Goal: Task Accomplishment & Management: Complete application form

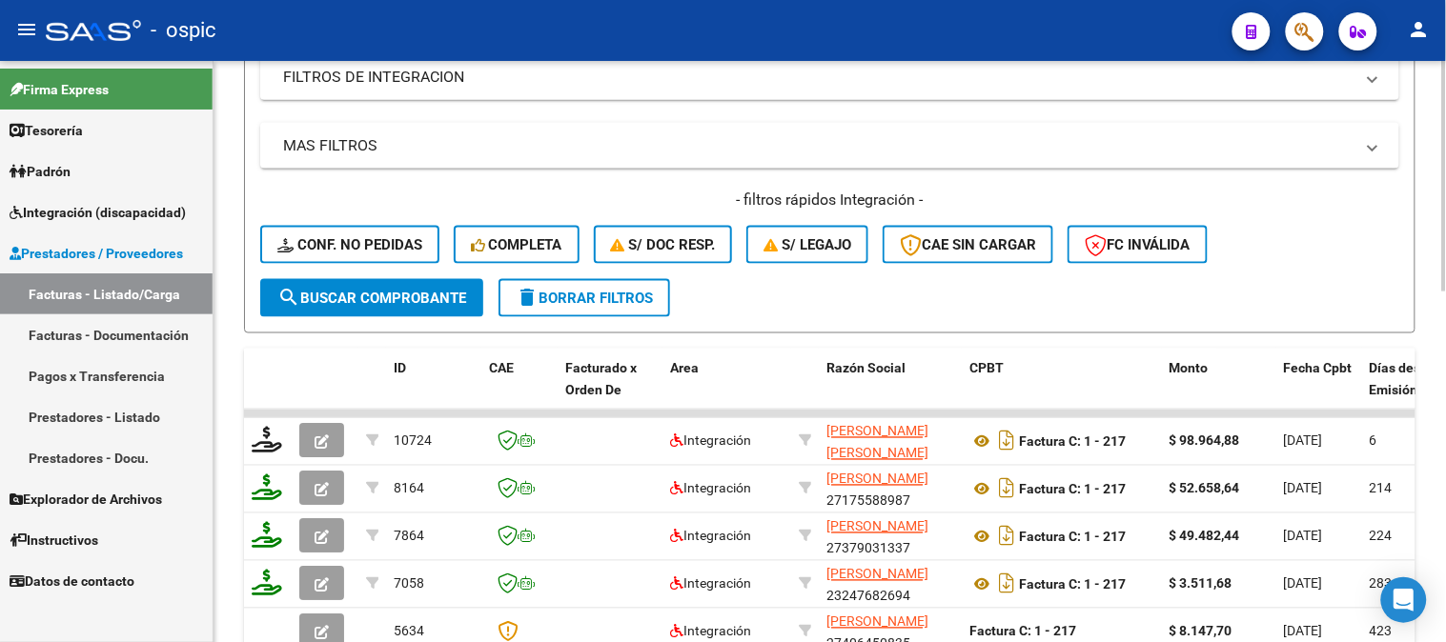
click at [544, 297] on span "delete Borrar Filtros" at bounding box center [584, 298] width 137 height 17
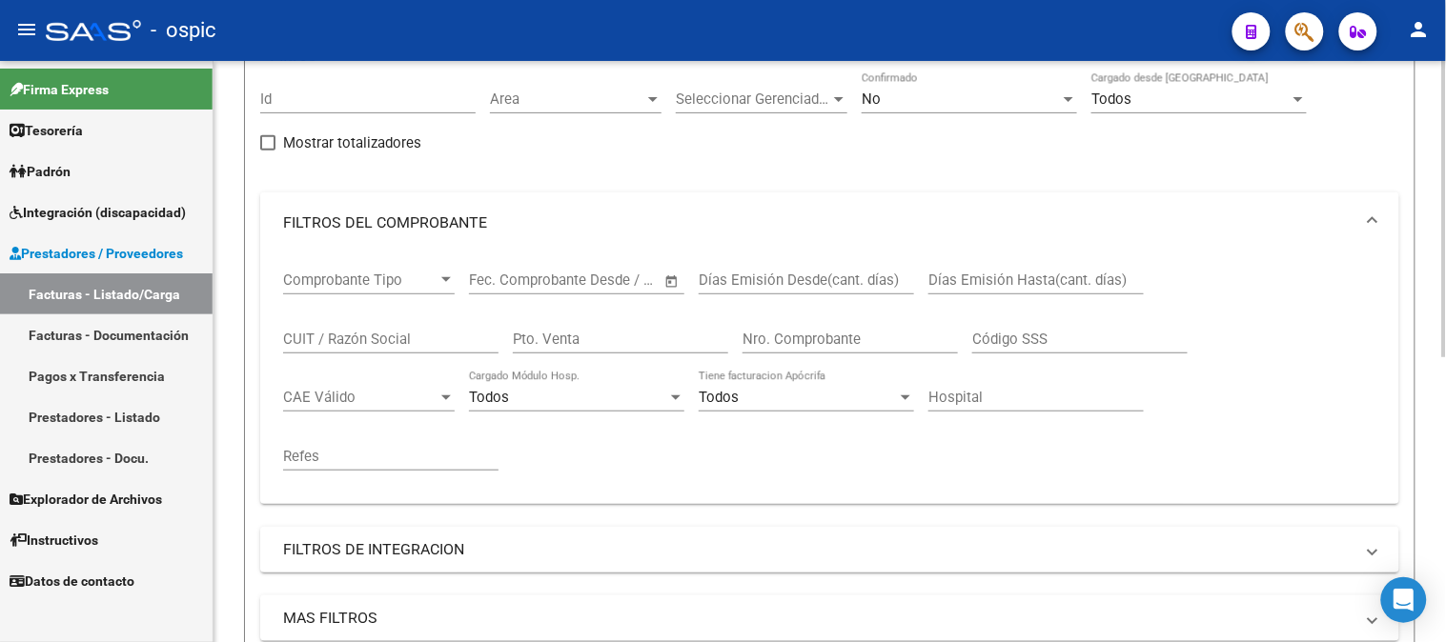
scroll to position [135, 0]
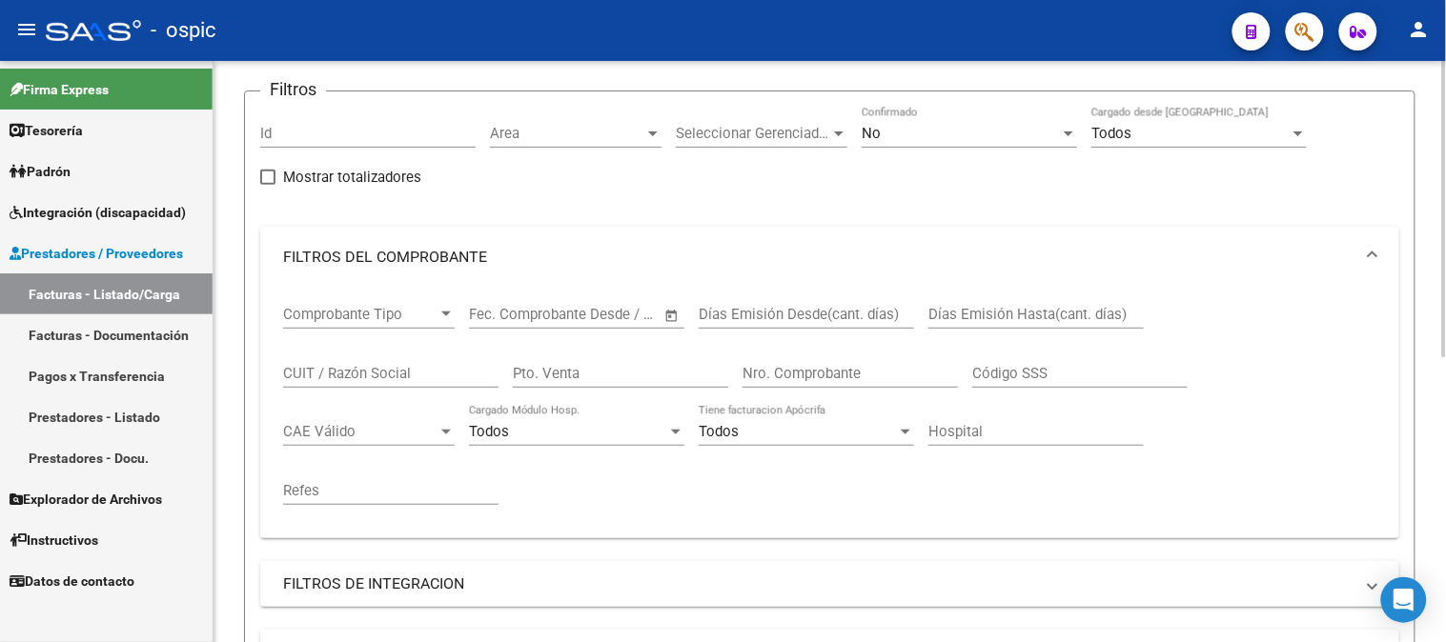
click at [899, 139] on div "No" at bounding box center [960, 133] width 198 height 17
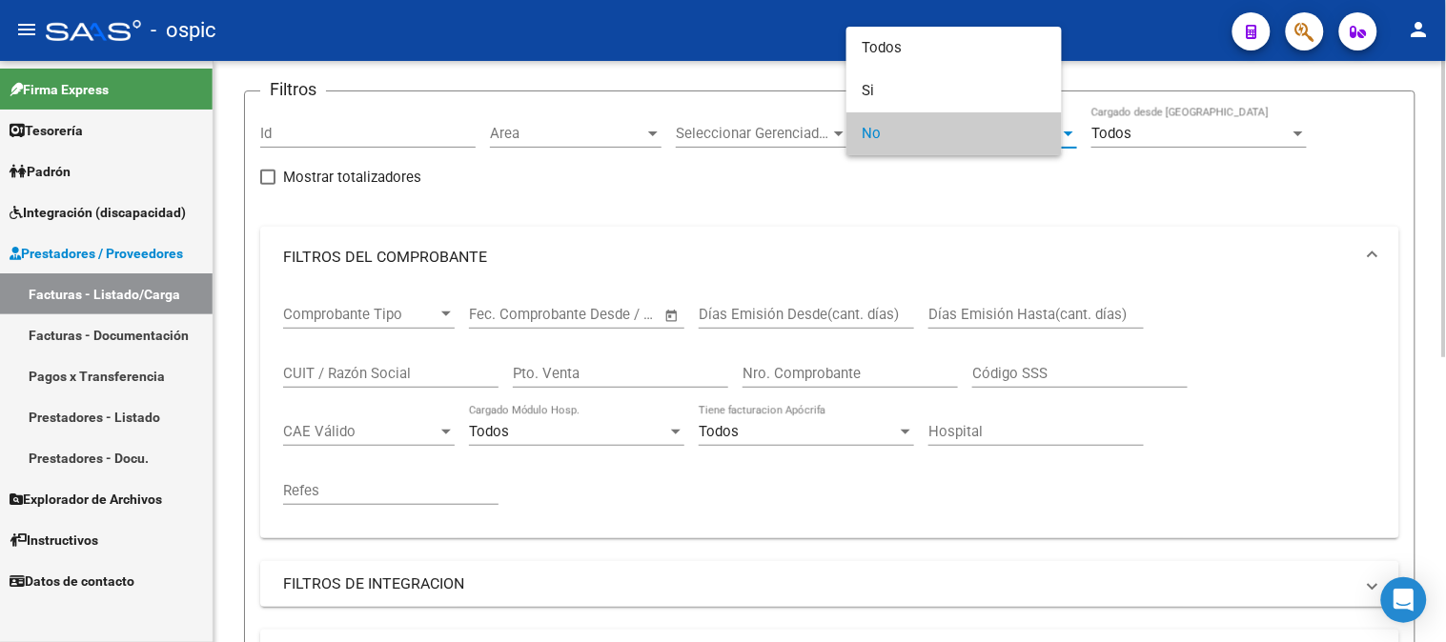
click at [870, 139] on span "No" at bounding box center [953, 133] width 185 height 43
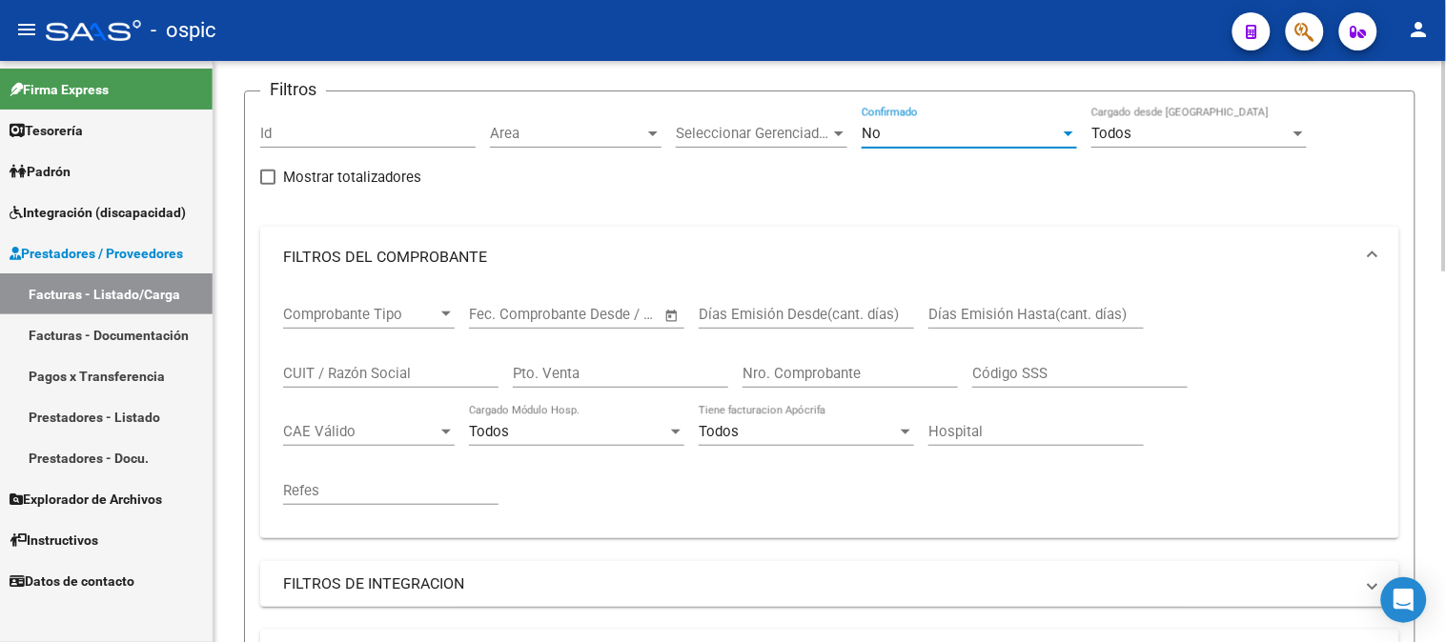
click at [872, 138] on span "No" at bounding box center [870, 133] width 19 height 17
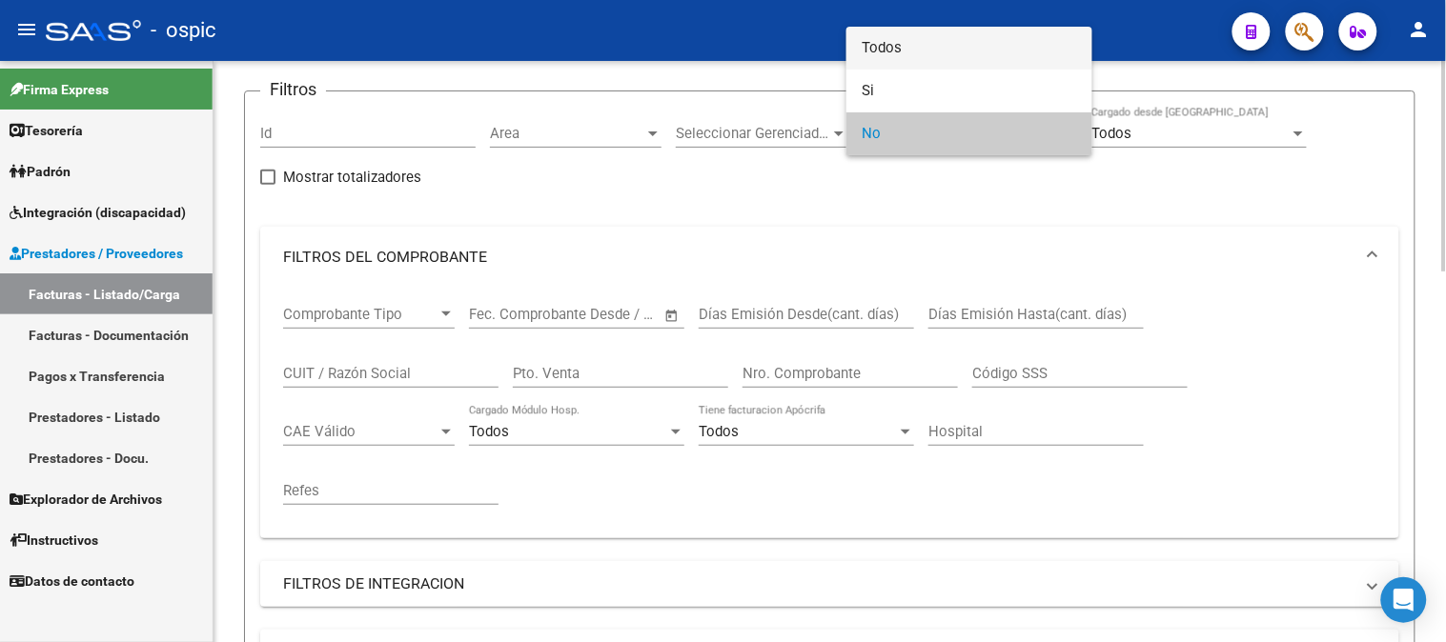
drag, startPoint x: 898, startPoint y: 41, endPoint x: 604, endPoint y: 305, distance: 394.7
click at [897, 41] on span "Todos" at bounding box center [968, 48] width 215 height 43
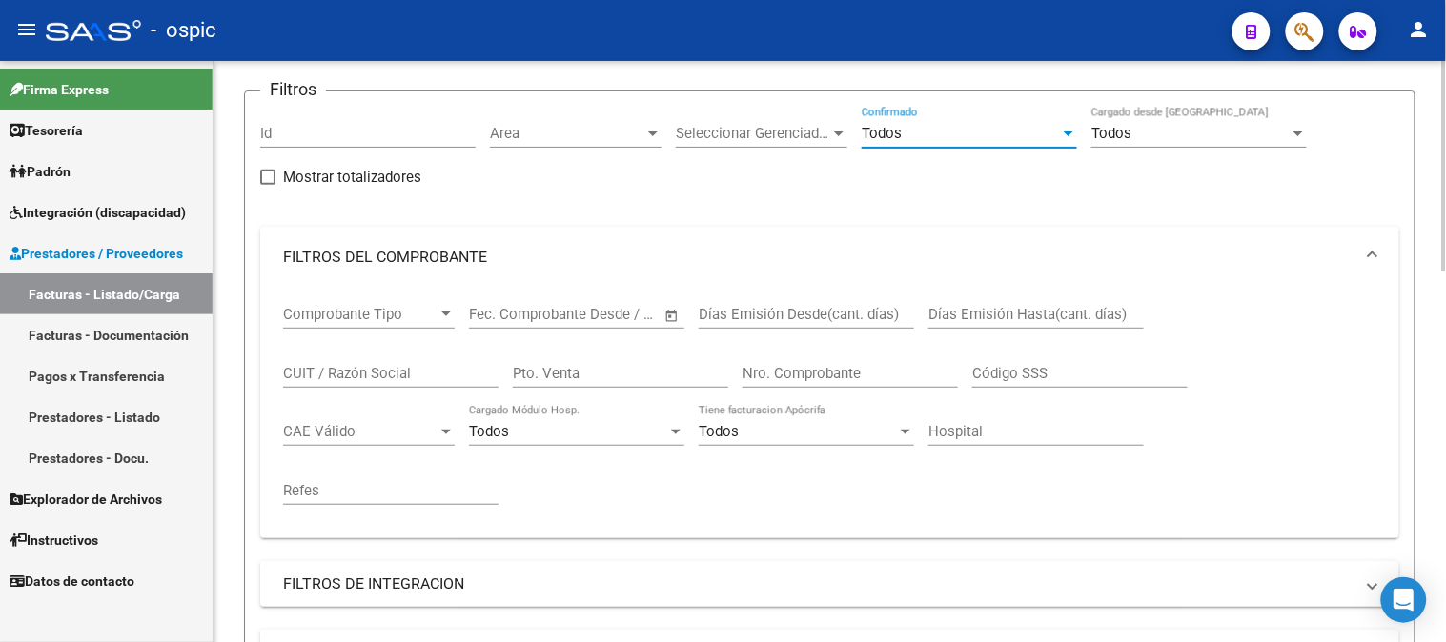
click at [591, 369] on input "Pto. Venta" at bounding box center [620, 373] width 215 height 17
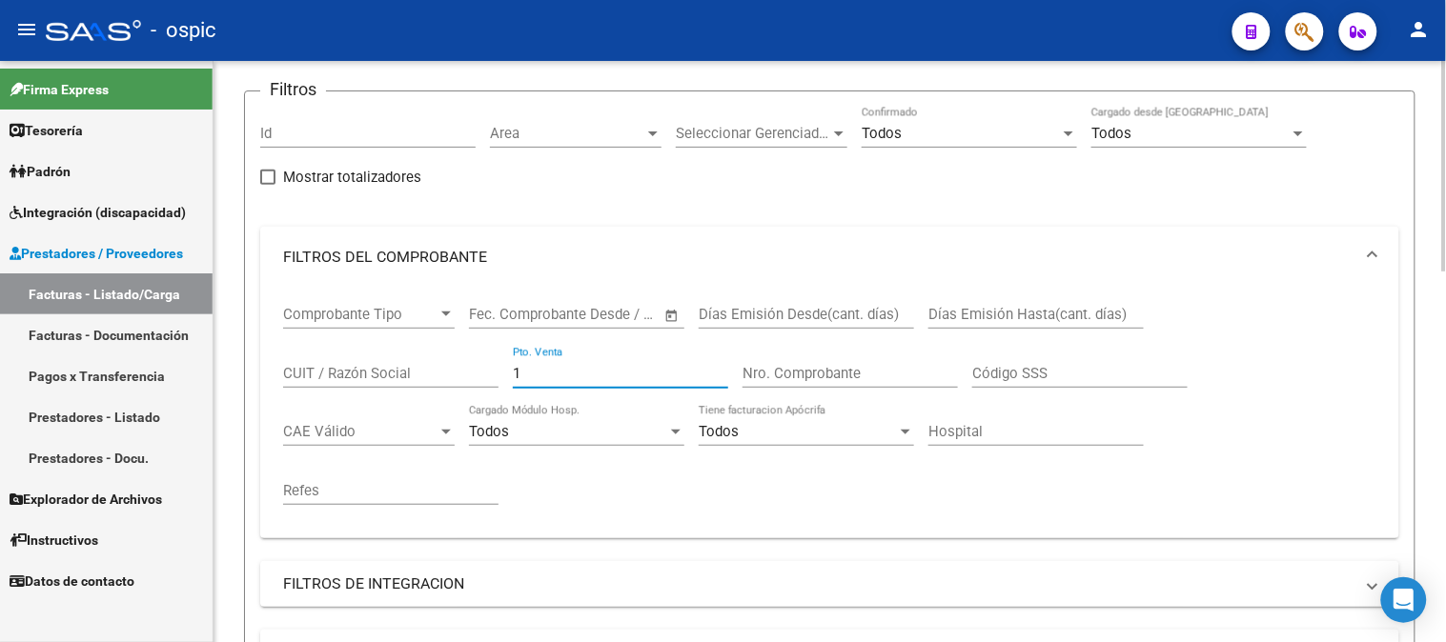
type input "1"
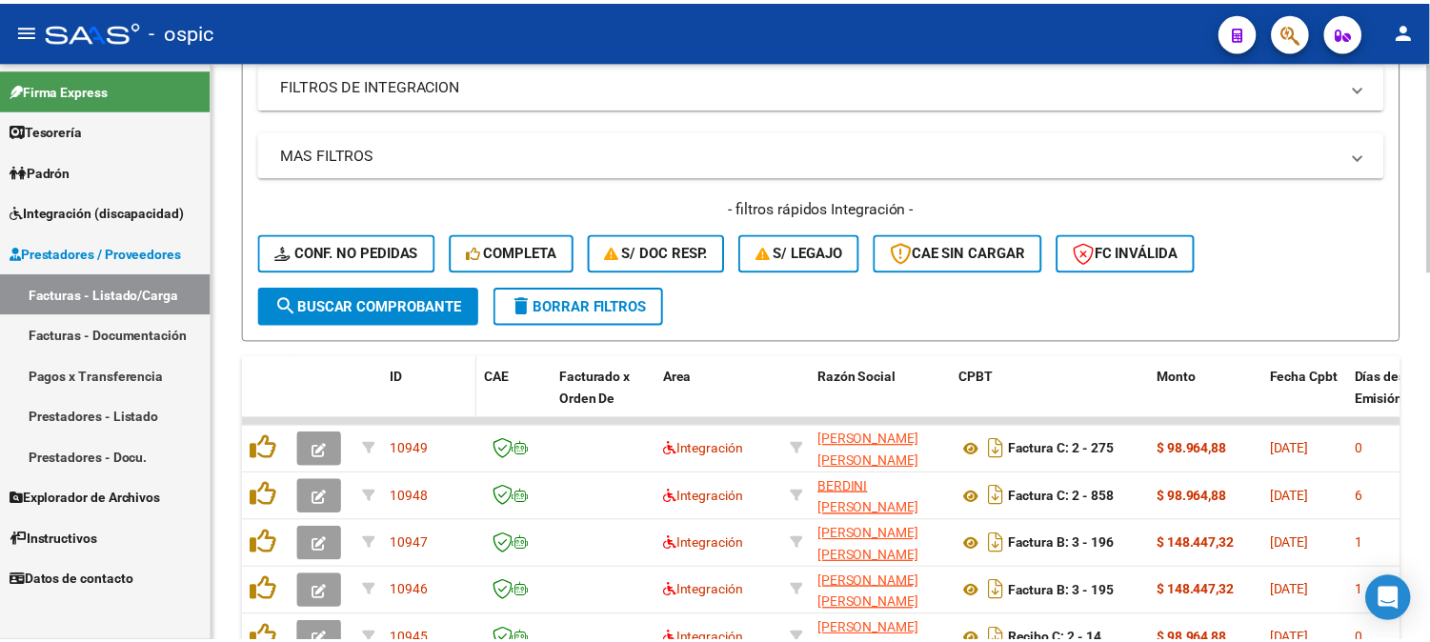
scroll to position [664, 0]
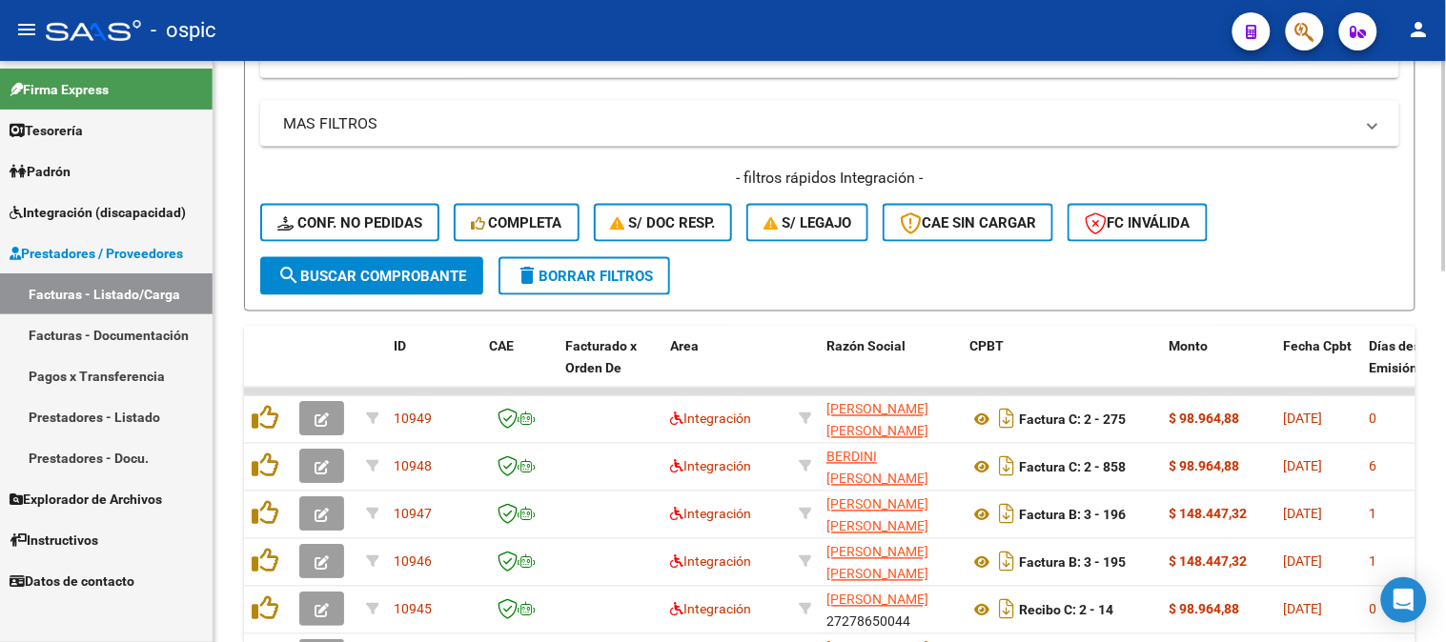
type input "304"
click at [374, 269] on span "search Buscar Comprobante" at bounding box center [371, 276] width 189 height 17
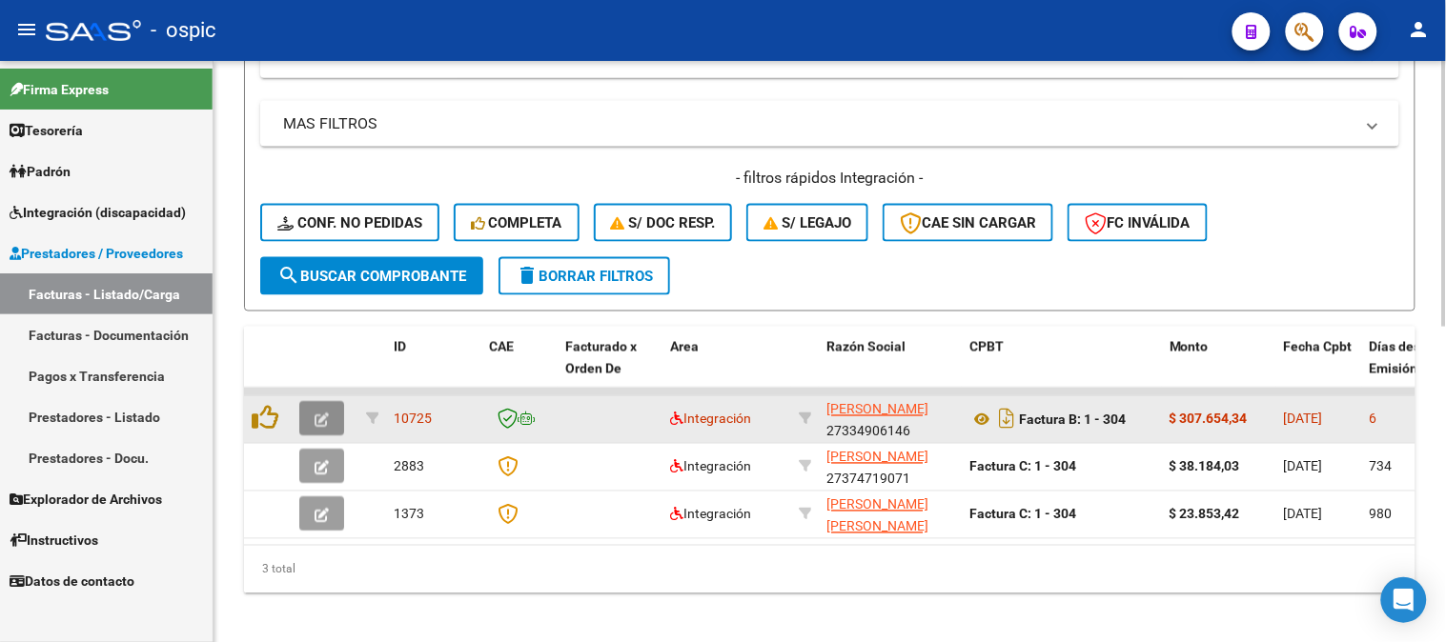
click at [315, 414] on icon "button" at bounding box center [321, 421] width 14 height 14
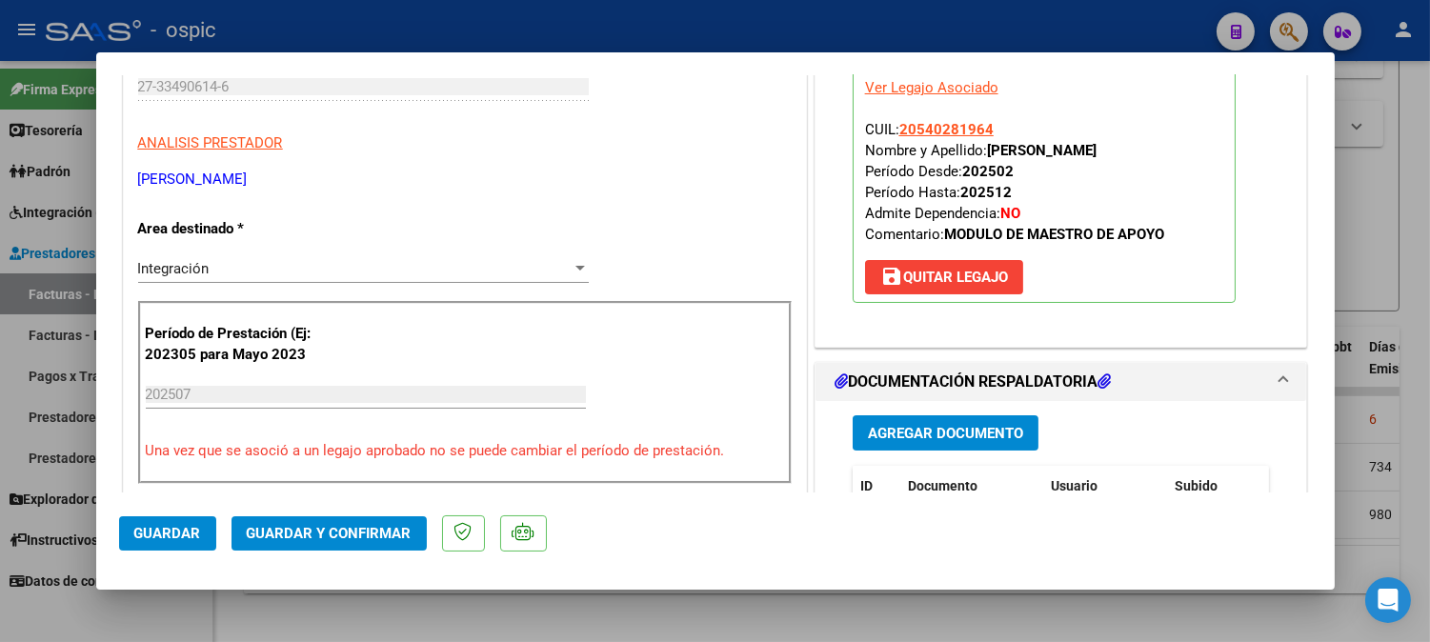
scroll to position [0, 0]
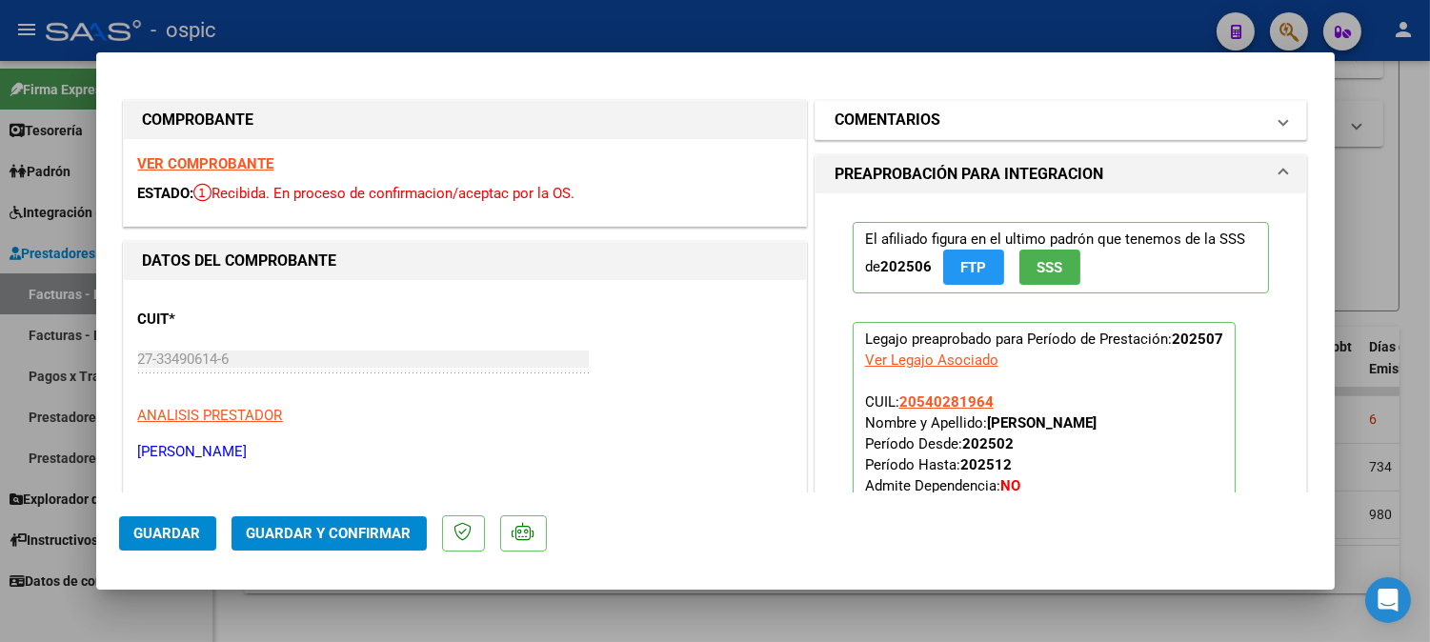
click at [1022, 103] on mat-expansion-panel-header "COMENTARIOS" at bounding box center [1062, 120] width 492 height 38
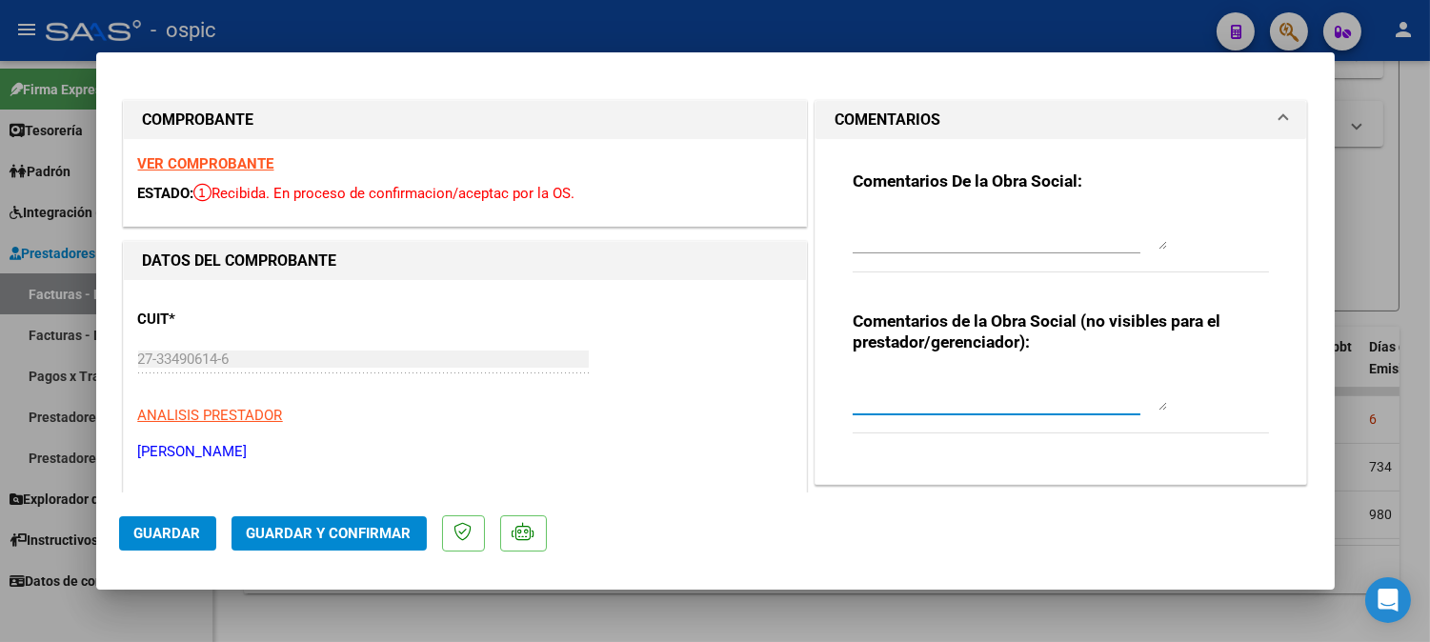
click at [918, 379] on textarea at bounding box center [1010, 392] width 314 height 38
type textarea "MOD MAESTRO DE APOYO"
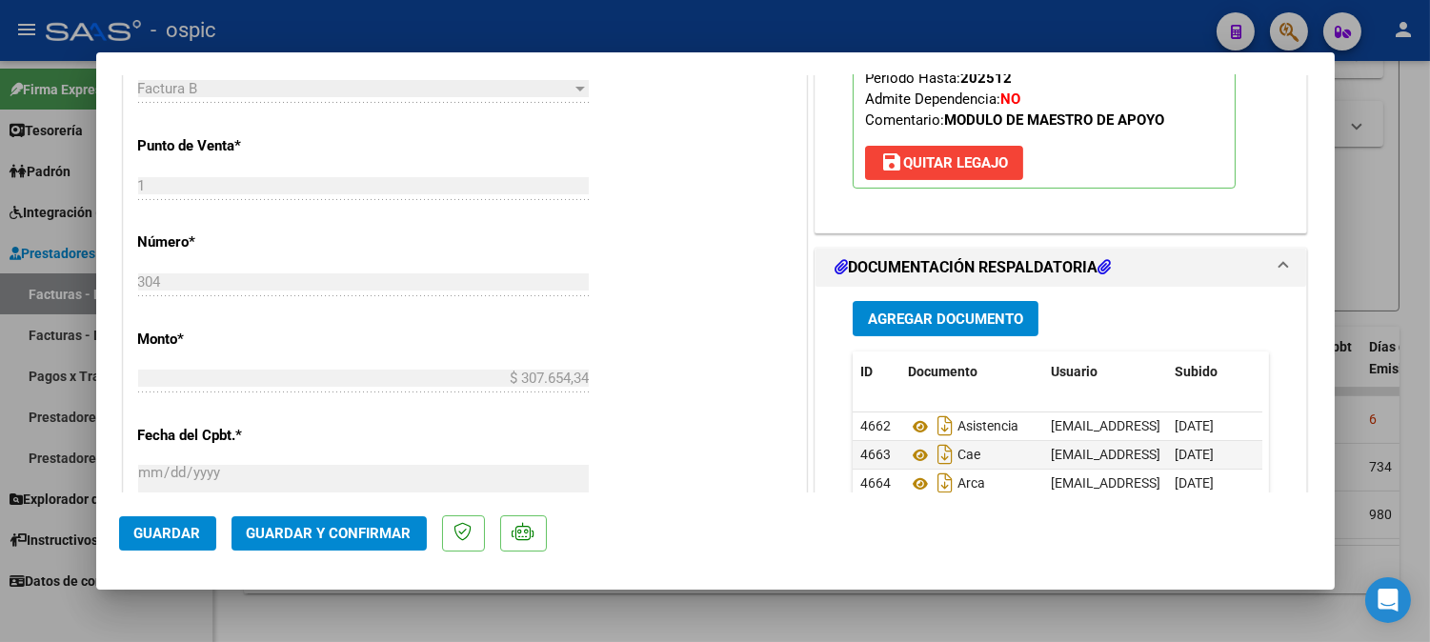
scroll to position [746, 0]
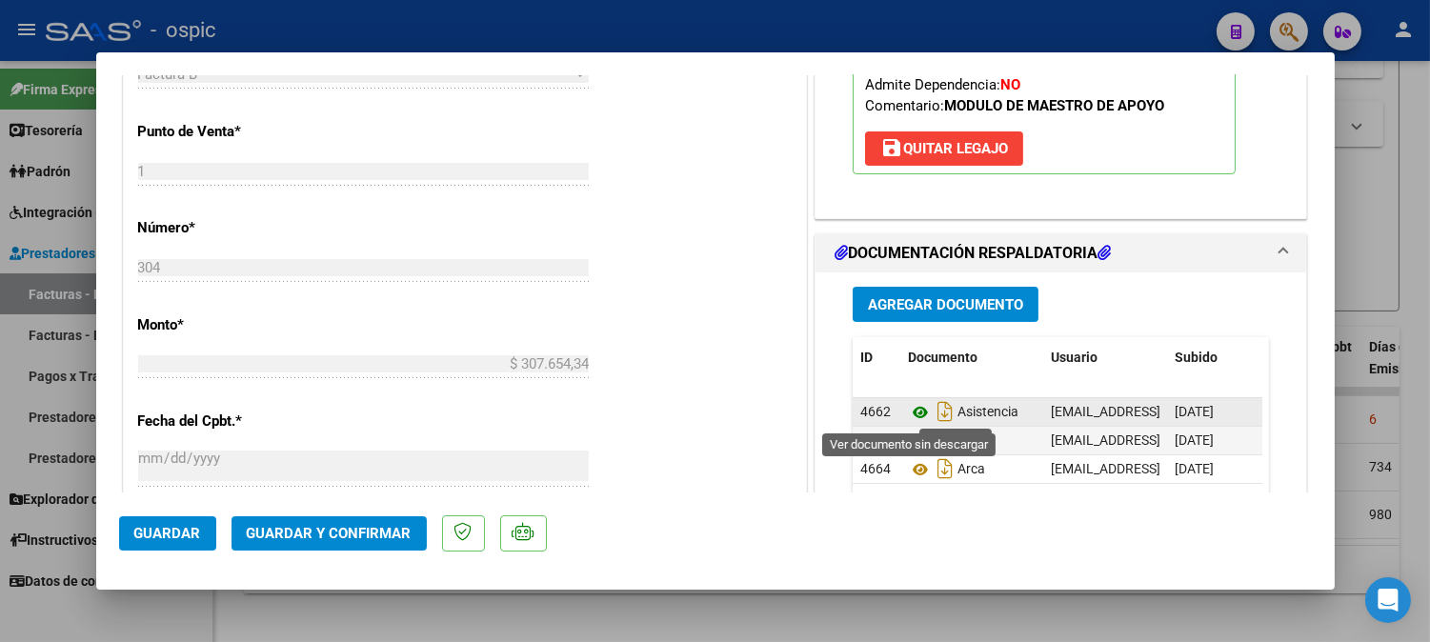
click at [915, 410] on icon at bounding box center [920, 412] width 25 height 23
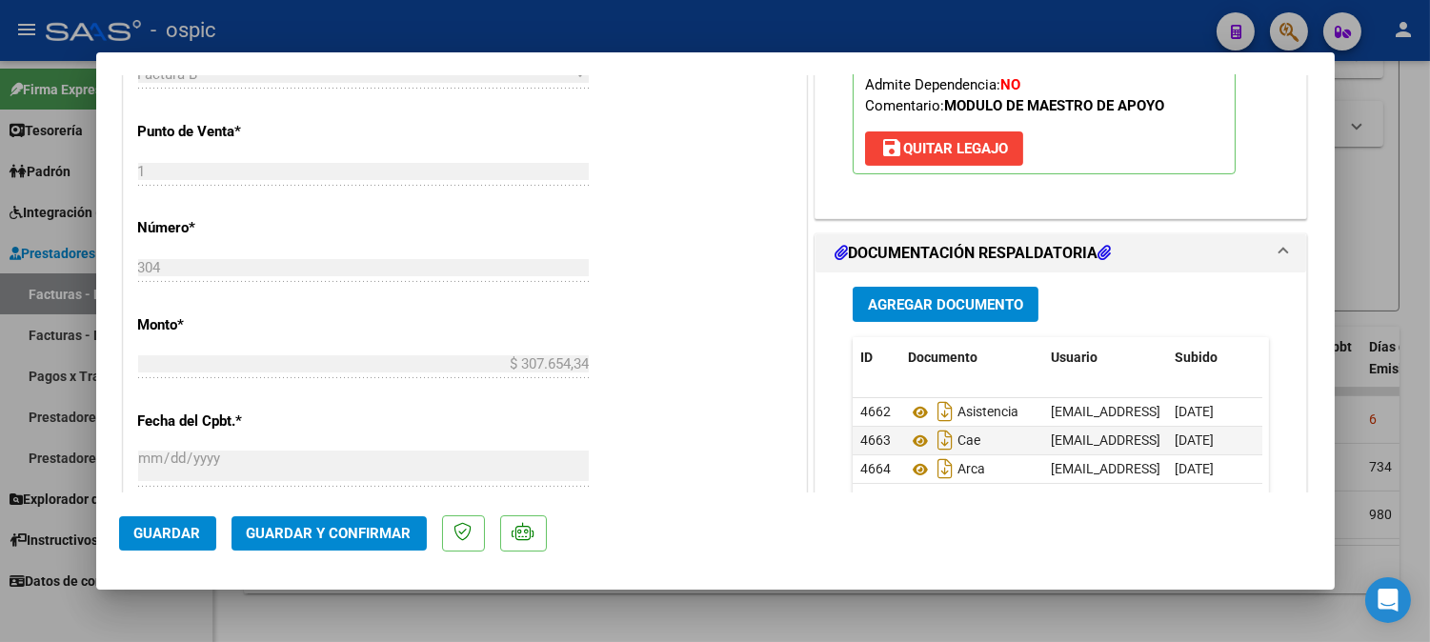
click at [355, 531] on span "Guardar y Confirmar" at bounding box center [329, 533] width 165 height 17
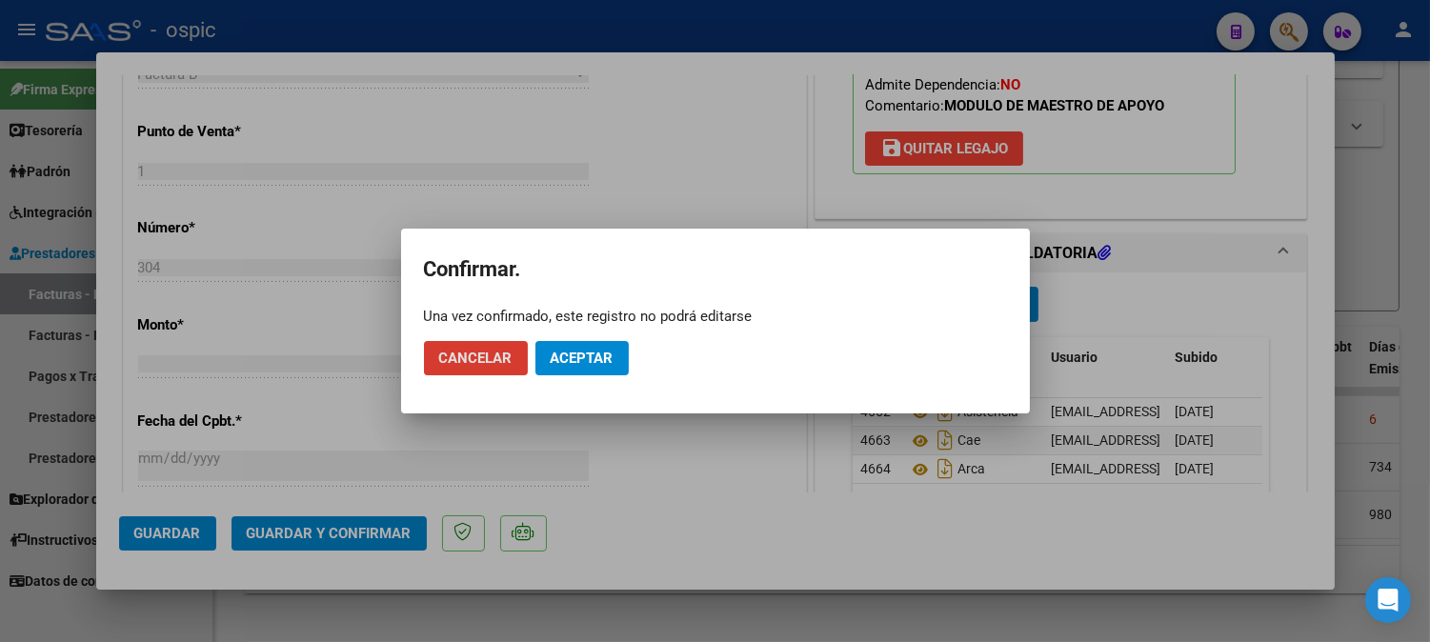
click at [600, 351] on span "Aceptar" at bounding box center [582, 358] width 63 height 17
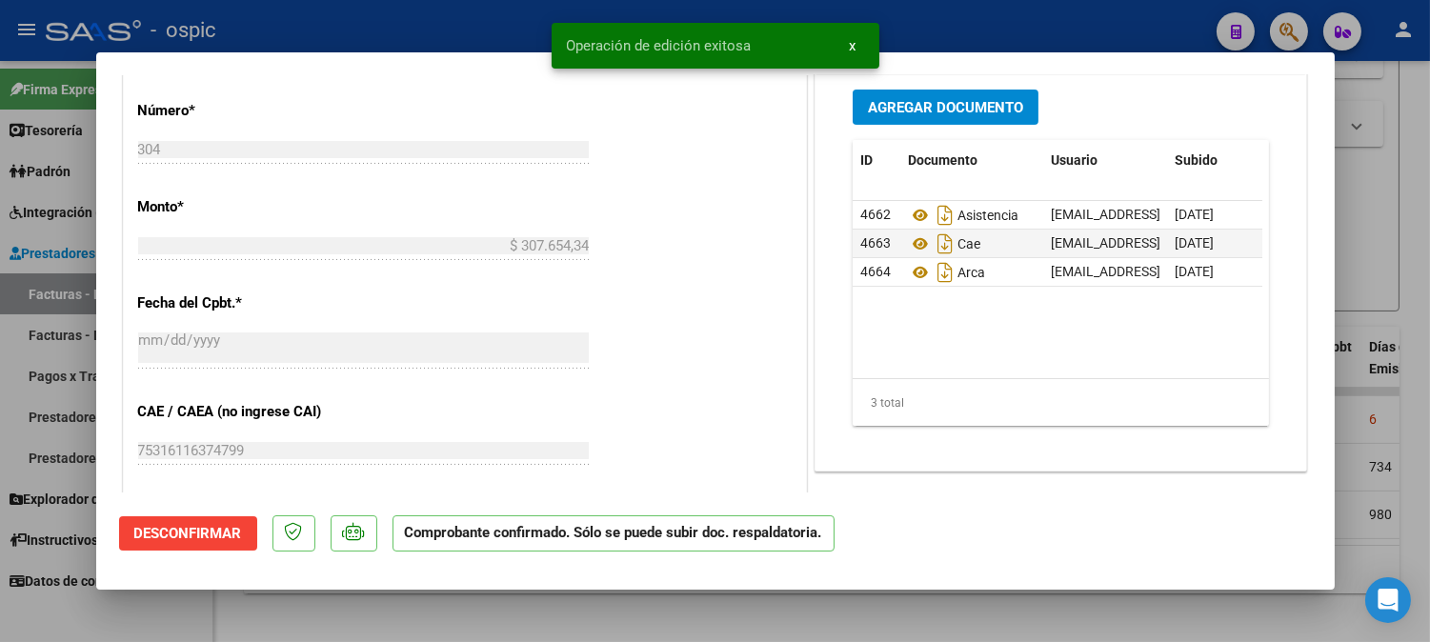
type input "$ 0,00"
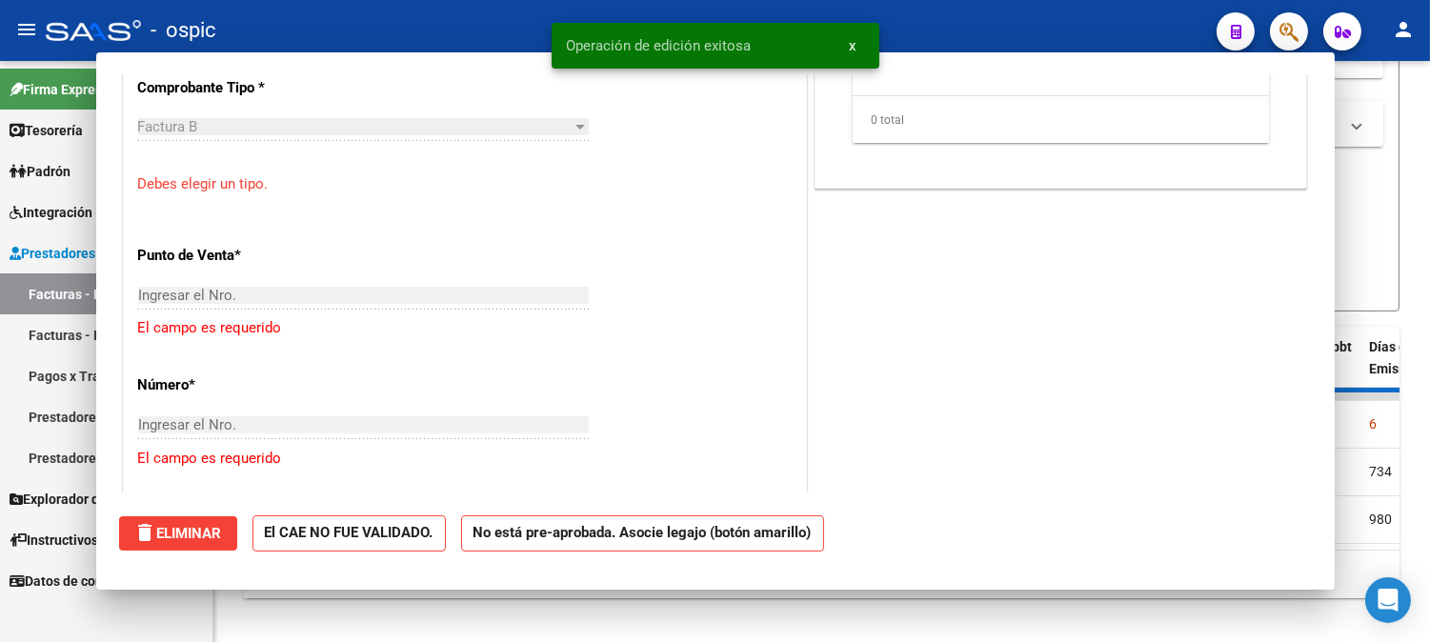
scroll to position [779, 0]
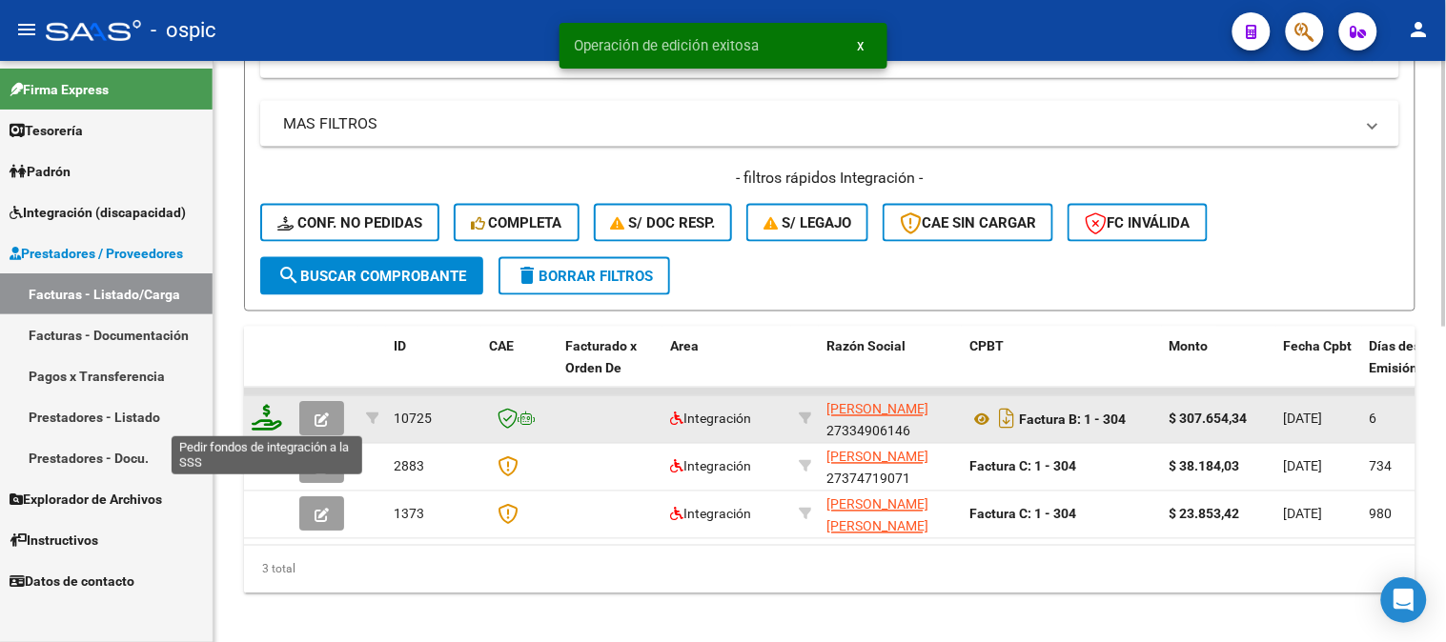
click at [270, 414] on icon at bounding box center [267, 418] width 30 height 27
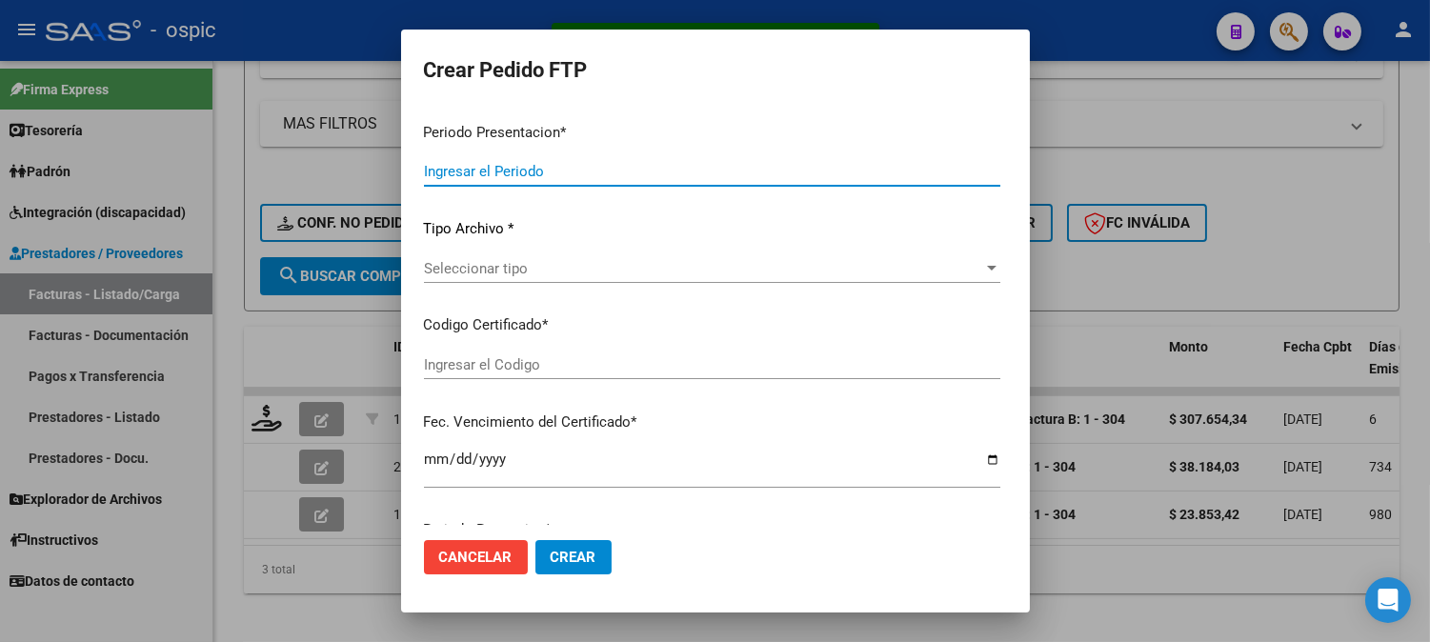
type input "202507"
type input "$ 307.654,34"
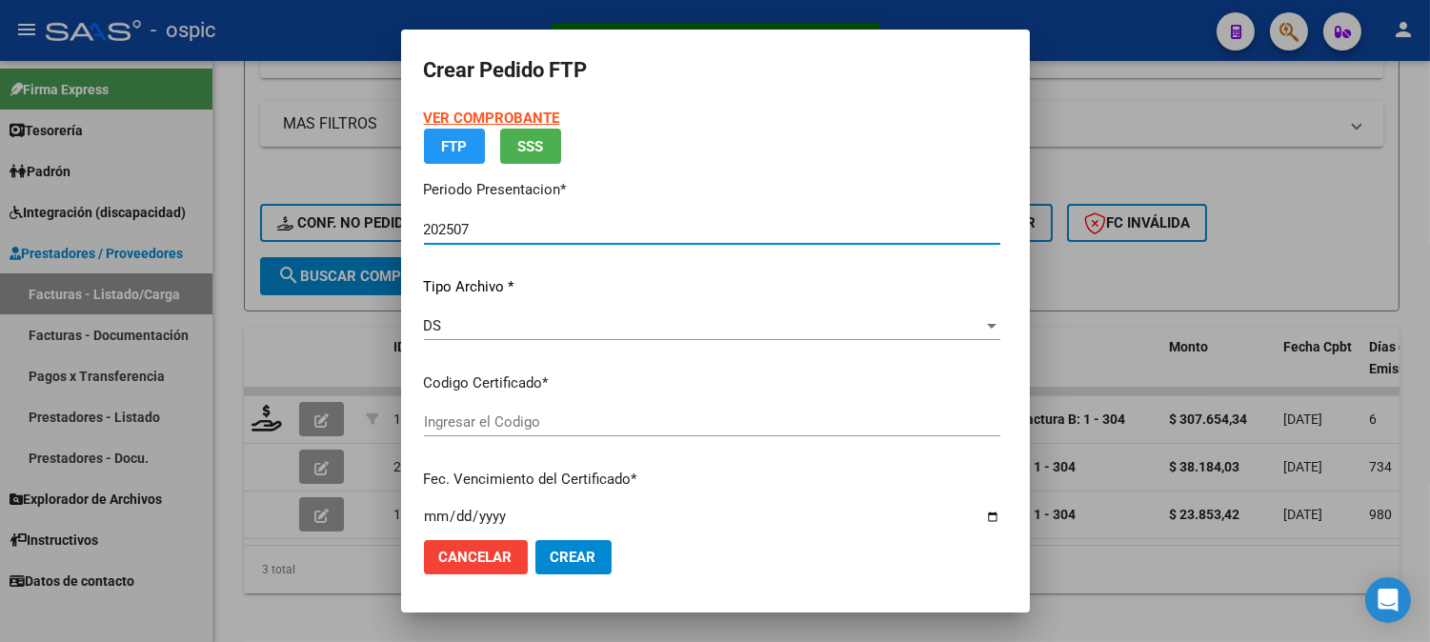
type input "0000000000000000000000000000002273237188"
type input "[DATE]"
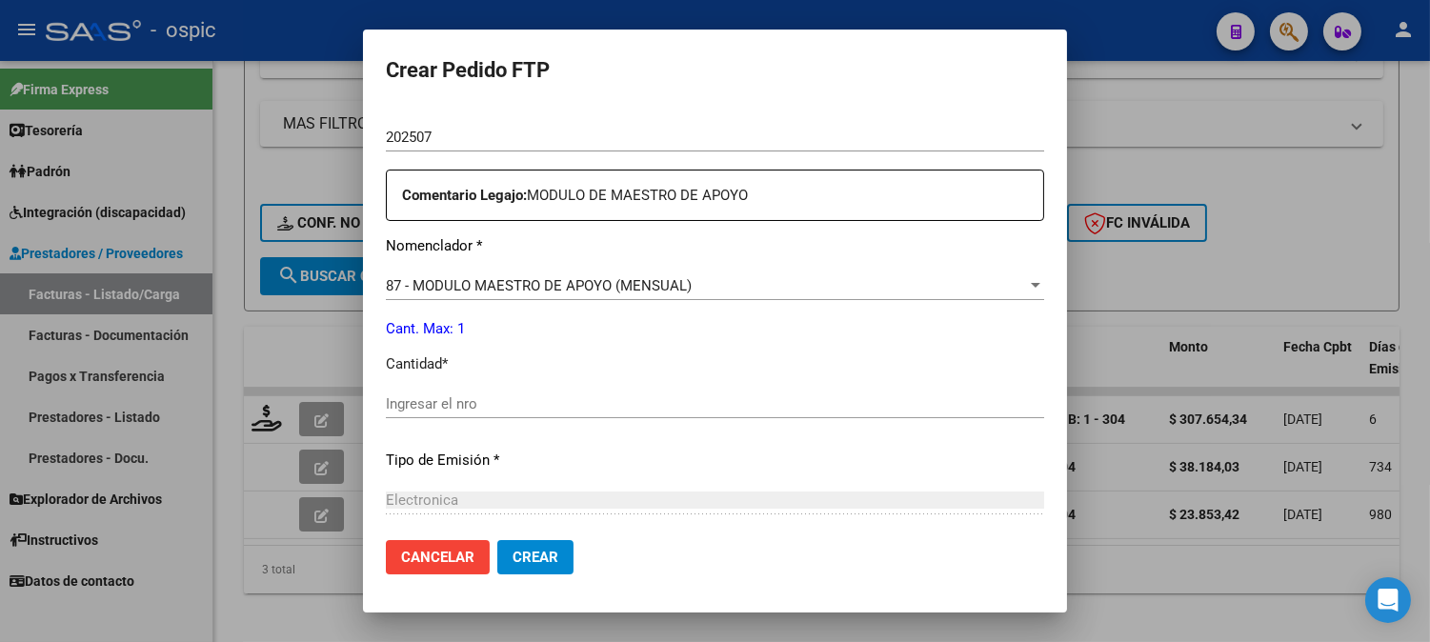
scroll to position [641, 0]
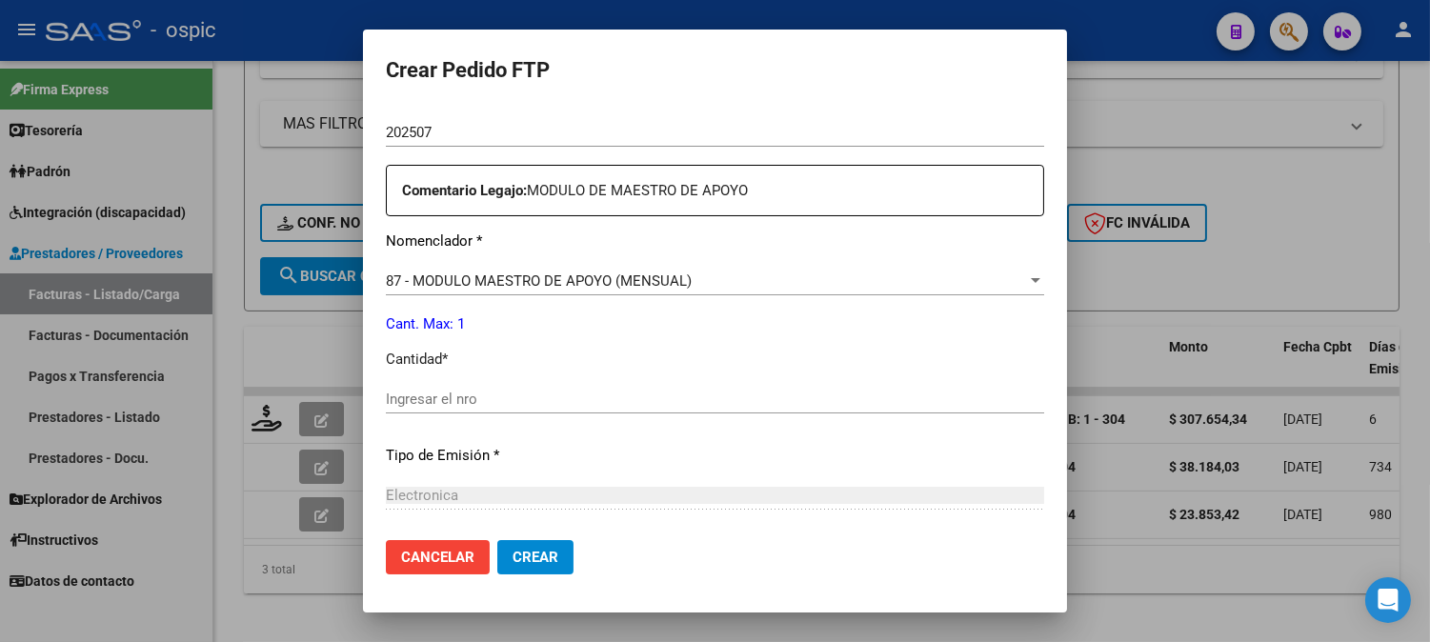
click at [558, 393] on input "Ingresar el nro" at bounding box center [715, 399] width 658 height 17
type input "1"
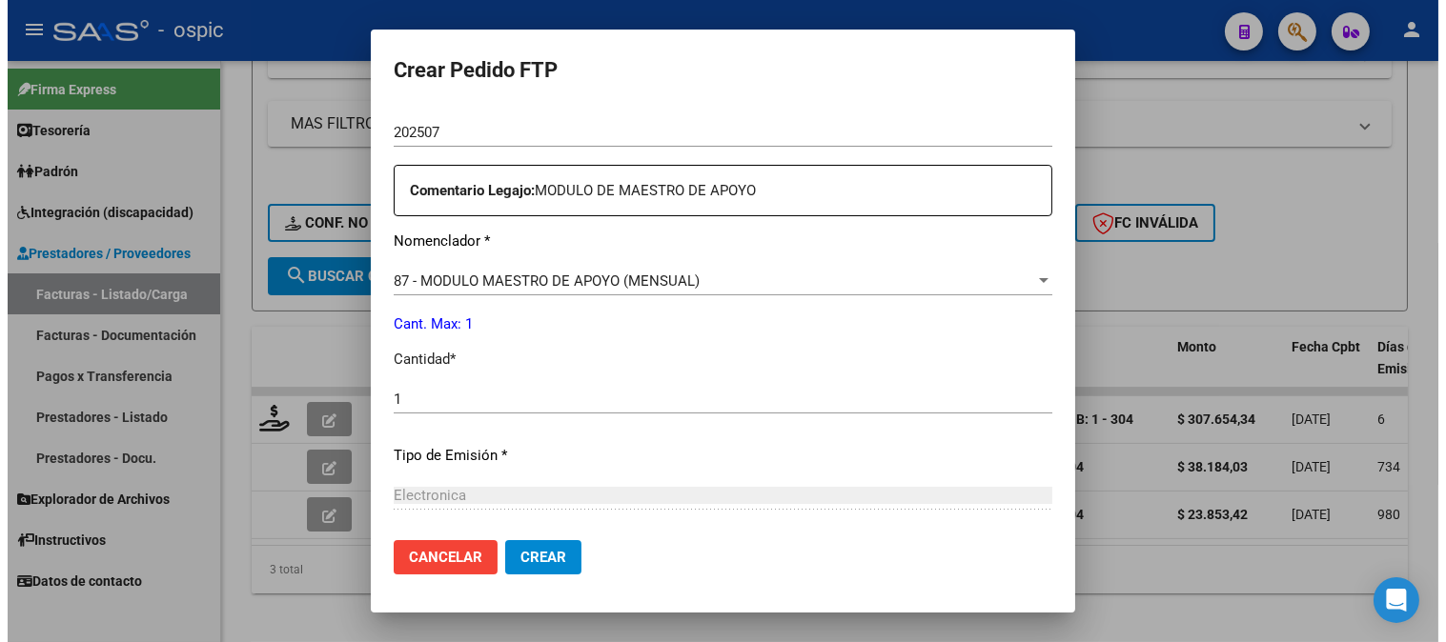
scroll to position [836, 0]
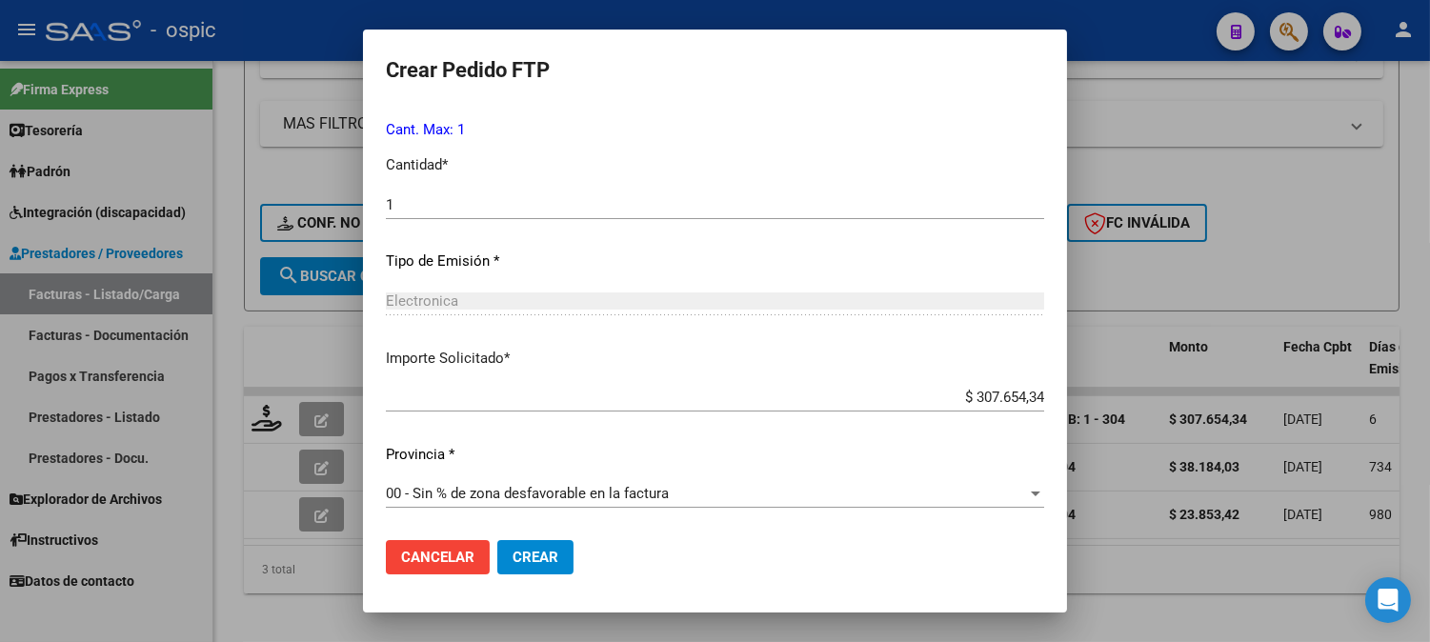
drag, startPoint x: 525, startPoint y: 554, endPoint x: 570, endPoint y: 531, distance: 50.3
click at [525, 553] on span "Crear" at bounding box center [536, 557] width 46 height 17
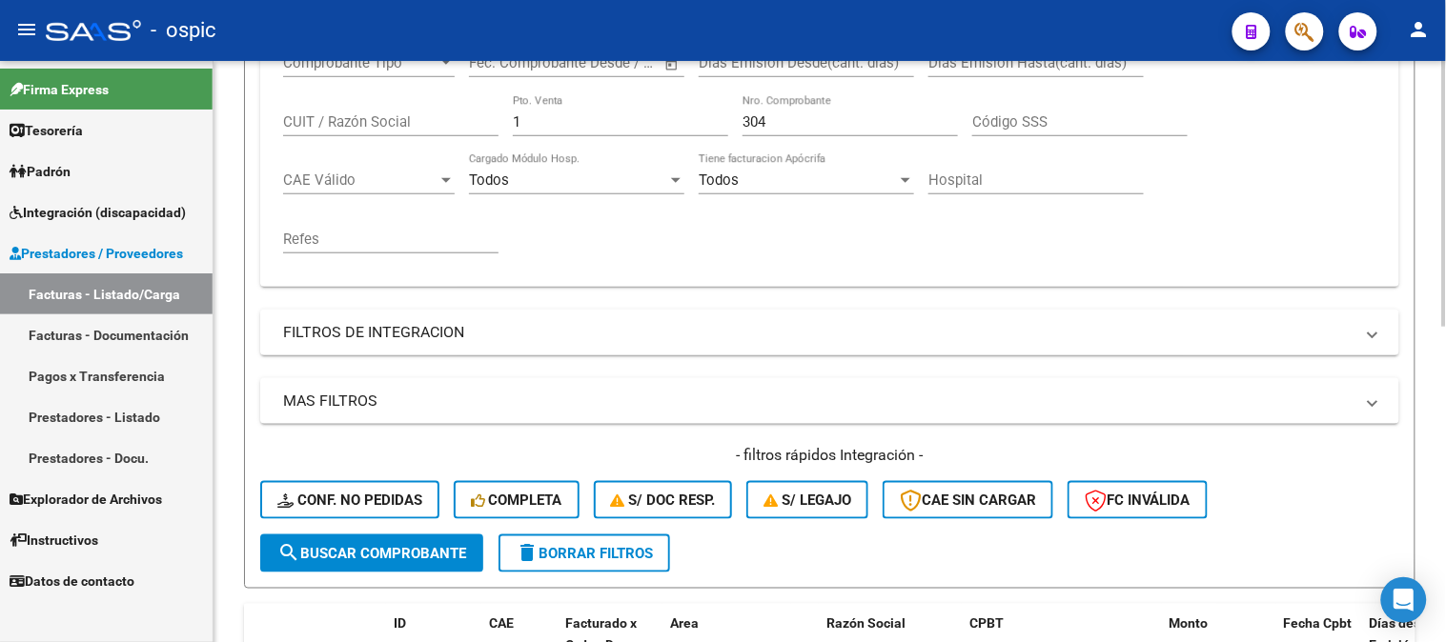
scroll to position [347, 0]
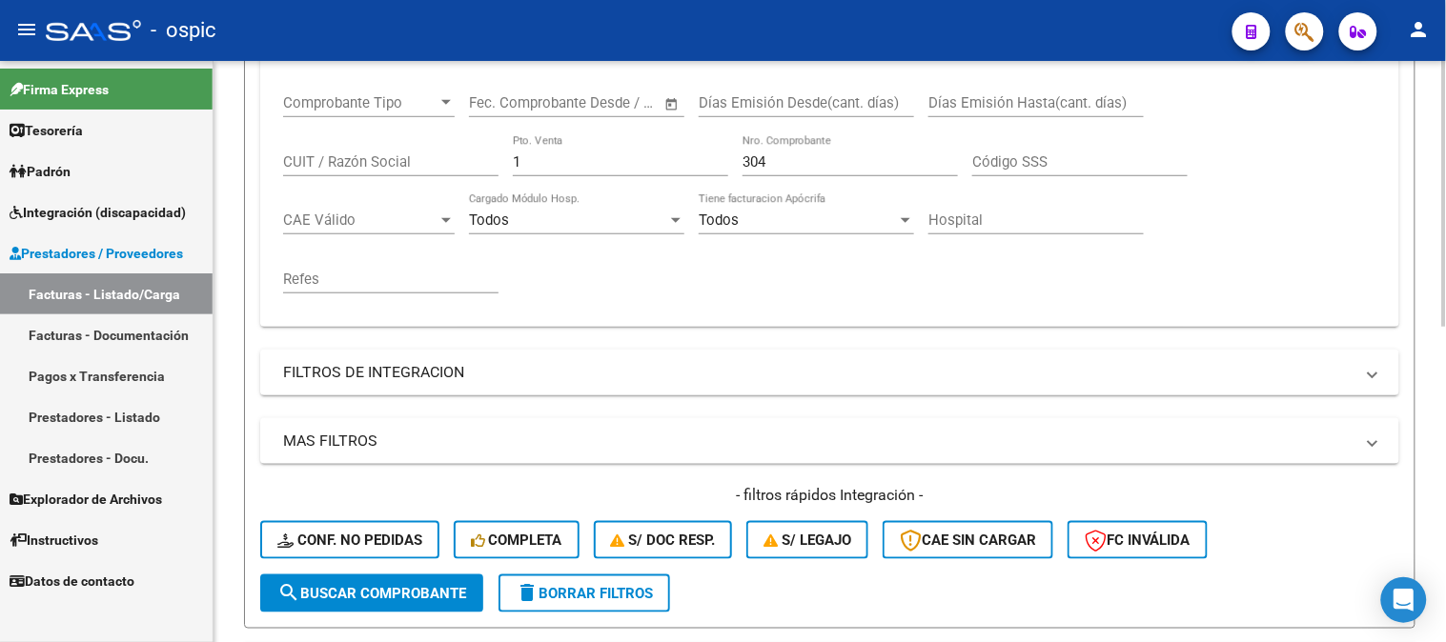
drag, startPoint x: 417, startPoint y: 158, endPoint x: 393, endPoint y: 137, distance: 32.5
click at [389, 154] on div "Comprobante Tipo Comprobante Tipo Start date – End date Fec. Comprobante Desde …" at bounding box center [829, 193] width 1093 height 235
type input "2"
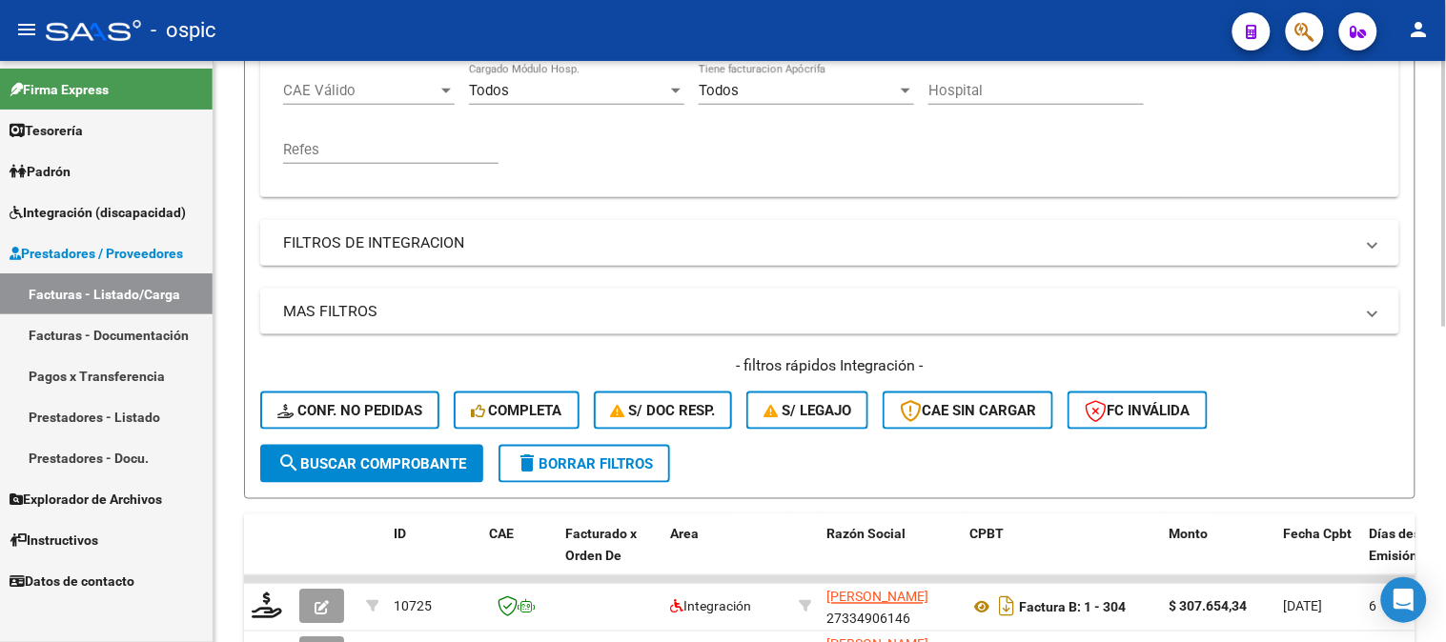
scroll to position [664, 0]
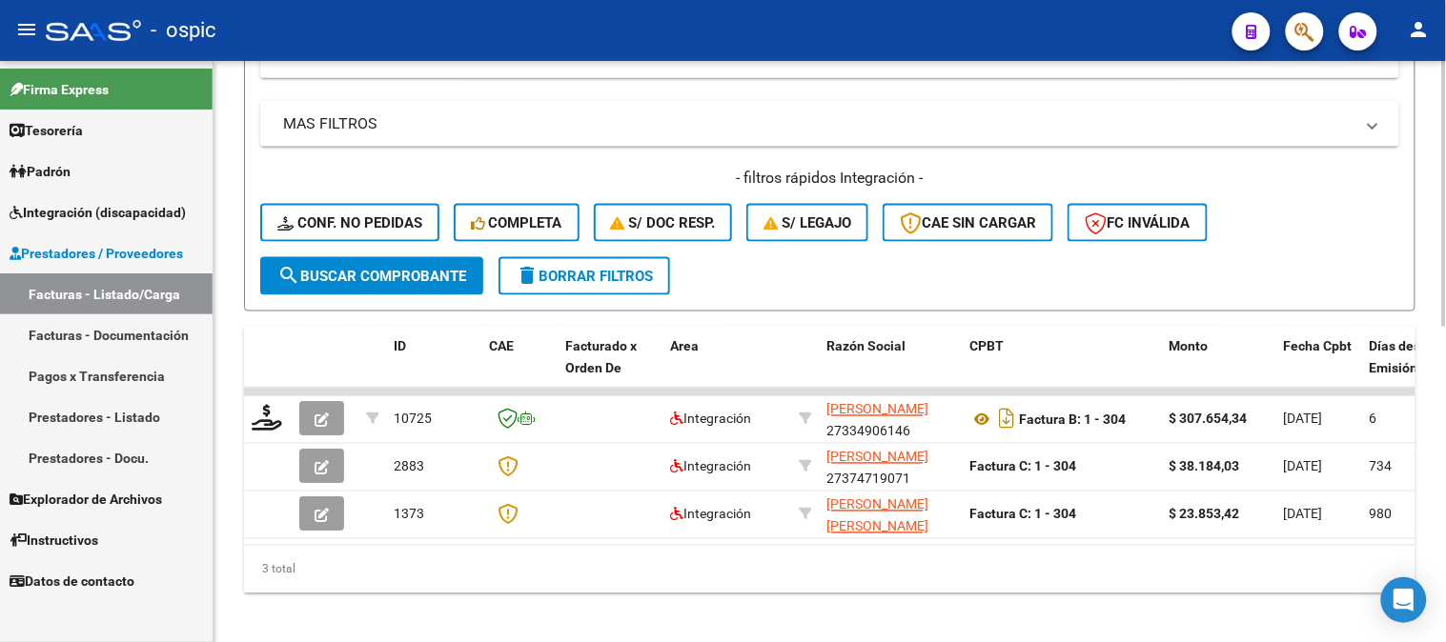
type input "1947"
click at [407, 272] on span "search Buscar Comprobante" at bounding box center [371, 276] width 189 height 17
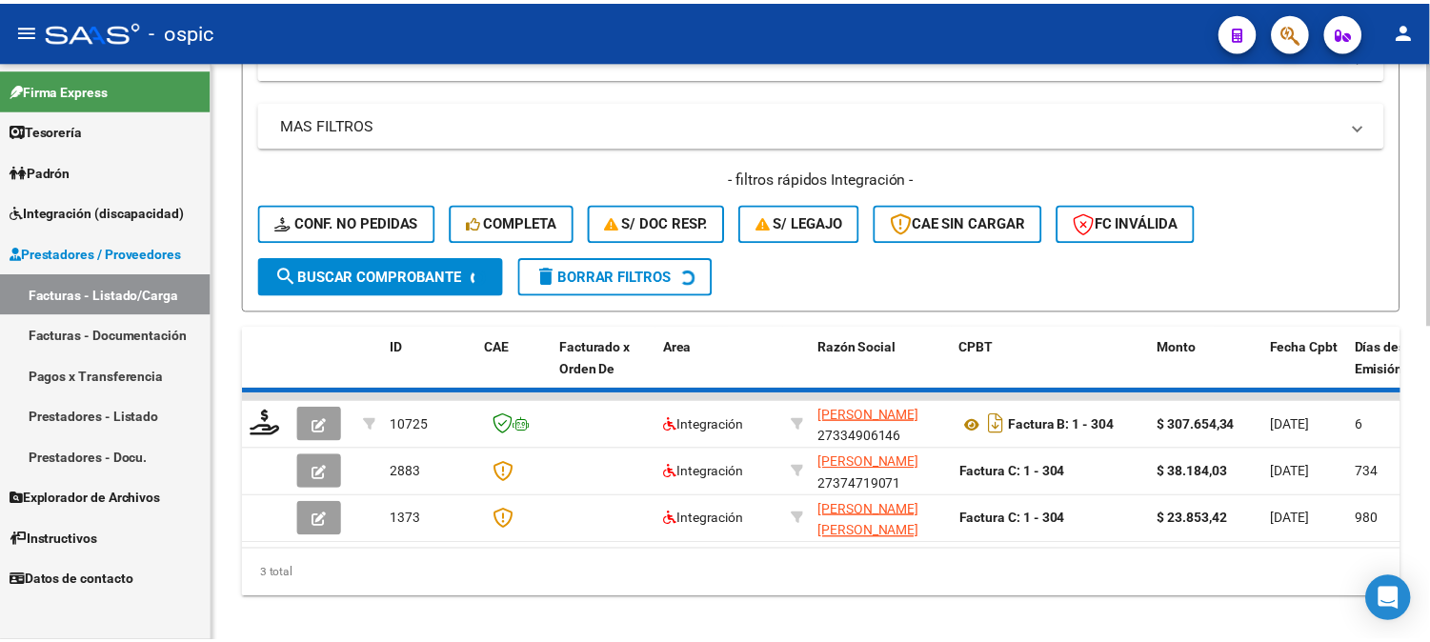
scroll to position [596, 0]
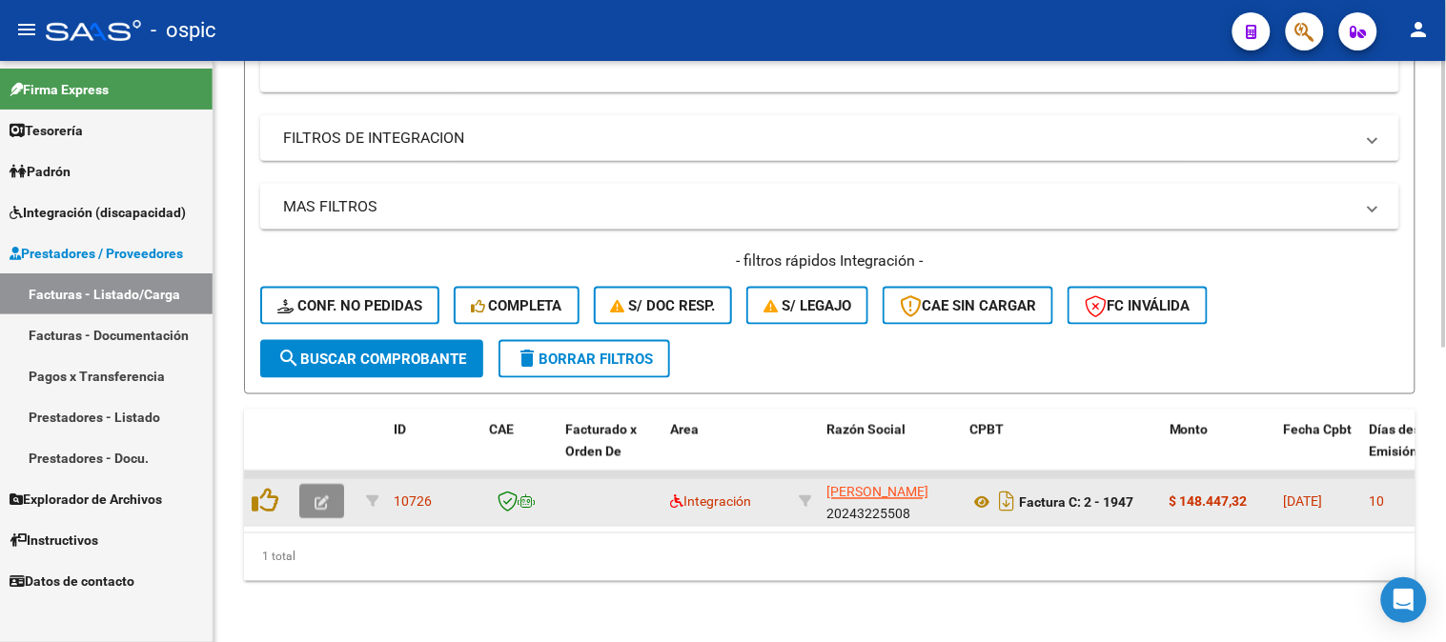
click at [327, 485] on button "button" at bounding box center [321, 502] width 45 height 34
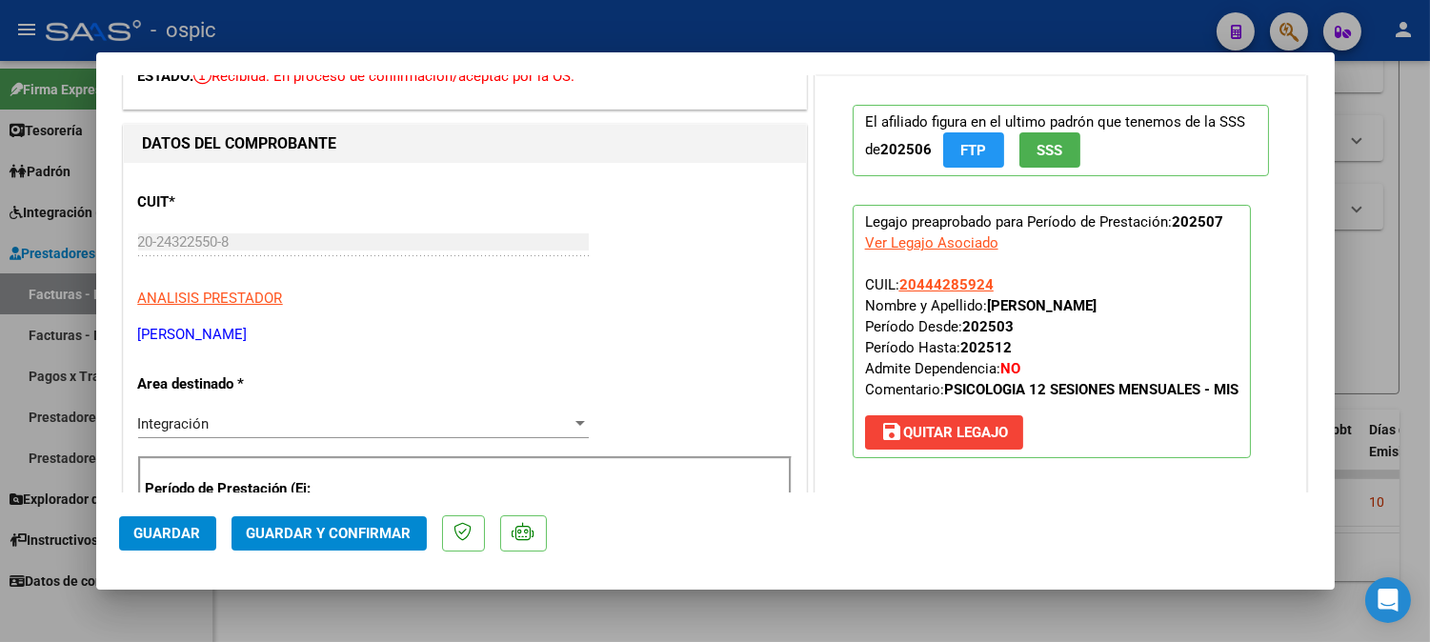
scroll to position [0, 0]
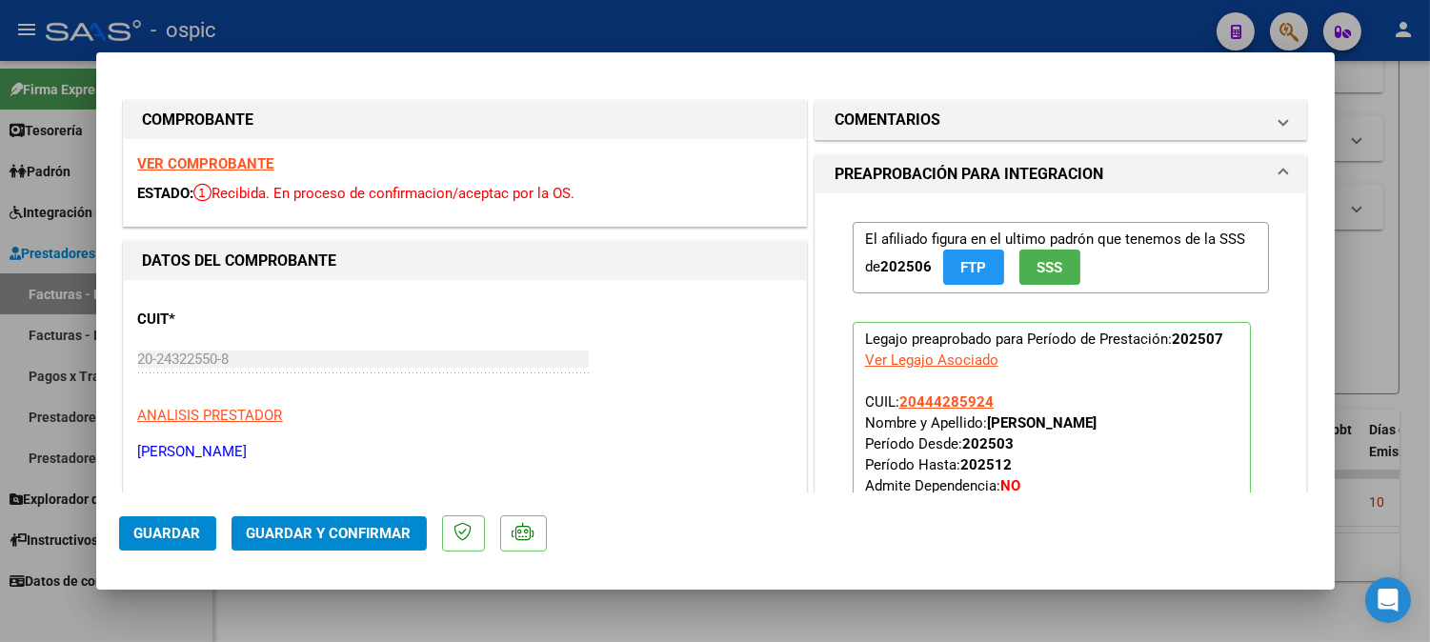
drag, startPoint x: 977, startPoint y: 105, endPoint x: 977, endPoint y: 189, distance: 83.9
click at [977, 106] on mat-expansion-panel-header "COMENTARIOS" at bounding box center [1062, 120] width 492 height 38
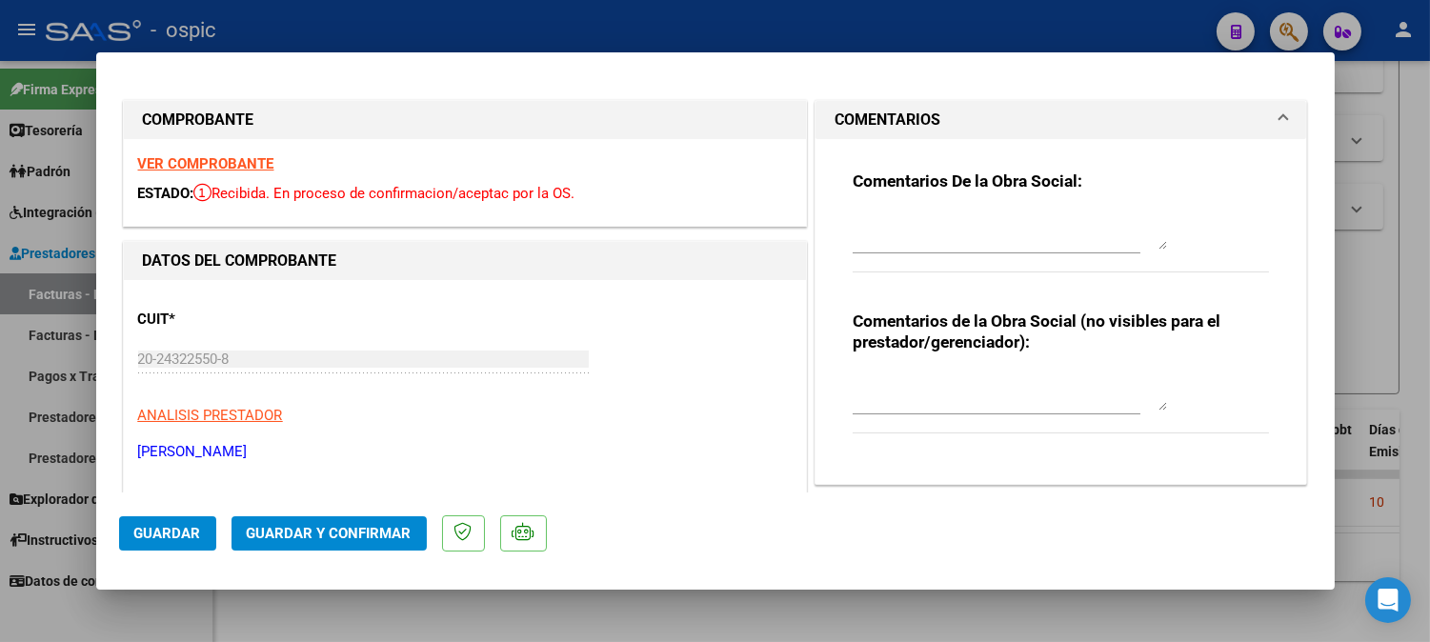
click at [993, 374] on textarea at bounding box center [1010, 392] width 314 height 38
type textarea "PSICO 12 SESIONES"
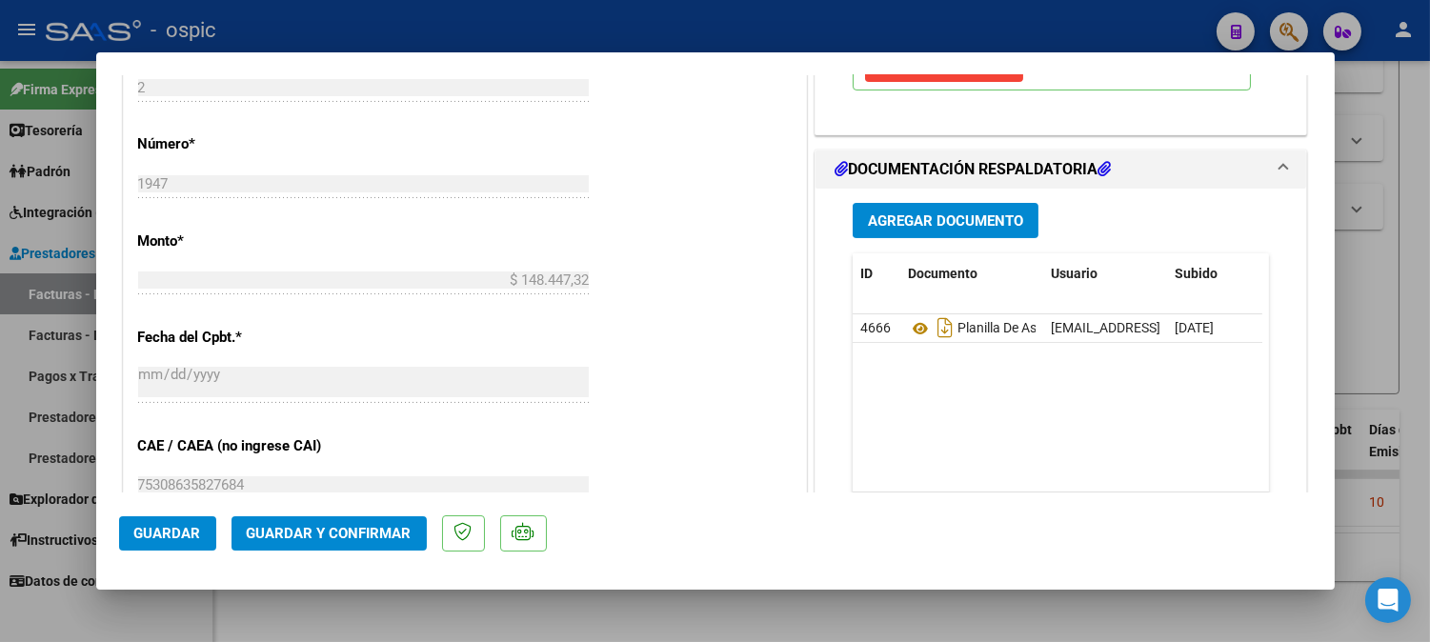
scroll to position [834, 0]
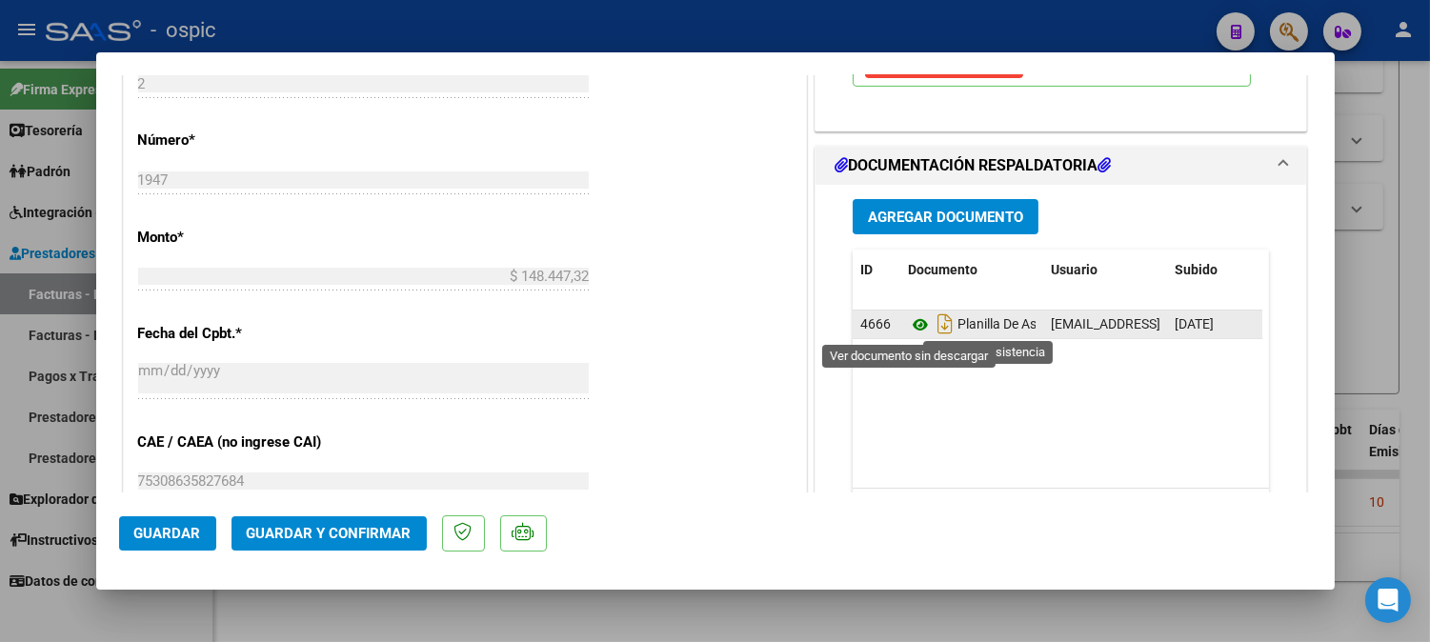
click at [912, 317] on icon at bounding box center [920, 325] width 25 height 23
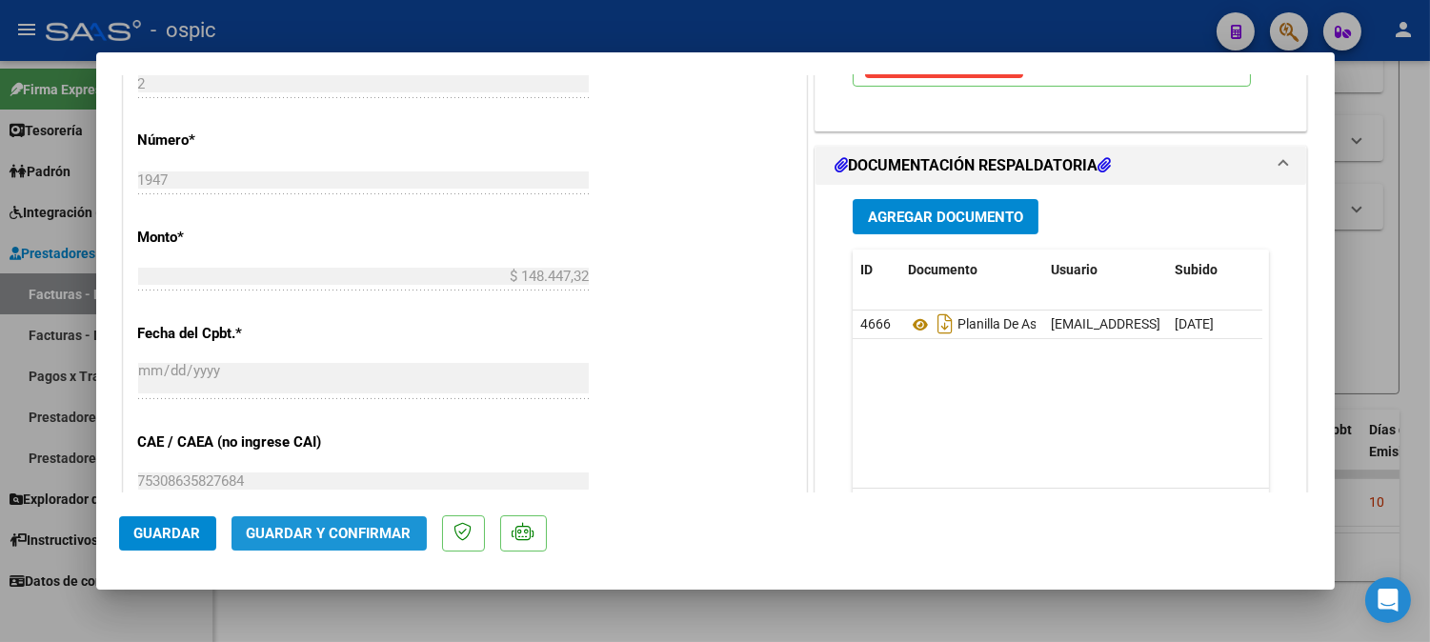
click at [353, 537] on span "Guardar y Confirmar" at bounding box center [329, 533] width 165 height 17
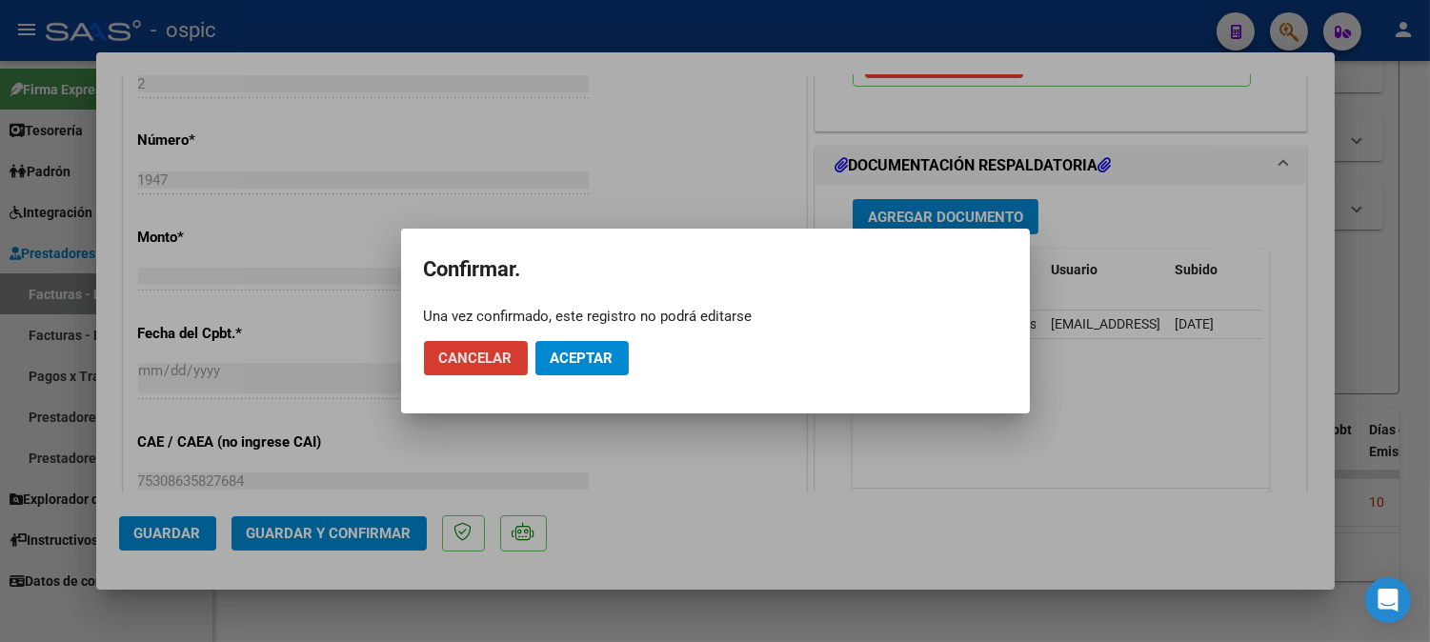
click at [575, 362] on span "Aceptar" at bounding box center [582, 358] width 63 height 17
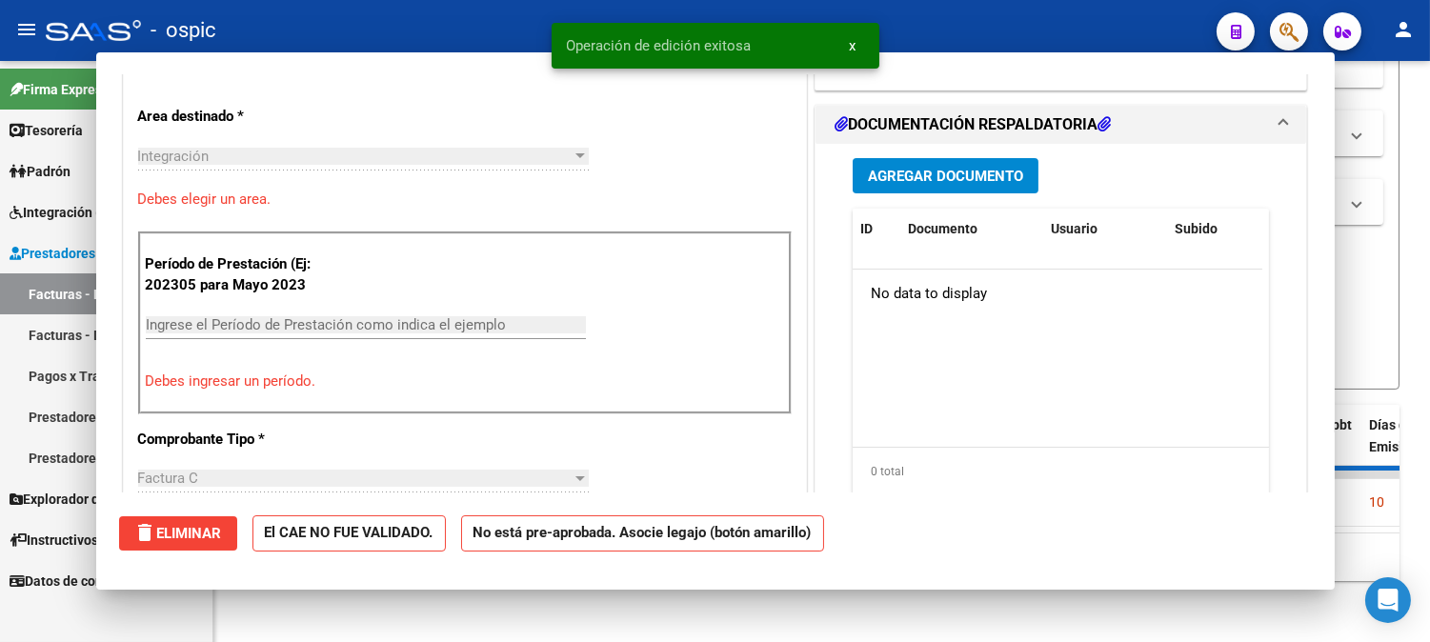
scroll to position [0, 0]
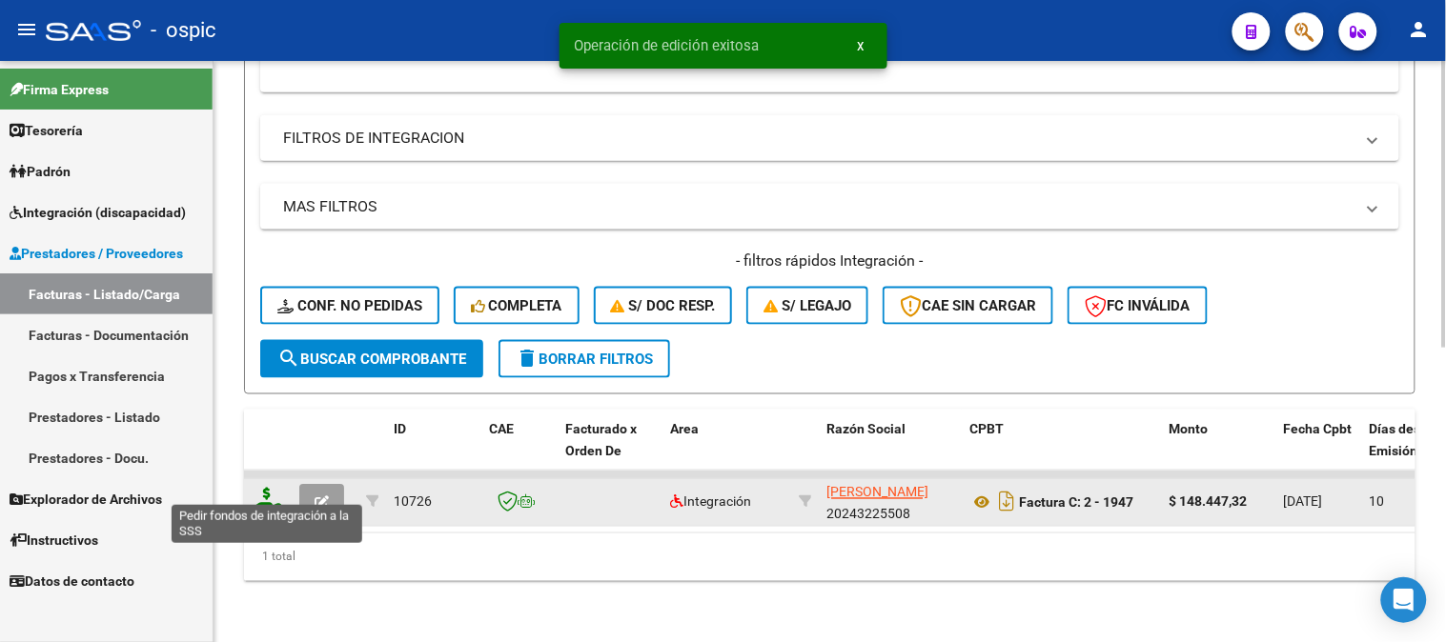
click at [262, 488] on icon at bounding box center [267, 501] width 30 height 27
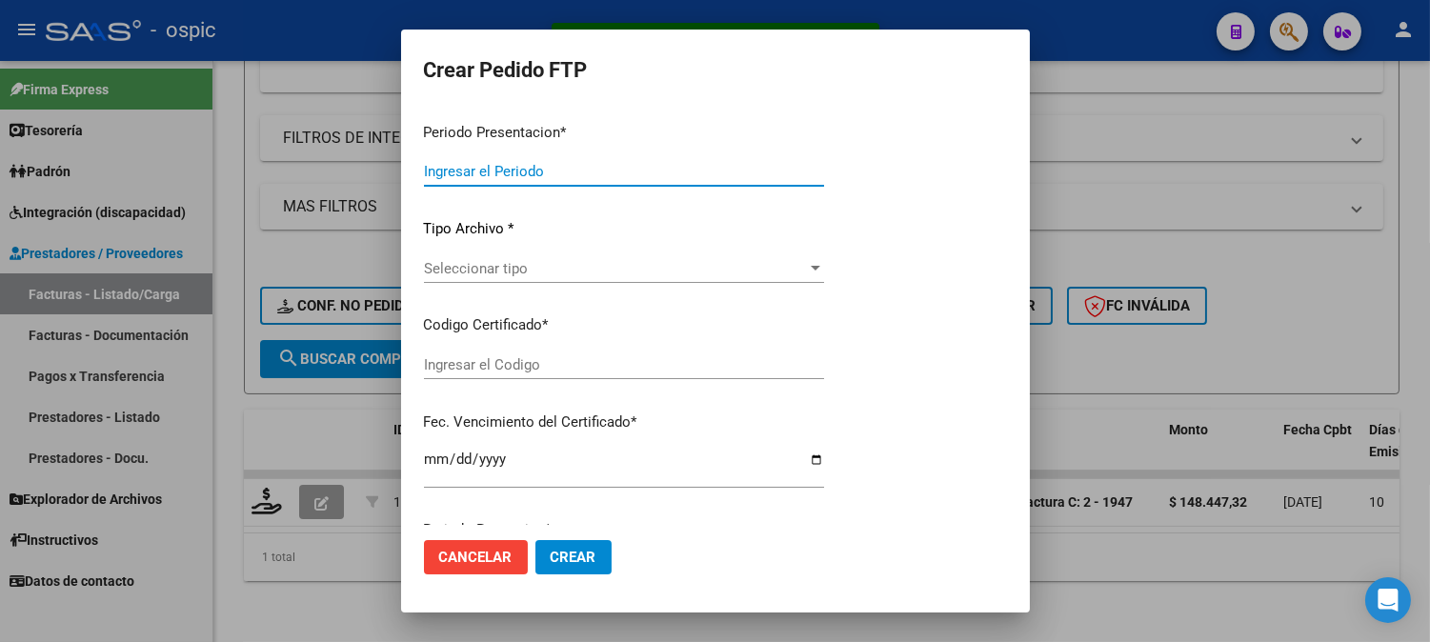
type input "202507"
type input "$ 148.447,32"
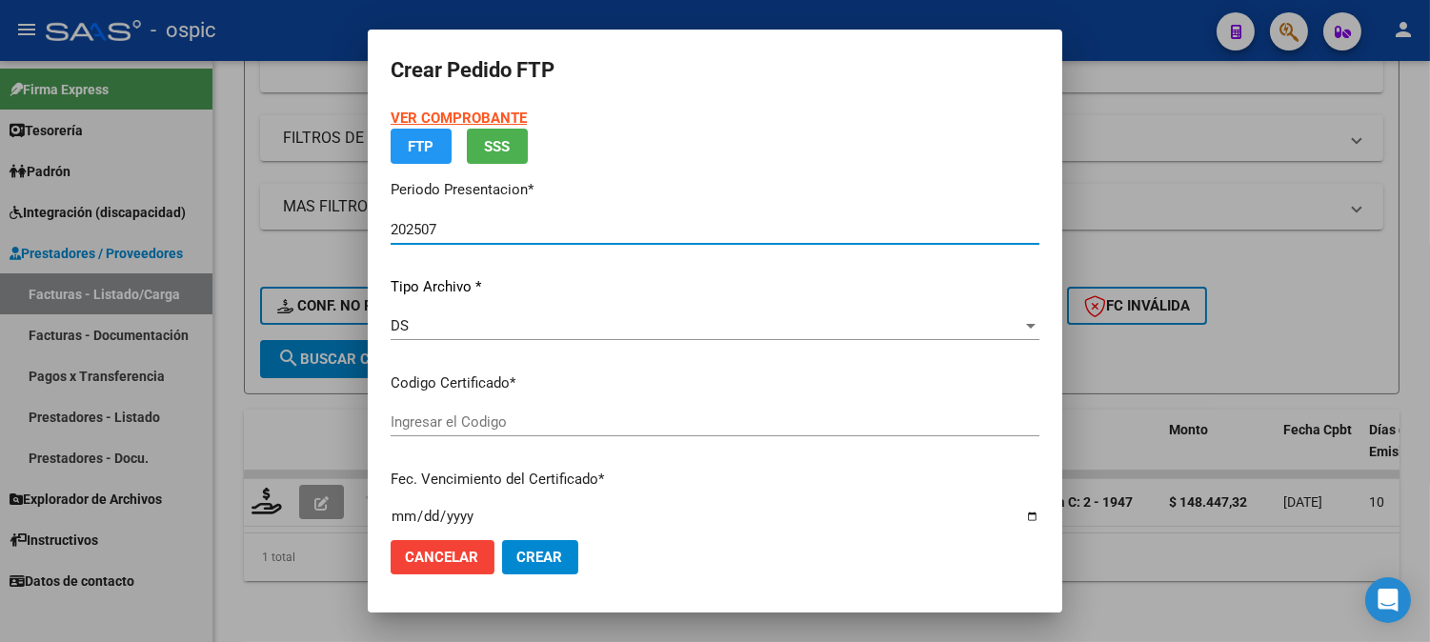
type input "582436931"
type input "[DATE]"
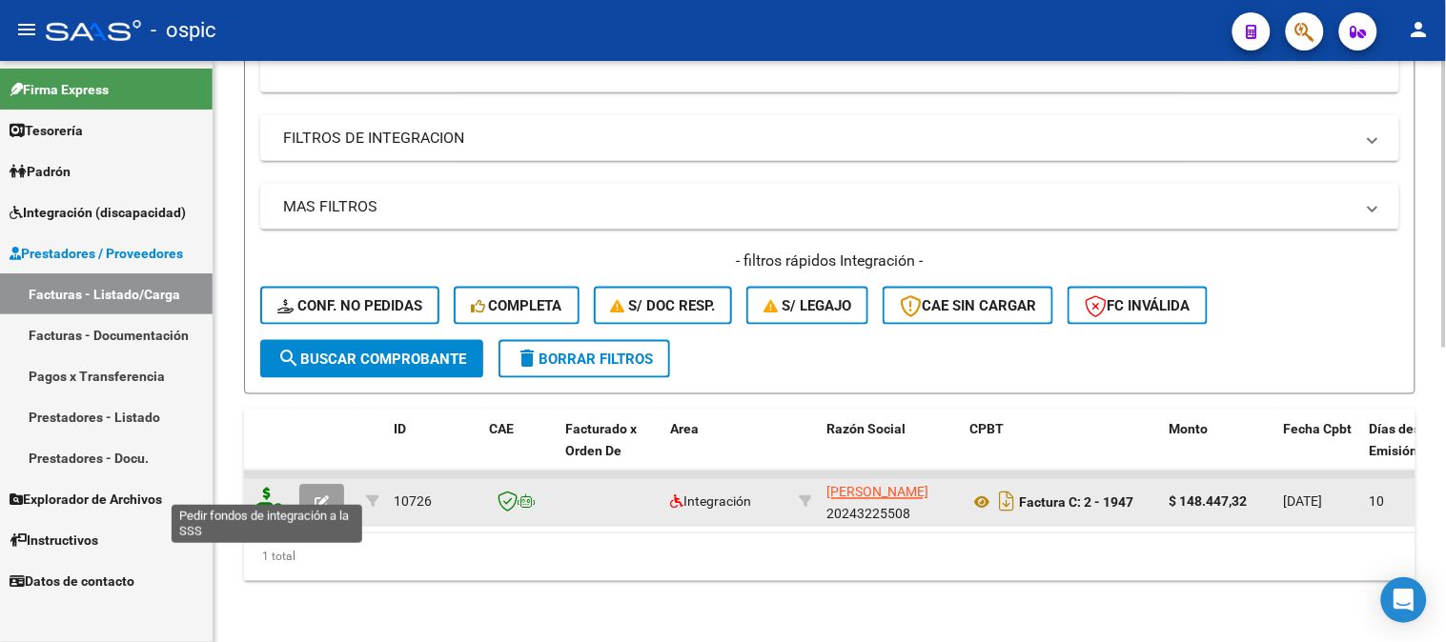
click at [262, 488] on icon at bounding box center [267, 501] width 30 height 27
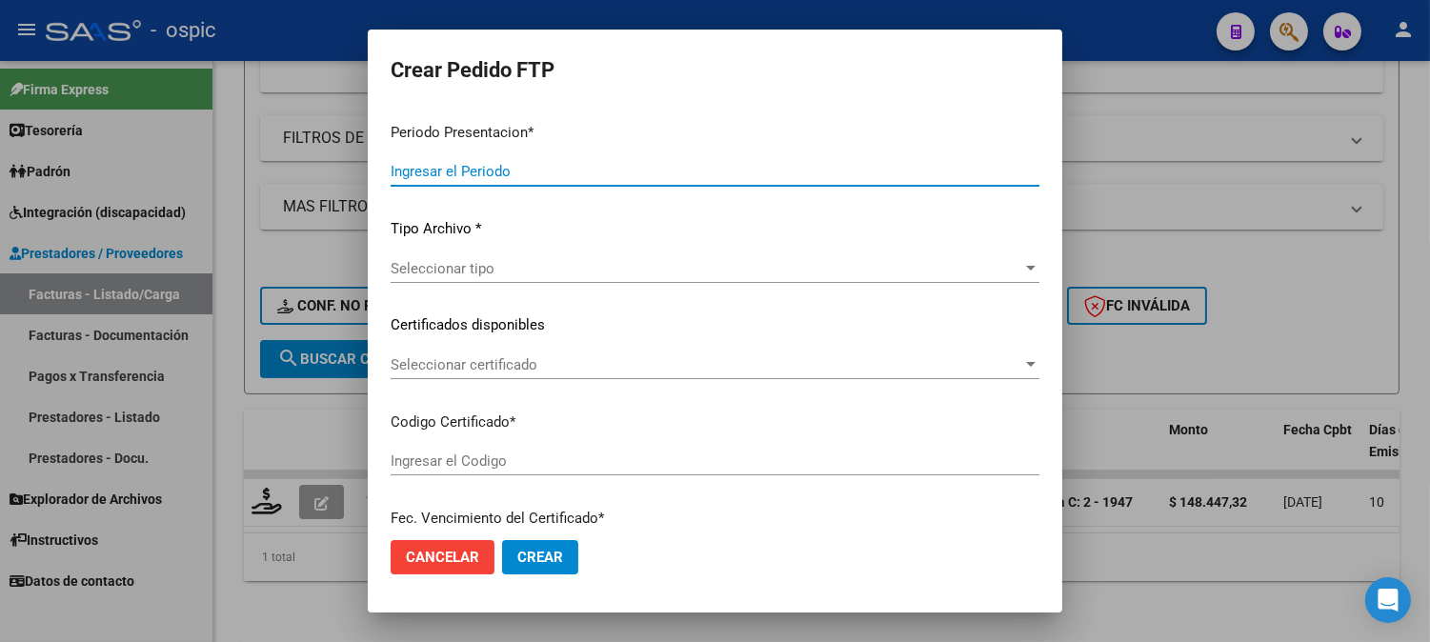
type input "202507"
type input "$ 148.447,32"
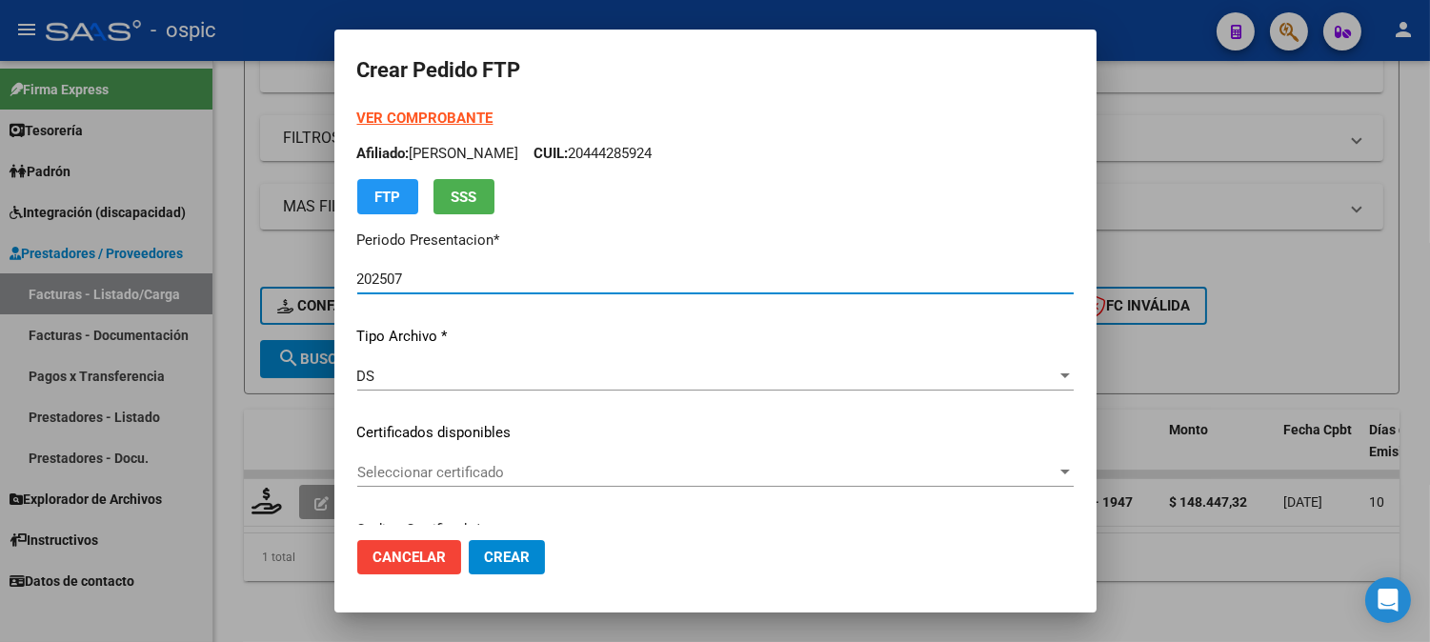
type input "582436931"
type input "[DATE]"
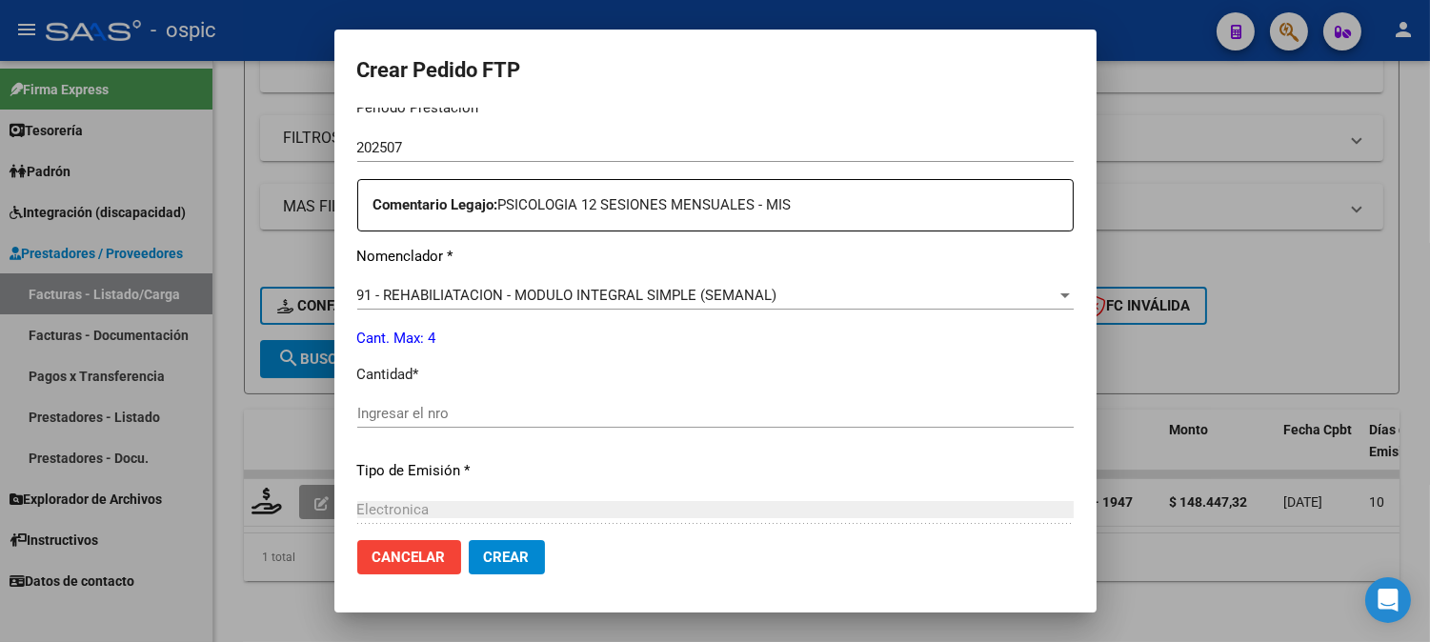
scroll to position [680, 0]
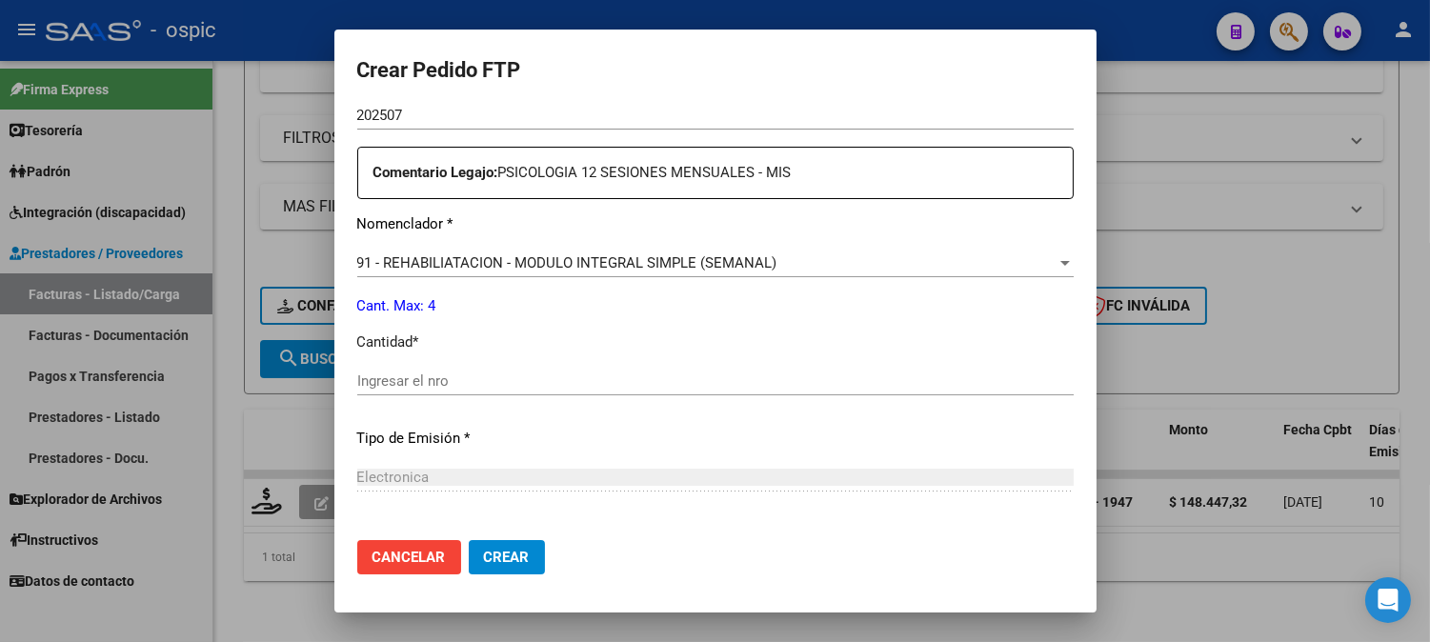
click at [613, 377] on input "Ingresar el nro" at bounding box center [715, 381] width 717 height 17
type input "4"
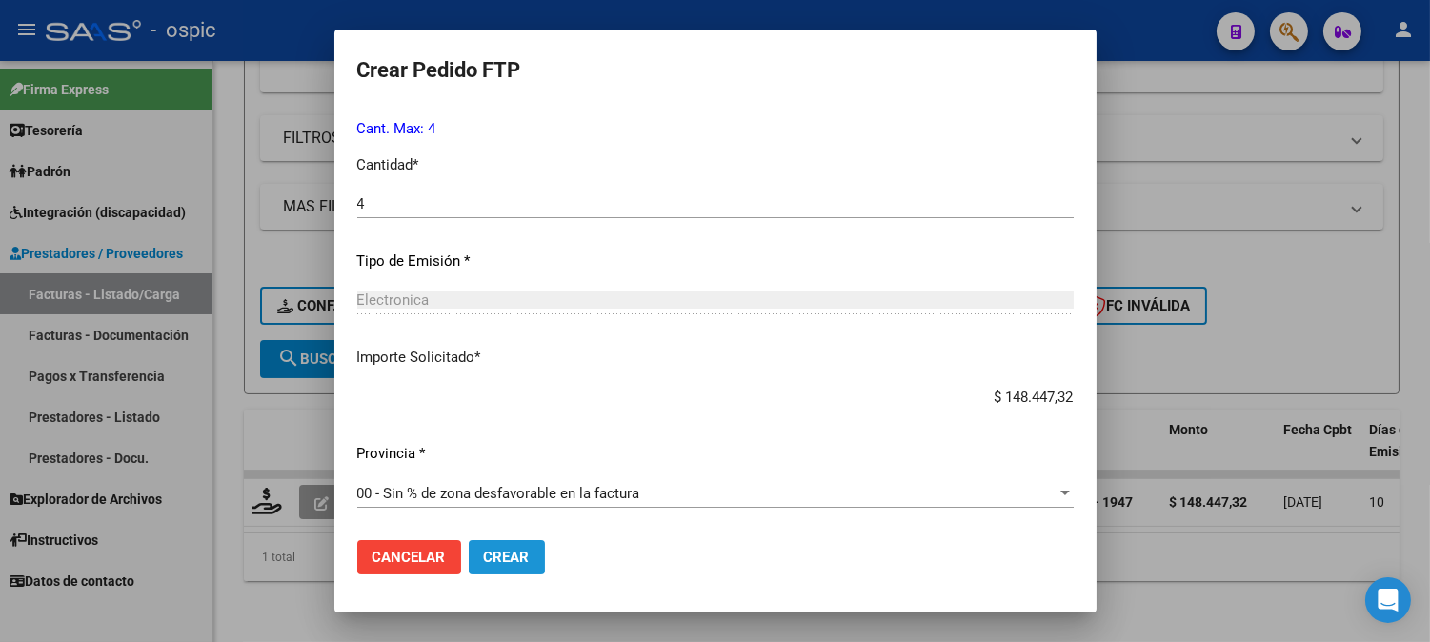
drag, startPoint x: 507, startPoint y: 558, endPoint x: 765, endPoint y: 476, distance: 270.9
click at [507, 557] on span "Crear" at bounding box center [507, 557] width 46 height 17
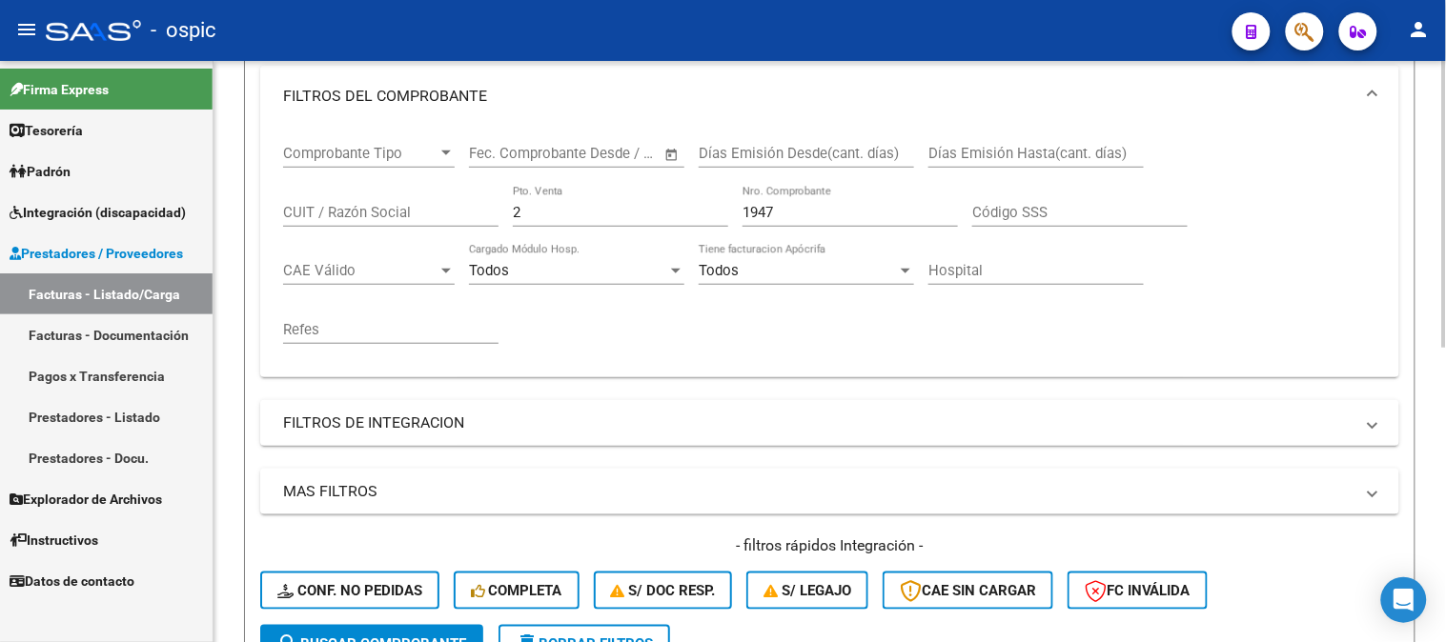
scroll to position [278, 0]
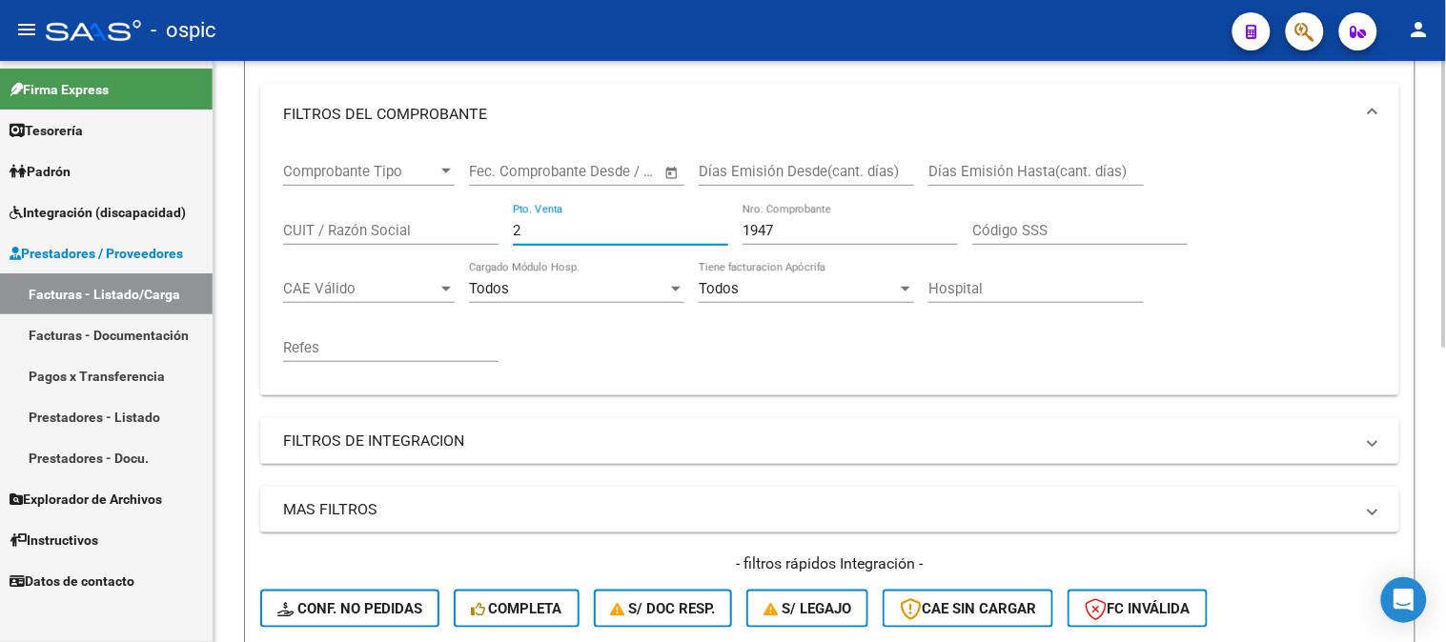
drag, startPoint x: 507, startPoint y: 230, endPoint x: 405, endPoint y: 226, distance: 102.0
click at [405, 227] on div "Comprobante Tipo Comprobante Tipo Start date – End date Fec. Comprobante Desde …" at bounding box center [829, 262] width 1093 height 235
type input "1"
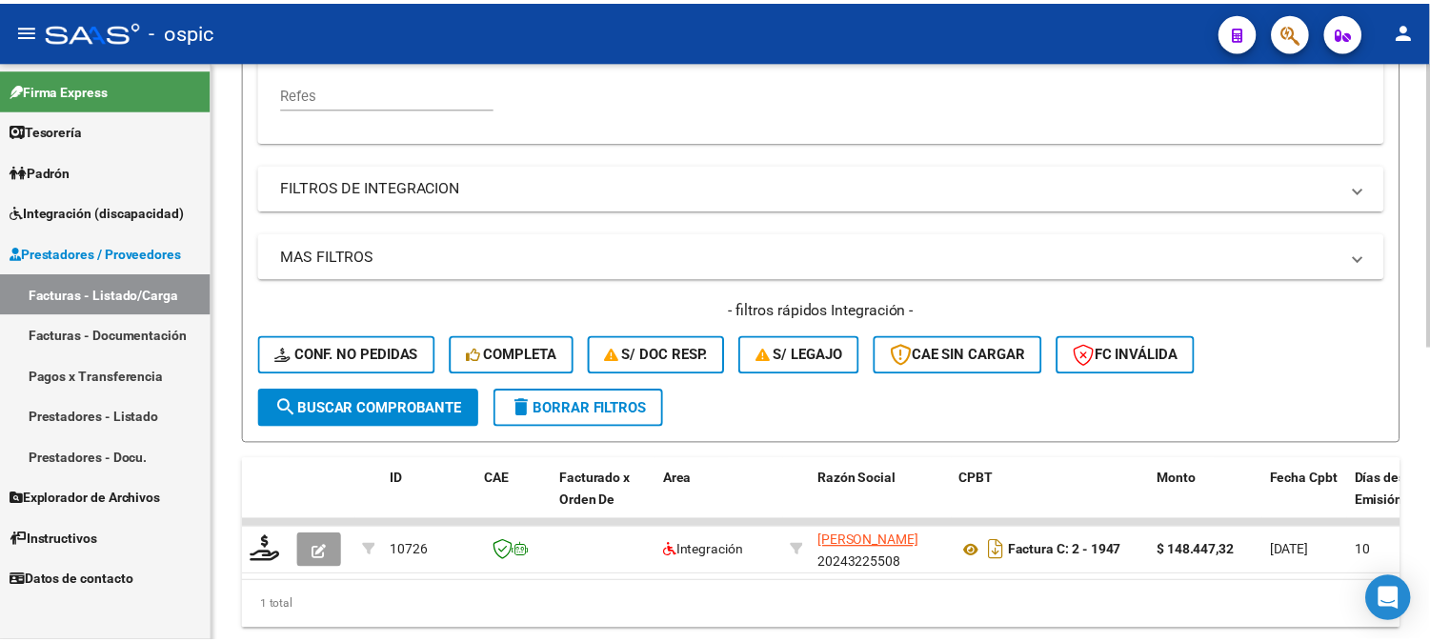
scroll to position [595, 0]
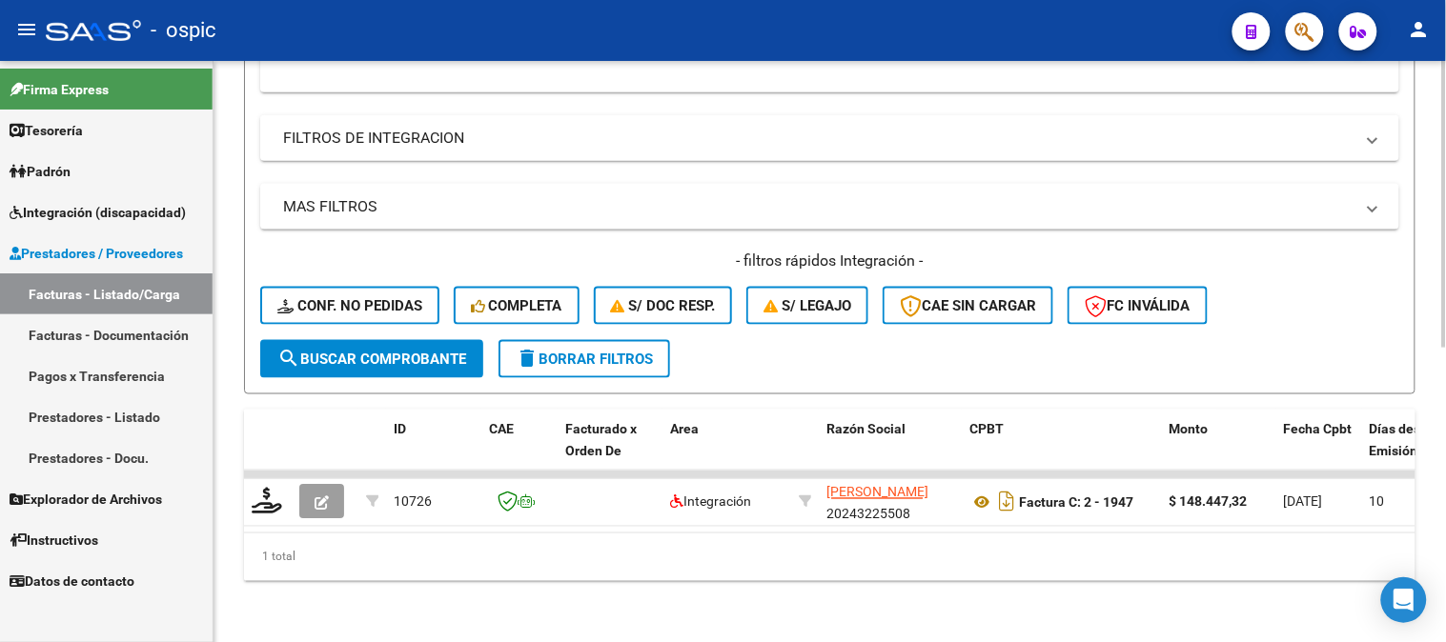
type input "1142"
click at [365, 351] on span "search Buscar Comprobante" at bounding box center [371, 359] width 189 height 17
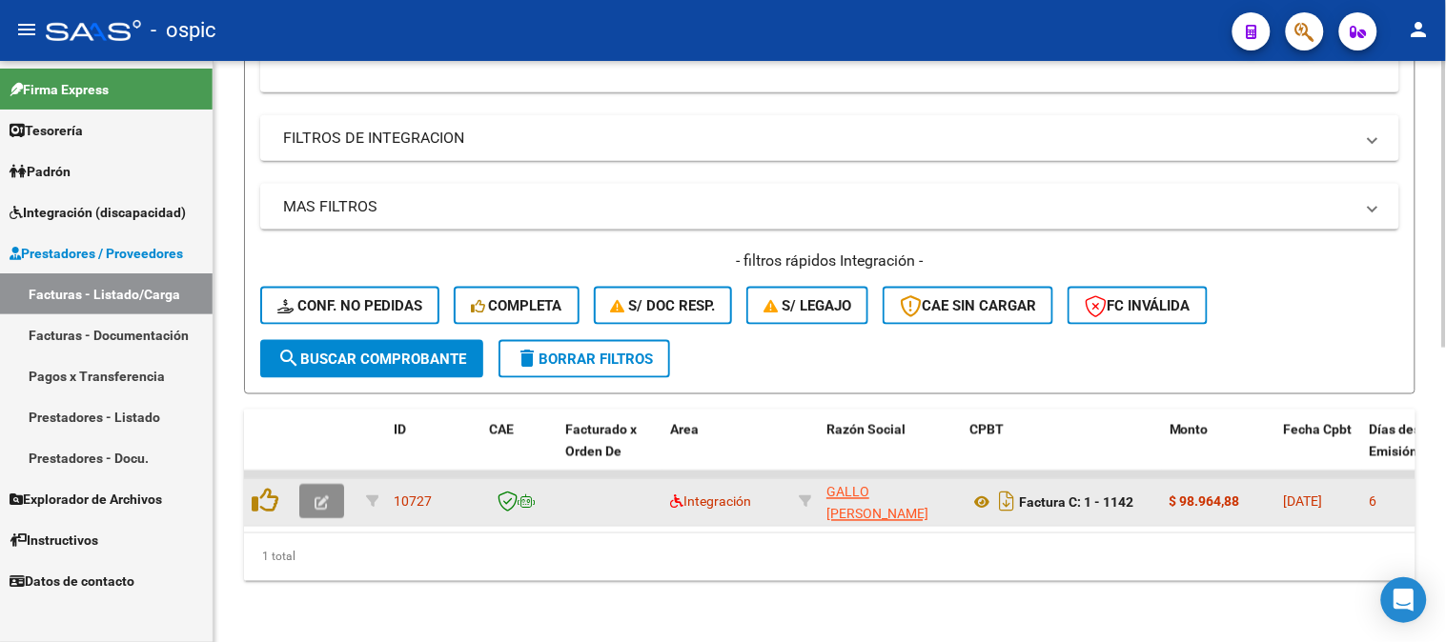
click at [318, 496] on icon "button" at bounding box center [321, 503] width 14 height 14
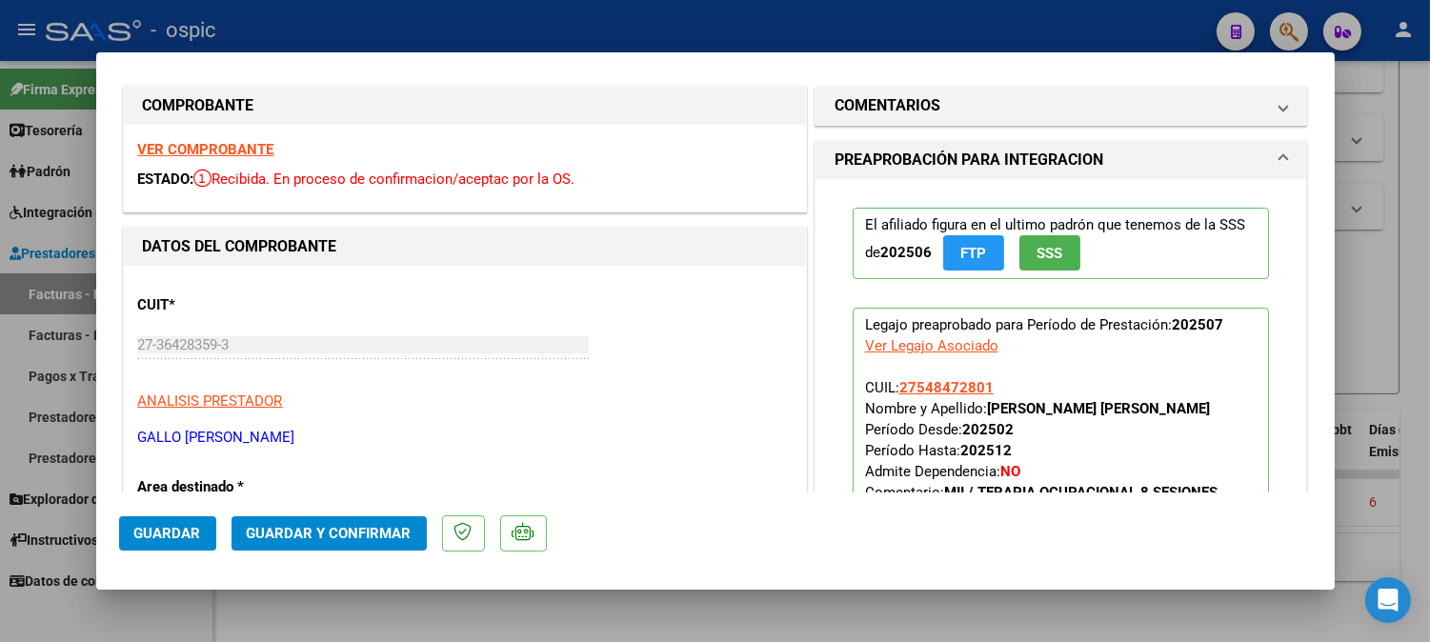
scroll to position [0, 0]
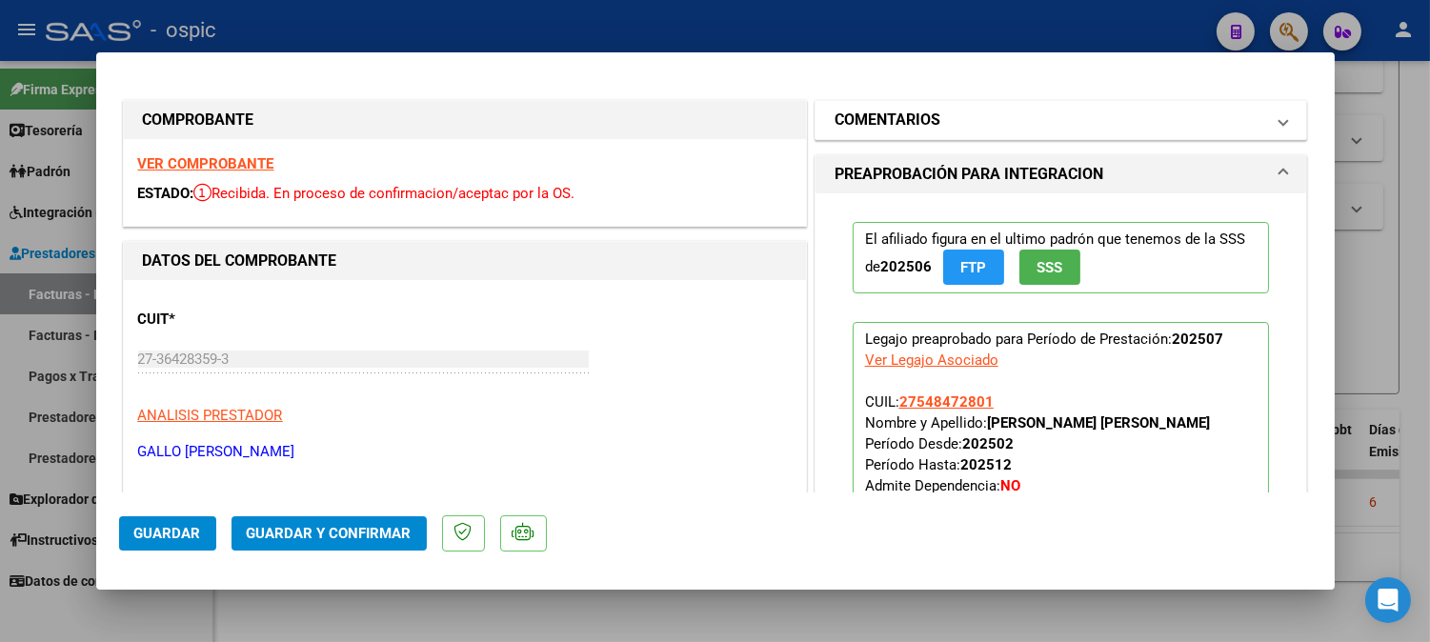
drag, startPoint x: 777, startPoint y: 98, endPoint x: 824, endPoint y: 109, distance: 48.8
click at [778, 98] on div "COMPROBANTE VER COMPROBANTE ESTADO: Recibida. En proceso de confirmacion/acepta…" at bounding box center [465, 163] width 692 height 134
click at [921, 117] on h1 "COMENTARIOS" at bounding box center [888, 120] width 106 height 23
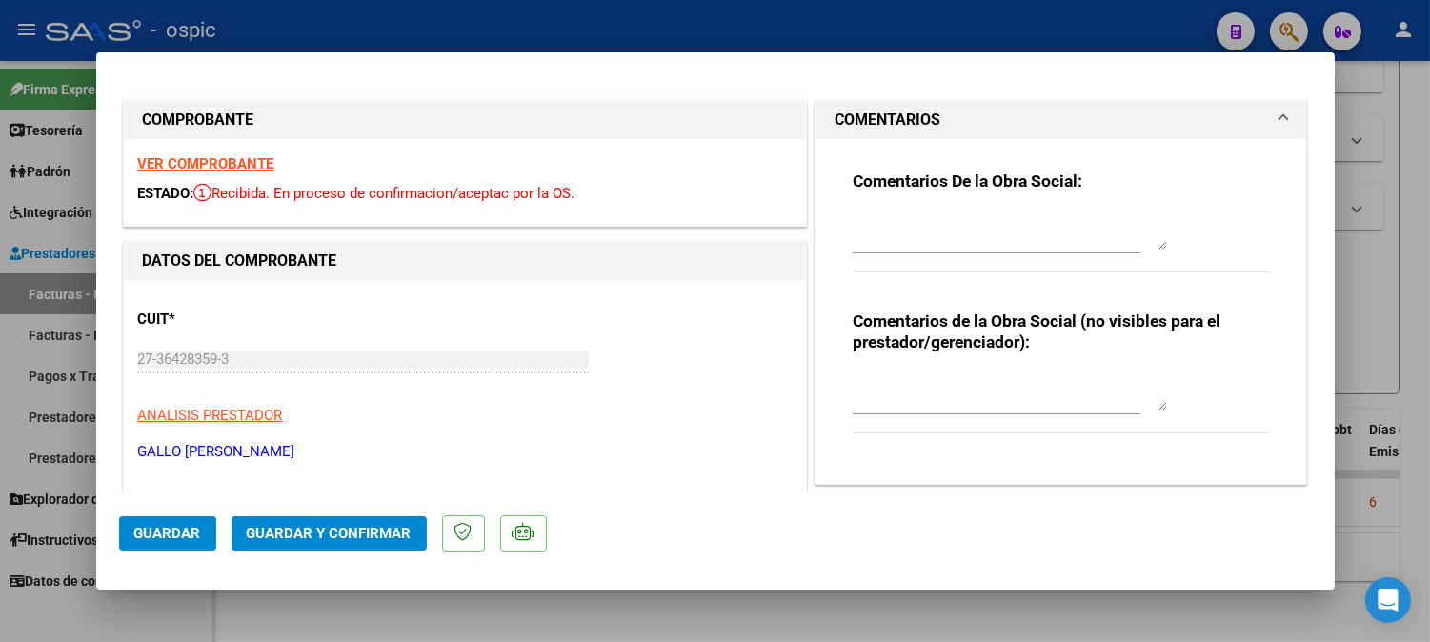
click at [930, 369] on div at bounding box center [1010, 392] width 314 height 46
type textarea "T.O 8 SESIONES"
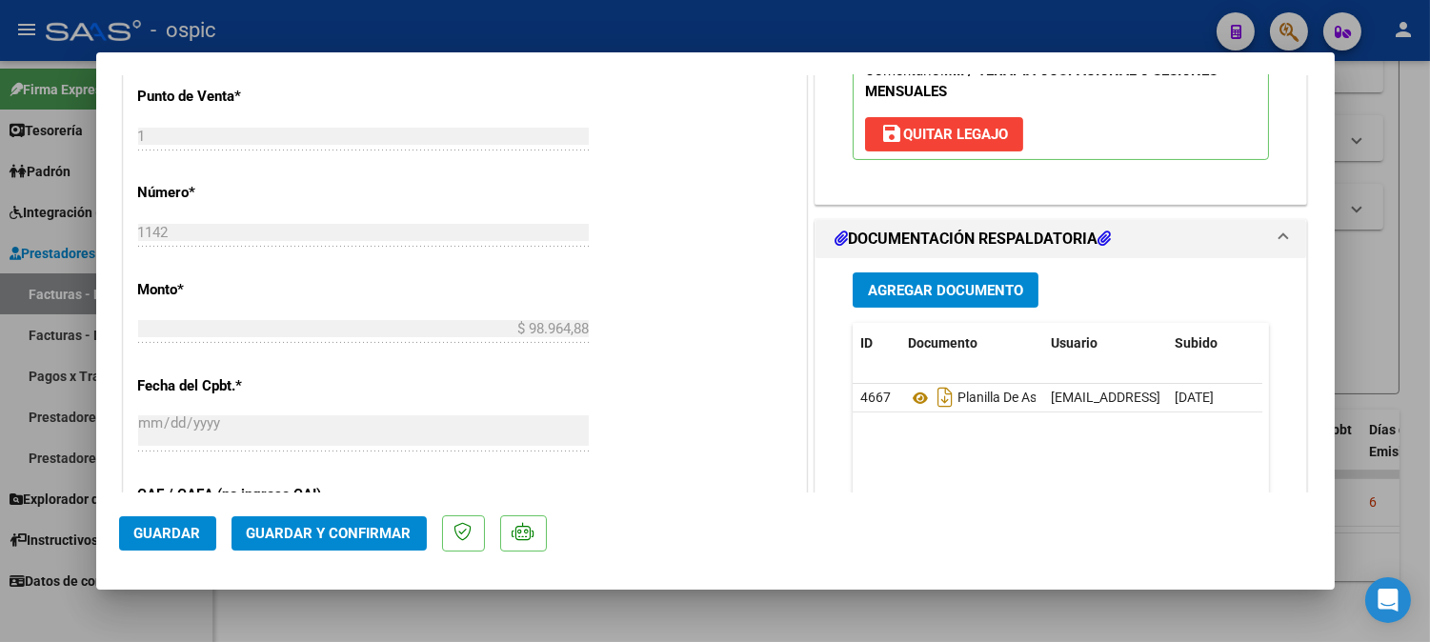
scroll to position [882, 0]
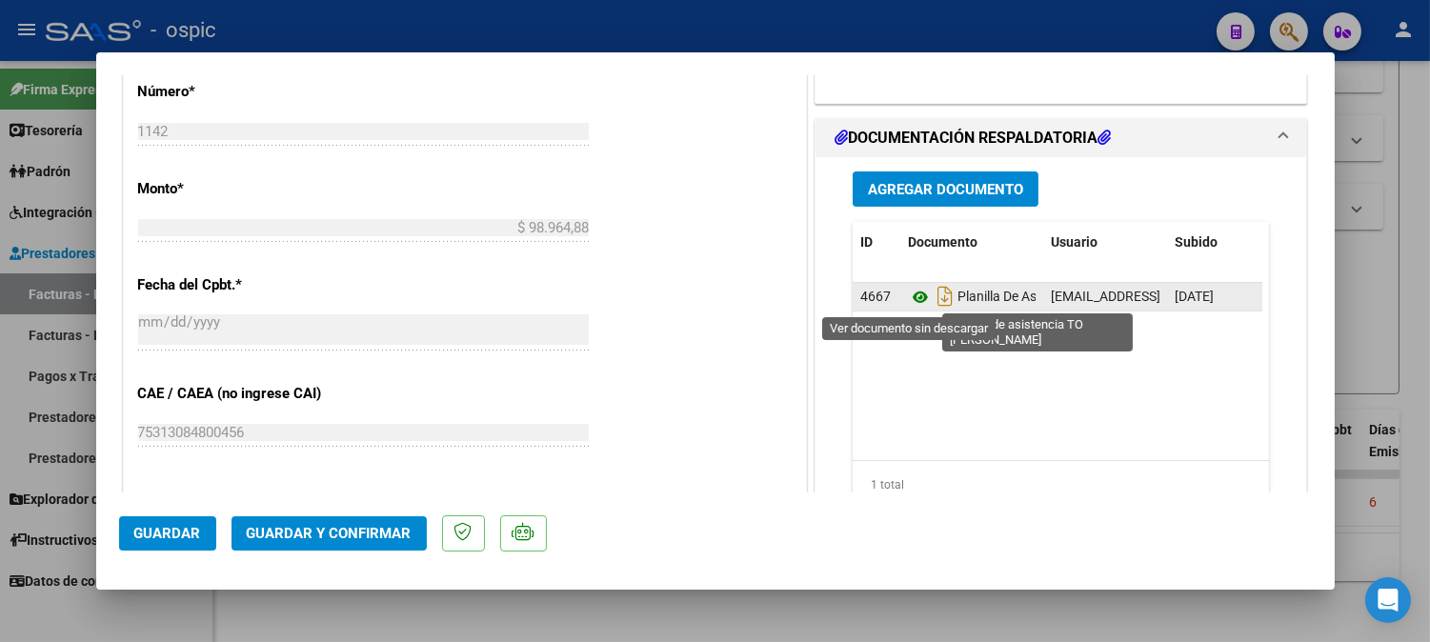
click at [913, 293] on icon at bounding box center [920, 297] width 25 height 23
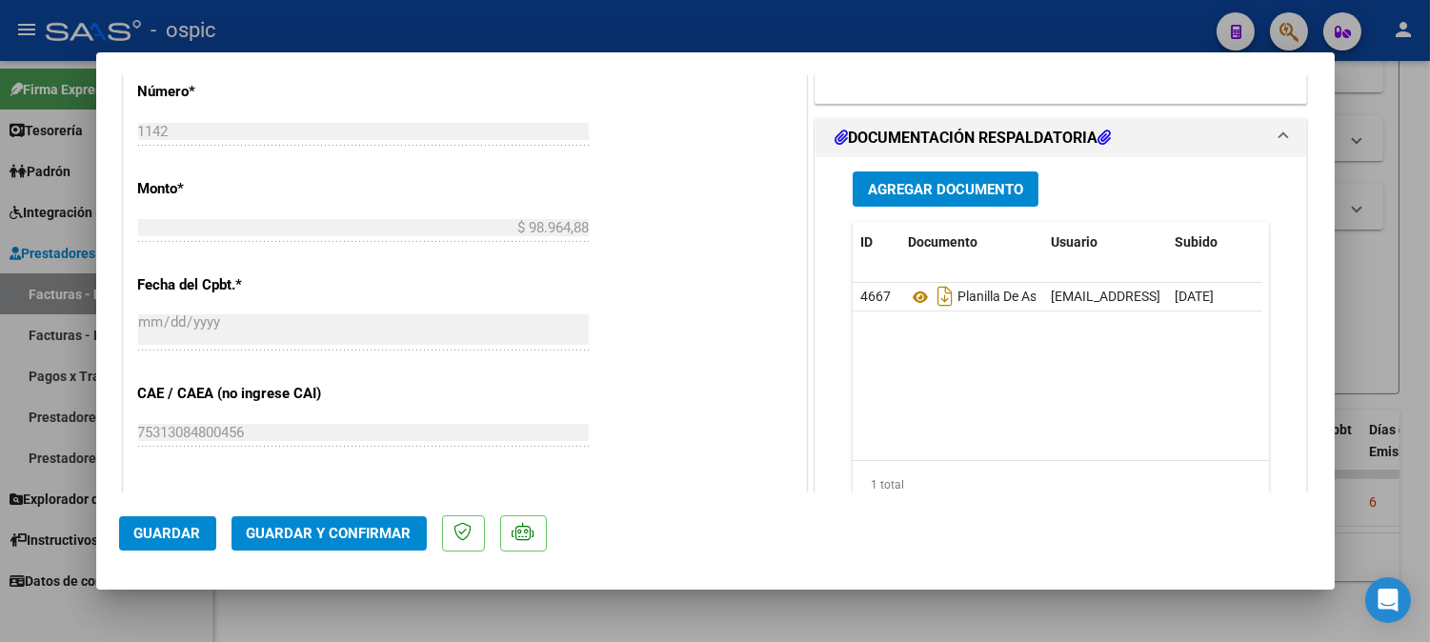
click at [374, 518] on button "Guardar y Confirmar" at bounding box center [329, 533] width 195 height 34
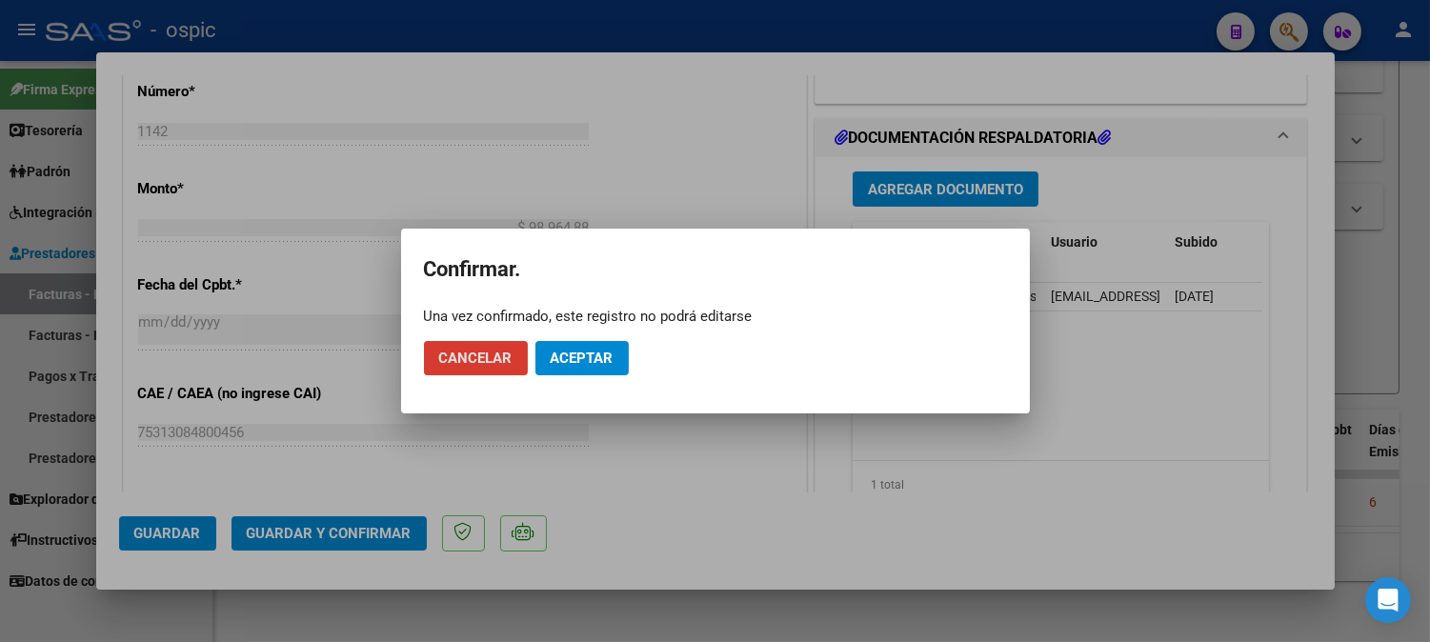
click at [551, 350] on span "Aceptar" at bounding box center [582, 358] width 63 height 17
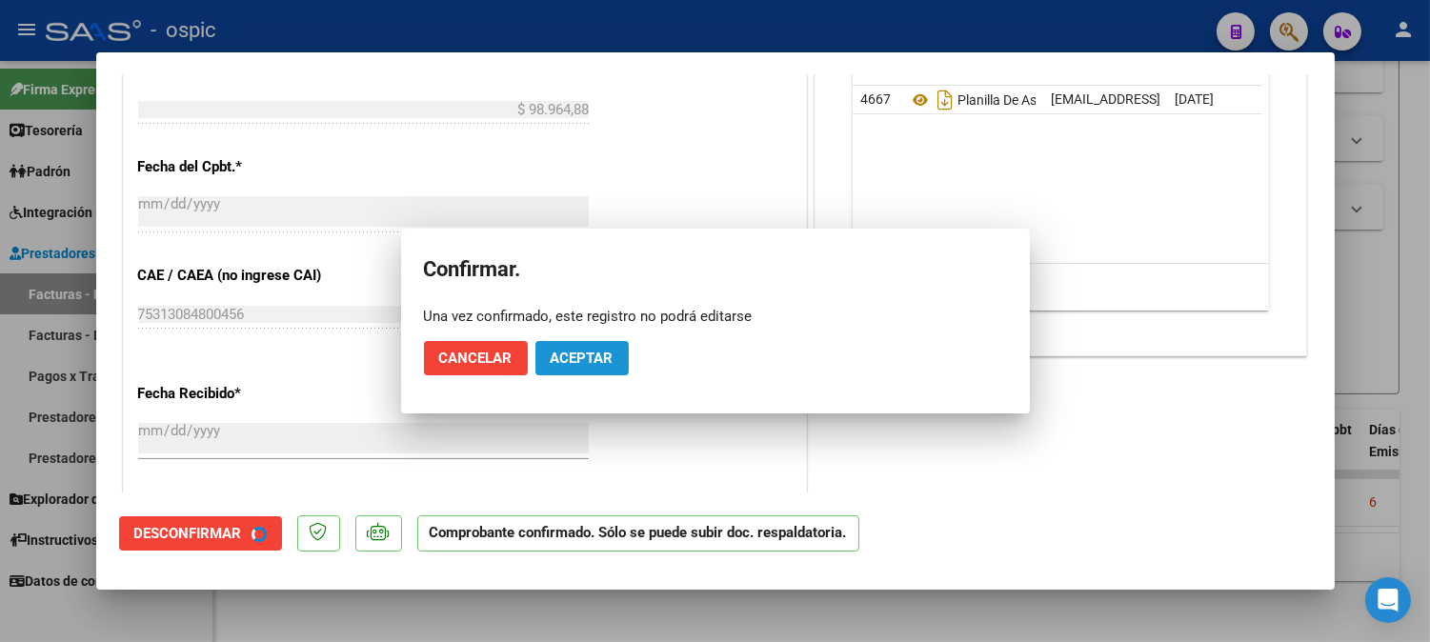
scroll to position [764, 0]
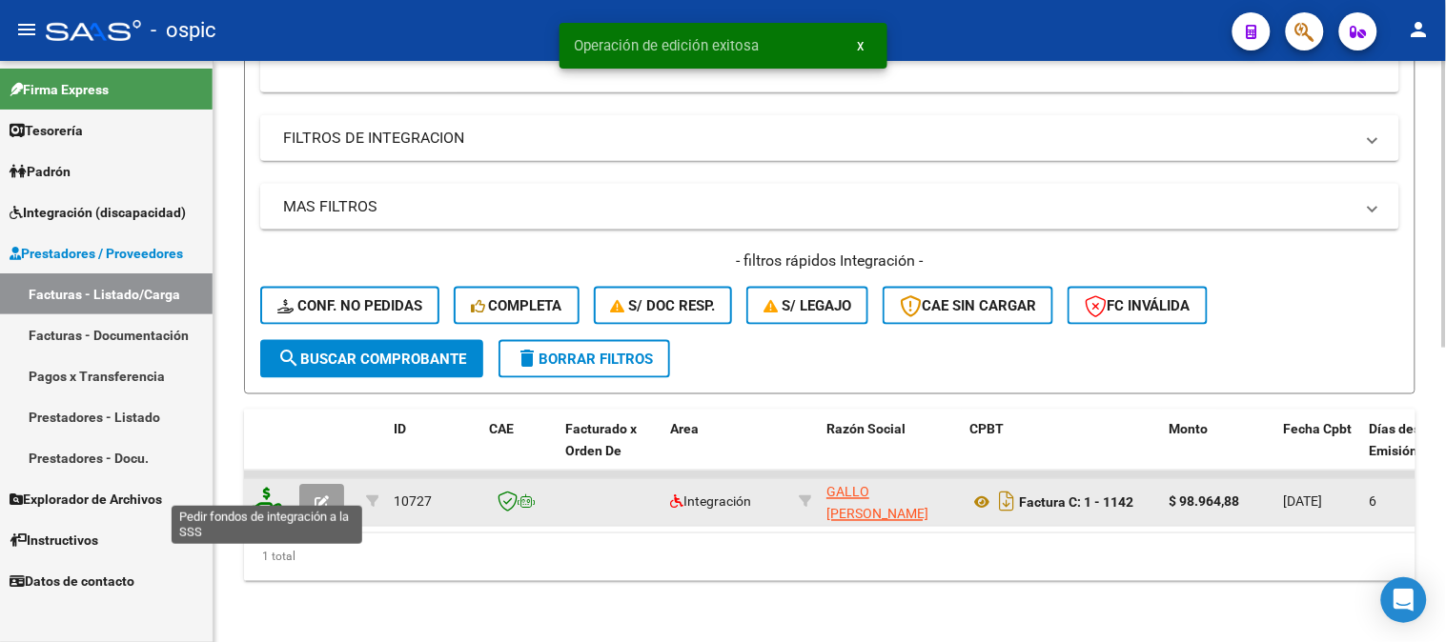
click at [267, 488] on icon at bounding box center [267, 501] width 30 height 27
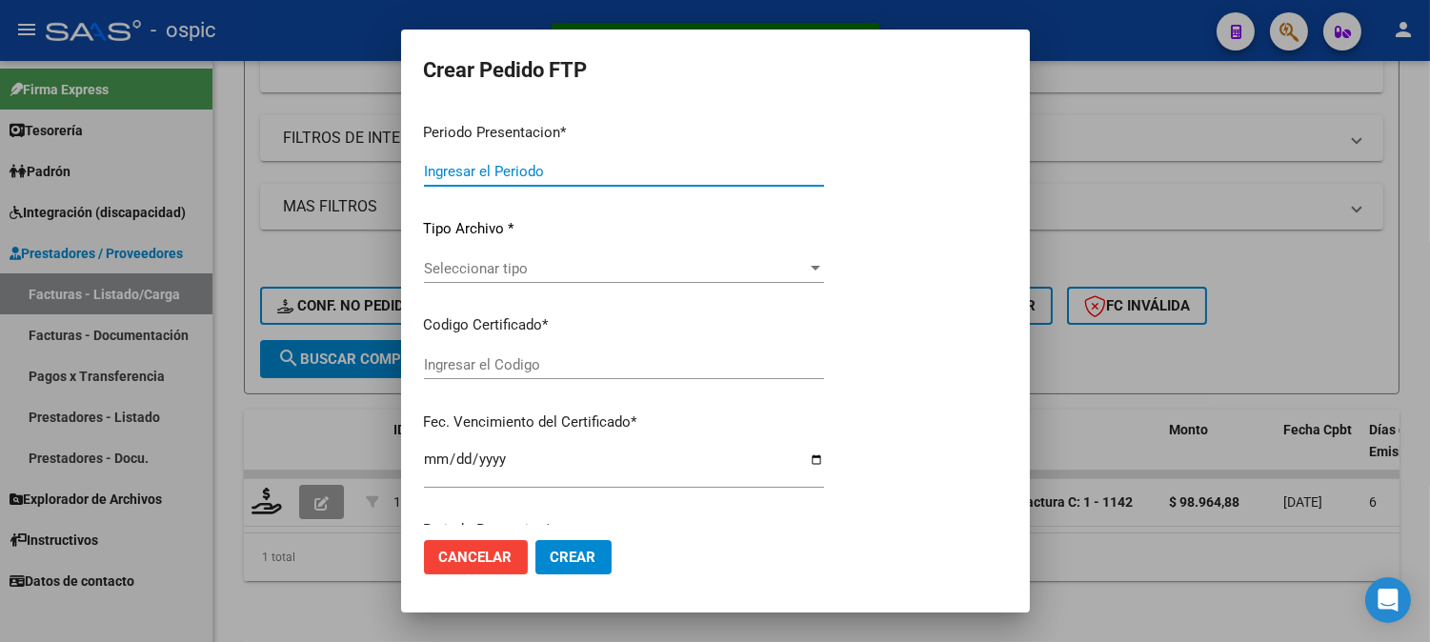
type input "202507"
type input "$ 98.964,88"
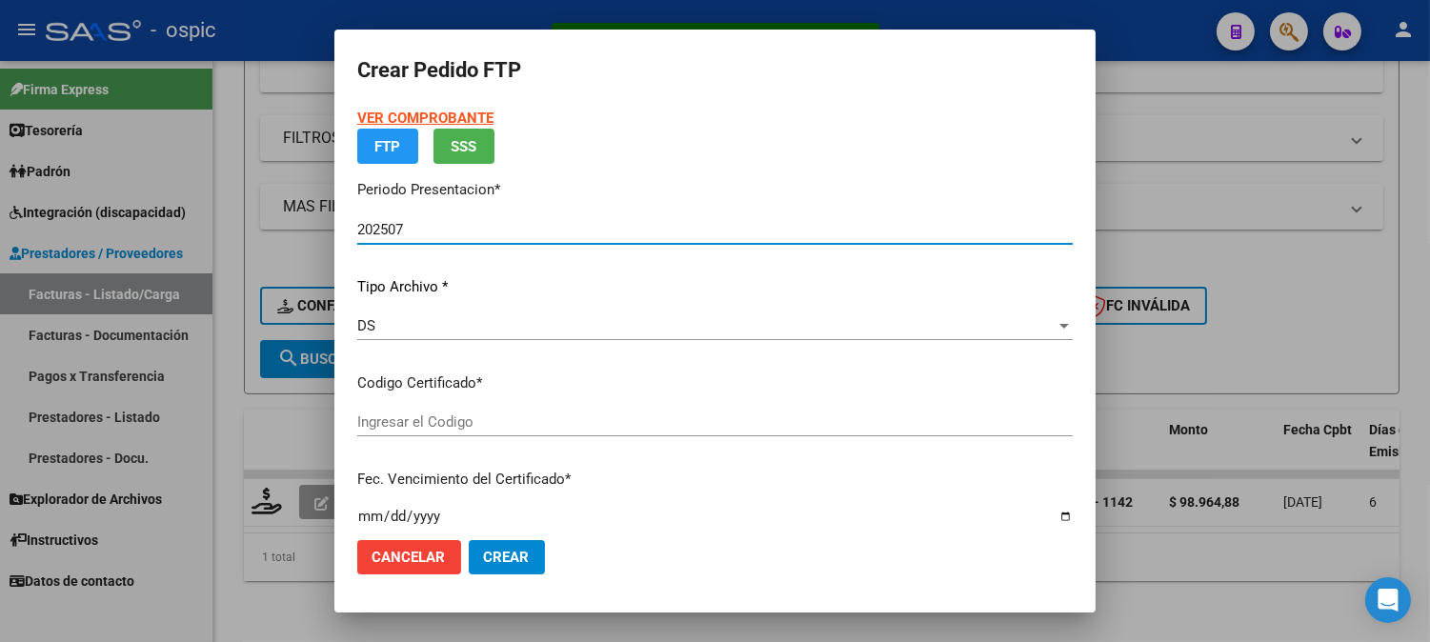
type input "0000000000000000000000000000009069200712"
type input "[DATE]"
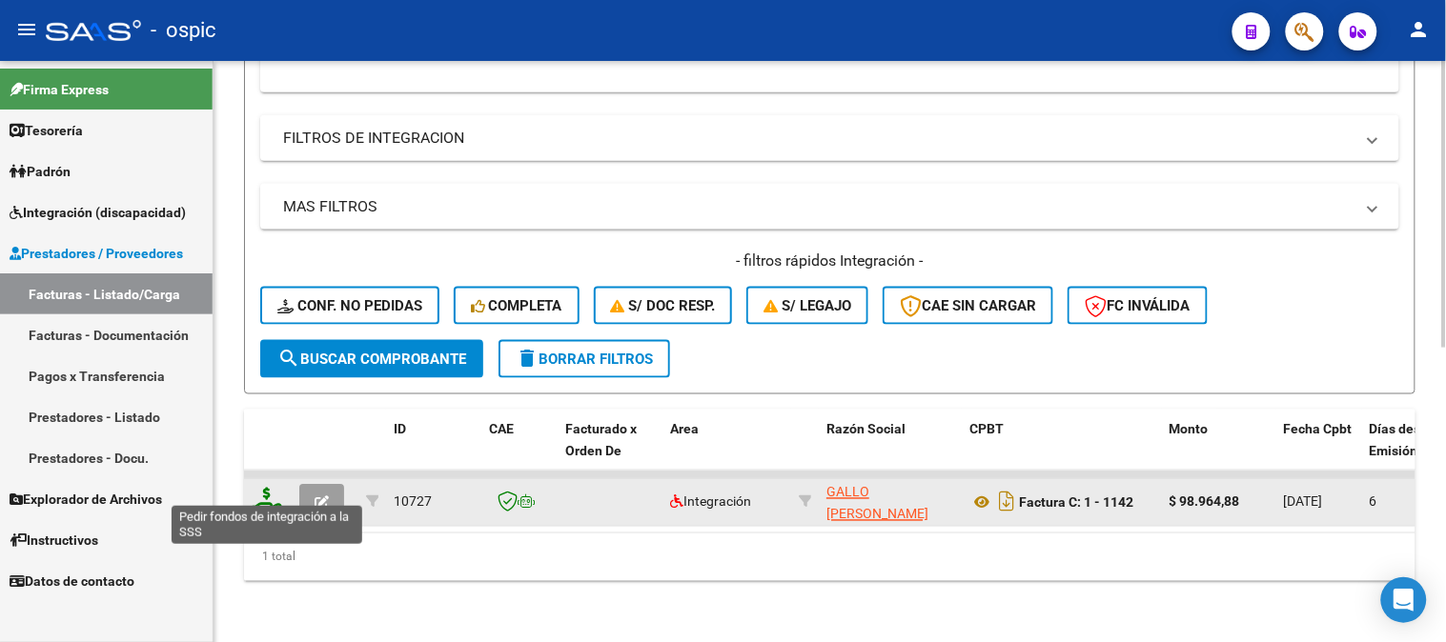
click at [263, 488] on icon at bounding box center [267, 501] width 30 height 27
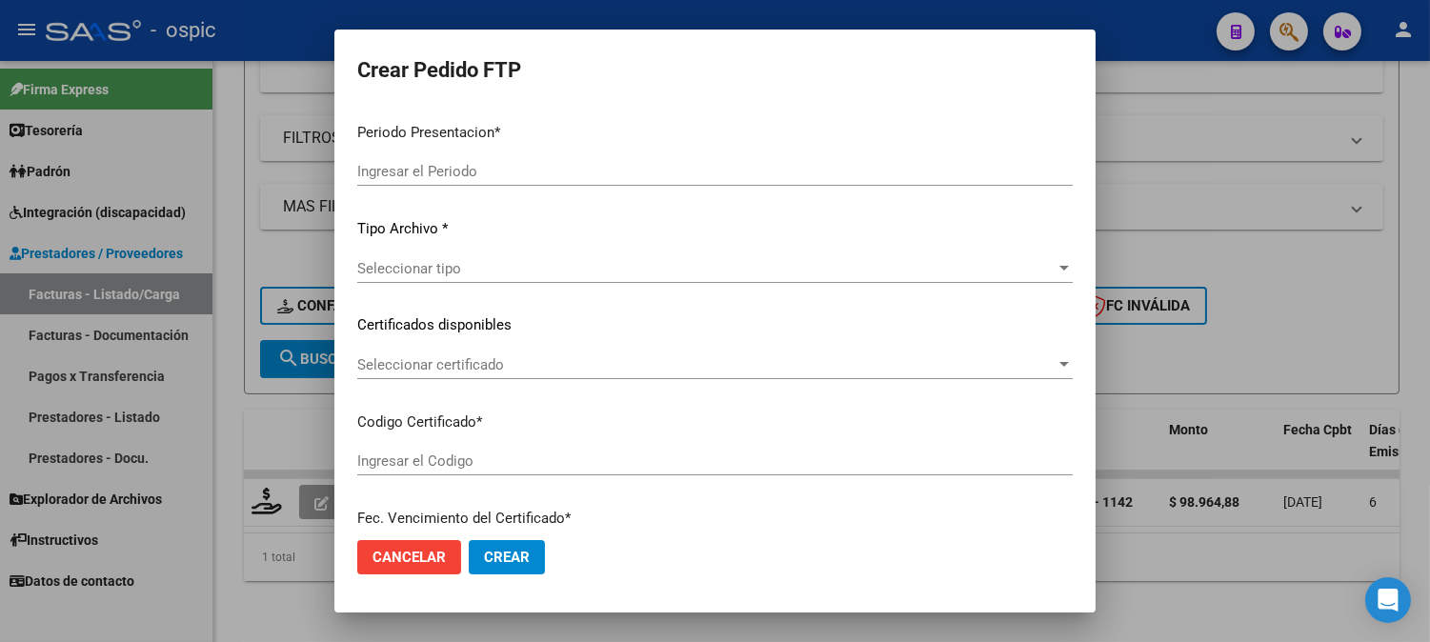
type input "202507"
type input "$ 98.964,88"
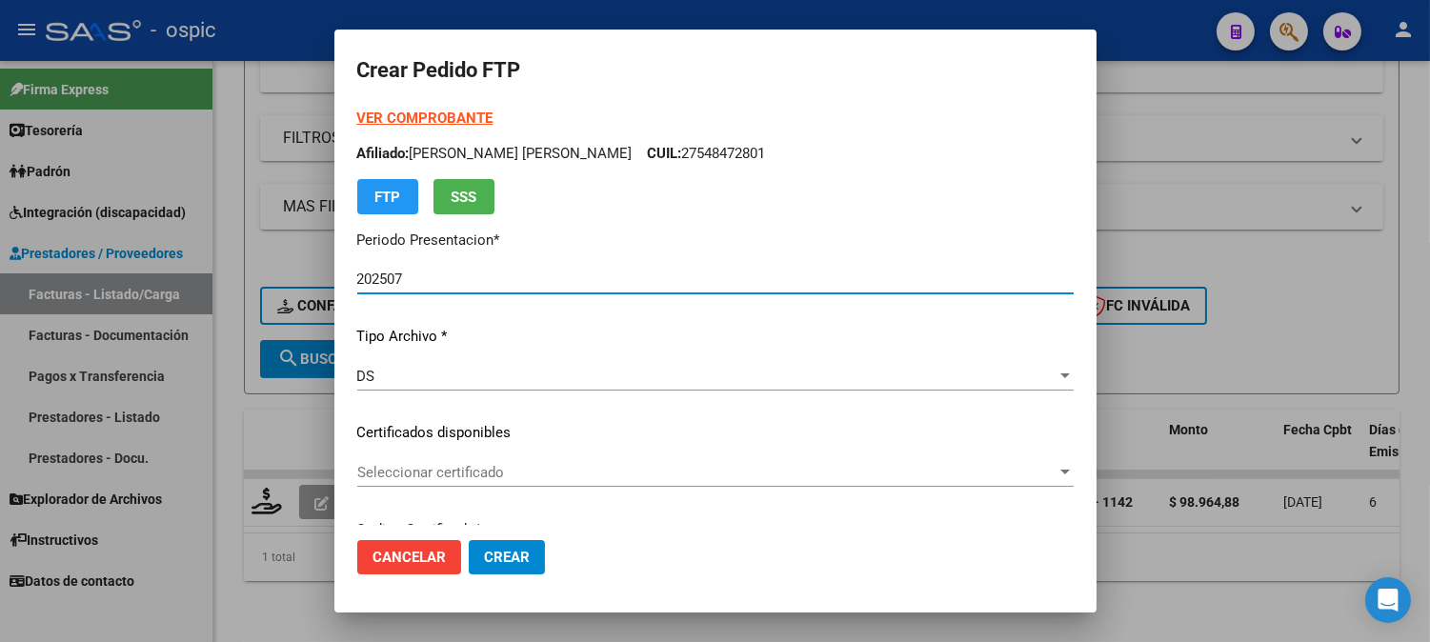
type input "0000000000000000000000000000009069200712"
type input "[DATE]"
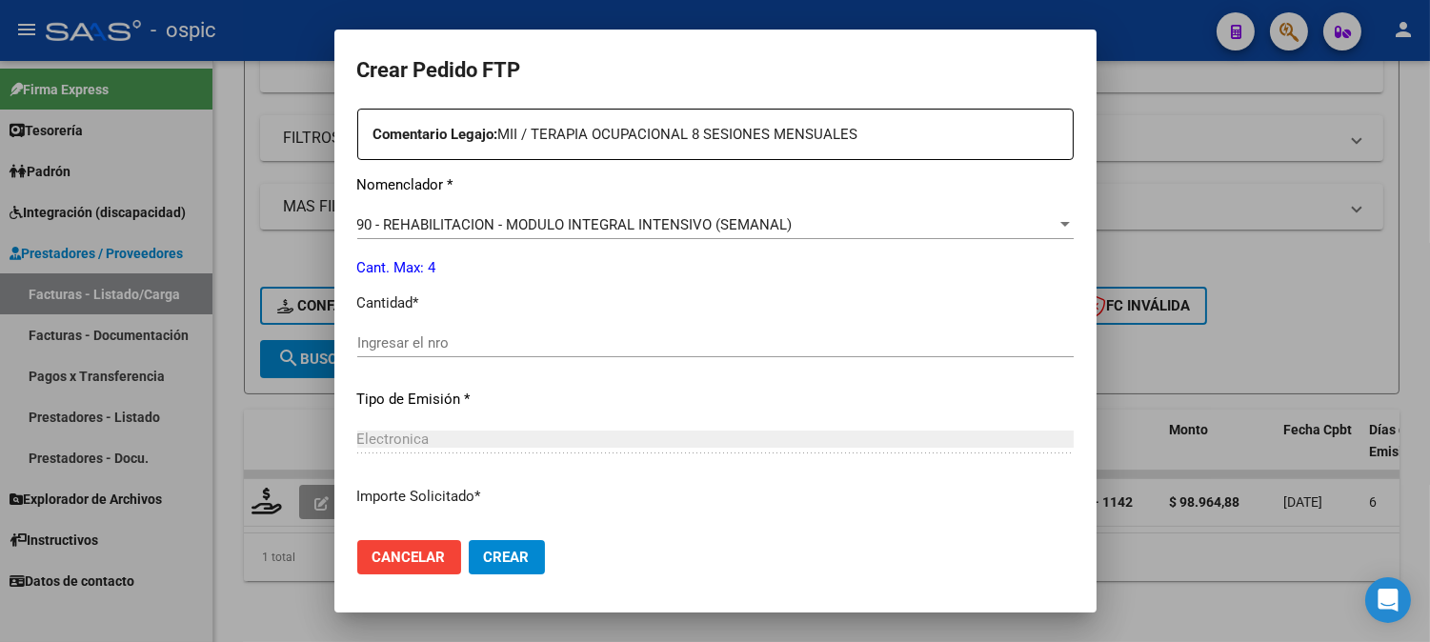
scroll to position [700, 0]
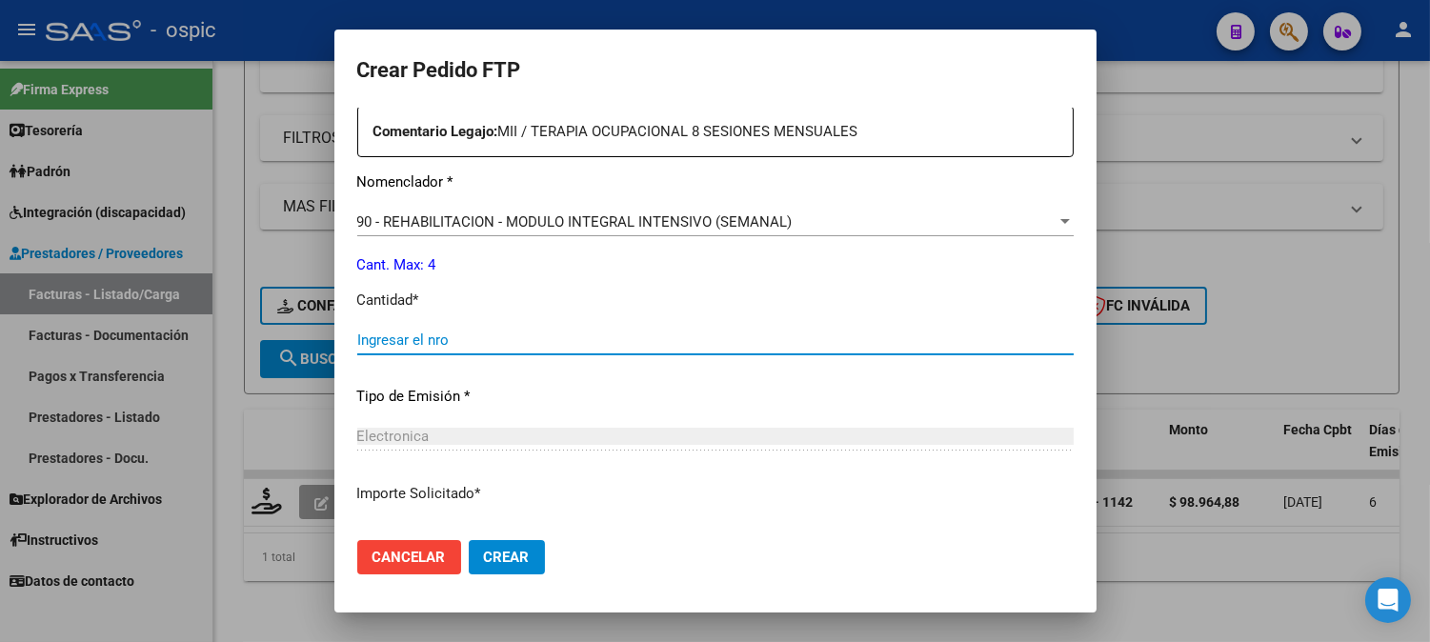
click at [602, 337] on input "Ingresar el nro" at bounding box center [715, 340] width 717 height 17
type input "4"
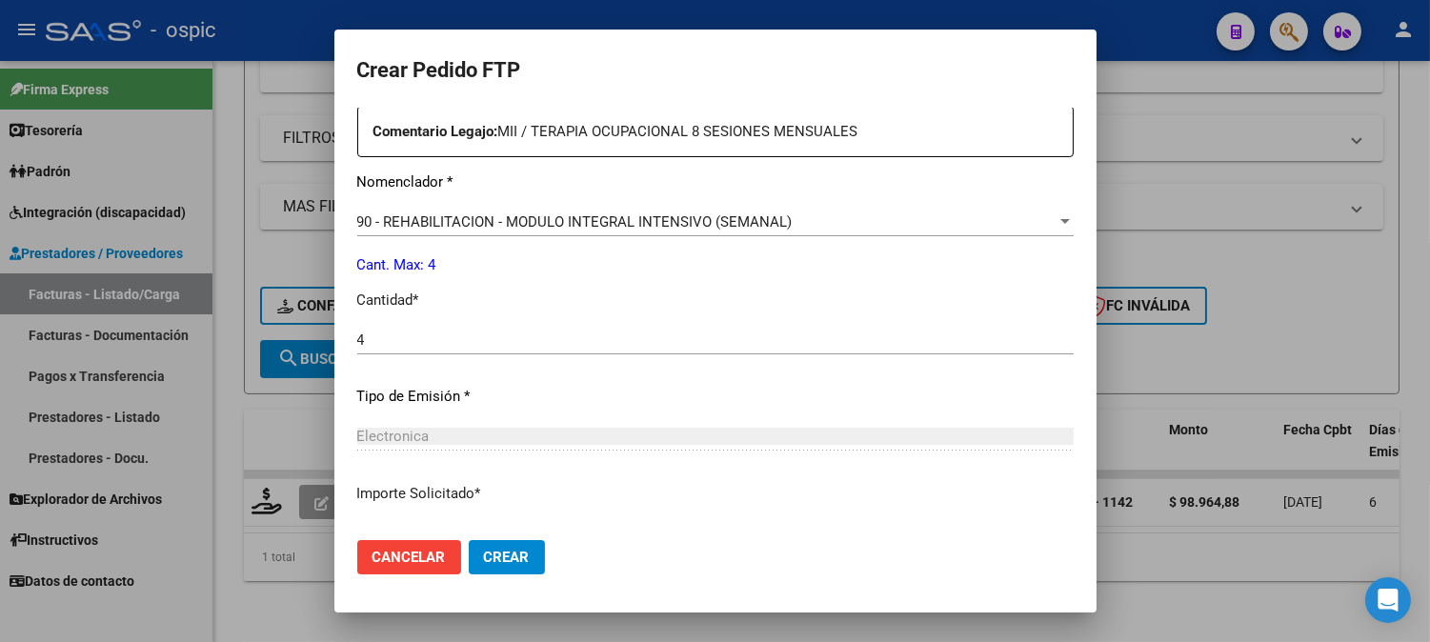
scroll to position [836, 0]
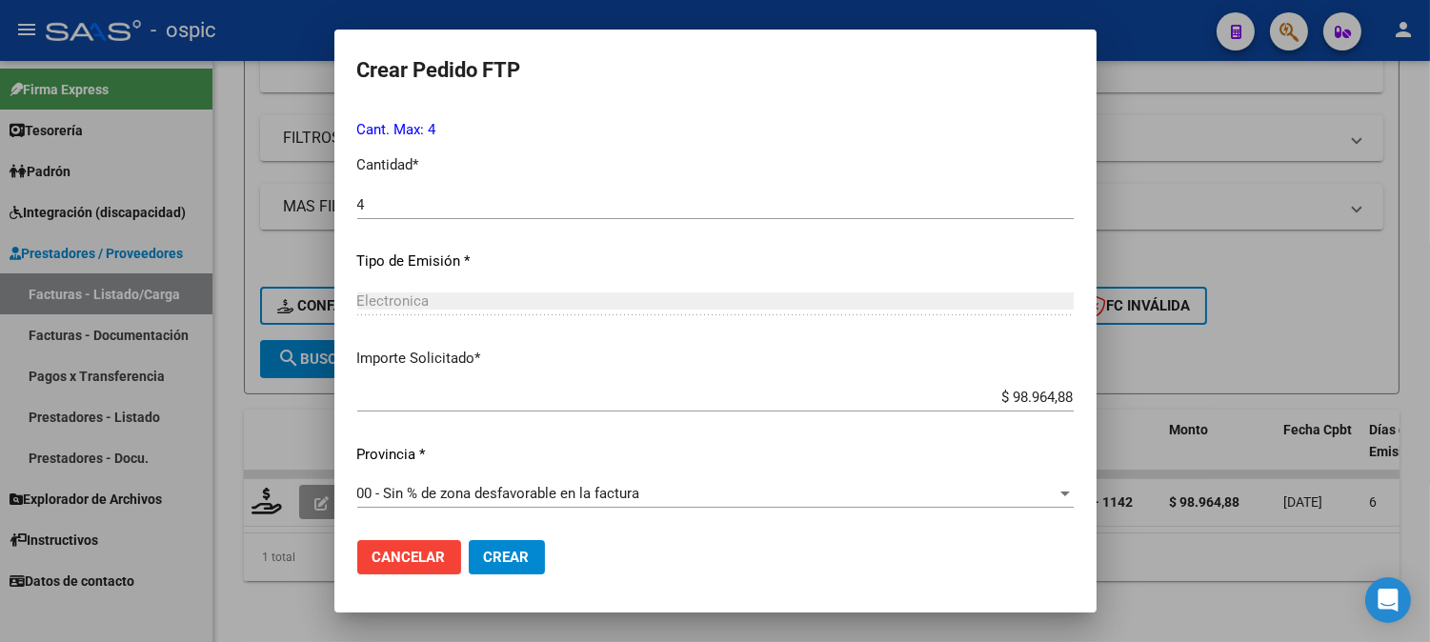
click at [534, 557] on button "Crear" at bounding box center [507, 557] width 76 height 34
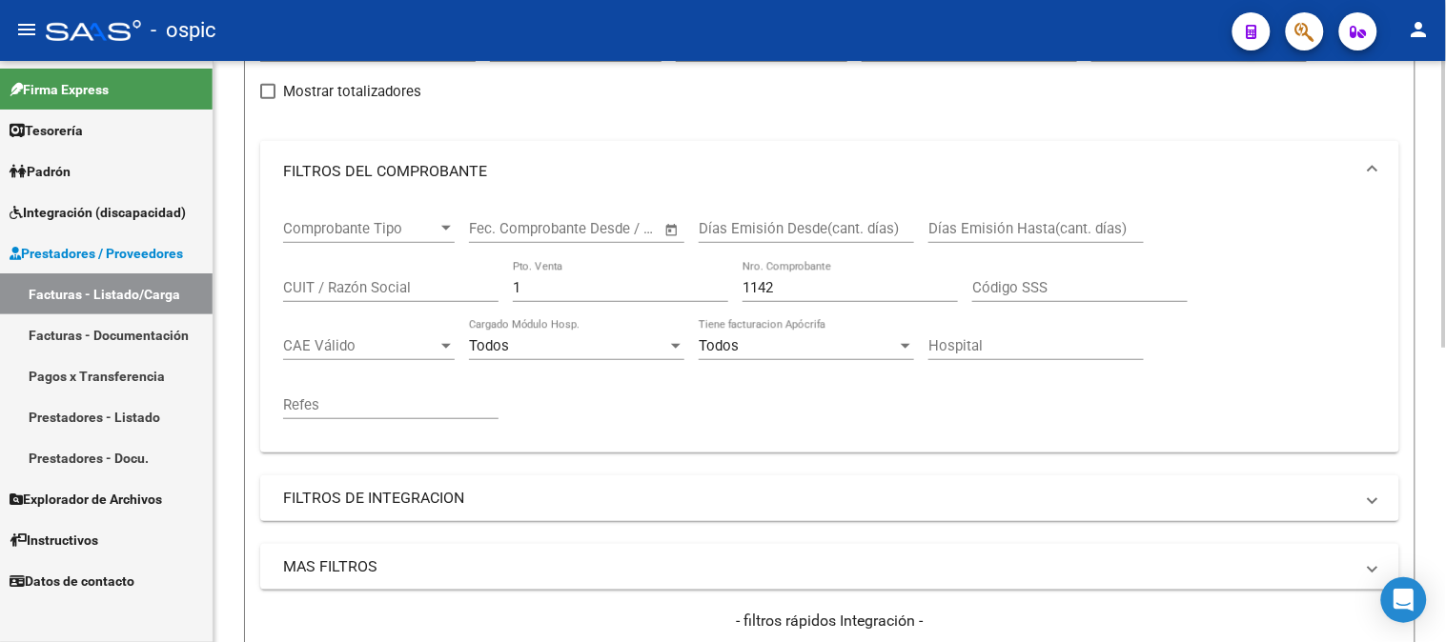
scroll to position [172, 0]
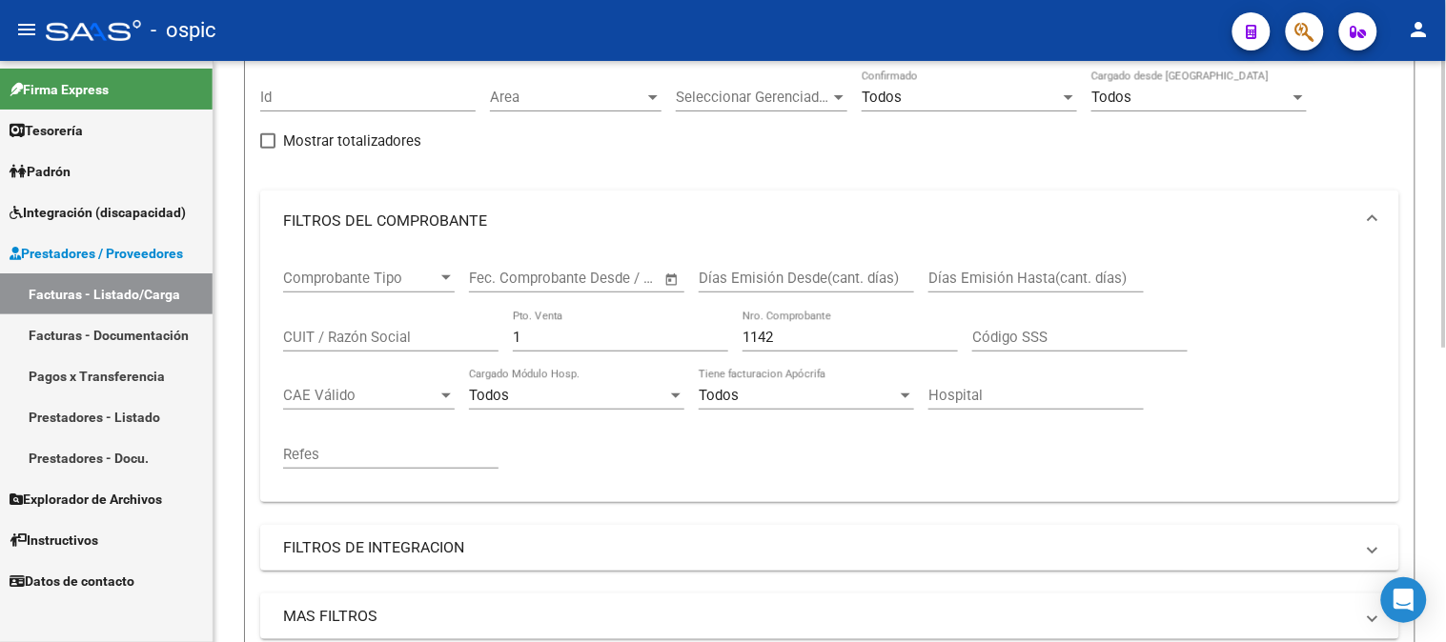
click at [308, 334] on div "Comprobante Tipo Comprobante Tipo Start date – End date Fec. Comprobante Desde …" at bounding box center [829, 369] width 1093 height 235
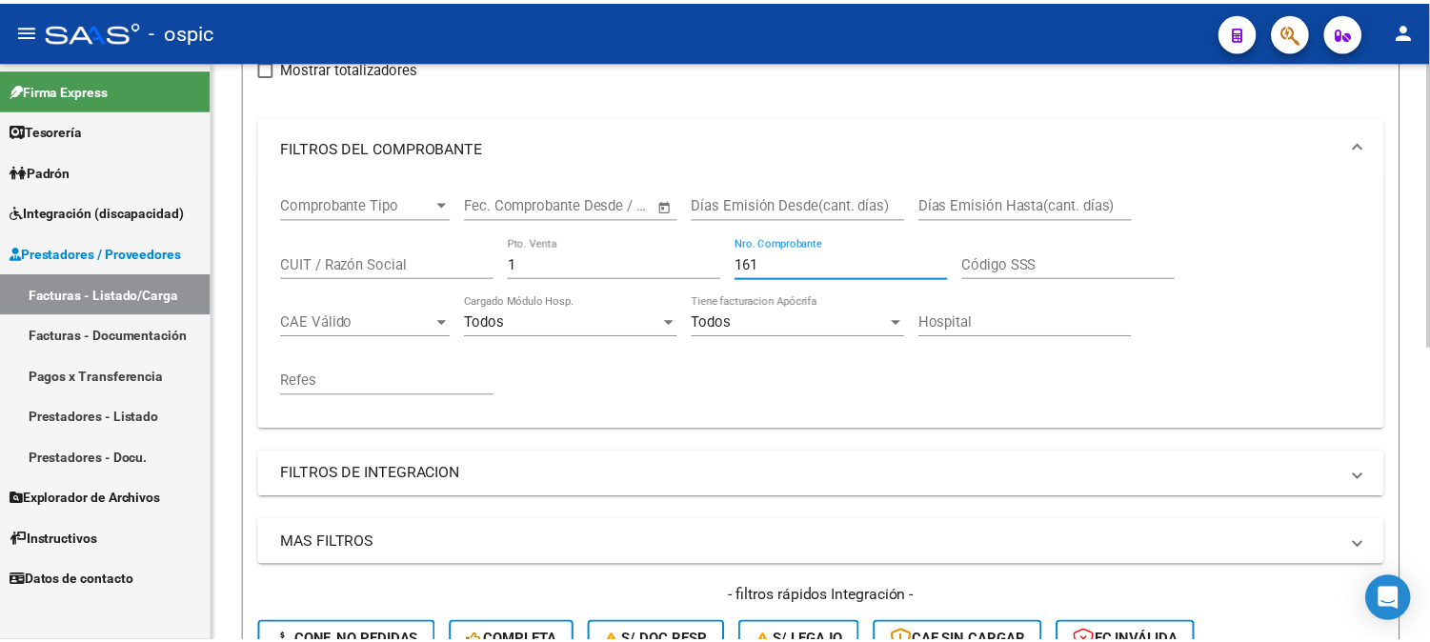
scroll to position [595, 0]
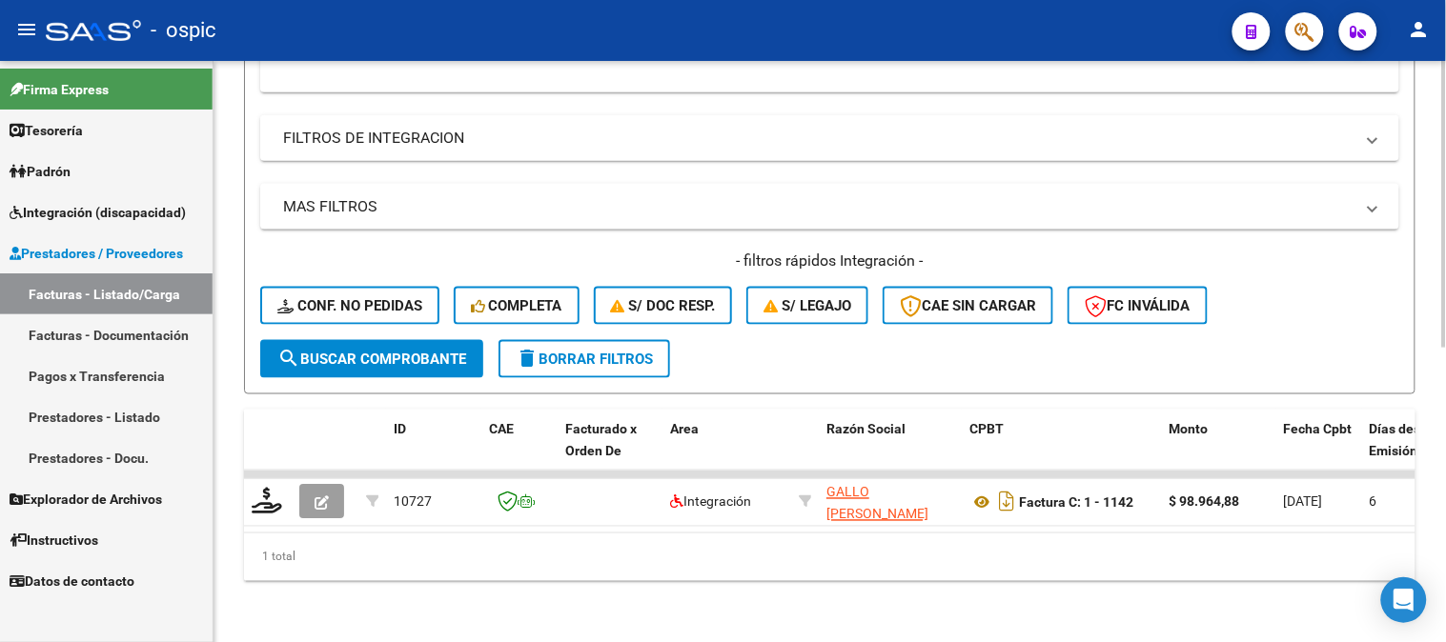
type input "161"
click at [411, 351] on span "search Buscar Comprobante" at bounding box center [371, 359] width 189 height 17
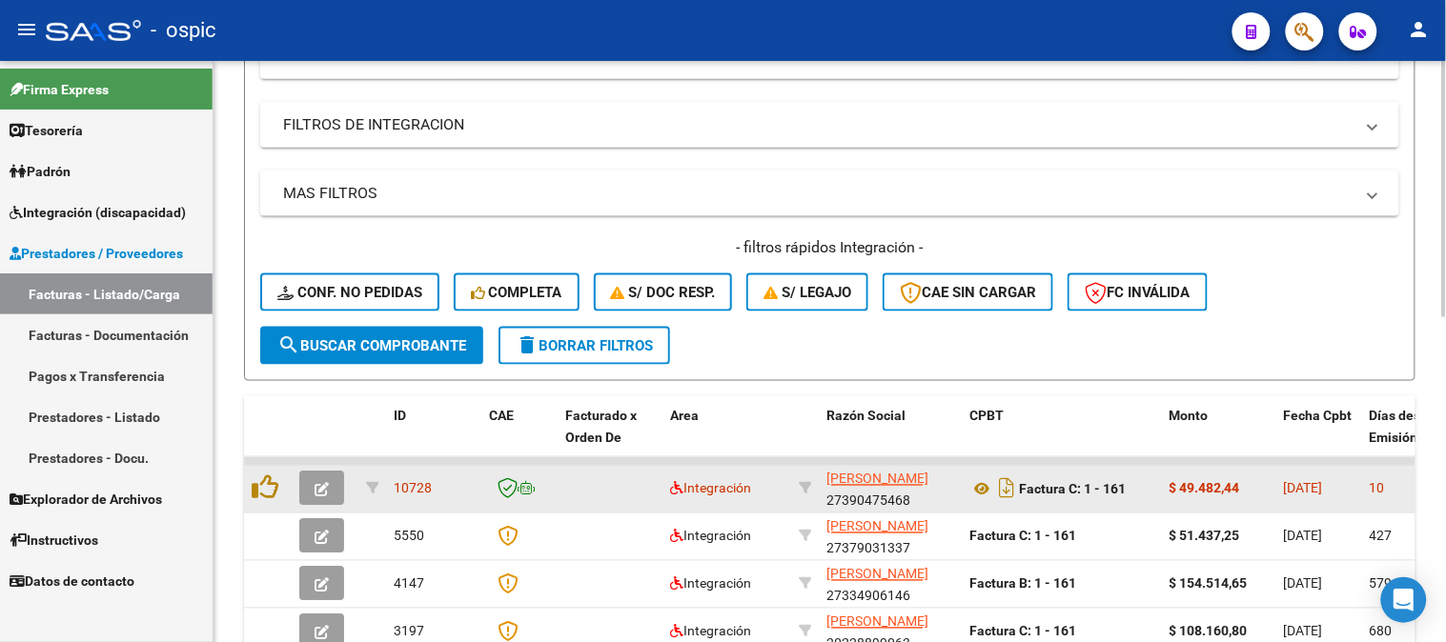
click at [324, 483] on icon "button" at bounding box center [321, 490] width 14 height 14
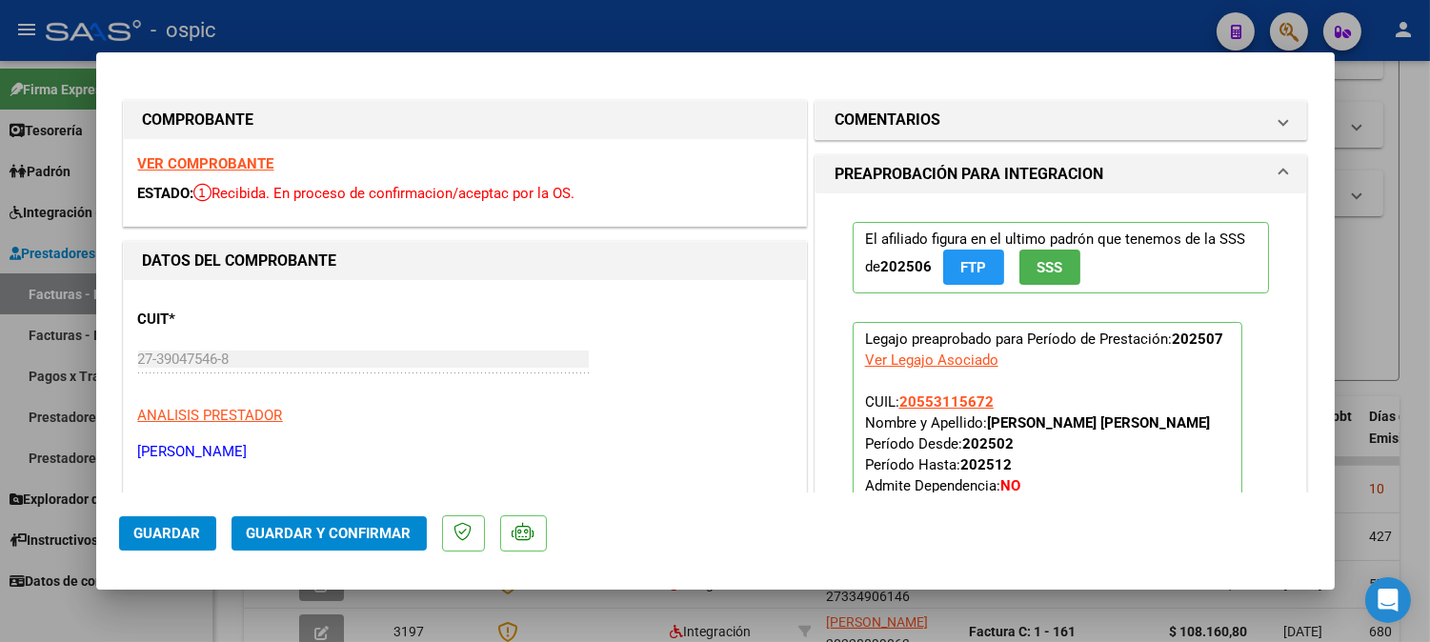
type input "$ 0,00"
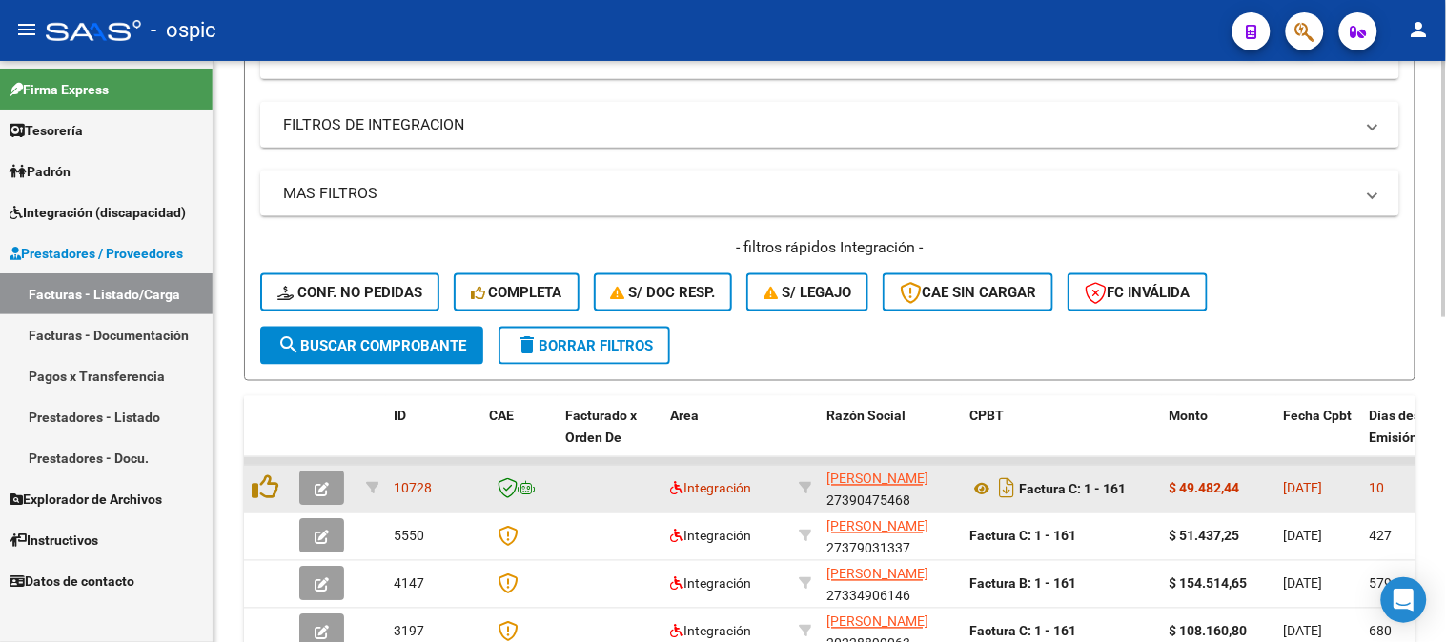
click at [316, 488] on icon "button" at bounding box center [321, 490] width 14 height 14
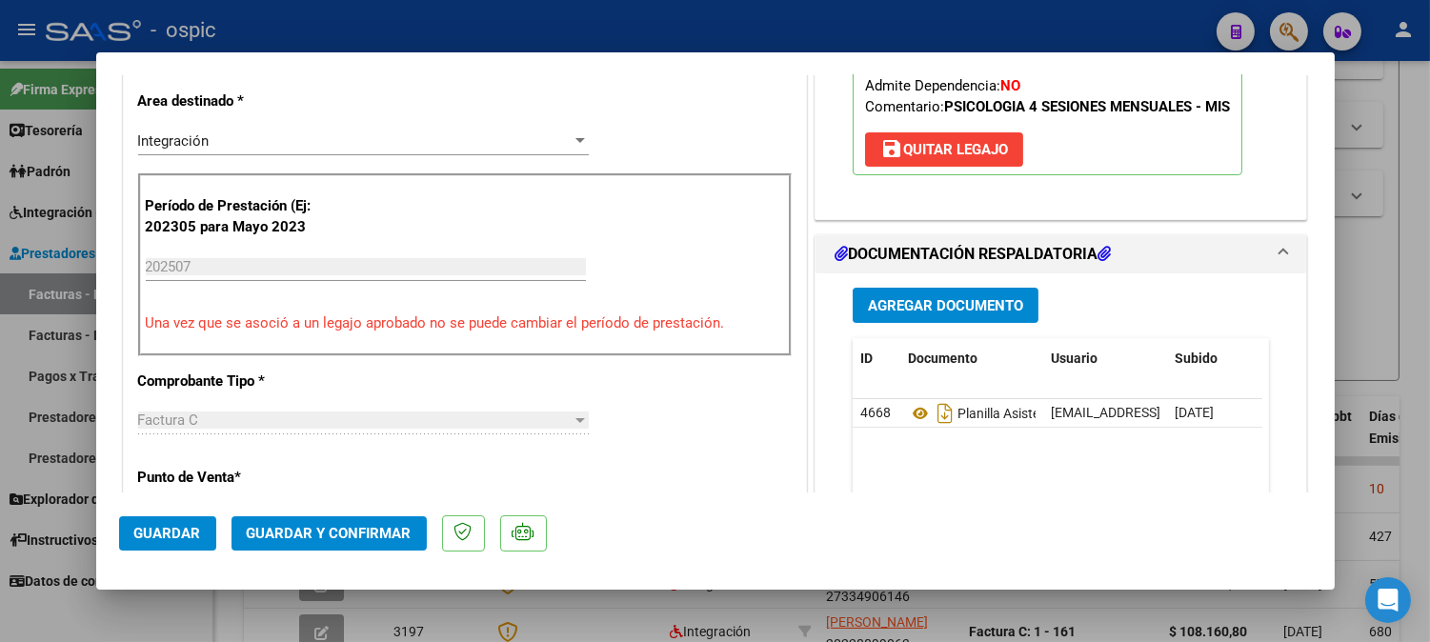
scroll to position [0, 0]
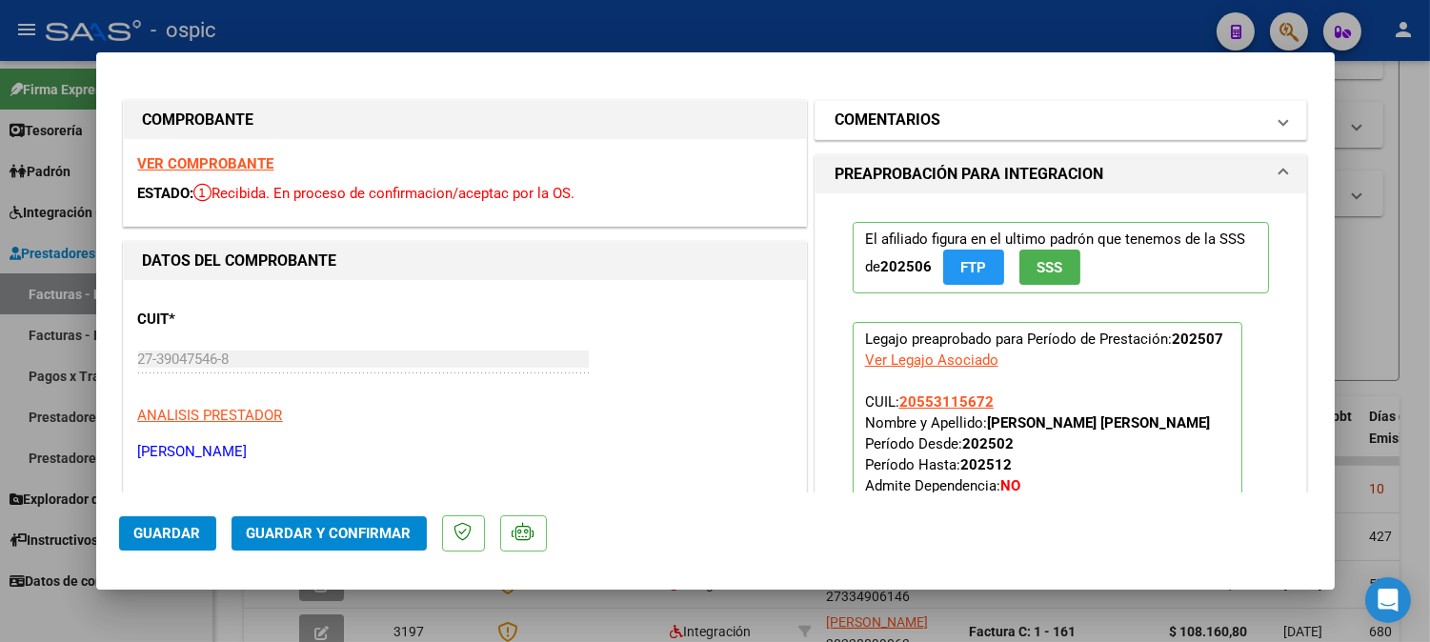
click at [915, 129] on h1 "COMENTARIOS" at bounding box center [888, 120] width 106 height 23
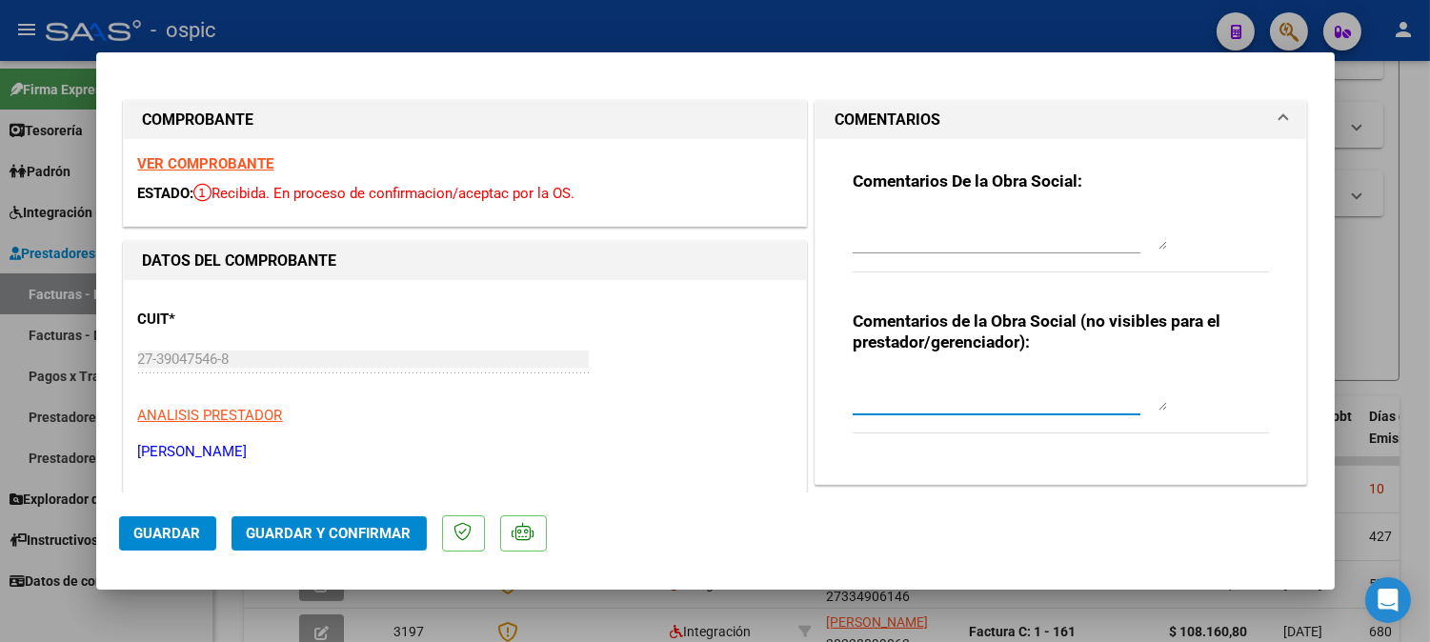
click at [924, 388] on textarea at bounding box center [1010, 392] width 314 height 38
type textarea "PSICO 4 SESIONES"
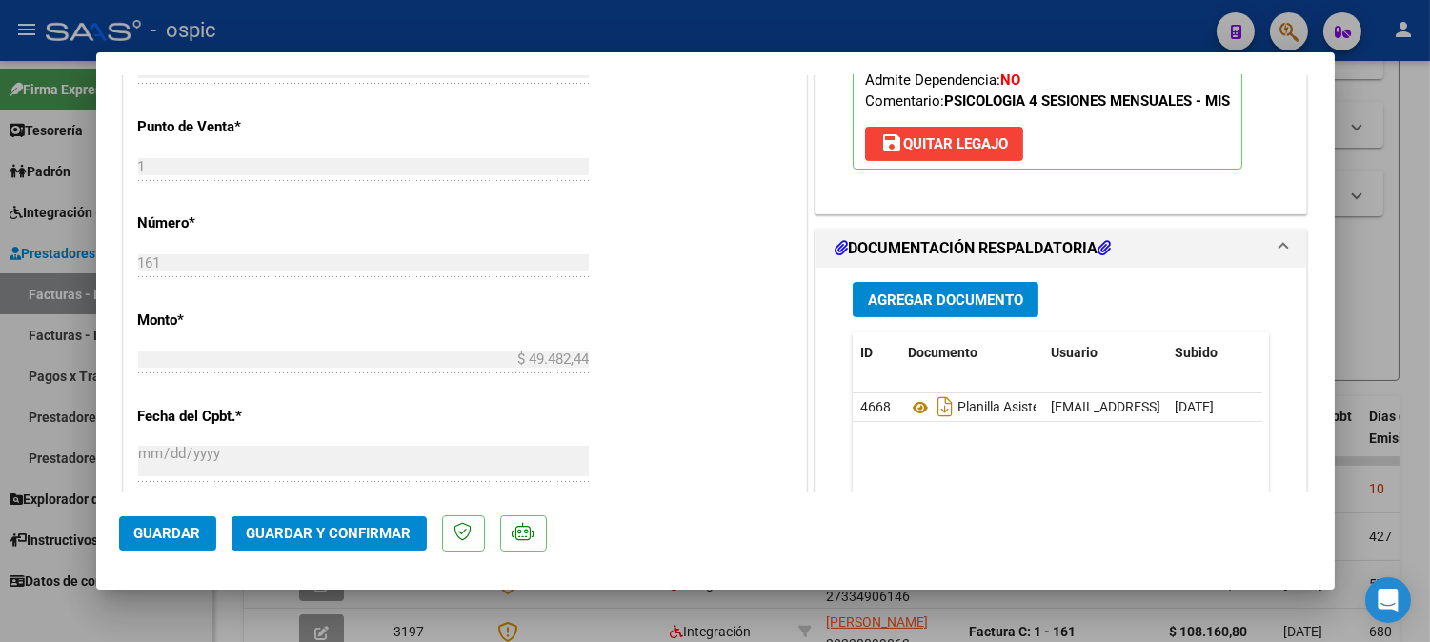
scroll to position [791, 0]
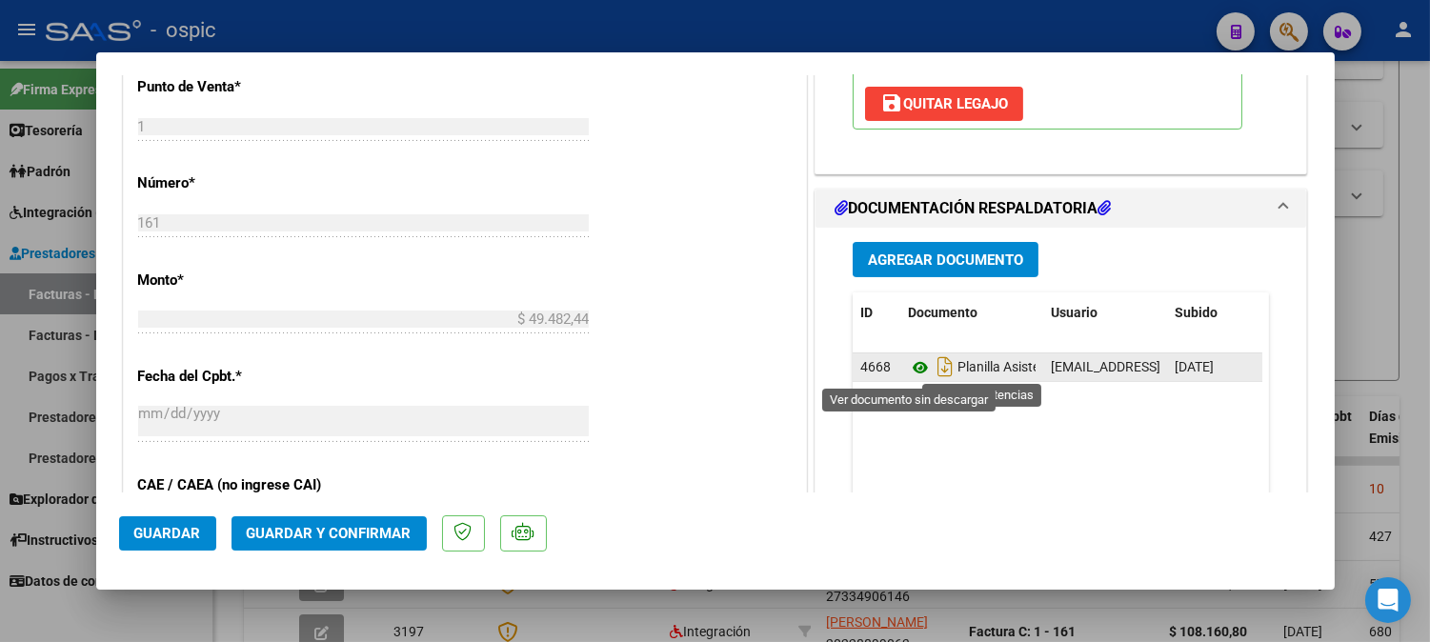
click at [915, 368] on icon at bounding box center [920, 367] width 25 height 23
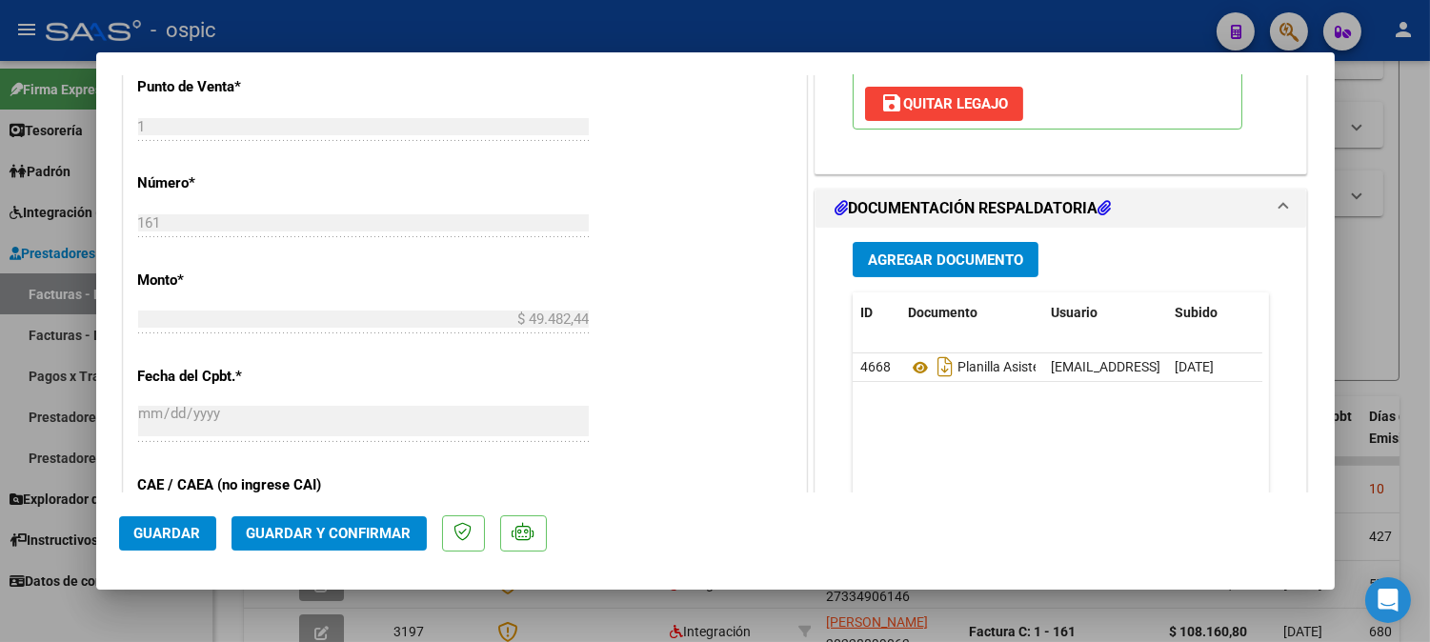
click at [322, 529] on span "Guardar y Confirmar" at bounding box center [329, 533] width 165 height 17
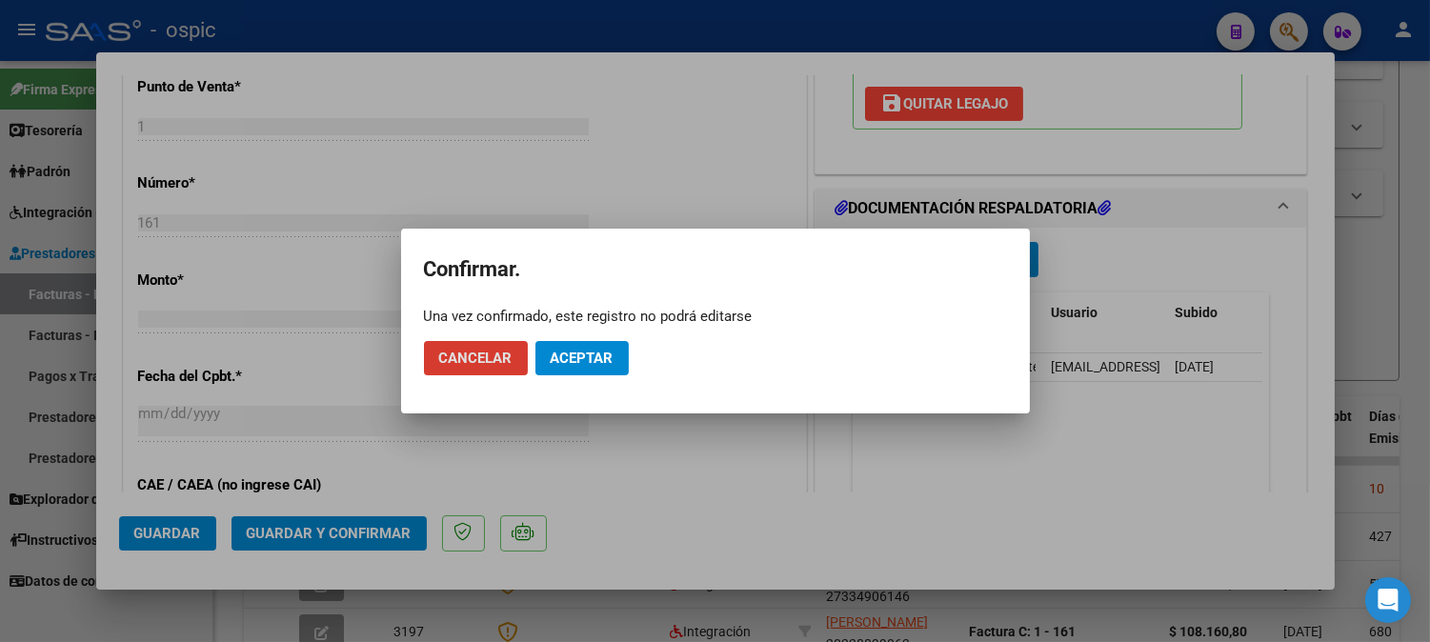
click at [605, 353] on span "Aceptar" at bounding box center [582, 358] width 63 height 17
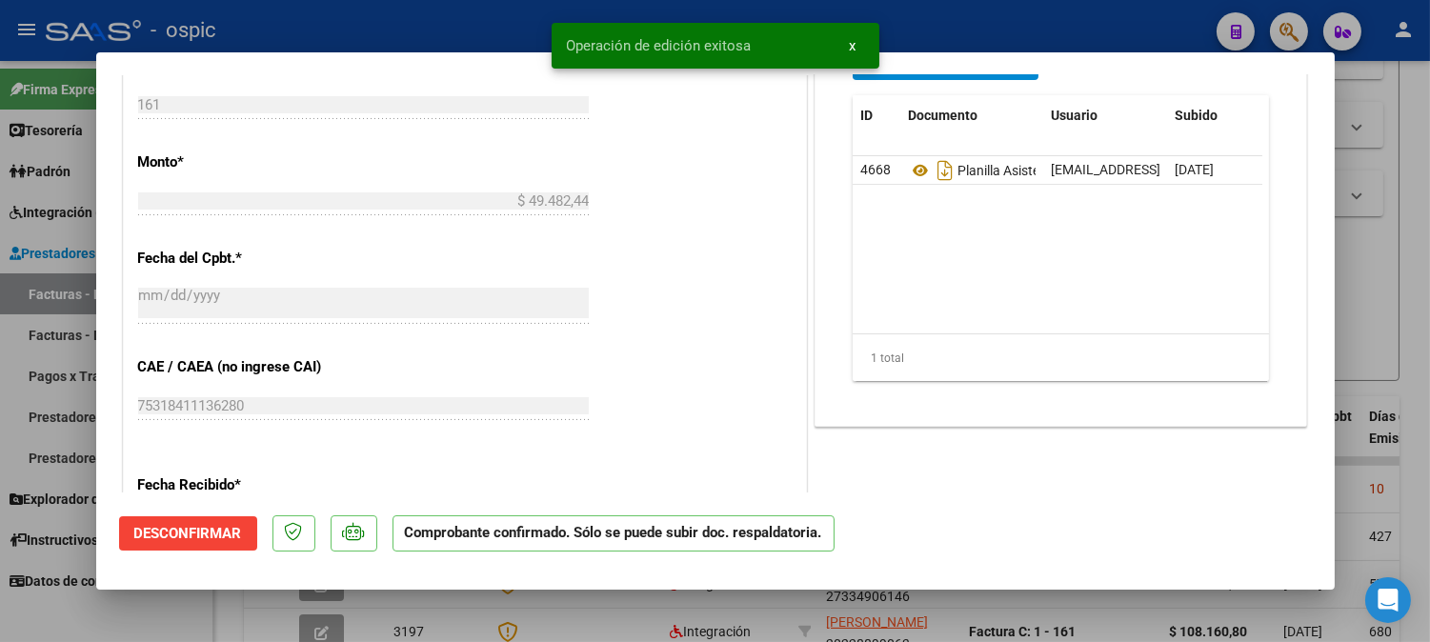
type input "$ 0,00"
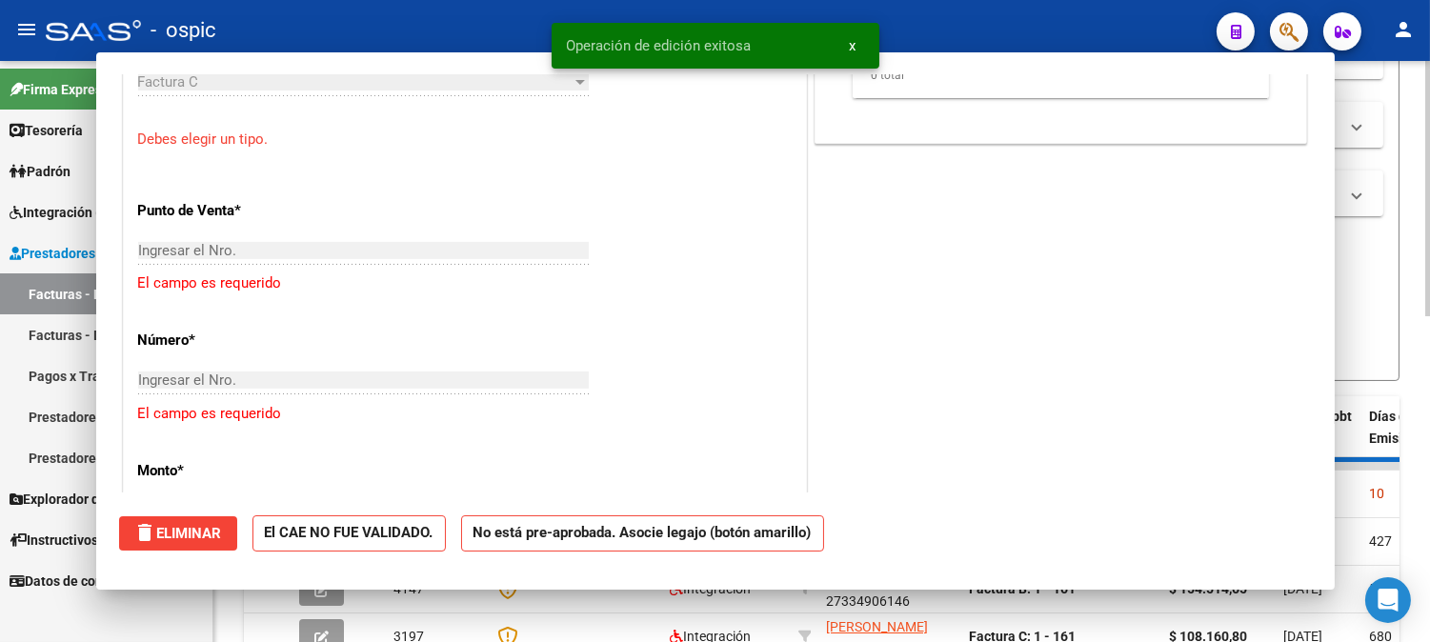
scroll to position [824, 0]
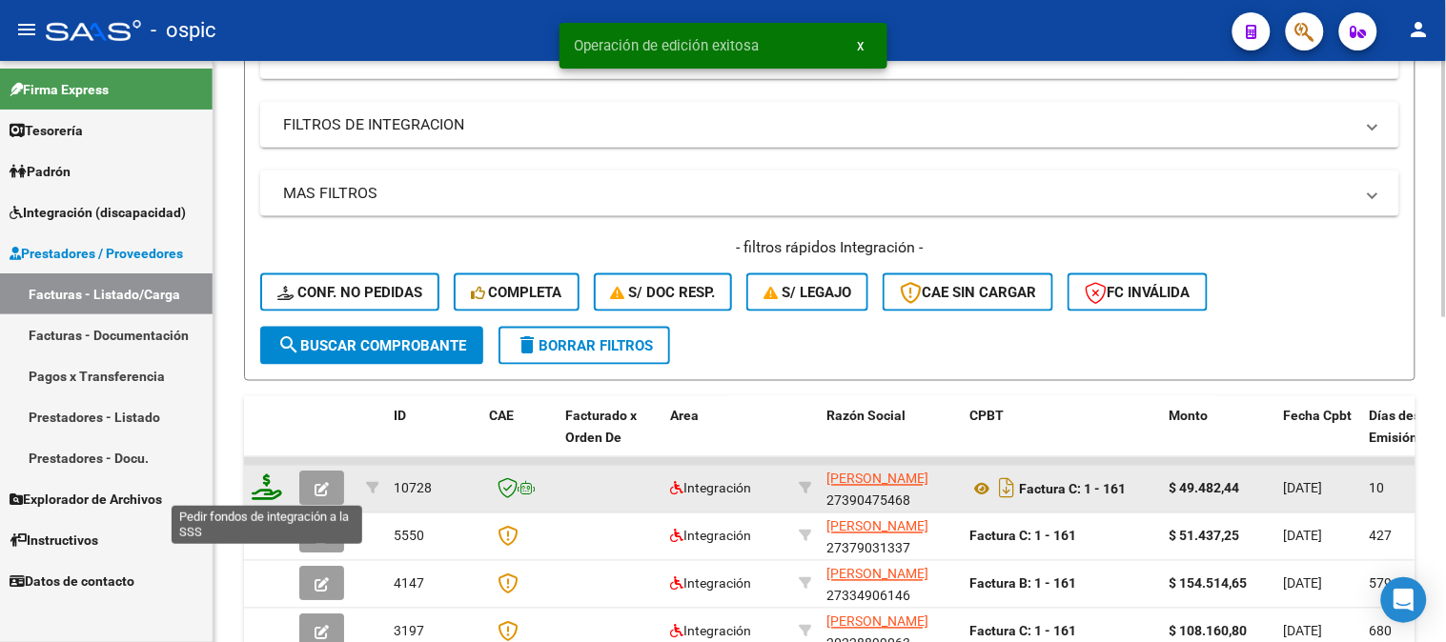
click at [264, 486] on icon at bounding box center [267, 488] width 30 height 27
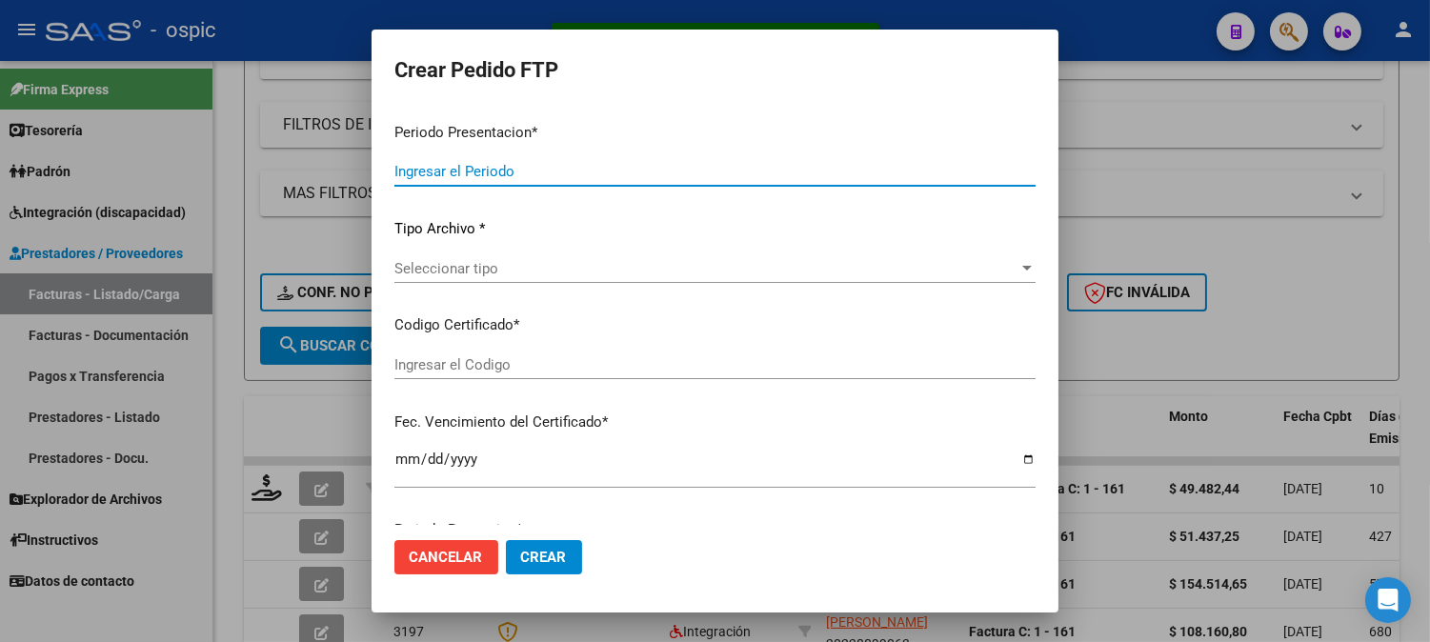
type input "202507"
type input "$ 49.482,44"
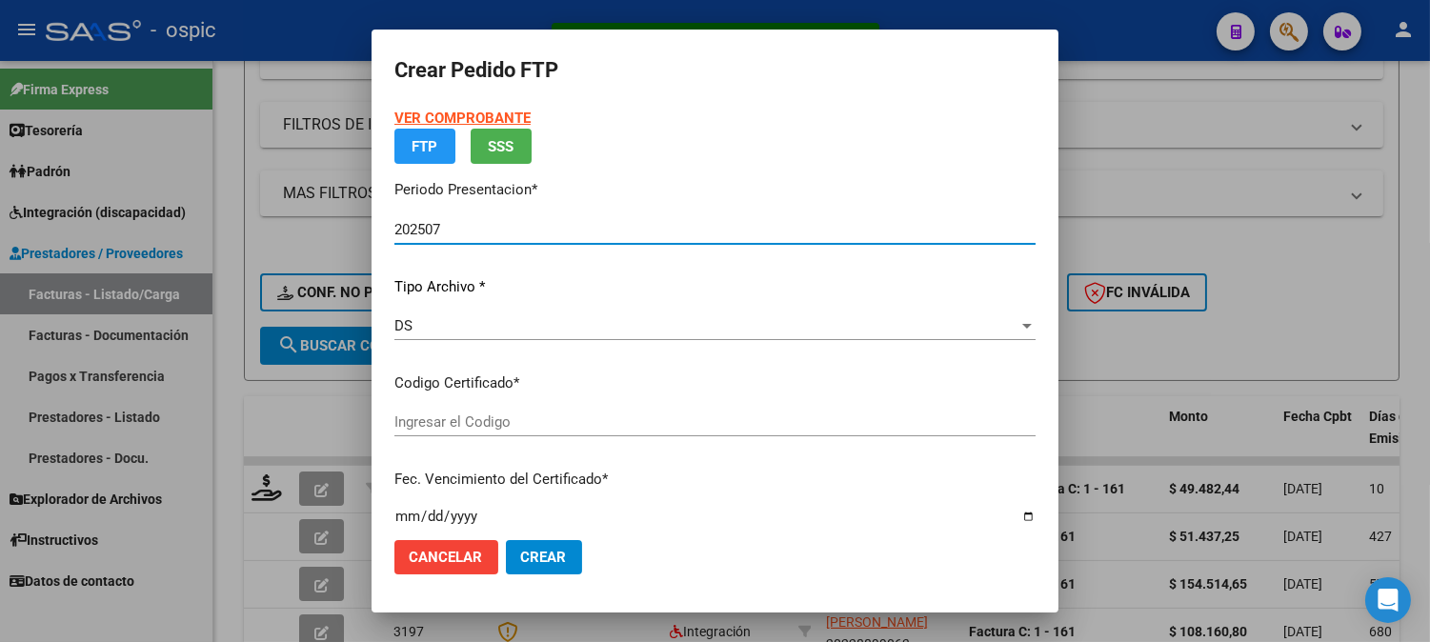
type input "7428174886"
type input "[DATE]"
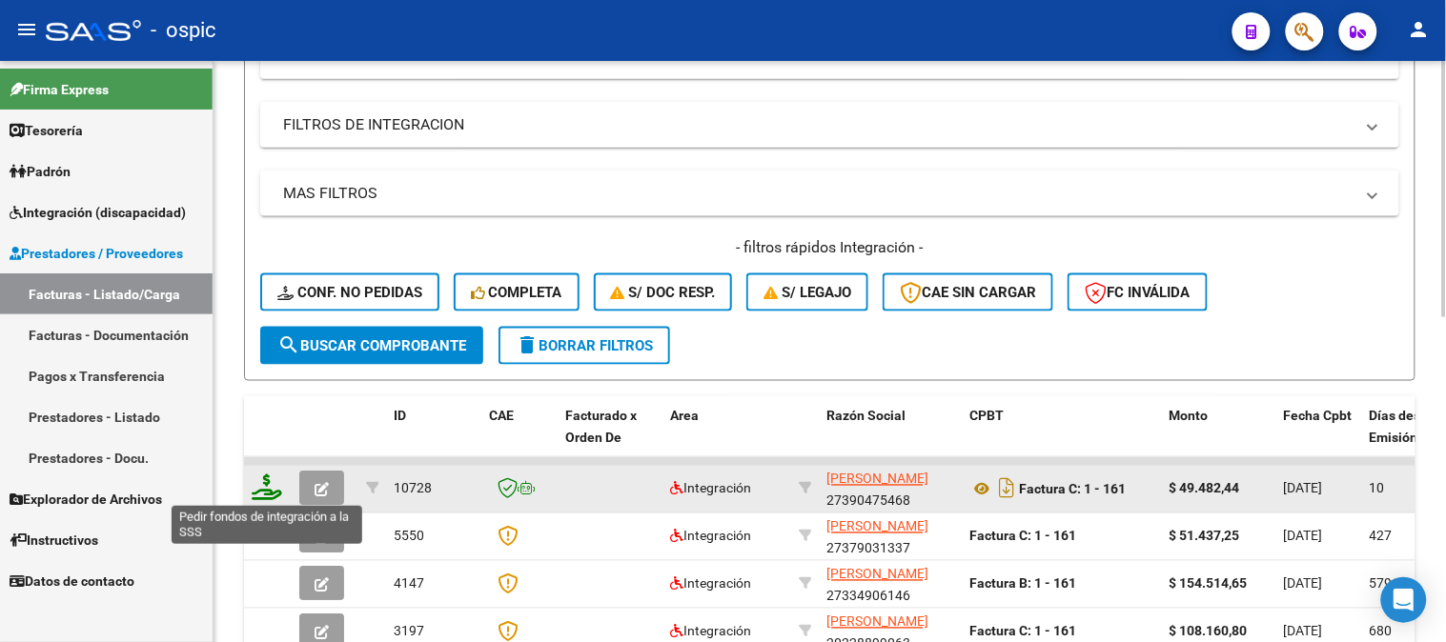
click at [265, 479] on icon at bounding box center [267, 488] width 30 height 27
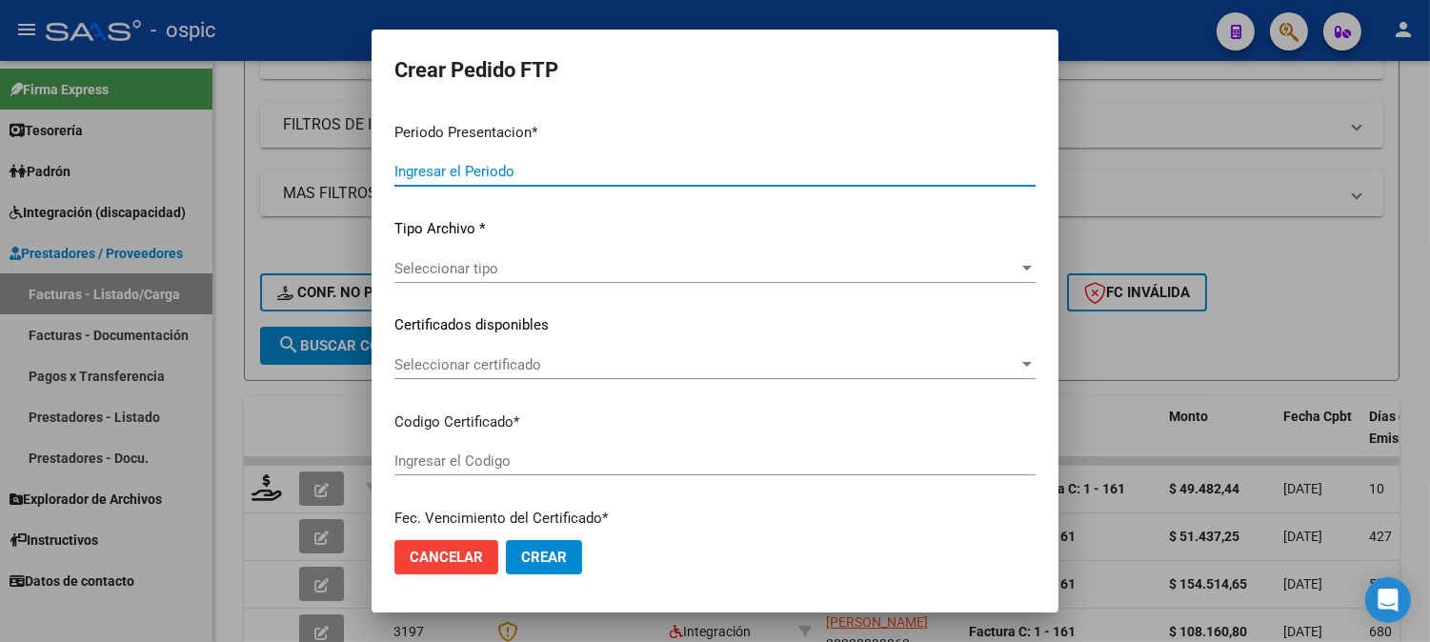
type input "202507"
type input "$ 49.482,44"
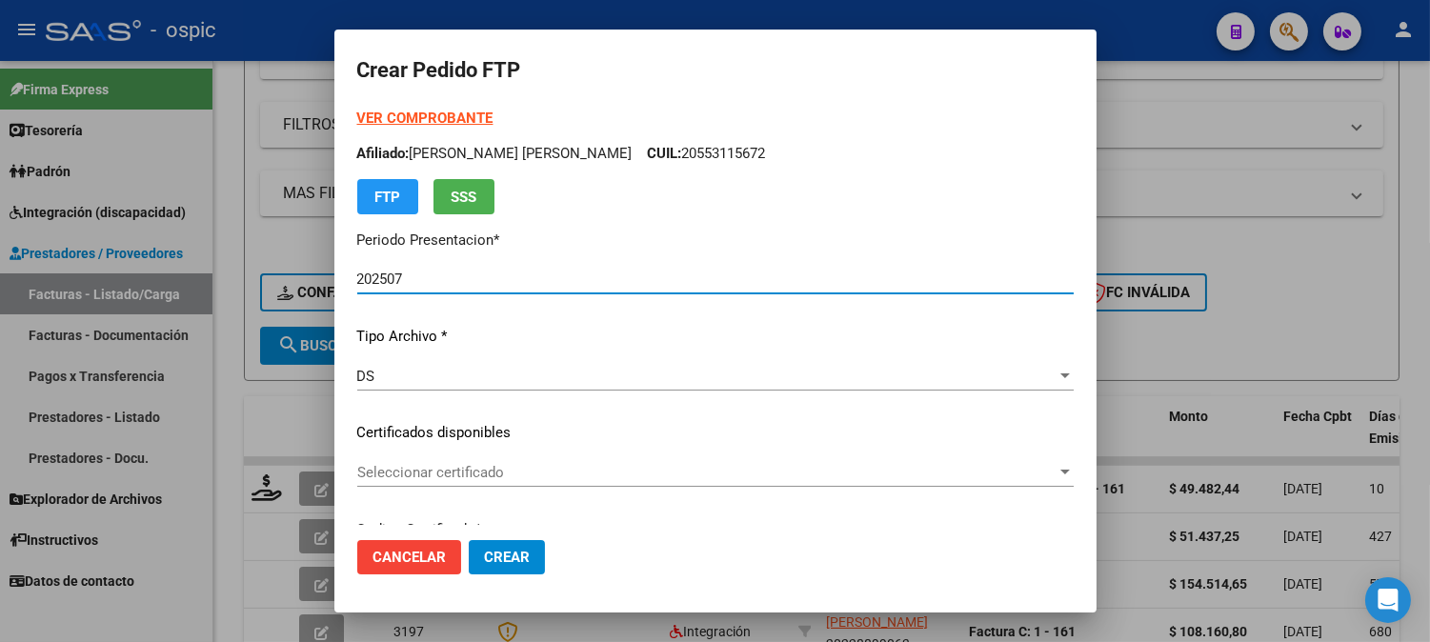
type input "7428174886"
type input "[DATE]"
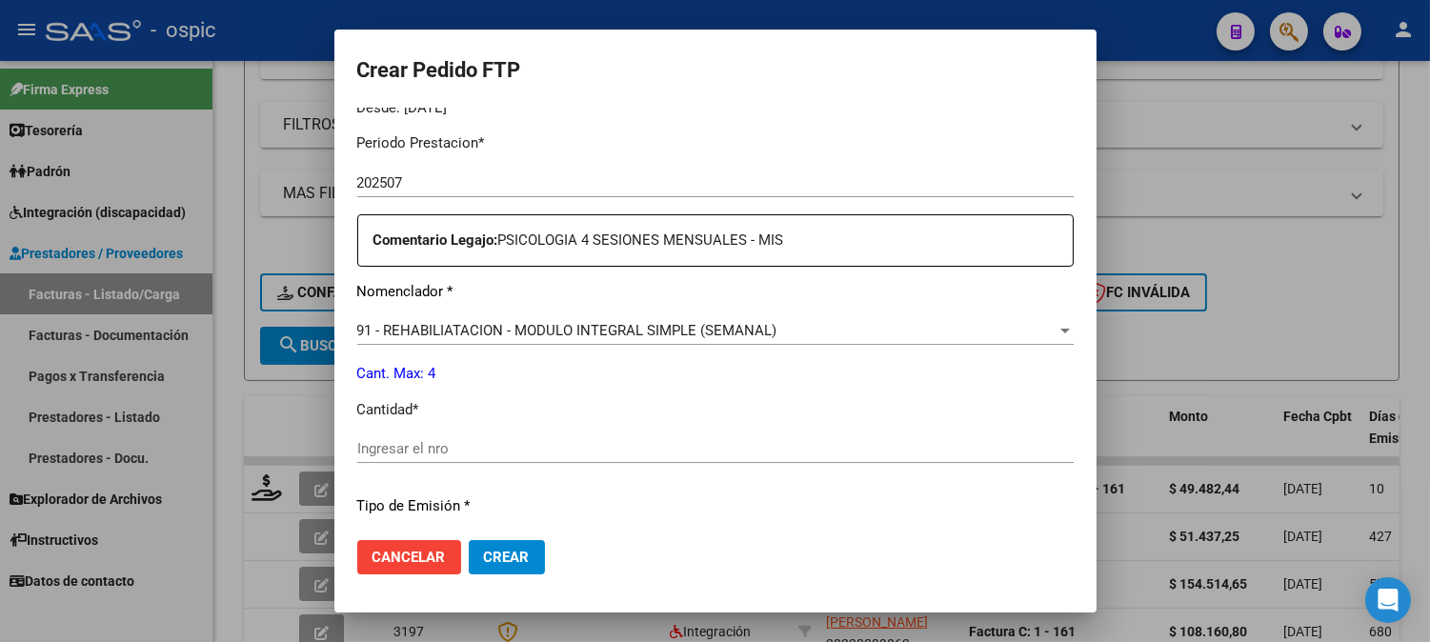
scroll to position [616, 0]
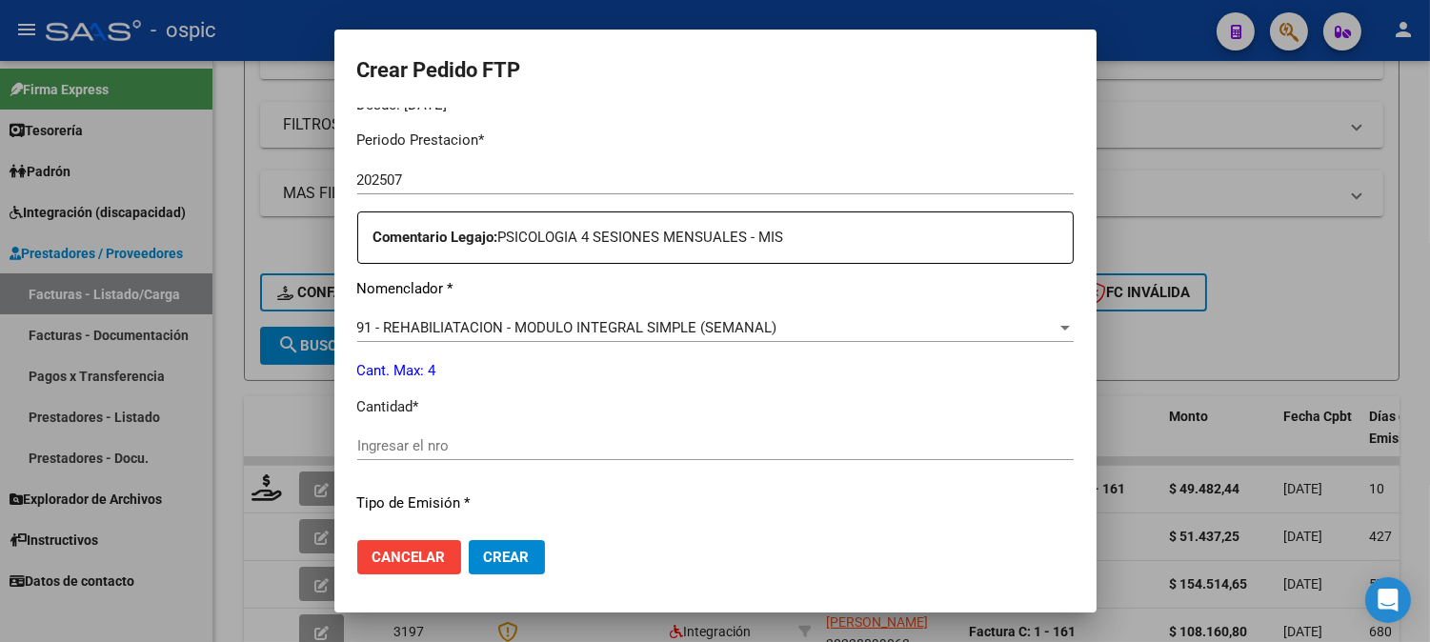
click at [616, 457] on div "Ingresar el nro" at bounding box center [715, 446] width 717 height 29
type input "4"
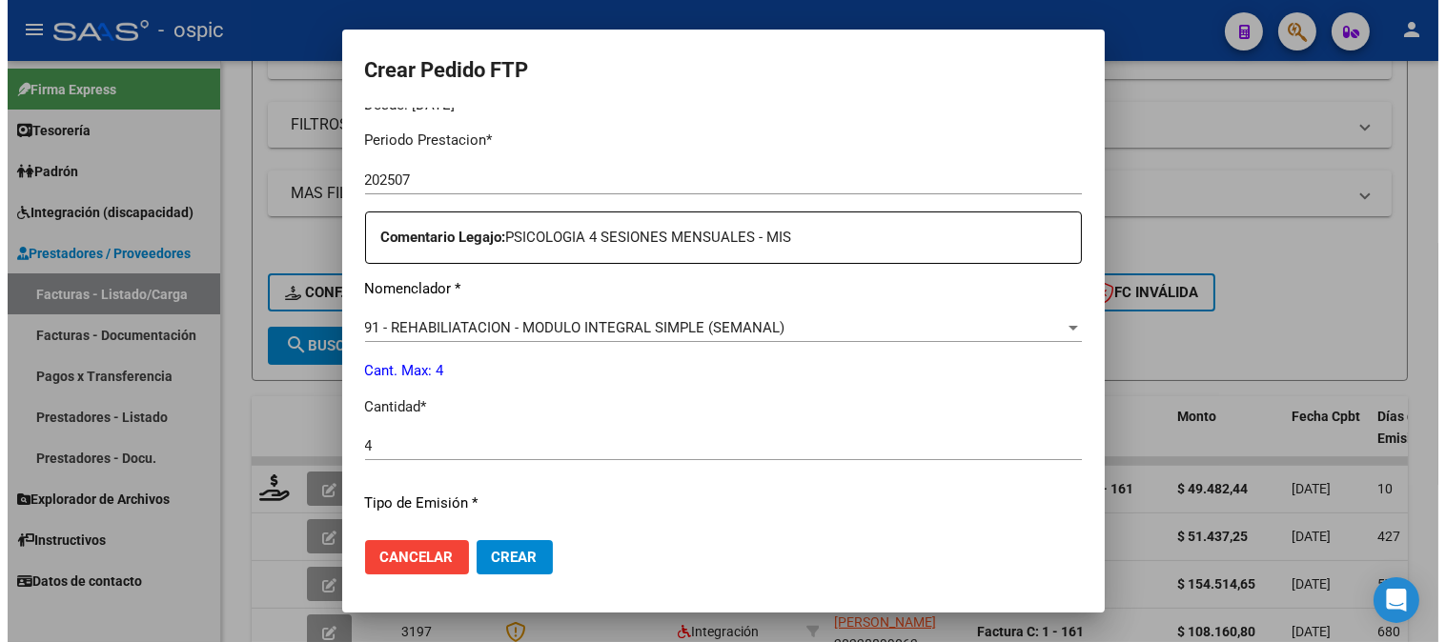
scroll to position [858, 0]
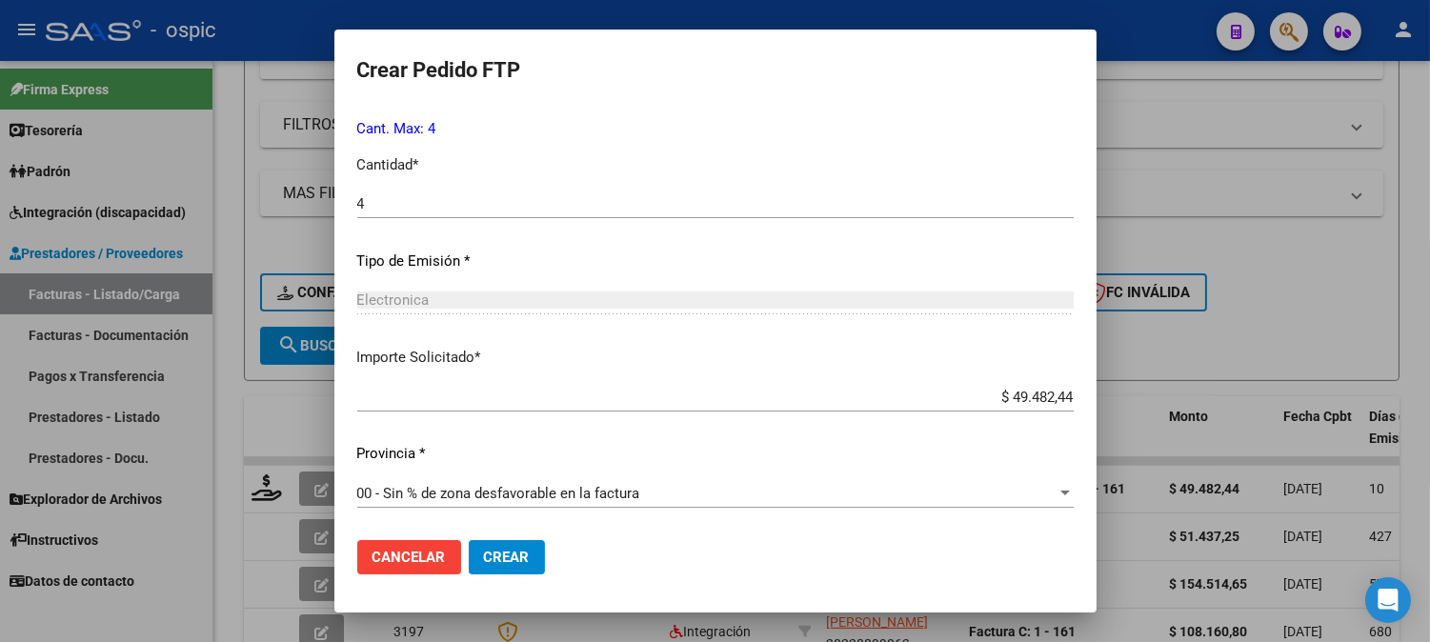
click at [531, 557] on button "Crear" at bounding box center [507, 557] width 76 height 34
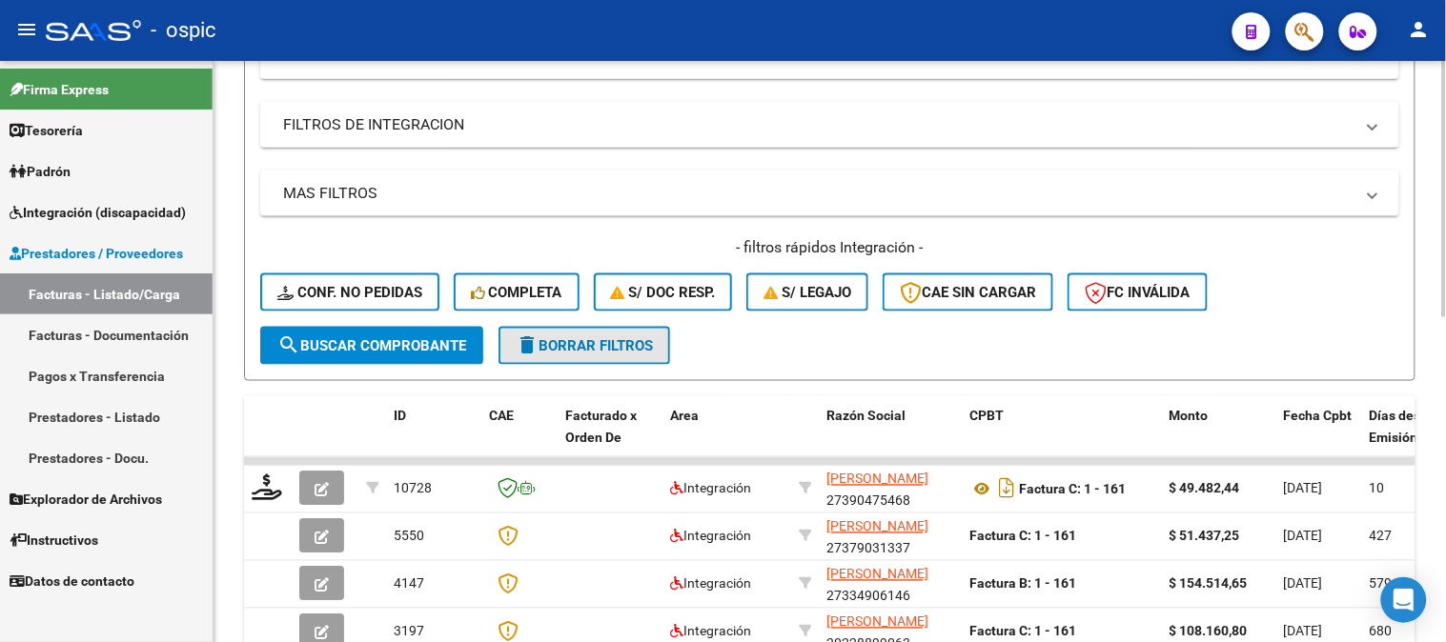
click at [612, 353] on button "delete Borrar Filtros" at bounding box center [584, 346] width 172 height 38
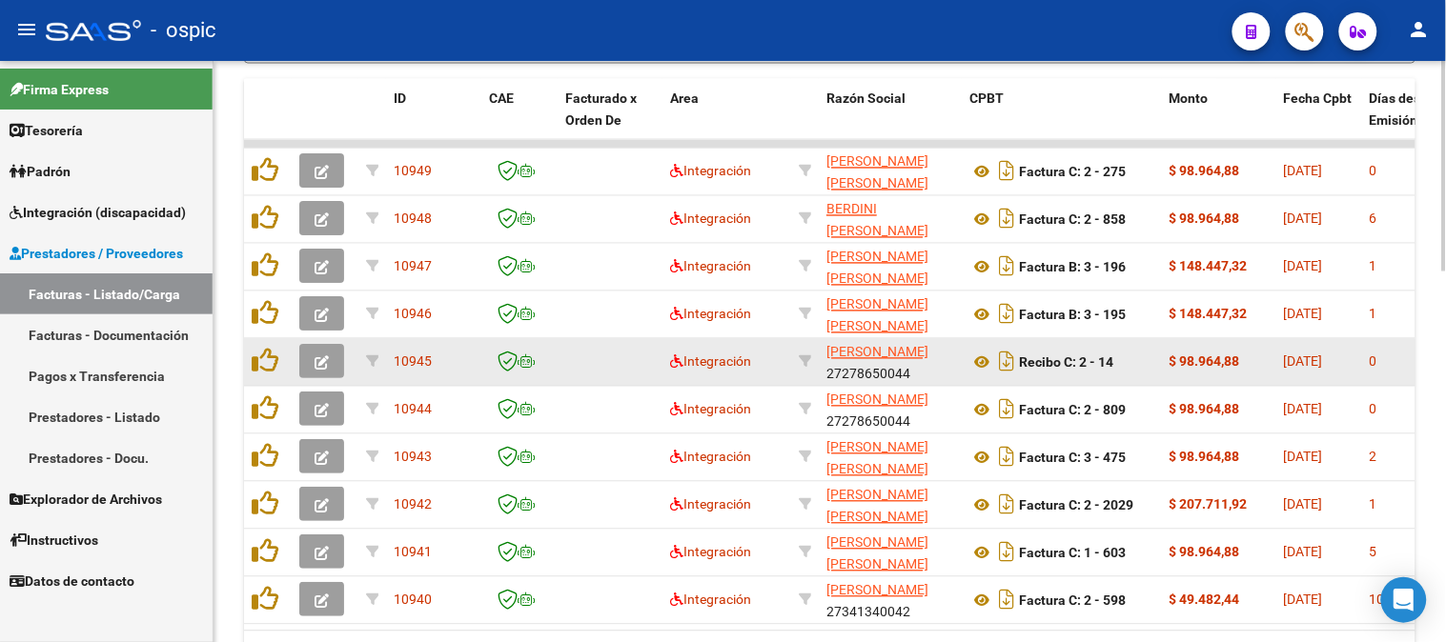
scroll to position [1018, 0]
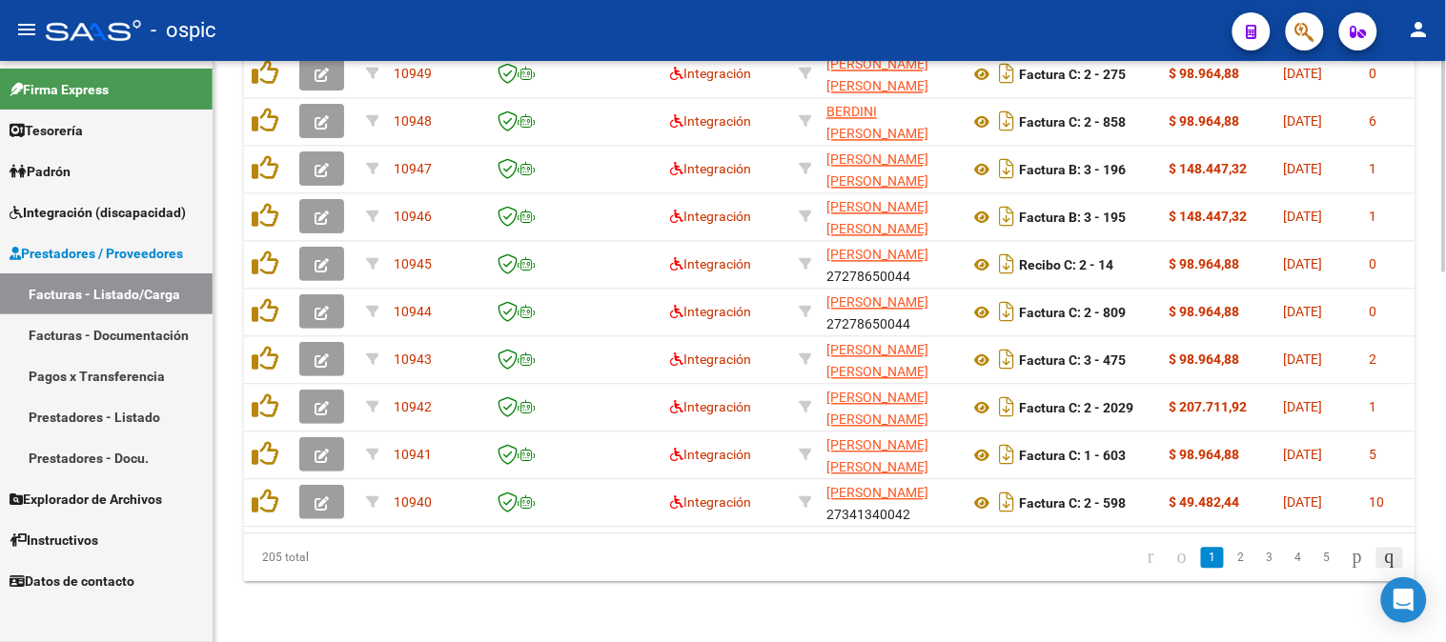
click at [1382, 563] on icon "go to last page" at bounding box center [1389, 556] width 15 height 23
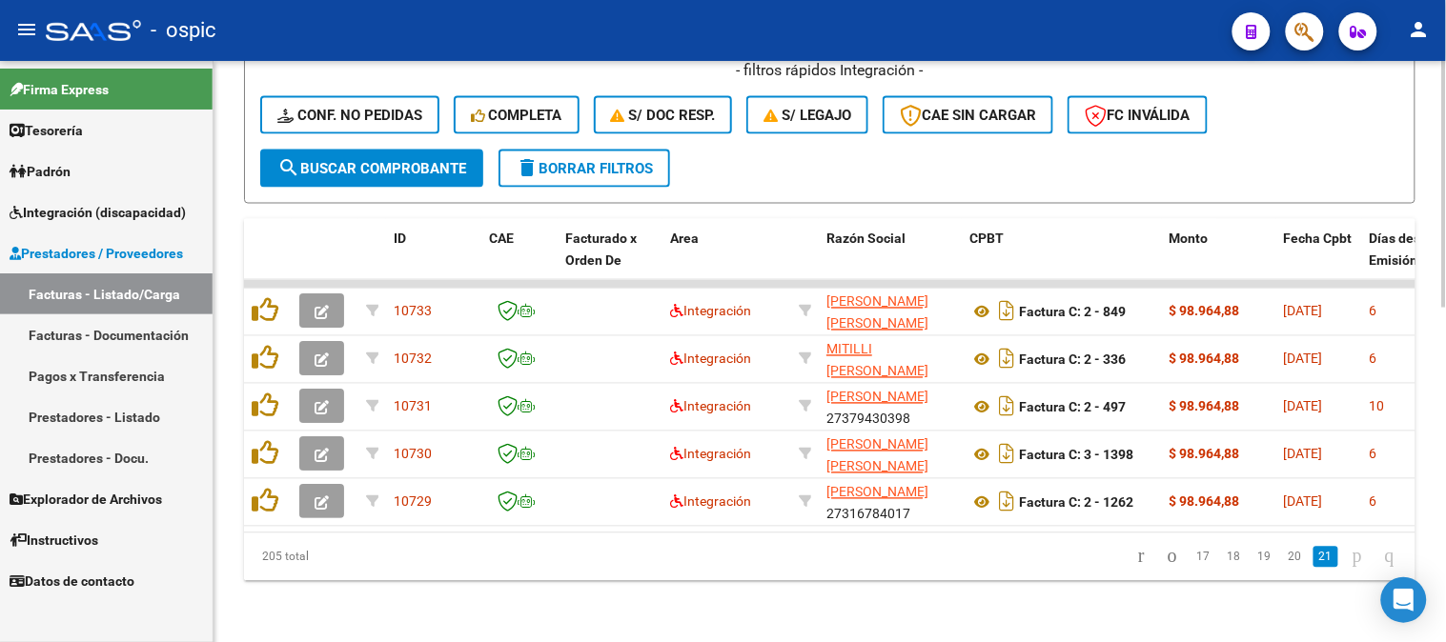
scroll to position [786, 0]
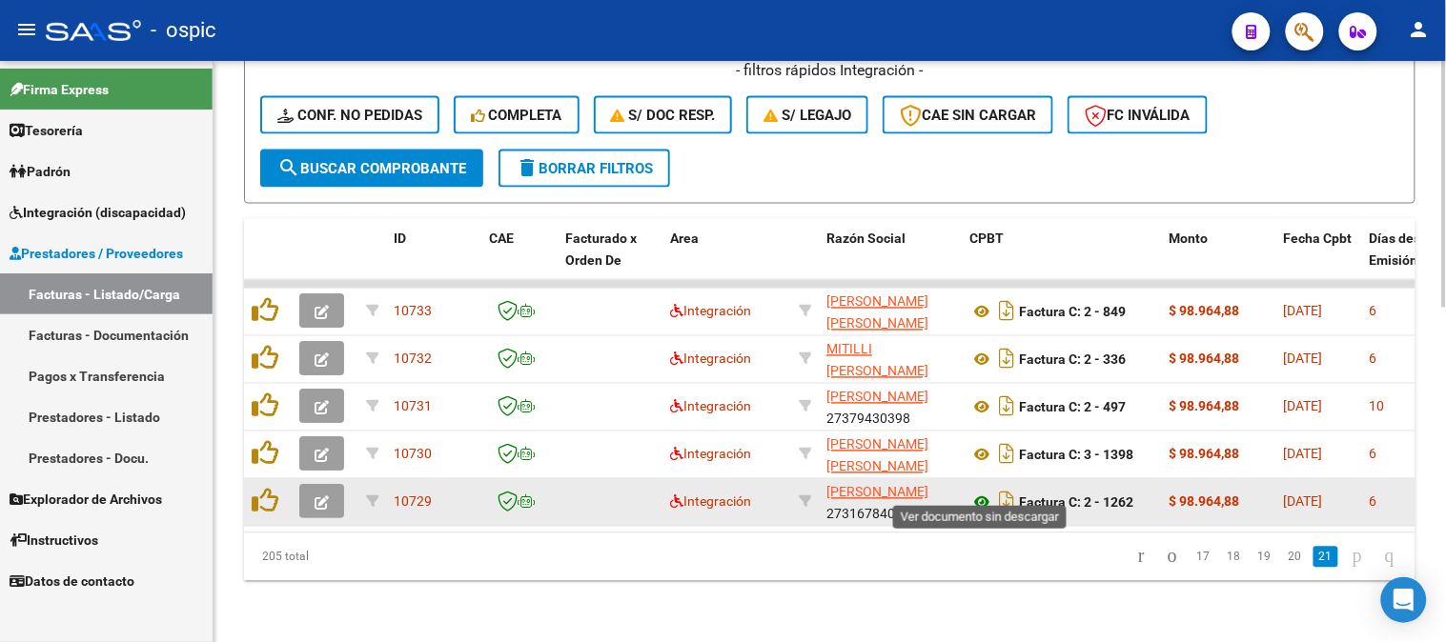
click at [983, 492] on icon at bounding box center [981, 503] width 25 height 23
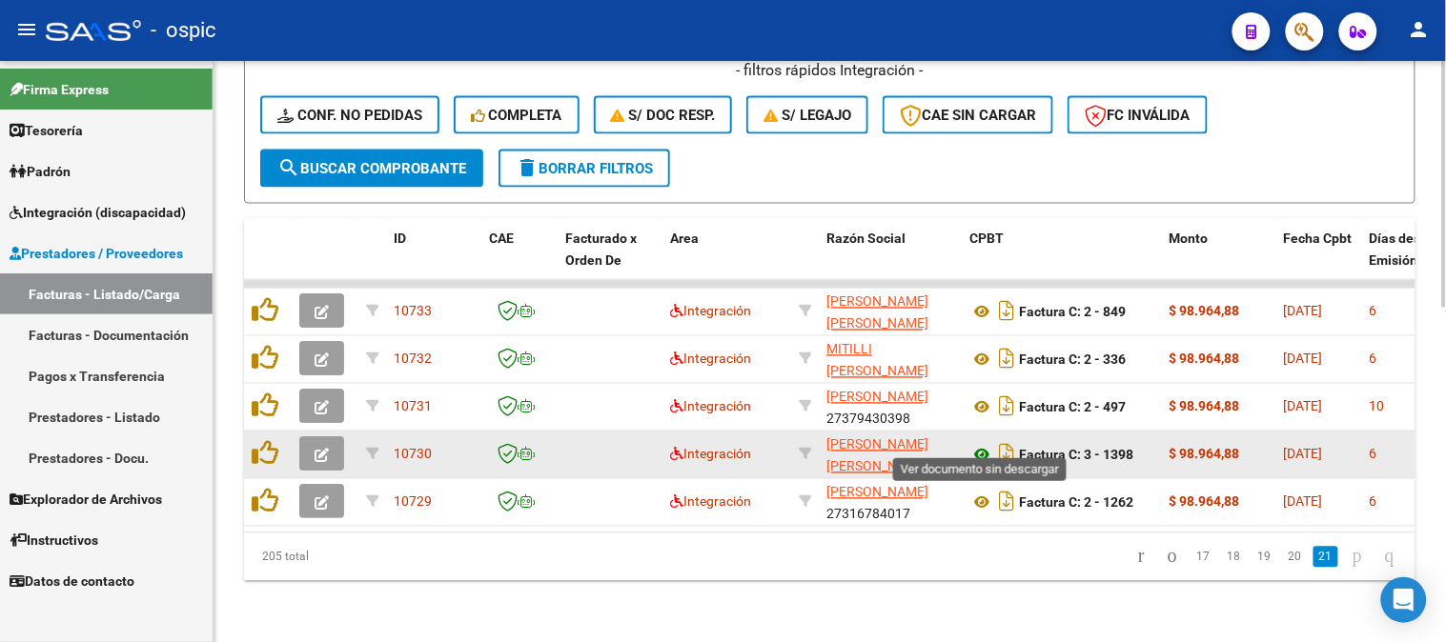
click at [979, 444] on icon at bounding box center [981, 455] width 25 height 23
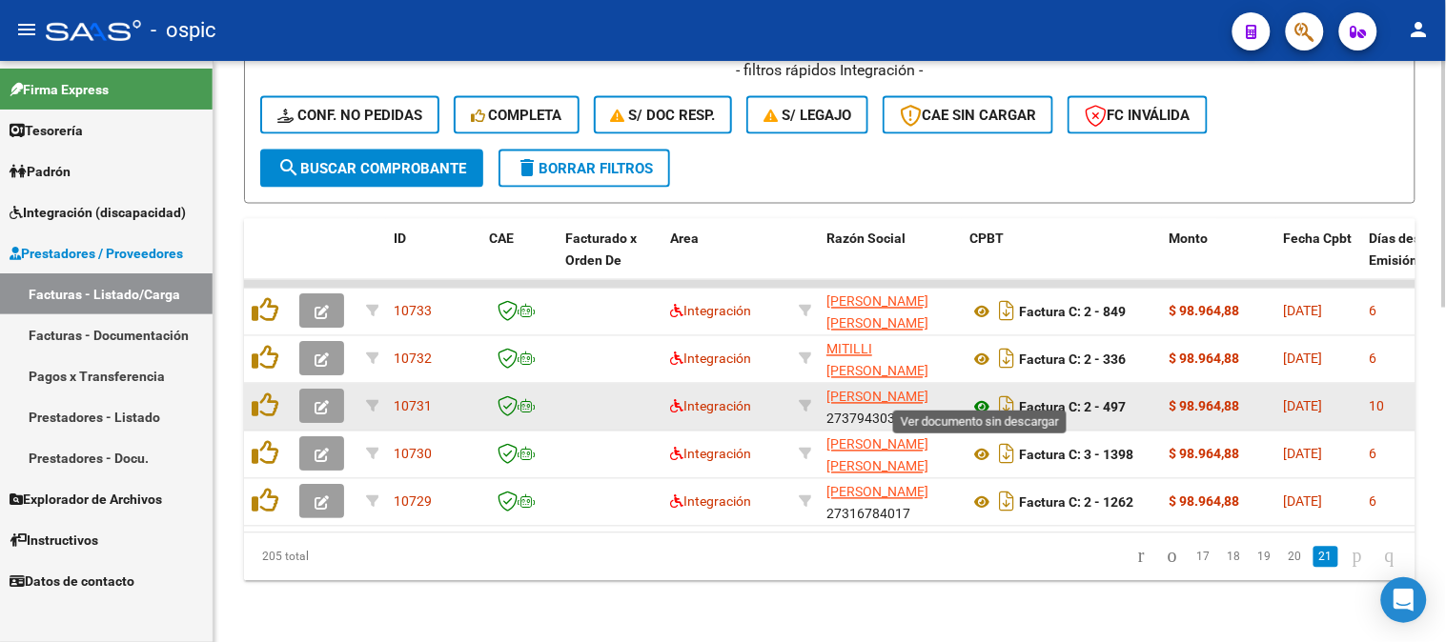
click at [989, 396] on icon at bounding box center [981, 407] width 25 height 23
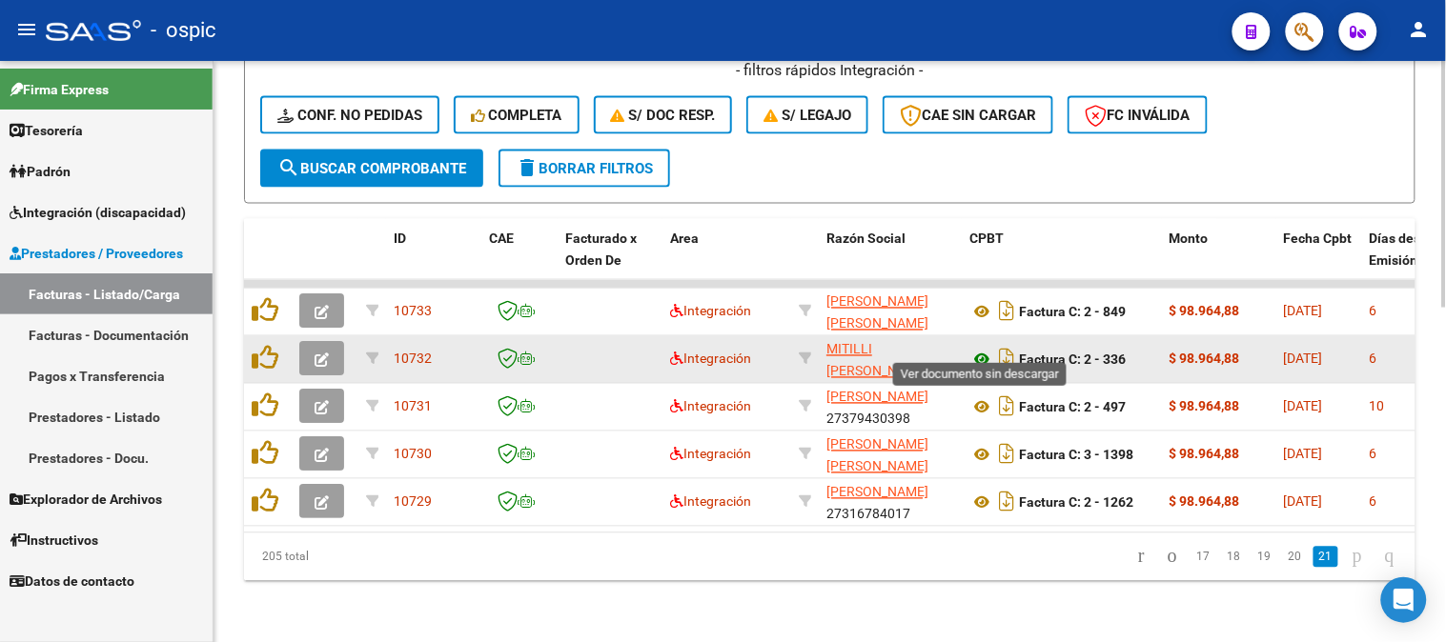
click at [985, 349] on icon at bounding box center [981, 360] width 25 height 23
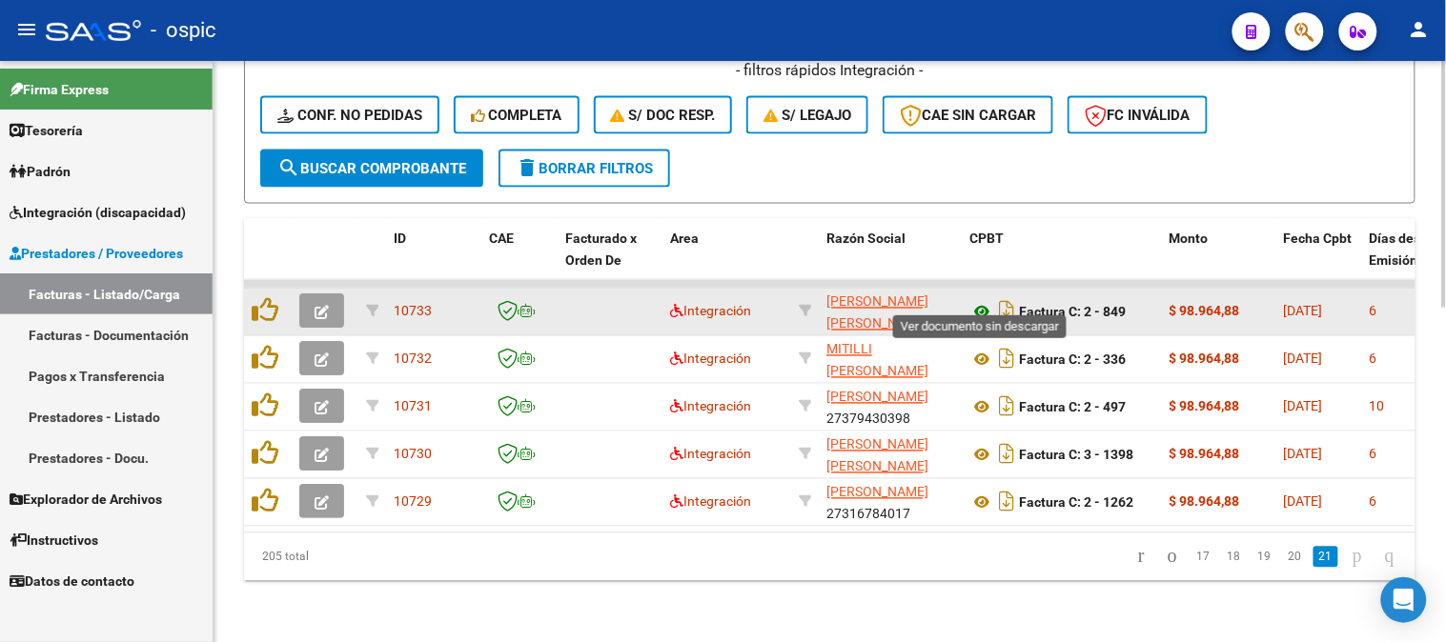
click at [980, 301] on icon at bounding box center [981, 312] width 25 height 23
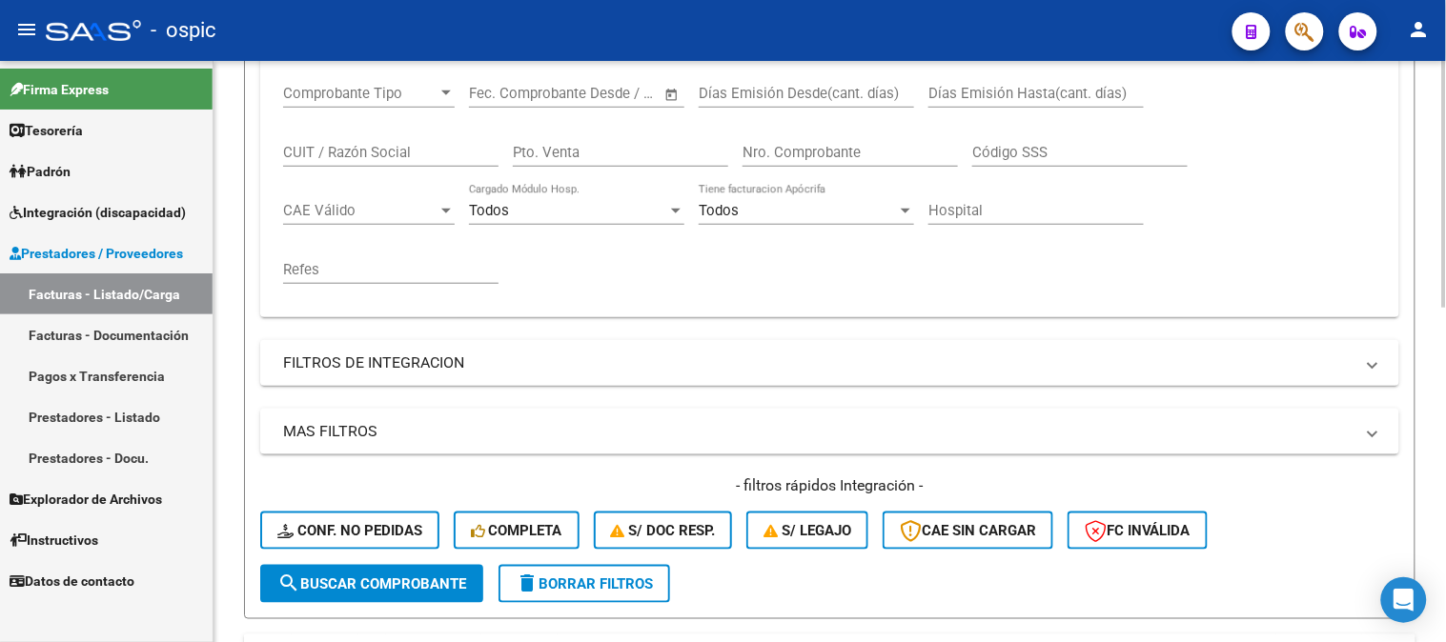
scroll to position [151, 0]
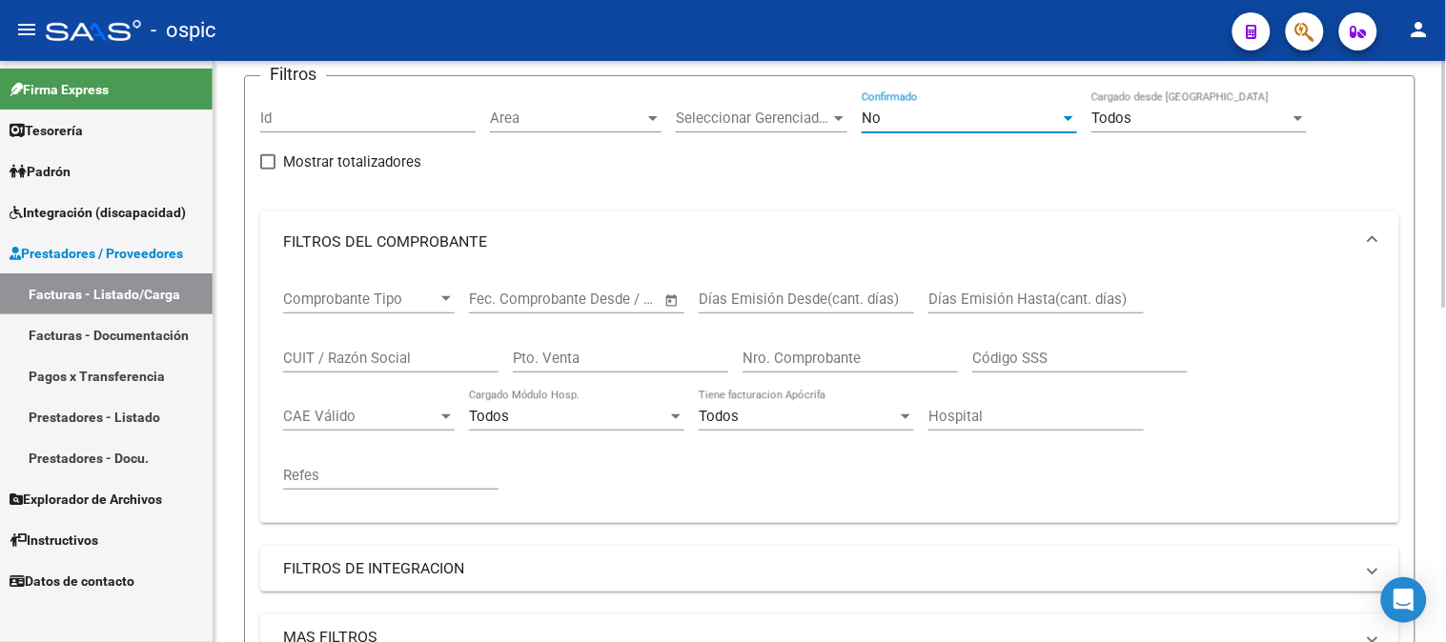
click at [898, 116] on div "No" at bounding box center [960, 118] width 198 height 17
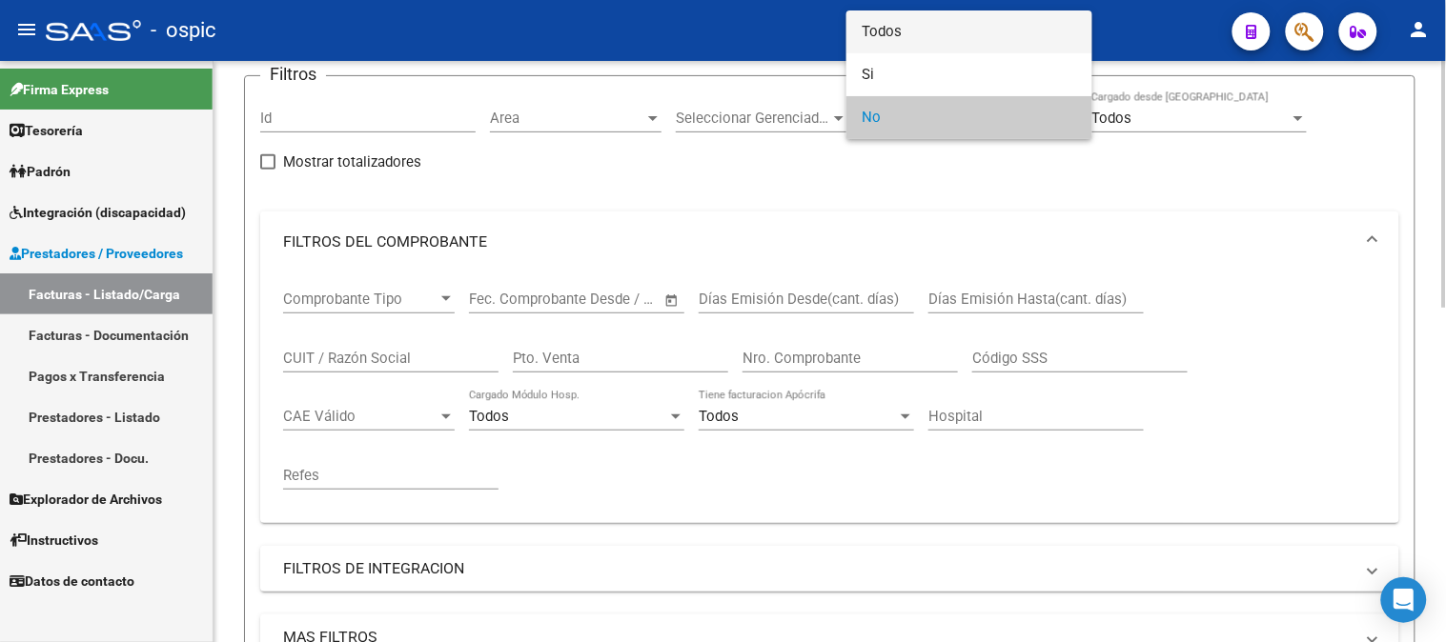
drag, startPoint x: 902, startPoint y: 33, endPoint x: 680, endPoint y: 272, distance: 325.7
click at [889, 42] on span "Todos" at bounding box center [968, 31] width 215 height 43
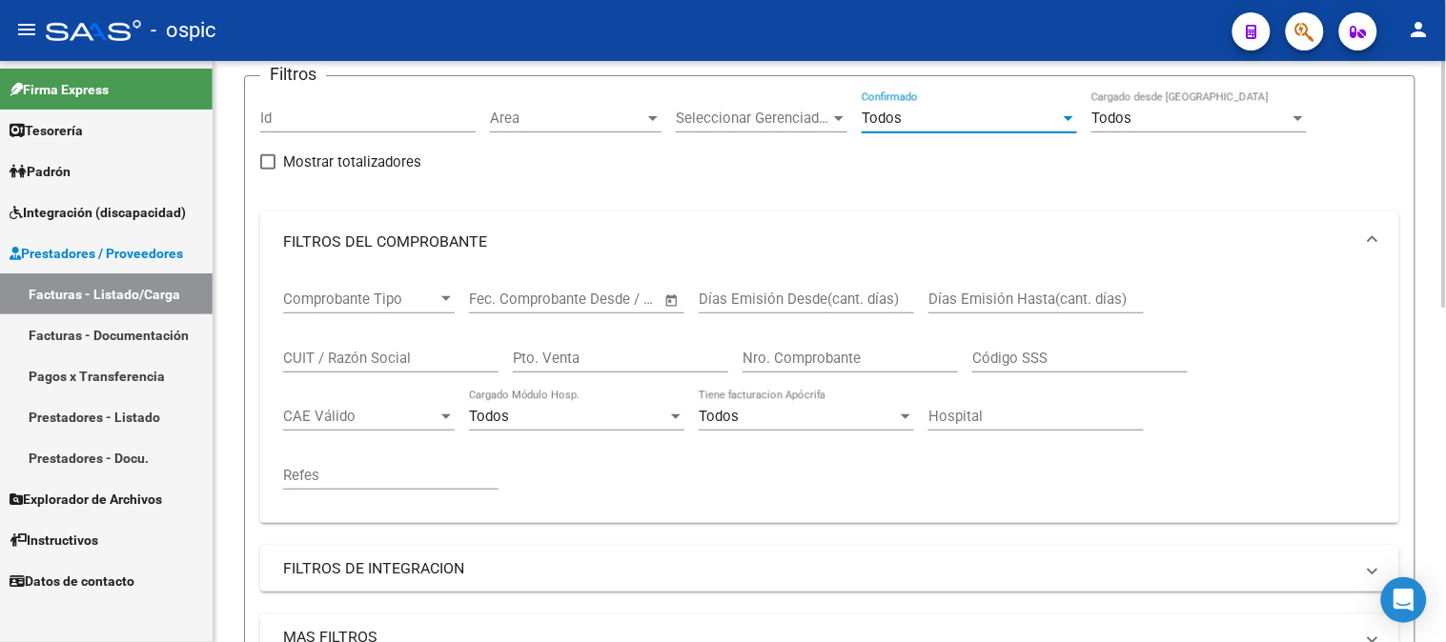
click at [598, 368] on div "Pto. Venta" at bounding box center [620, 352] width 215 height 41
type input "2"
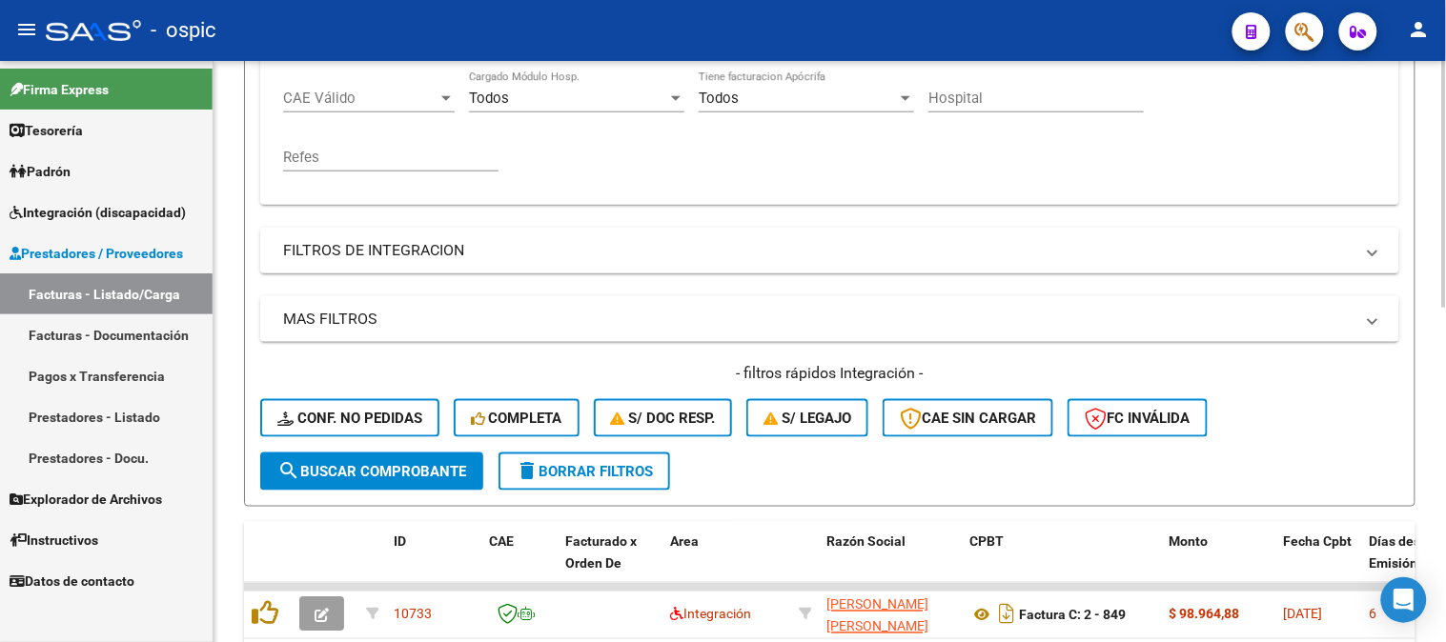
type input "1262"
click at [404, 455] on button "search Buscar Comprobante" at bounding box center [371, 472] width 223 height 38
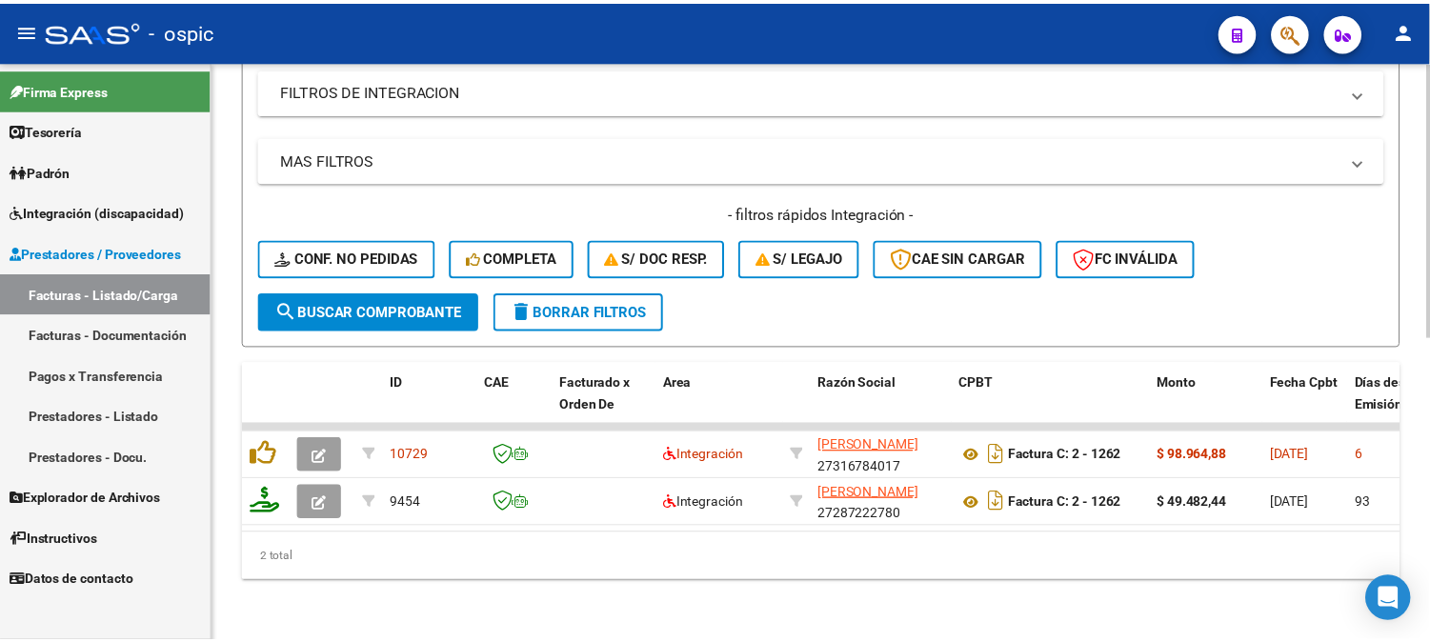
scroll to position [643, 0]
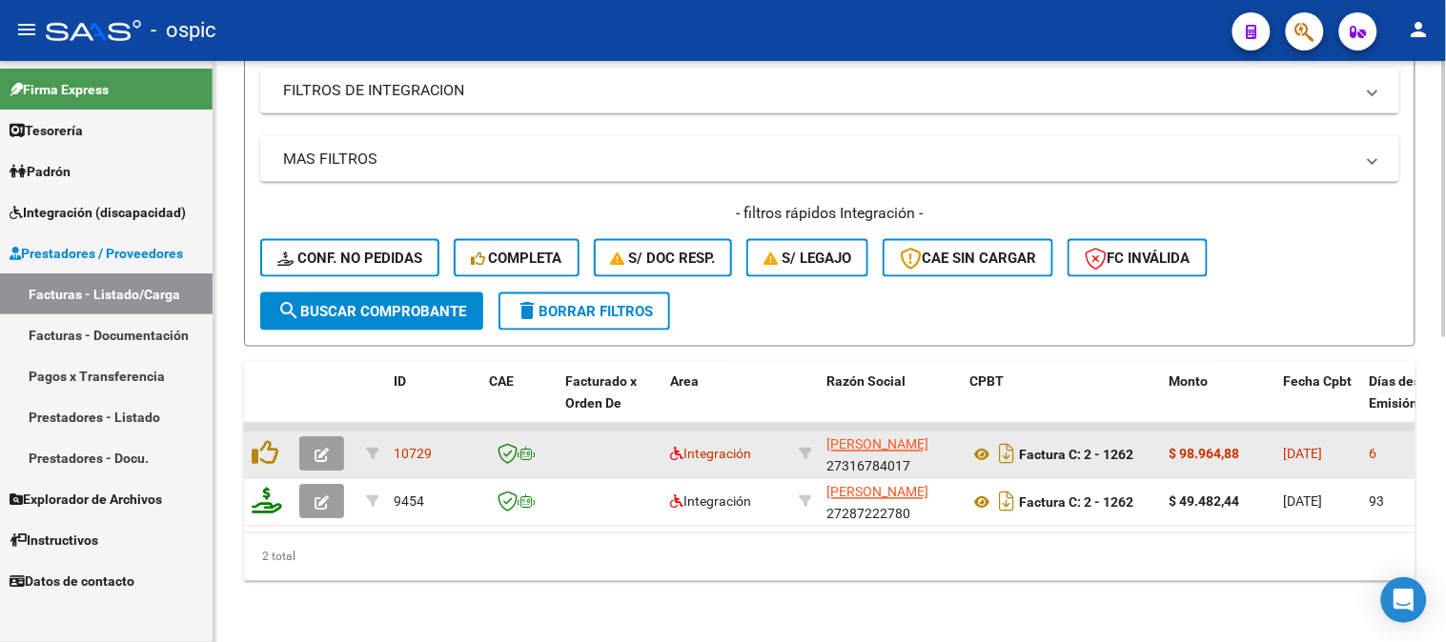
click at [325, 446] on span "button" at bounding box center [321, 454] width 14 height 17
click at [319, 446] on span "button" at bounding box center [321, 454] width 14 height 17
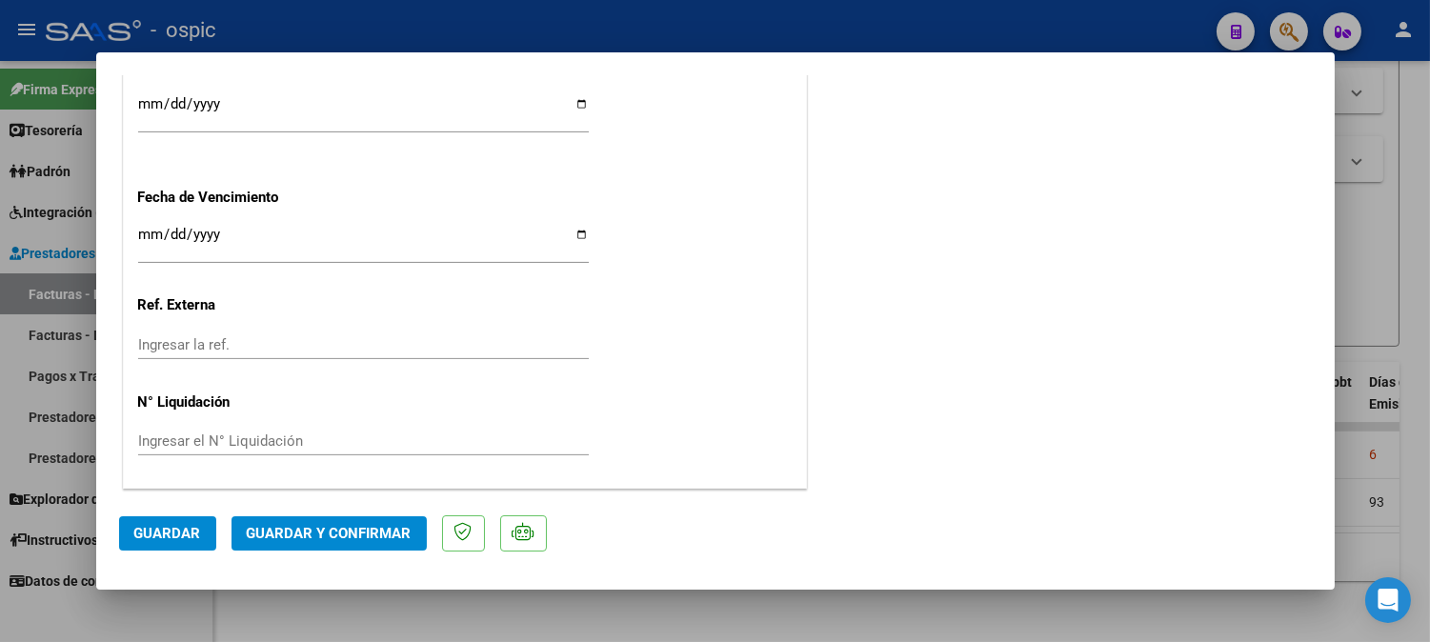
scroll to position [0, 0]
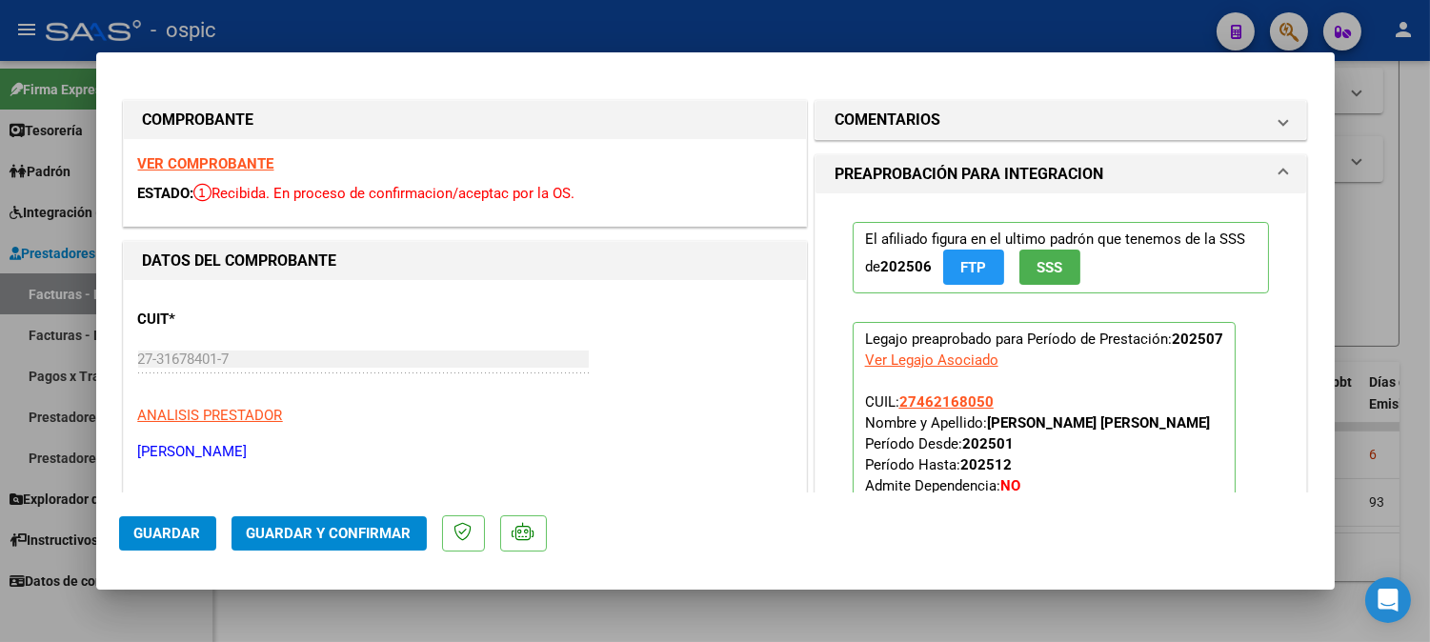
drag, startPoint x: 1064, startPoint y: 102, endPoint x: 1063, endPoint y: 344, distance: 242.0
click at [1064, 106] on mat-expansion-panel-header "COMENTARIOS" at bounding box center [1062, 120] width 492 height 38
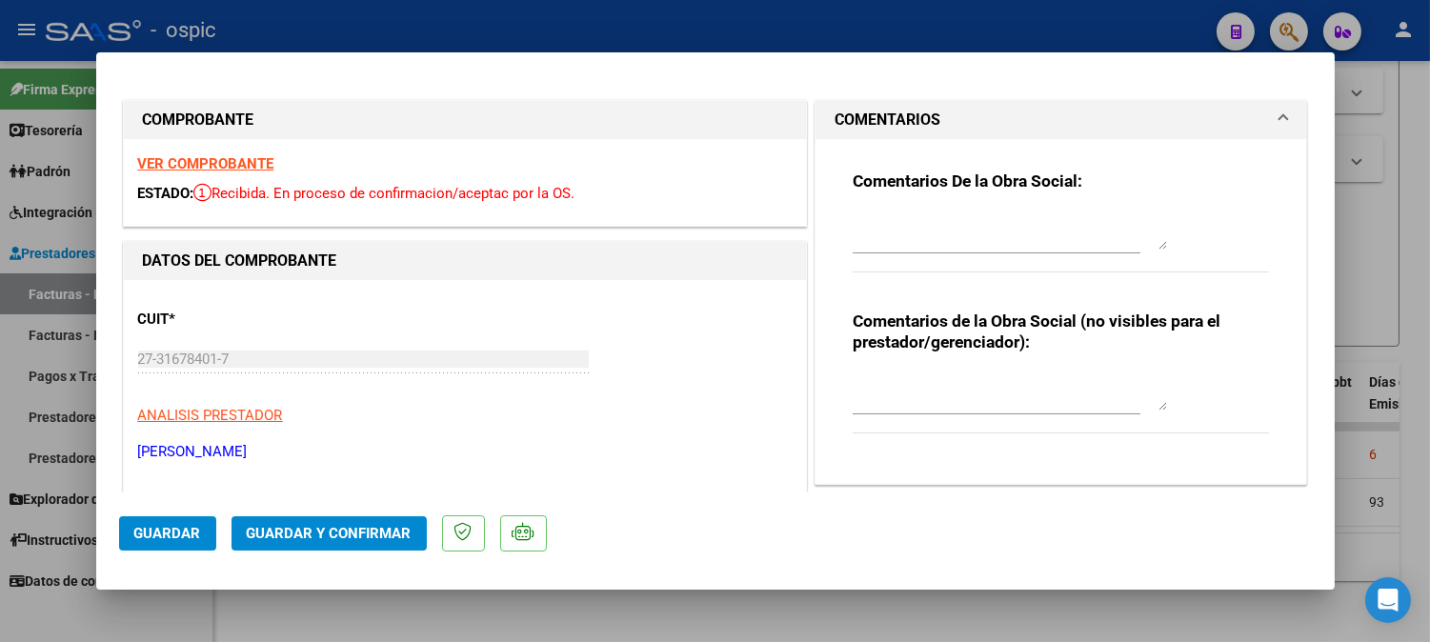
click at [1039, 365] on div "Comentarios de la Obra Social (no visibles para el prestador/gerenciador):" at bounding box center [1061, 383] width 417 height 144
click at [1043, 378] on textarea at bounding box center [1010, 392] width 314 height 38
type textarea "p"
type textarea "PSICO 8 SESIONES"
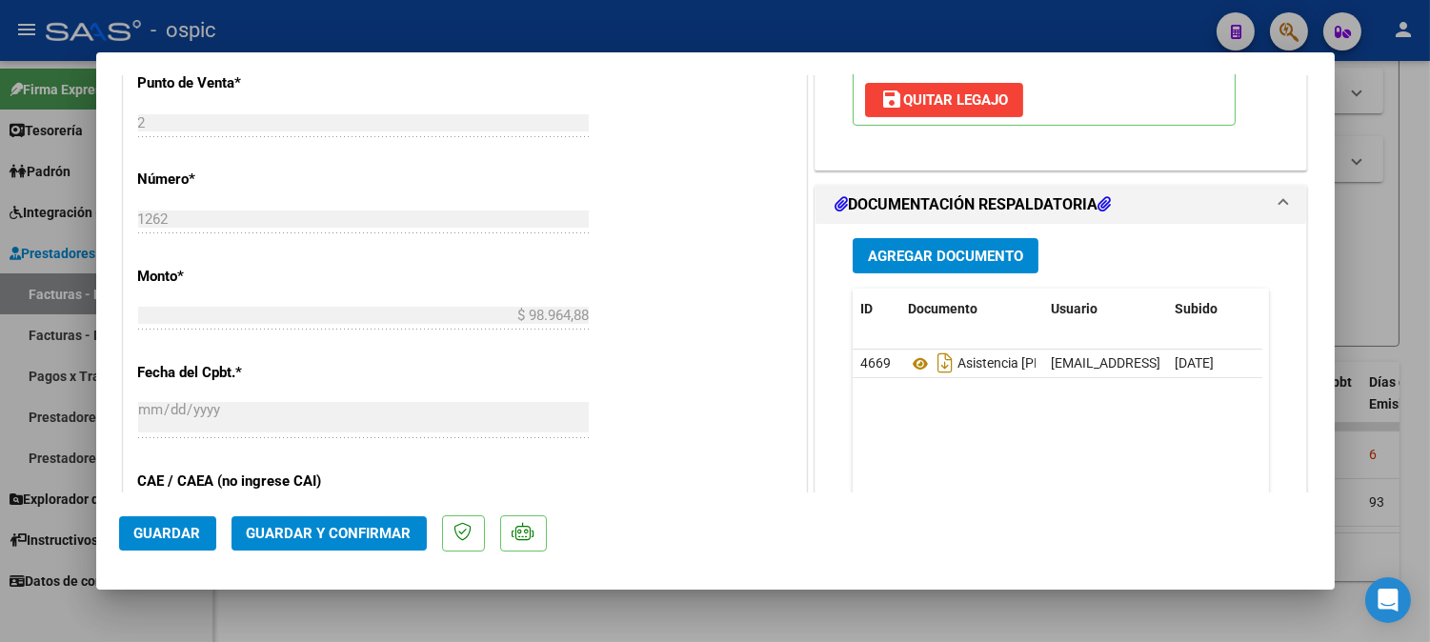
scroll to position [824, 0]
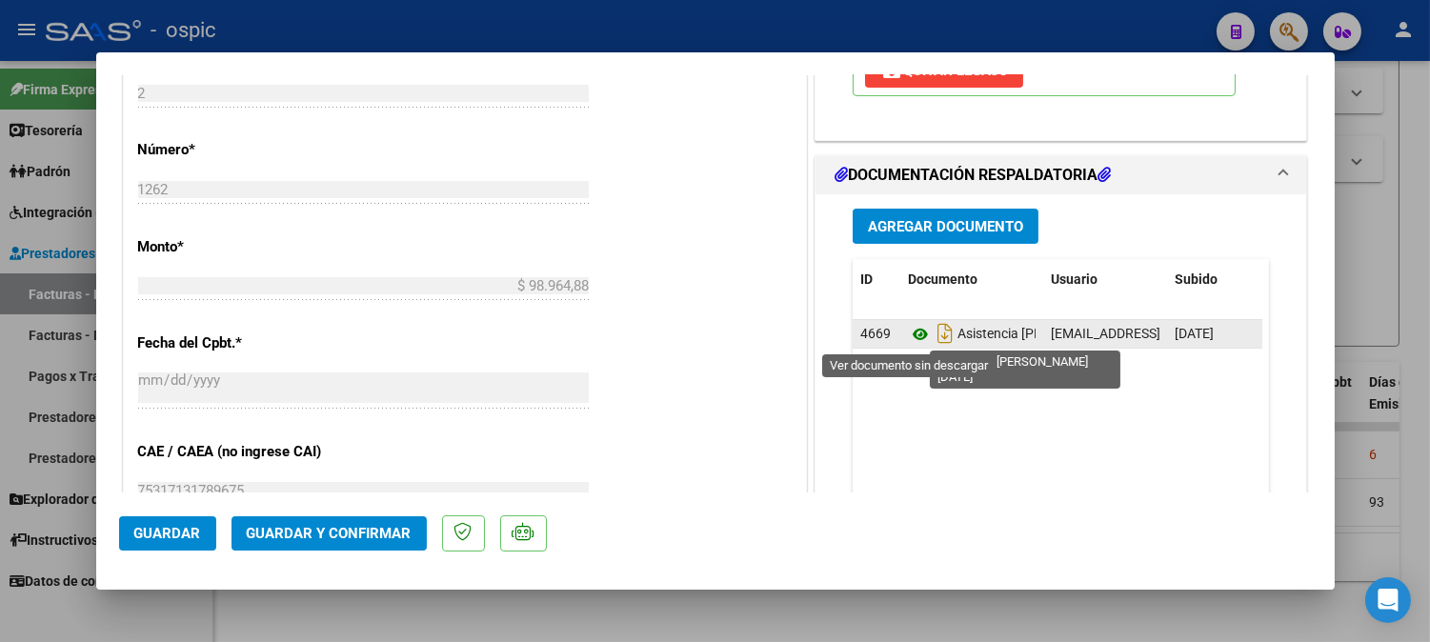
click at [920, 332] on icon at bounding box center [920, 334] width 25 height 23
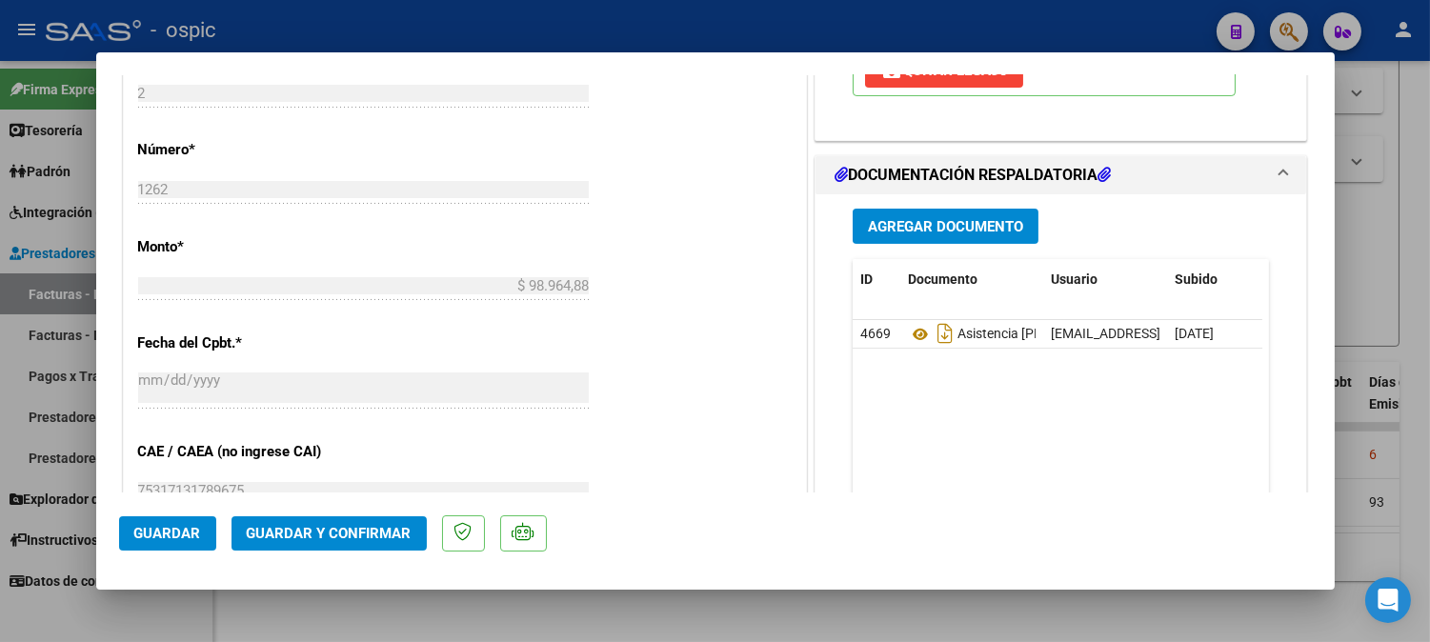
click at [374, 539] on span "Guardar y Confirmar" at bounding box center [329, 533] width 165 height 17
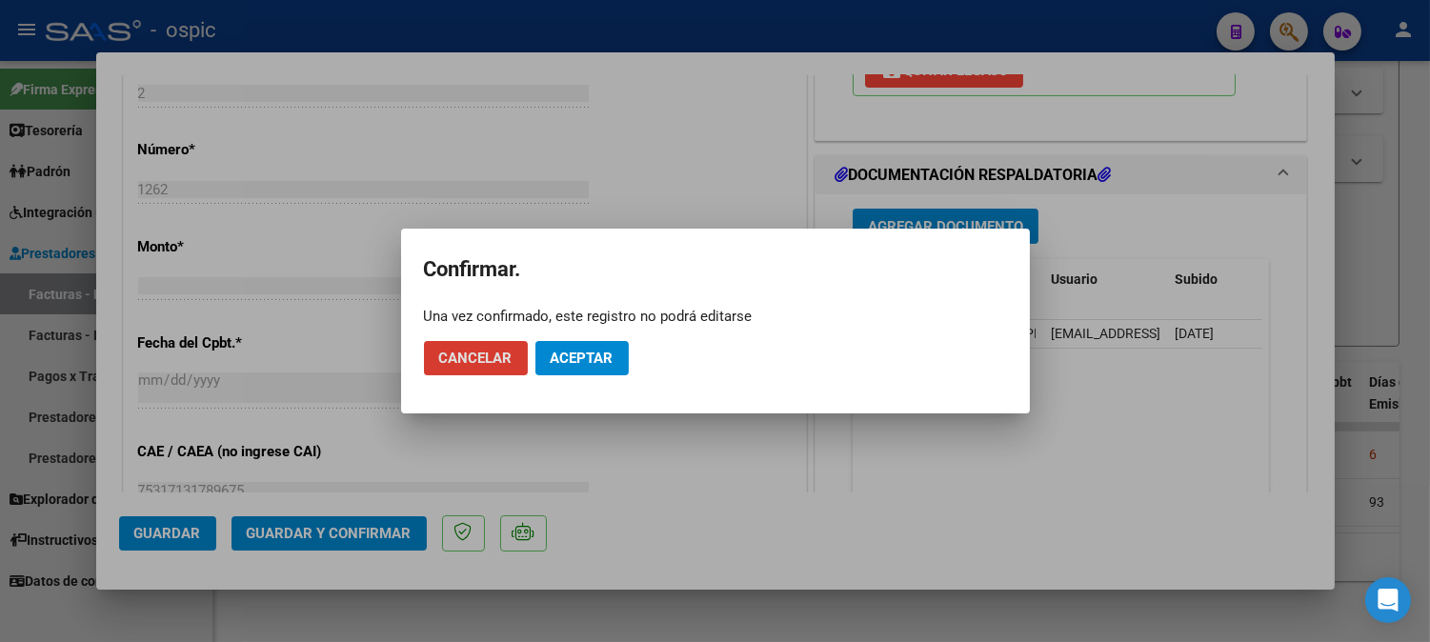
click at [604, 355] on span "Aceptar" at bounding box center [582, 358] width 63 height 17
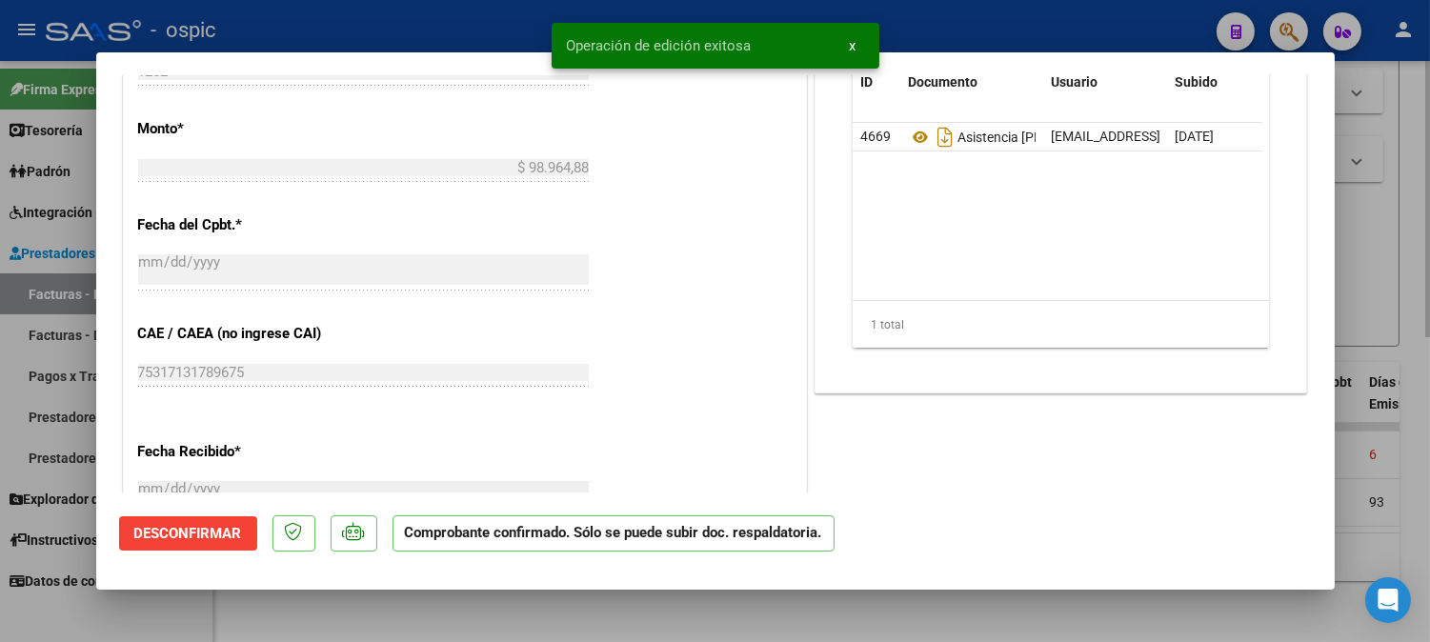
type input "$ 0,00"
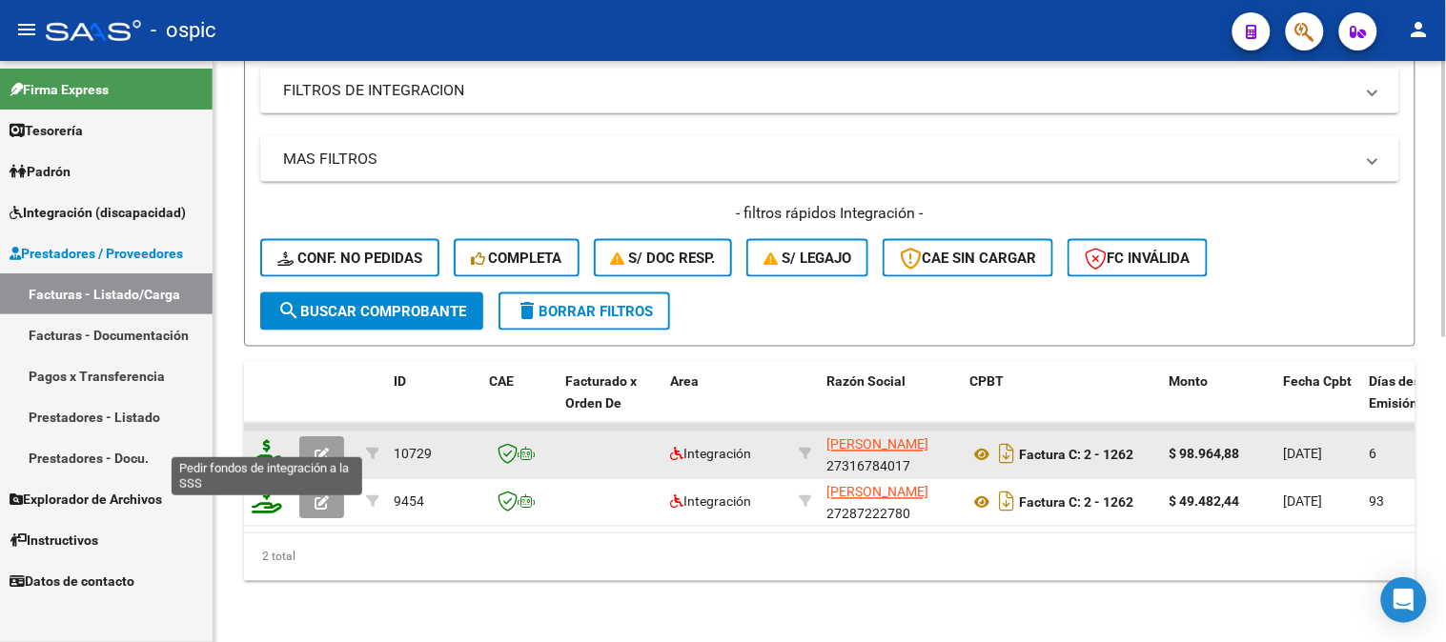
click at [267, 440] on icon at bounding box center [267, 453] width 30 height 27
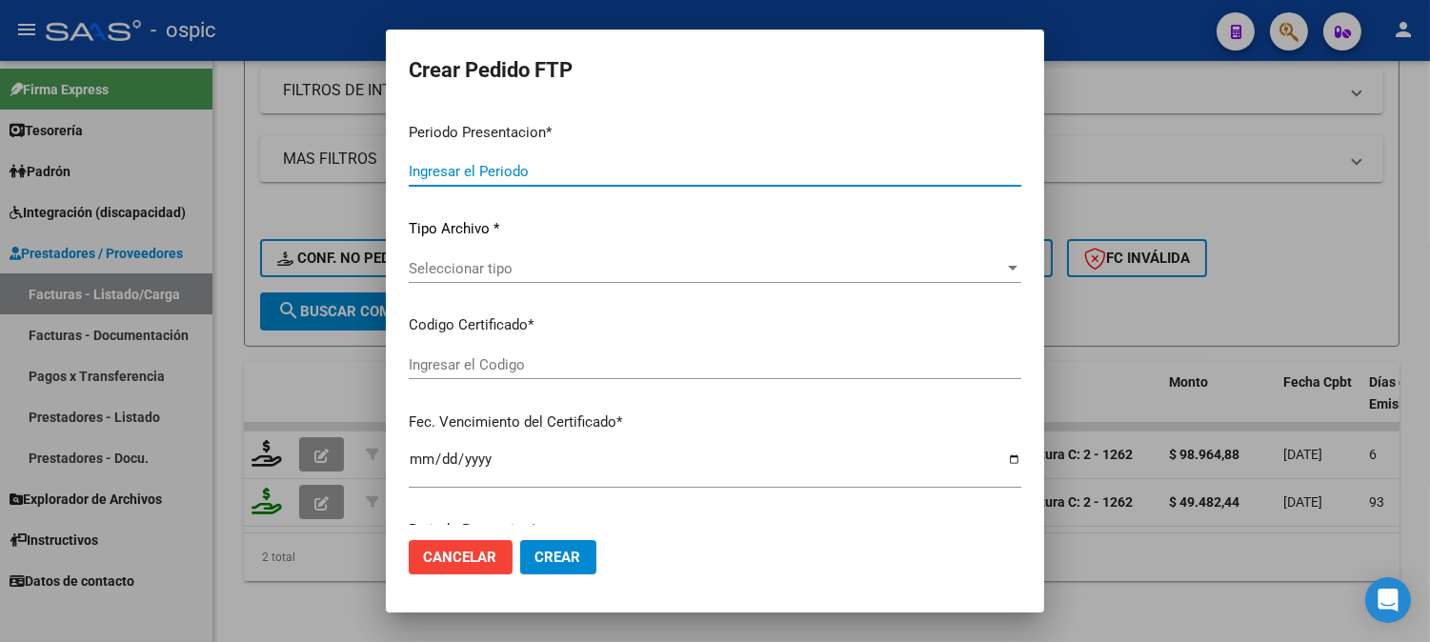
type input "202507"
type input "$ 98.964,88"
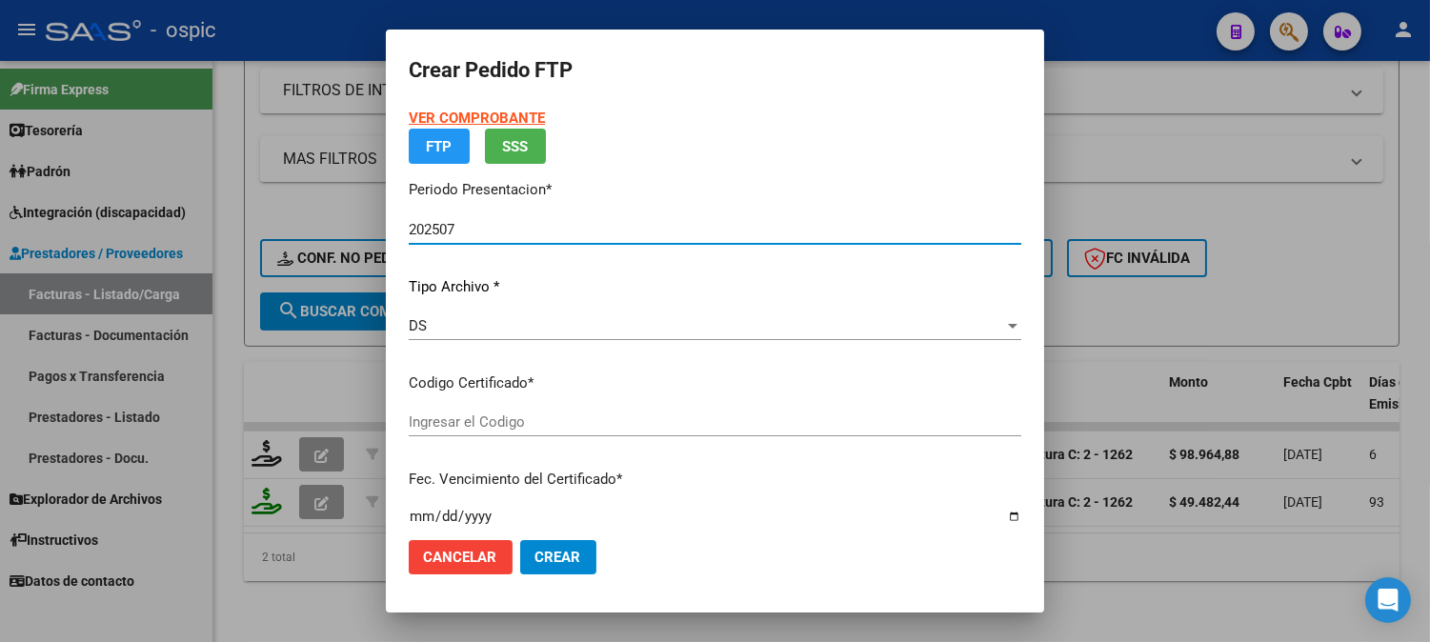
type input "30577428526"
type input "[DATE]"
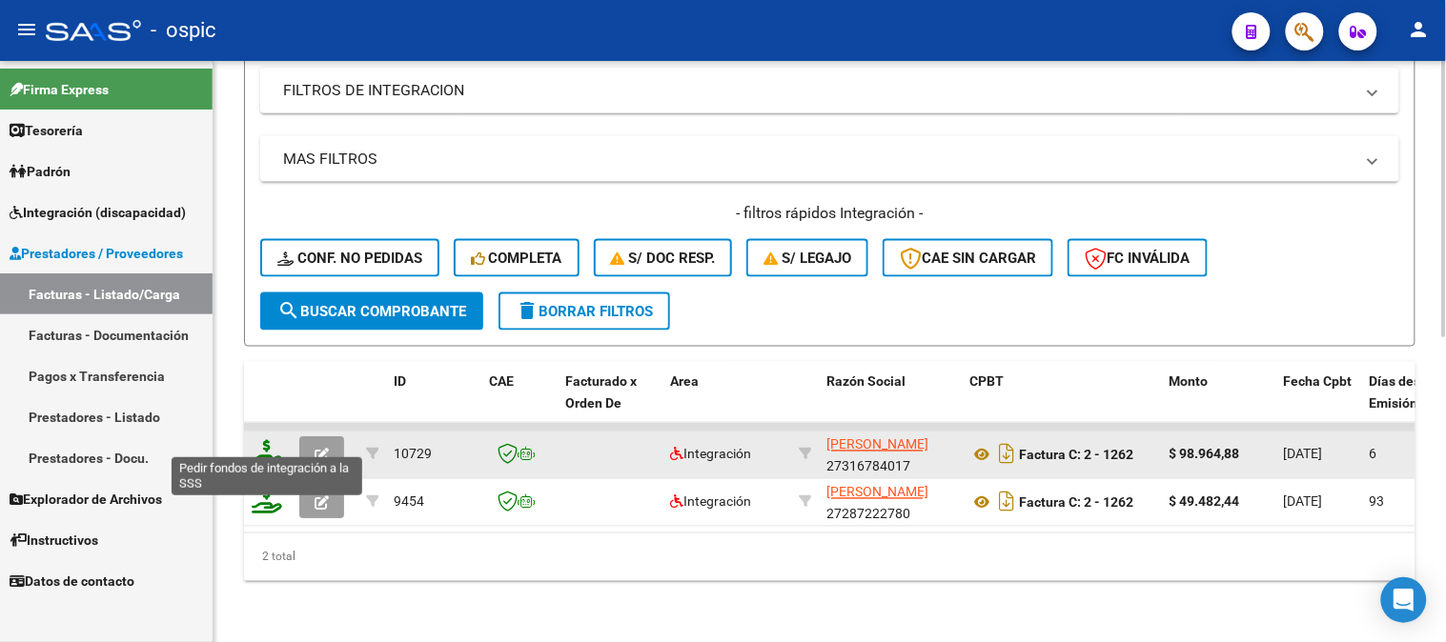
click at [272, 440] on icon at bounding box center [267, 453] width 30 height 27
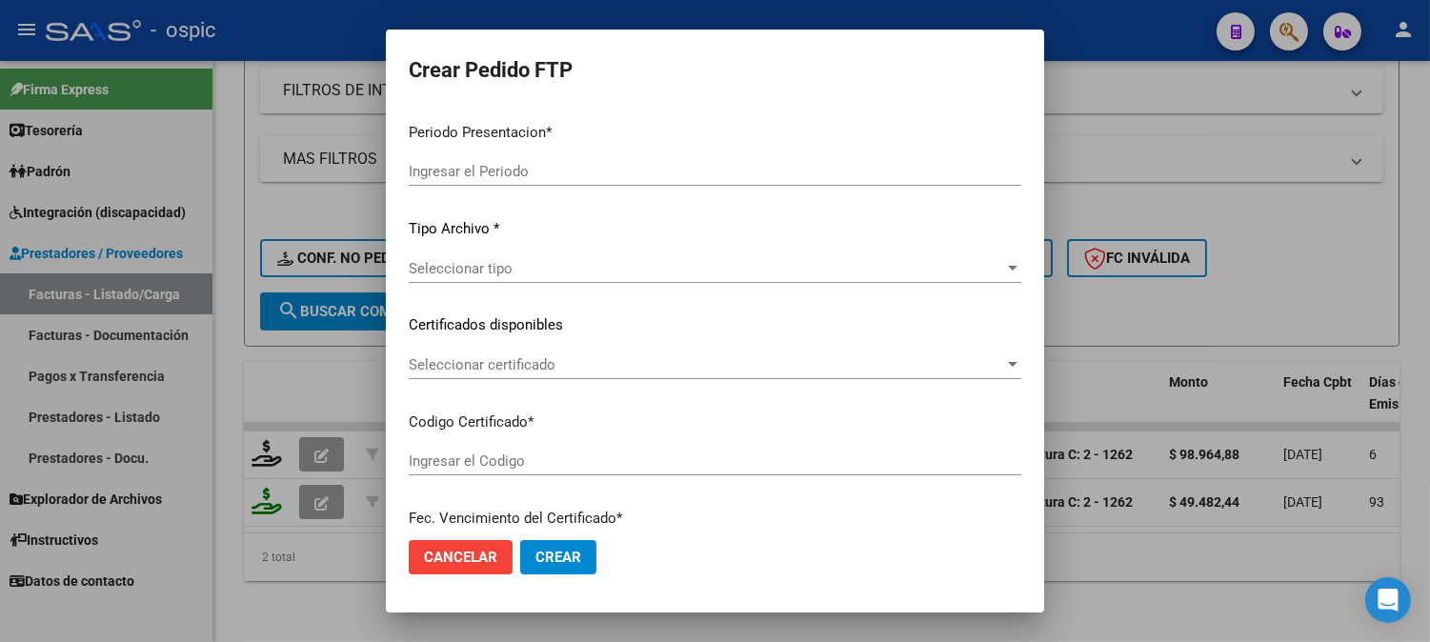
type input "202507"
type input "$ 98.964,88"
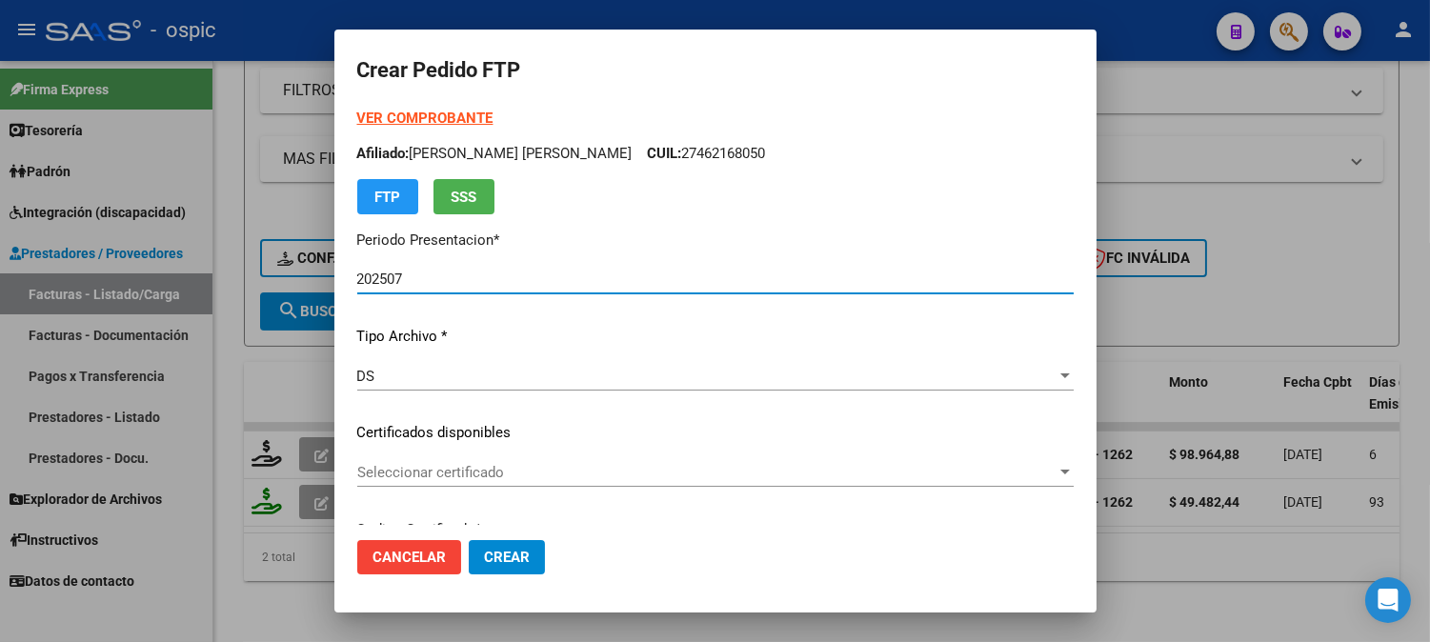
type input "30577428526"
type input "[DATE]"
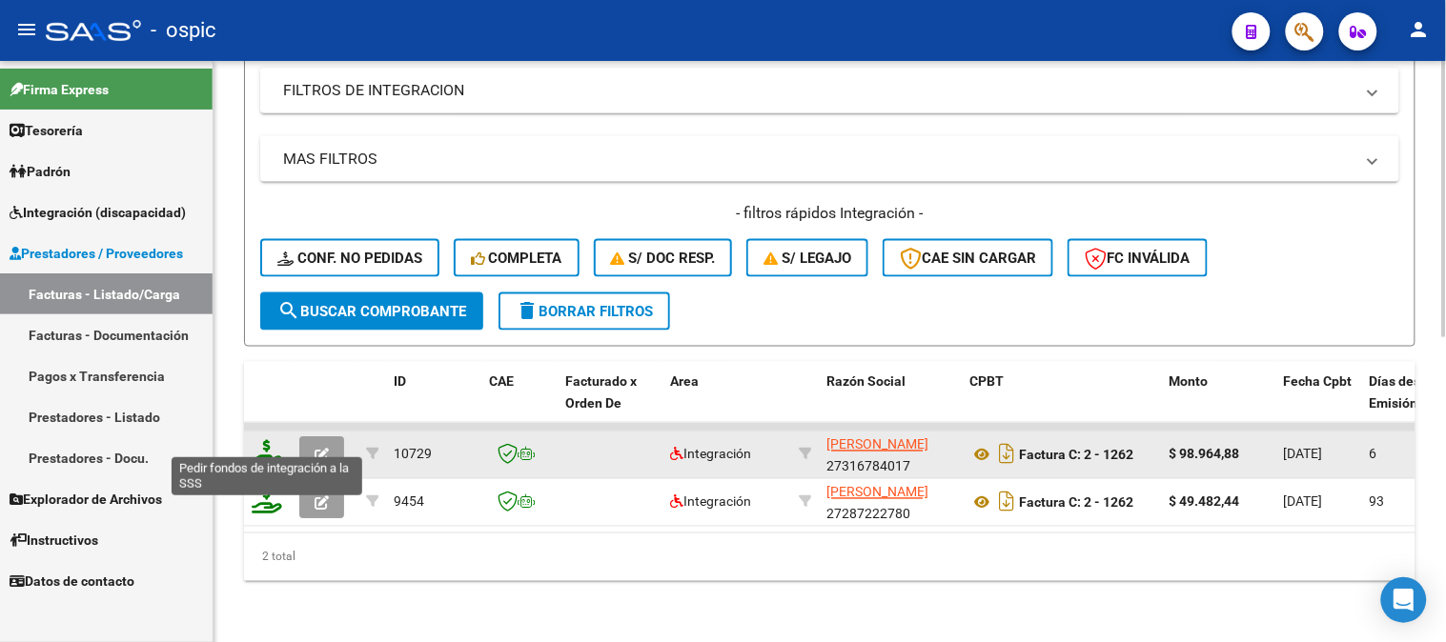
click at [265, 440] on icon at bounding box center [267, 453] width 30 height 27
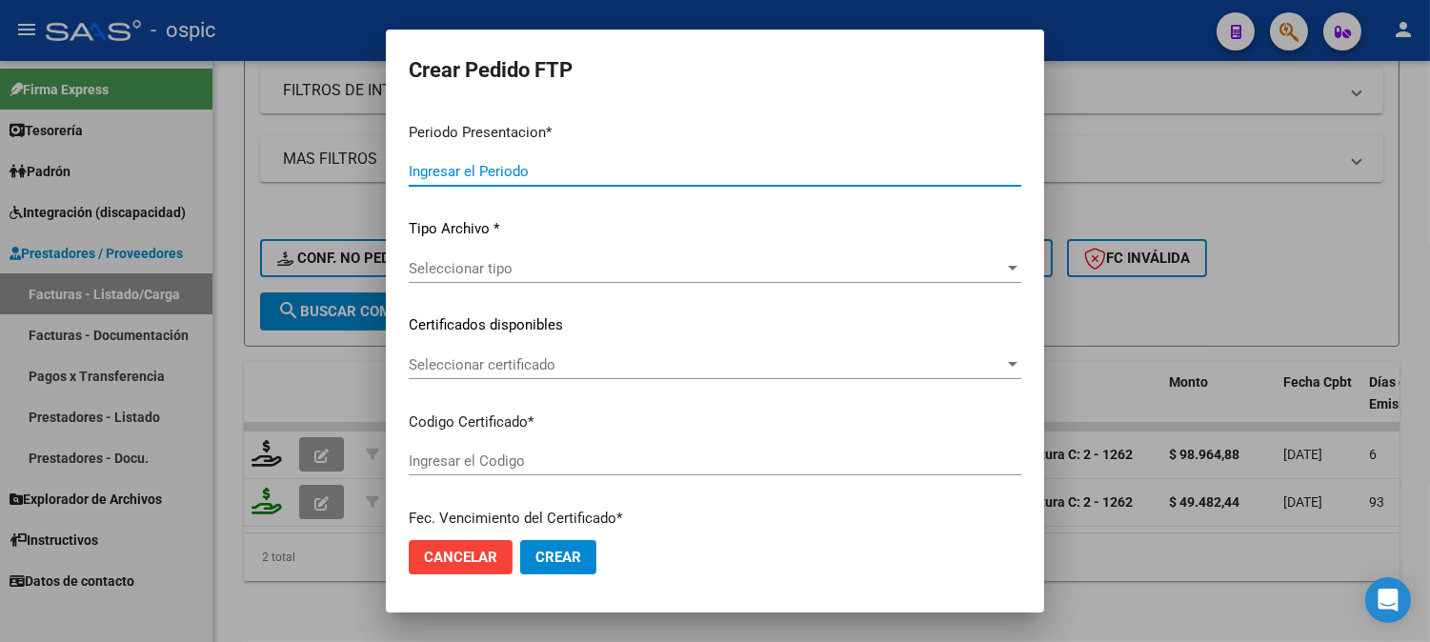
type input "202507"
type input "$ 98.964,88"
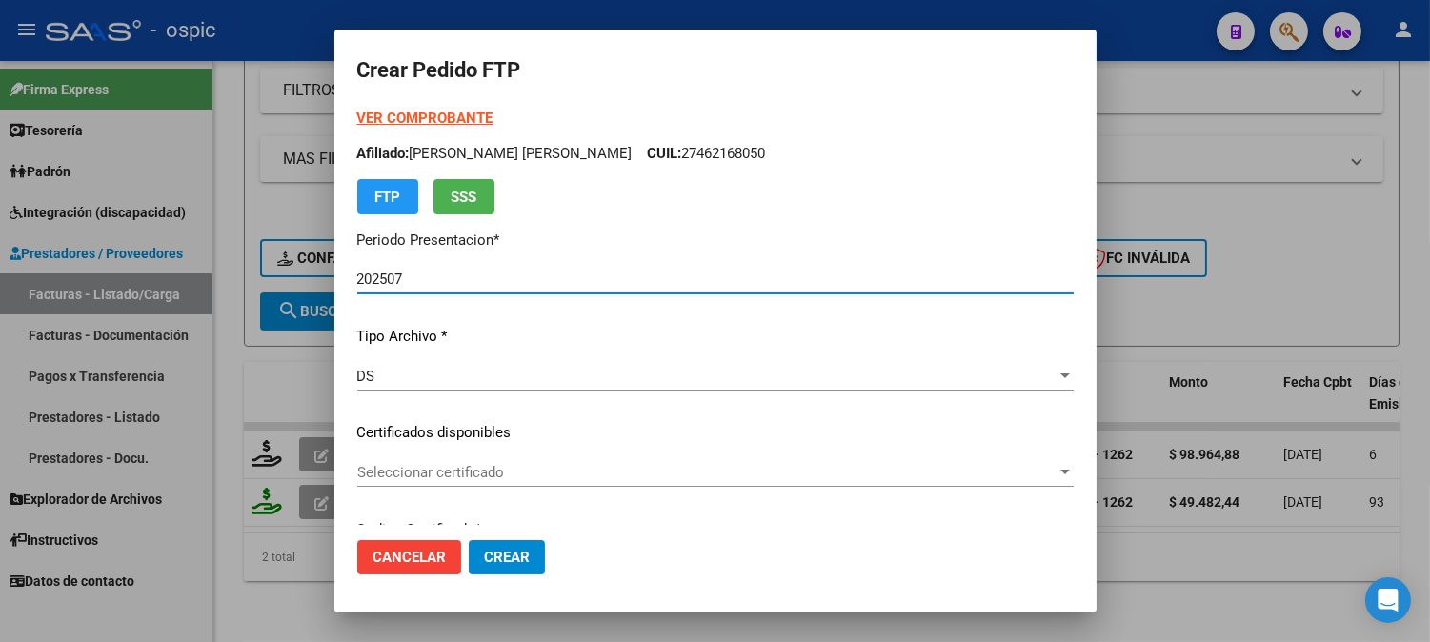
type input "30577428526"
type input "[DATE]"
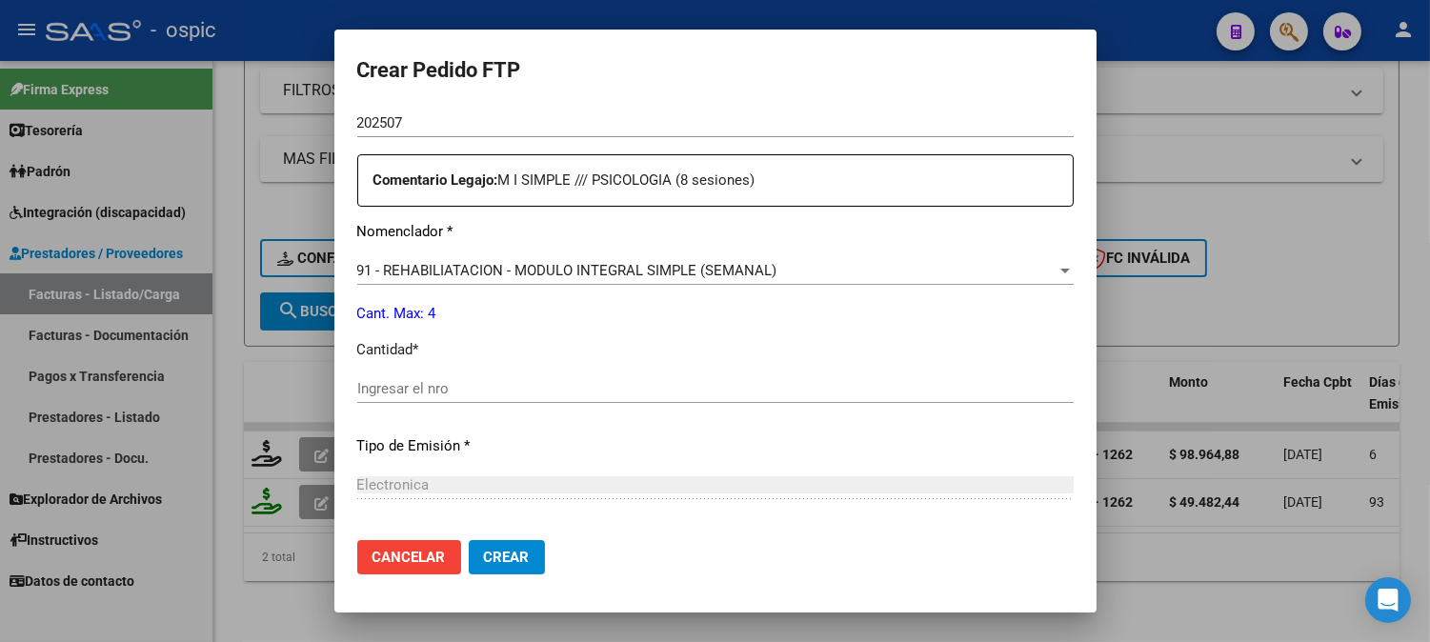
scroll to position [677, 0]
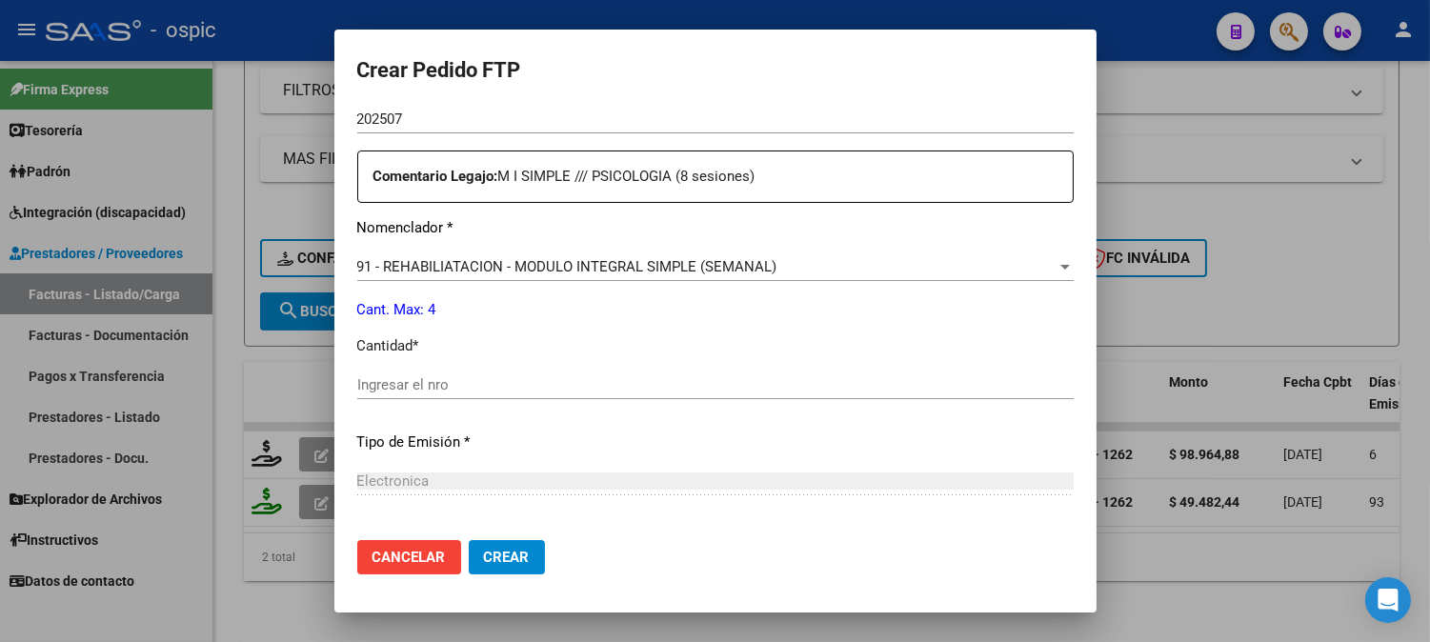
click at [670, 379] on input "Ingresar el nro" at bounding box center [715, 384] width 717 height 17
type input "4"
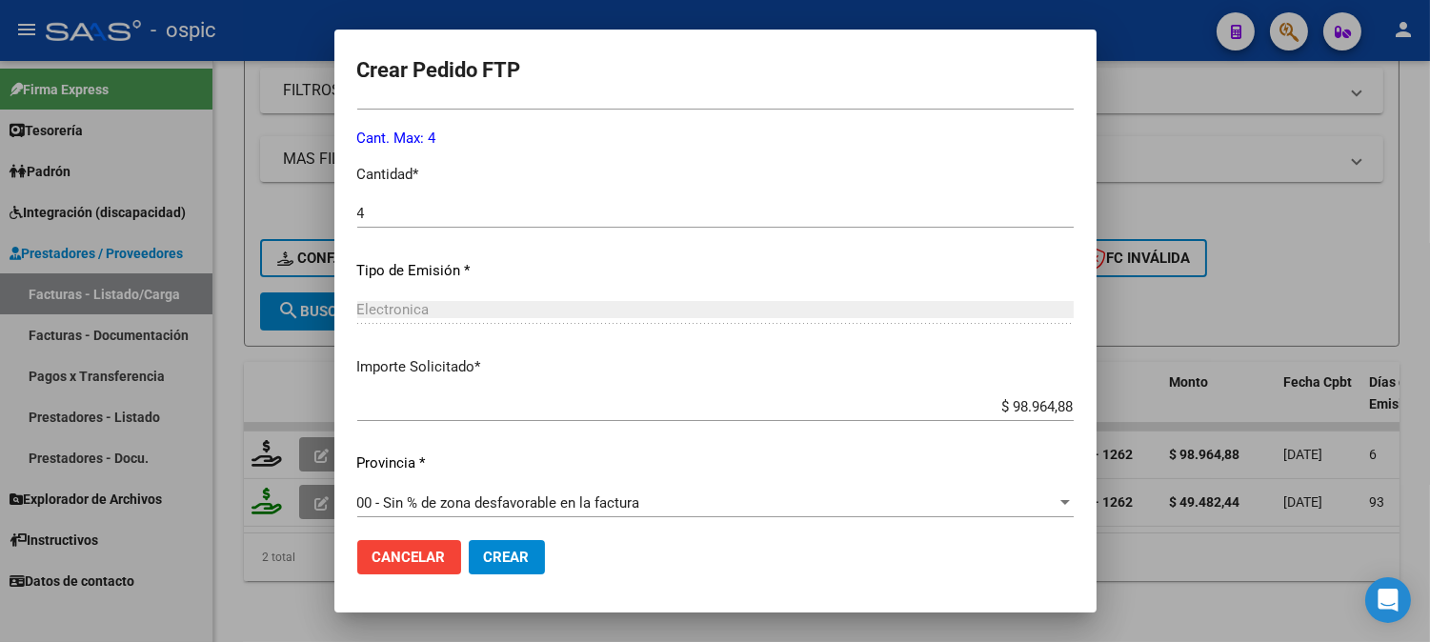
scroll to position [858, 0]
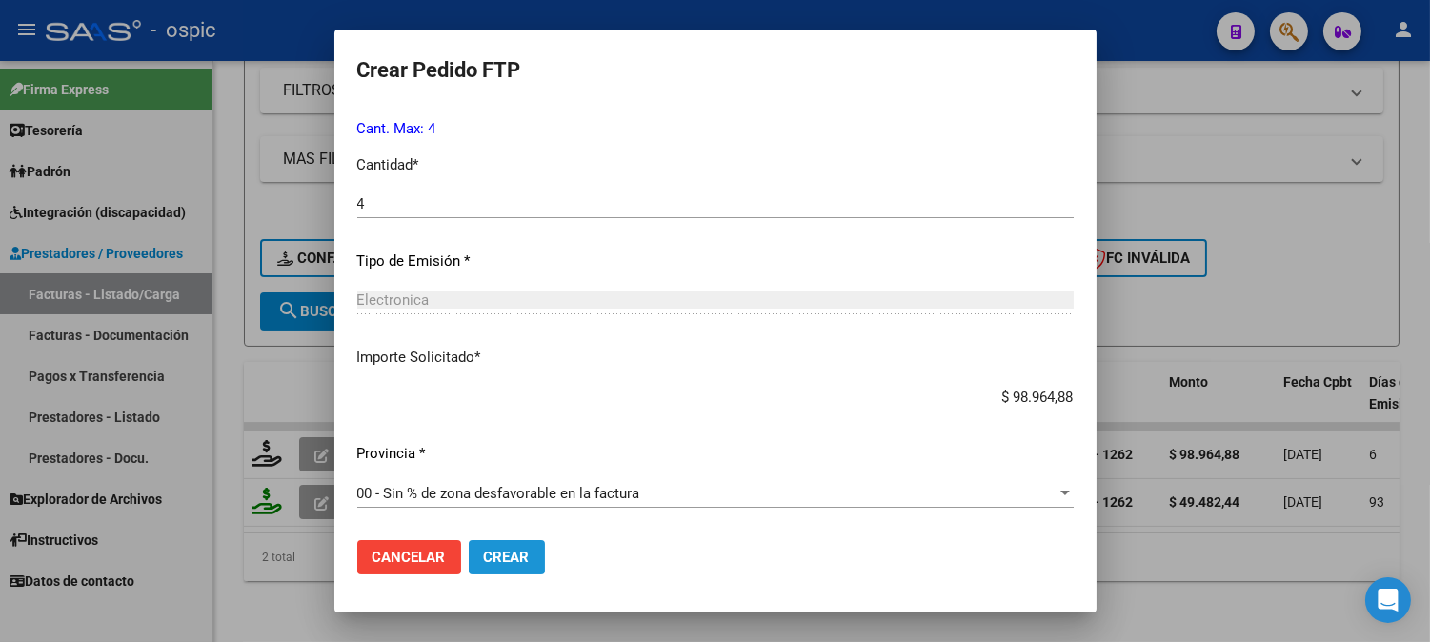
drag, startPoint x: 508, startPoint y: 554, endPoint x: 768, endPoint y: 432, distance: 287.3
click at [509, 551] on span "Crear" at bounding box center [507, 557] width 46 height 17
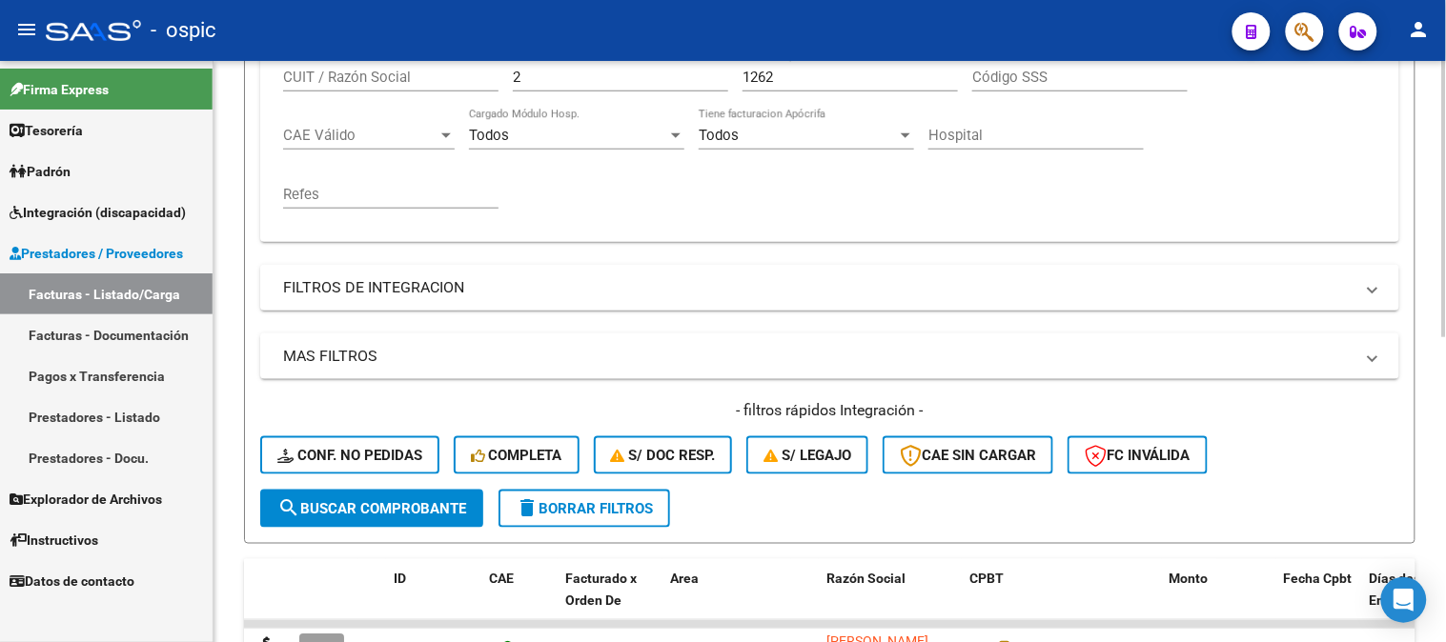
scroll to position [220, 0]
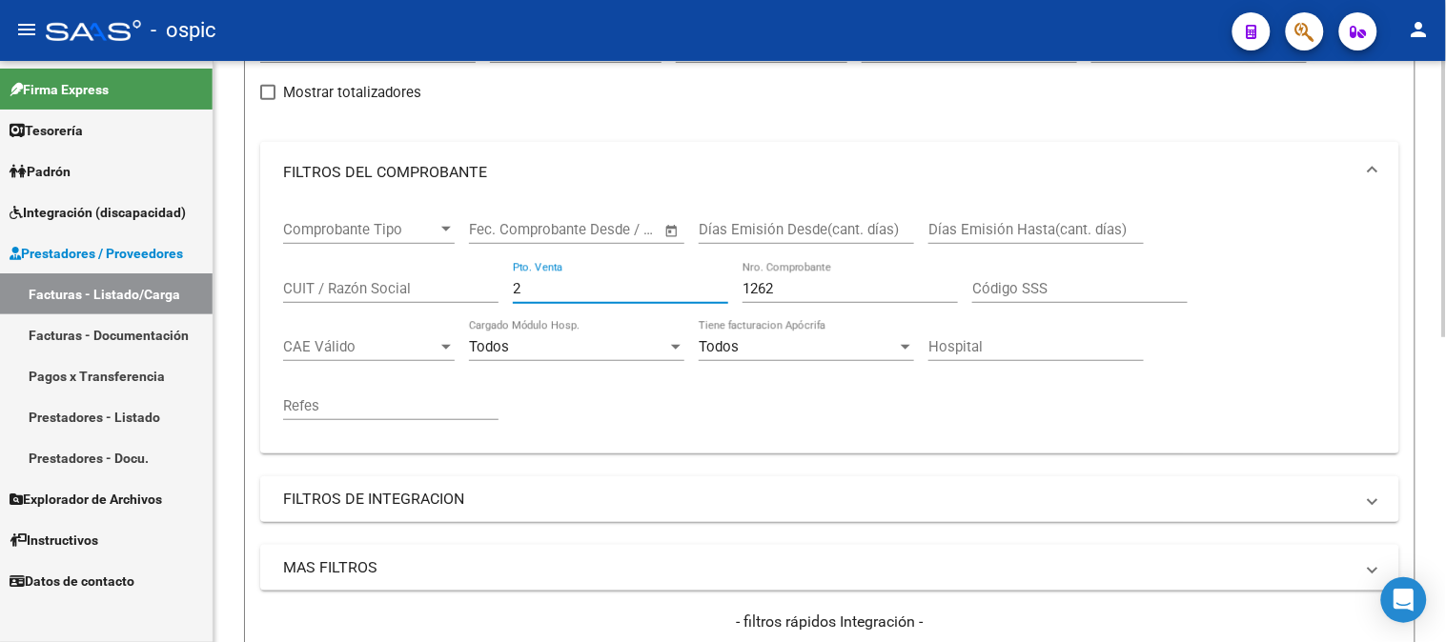
drag, startPoint x: 518, startPoint y: 288, endPoint x: 356, endPoint y: 289, distance: 162.0
click at [394, 289] on div "Comprobante Tipo Comprobante Tipo Start date – End date Fec. Comprobante Desde …" at bounding box center [829, 320] width 1093 height 235
type input "3"
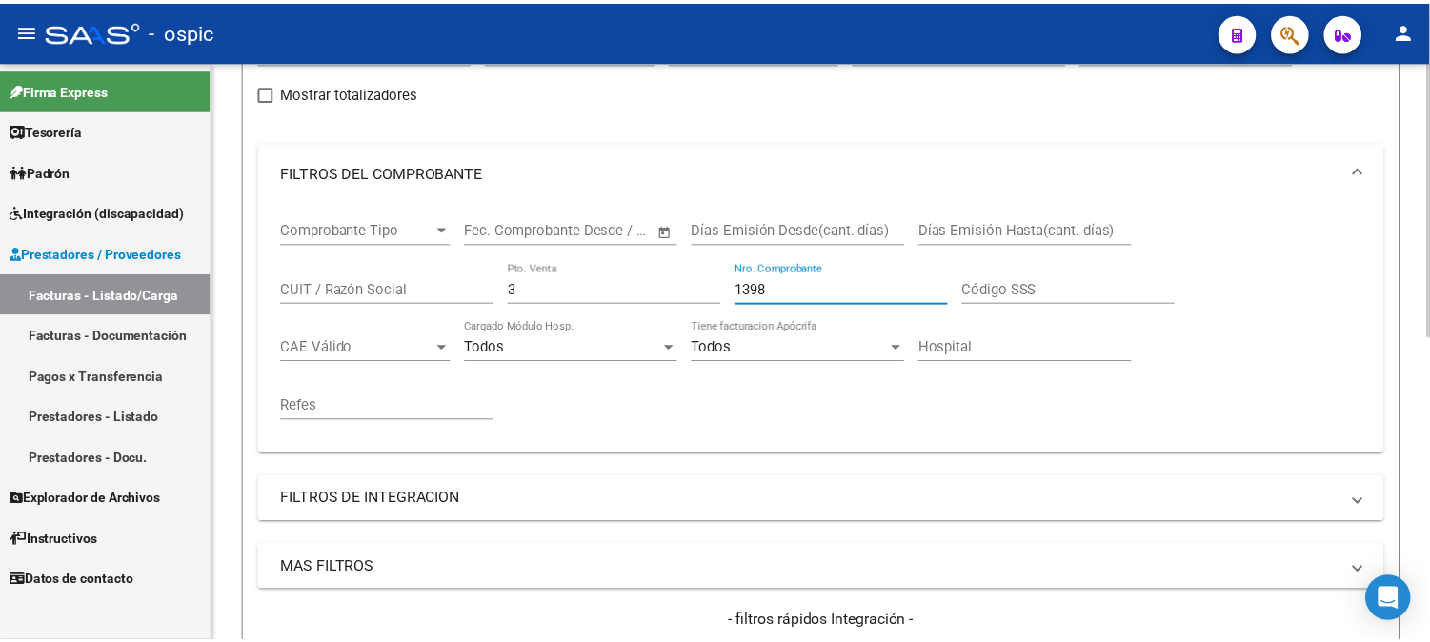
scroll to position [642, 0]
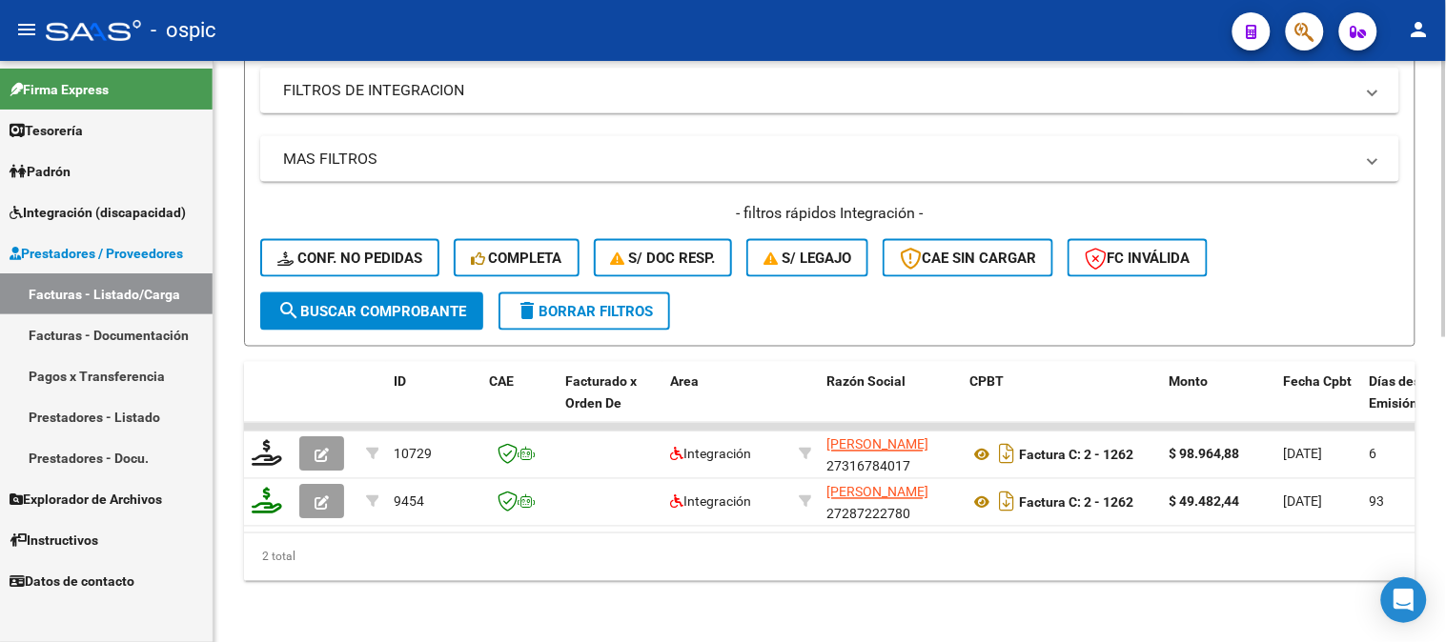
type input "1398"
click at [417, 305] on span "search Buscar Comprobante" at bounding box center [371, 311] width 189 height 17
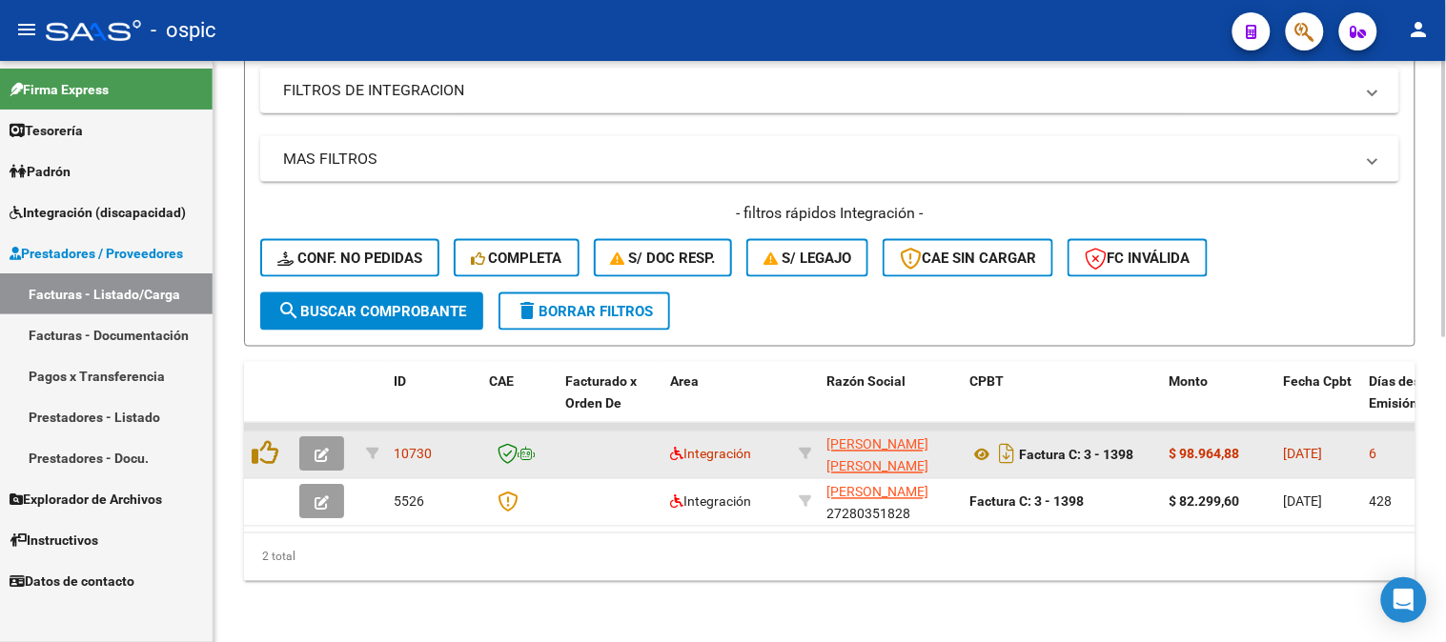
click at [330, 437] on button "button" at bounding box center [321, 454] width 45 height 34
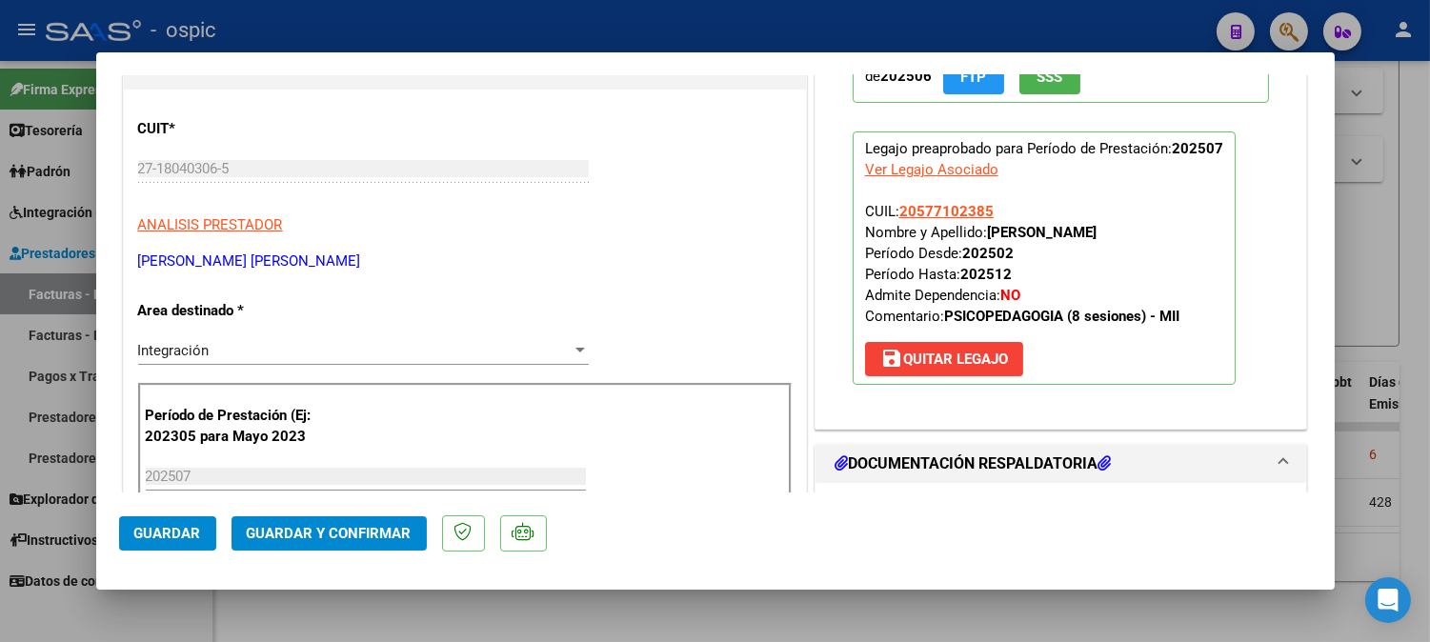
scroll to position [0, 0]
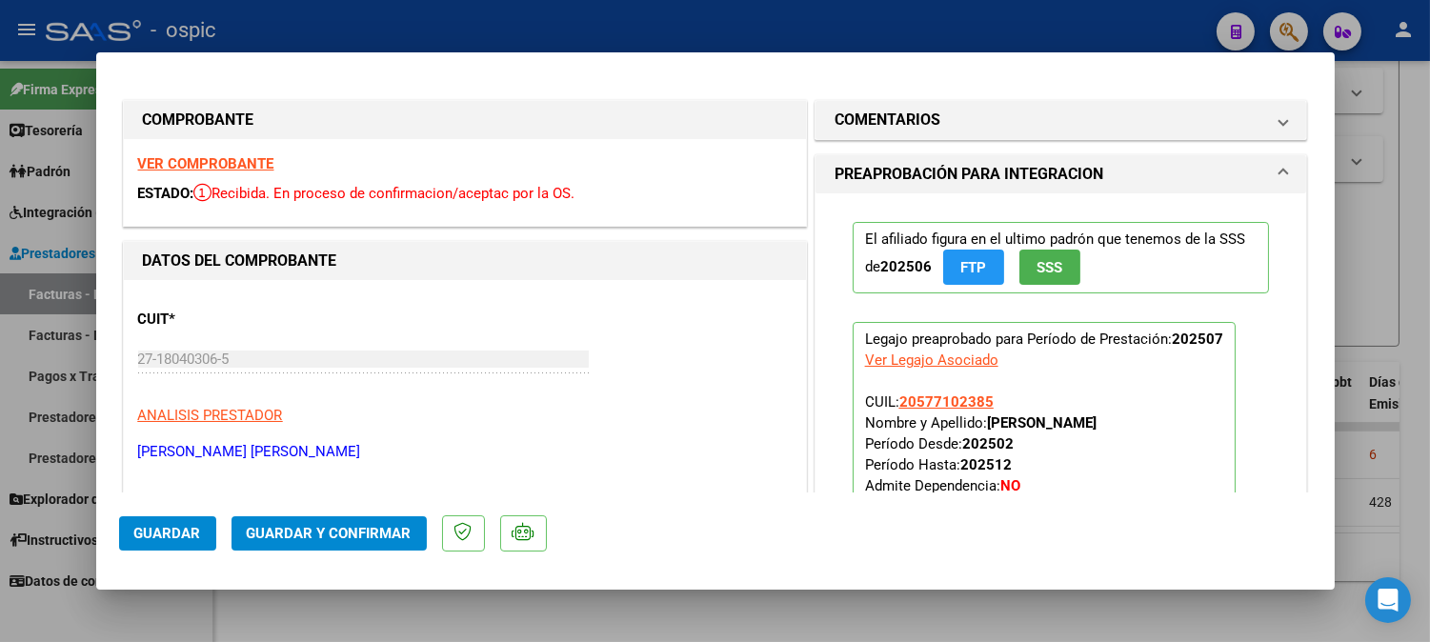
drag, startPoint x: 1068, startPoint y: 111, endPoint x: 1034, endPoint y: 206, distance: 101.3
click at [1067, 111] on mat-panel-title "COMENTARIOS" at bounding box center [1050, 120] width 431 height 23
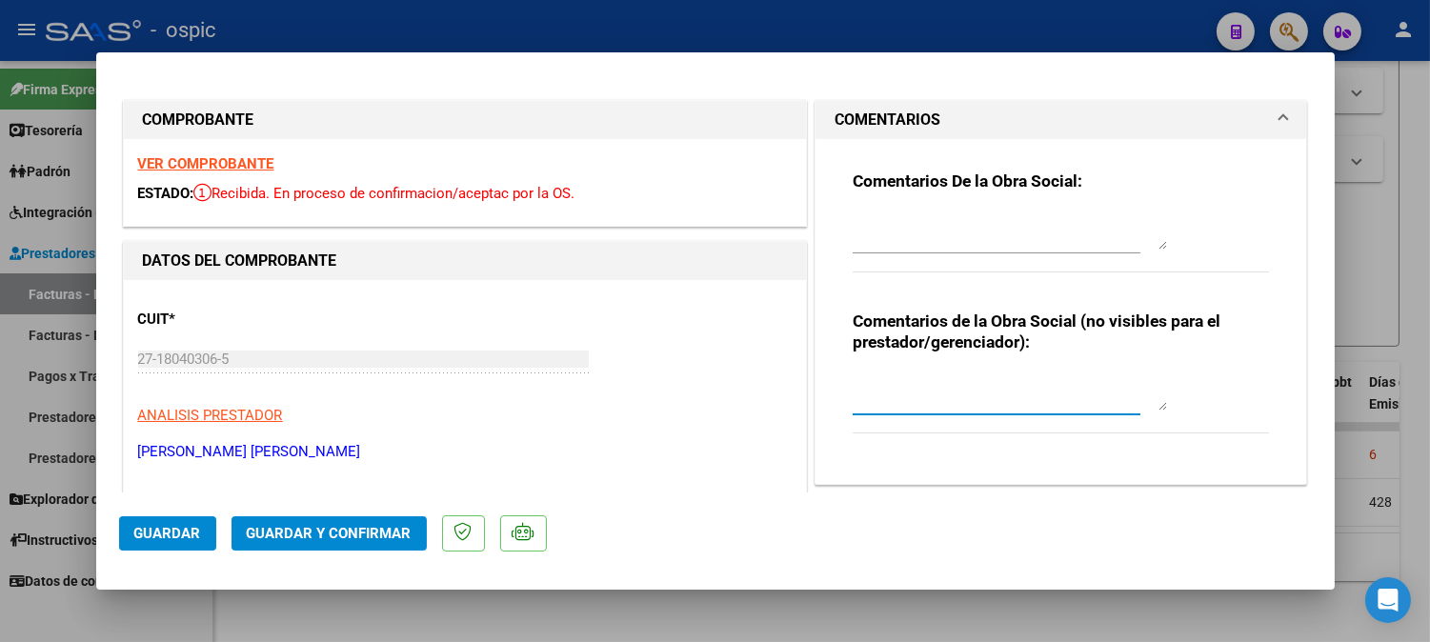
click at [993, 392] on textarea at bounding box center [1010, 392] width 314 height 38
type textarea "PSP 8 SESIONES"
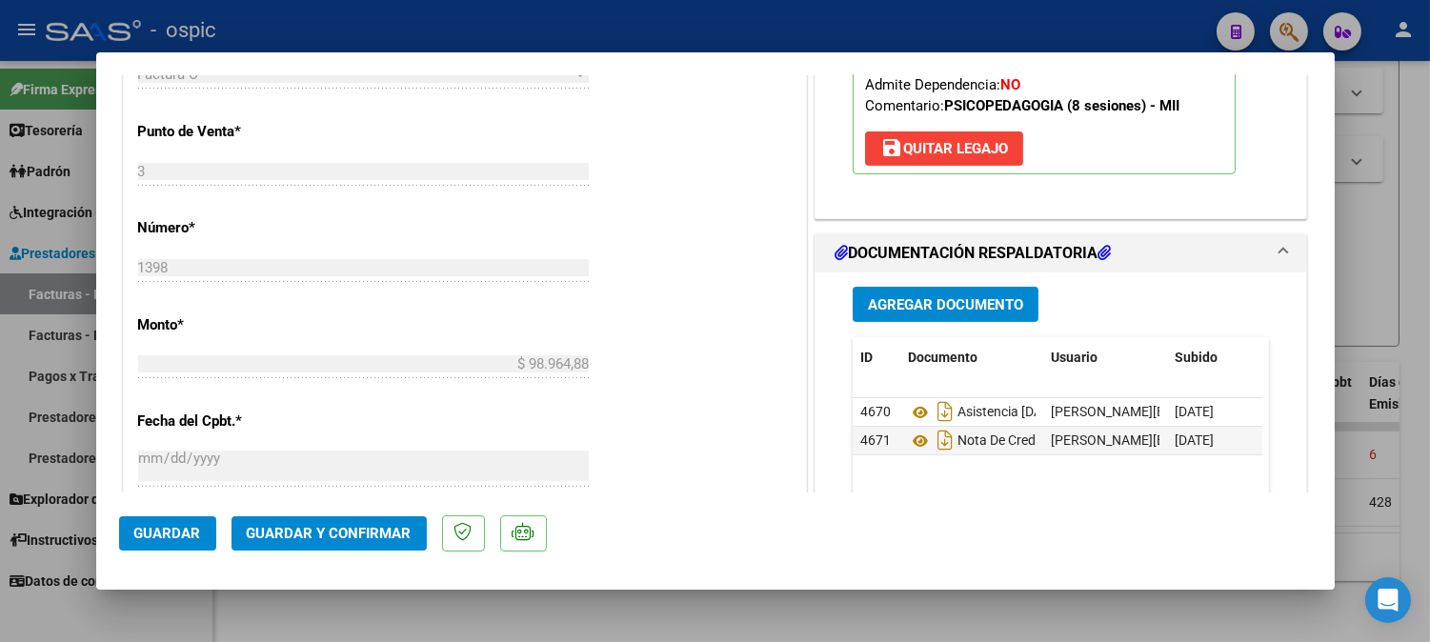
scroll to position [781, 0]
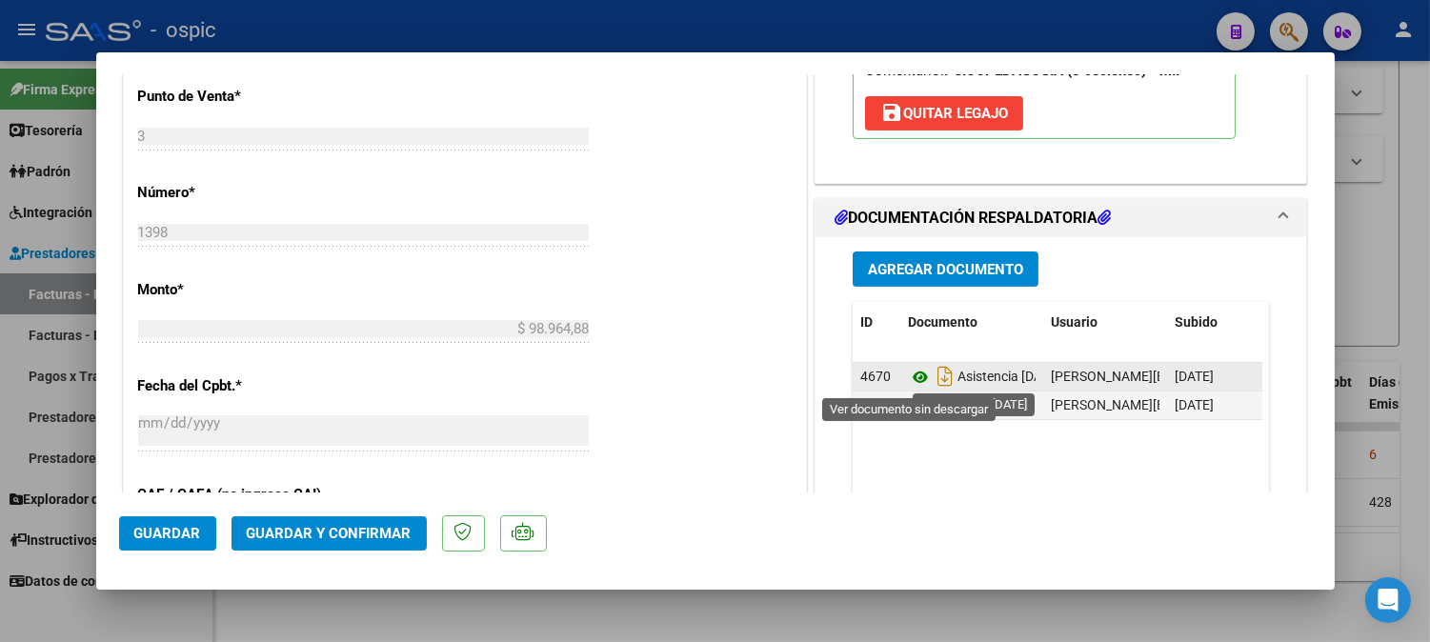
click at [913, 379] on icon at bounding box center [920, 377] width 25 height 23
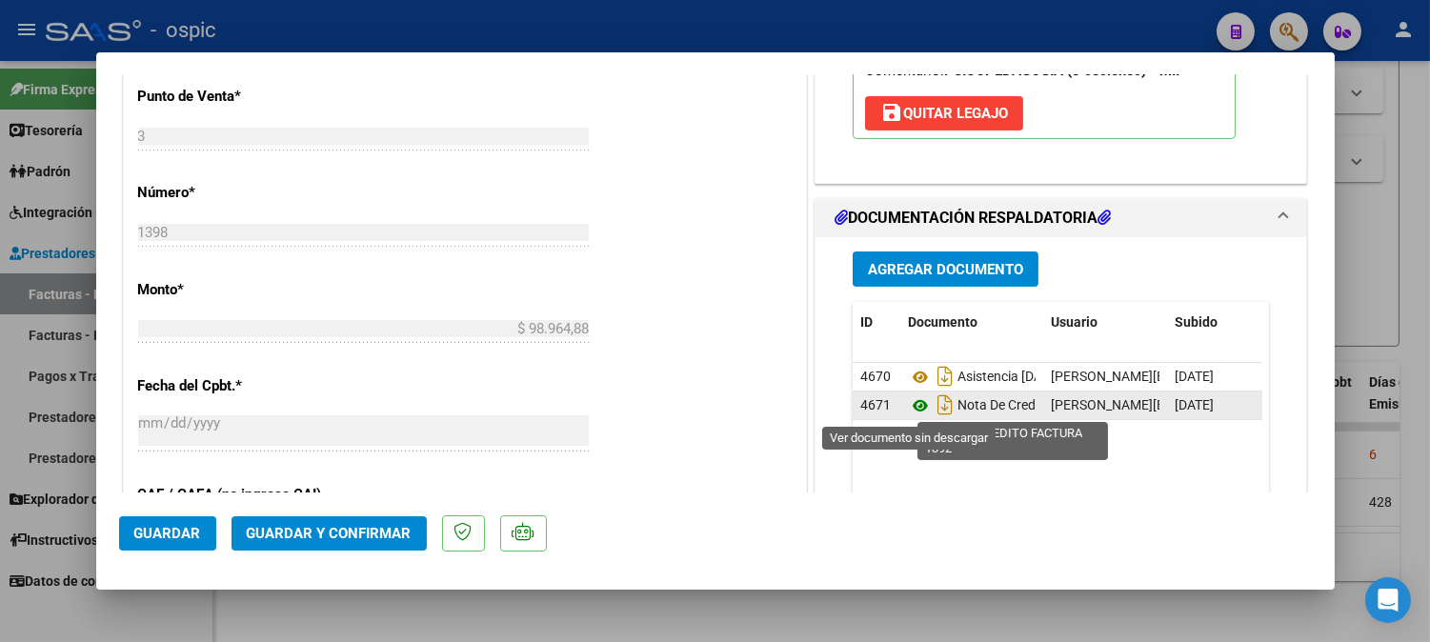
click at [911, 407] on icon at bounding box center [920, 406] width 25 height 23
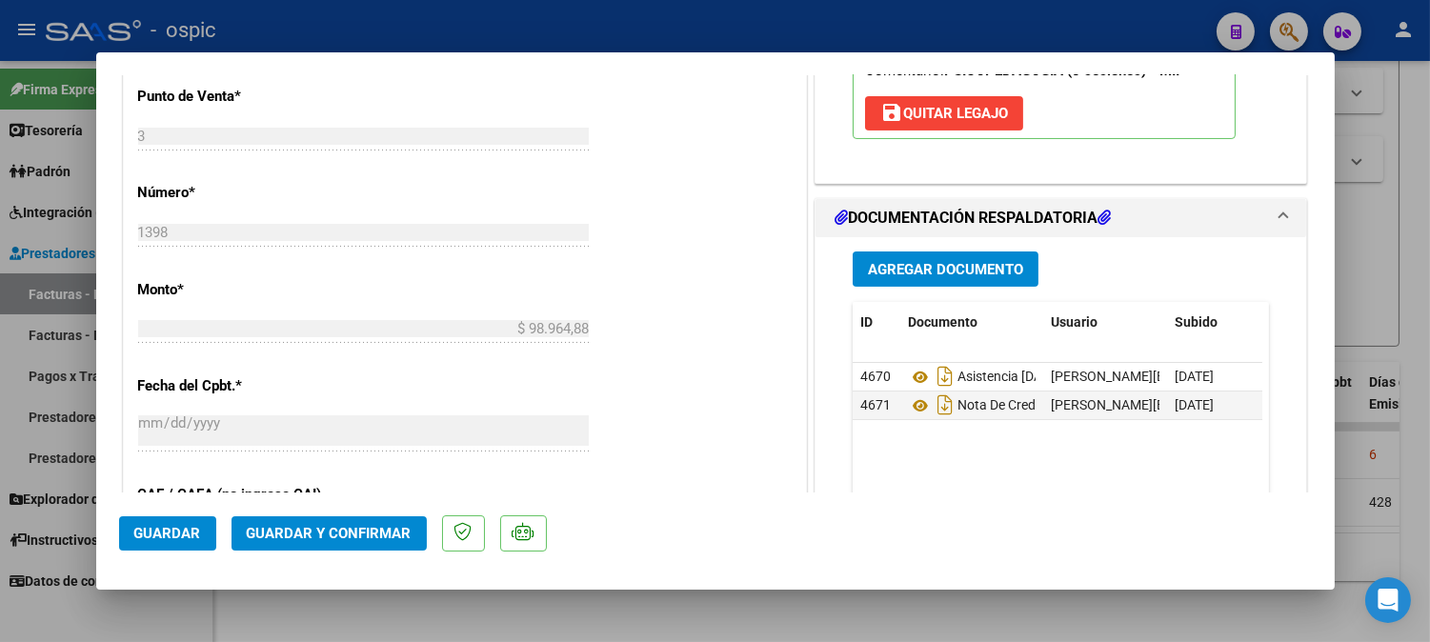
click at [316, 534] on span "Guardar y Confirmar" at bounding box center [329, 533] width 165 height 17
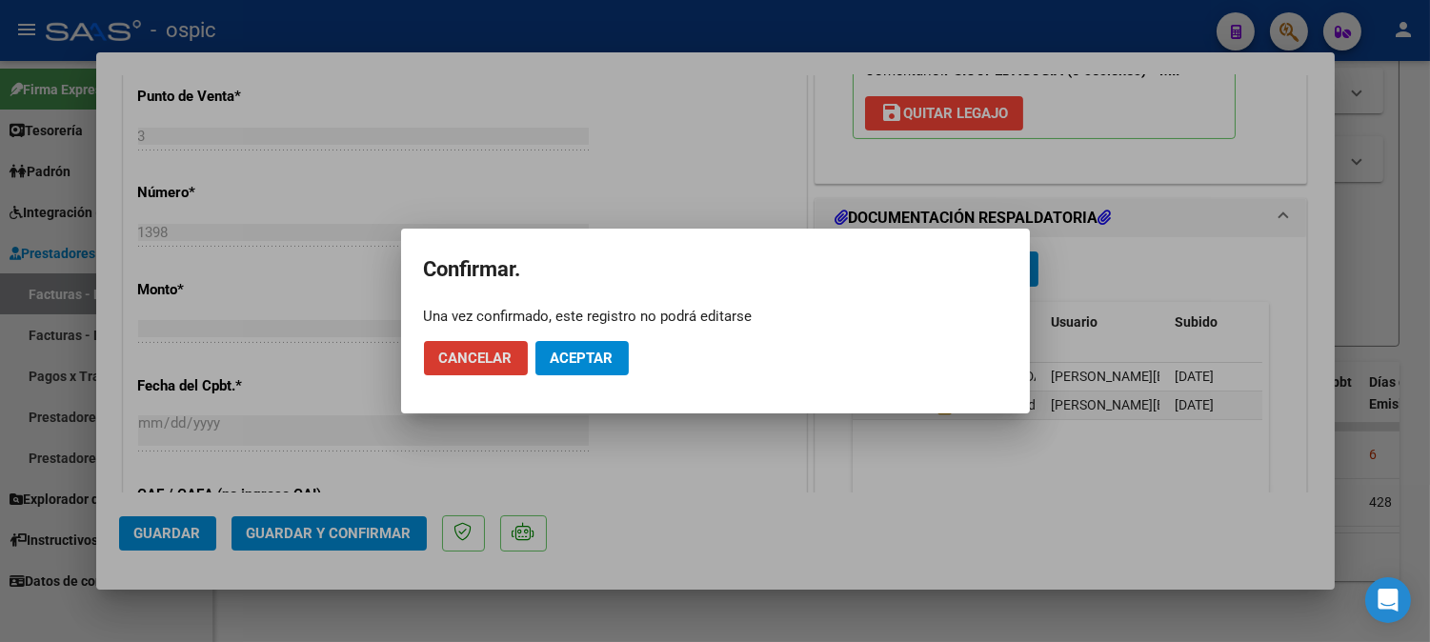
click at [597, 358] on span "Aceptar" at bounding box center [582, 358] width 63 height 17
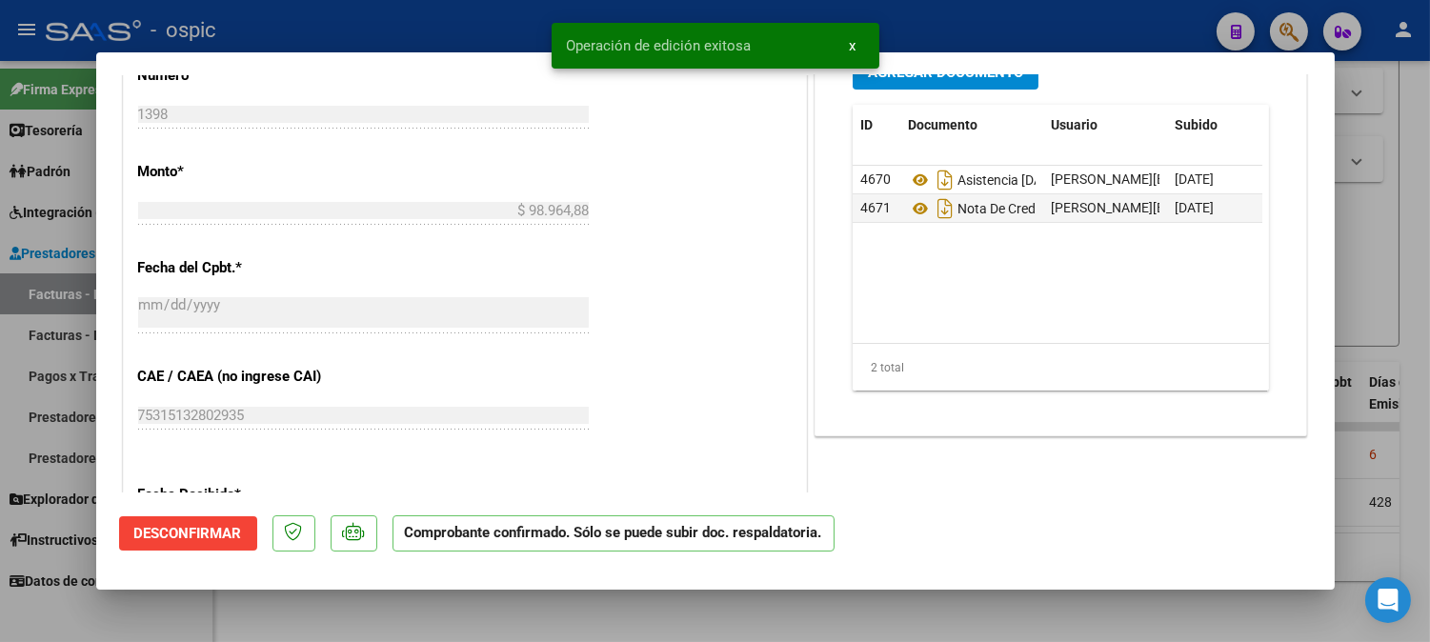
type input "$ 0,00"
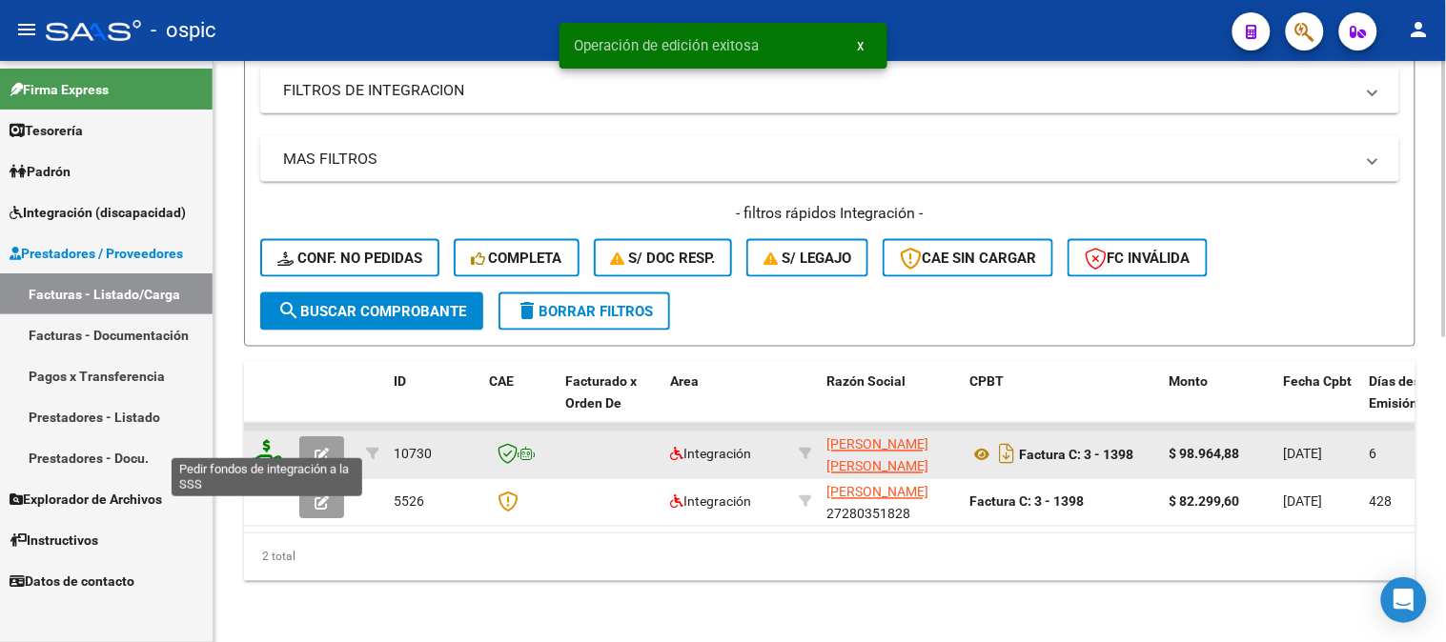
click at [267, 443] on icon at bounding box center [267, 453] width 30 height 27
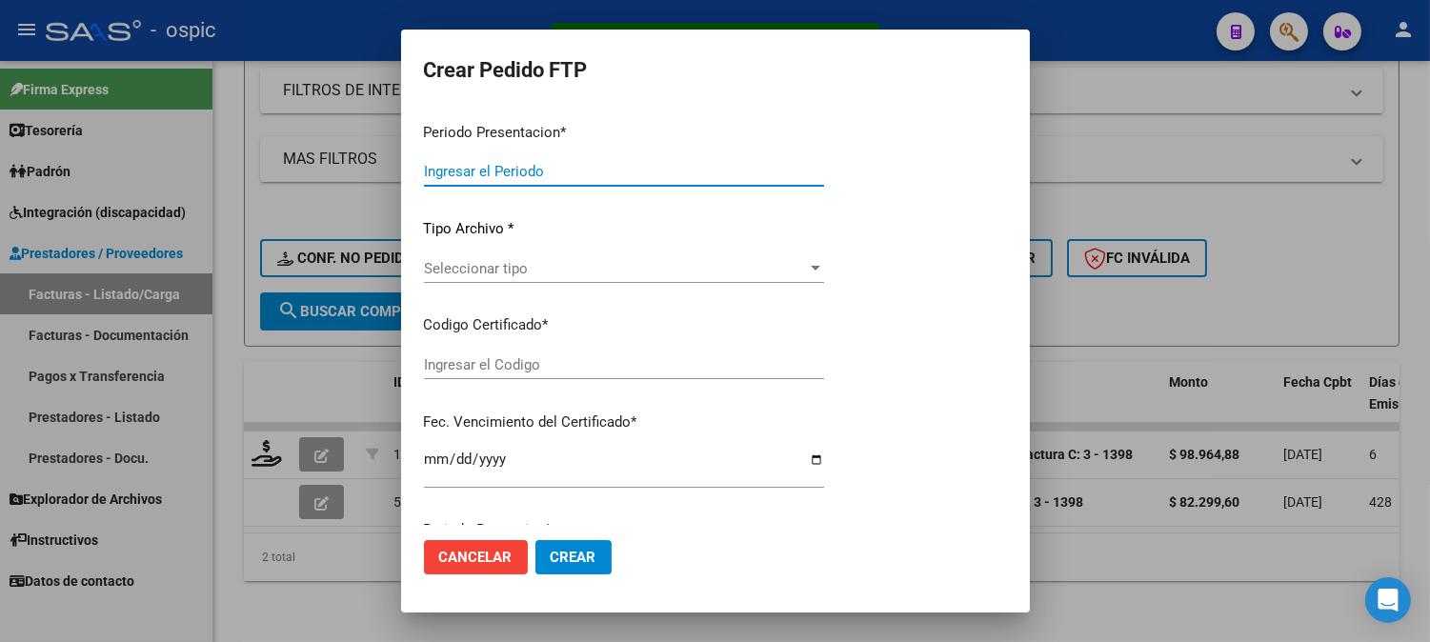
type input "202507"
type input "$ 98.964,88"
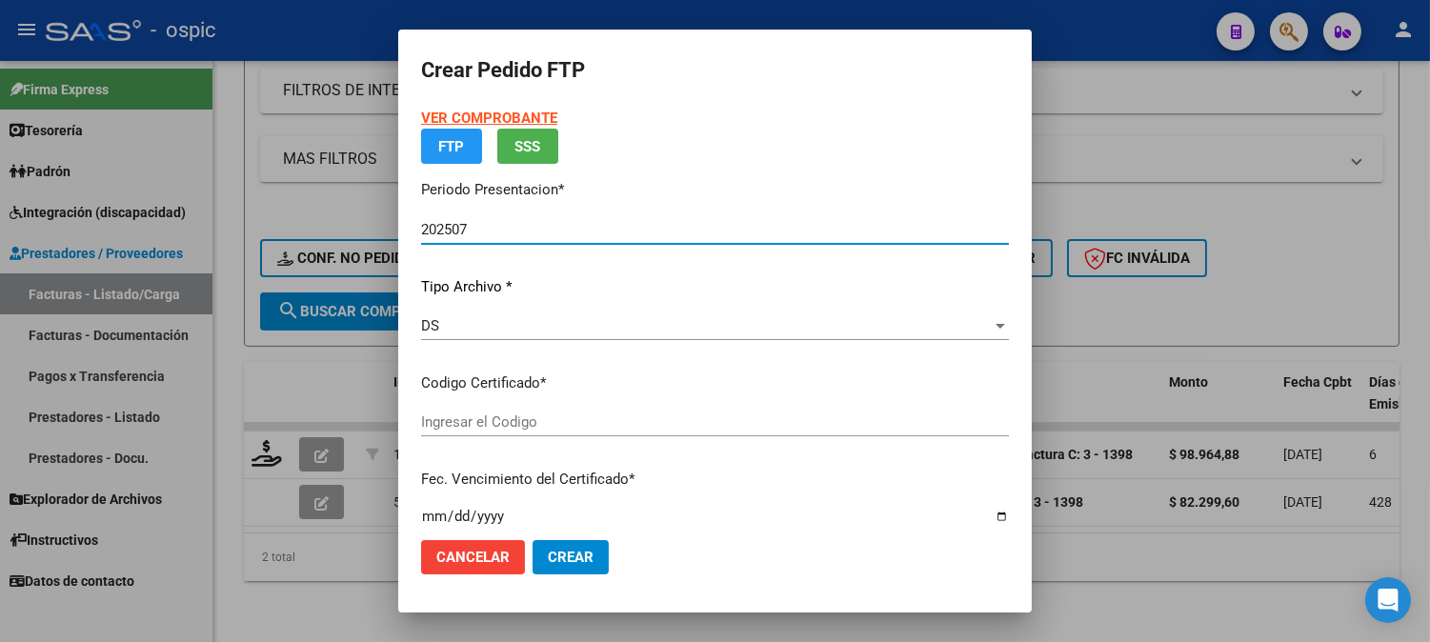
type input "0000000000000000000000000000002678281182"
type input "[DATE]"
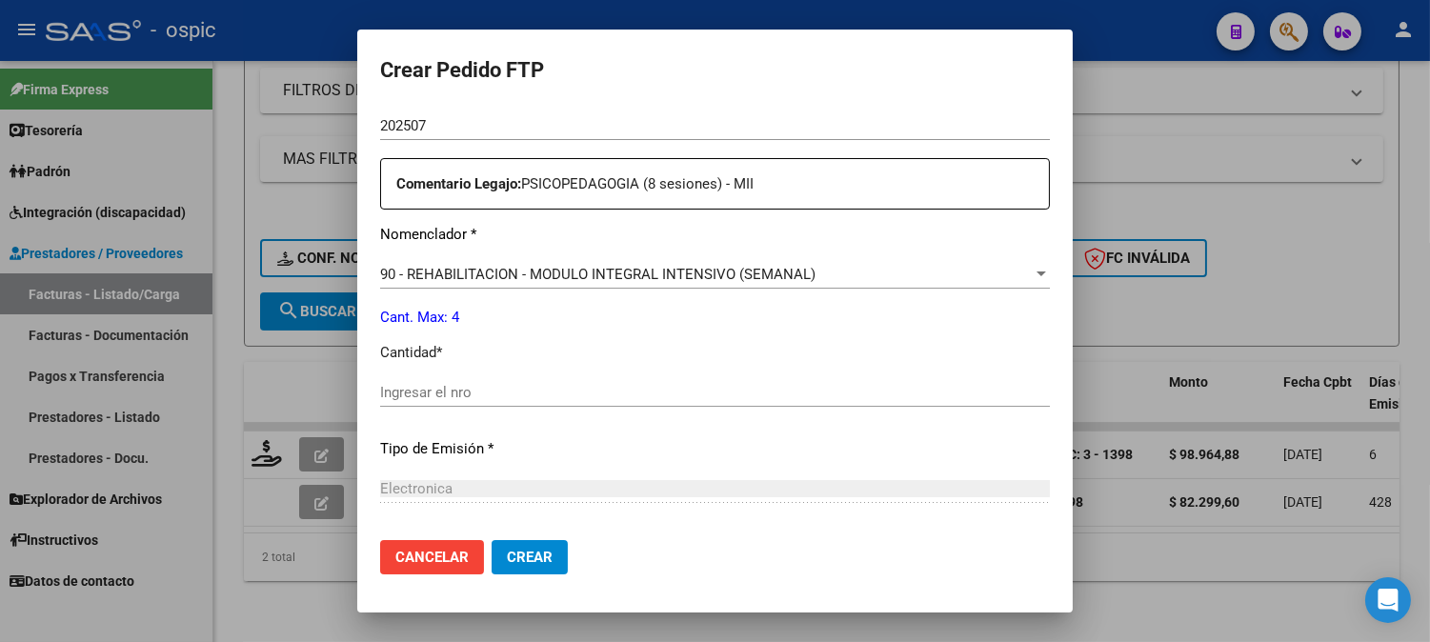
scroll to position [690, 0]
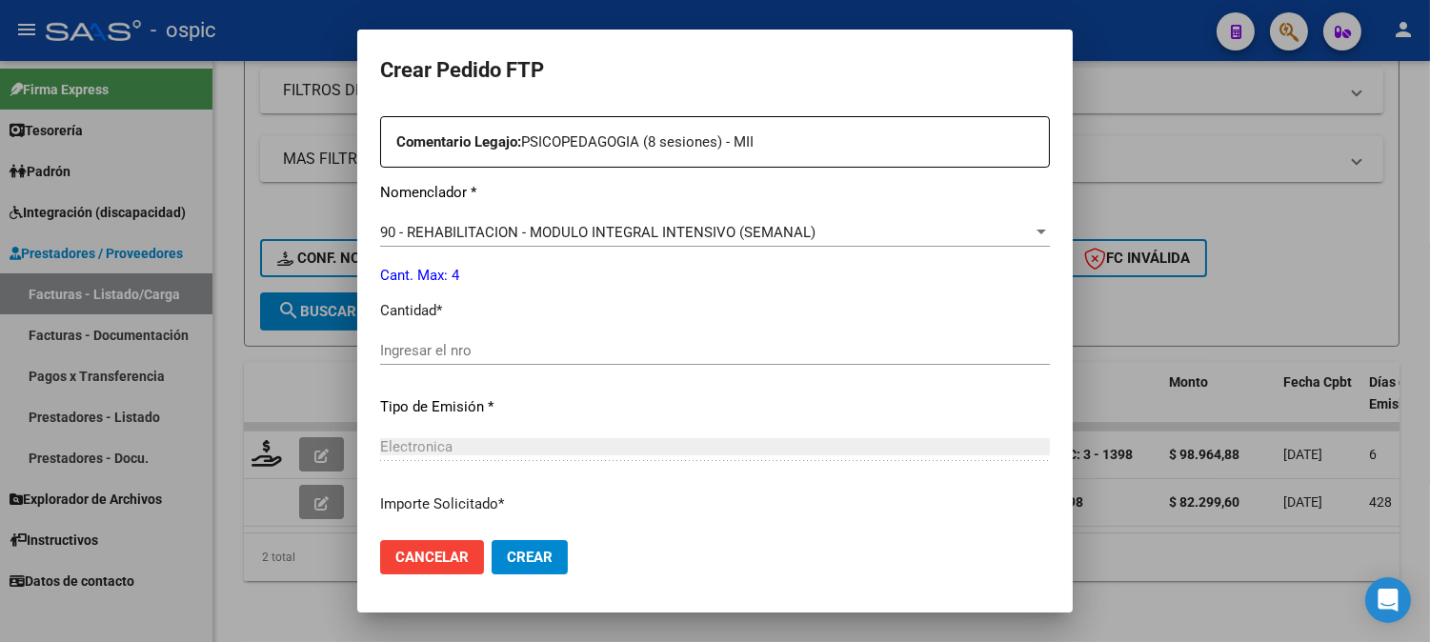
click at [725, 349] on input "Ingresar el nro" at bounding box center [715, 350] width 670 height 17
type input "4"
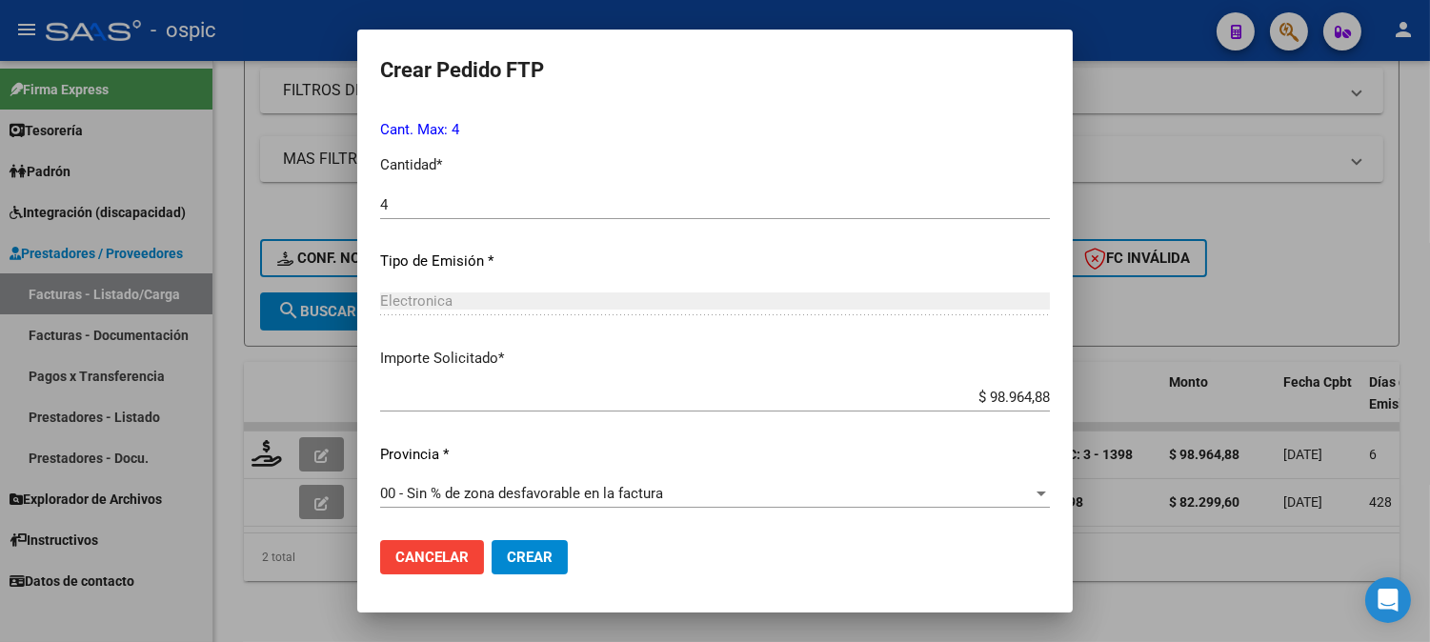
drag, startPoint x: 521, startPoint y: 550, endPoint x: 535, endPoint y: 547, distance: 13.6
click at [524, 549] on span "Crear" at bounding box center [530, 557] width 46 height 17
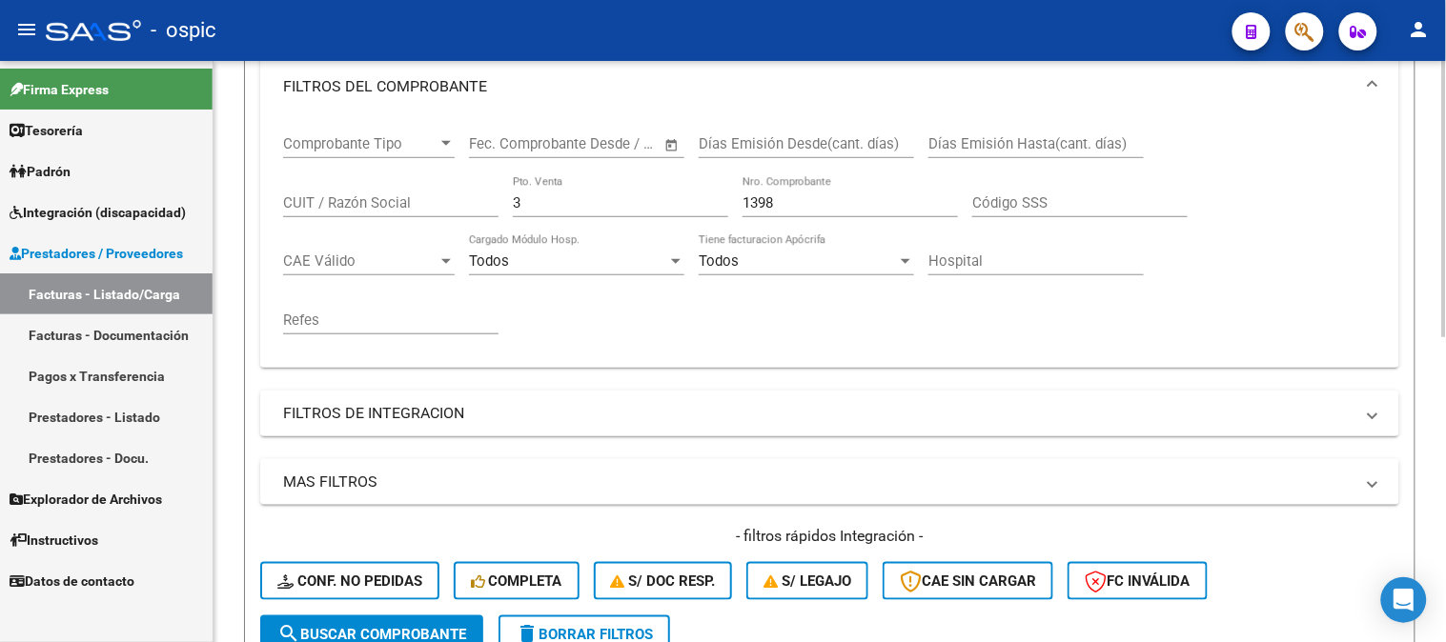
scroll to position [219, 0]
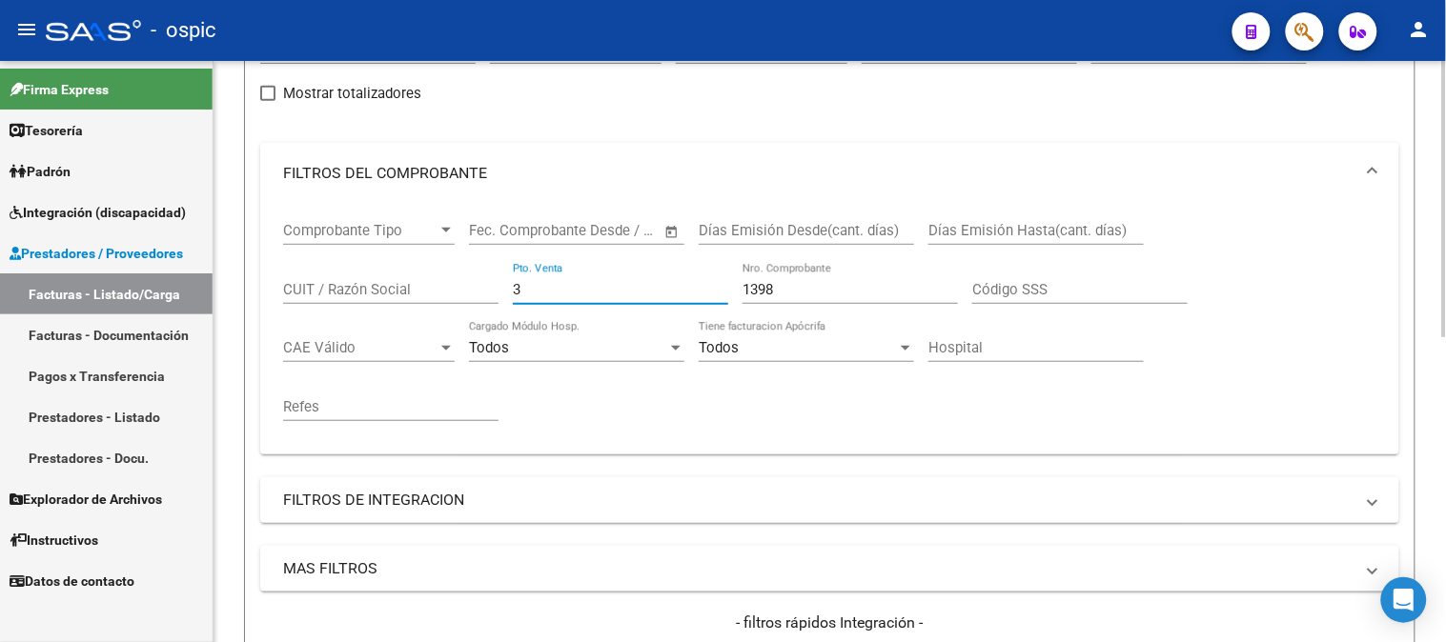
drag, startPoint x: 340, startPoint y: 286, endPoint x: 288, endPoint y: 283, distance: 52.5
click at [288, 283] on div "Comprobante Tipo Comprobante Tipo Start date – End date Fec. Comprobante Desde …" at bounding box center [829, 321] width 1093 height 235
type input "2"
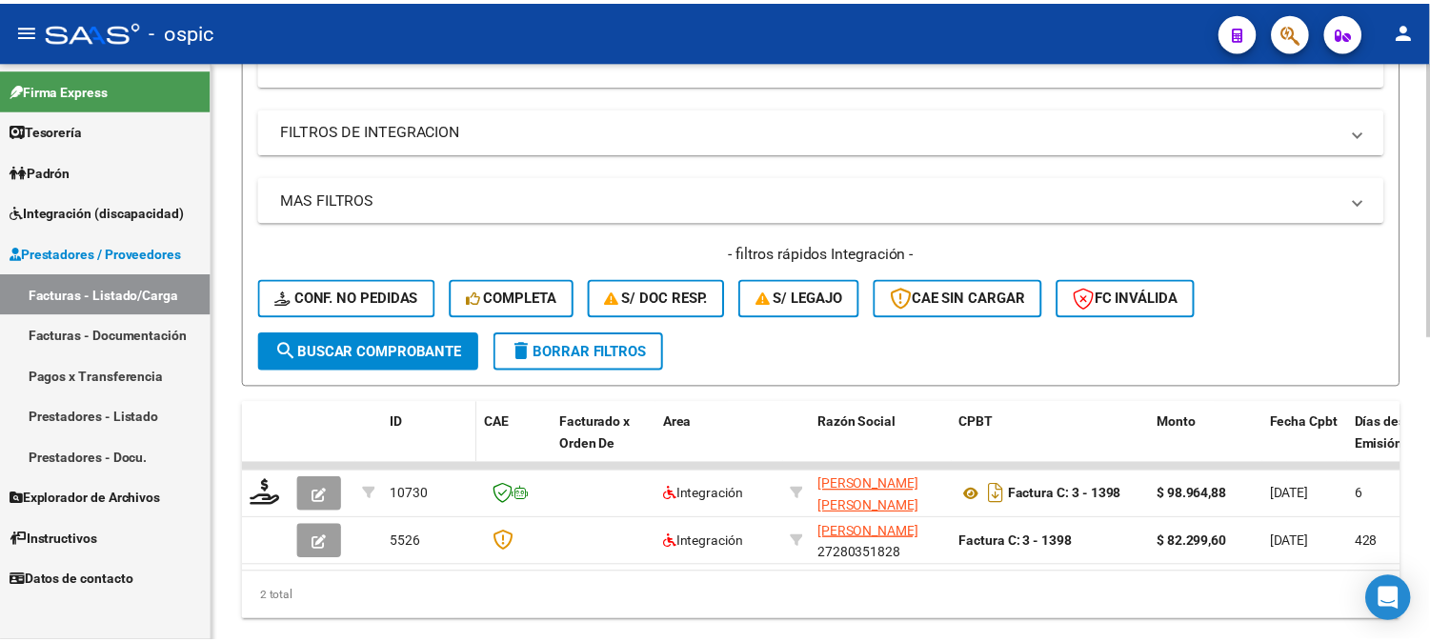
scroll to position [642, 0]
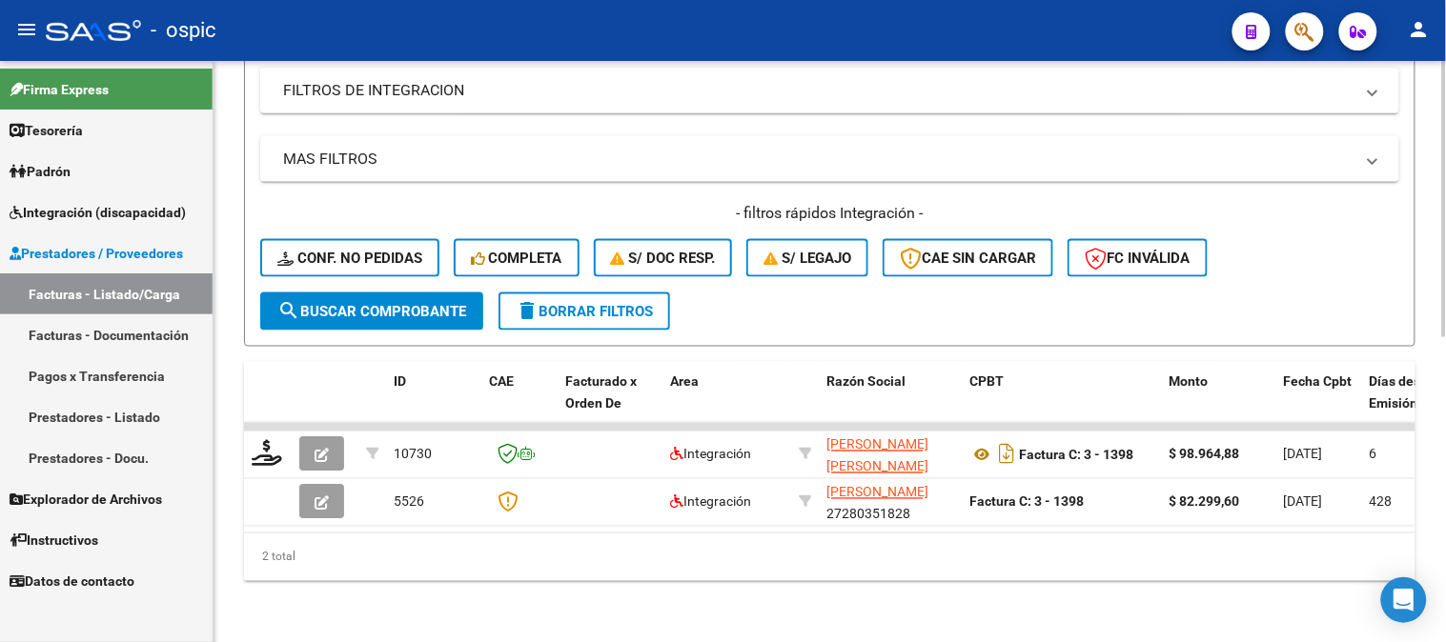
type input "497"
click at [429, 303] on span "search Buscar Comprobante" at bounding box center [371, 311] width 189 height 17
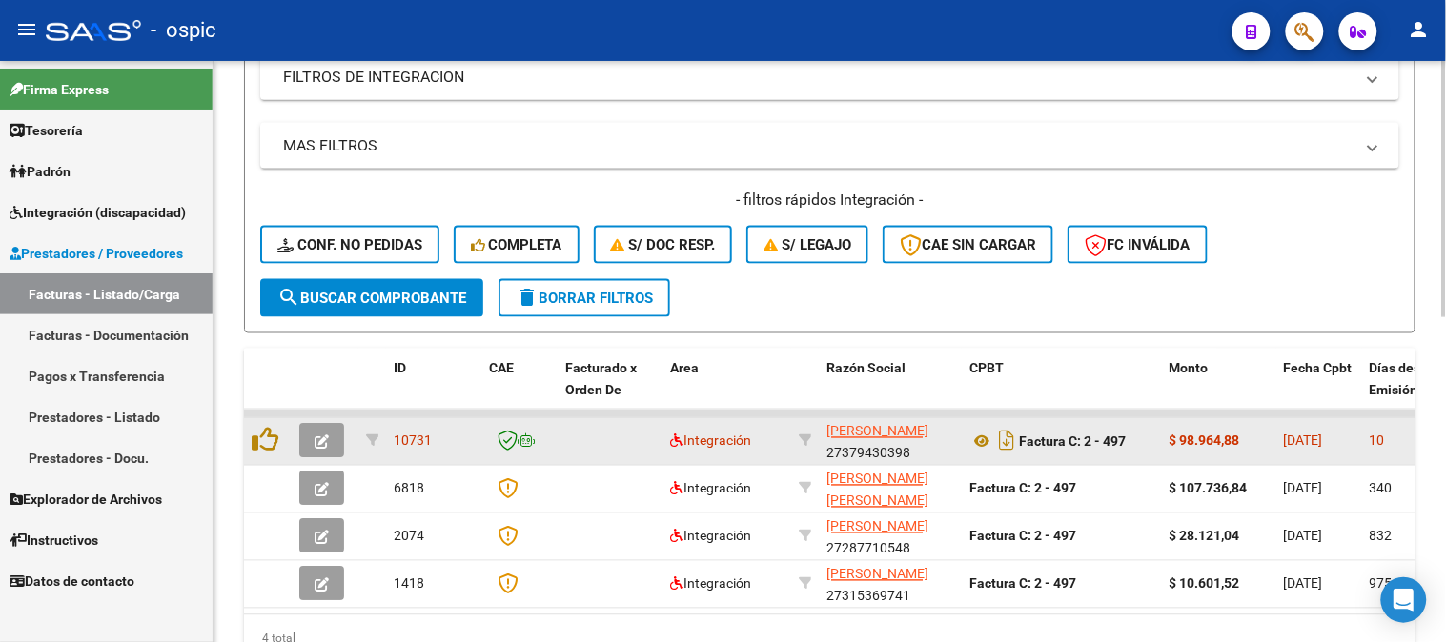
click at [325, 440] on icon "button" at bounding box center [321, 442] width 14 height 14
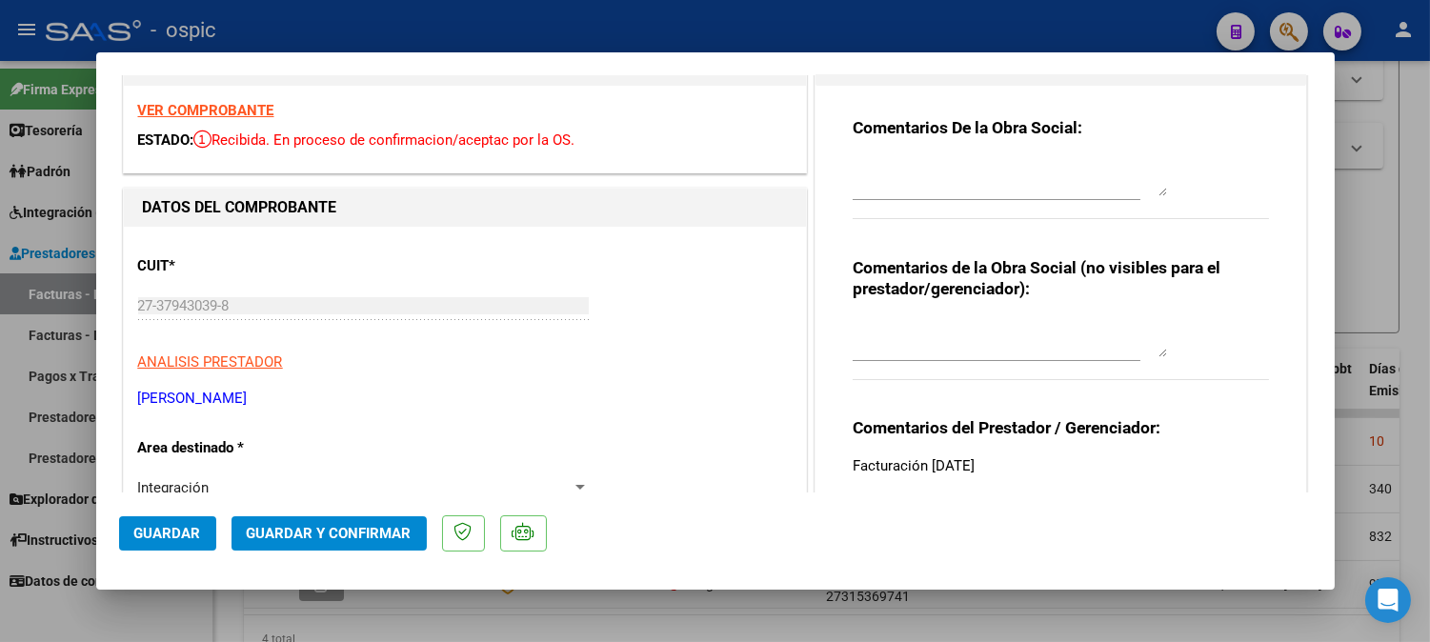
scroll to position [0, 0]
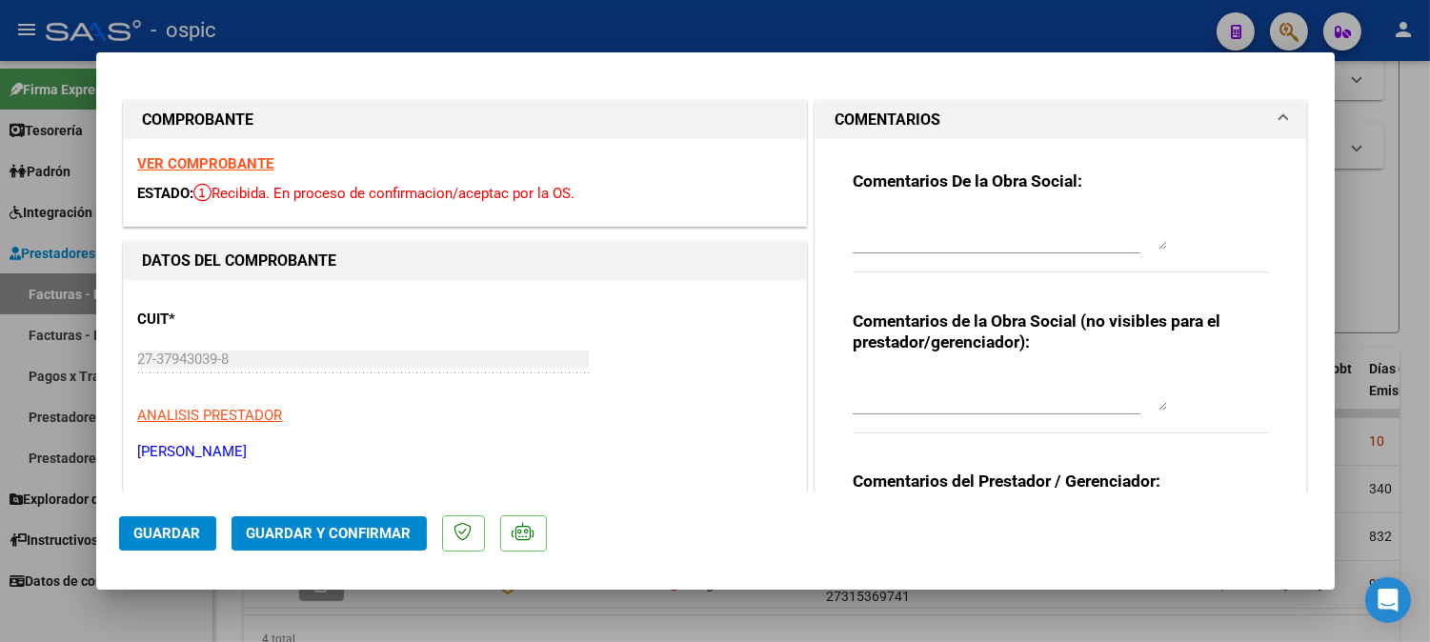
click at [992, 378] on textarea at bounding box center [1010, 392] width 314 height 38
type textarea "T.O 8 SESIONES"
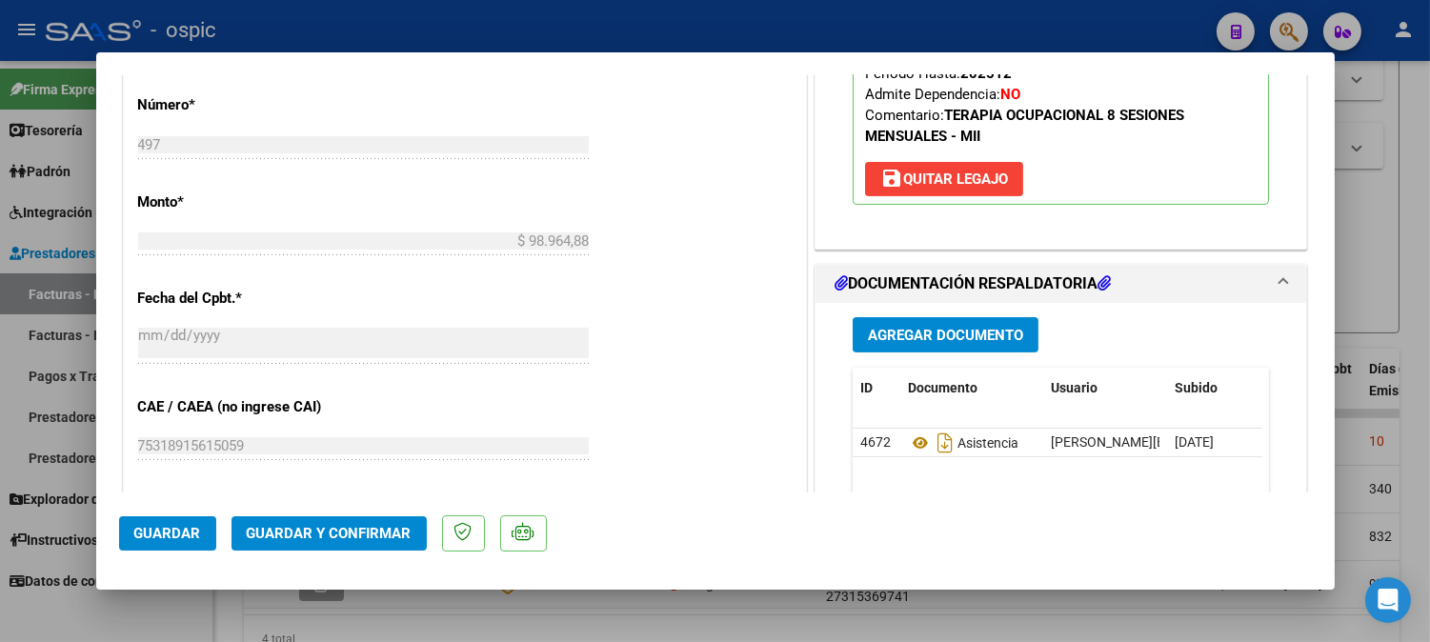
scroll to position [976, 0]
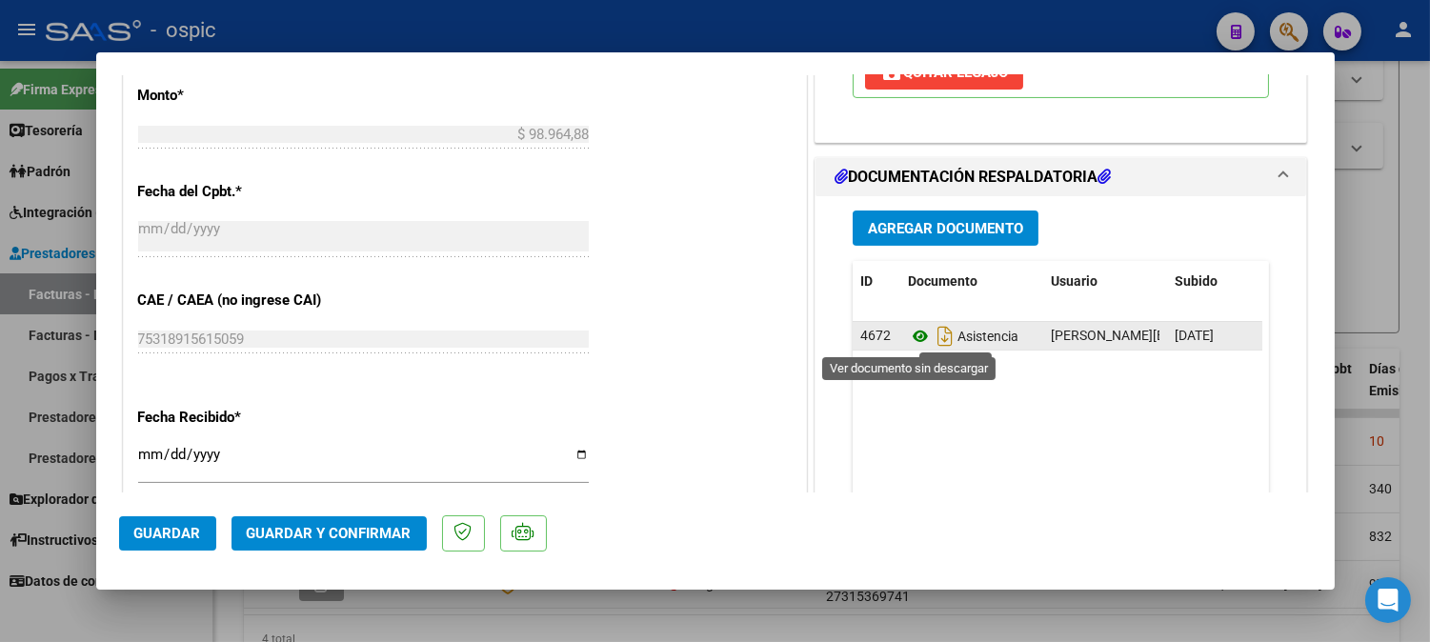
click at [909, 334] on icon at bounding box center [920, 336] width 25 height 23
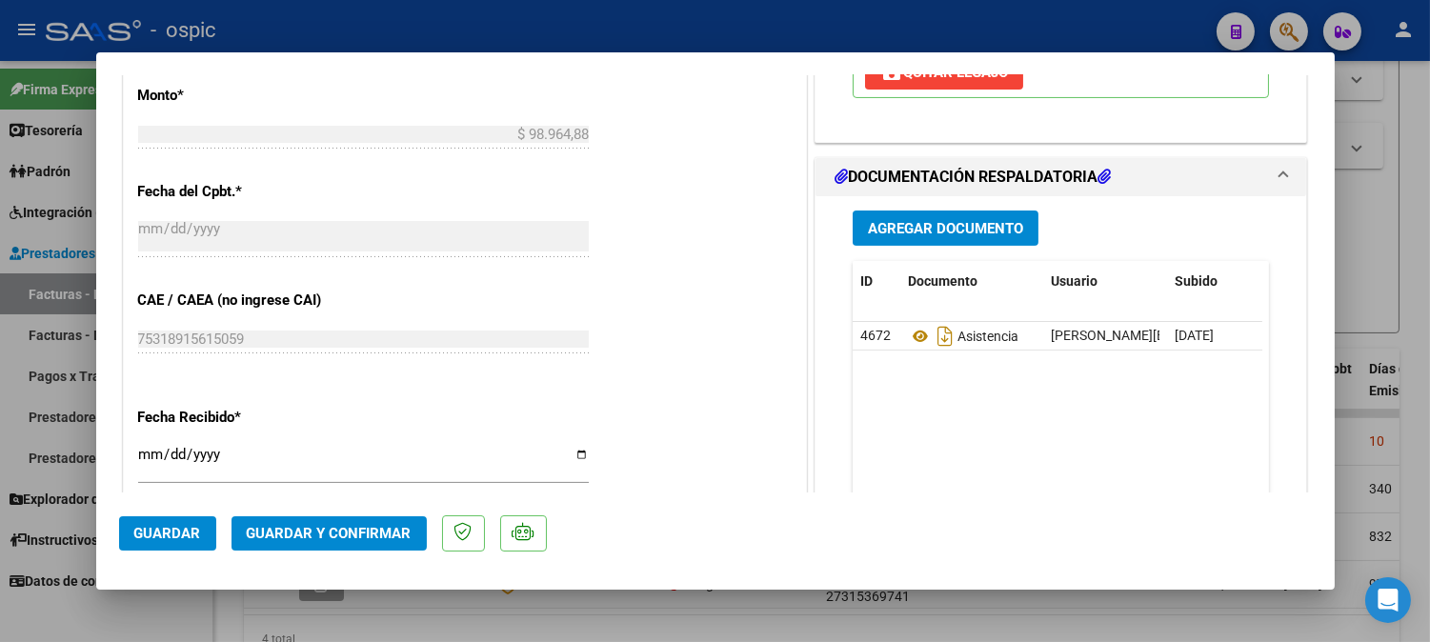
click at [315, 526] on span "Guardar y Confirmar" at bounding box center [329, 533] width 165 height 17
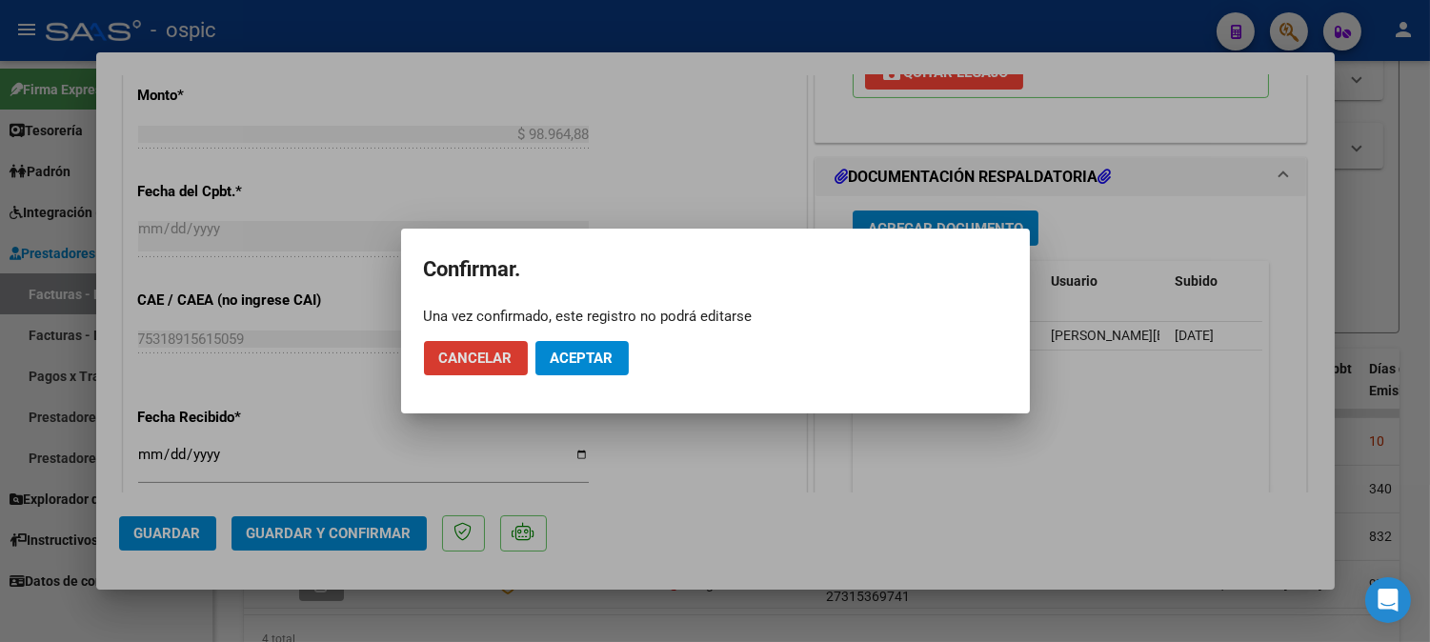
click at [606, 345] on button "Aceptar" at bounding box center [582, 358] width 93 height 34
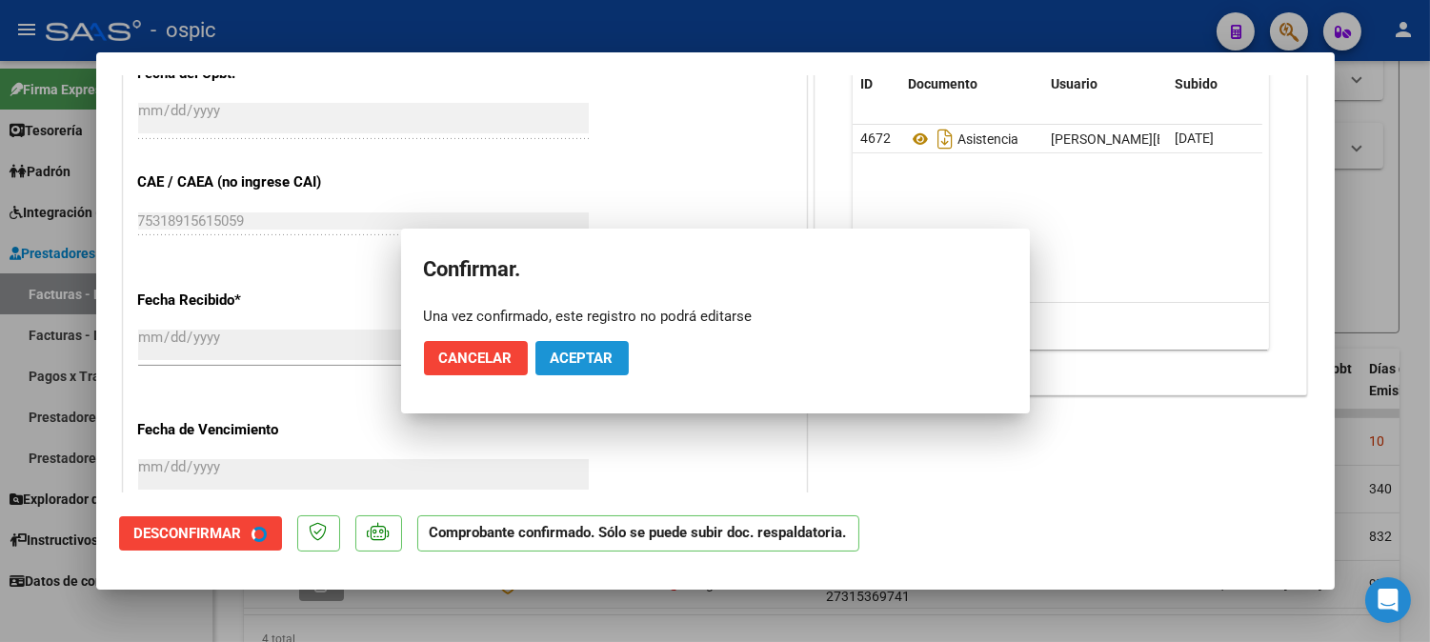
scroll to position [859, 0]
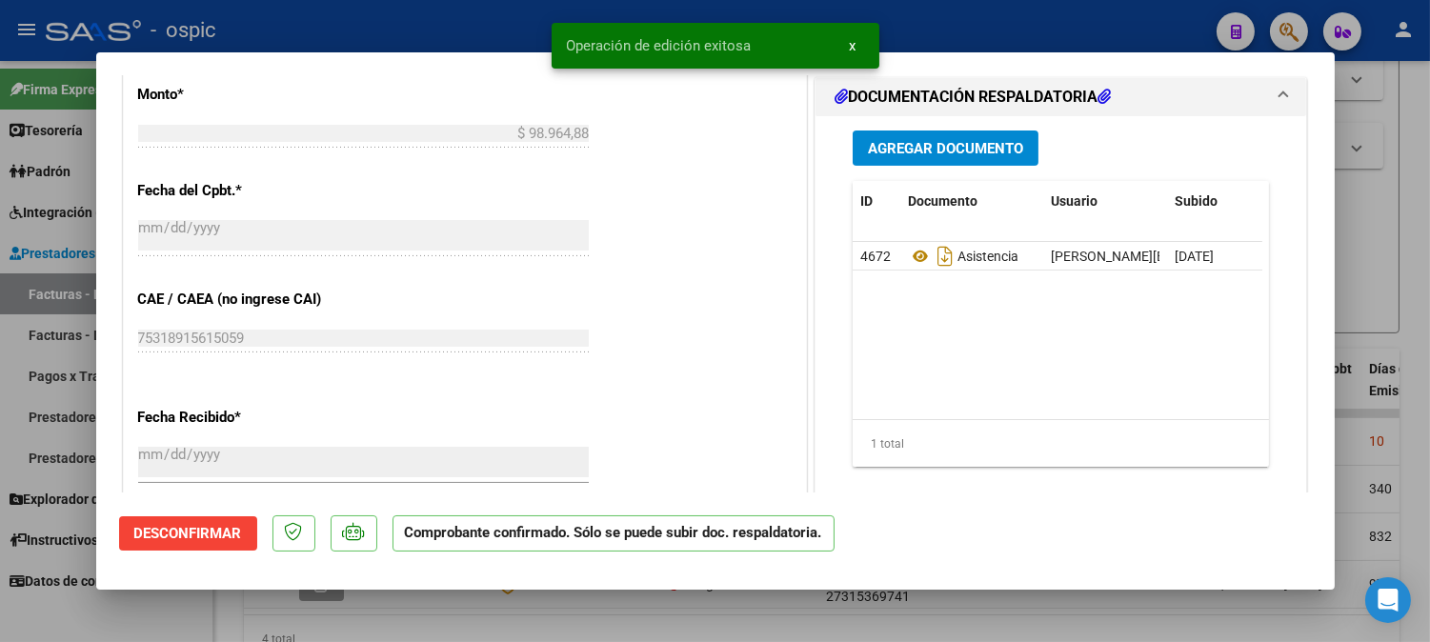
type input "$ 0,00"
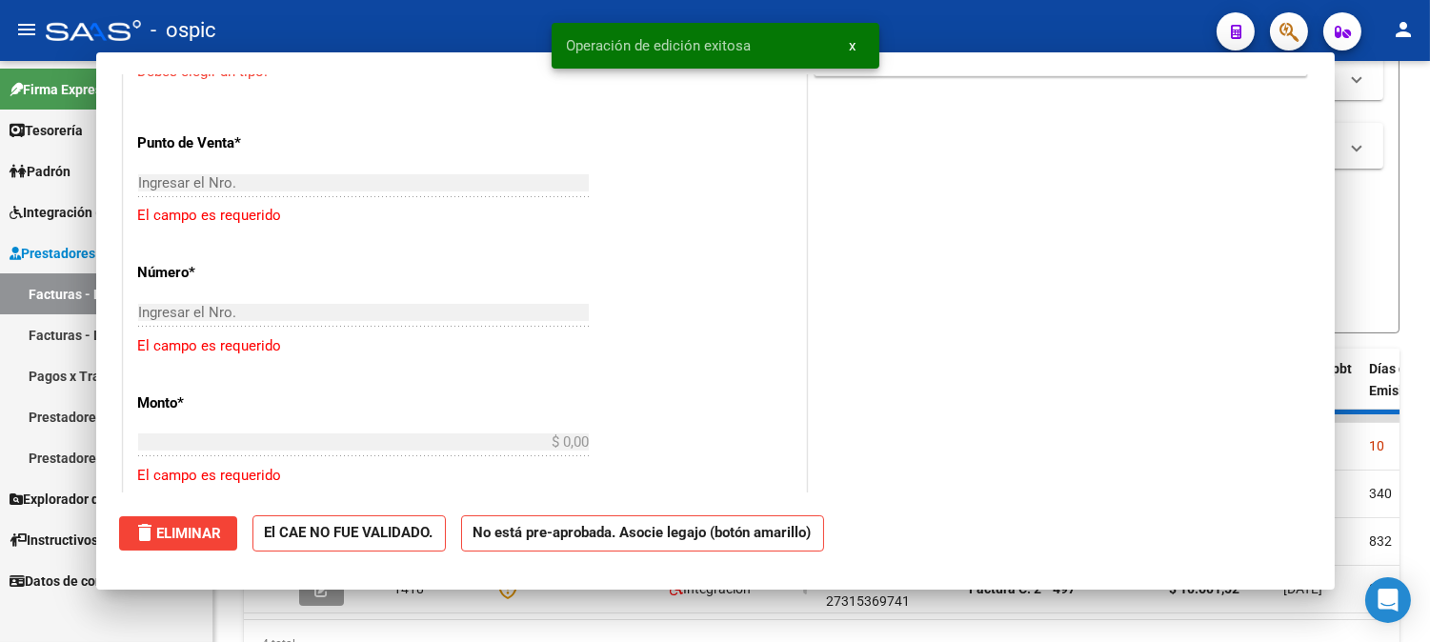
scroll to position [1212, 0]
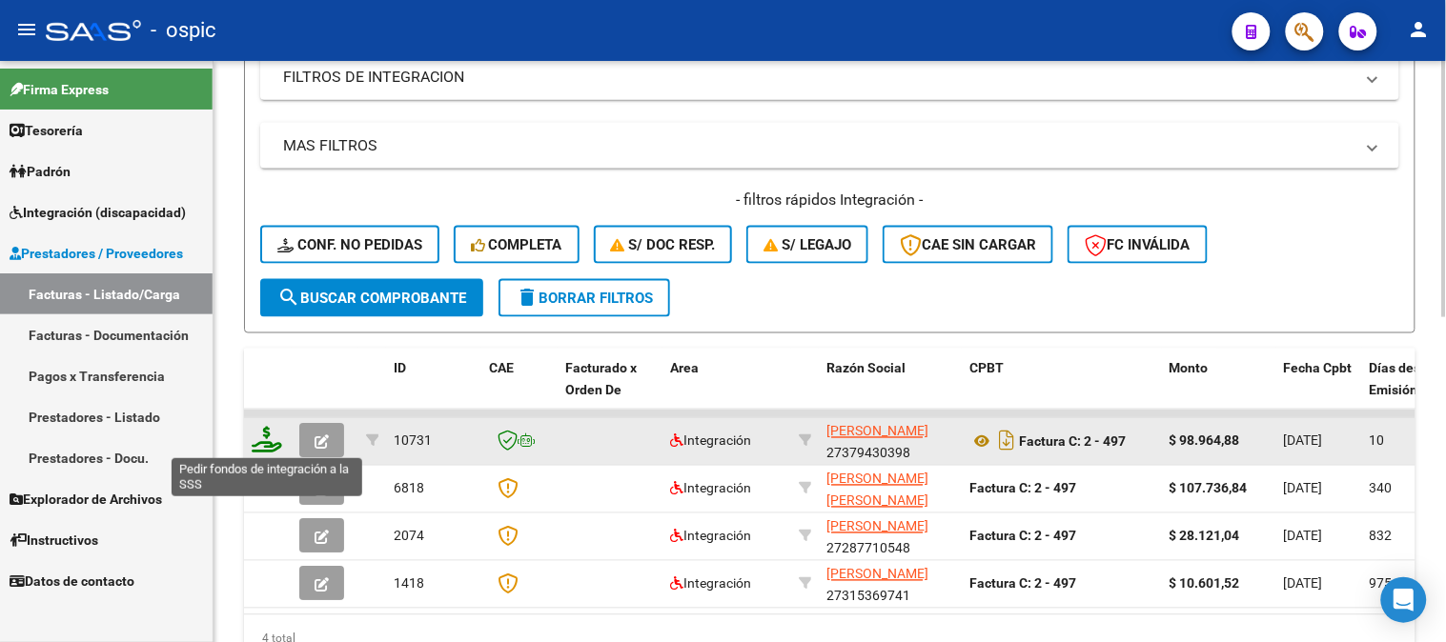
click at [269, 434] on icon at bounding box center [267, 440] width 30 height 27
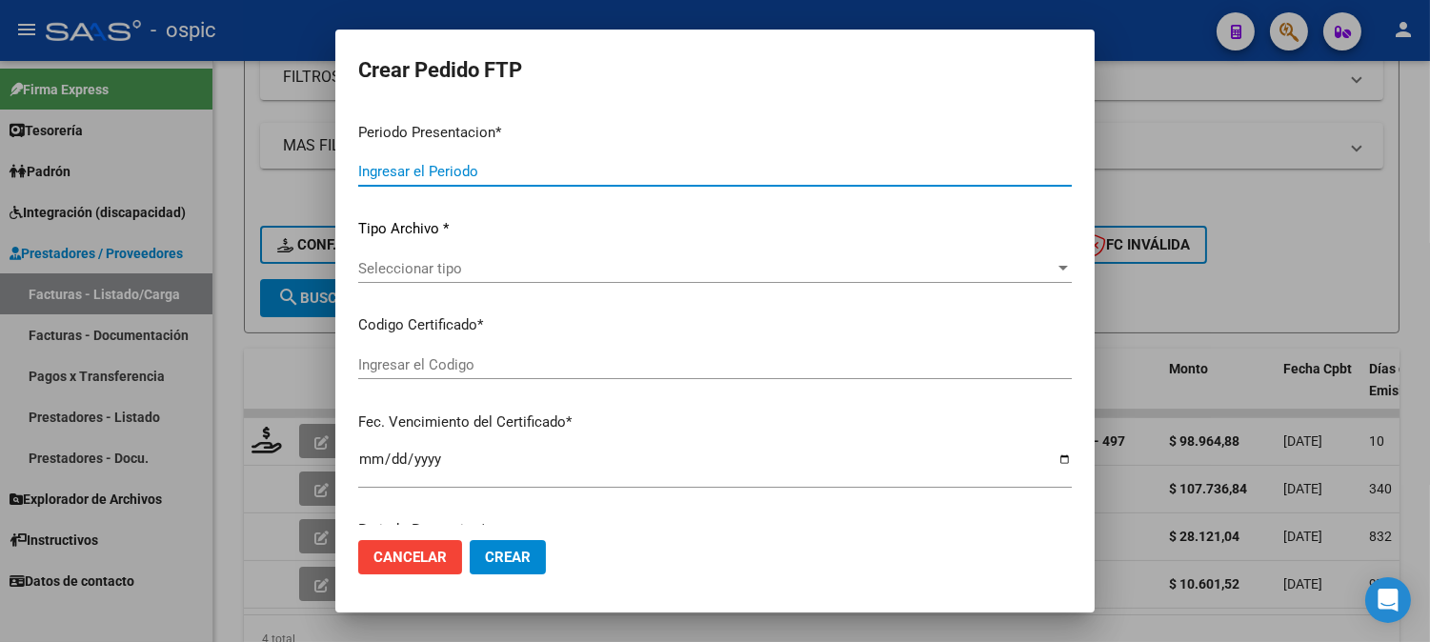
type input "202507"
type input "$ 98.964,88"
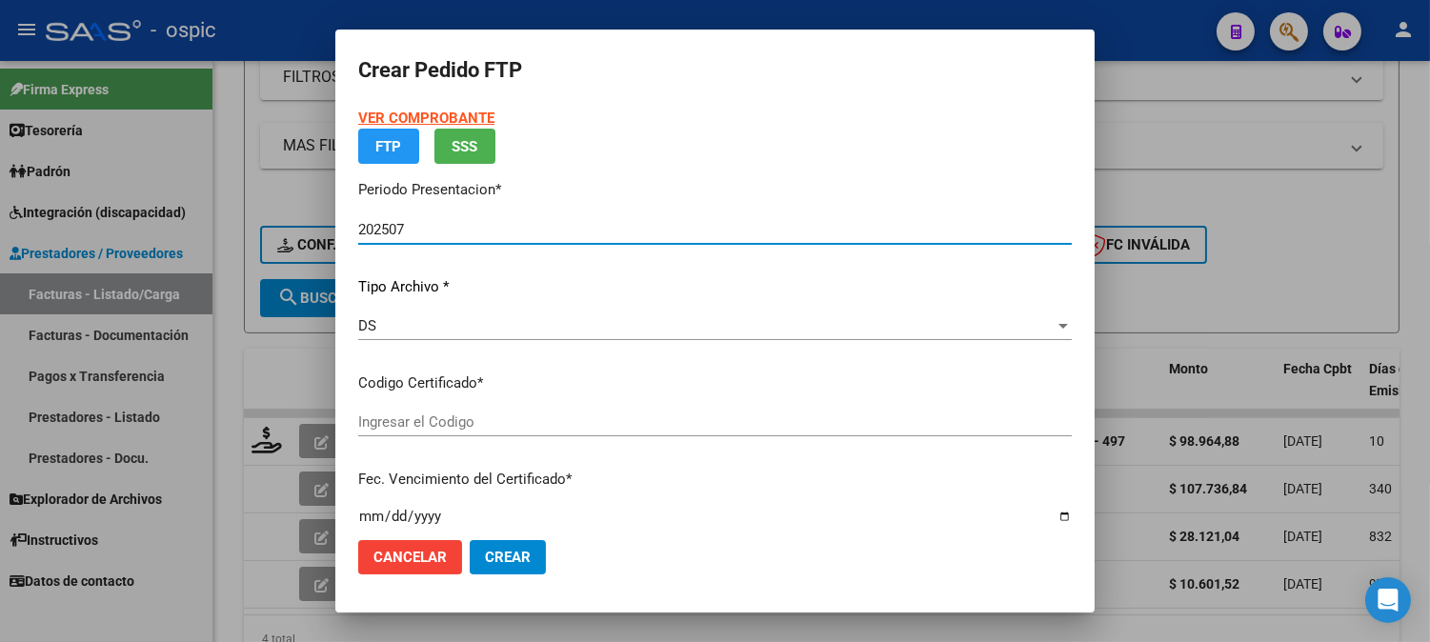
type input "6085506595"
type input "[DATE]"
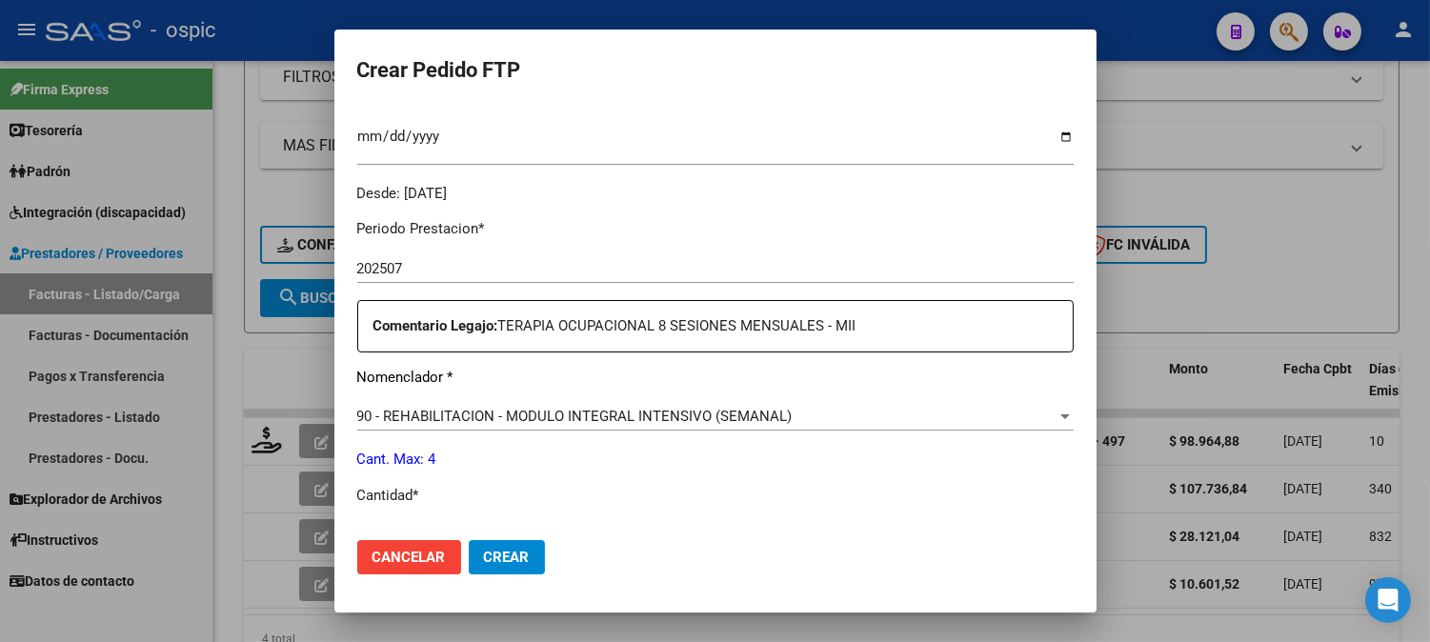
scroll to position [587, 0]
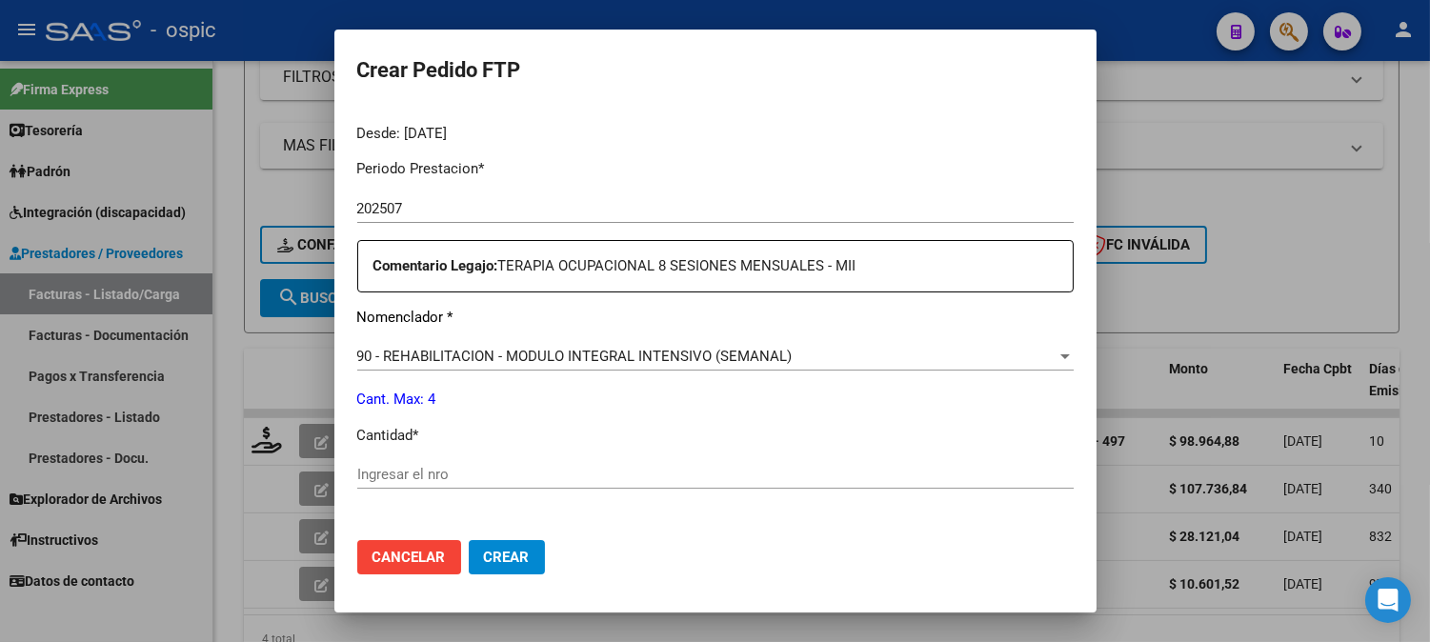
click at [709, 478] on input "Ingresar el nro" at bounding box center [715, 474] width 717 height 17
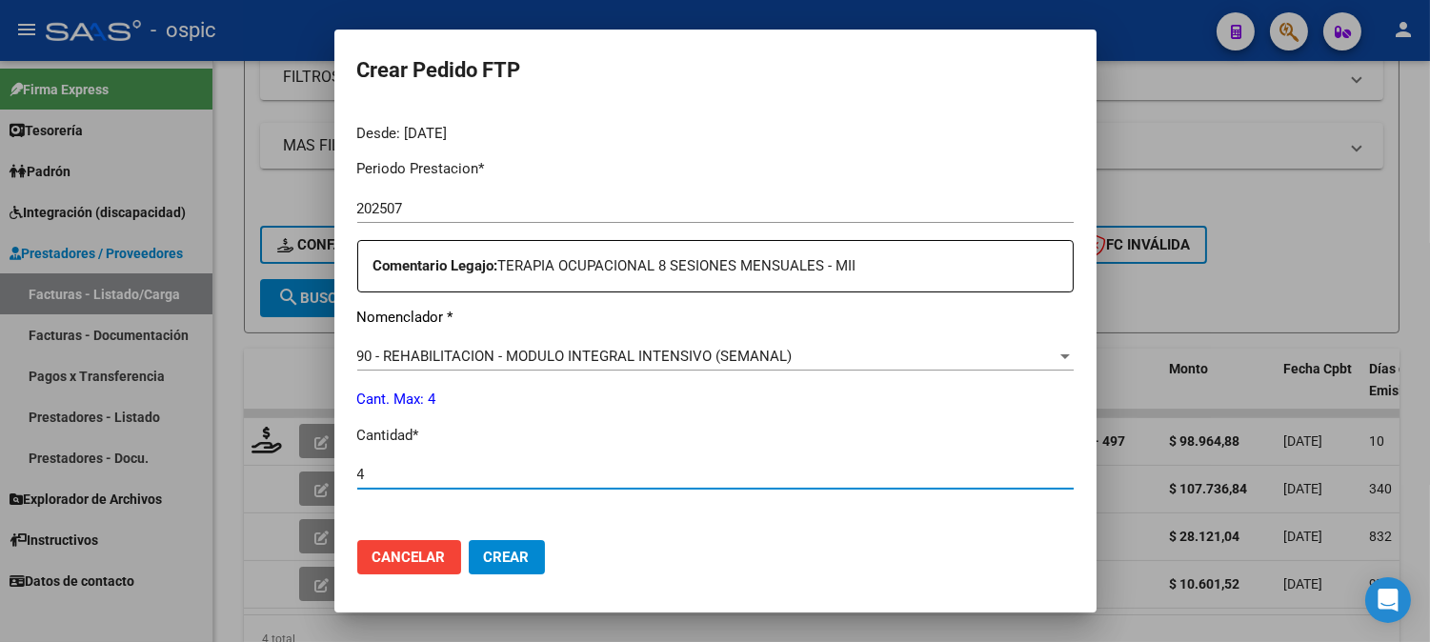
type input "4"
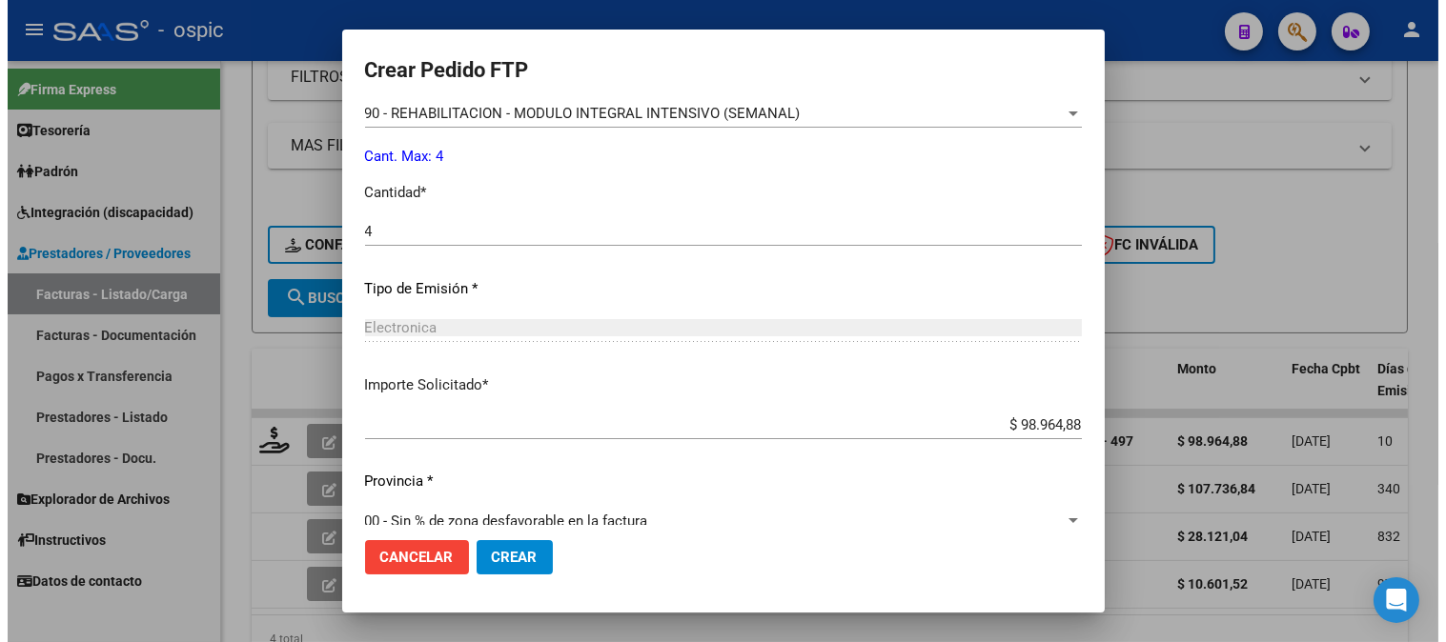
scroll to position [858, 0]
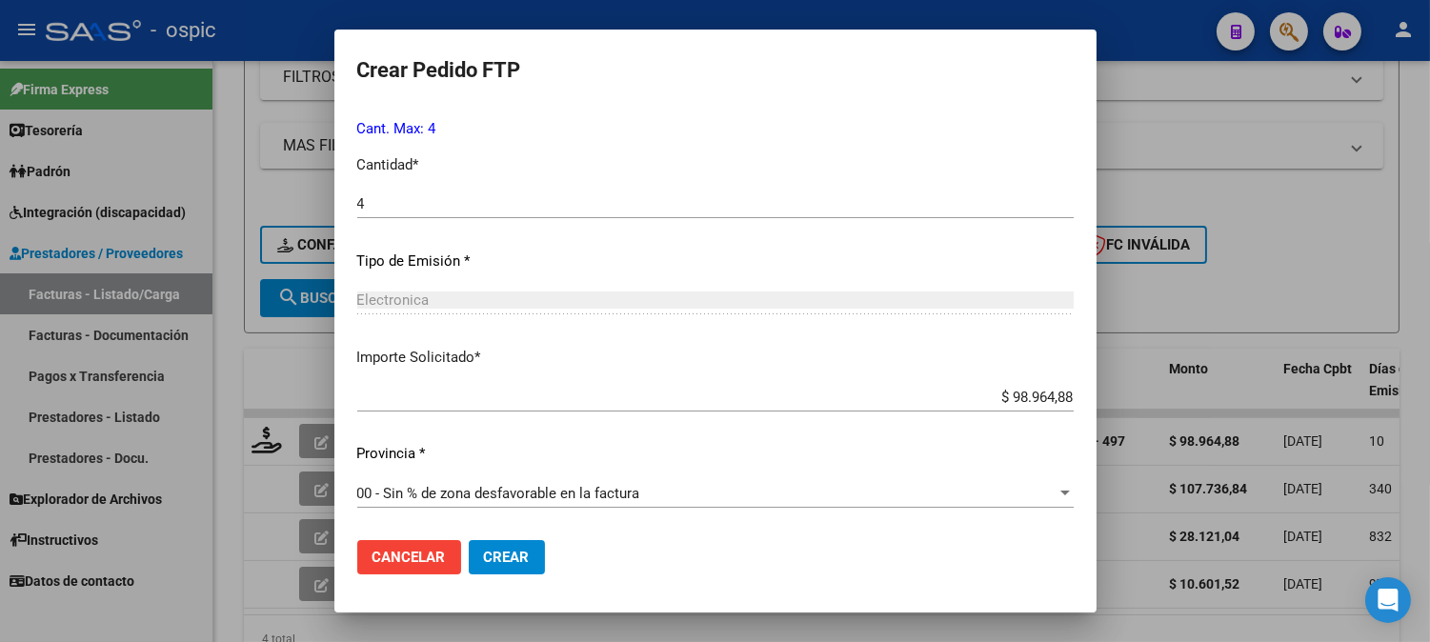
click at [510, 545] on button "Crear" at bounding box center [507, 557] width 76 height 34
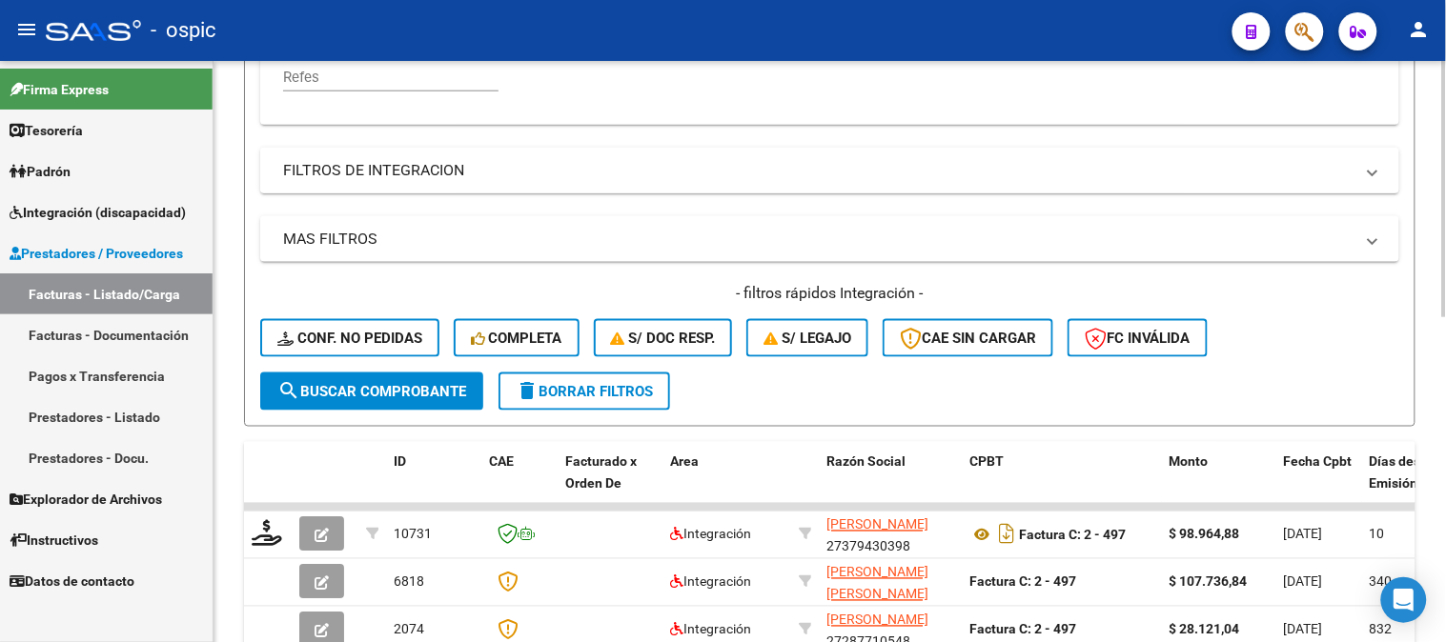
scroll to position [325, 0]
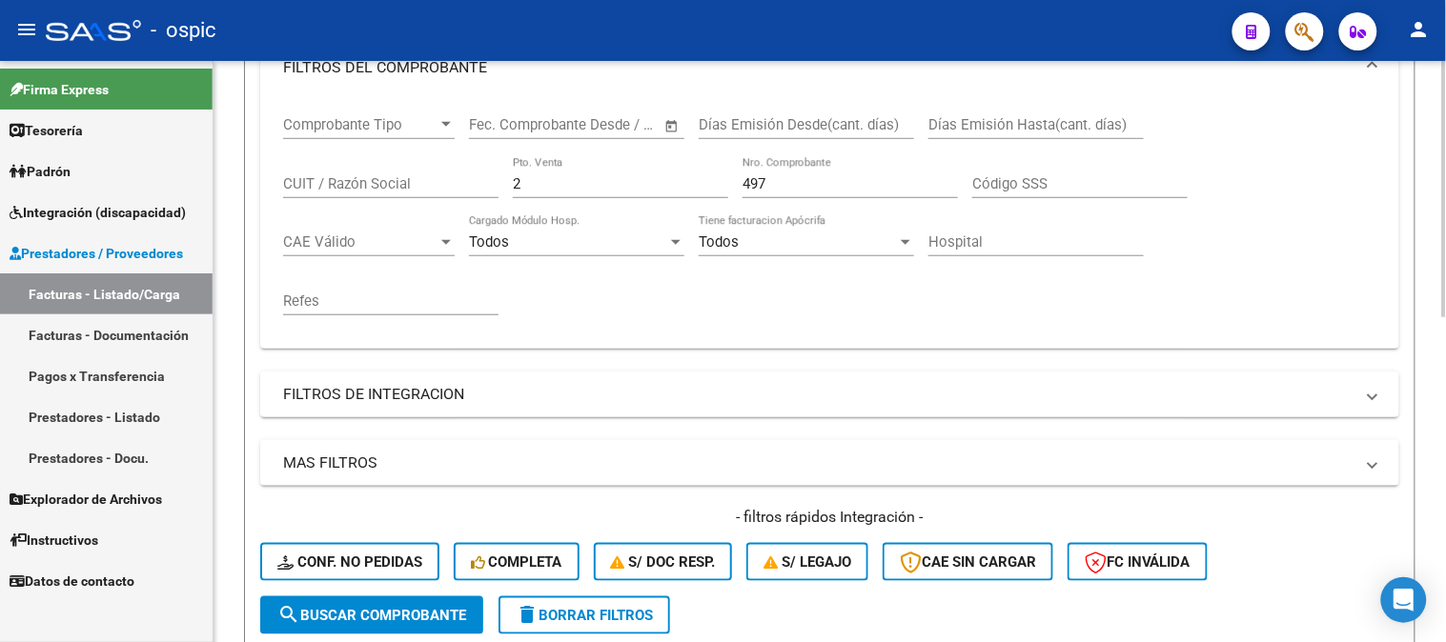
drag, startPoint x: 341, startPoint y: 181, endPoint x: 243, endPoint y: 172, distance: 98.5
click at [241, 174] on div "Video tutorial PRESTADORES -> Listado de CPBTs Emitidos por Prestadores / Prove…" at bounding box center [829, 389] width 1232 height 1306
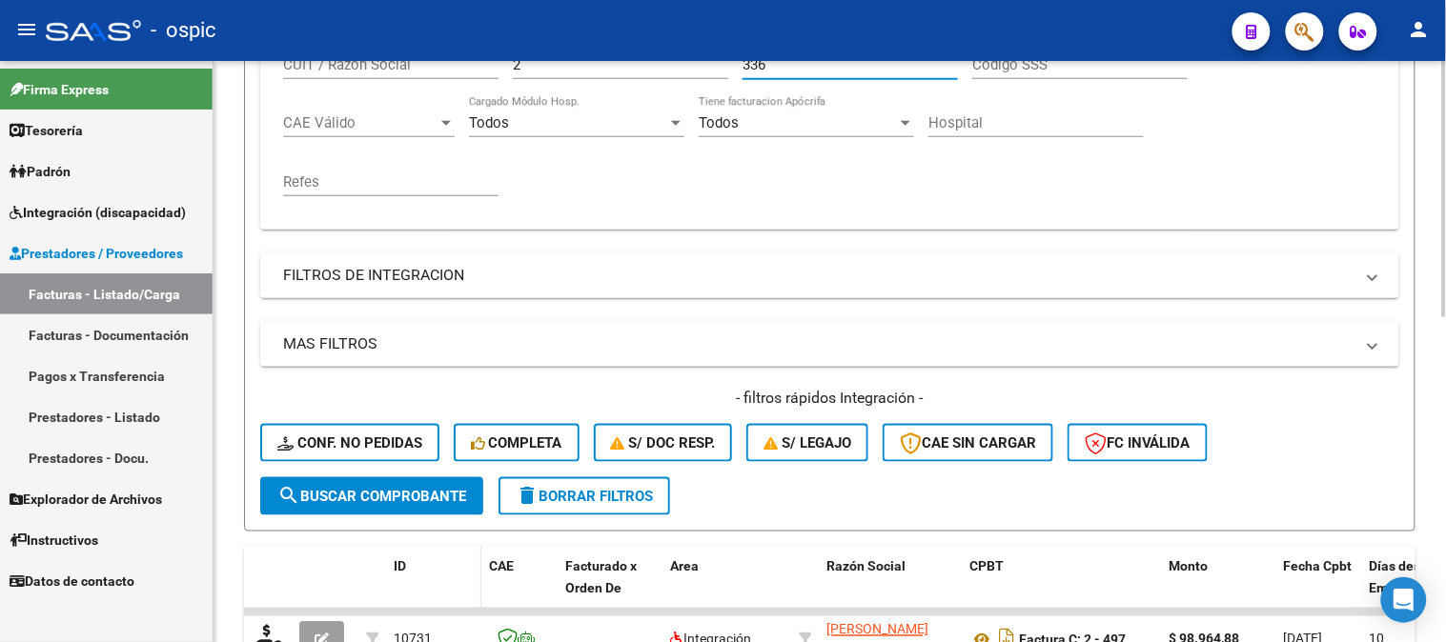
scroll to position [738, 0]
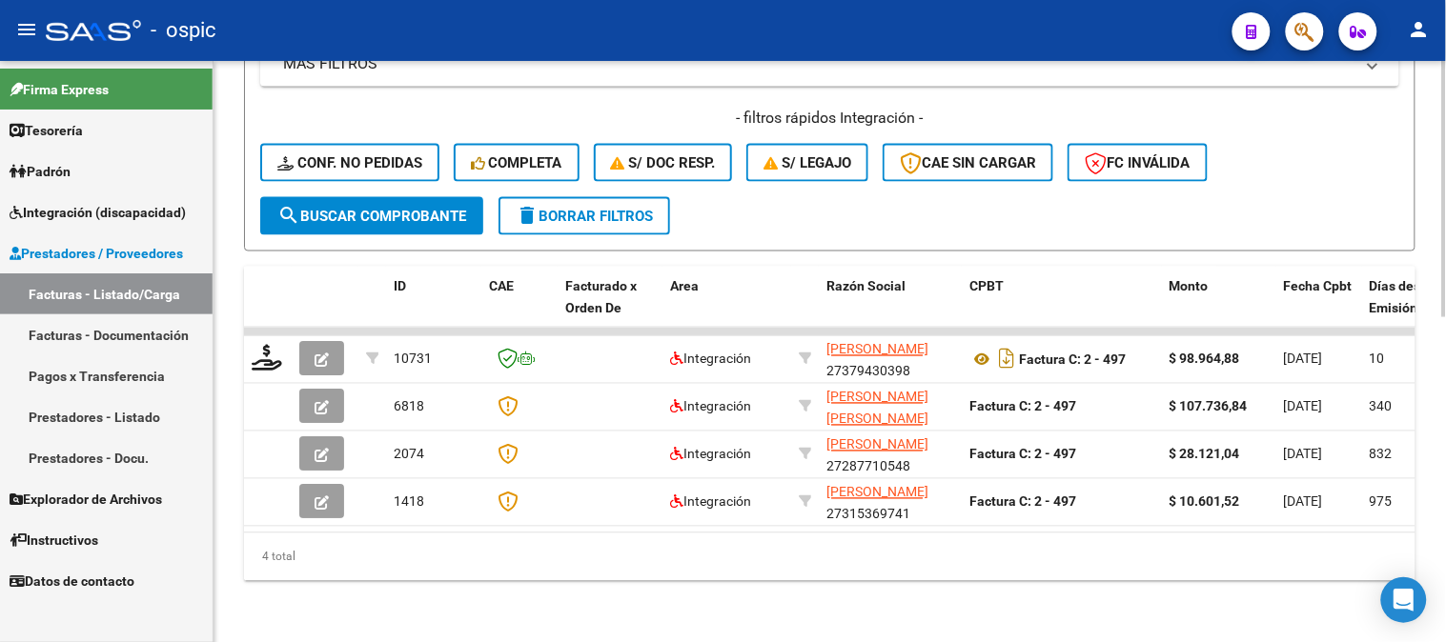
type input "336"
click at [377, 197] on button "search Buscar Comprobante" at bounding box center [371, 216] width 223 height 38
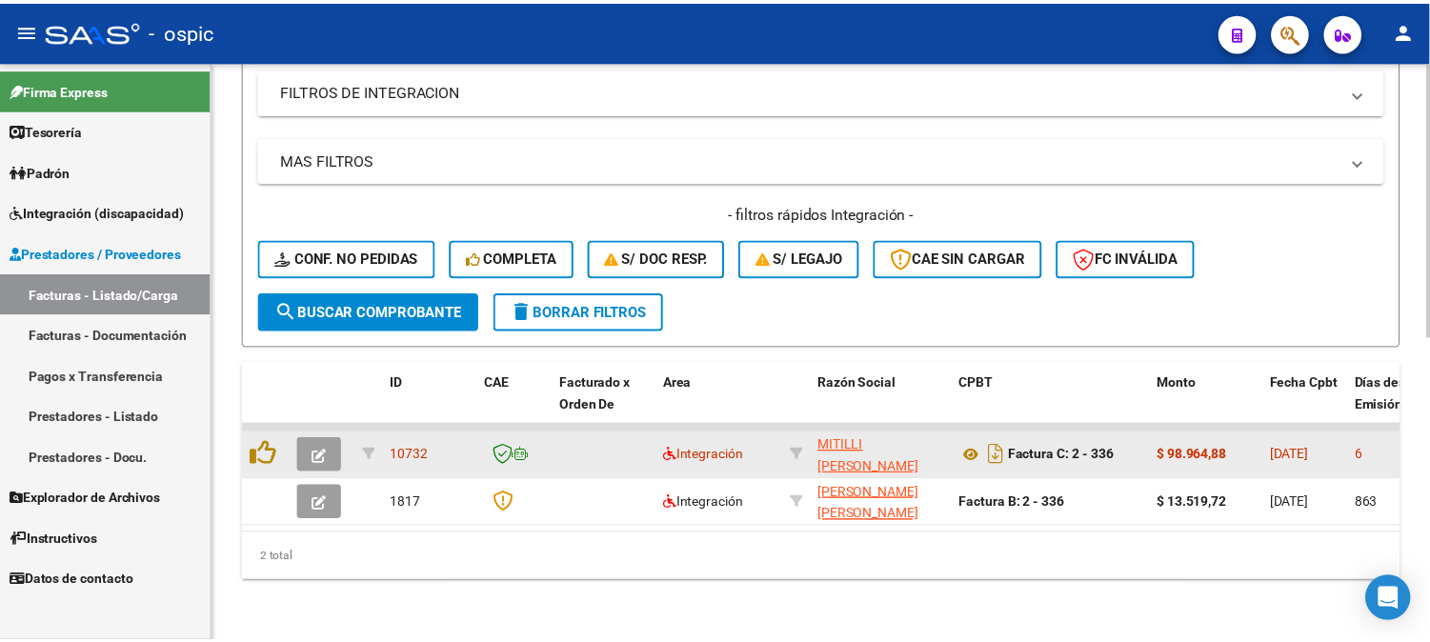
scroll to position [643, 0]
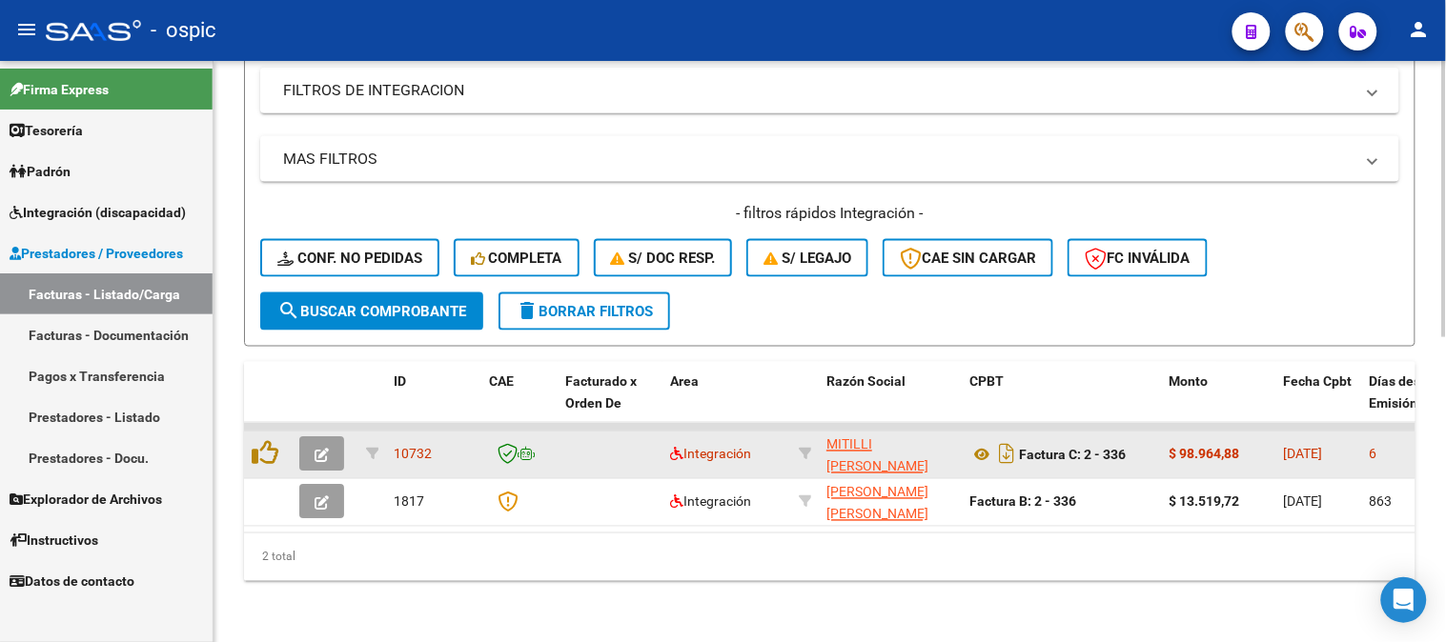
click at [324, 449] on icon "button" at bounding box center [321, 456] width 14 height 14
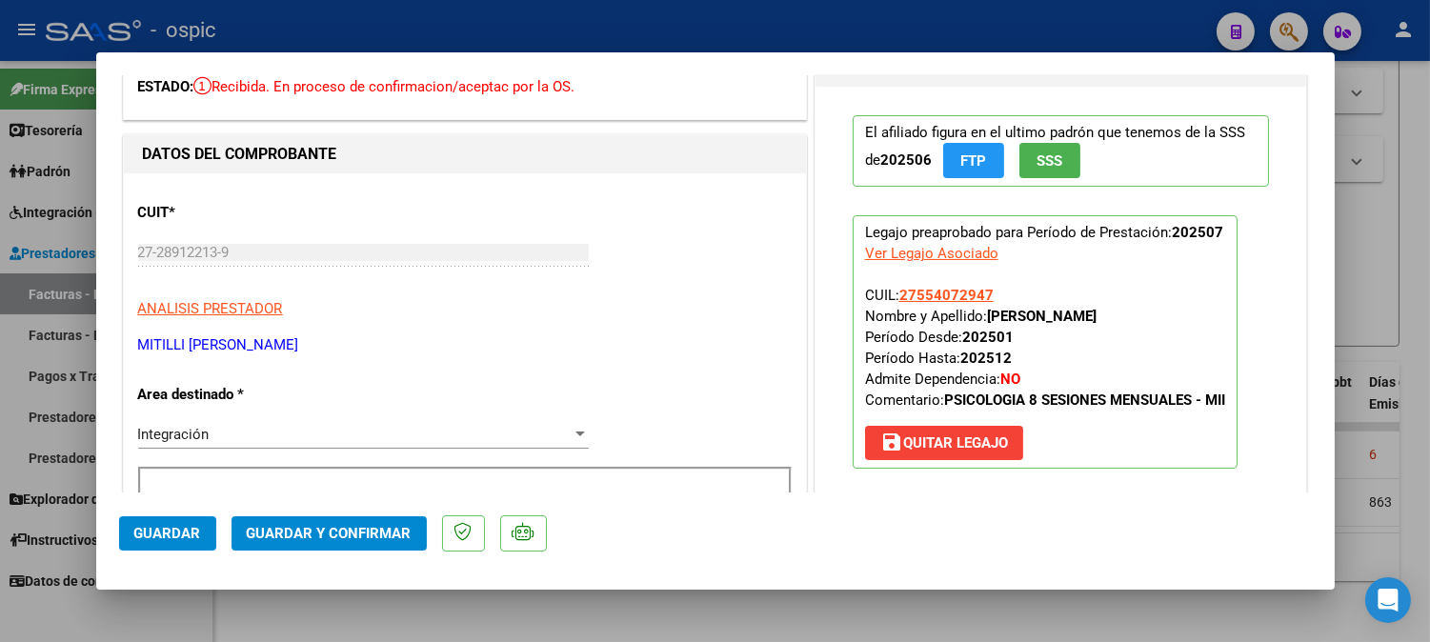
scroll to position [0, 0]
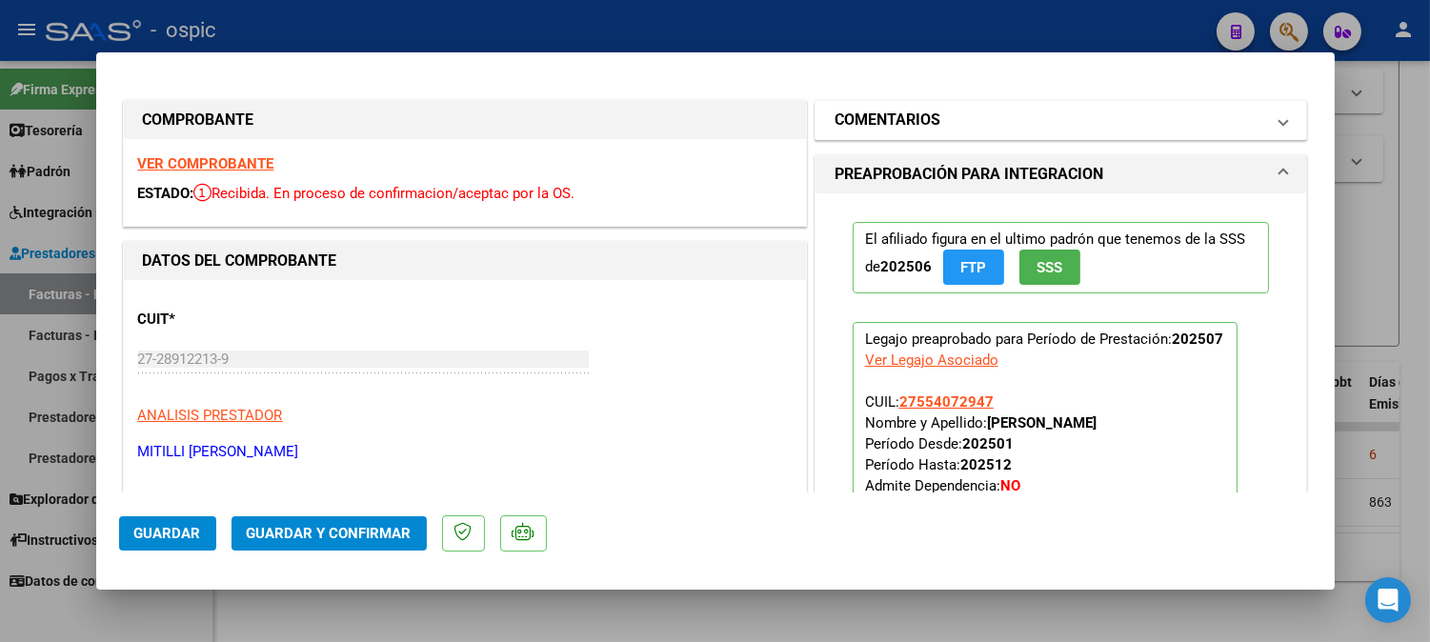
click at [962, 117] on mat-panel-title "COMENTARIOS" at bounding box center [1050, 120] width 431 height 23
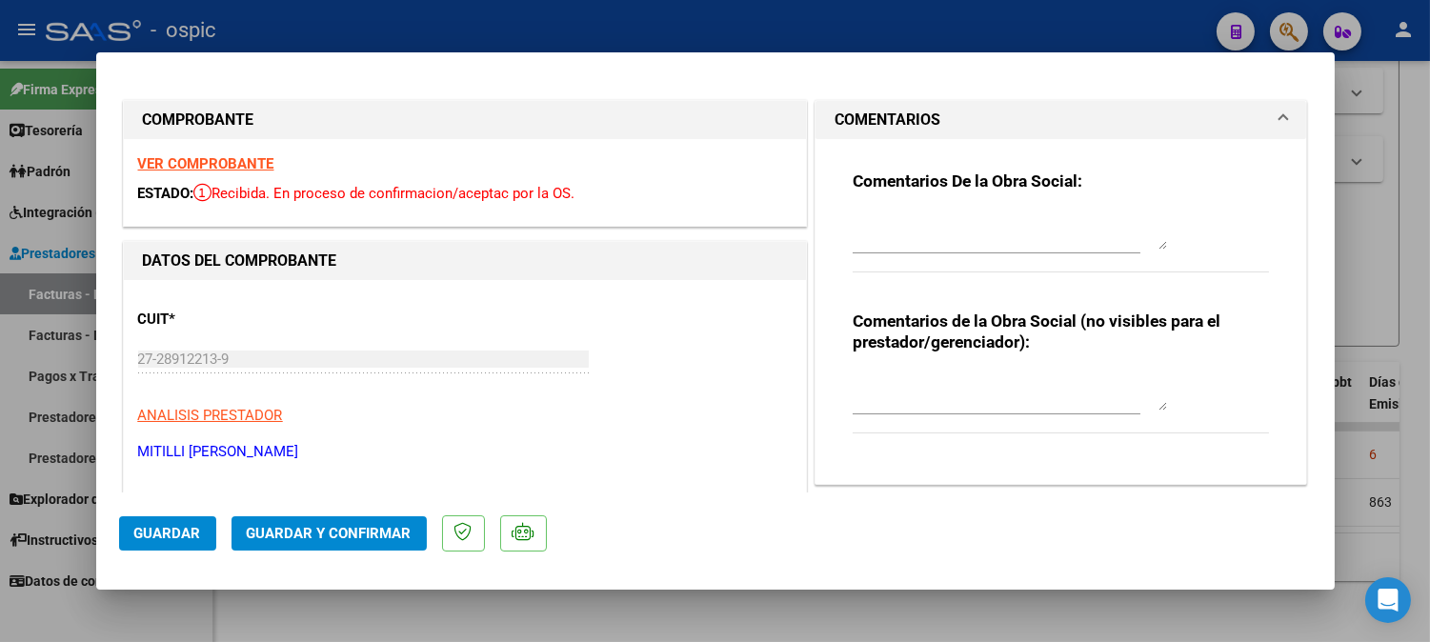
click at [987, 366] on div "Comentarios de la Obra Social (no visibles para el prestador/gerenciador):" at bounding box center [1061, 383] width 417 height 144
click at [1080, 385] on textarea at bounding box center [1010, 392] width 314 height 38
type textarea "PSICO 8 SESIONES"
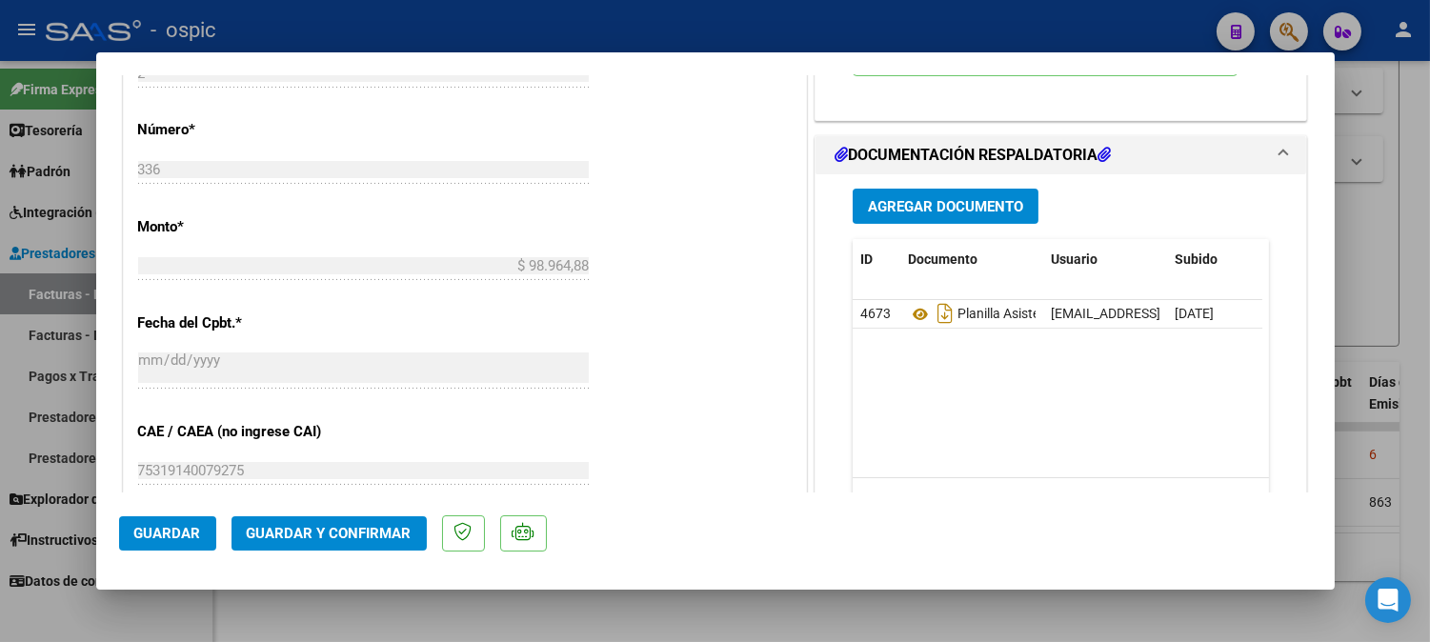
scroll to position [863, 0]
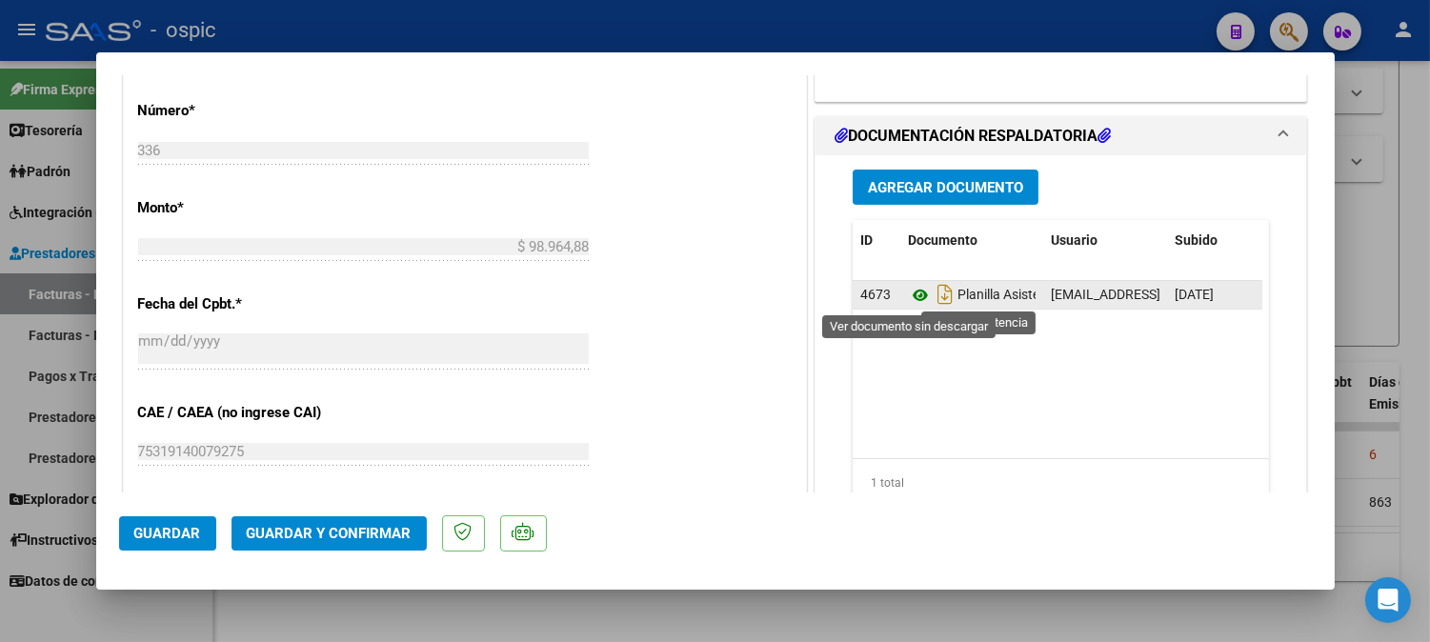
click at [912, 286] on icon at bounding box center [920, 295] width 25 height 23
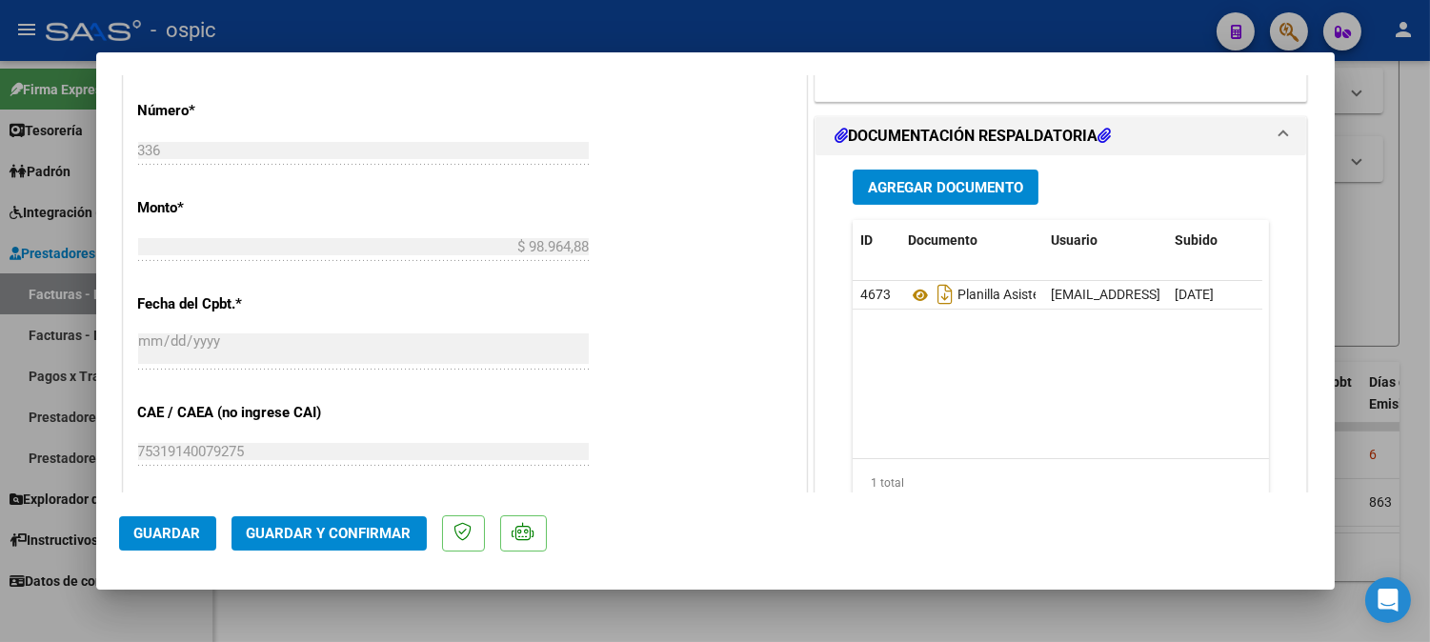
click at [365, 525] on span "Guardar y Confirmar" at bounding box center [329, 533] width 165 height 17
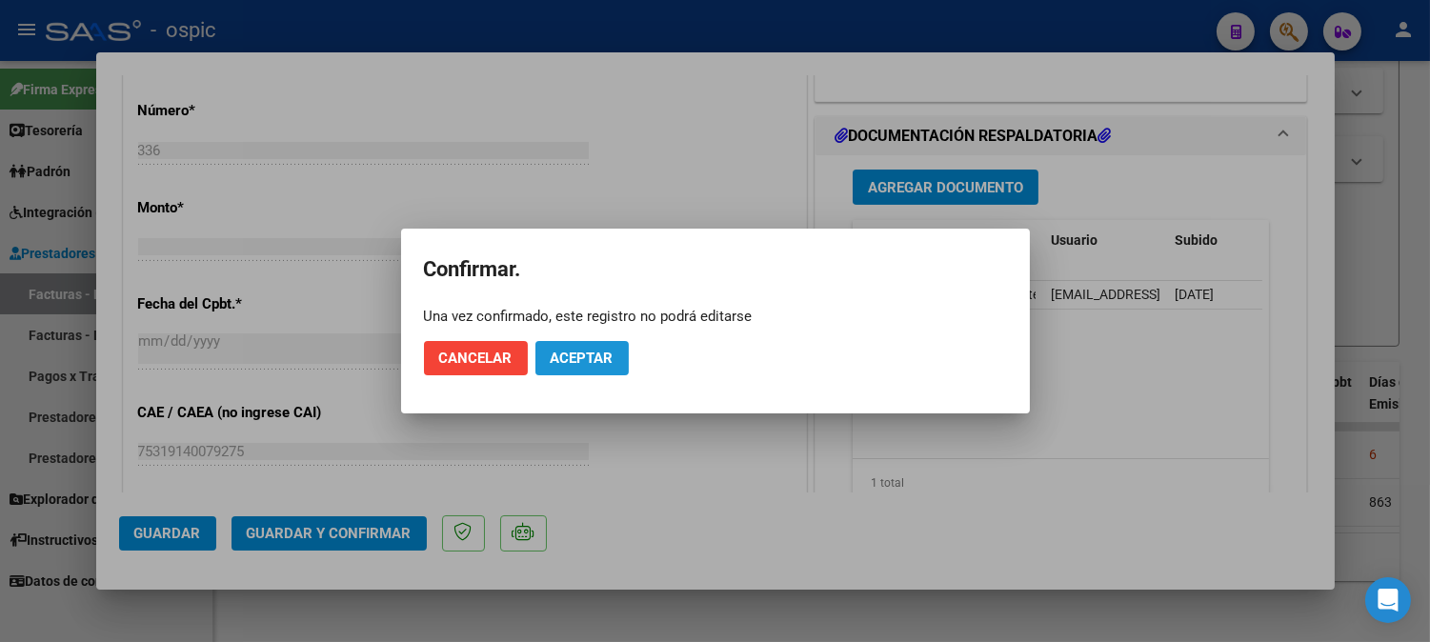
click at [595, 353] on span "Aceptar" at bounding box center [582, 358] width 63 height 17
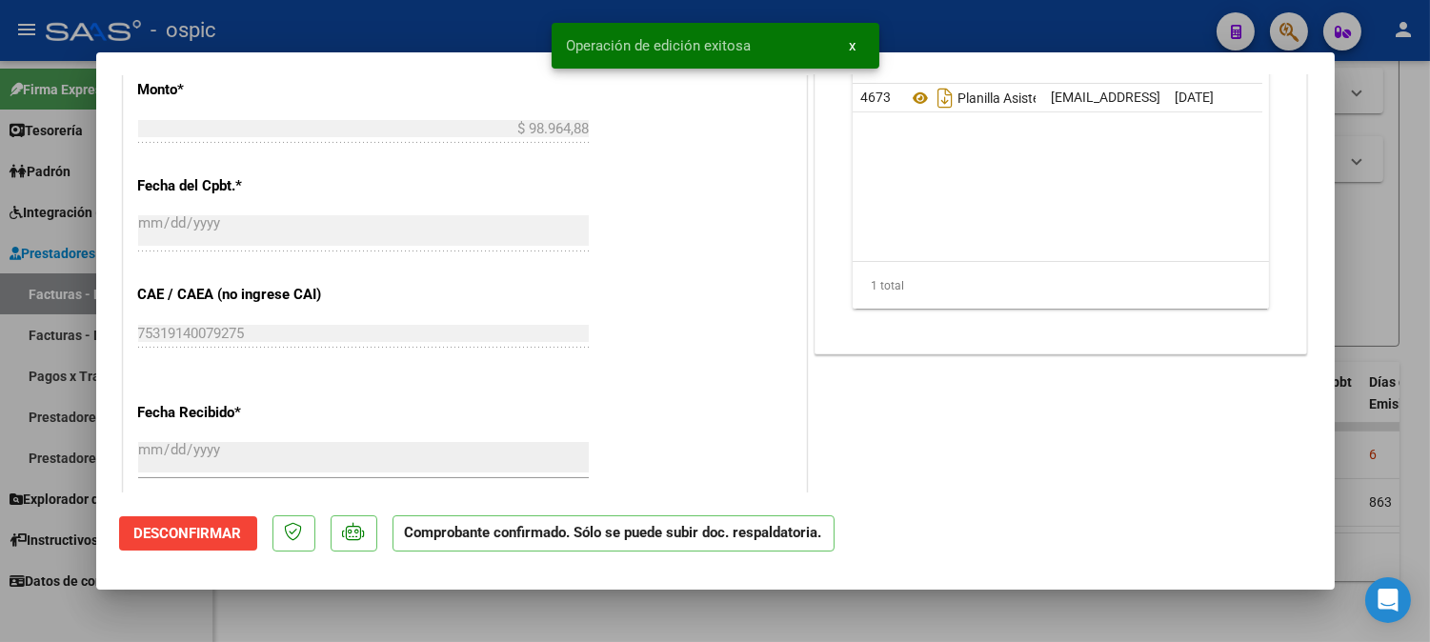
type input "$ 0,00"
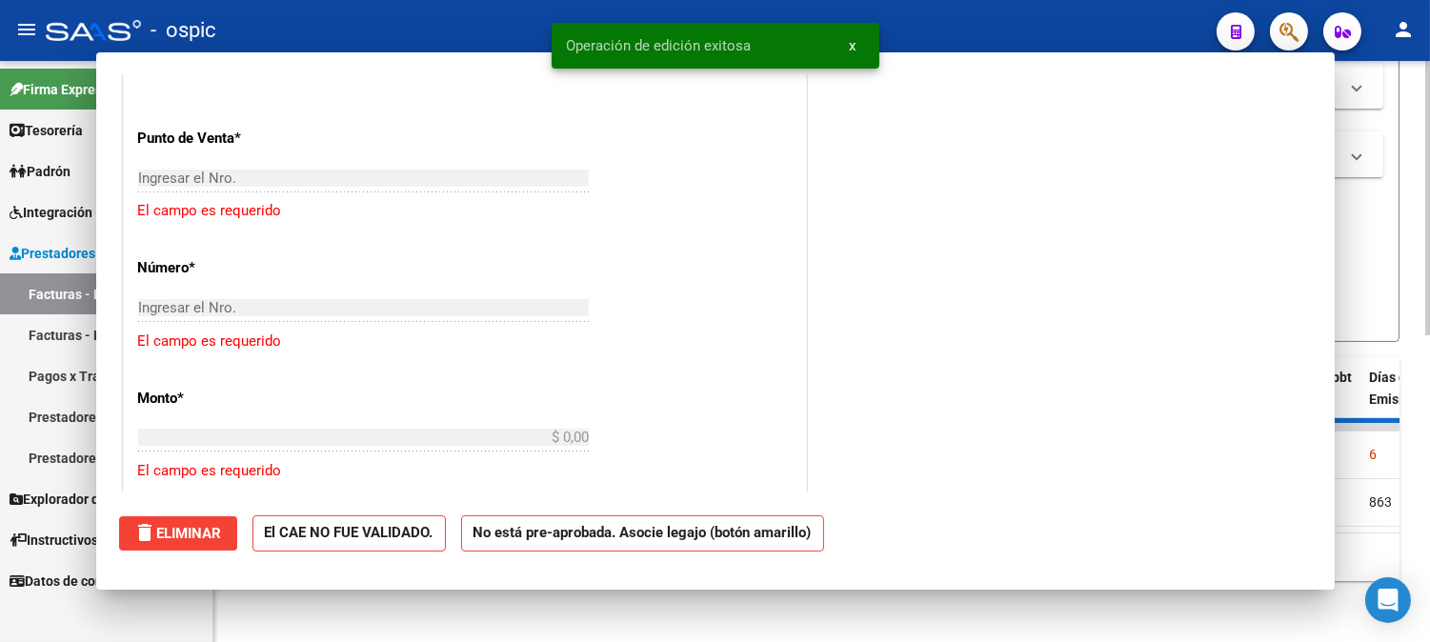
scroll to position [898, 0]
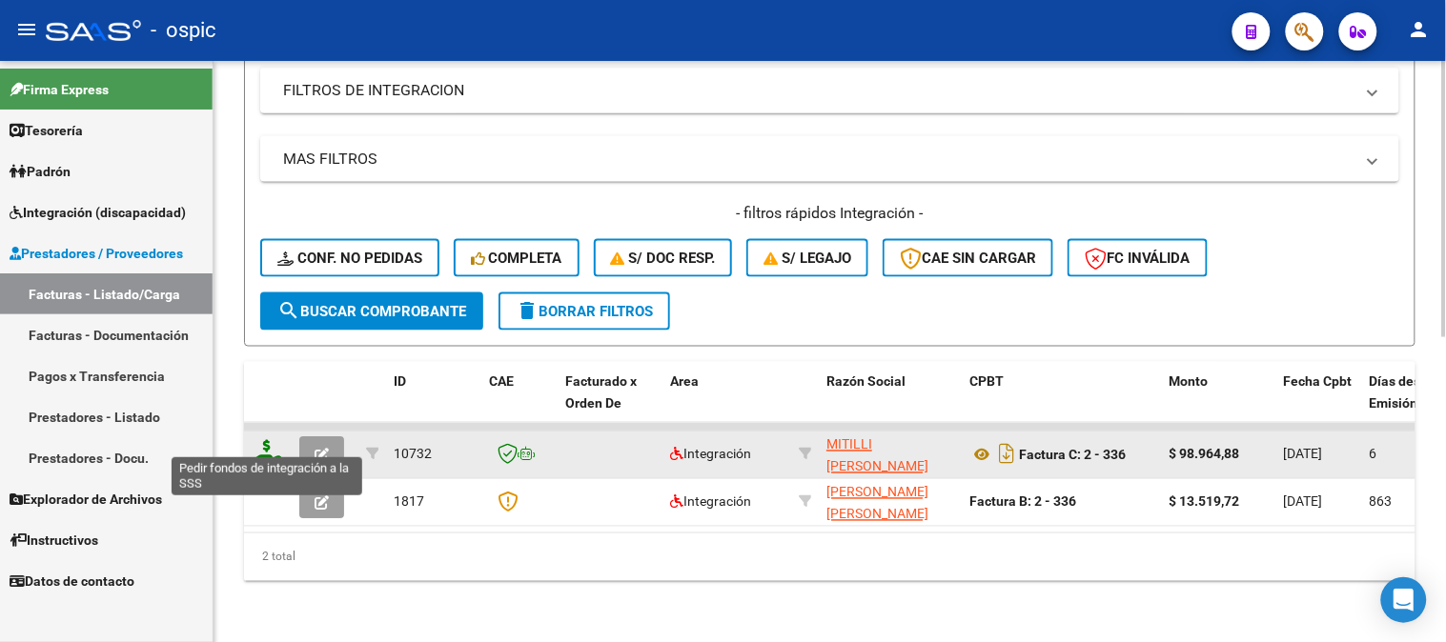
click at [264, 440] on icon at bounding box center [267, 453] width 30 height 27
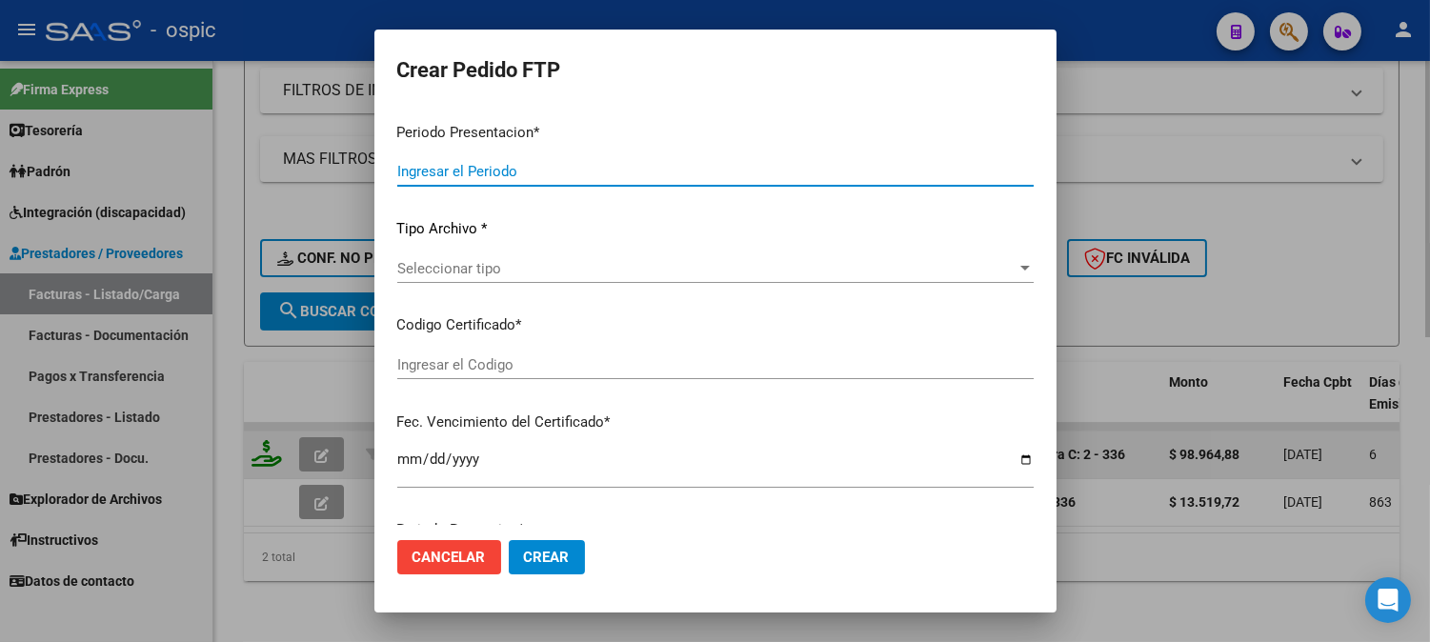
type input "202507"
type input "$ 98.964,88"
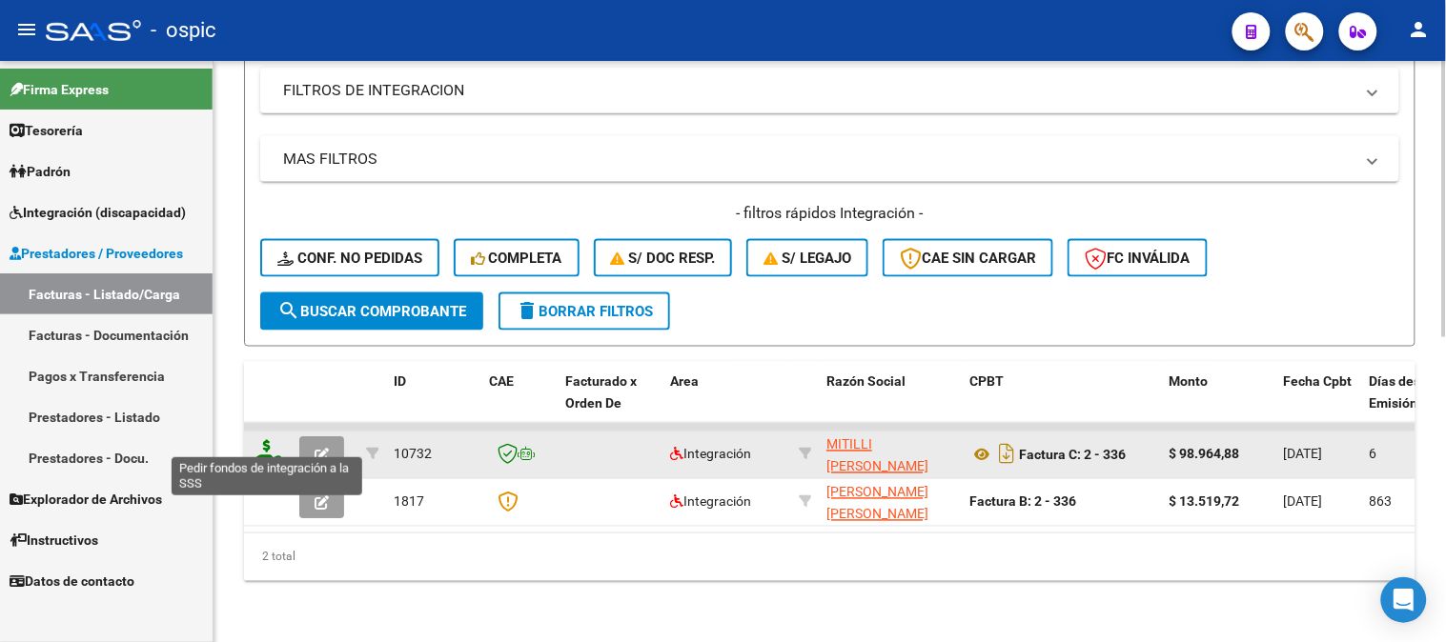
click at [264, 440] on icon at bounding box center [267, 453] width 30 height 27
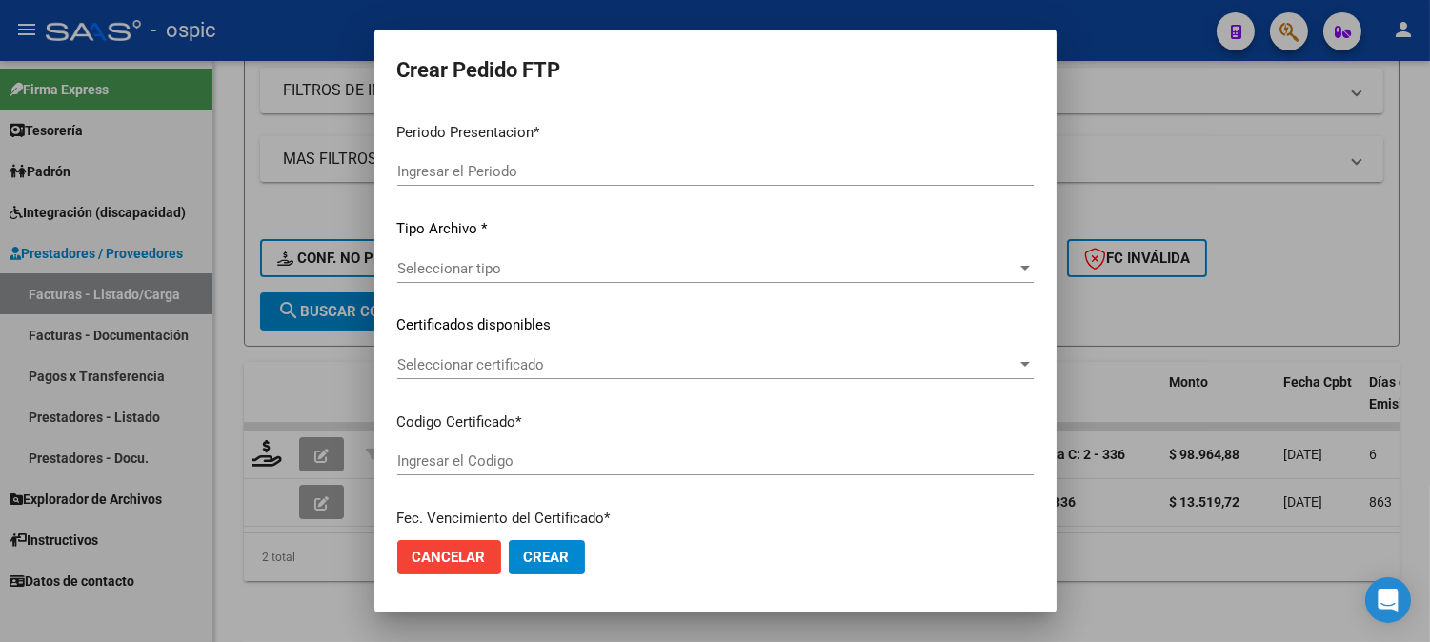
type input "202507"
type input "$ 98.964,88"
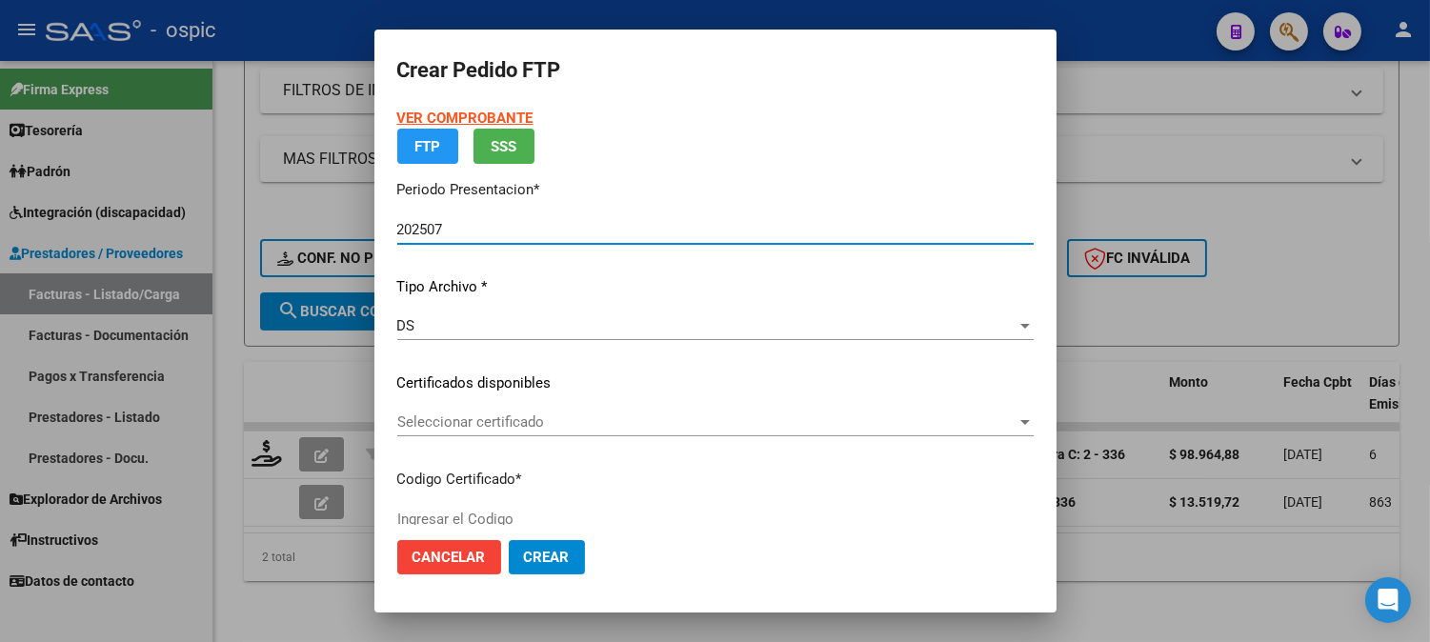
type input "0000000000000000000000000000002922889059"
type input "[DATE]"
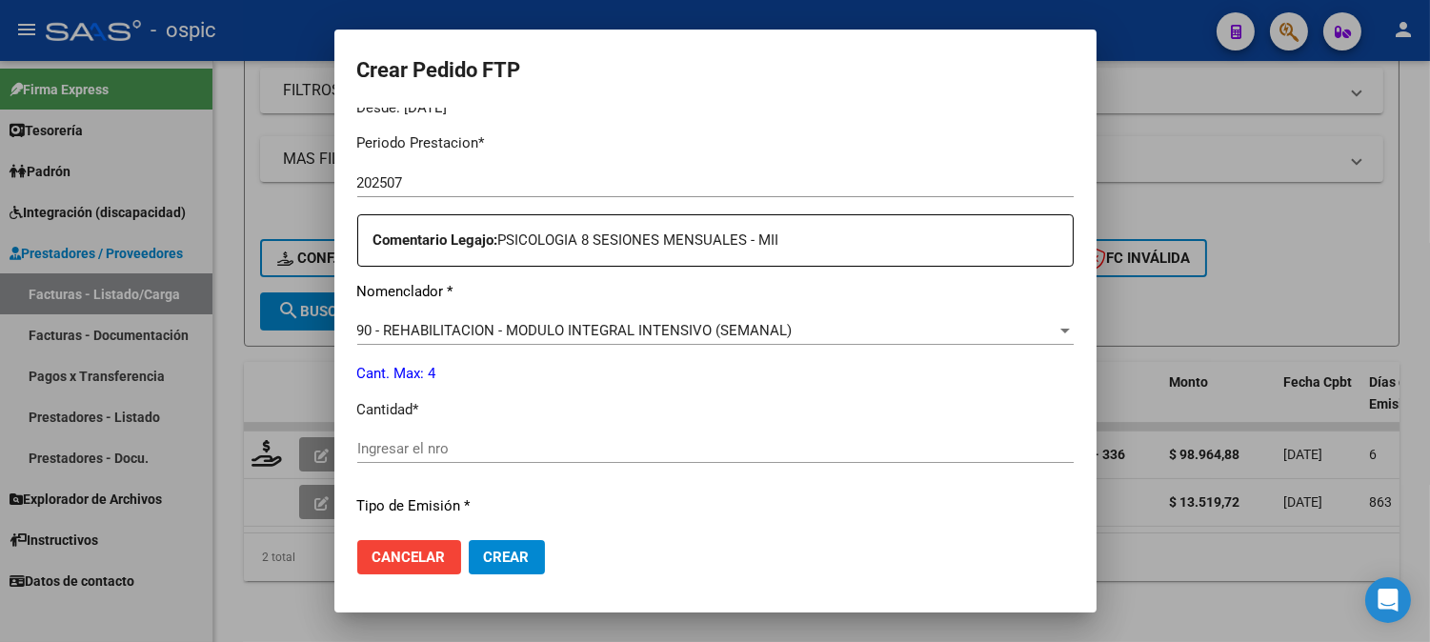
scroll to position [641, 0]
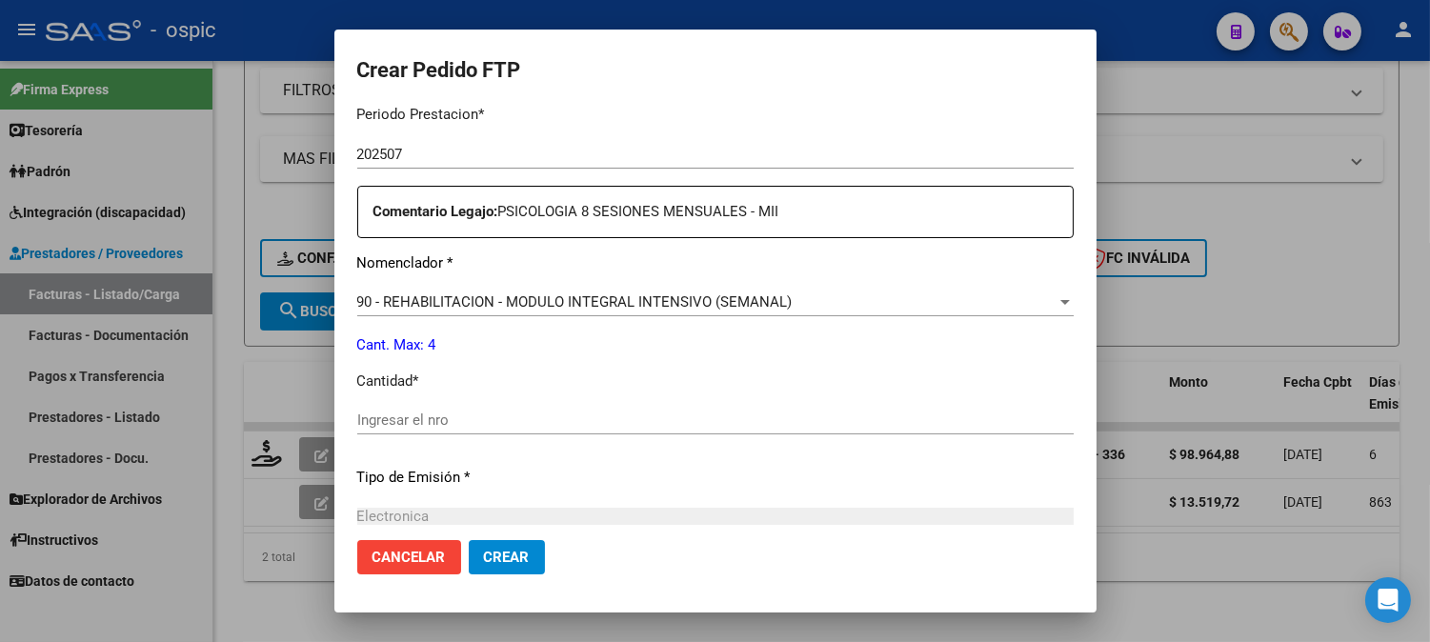
click at [688, 413] on input "Ingresar el nro" at bounding box center [715, 420] width 717 height 17
type input "4"
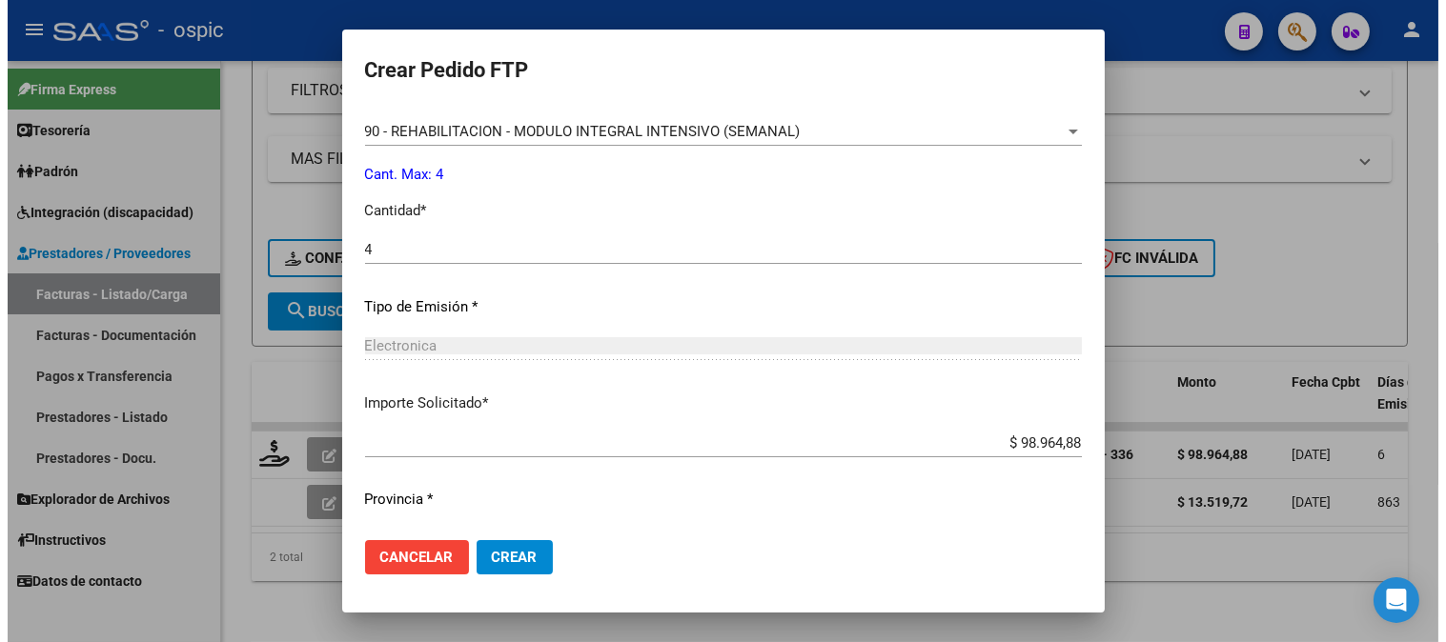
scroll to position [858, 0]
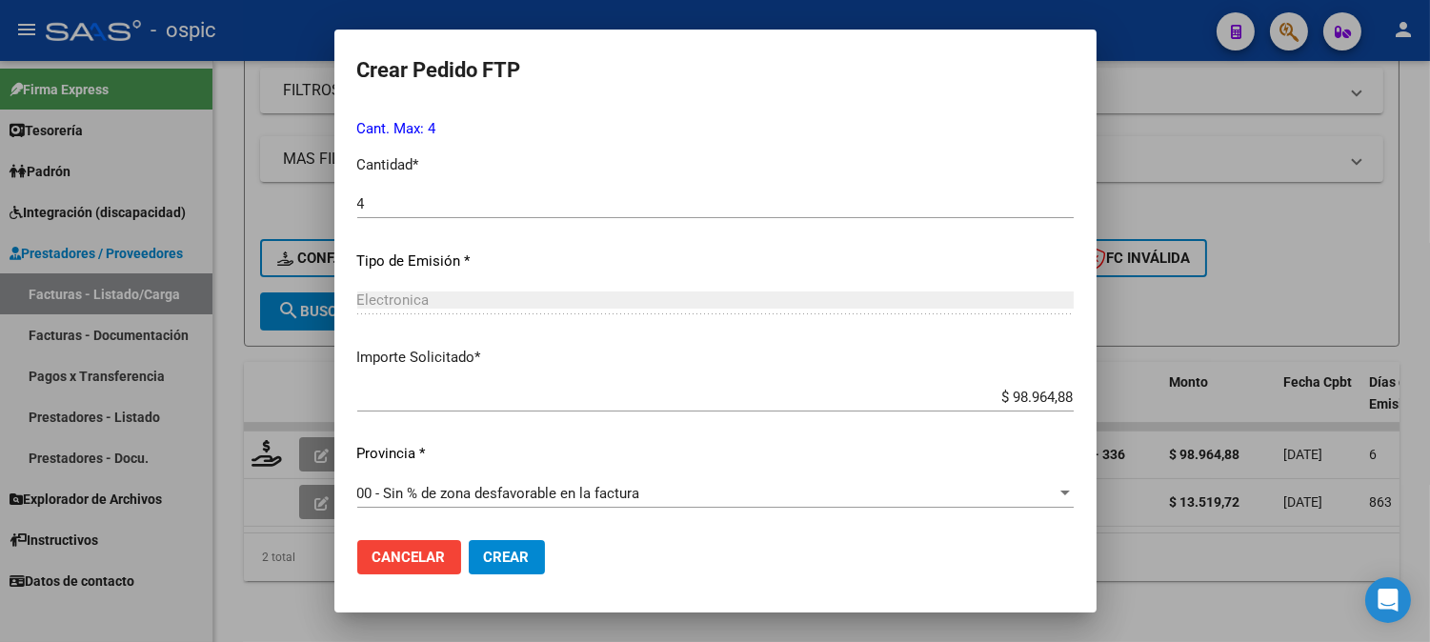
drag, startPoint x: 487, startPoint y: 553, endPoint x: 754, endPoint y: 553, distance: 266.8
click at [488, 553] on span "Crear" at bounding box center [507, 557] width 46 height 17
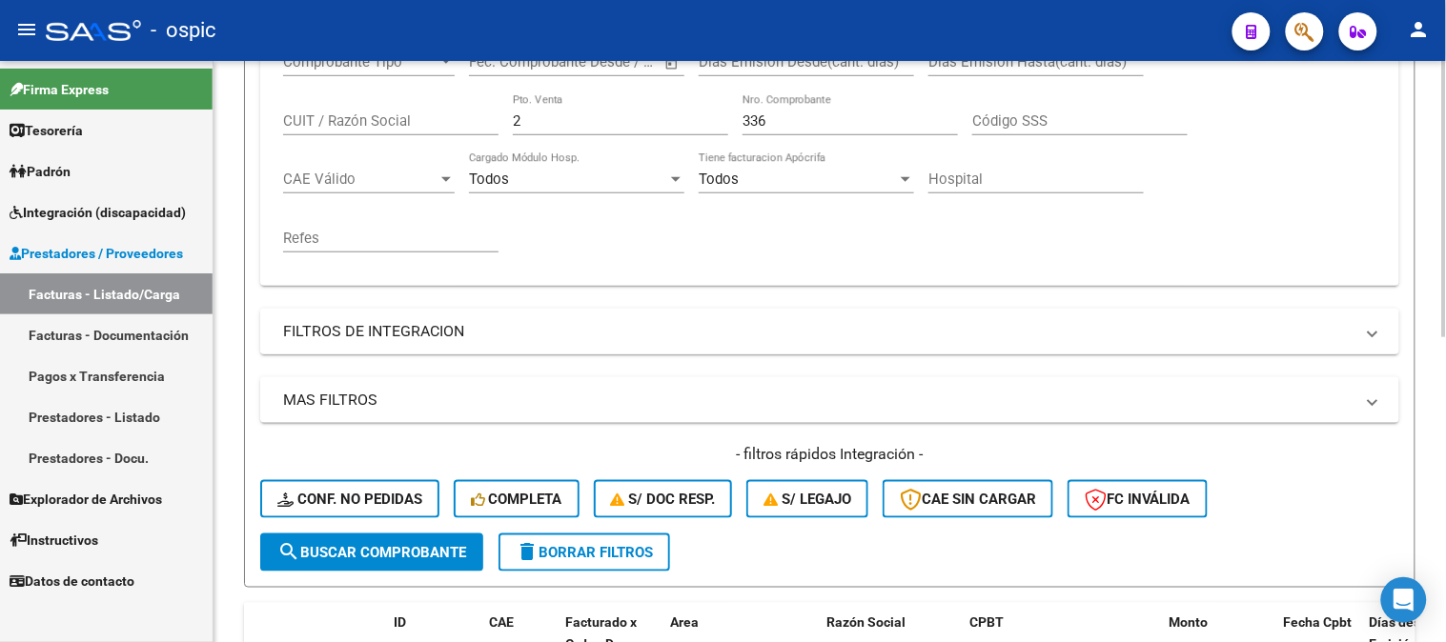
scroll to position [326, 0]
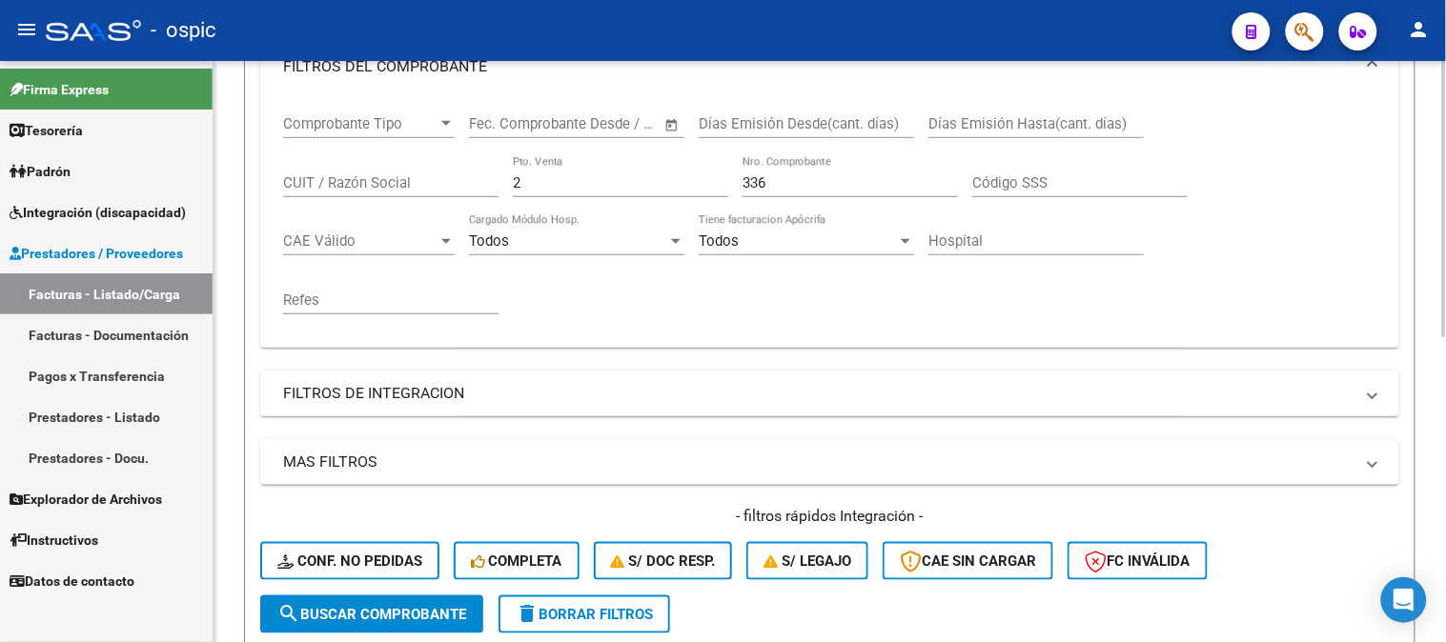
drag, startPoint x: 473, startPoint y: 179, endPoint x: 391, endPoint y: 177, distance: 82.0
click at [400, 177] on div "Comprobante Tipo Comprobante Tipo Start date – End date Fec. Comprobante Desde …" at bounding box center [829, 214] width 1093 height 235
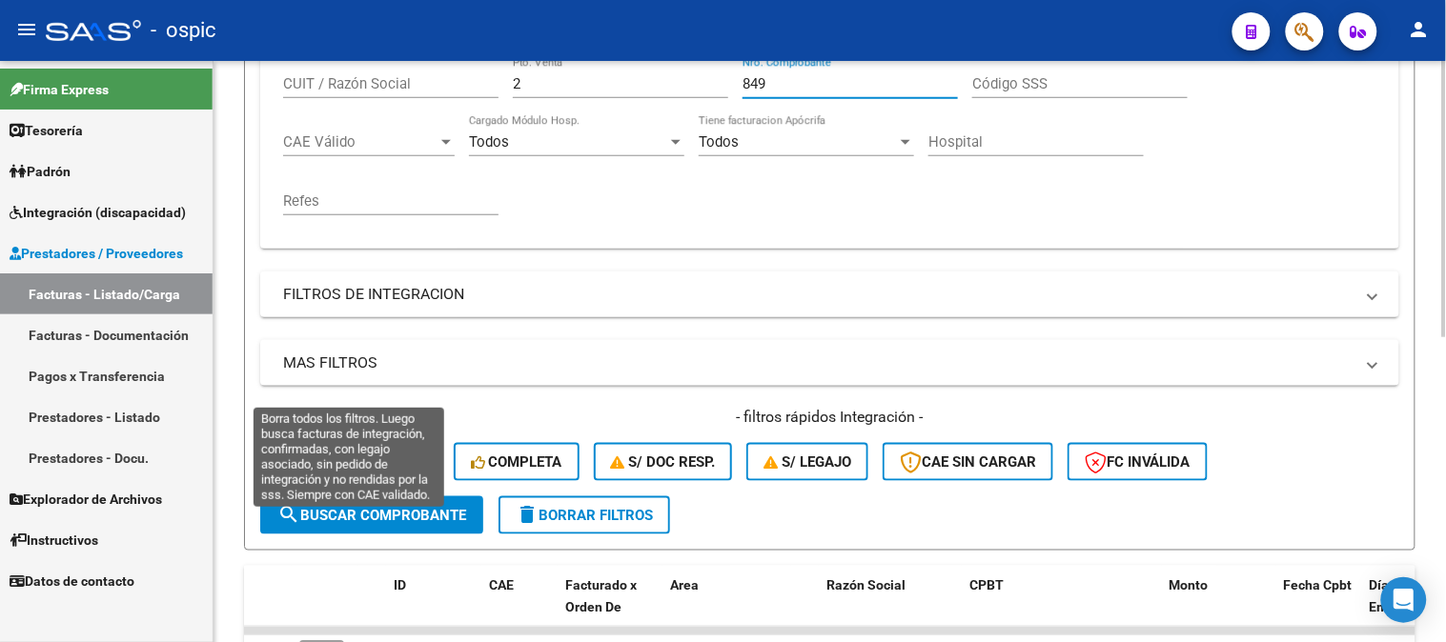
scroll to position [537, 0]
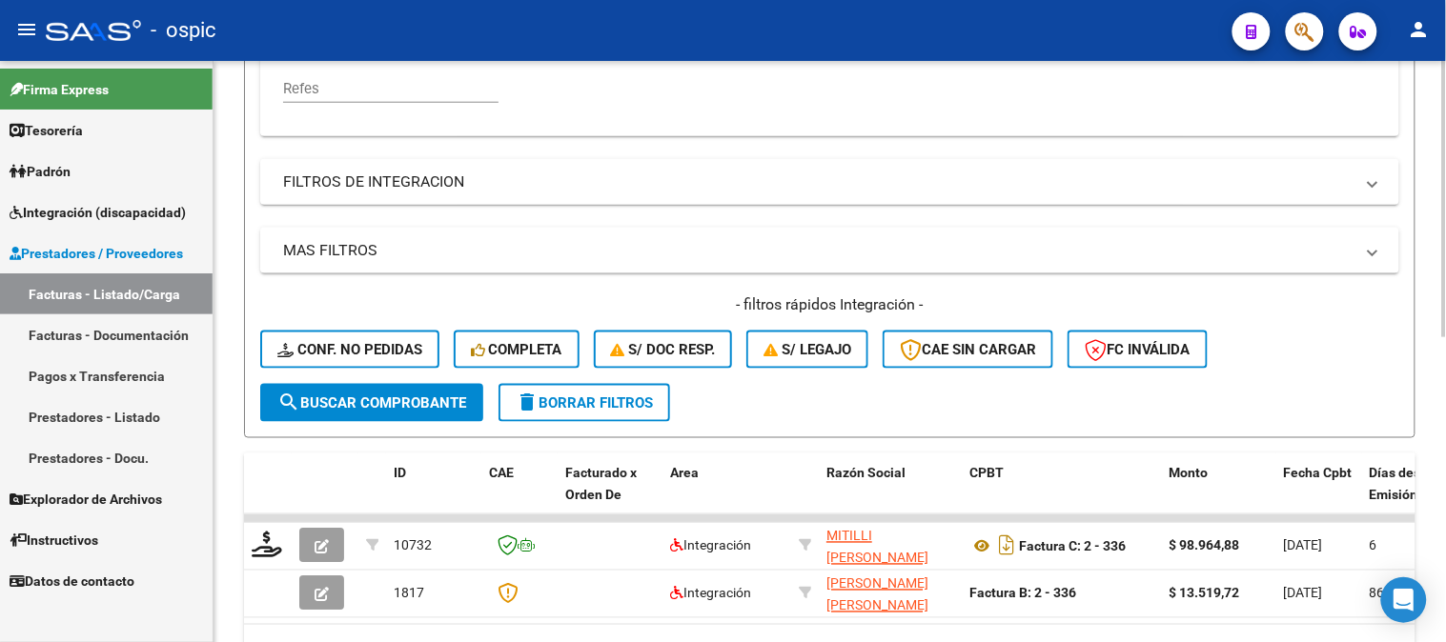
type input "849"
click at [360, 406] on span "search Buscar Comprobante" at bounding box center [371, 403] width 189 height 17
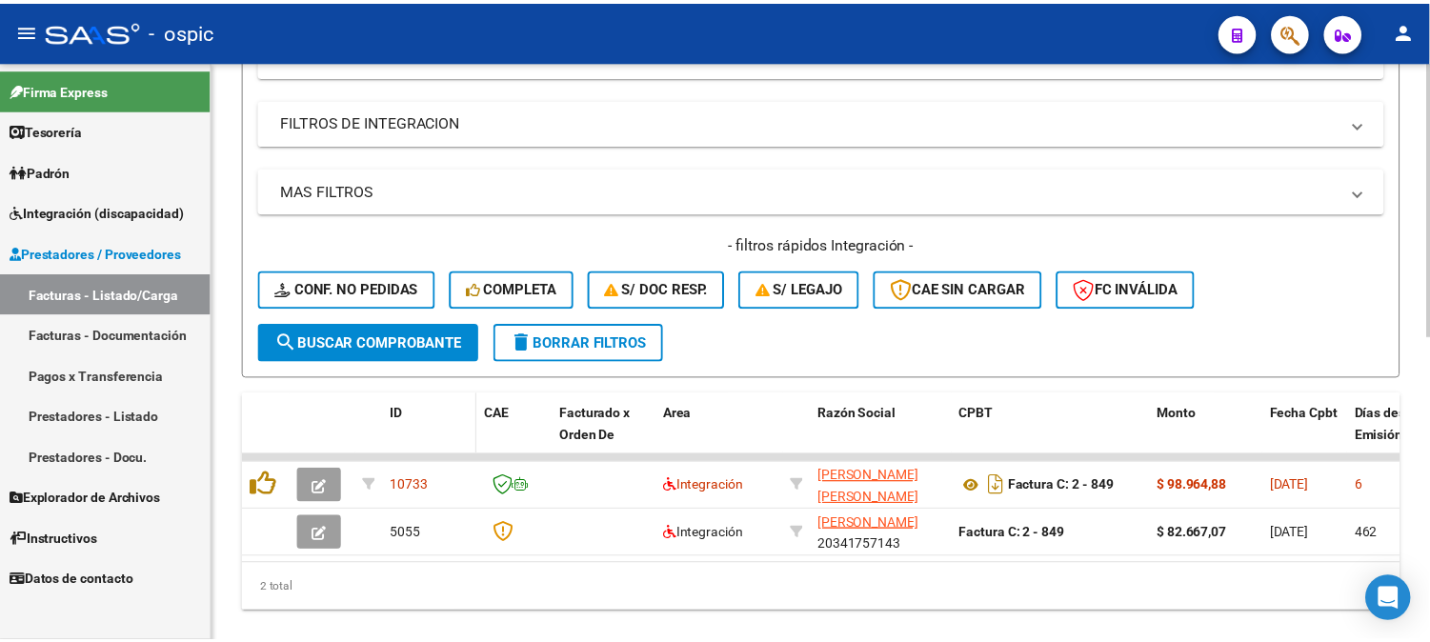
scroll to position [642, 0]
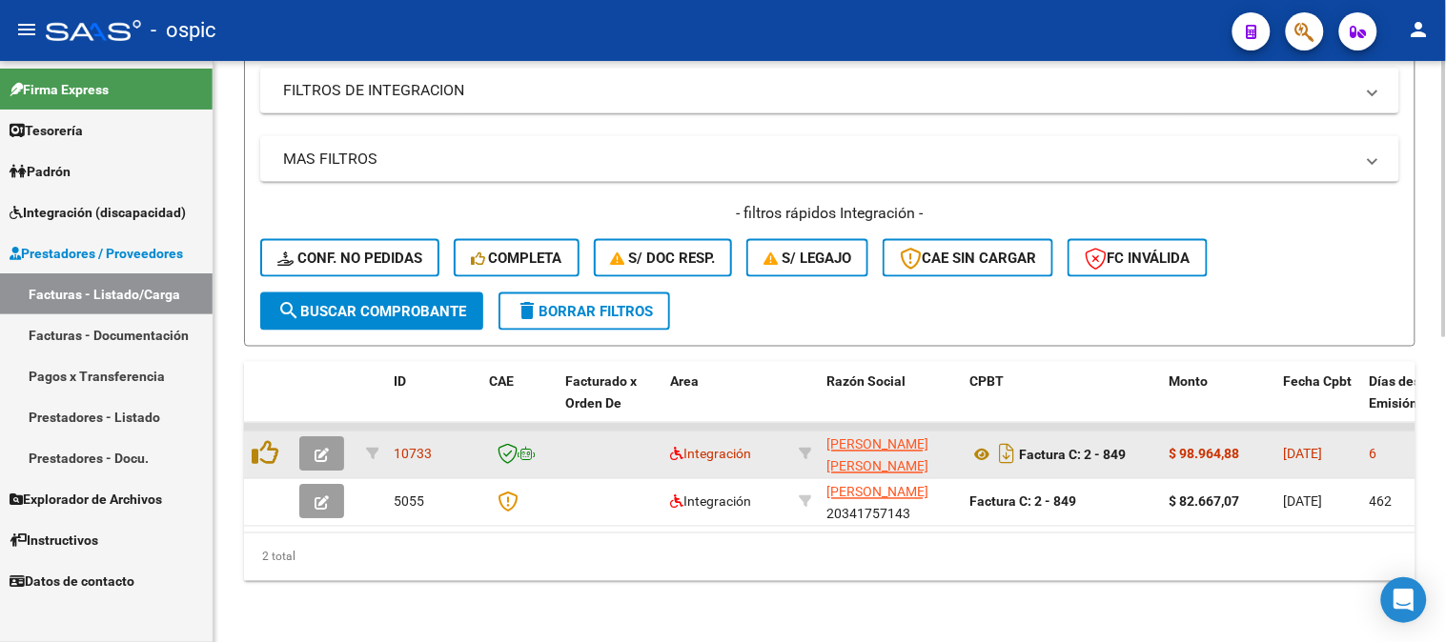
click at [313, 437] on button "button" at bounding box center [321, 454] width 45 height 34
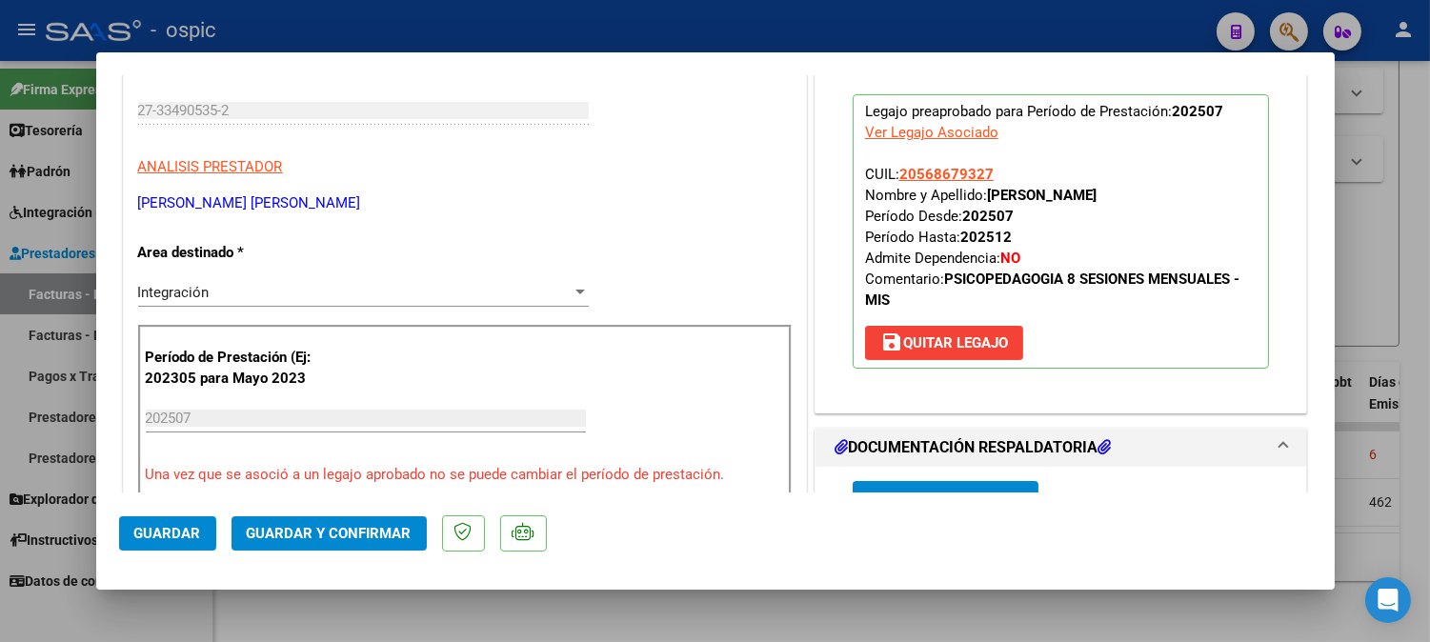
scroll to position [0, 0]
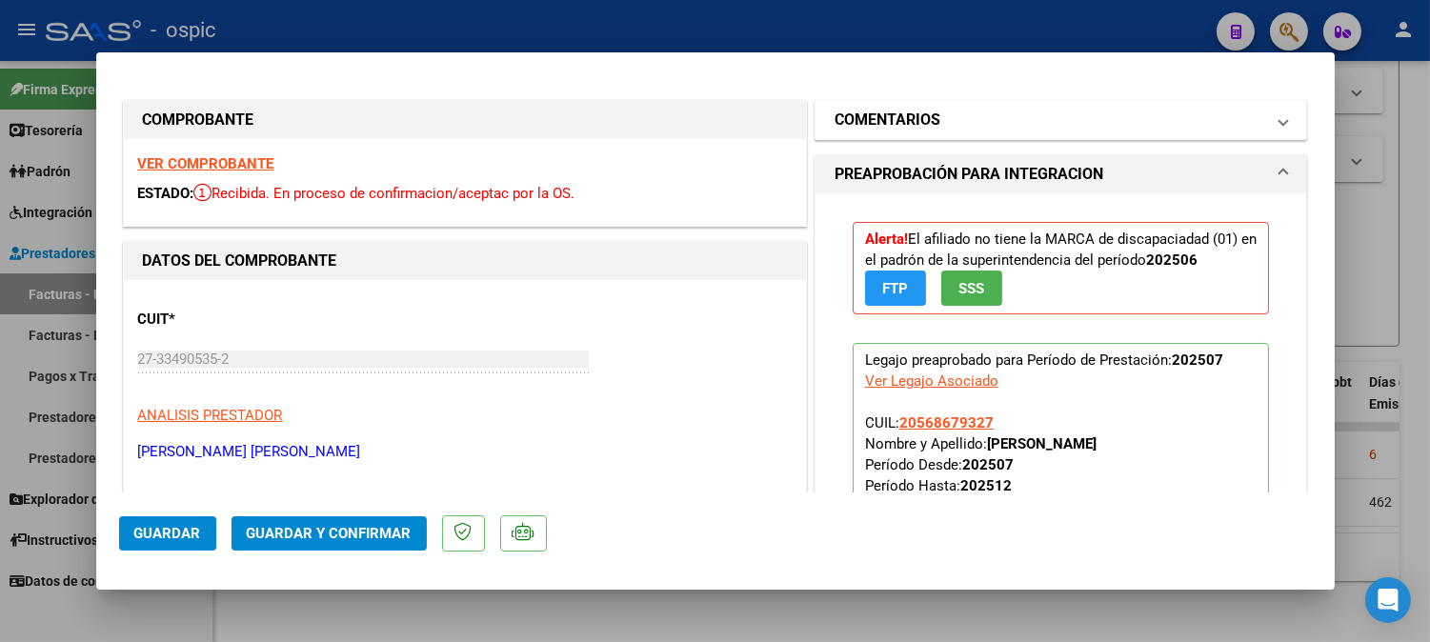
click at [929, 116] on h1 "COMENTARIOS" at bounding box center [888, 120] width 106 height 23
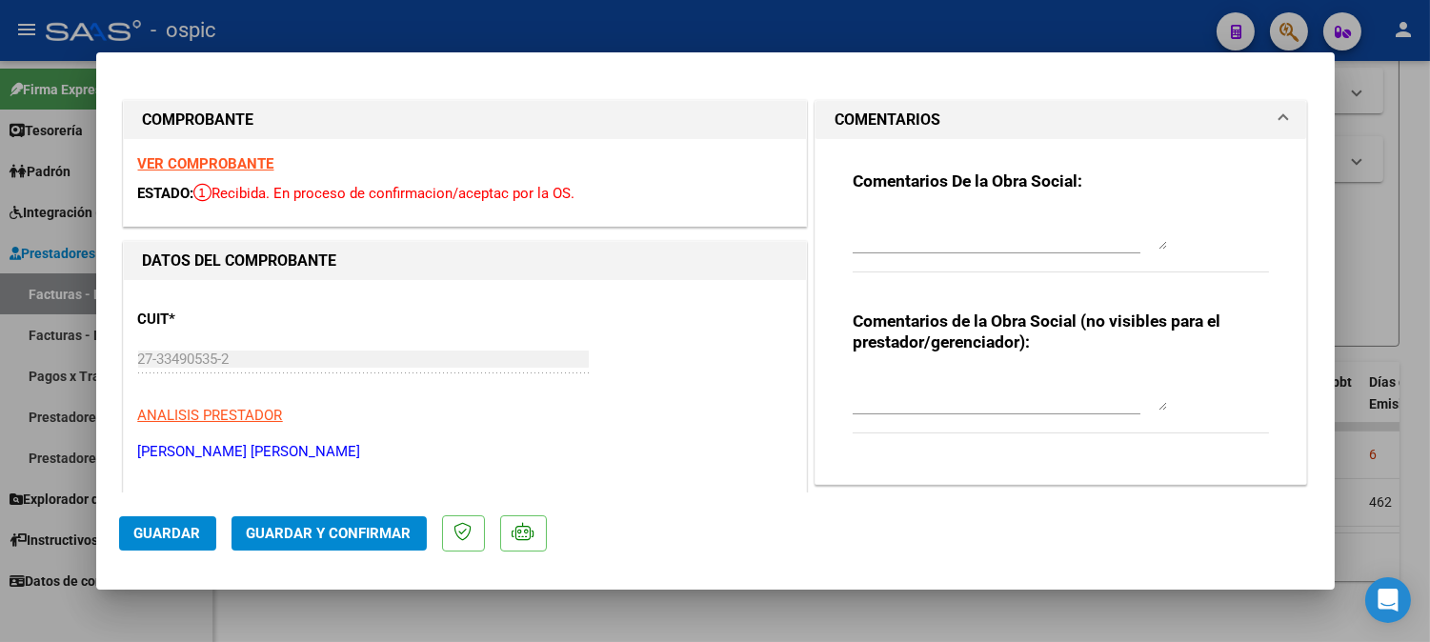
click at [948, 387] on textarea at bounding box center [1010, 392] width 314 height 38
type textarea "PSP 8 SESIONES"
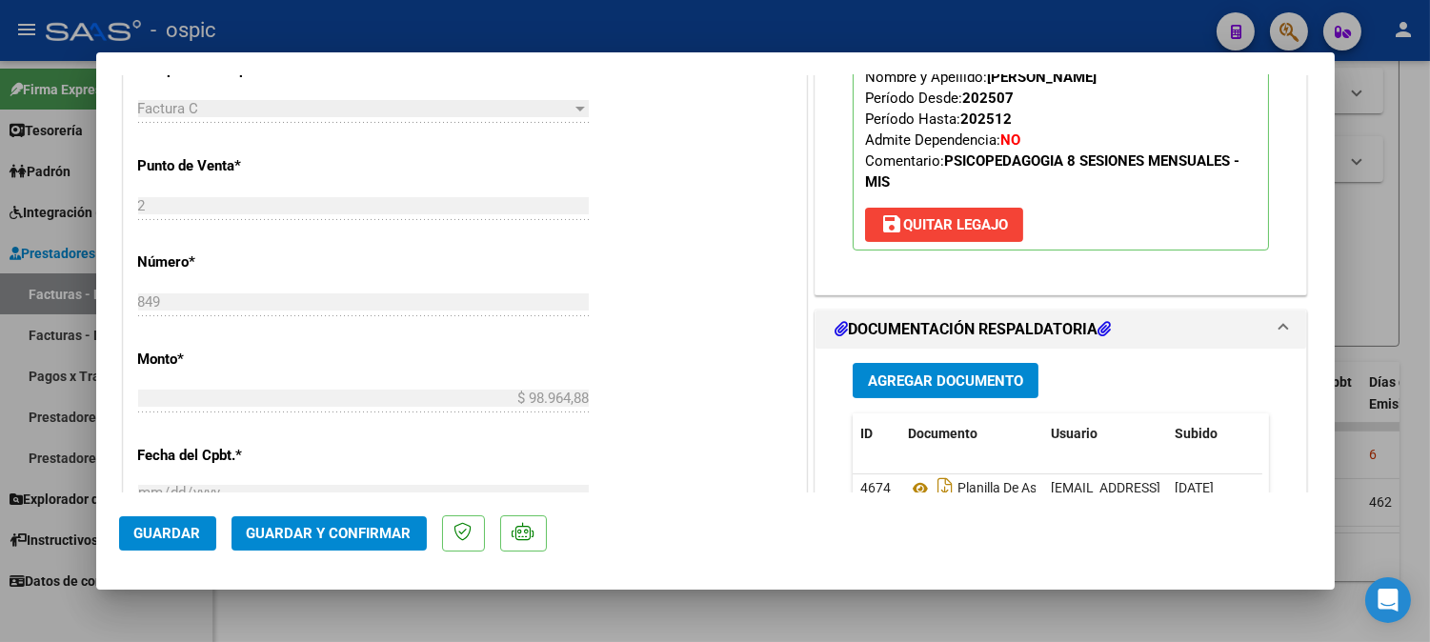
scroll to position [732, 0]
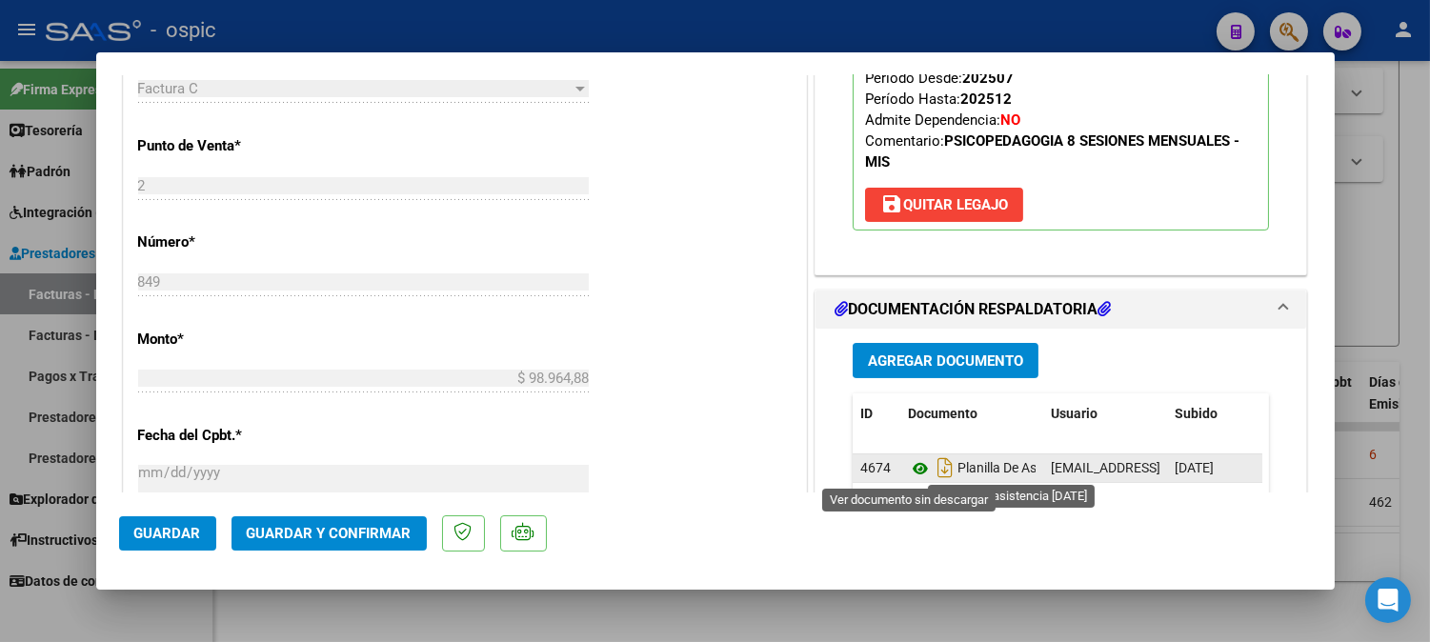
click at [910, 467] on icon at bounding box center [920, 468] width 25 height 23
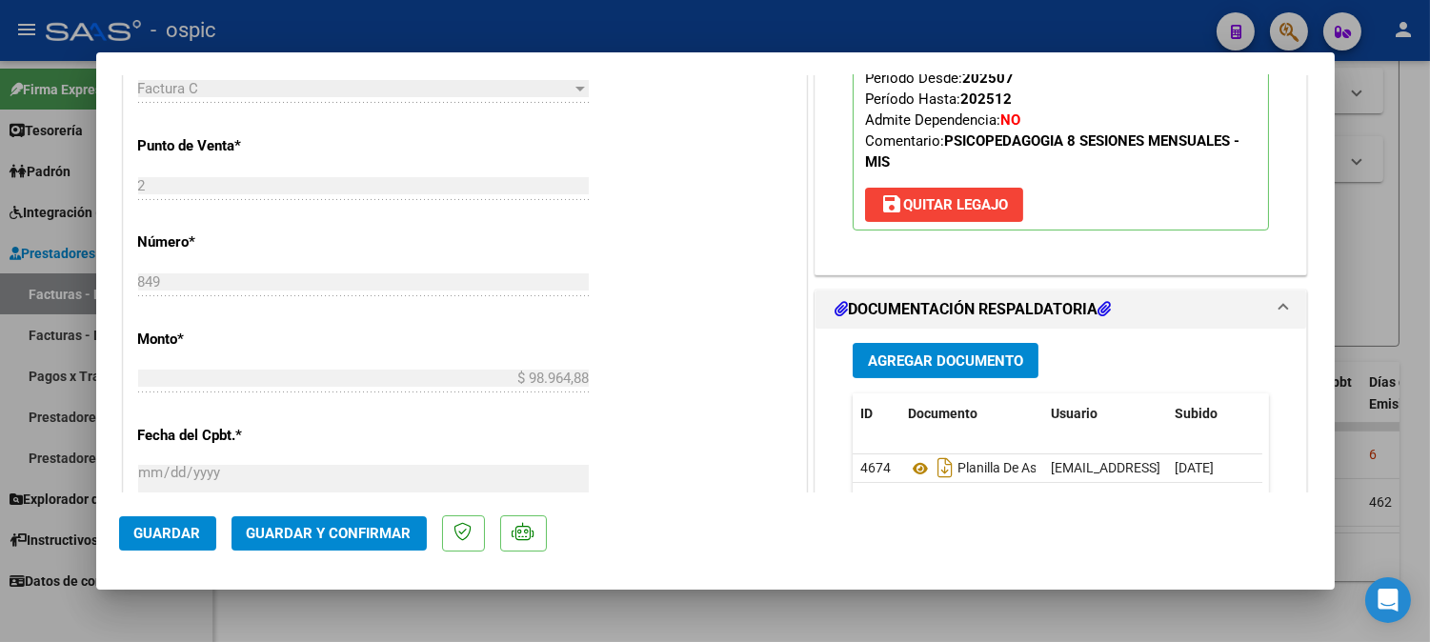
click at [300, 519] on button "Guardar y Confirmar" at bounding box center [329, 533] width 195 height 34
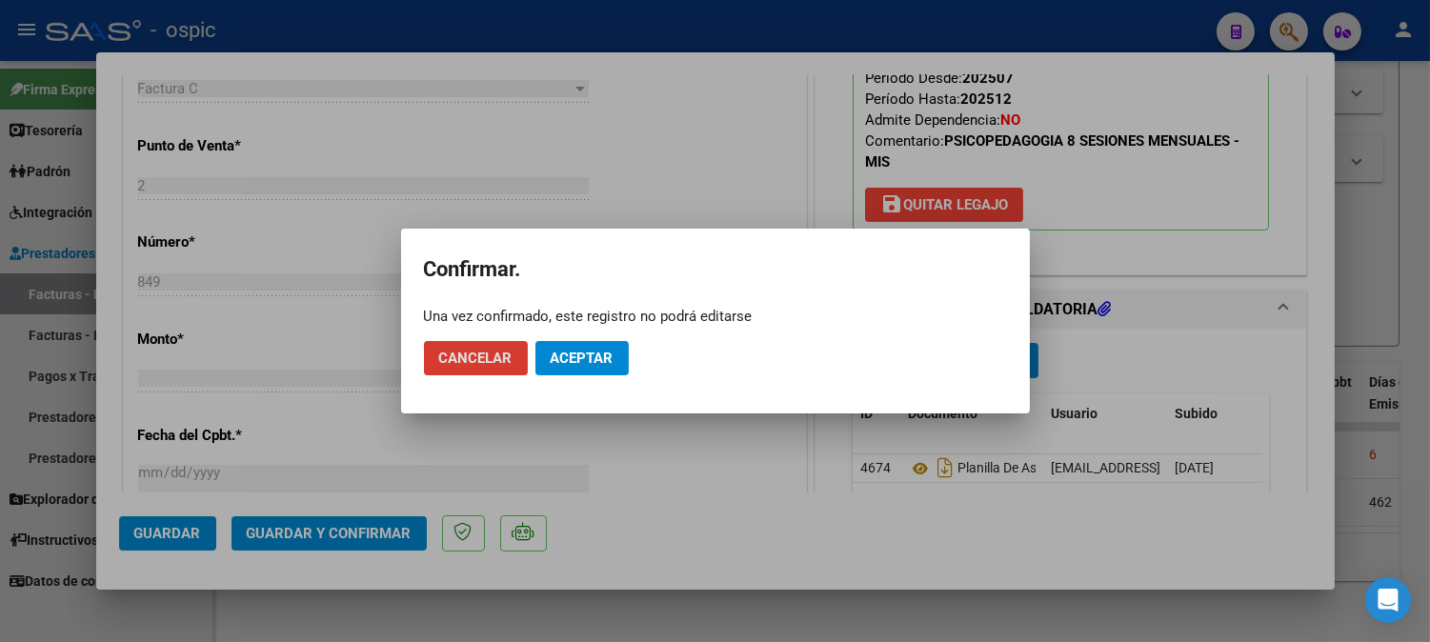
click at [578, 362] on span "Aceptar" at bounding box center [582, 358] width 63 height 17
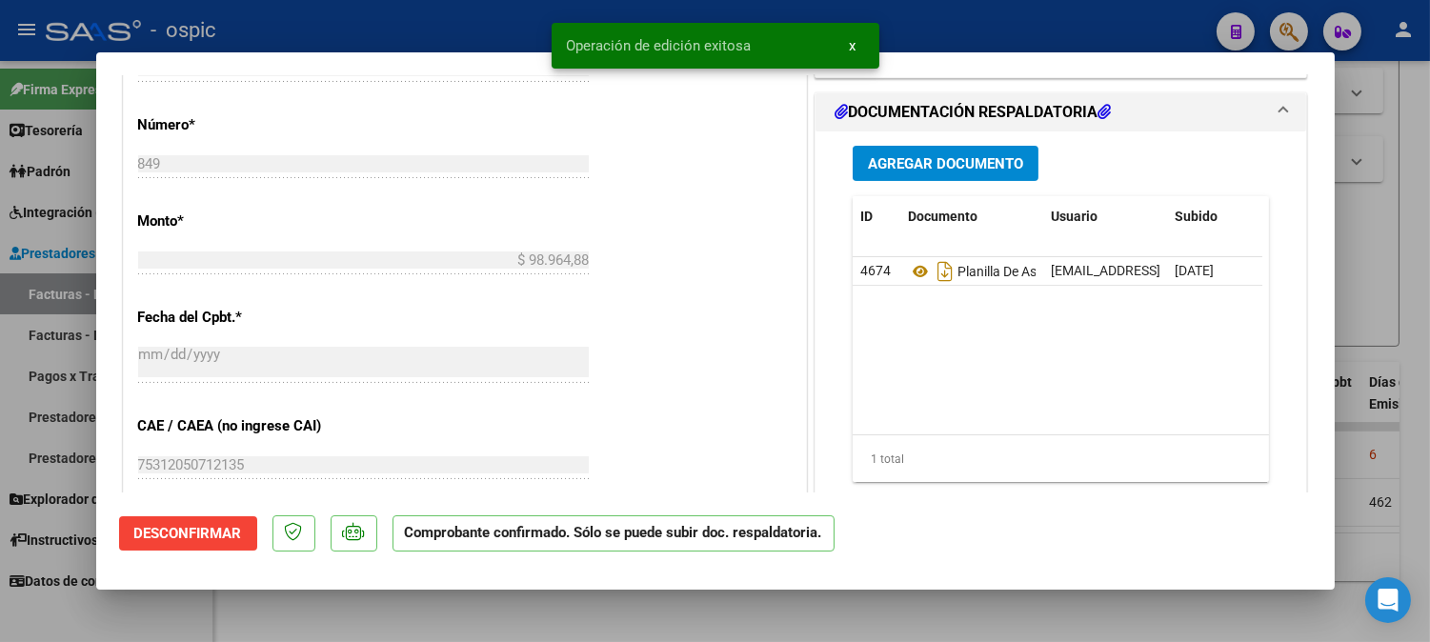
type input "$ 0,00"
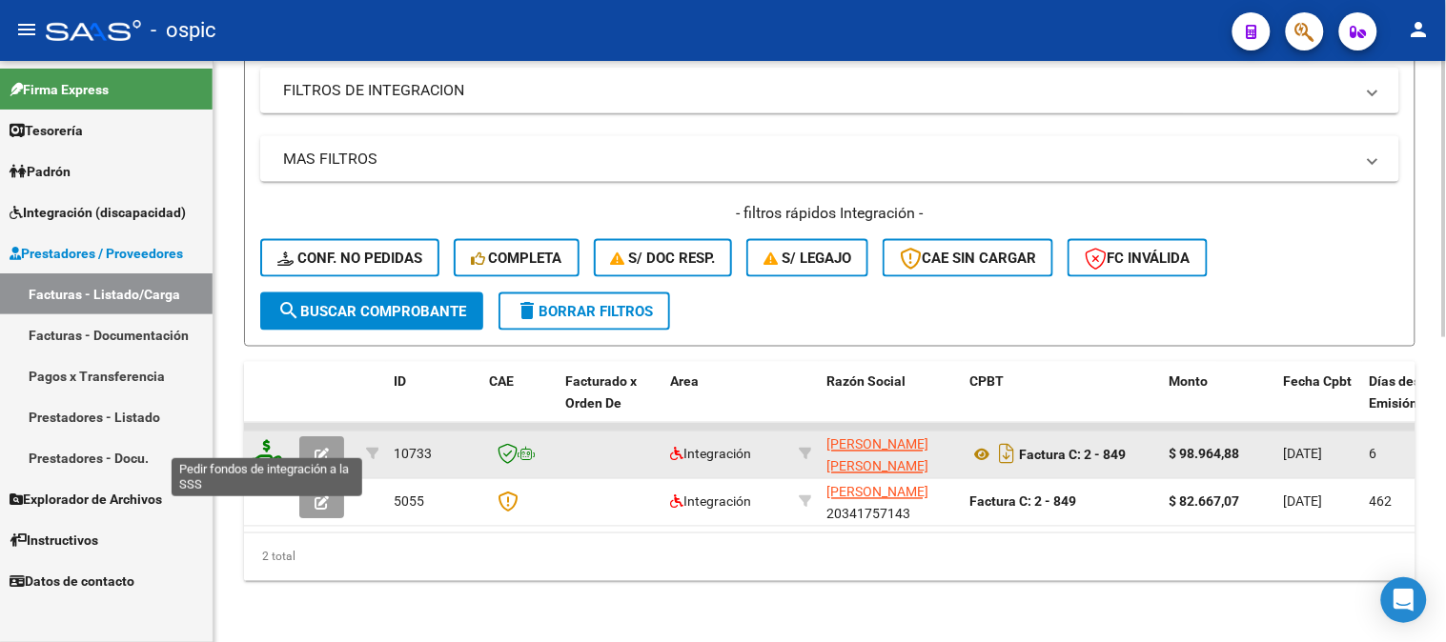
click at [268, 440] on icon at bounding box center [267, 453] width 30 height 27
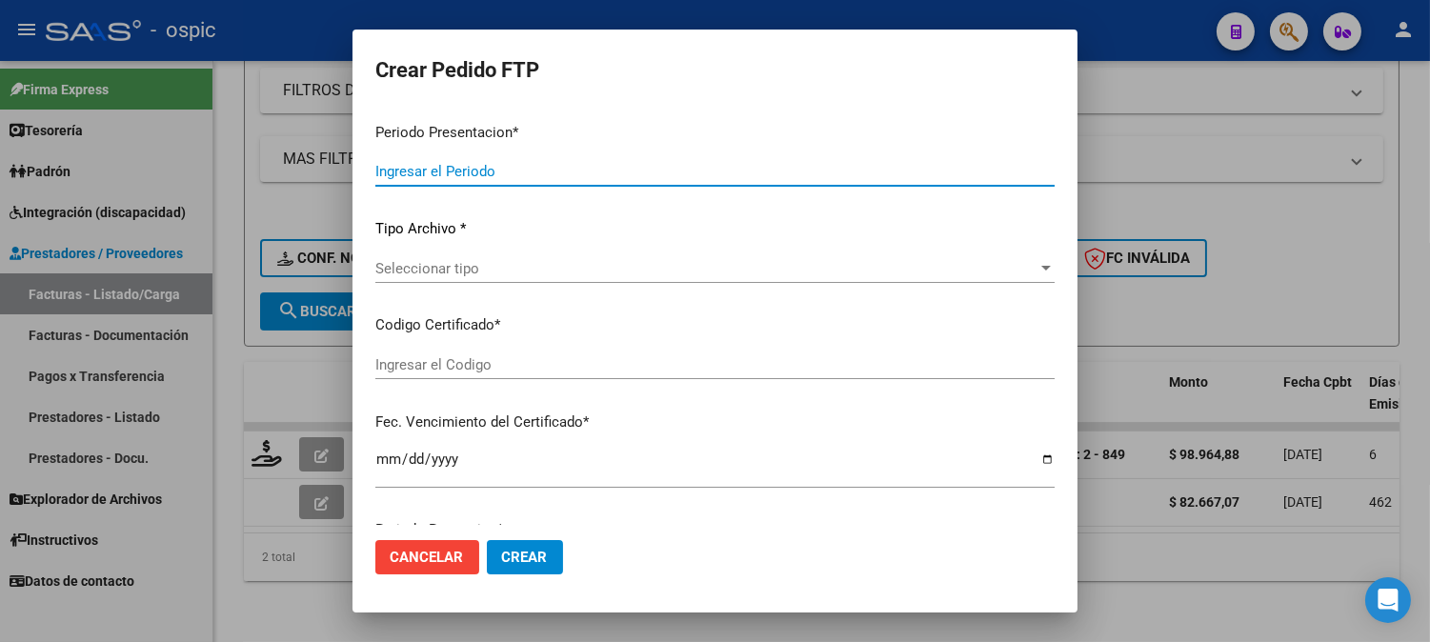
type input "202507"
type input "$ 98.964,88"
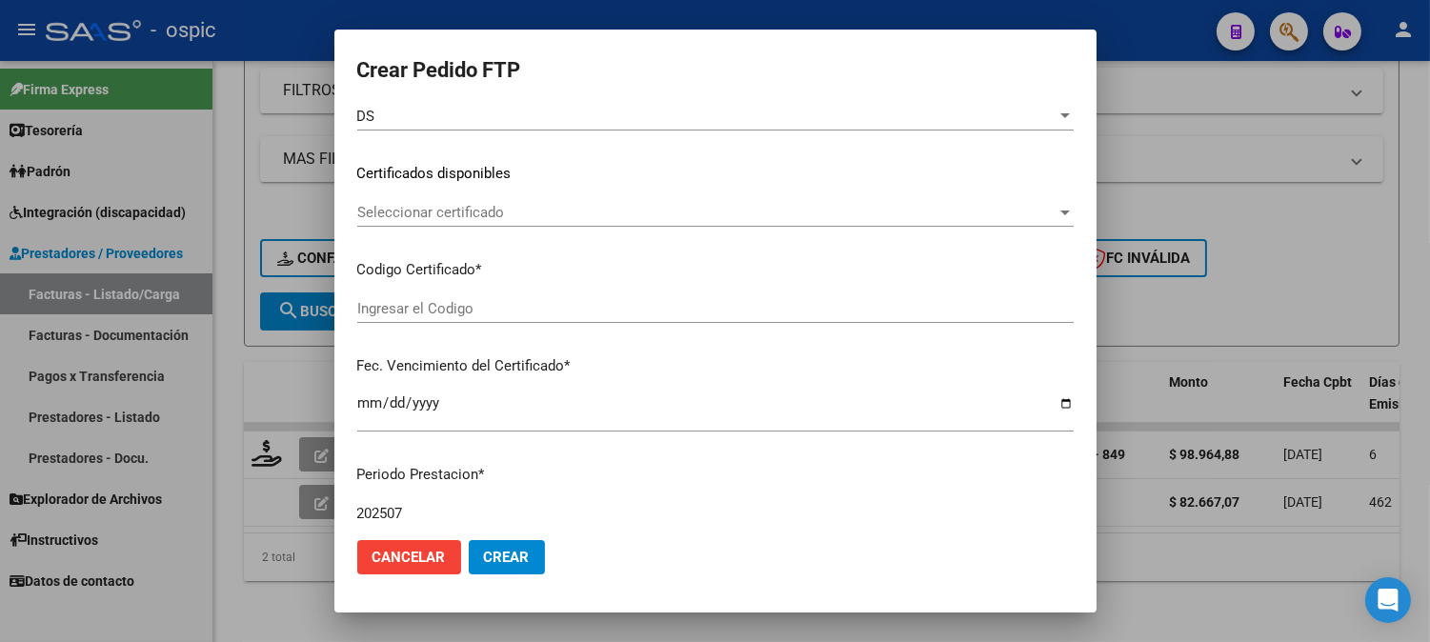
scroll to position [282, 0]
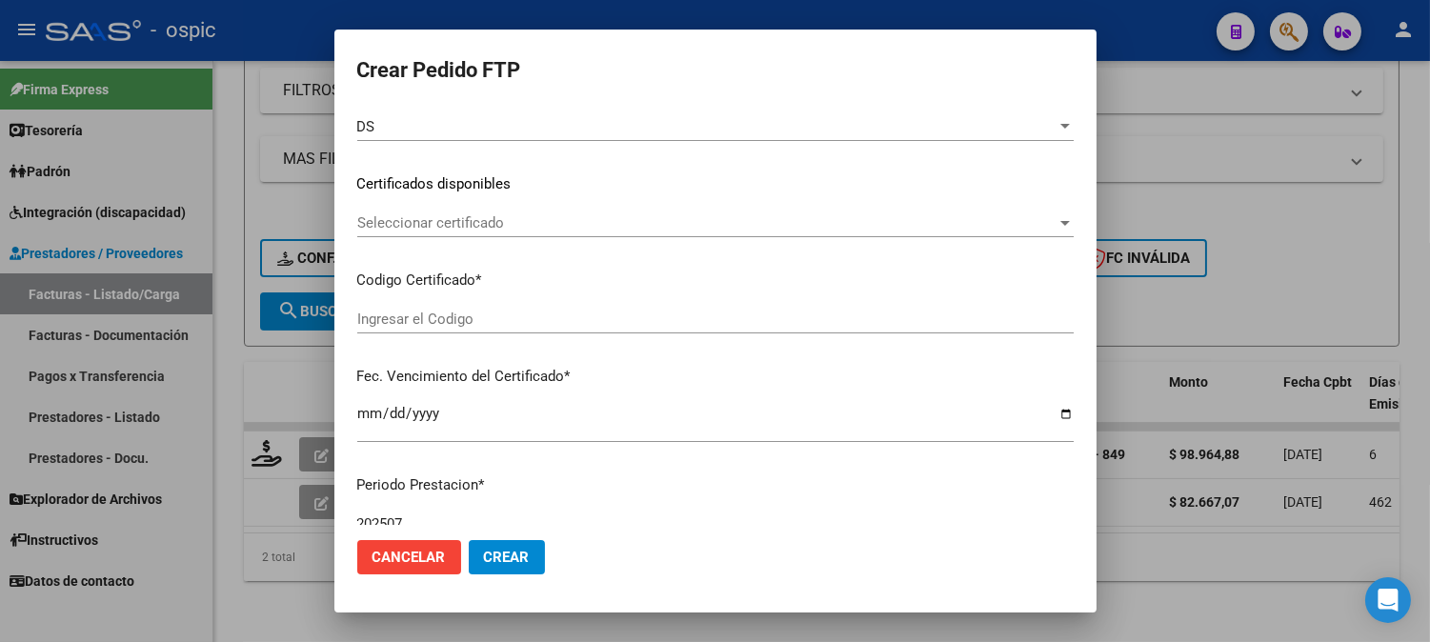
drag, startPoint x: 1075, startPoint y: 230, endPoint x: 1074, endPoint y: 167, distance: 62.9
click at [1074, 167] on mat-dialog-content "VER COMPROBANTE ARCA Padrón Afiliado: [PERSON_NAME]: 20568679327 FTP SSS Alerta…" at bounding box center [715, 316] width 762 height 417
click at [1079, 183] on mat-dialog-content "VER COMPROBANTE ARCA Padrón Afiliado: [PERSON_NAME]: 20568679327 FTP SSS Alerta…" at bounding box center [715, 316] width 762 height 417
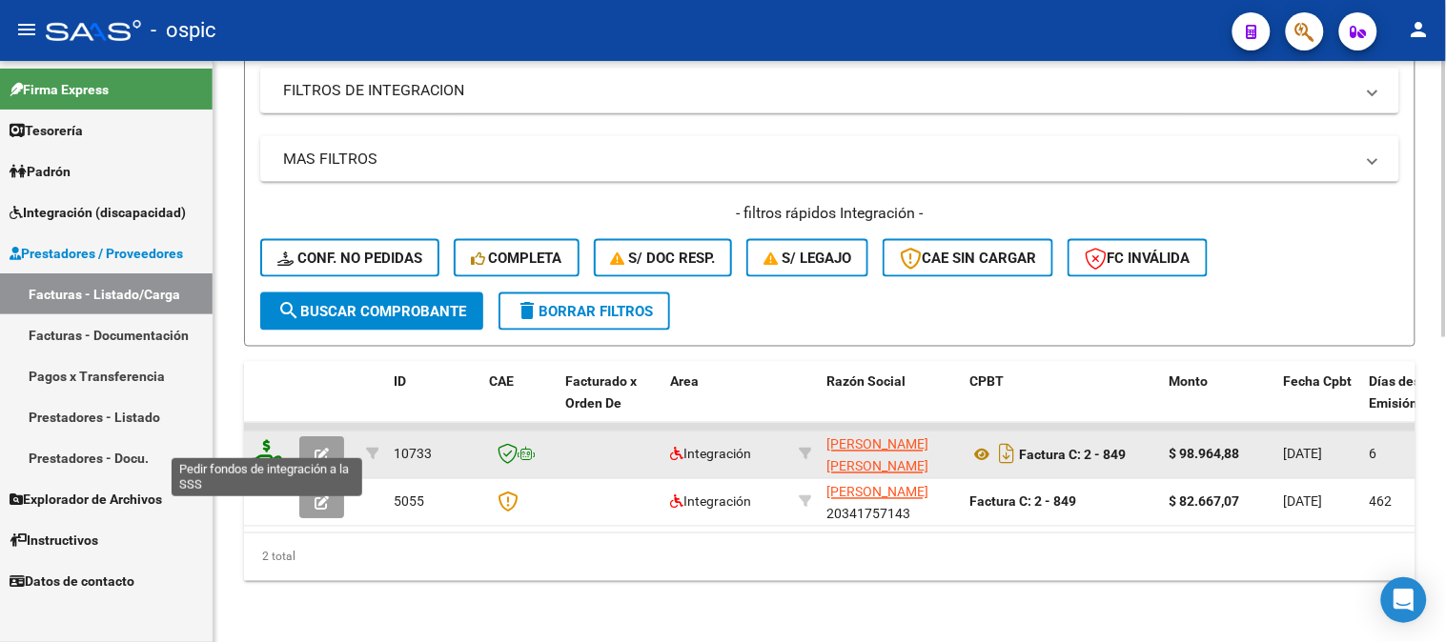
click at [269, 440] on icon at bounding box center [267, 453] width 30 height 27
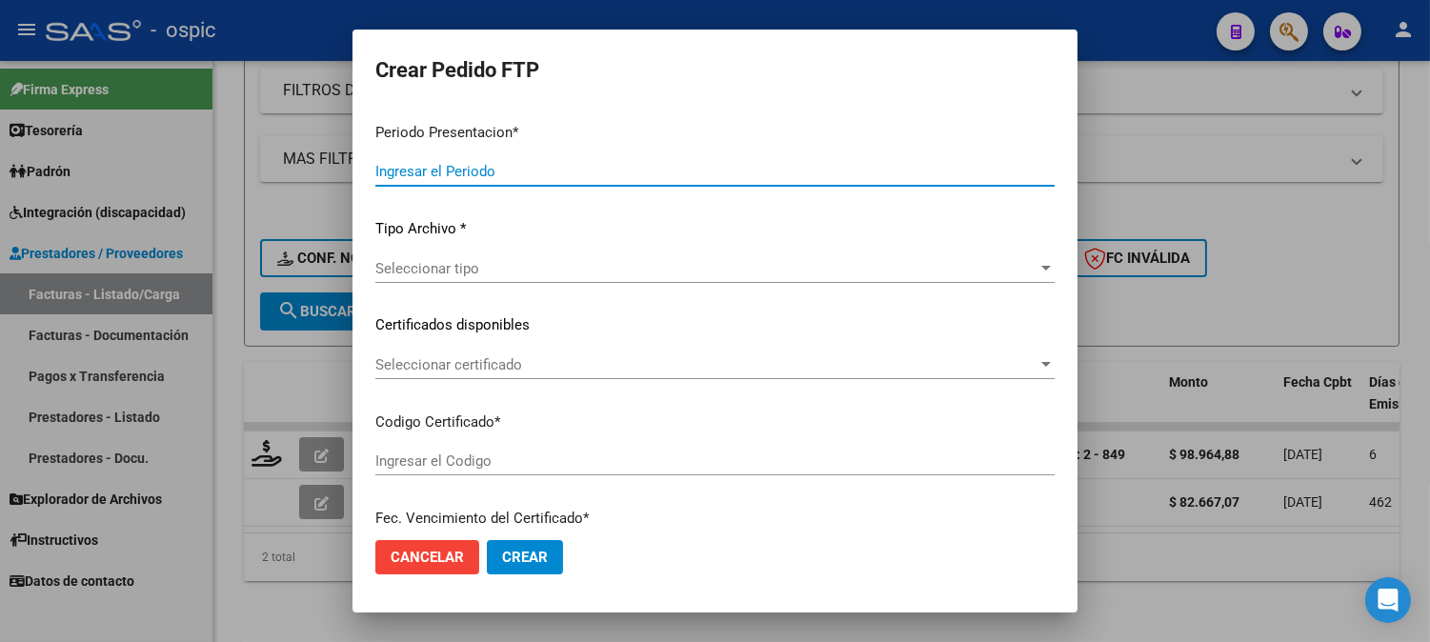
type input "202507"
type input "$ 98.964,88"
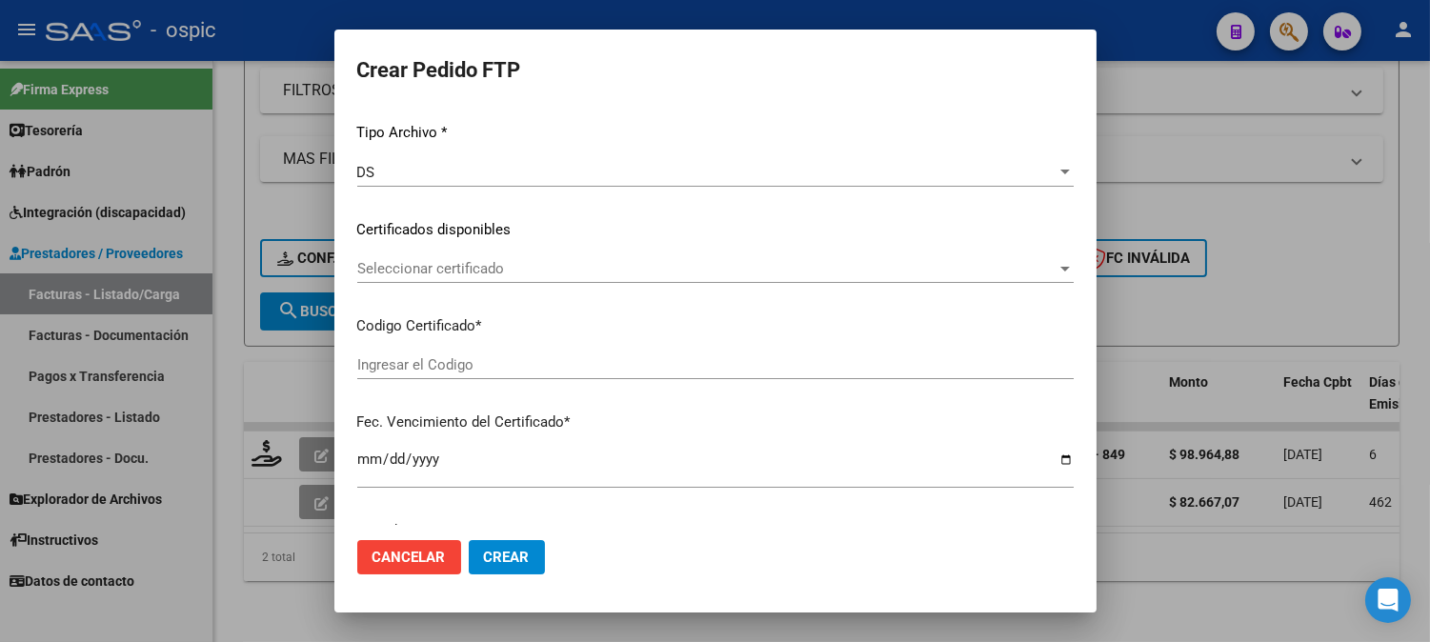
scroll to position [248, 0]
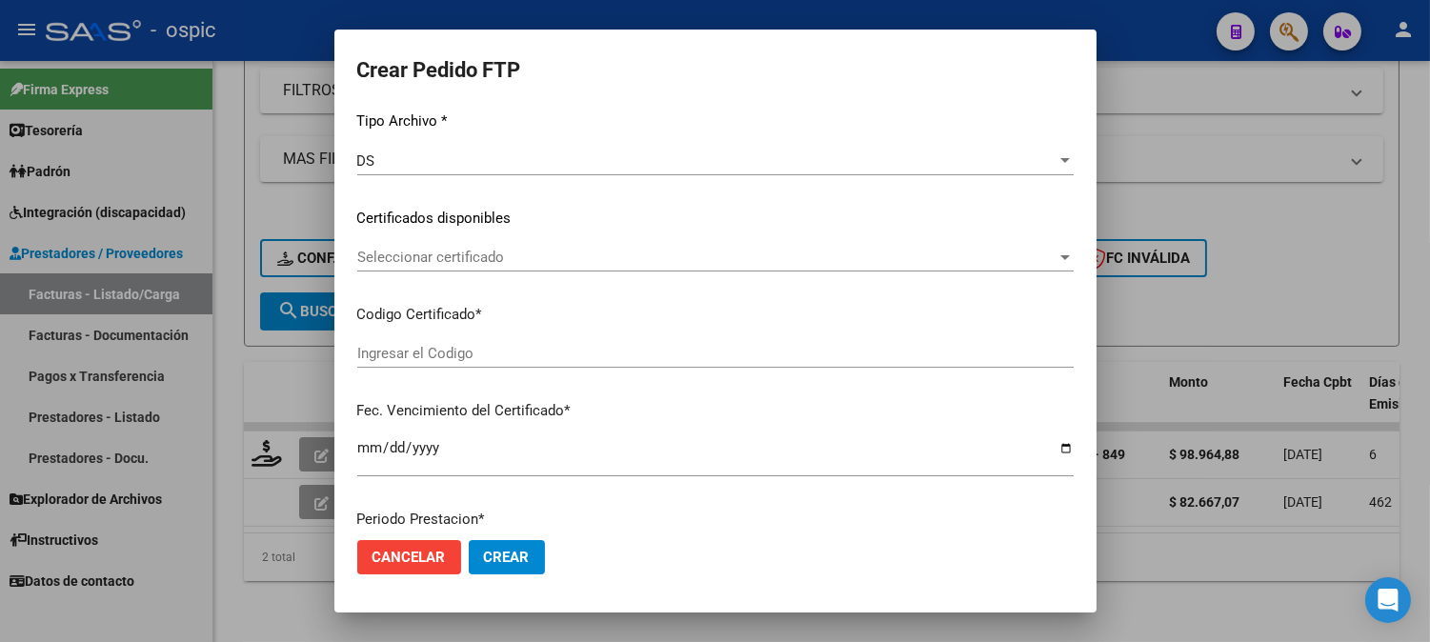
click at [993, 252] on span "Seleccionar certificado" at bounding box center [706, 257] width 699 height 17
click at [404, 557] on span "Cancelar" at bounding box center [409, 557] width 73 height 17
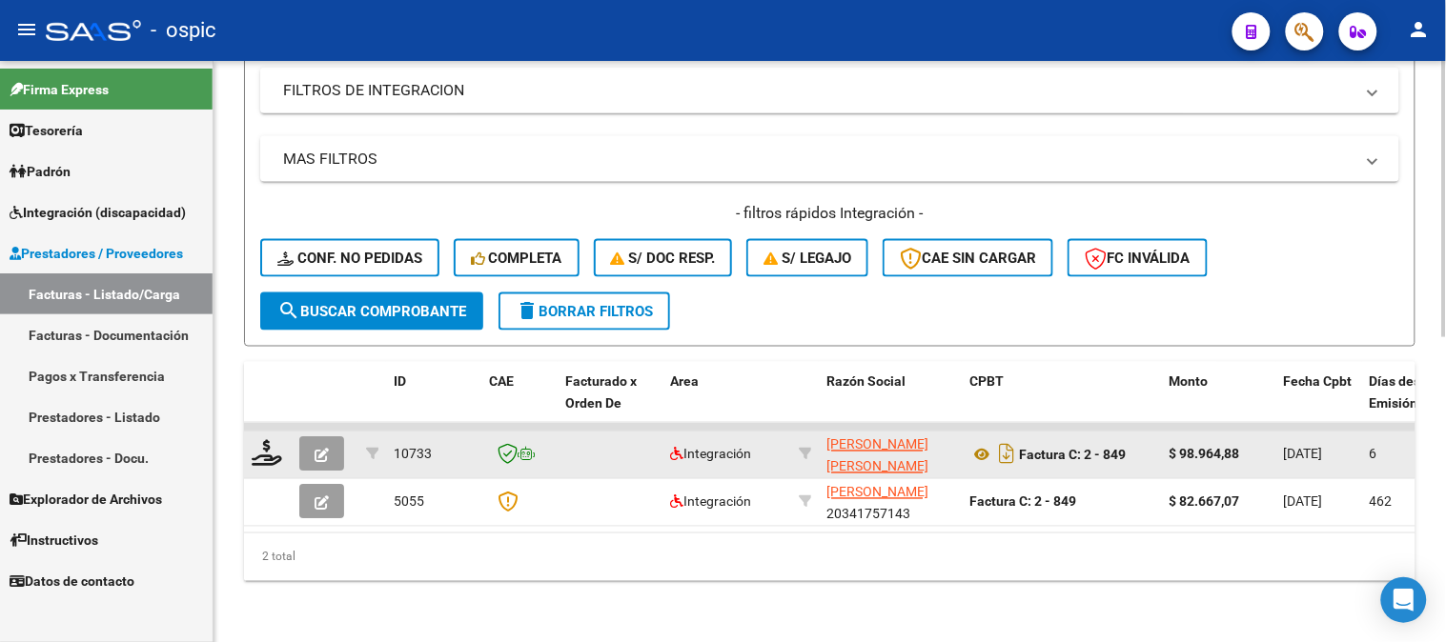
click at [316, 449] on icon "button" at bounding box center [321, 456] width 14 height 14
click at [331, 438] on button "button" at bounding box center [321, 454] width 45 height 34
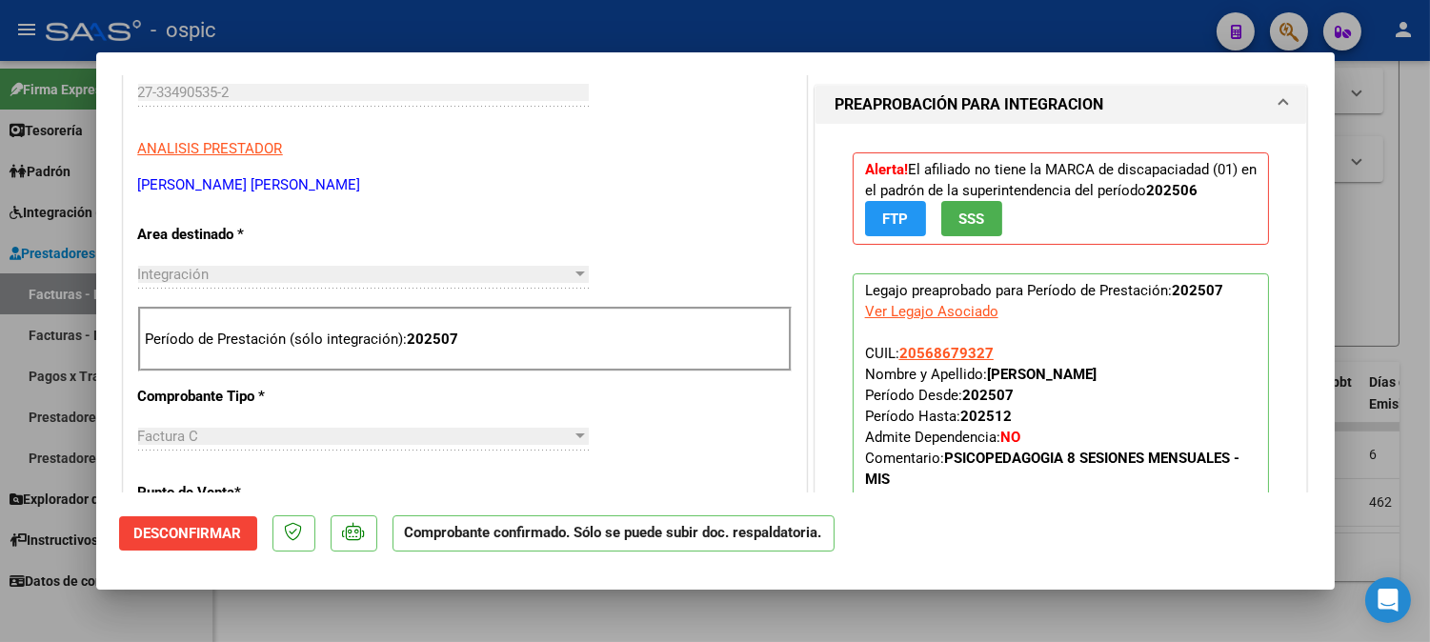
scroll to position [317, 0]
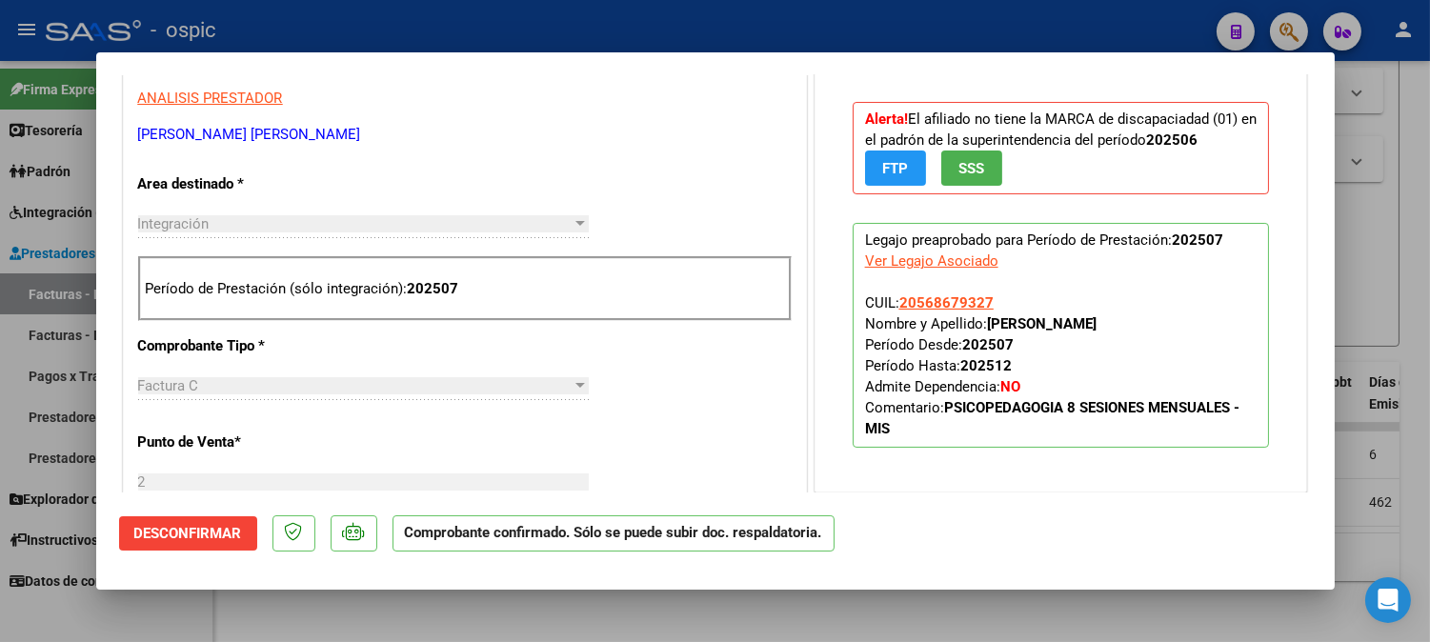
type input "$ 0,00"
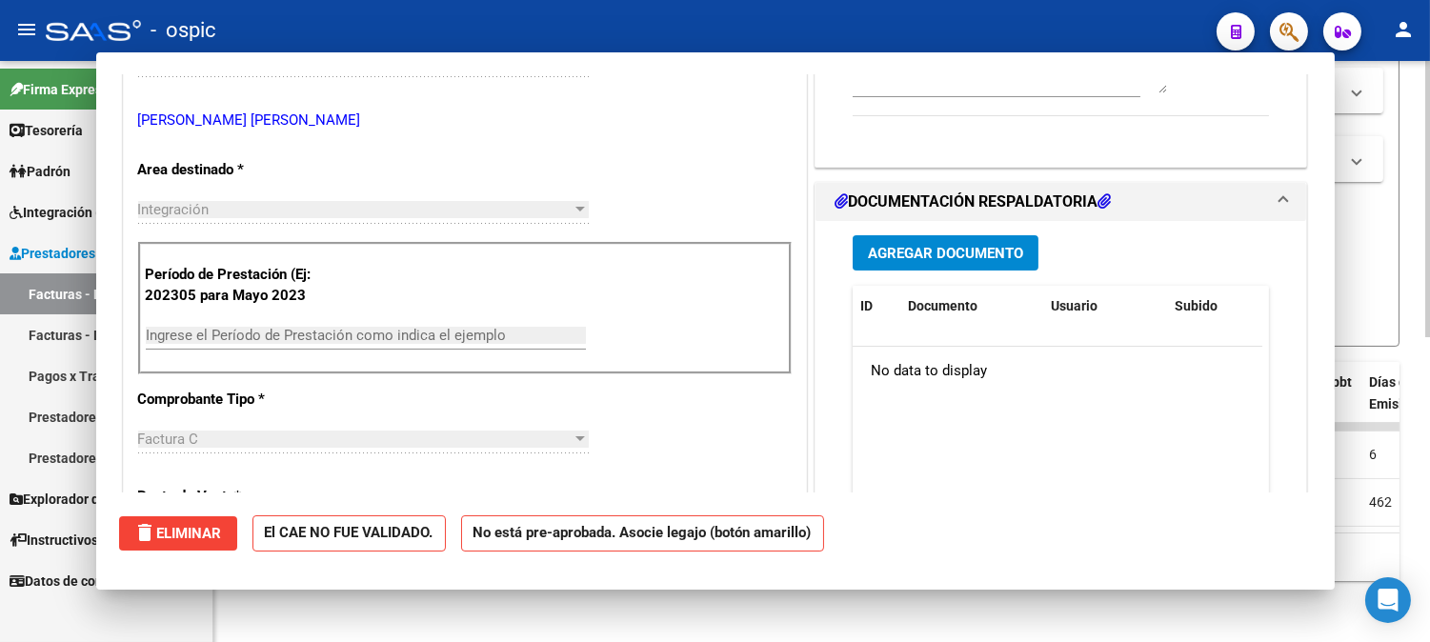
scroll to position [0, 0]
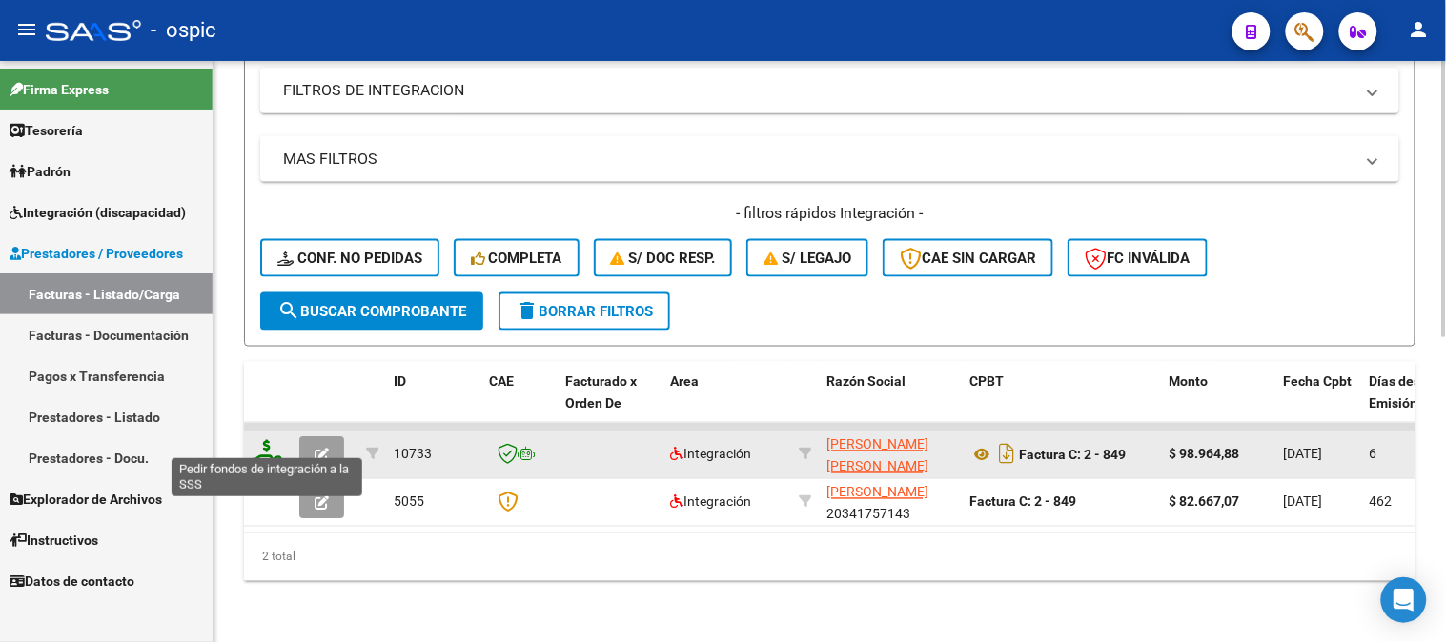
click at [272, 440] on icon at bounding box center [267, 453] width 30 height 27
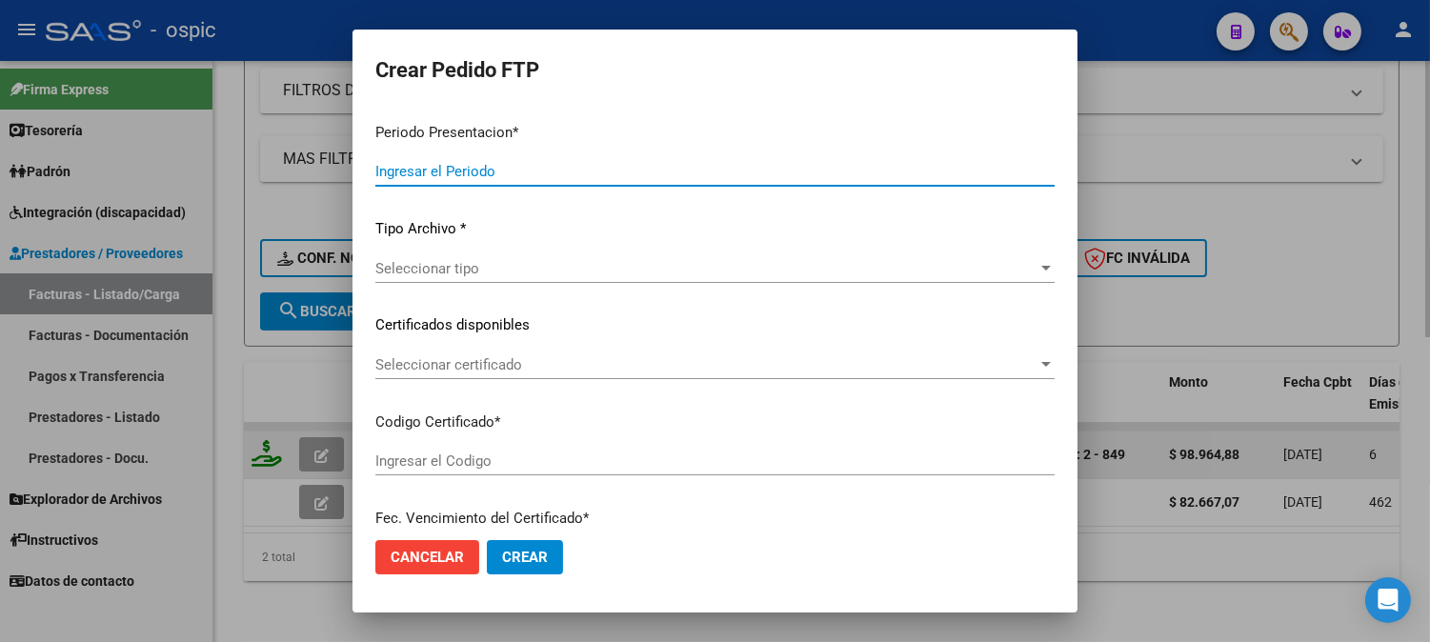
type input "202507"
type input "$ 98.964,88"
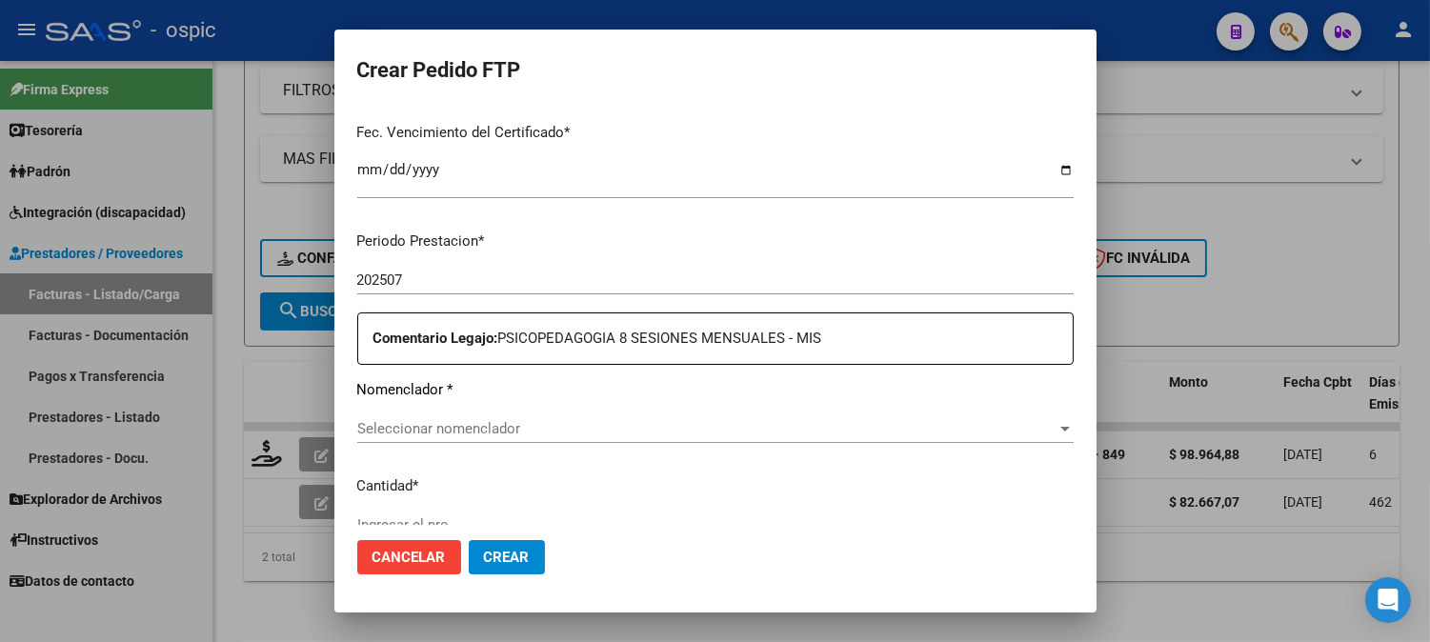
scroll to position [544, 0]
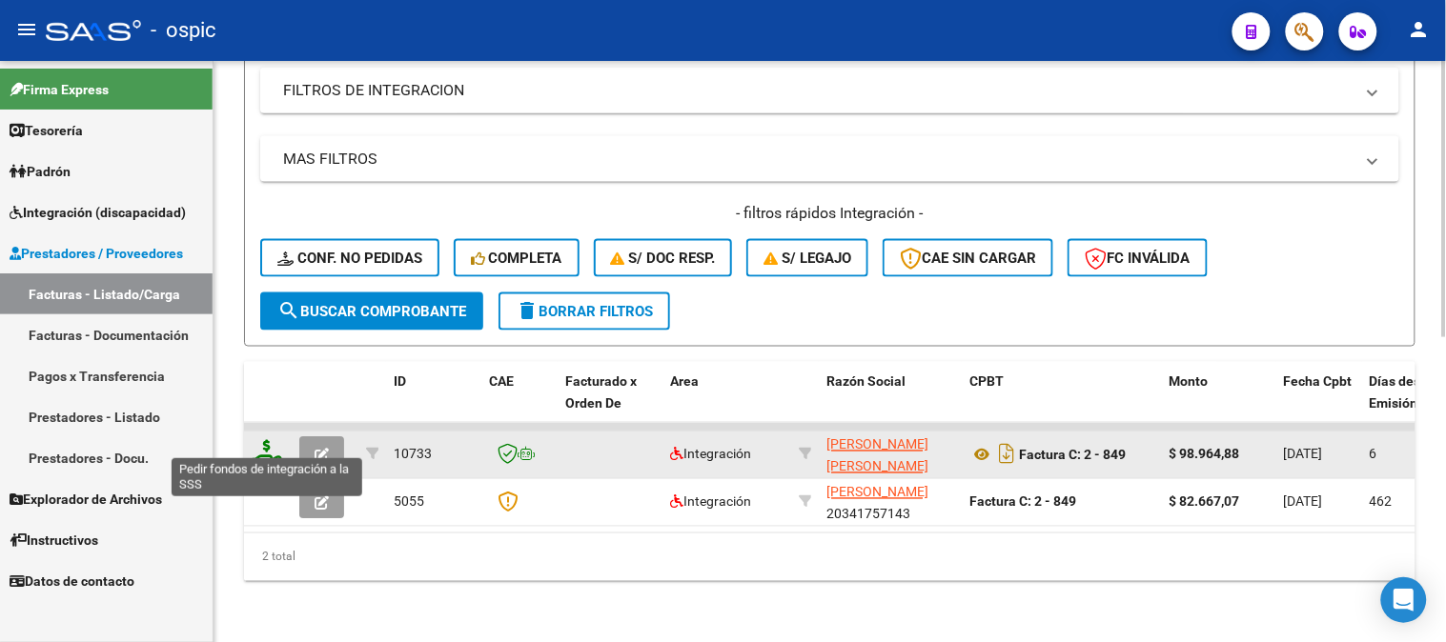
click at [270, 440] on icon at bounding box center [267, 453] width 30 height 27
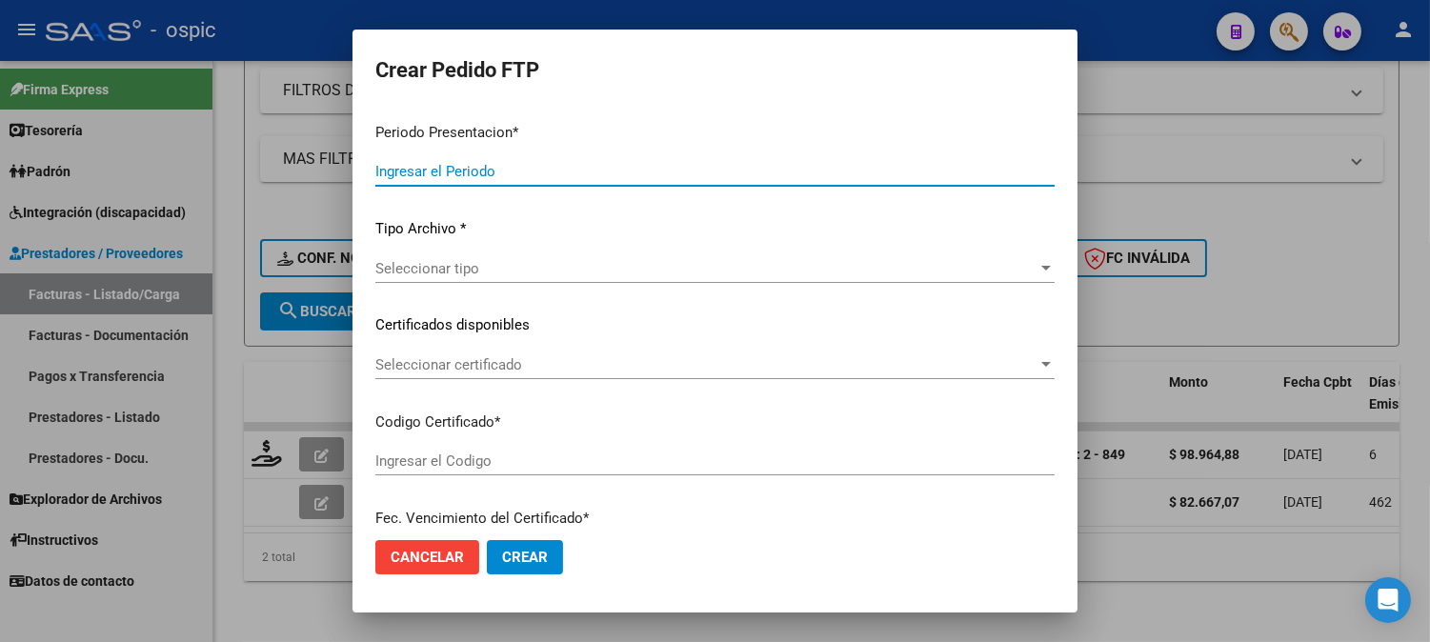
type input "202507"
type input "$ 98.964,88"
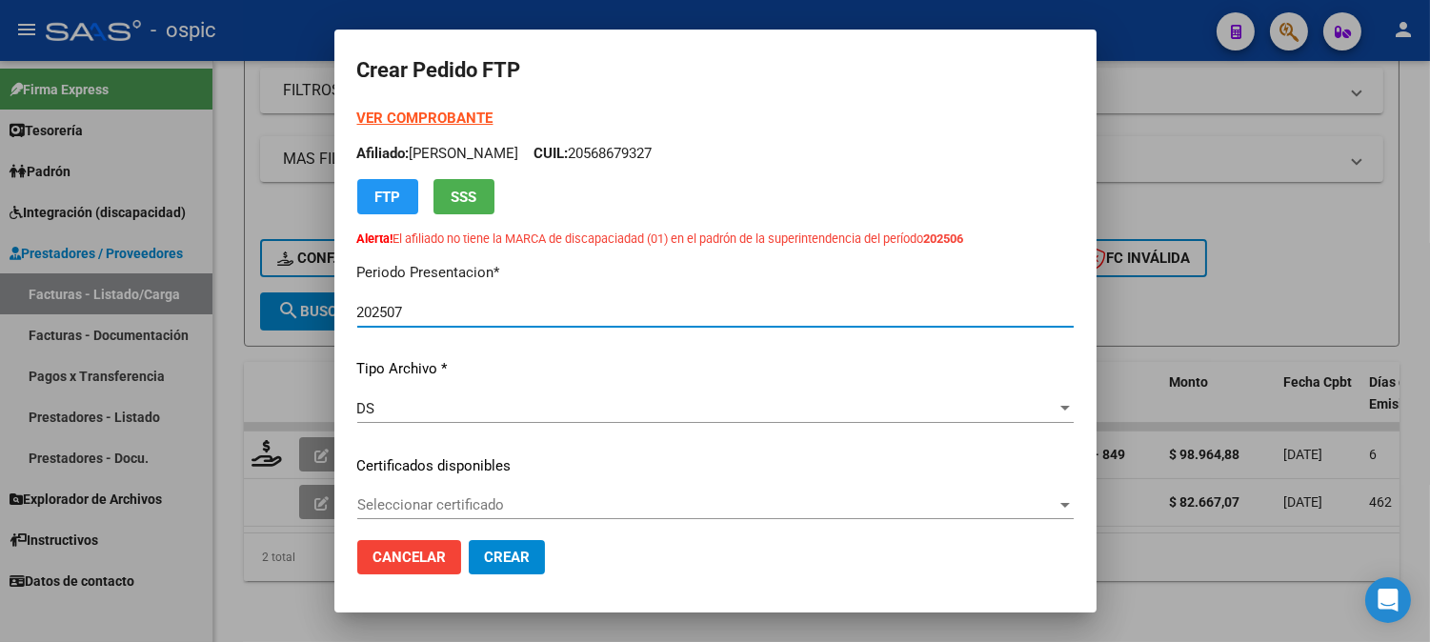
type input "8126421968"
type input "[DATE]"
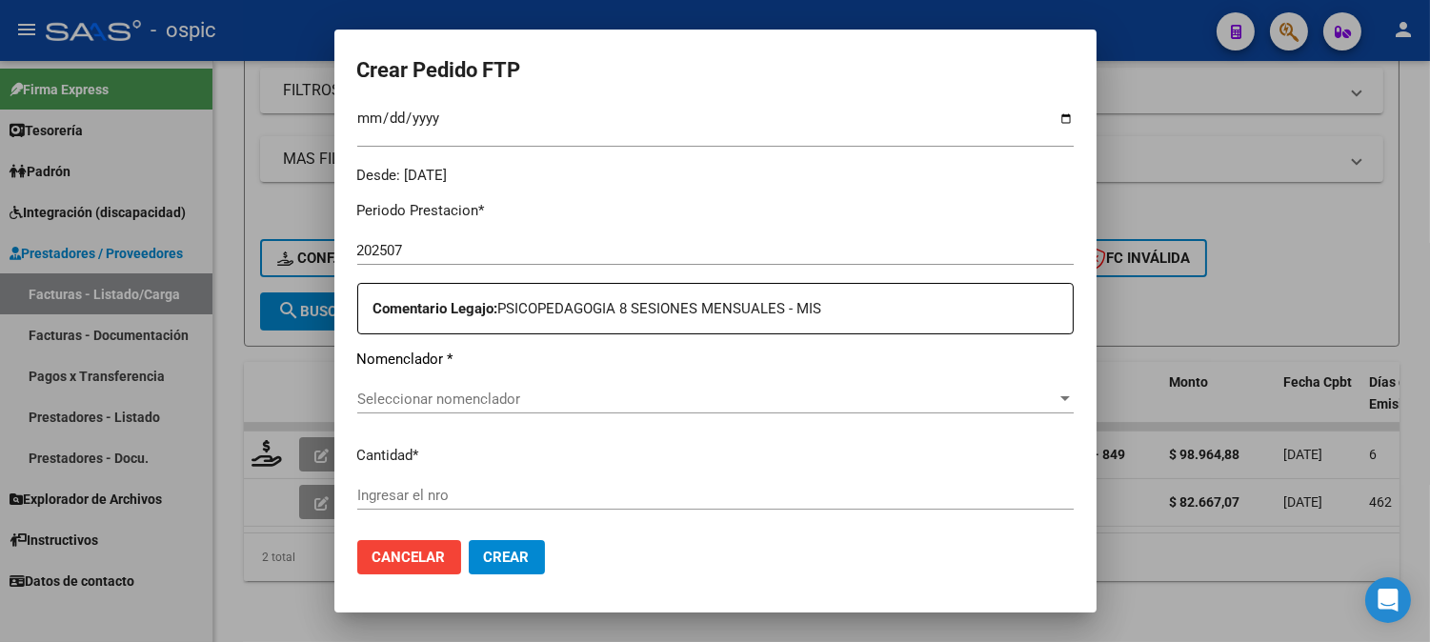
scroll to position [582, 0]
click at [776, 381] on div "Seleccionar nomenclador Seleccionar nomenclador" at bounding box center [715, 394] width 717 height 29
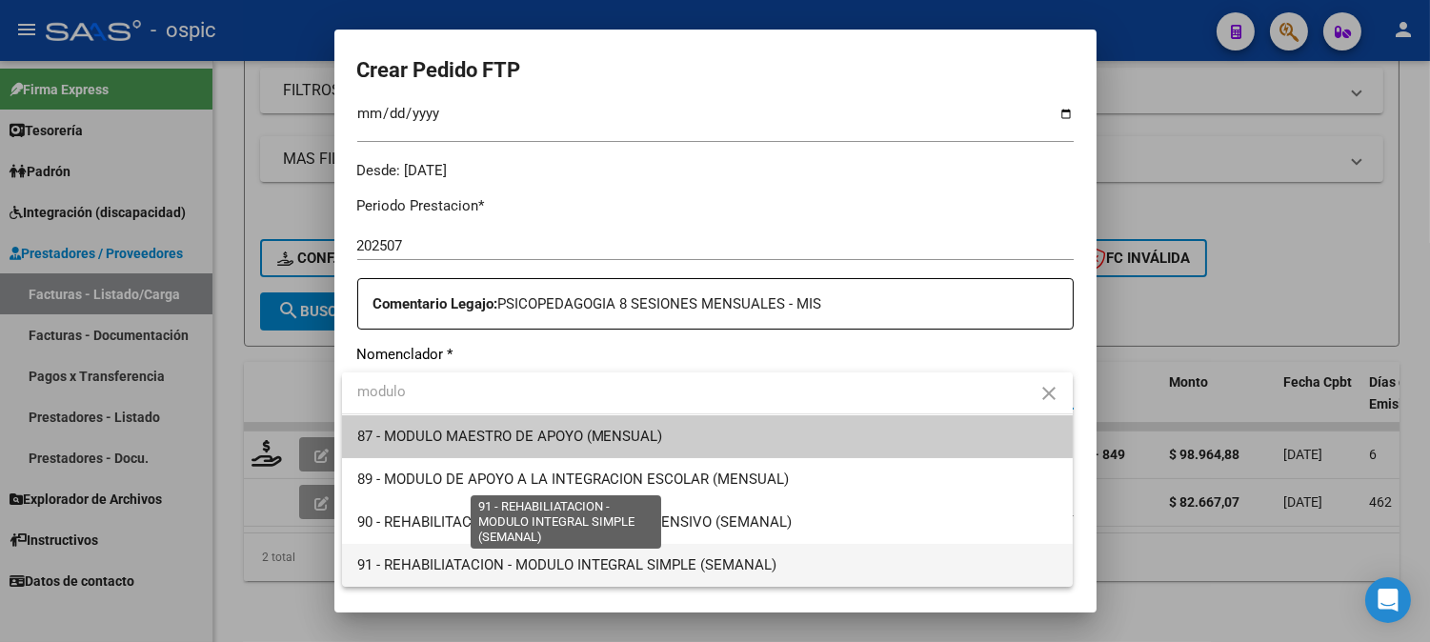
type input "modulo"
click at [689, 576] on span "91 - REHABILIATACION - MODULO INTEGRAL SIMPLE (SEMANAL)" at bounding box center [707, 565] width 700 height 43
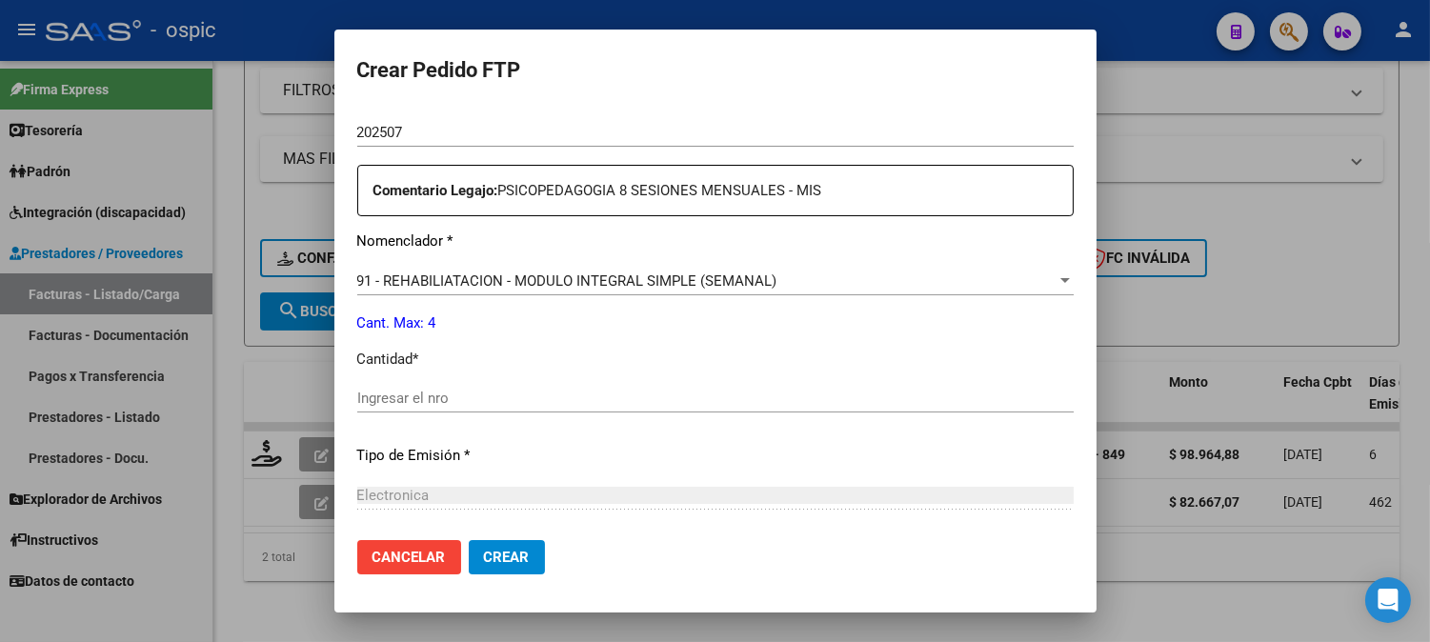
scroll to position [706, 0]
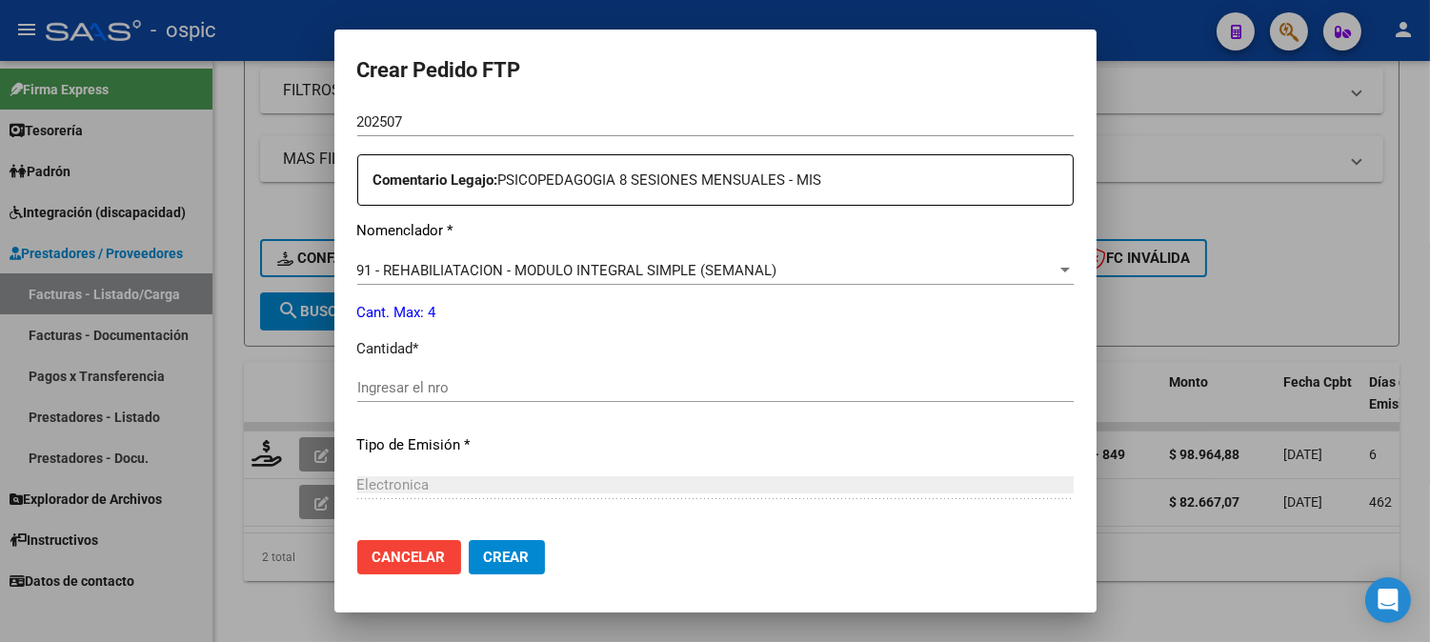
click at [750, 383] on input "Ingresar el nro" at bounding box center [715, 387] width 717 height 17
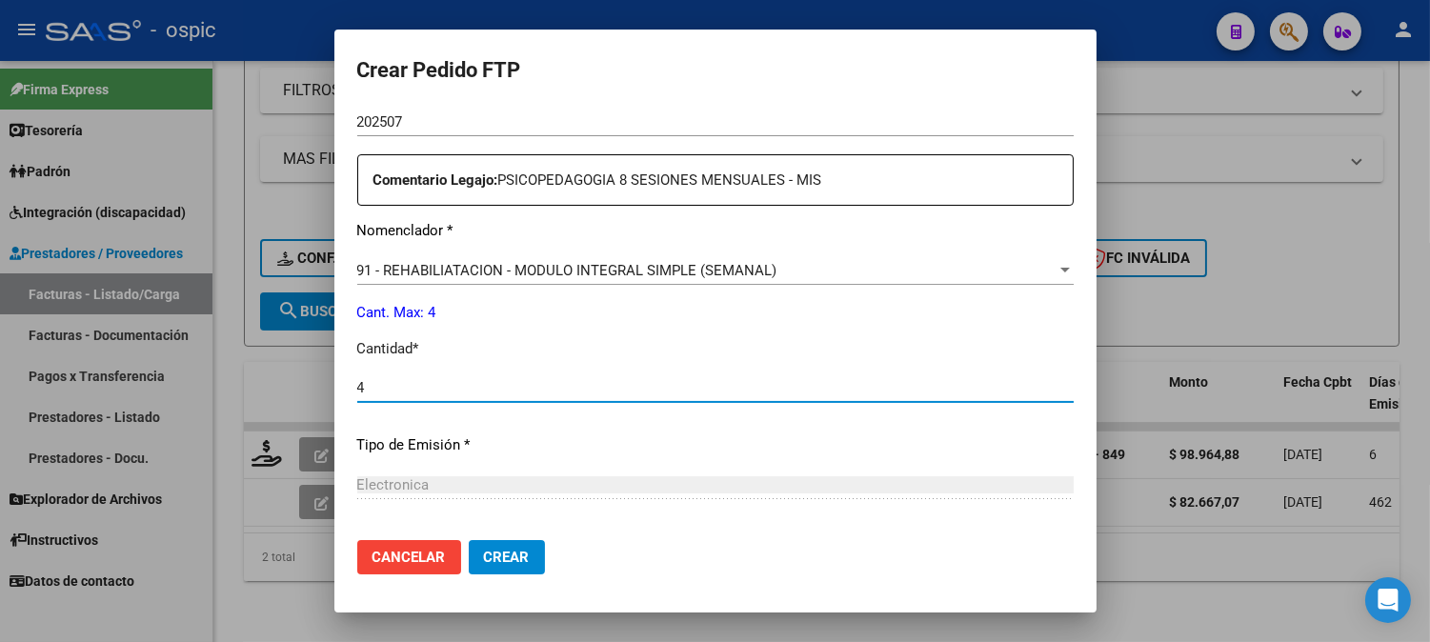
type input "4"
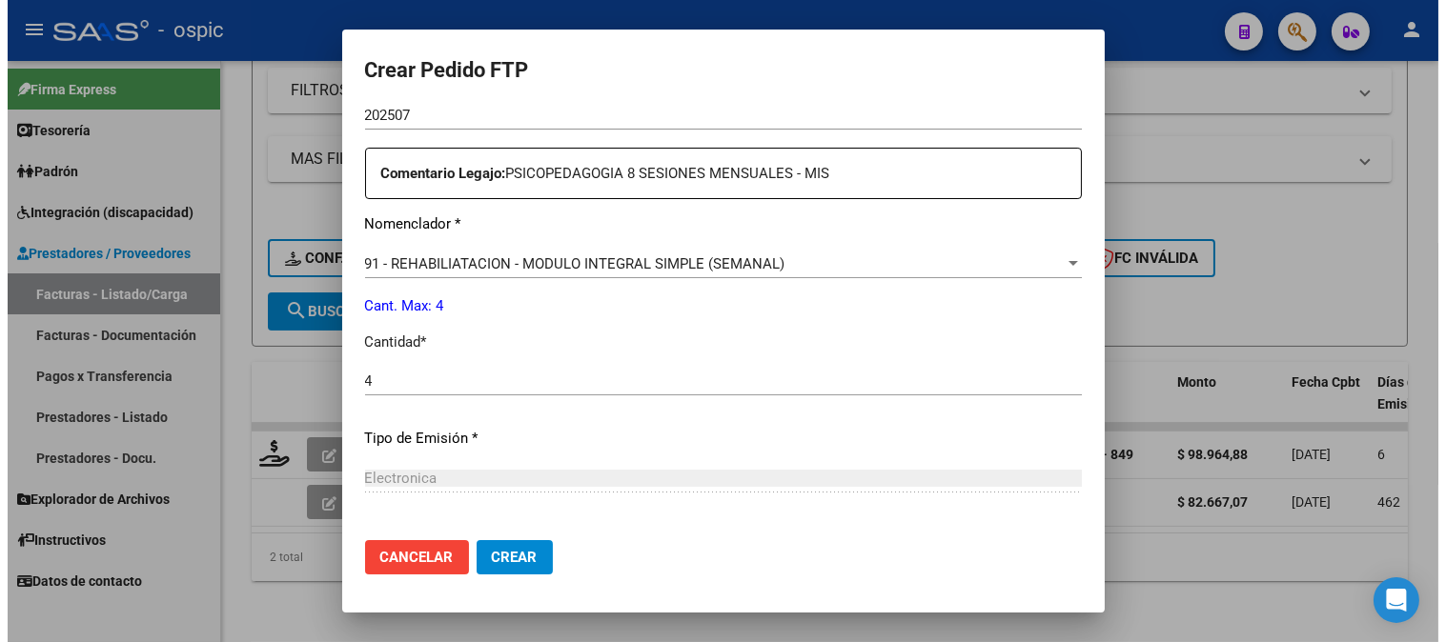
scroll to position [890, 0]
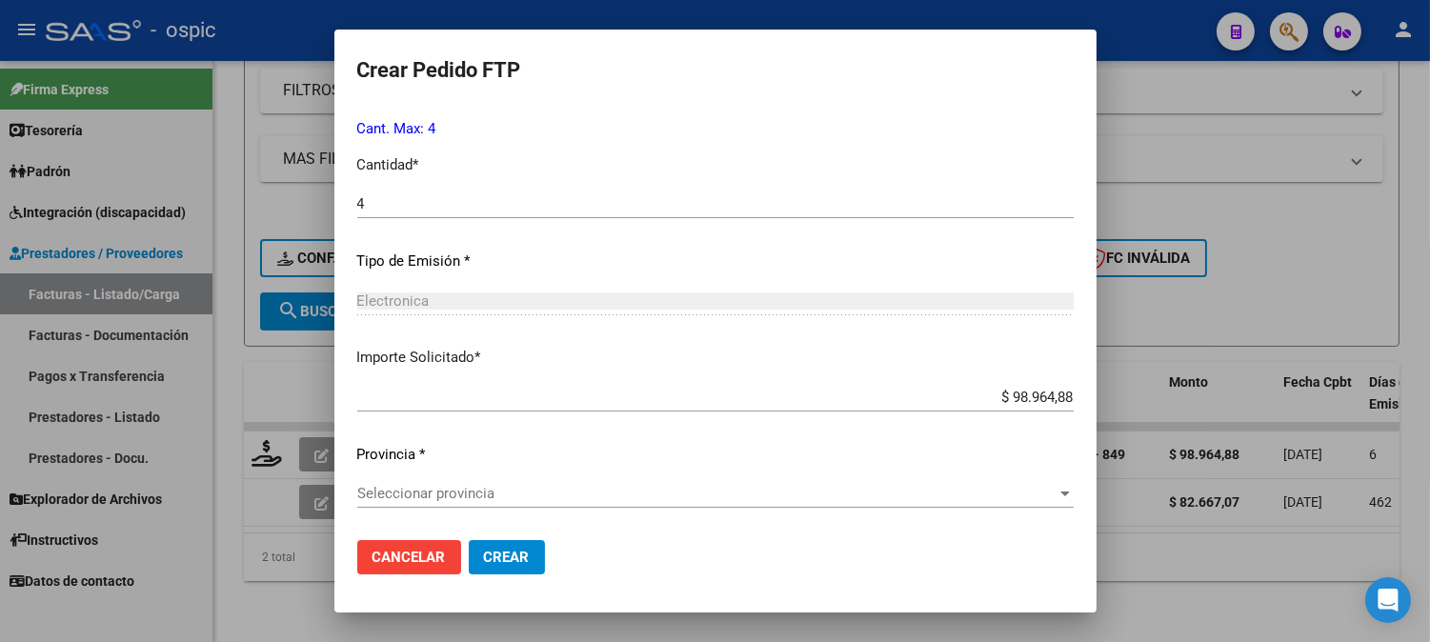
click at [411, 489] on span "Seleccionar provincia" at bounding box center [706, 493] width 699 height 17
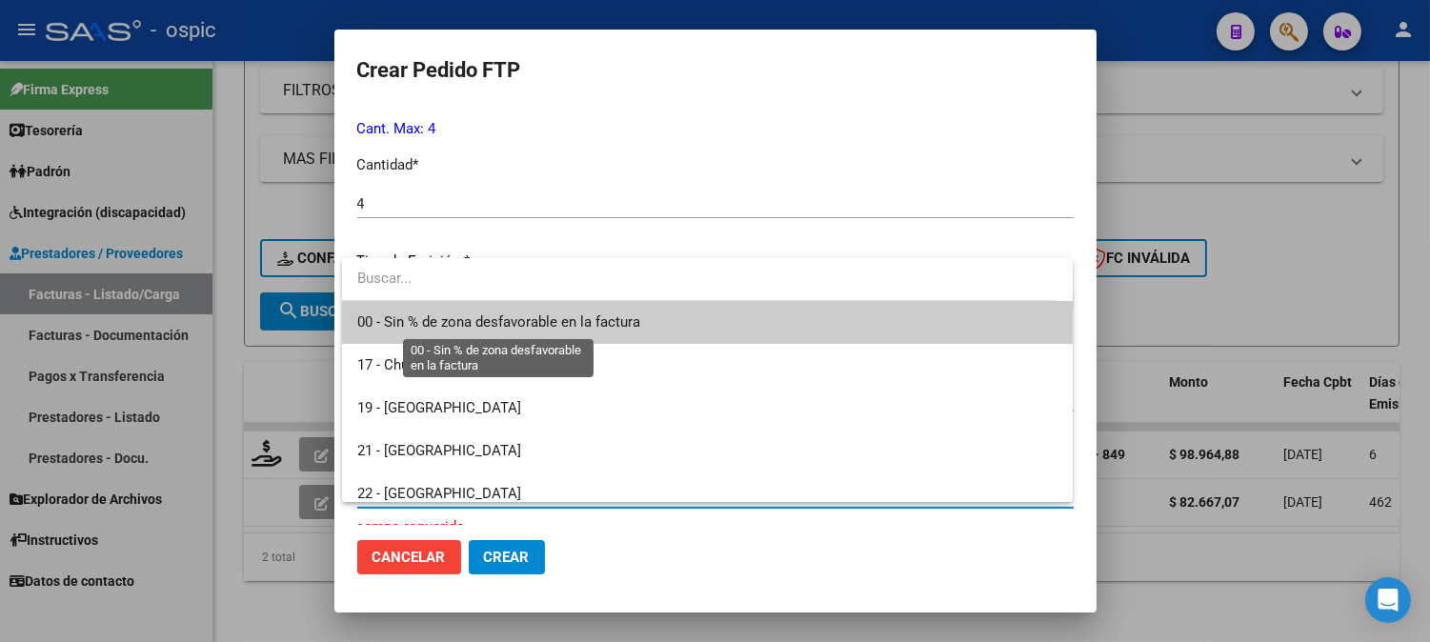
drag, startPoint x: 431, startPoint y: 321, endPoint x: 501, endPoint y: 464, distance: 159.4
click at [431, 322] on span "00 - Sin % de zona desfavorable en la factura" at bounding box center [498, 322] width 283 height 17
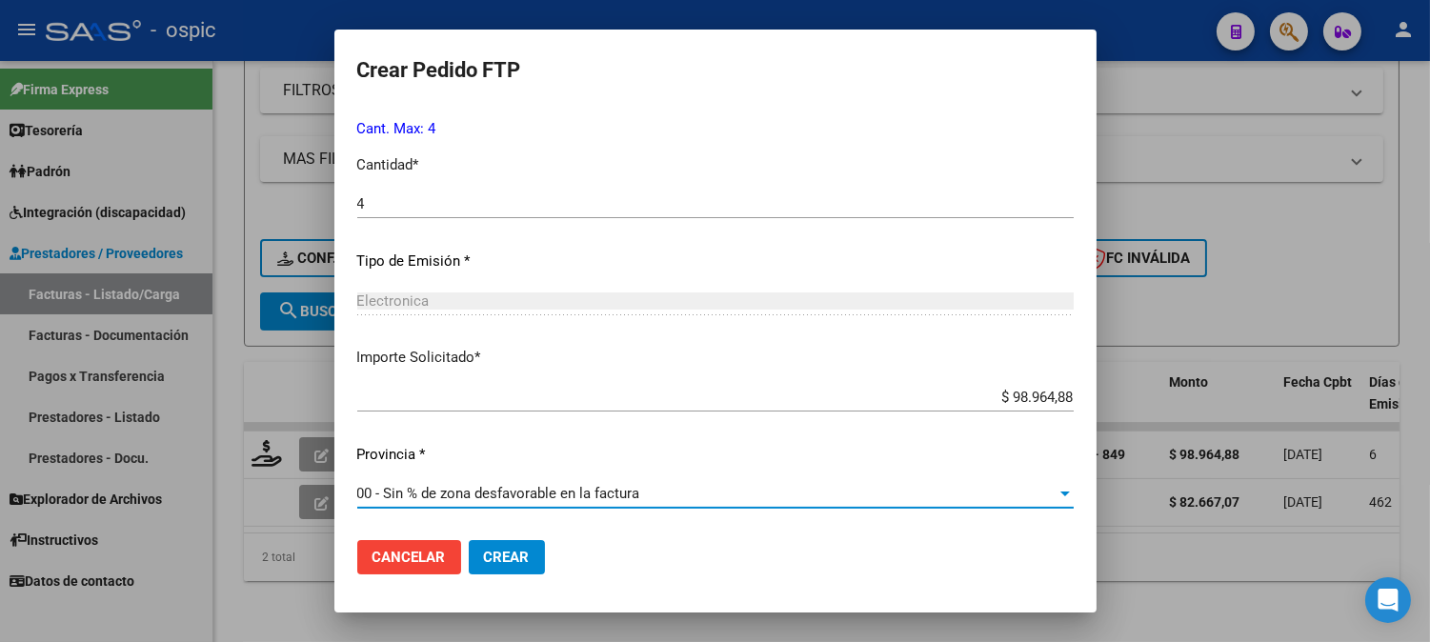
click at [512, 546] on button "Crear" at bounding box center [507, 557] width 76 height 34
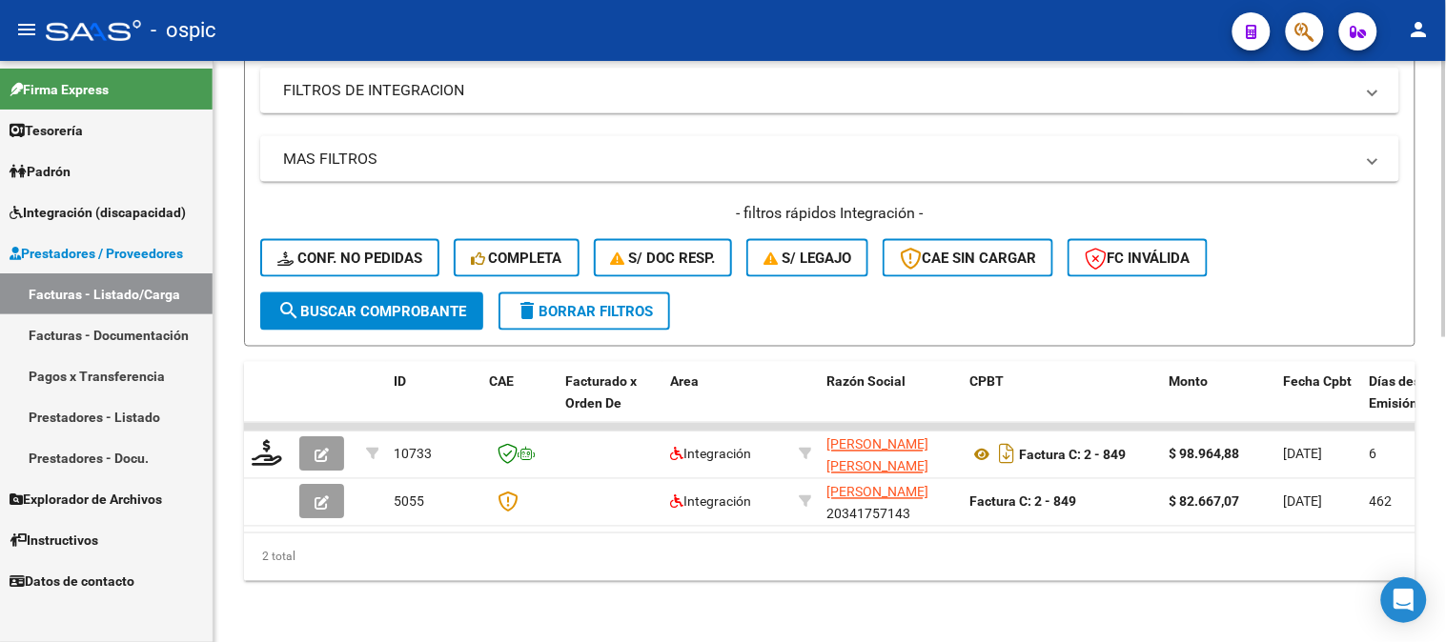
click at [603, 303] on span "delete Borrar Filtros" at bounding box center [584, 311] width 137 height 17
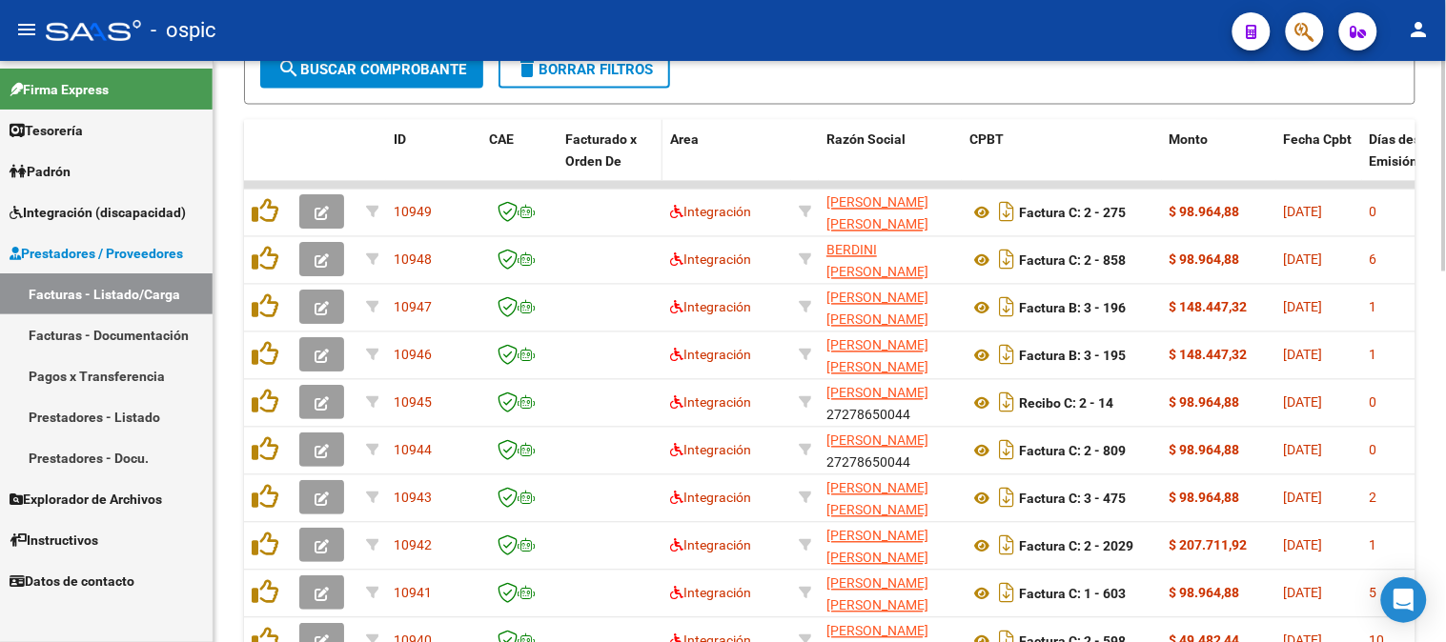
scroll to position [854, 0]
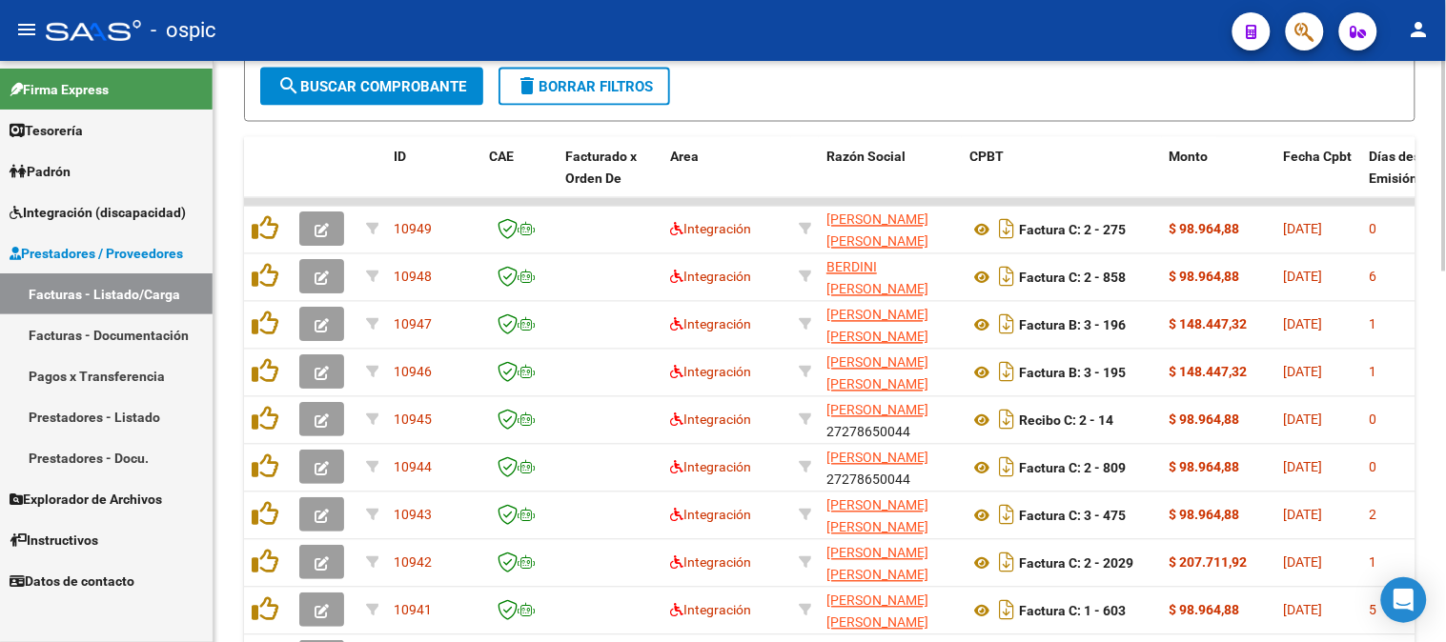
click at [616, 87] on span "delete Borrar Filtros" at bounding box center [584, 86] width 137 height 17
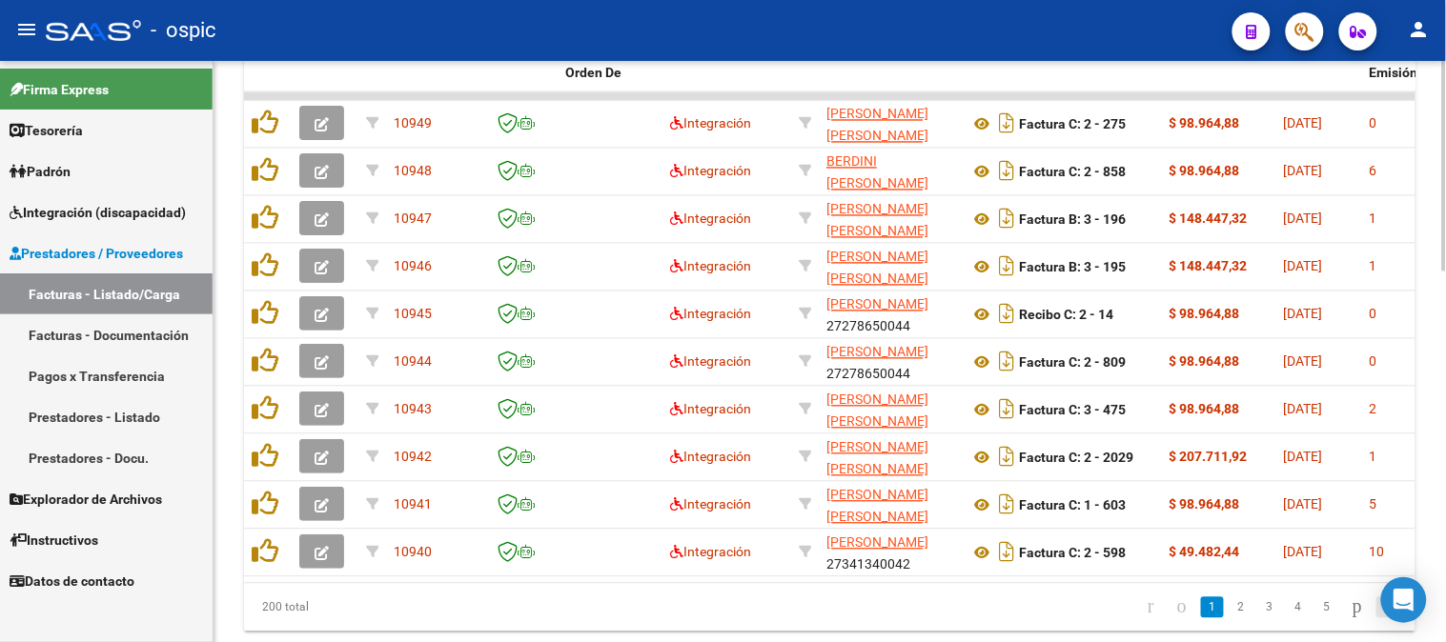
click at [1382, 618] on icon "go to last page" at bounding box center [1389, 607] width 15 height 23
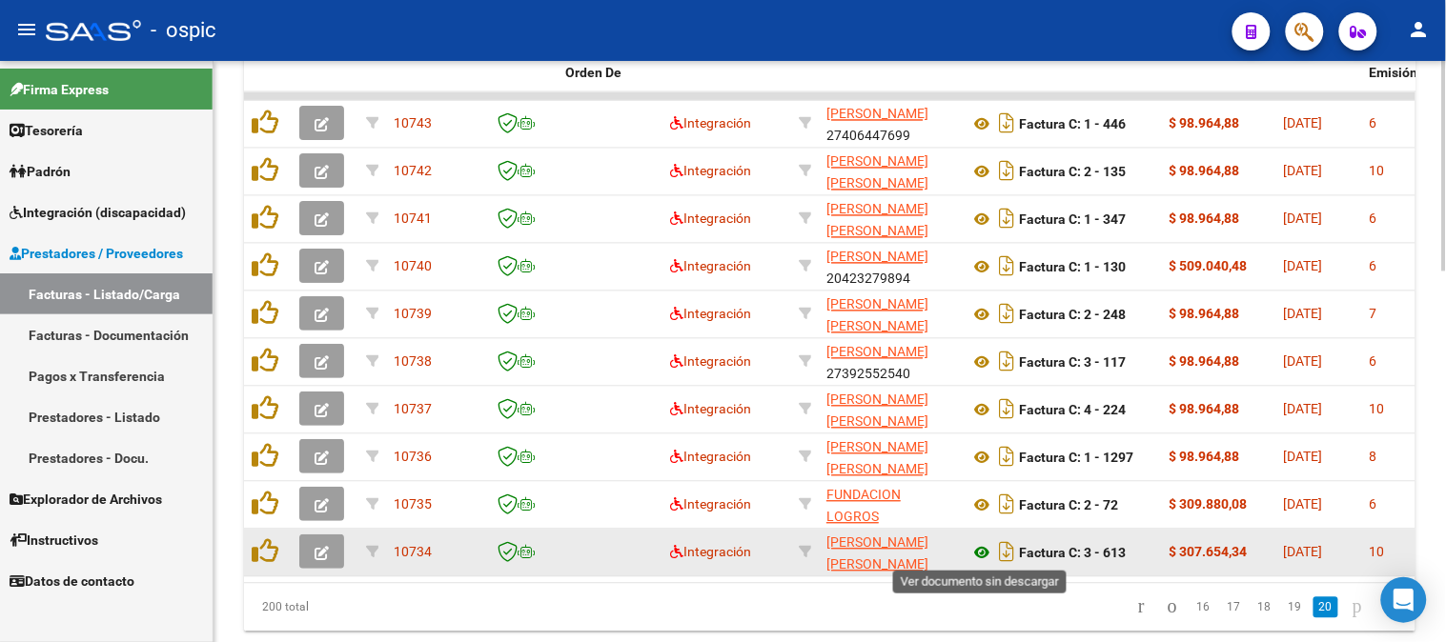
click at [984, 546] on icon at bounding box center [981, 553] width 25 height 23
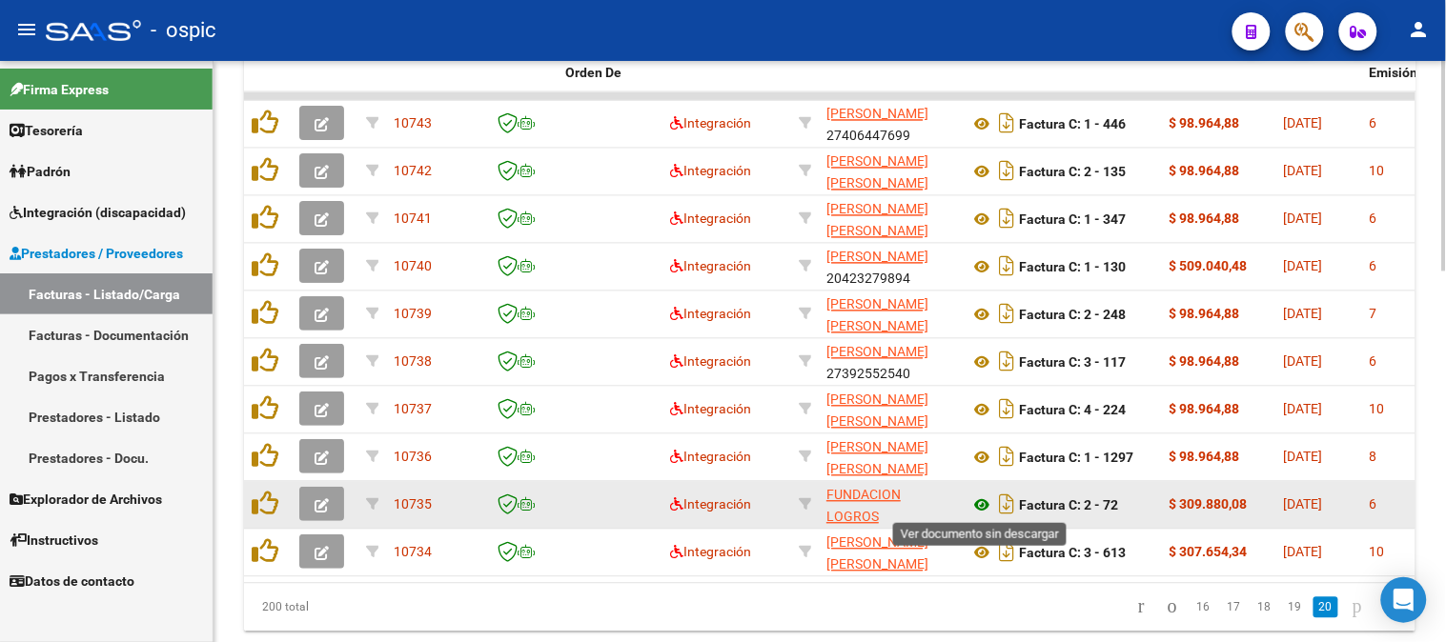
click at [982, 498] on icon at bounding box center [981, 506] width 25 height 23
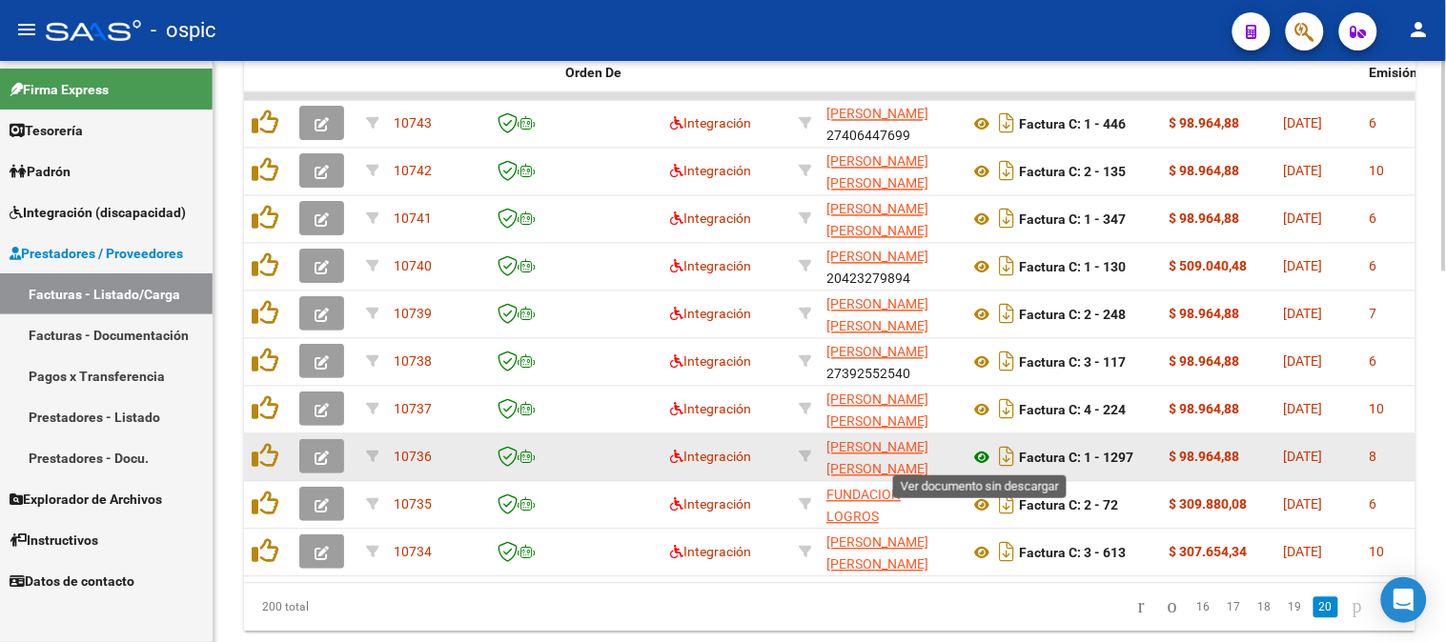
click at [982, 455] on icon at bounding box center [981, 458] width 25 height 23
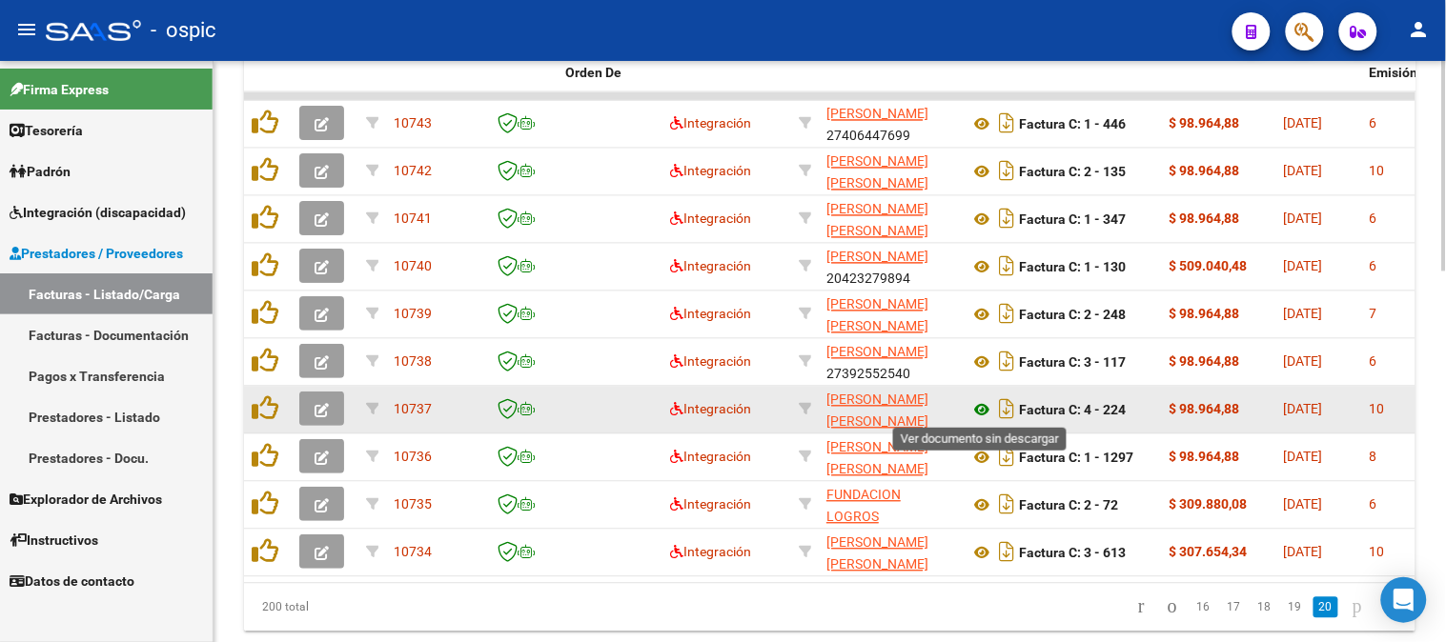
click at [984, 408] on icon at bounding box center [981, 410] width 25 height 23
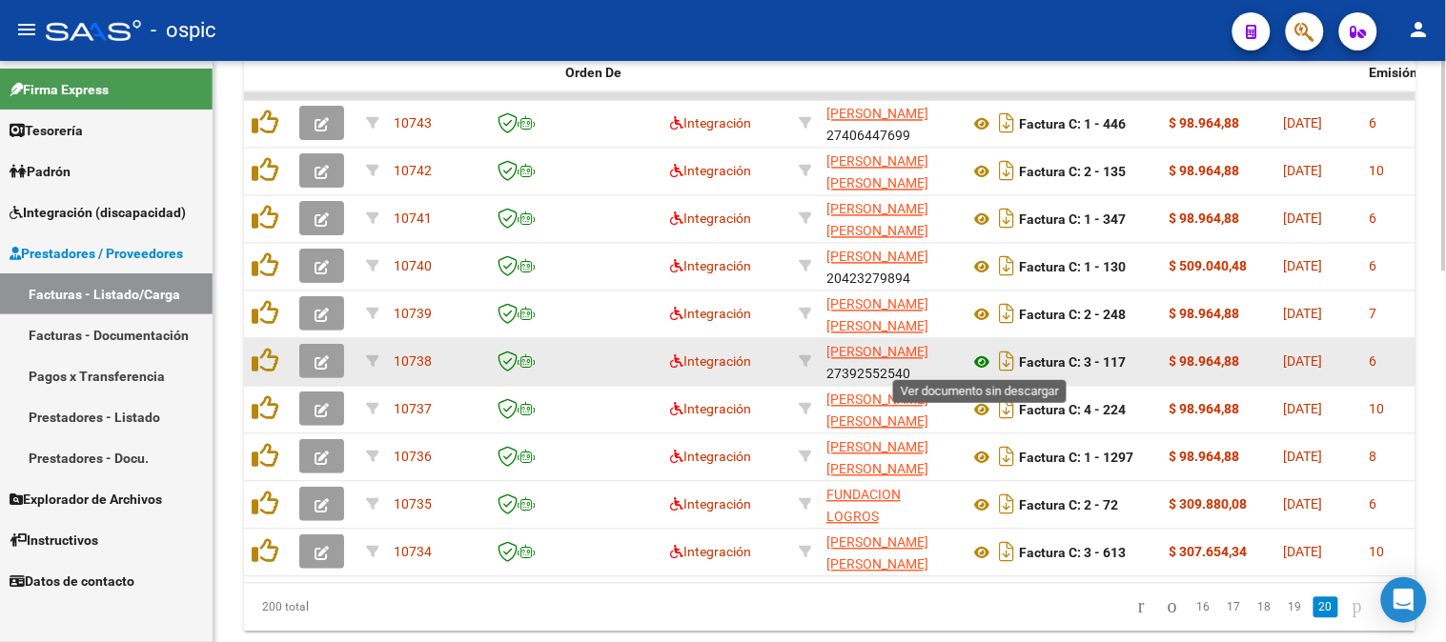
click at [977, 357] on icon at bounding box center [981, 363] width 25 height 23
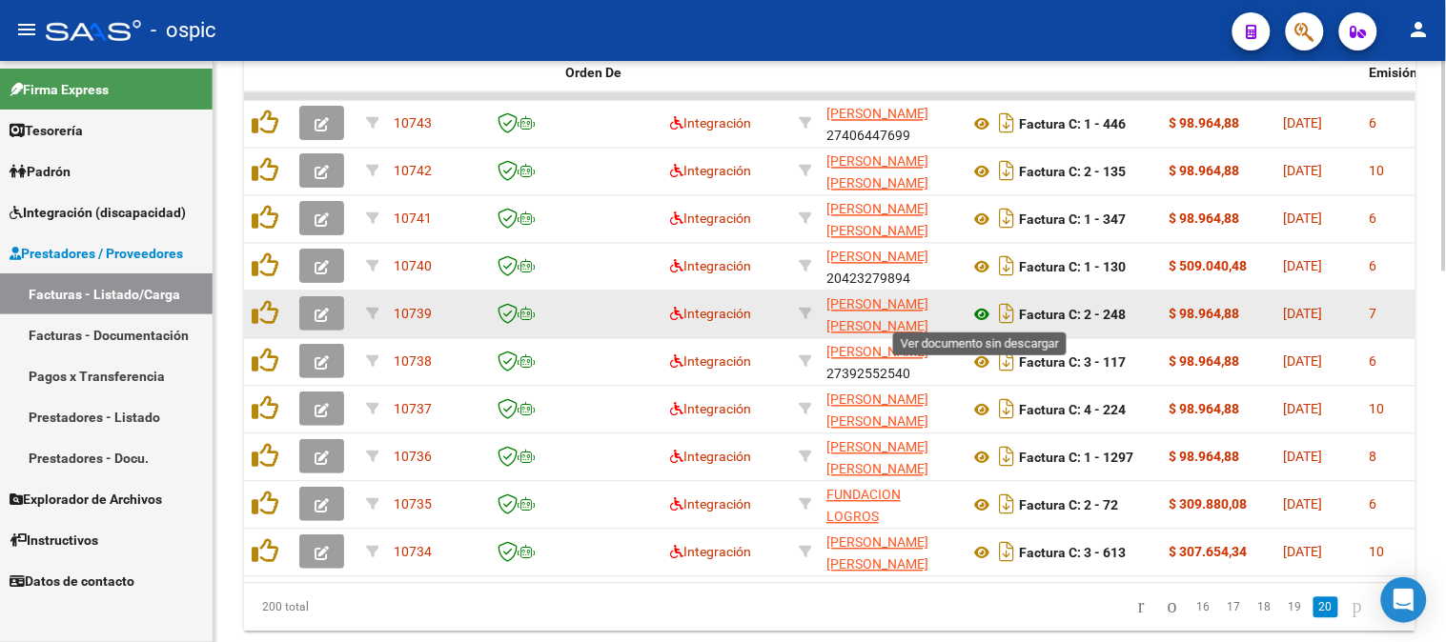
click at [977, 312] on icon at bounding box center [981, 315] width 25 height 23
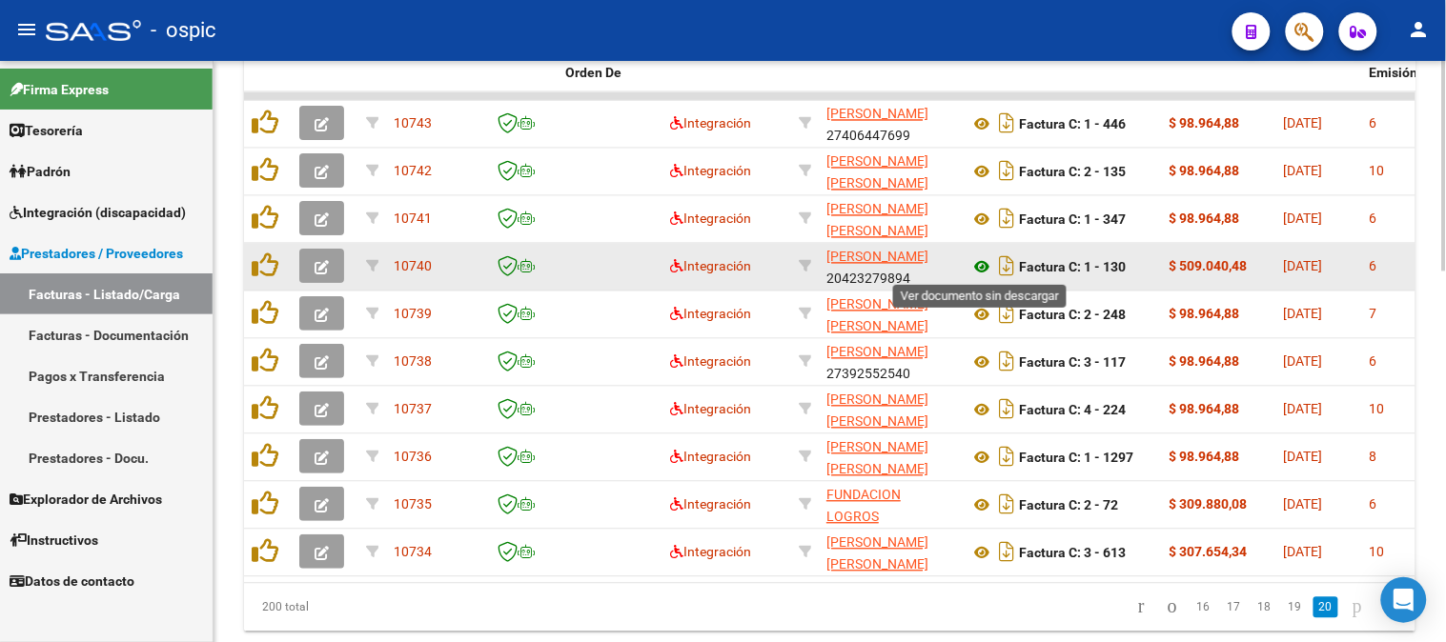
click at [987, 264] on icon at bounding box center [981, 267] width 25 height 23
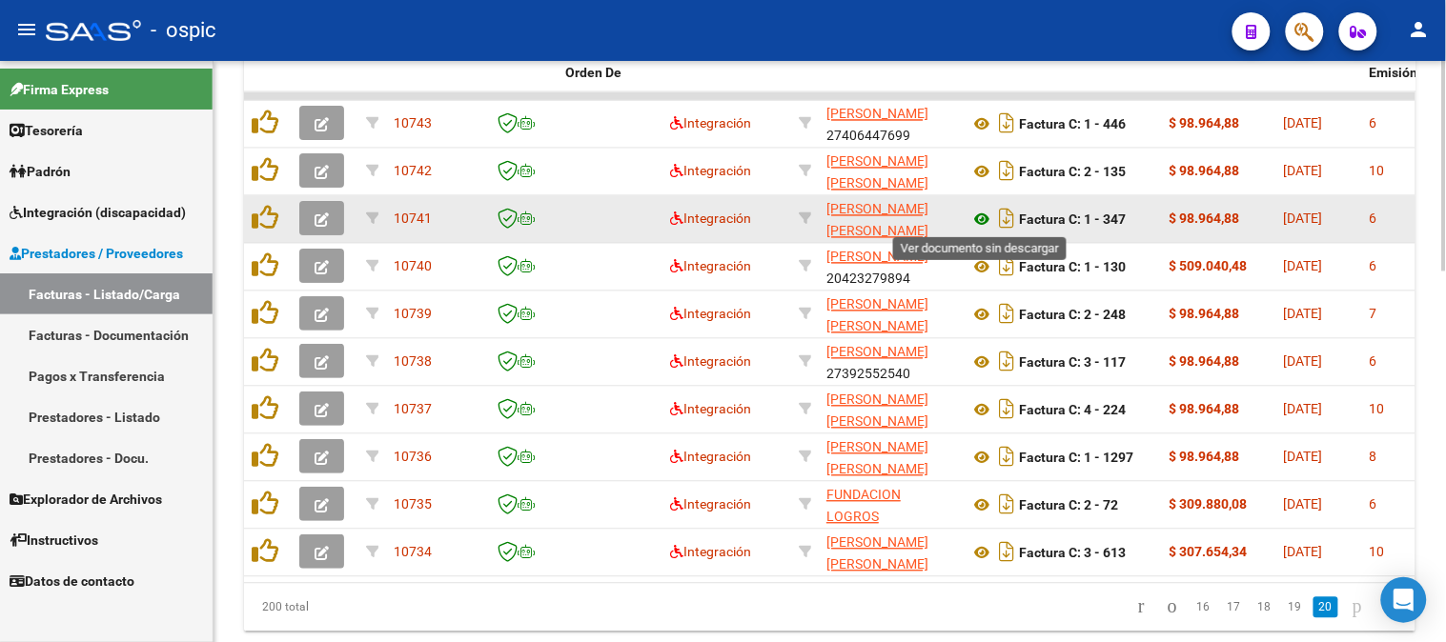
click at [982, 211] on icon at bounding box center [981, 220] width 25 height 23
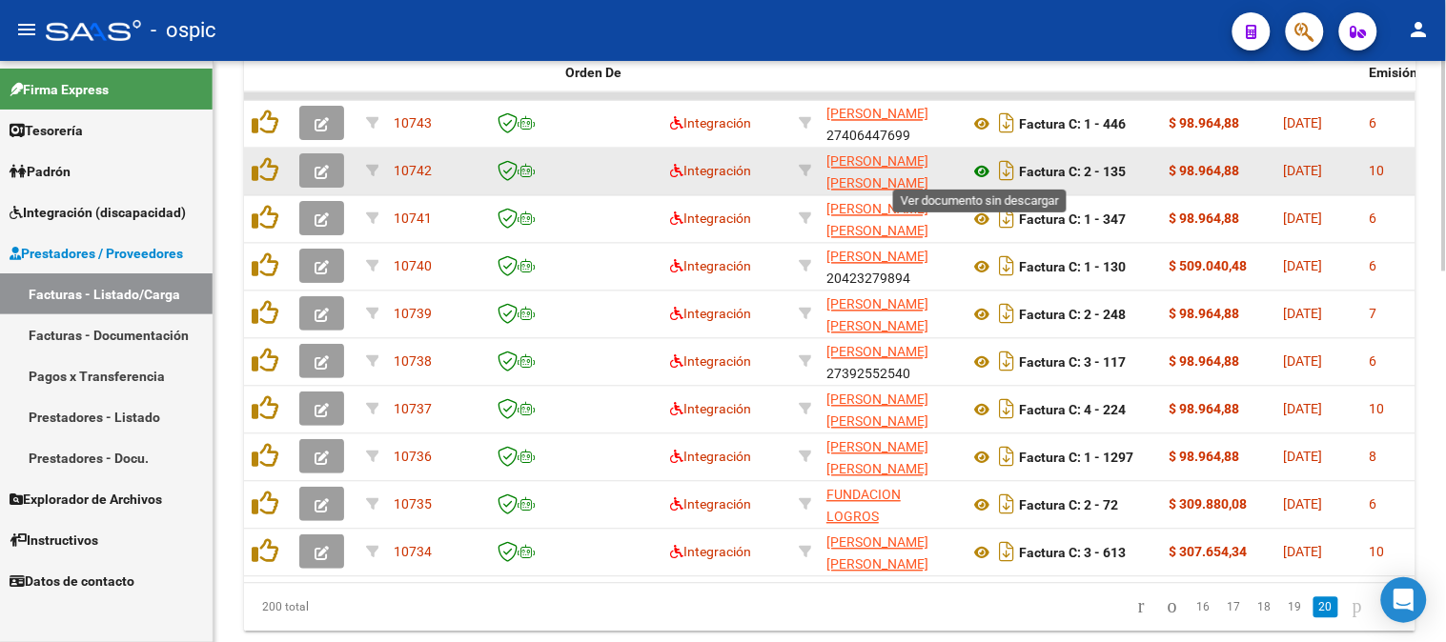
click at [978, 168] on icon at bounding box center [981, 172] width 25 height 23
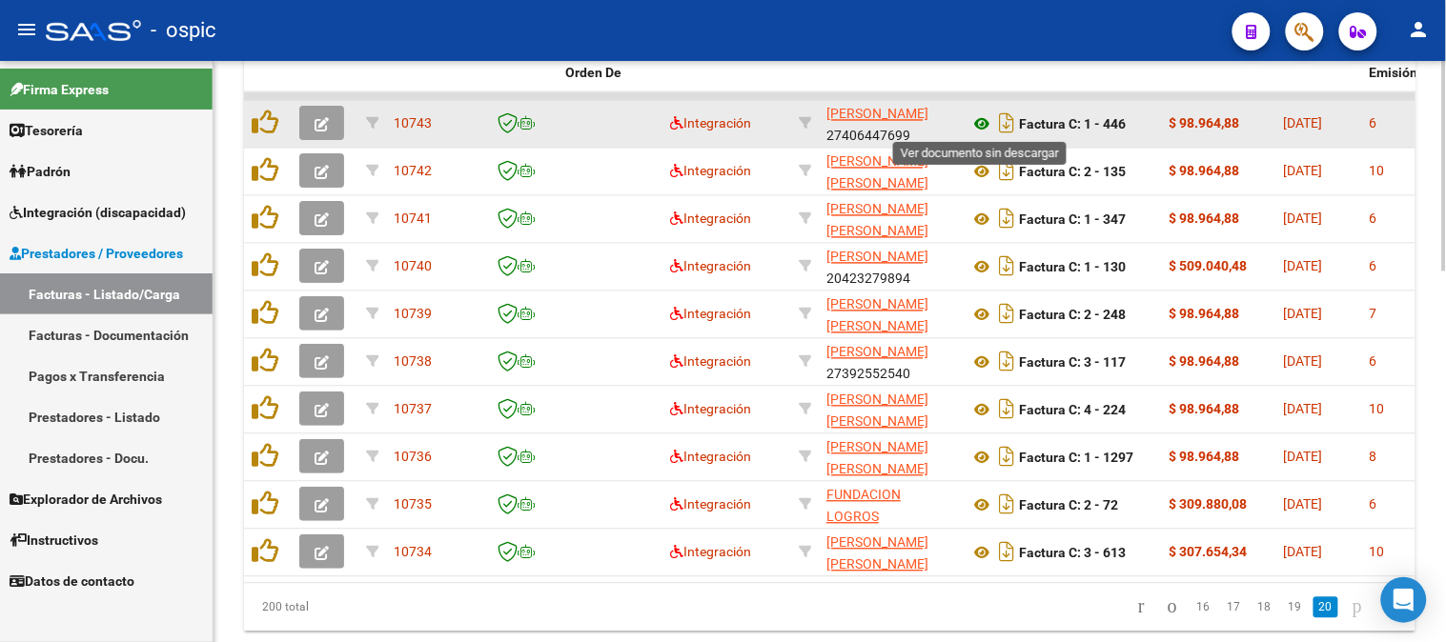
click at [980, 116] on icon at bounding box center [981, 124] width 25 height 23
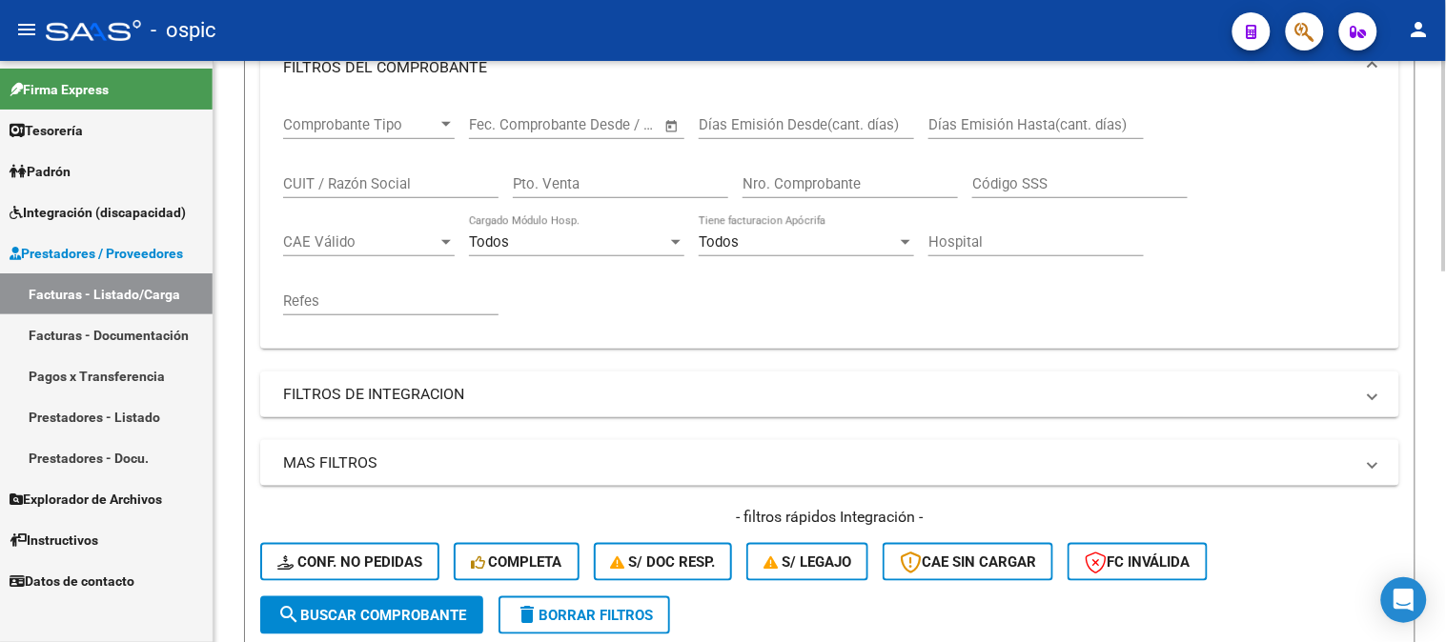
scroll to position [219, 0]
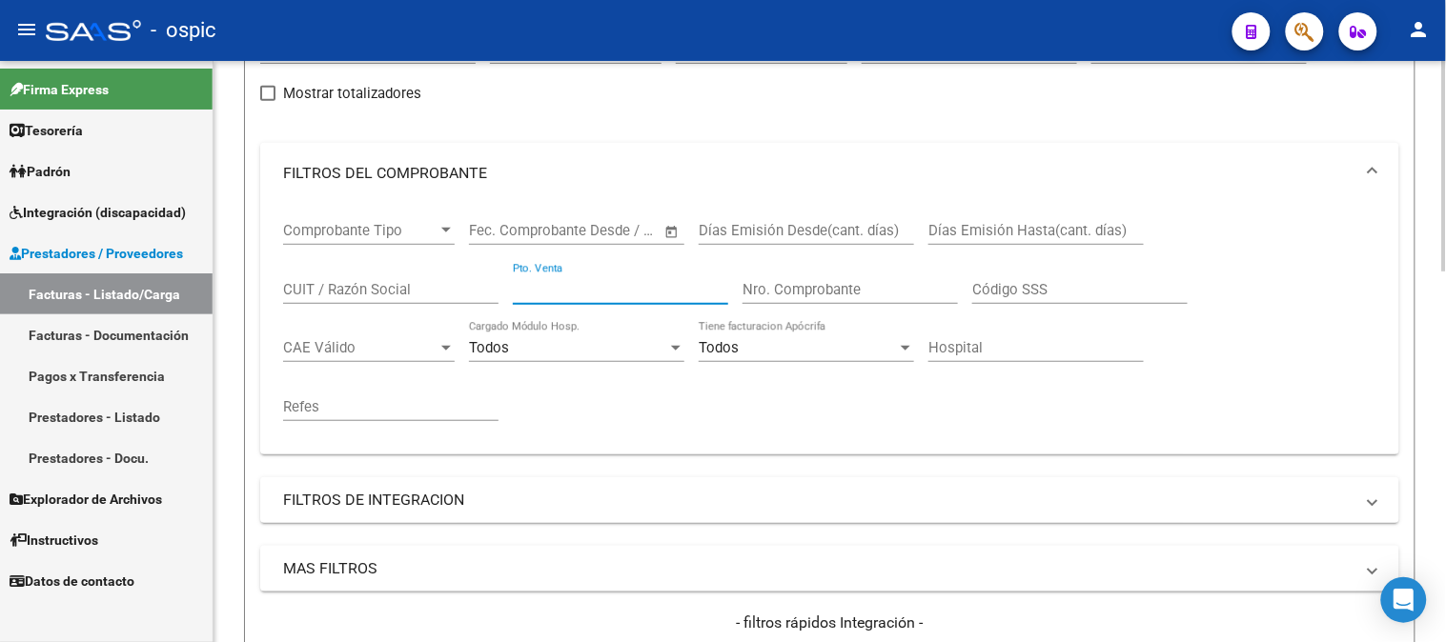
click at [555, 283] on input "Pto. Venta" at bounding box center [620, 289] width 215 height 17
type input "3"
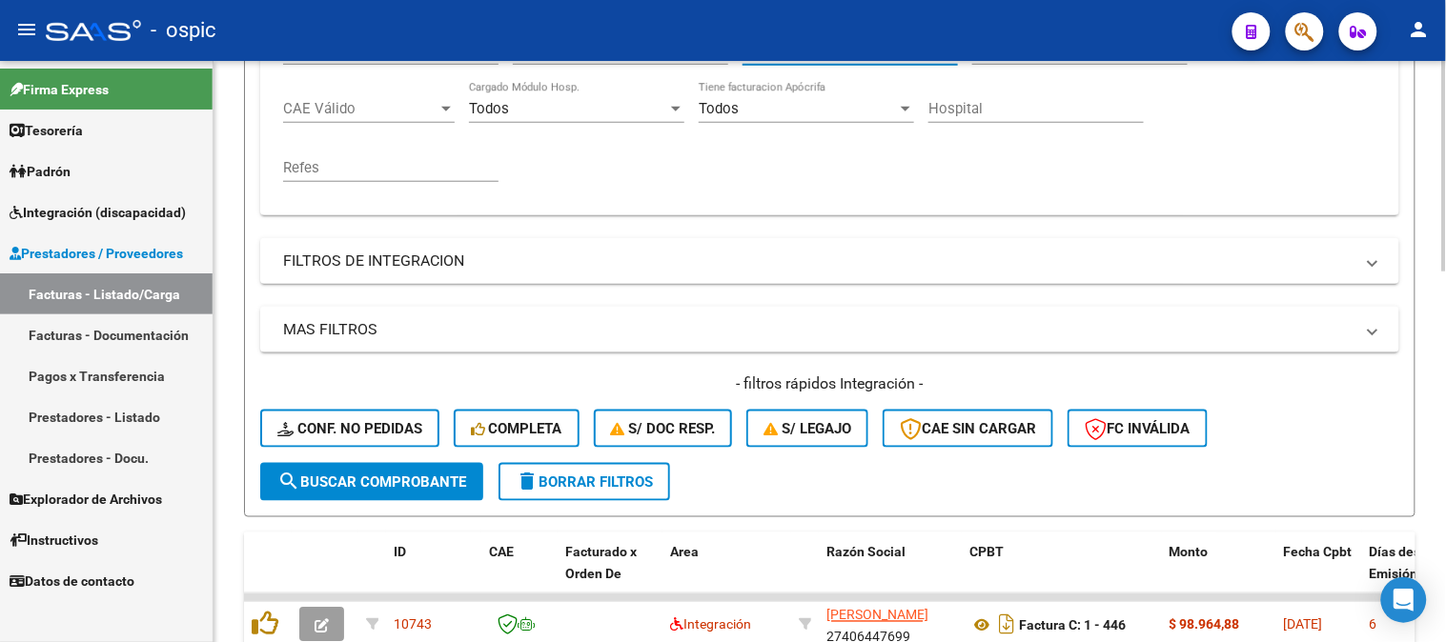
scroll to position [642, 0]
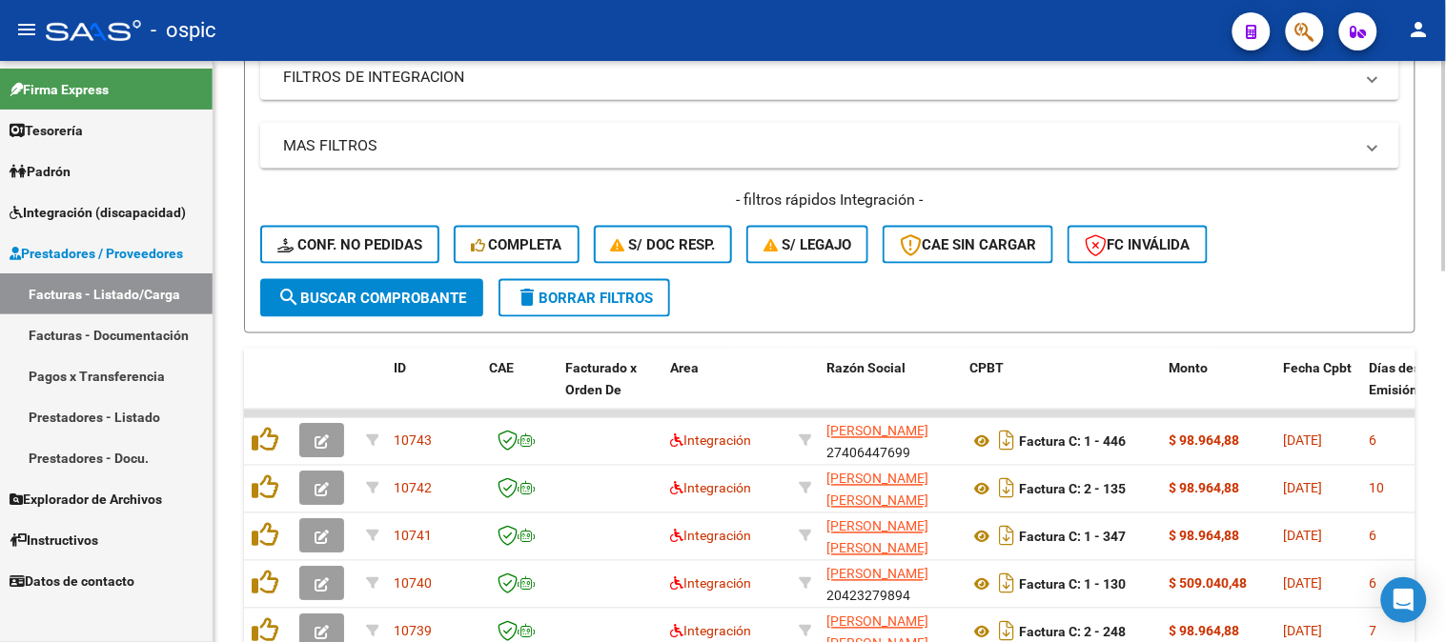
type input "613"
click at [435, 293] on span "search Buscar Comprobante" at bounding box center [371, 298] width 189 height 17
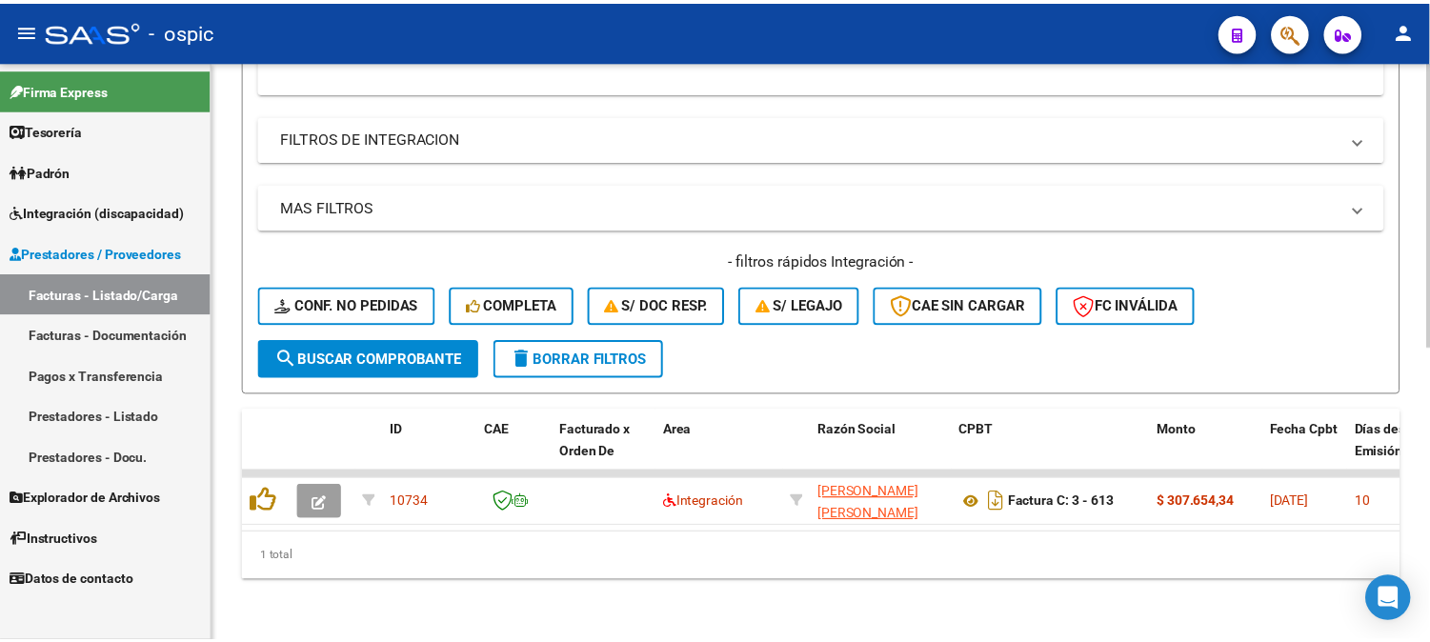
scroll to position [596, 0]
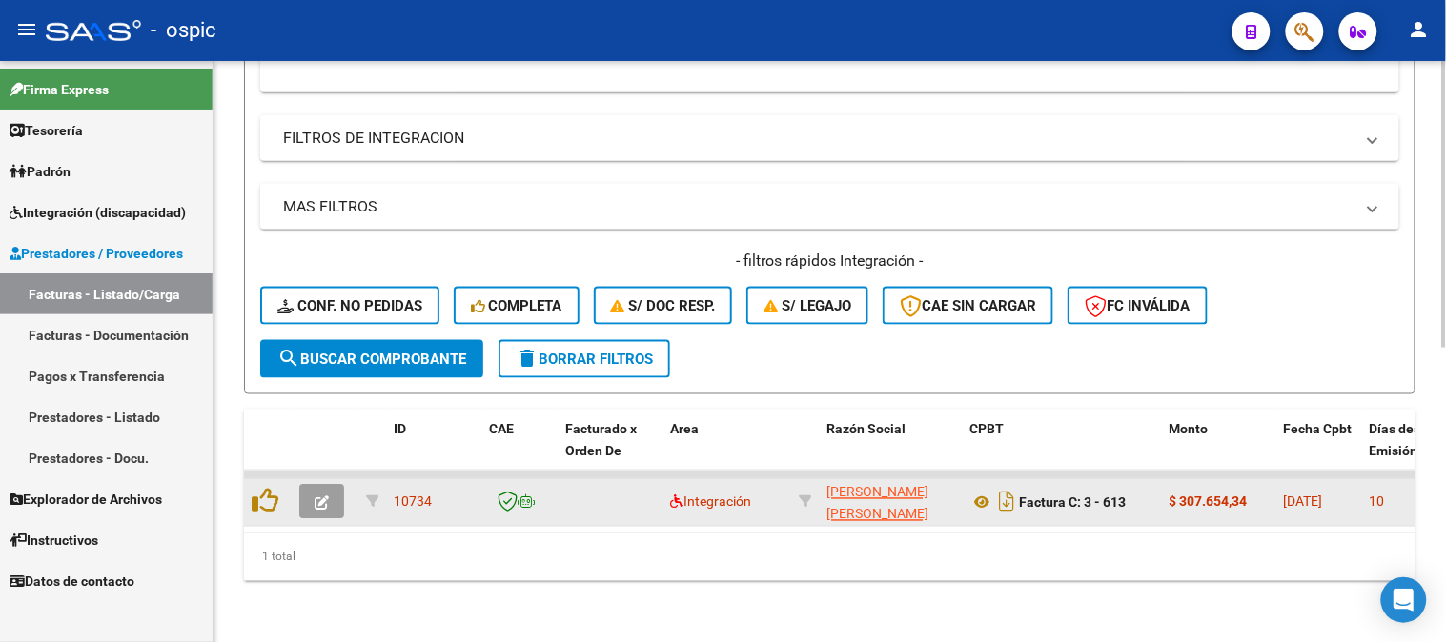
click at [329, 488] on button "button" at bounding box center [321, 502] width 45 height 34
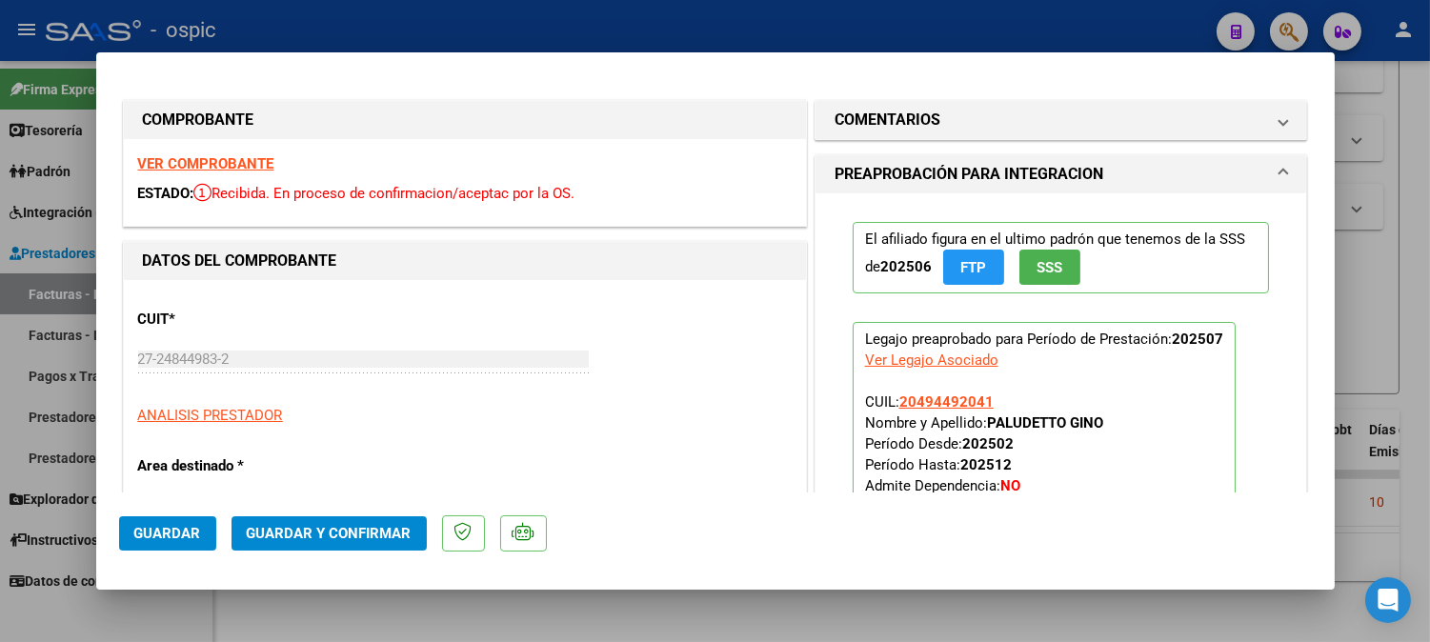
type input "$ 0,00"
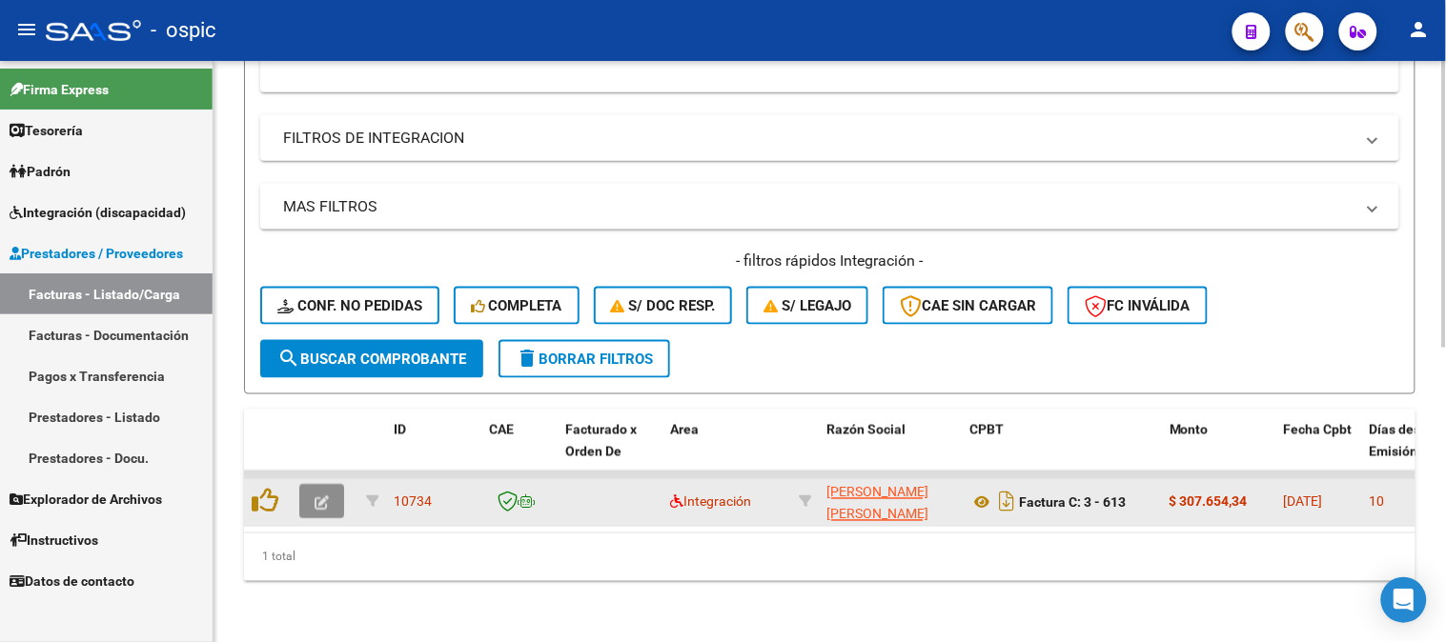
click at [316, 496] on icon "button" at bounding box center [321, 503] width 14 height 14
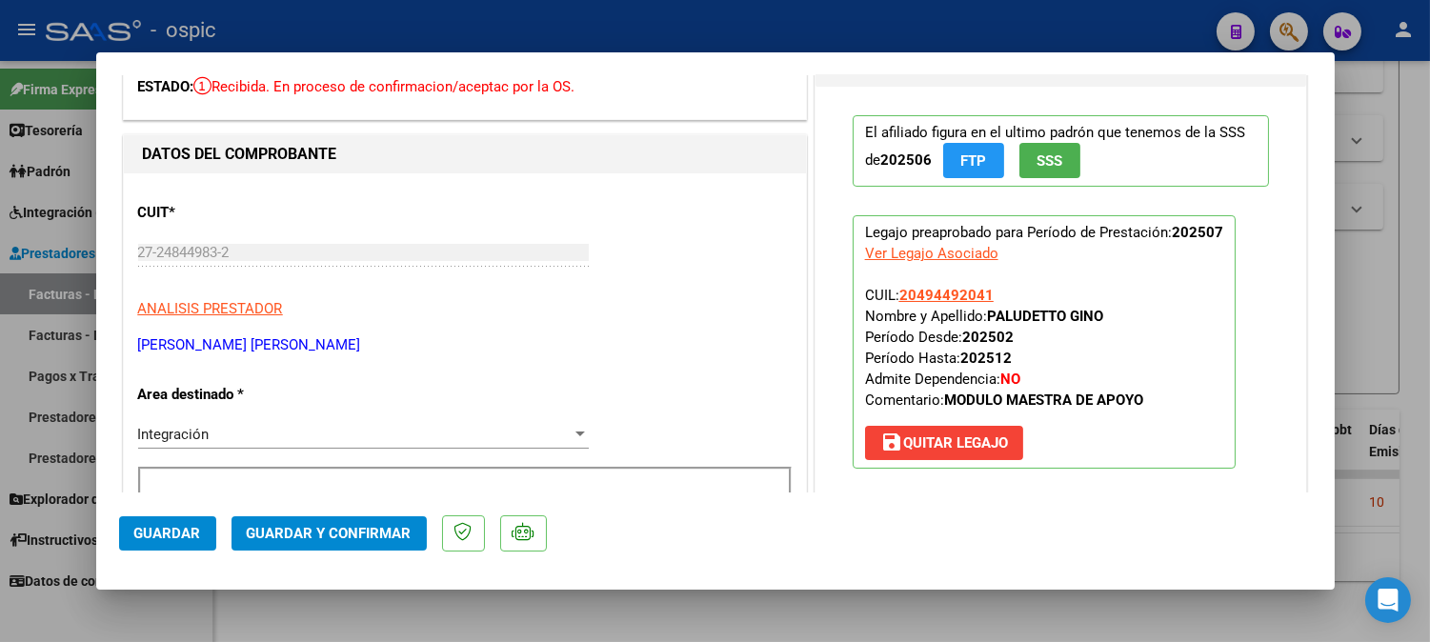
scroll to position [0, 0]
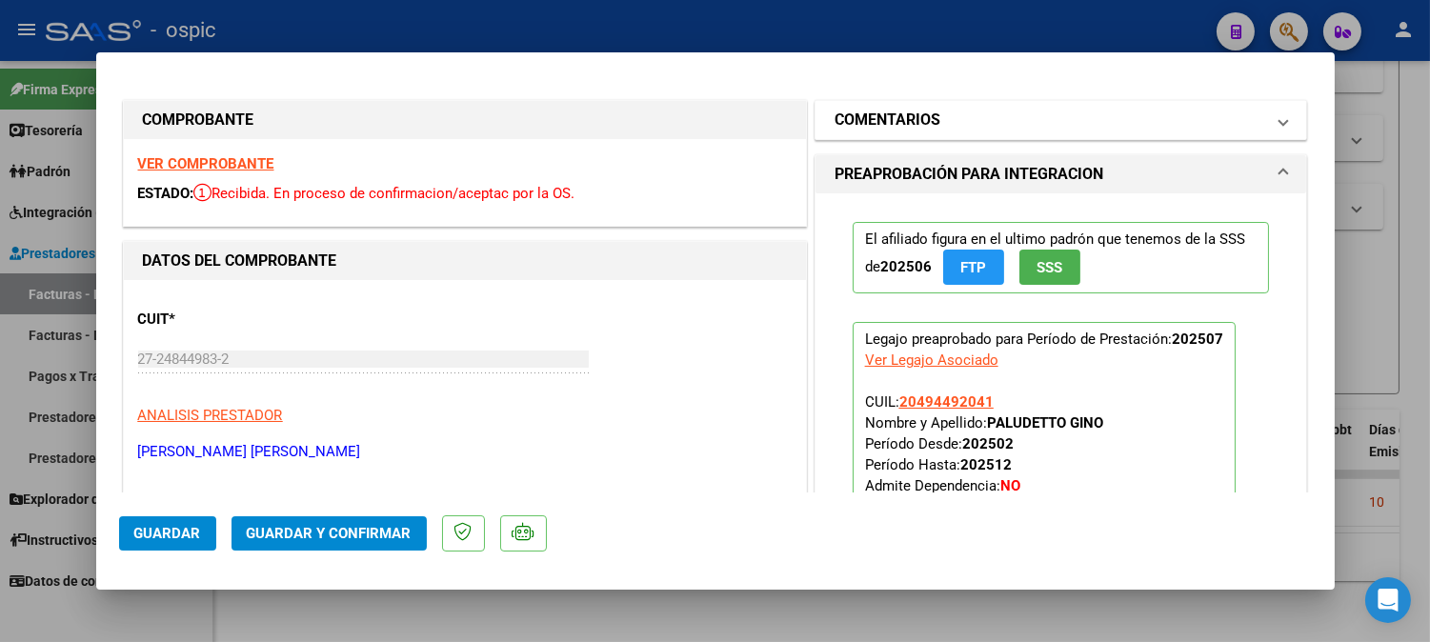
click at [965, 126] on mat-panel-title "COMENTARIOS" at bounding box center [1050, 120] width 431 height 23
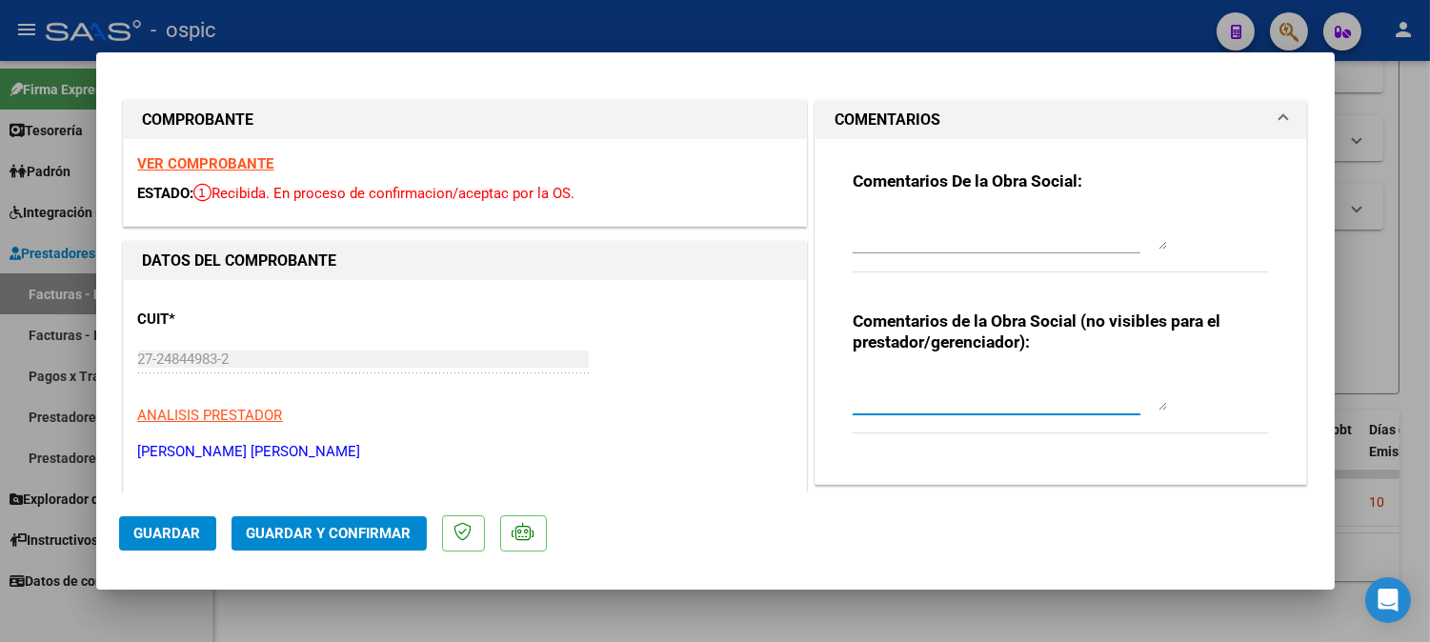
click at [924, 388] on textarea at bounding box center [1010, 392] width 314 height 38
type textarea "m"
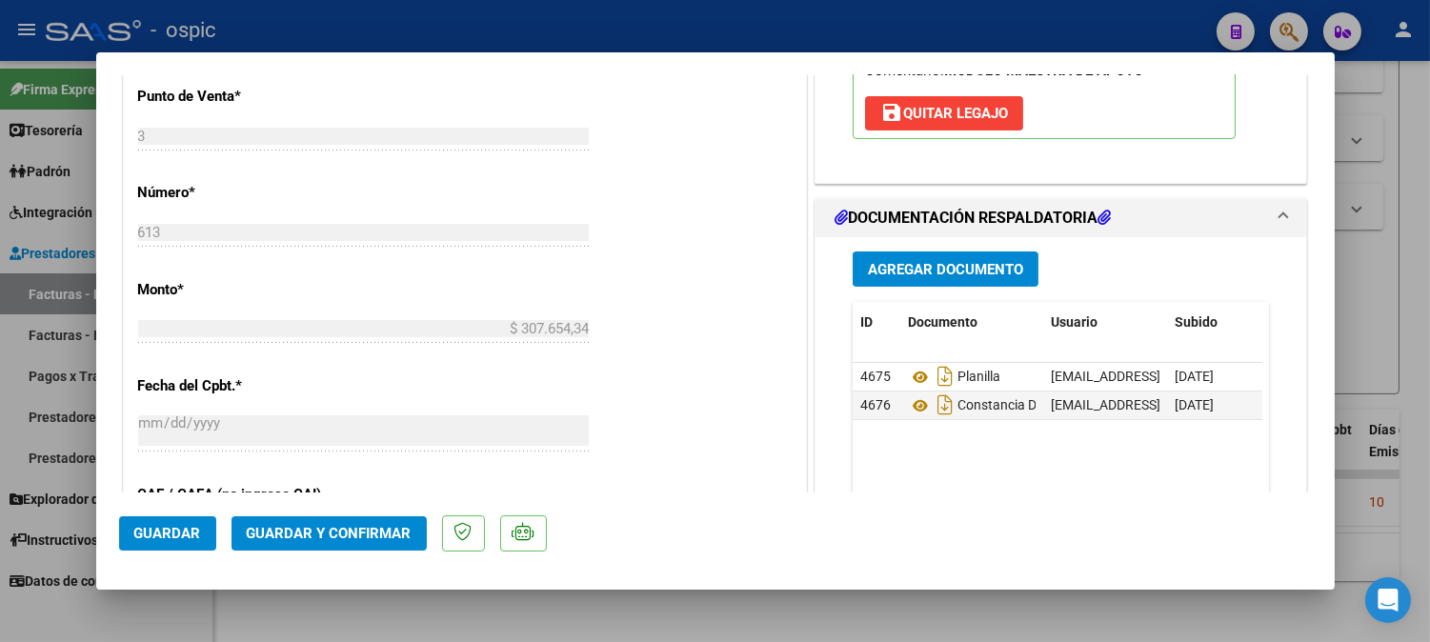
scroll to position [795, 0]
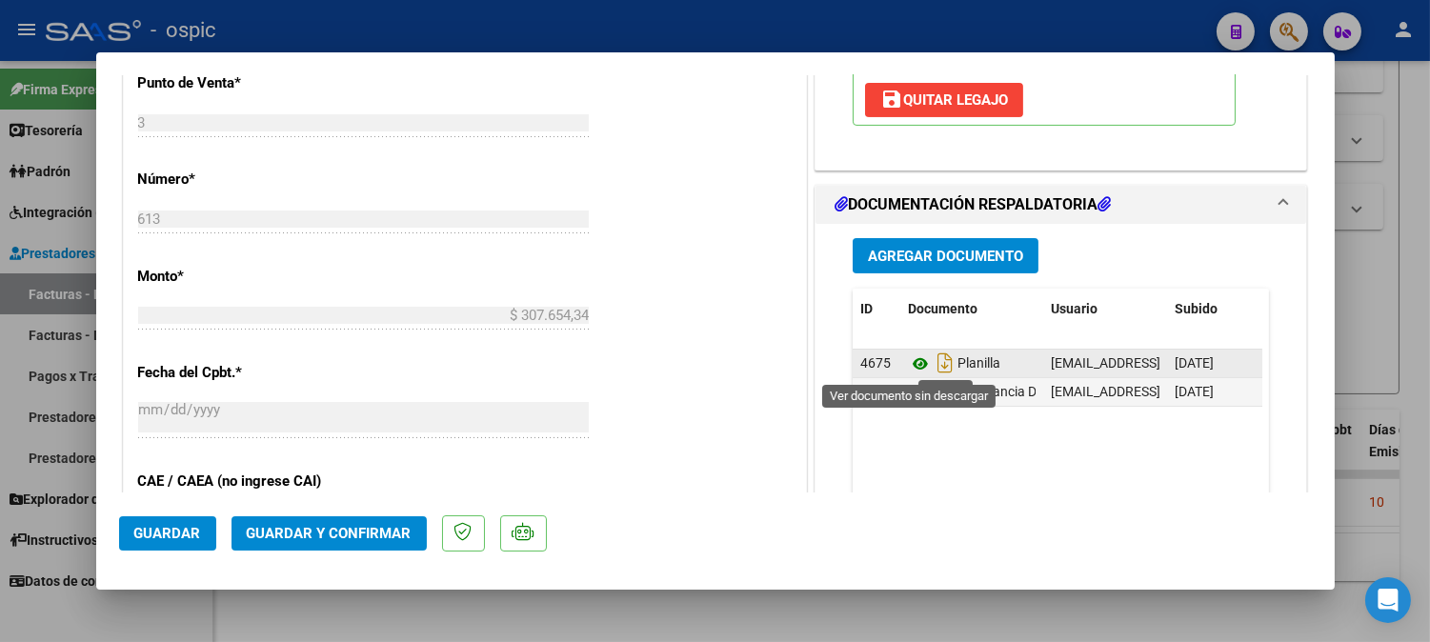
click at [908, 359] on icon at bounding box center [920, 364] width 25 height 23
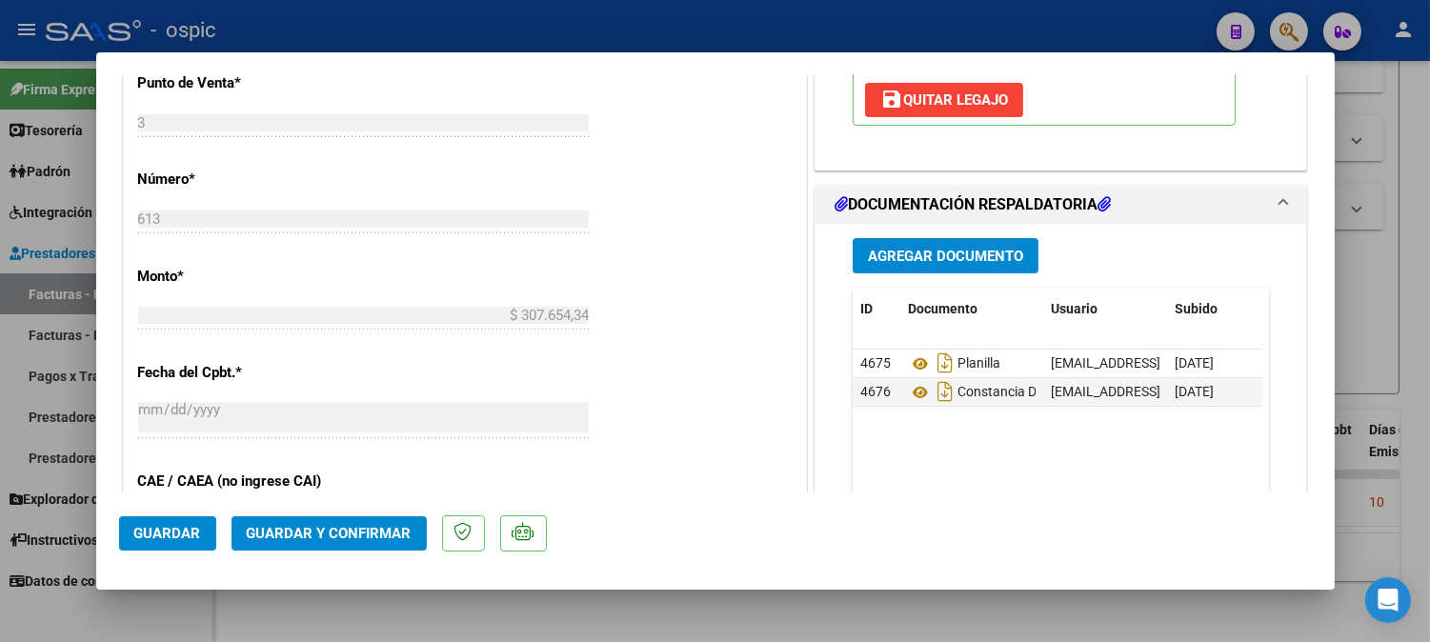
click at [335, 528] on span "Guardar y Confirmar" at bounding box center [329, 533] width 165 height 17
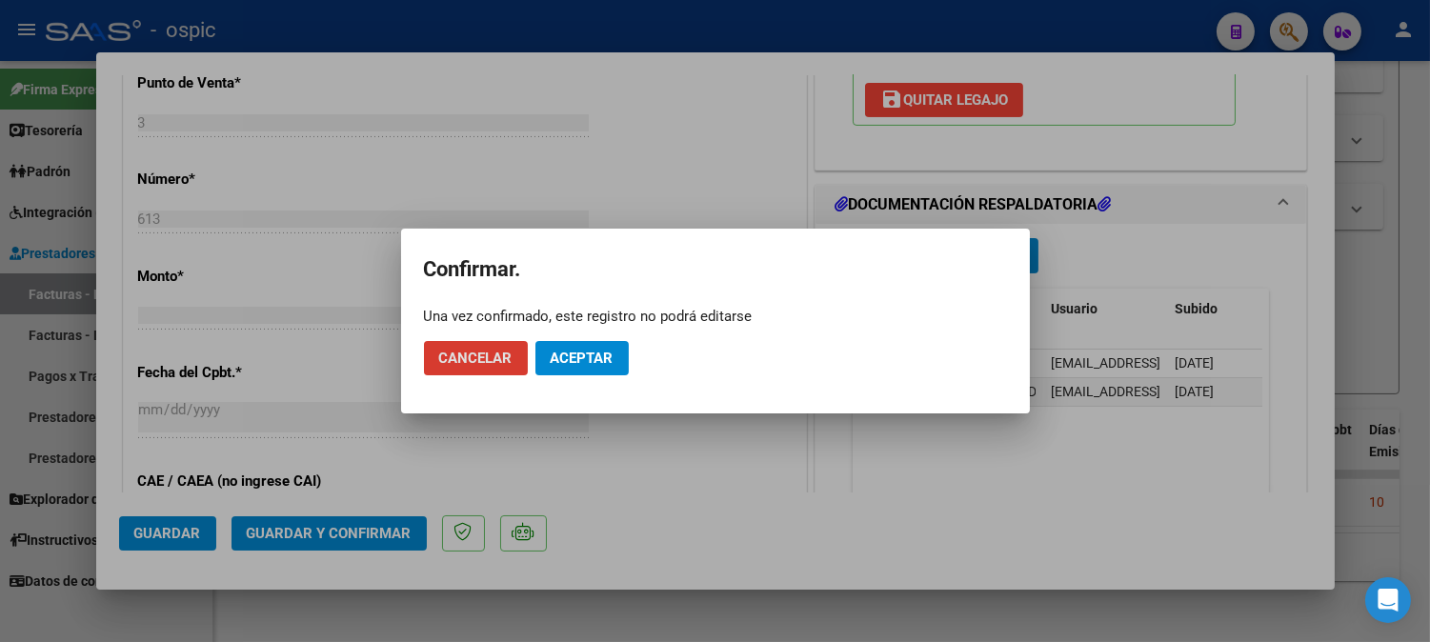
click at [575, 343] on button "Aceptar" at bounding box center [582, 358] width 93 height 34
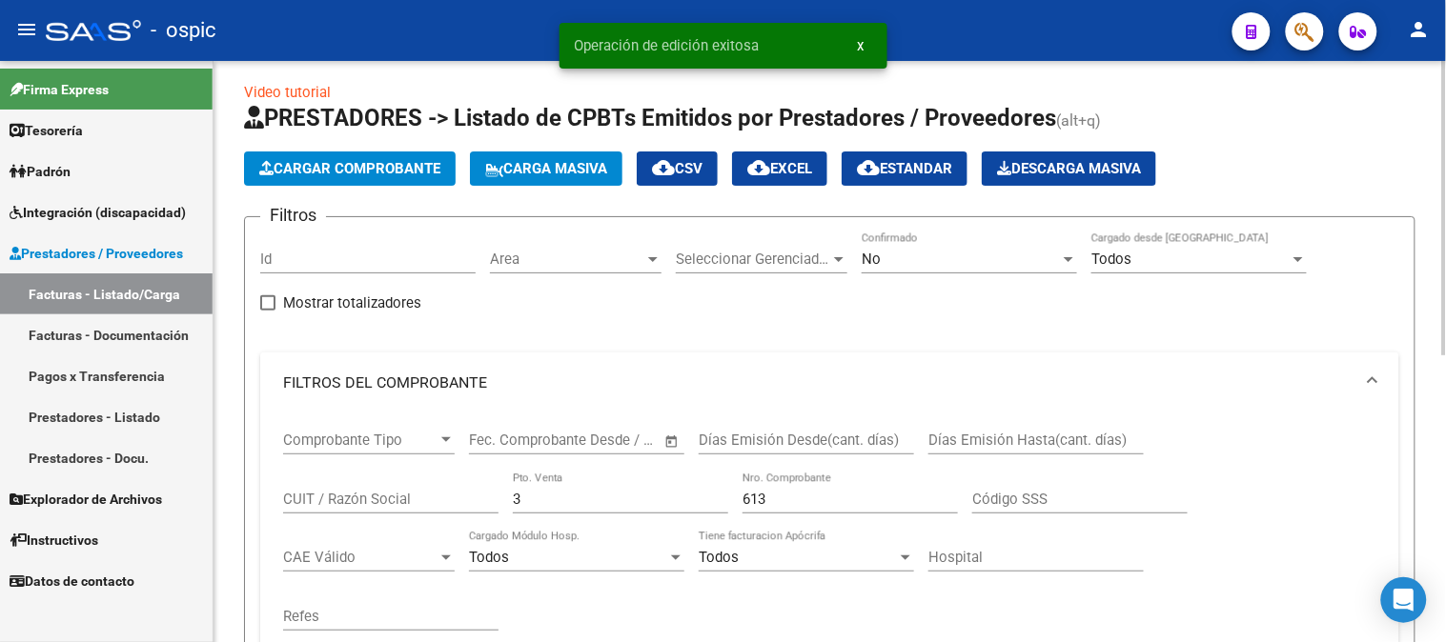
scroll to position [0, 0]
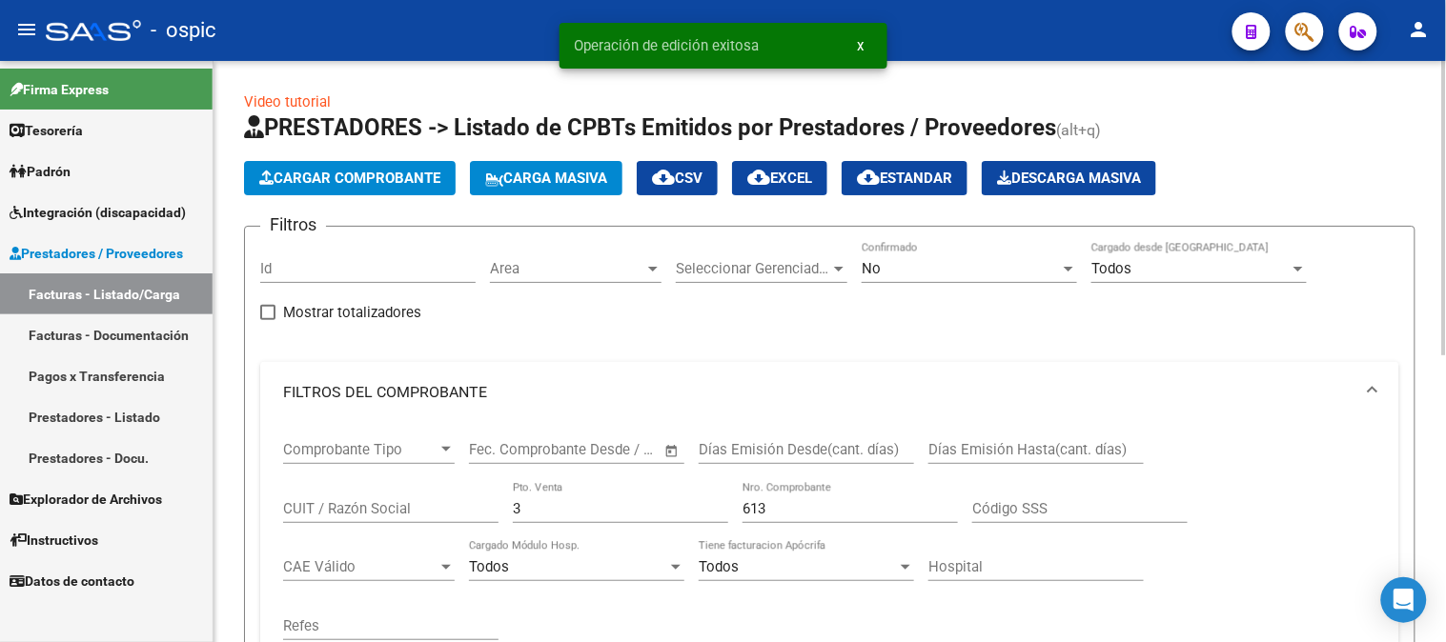
click at [887, 262] on div "No" at bounding box center [960, 268] width 198 height 17
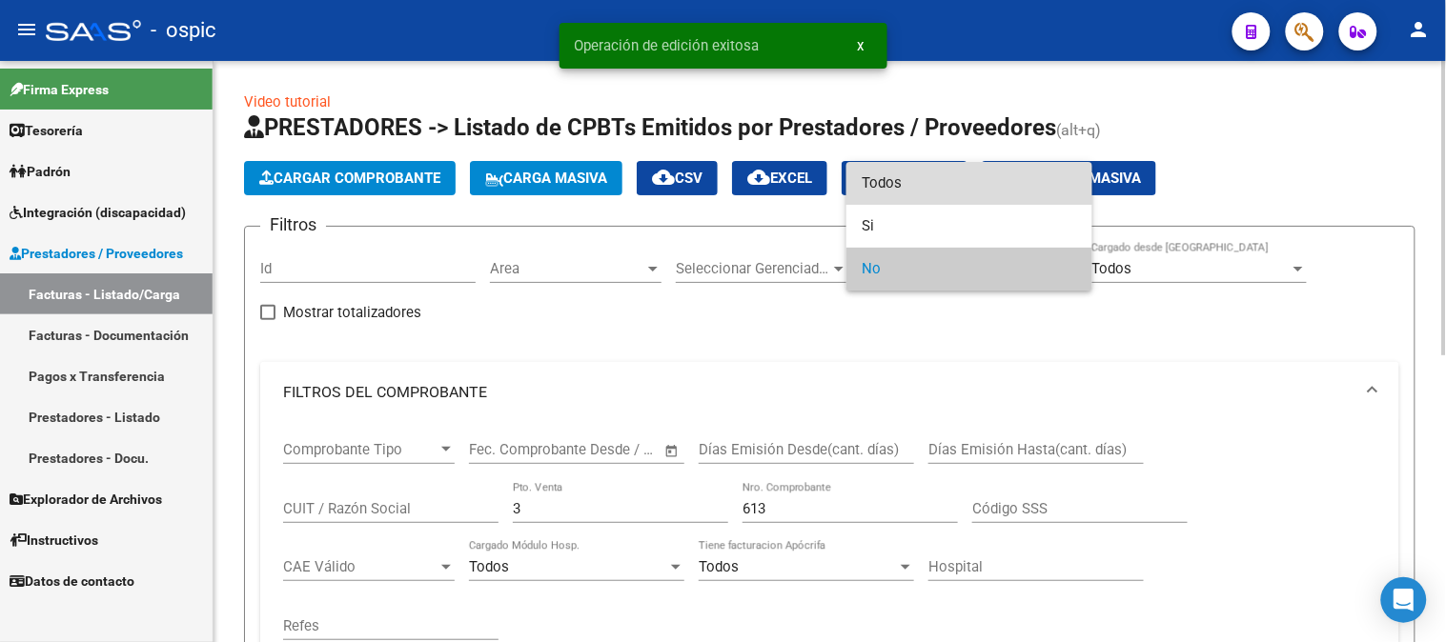
drag, startPoint x: 903, startPoint y: 175, endPoint x: 678, endPoint y: 410, distance: 325.5
click at [898, 177] on span "Todos" at bounding box center [968, 183] width 215 height 43
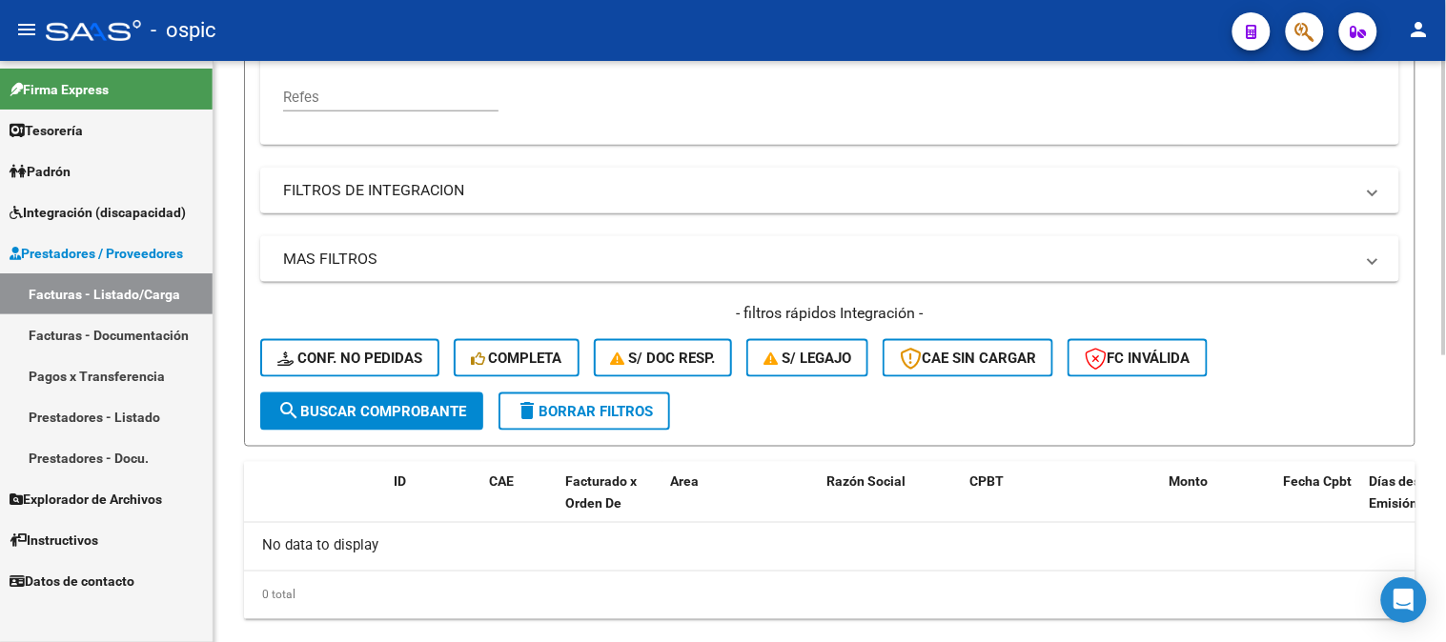
click at [363, 410] on span "search Buscar Comprobante" at bounding box center [371, 411] width 189 height 17
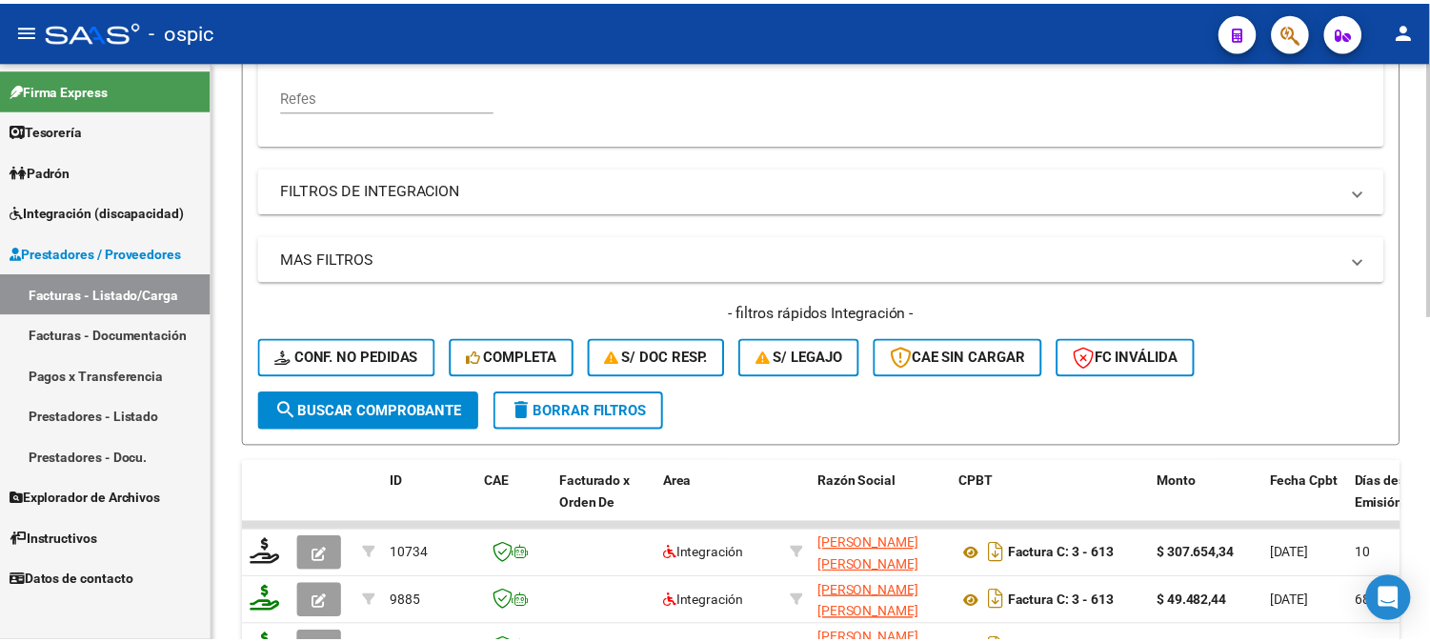
scroll to position [635, 0]
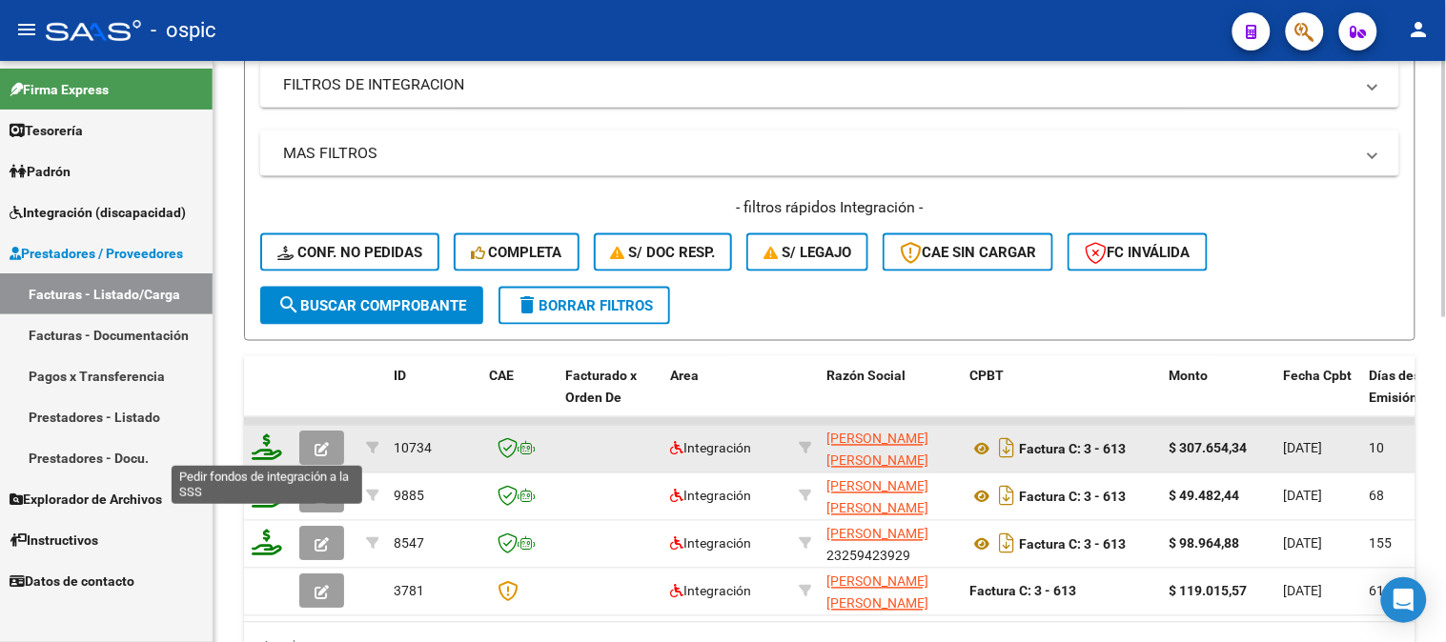
click at [268, 435] on icon at bounding box center [267, 448] width 30 height 27
click at [264, 441] on icon at bounding box center [267, 448] width 30 height 27
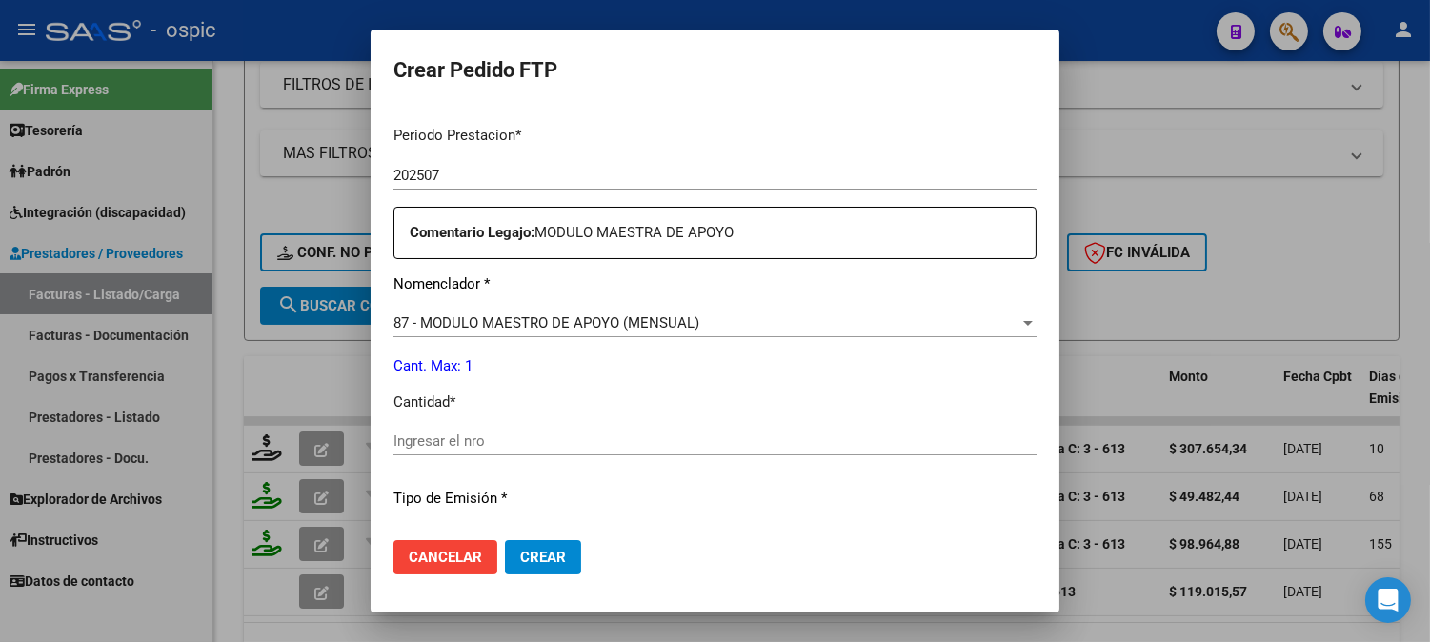
scroll to position [637, 0]
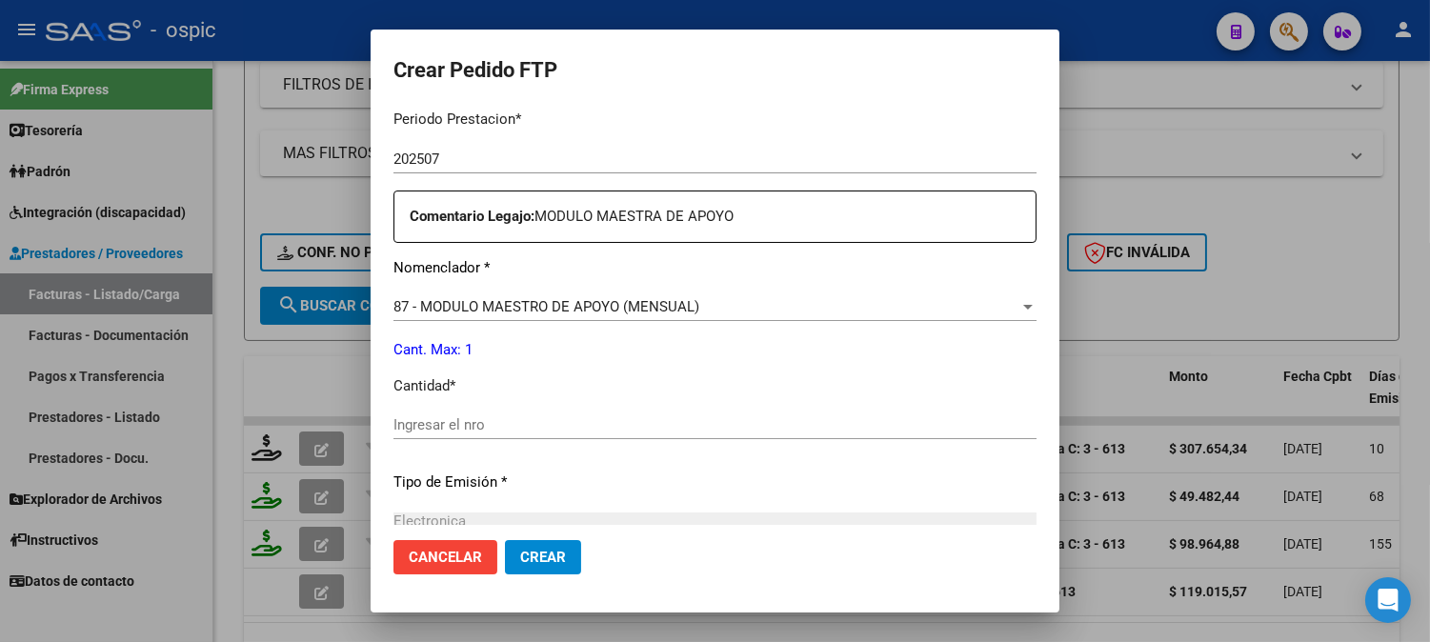
click at [547, 433] on input "Ingresar el nro" at bounding box center [715, 424] width 643 height 17
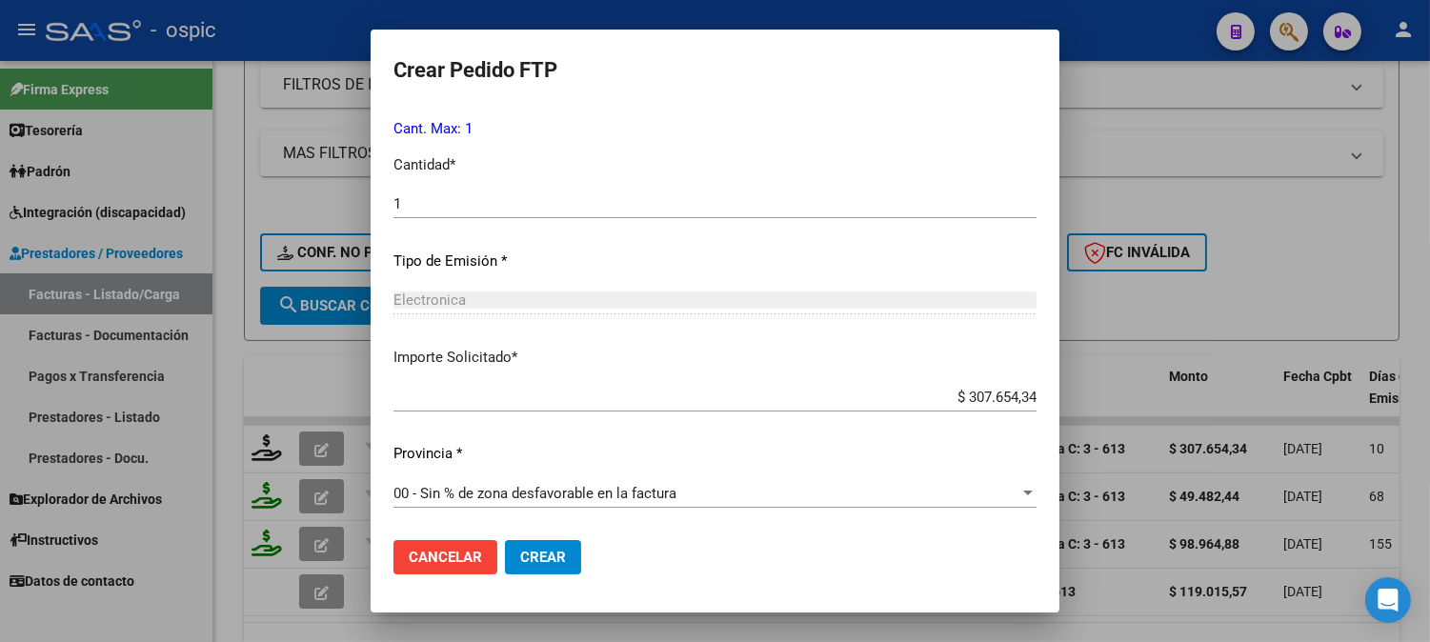
drag, startPoint x: 537, startPoint y: 556, endPoint x: 1025, endPoint y: 494, distance: 491.8
click at [543, 551] on span "Crear" at bounding box center [543, 557] width 46 height 17
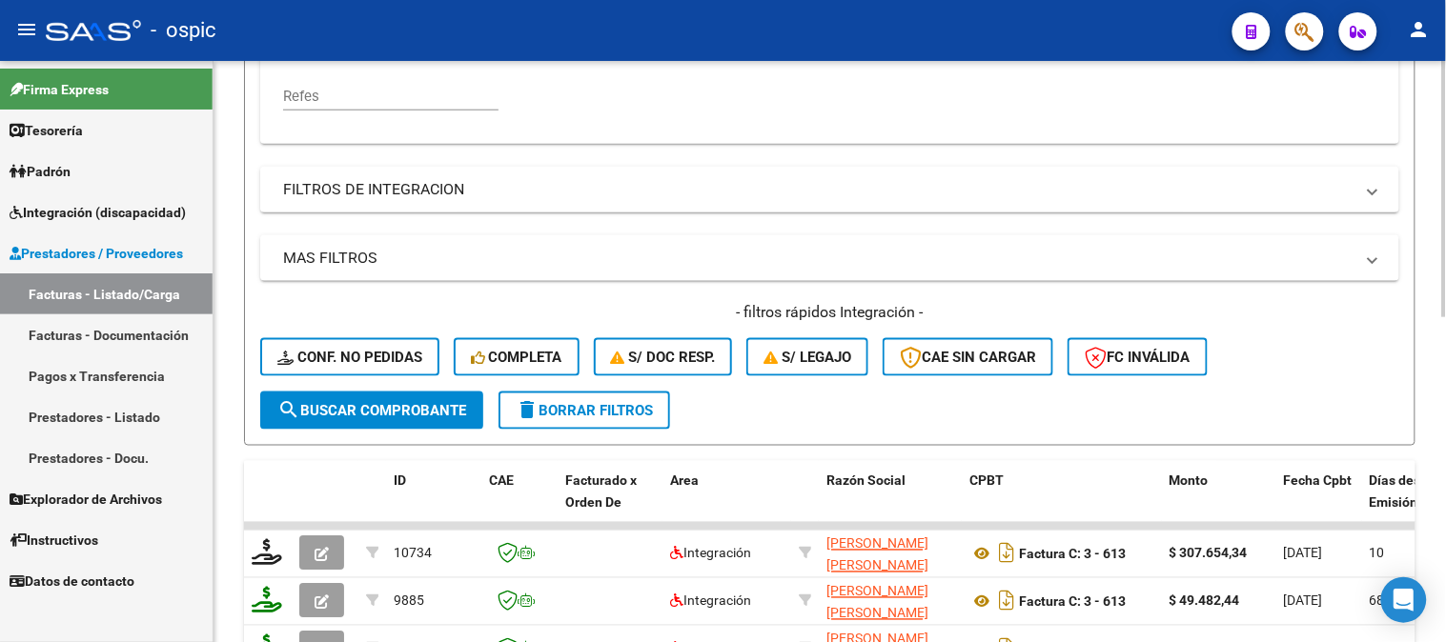
scroll to position [212, 0]
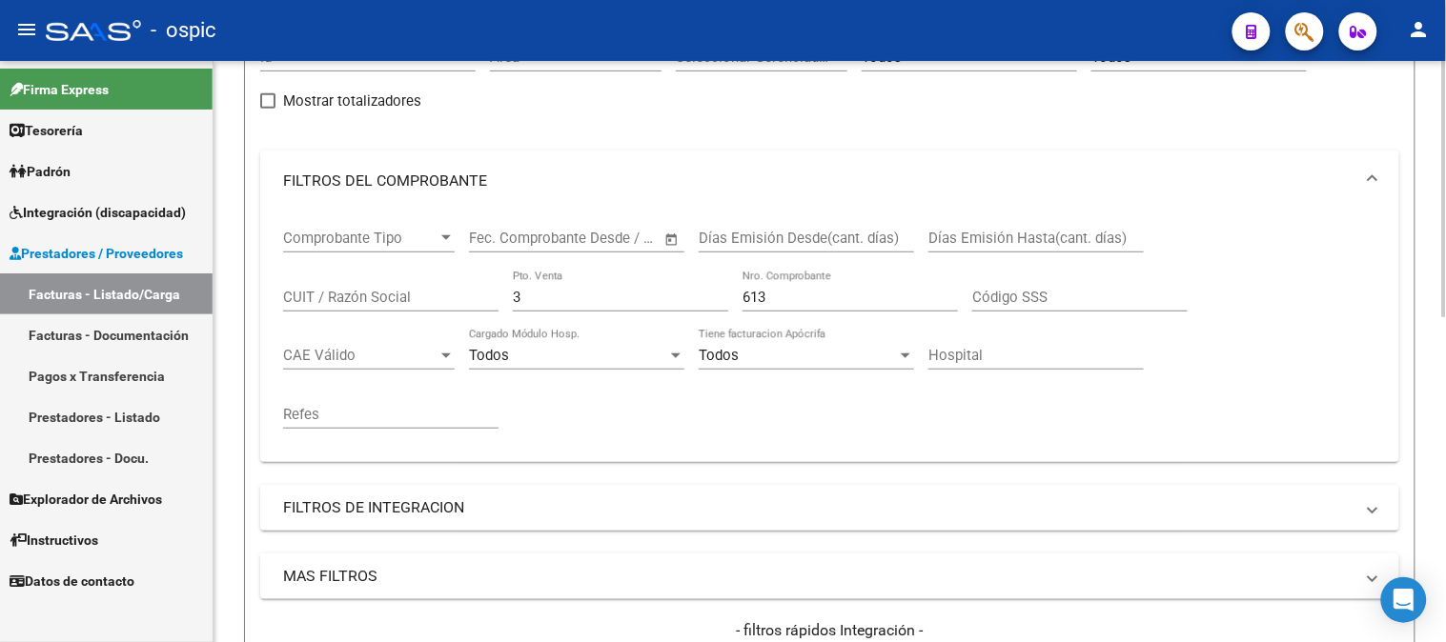
drag, startPoint x: 453, startPoint y: 298, endPoint x: 414, endPoint y: 293, distance: 39.5
click at [421, 297] on div "Comprobante Tipo Comprobante Tipo Start date – End date Fec. Comprobante Desde …" at bounding box center [829, 329] width 1093 height 235
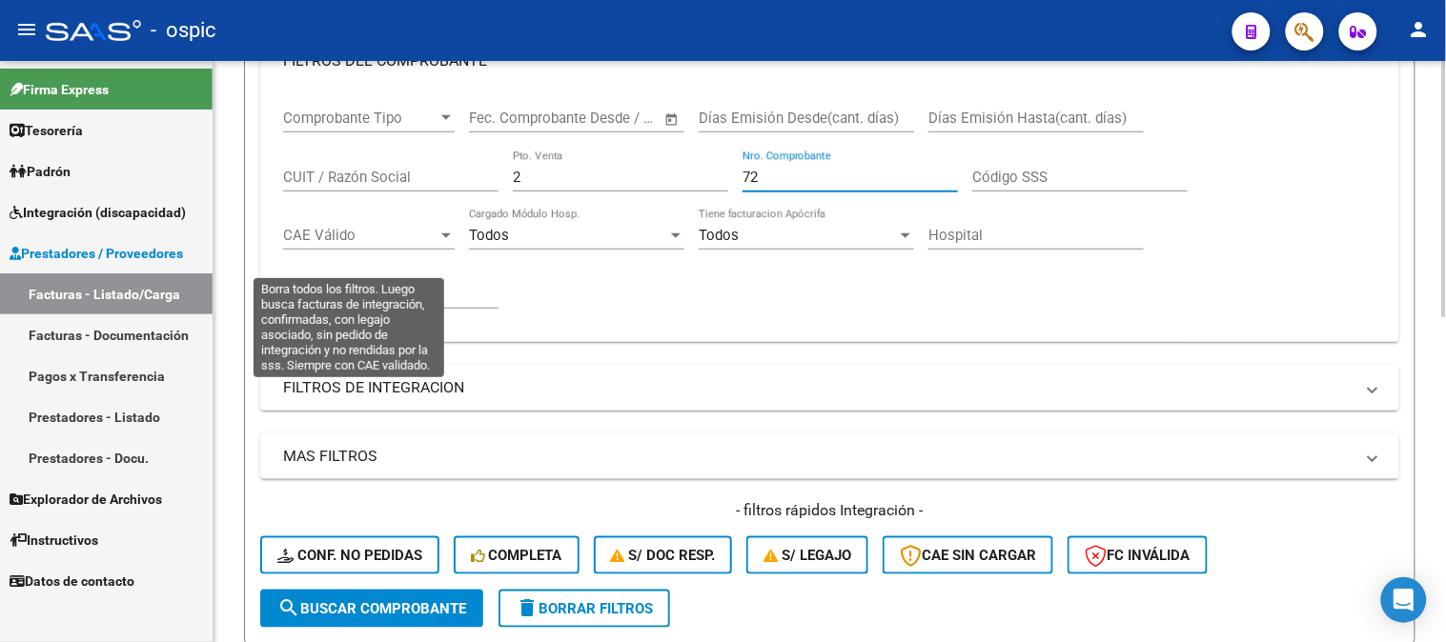
scroll to position [635, 0]
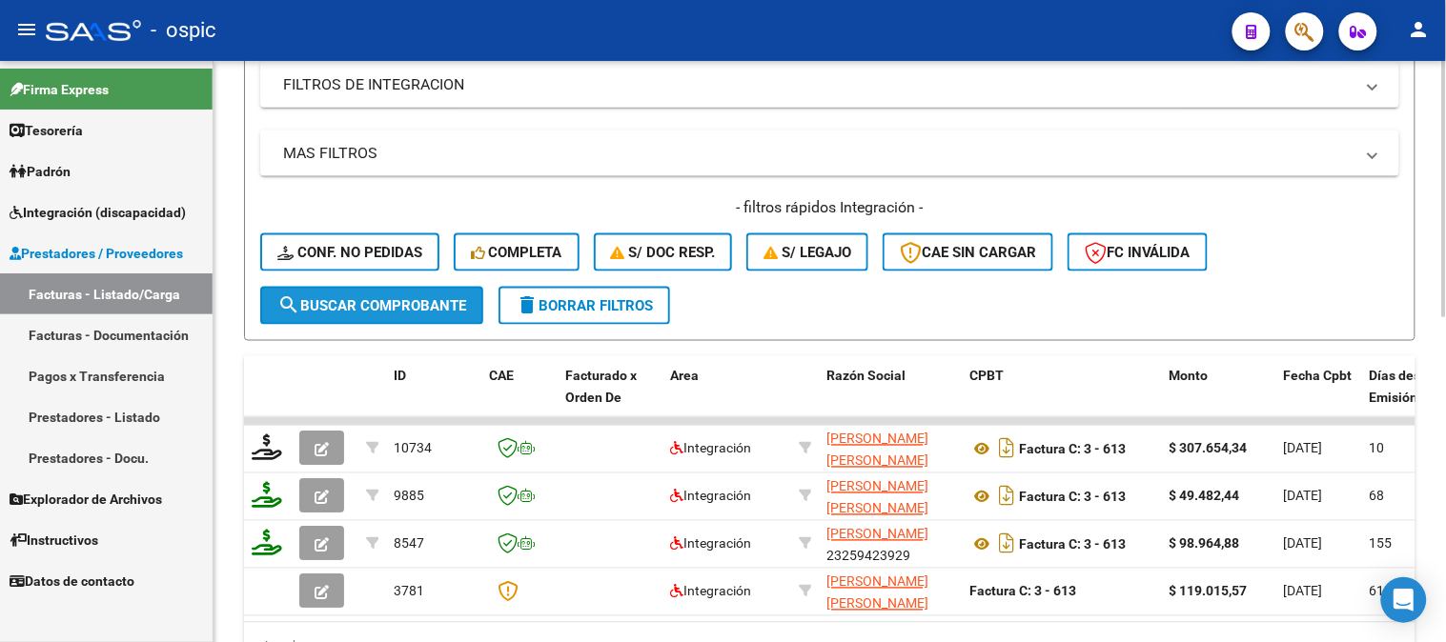
click at [415, 293] on button "search Buscar Comprobante" at bounding box center [371, 306] width 223 height 38
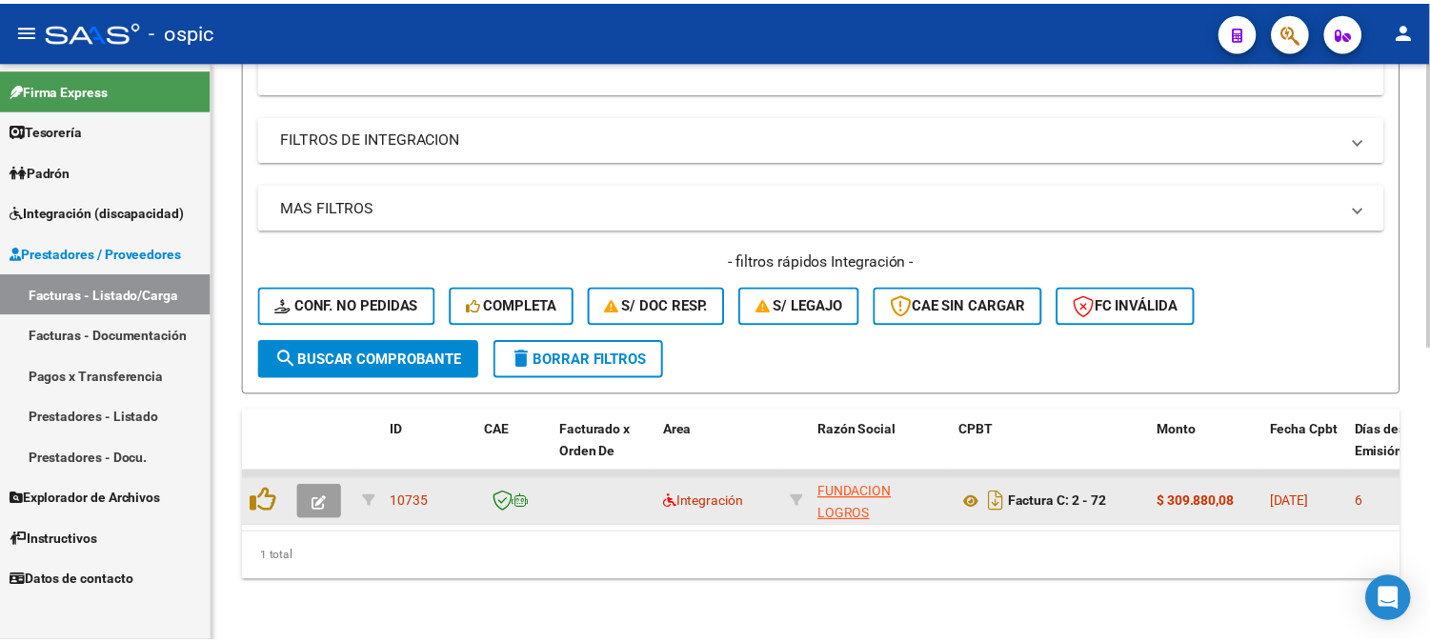
scroll to position [596, 0]
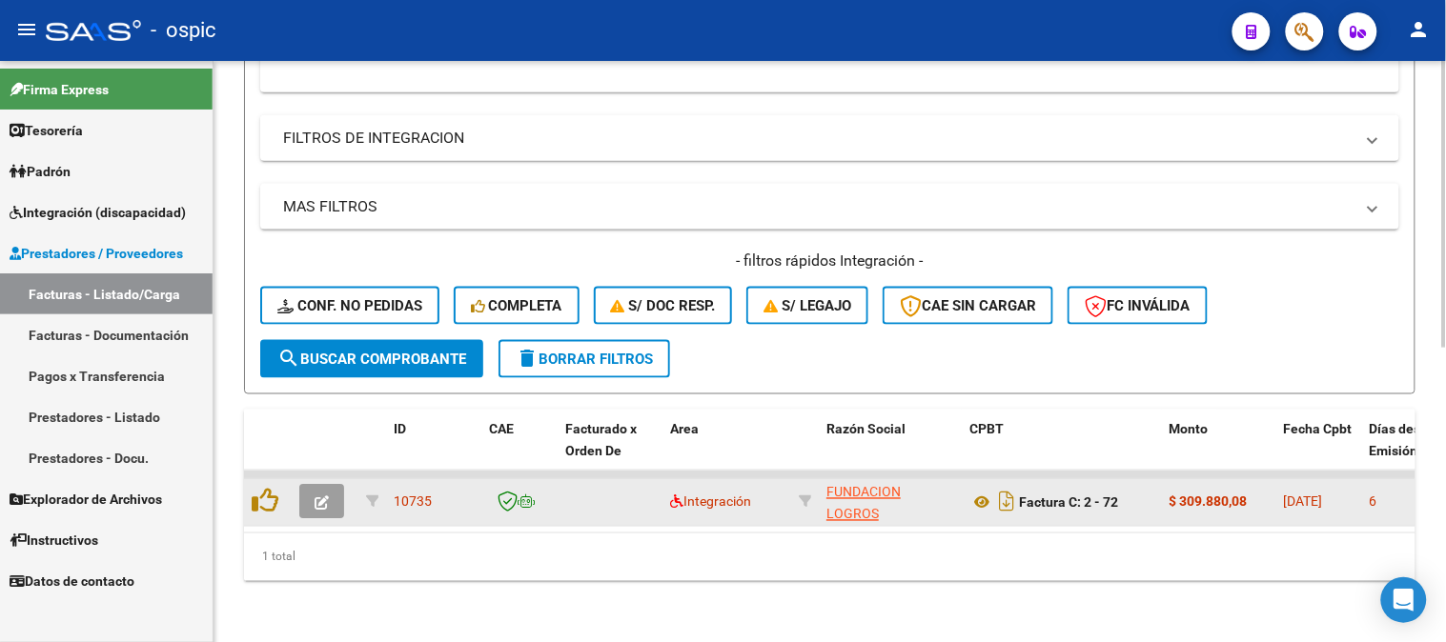
click at [326, 496] on icon "button" at bounding box center [321, 503] width 14 height 14
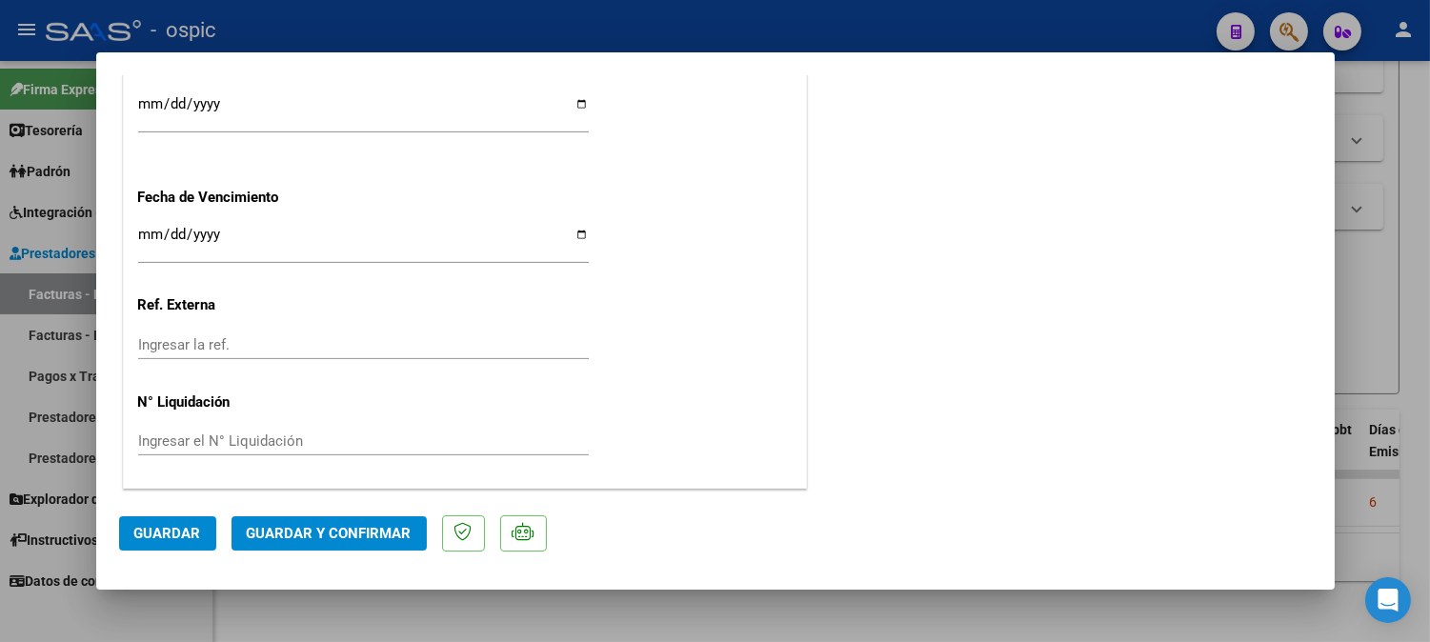
scroll to position [0, 0]
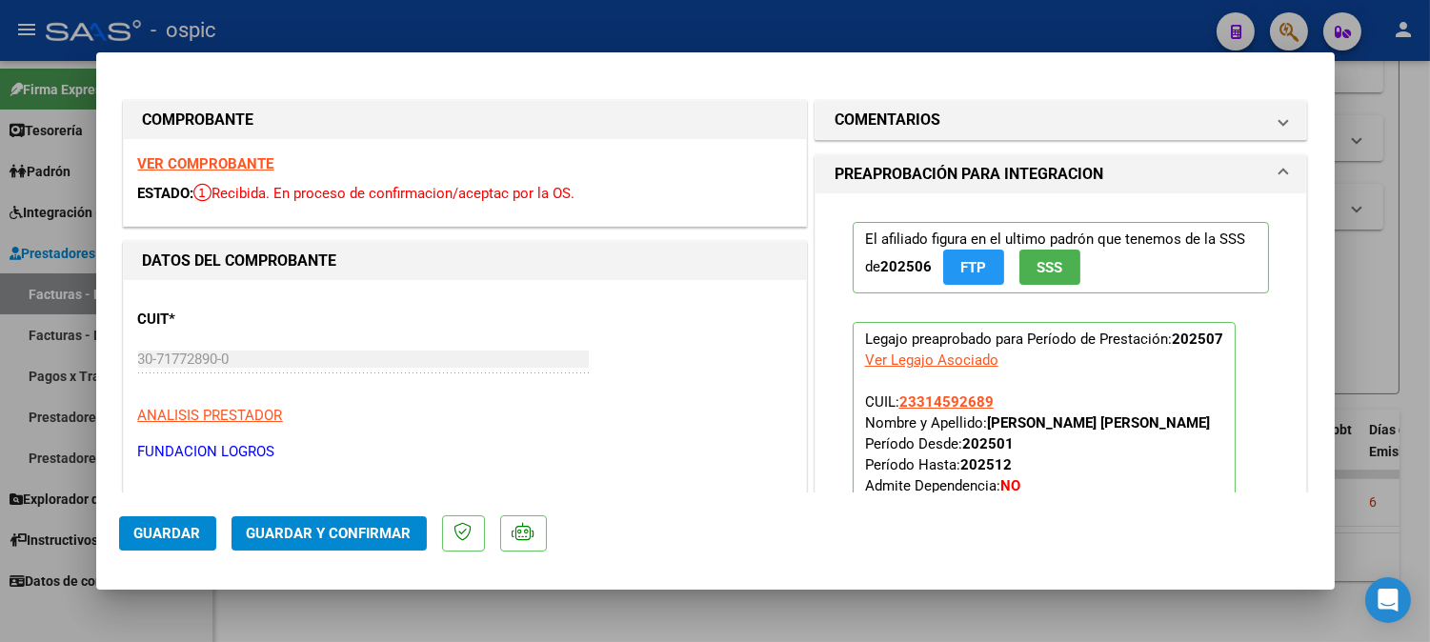
drag, startPoint x: 959, startPoint y: 120, endPoint x: 951, endPoint y: 232, distance: 111.8
click at [959, 121] on mat-panel-title "COMENTARIOS" at bounding box center [1050, 120] width 431 height 23
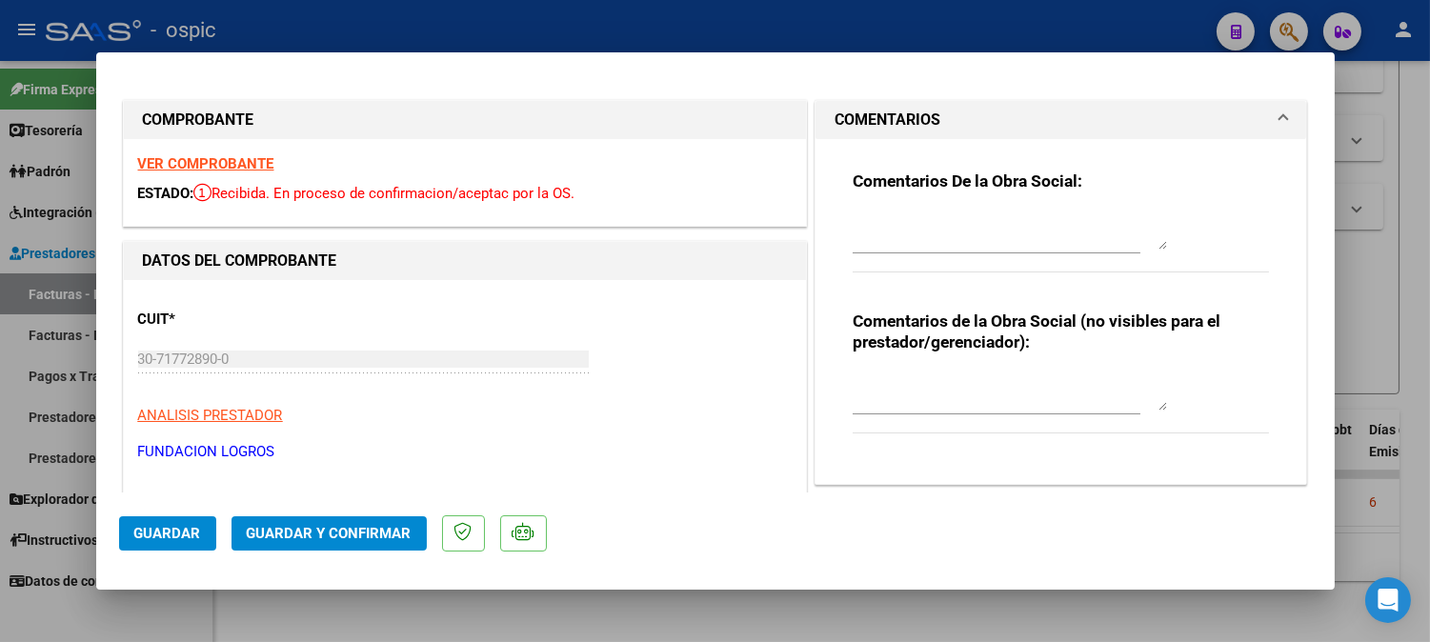
click at [921, 382] on textarea at bounding box center [1010, 392] width 314 height 38
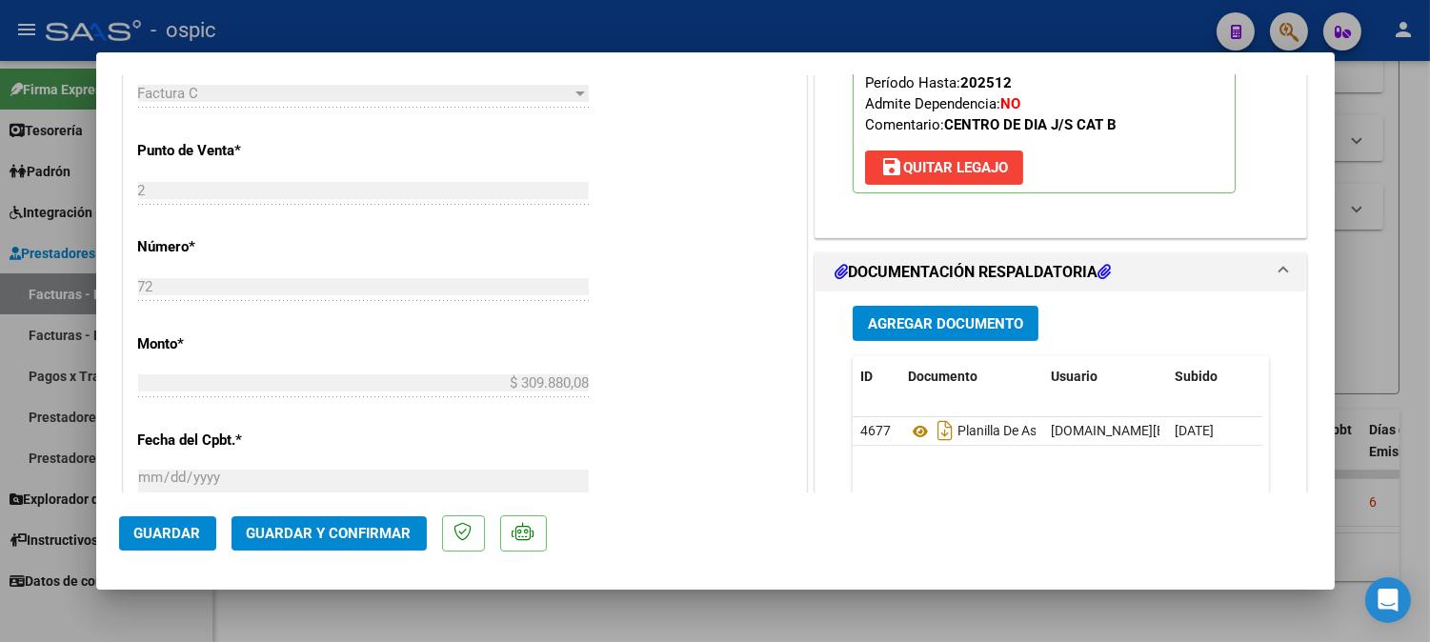
scroll to position [795, 0]
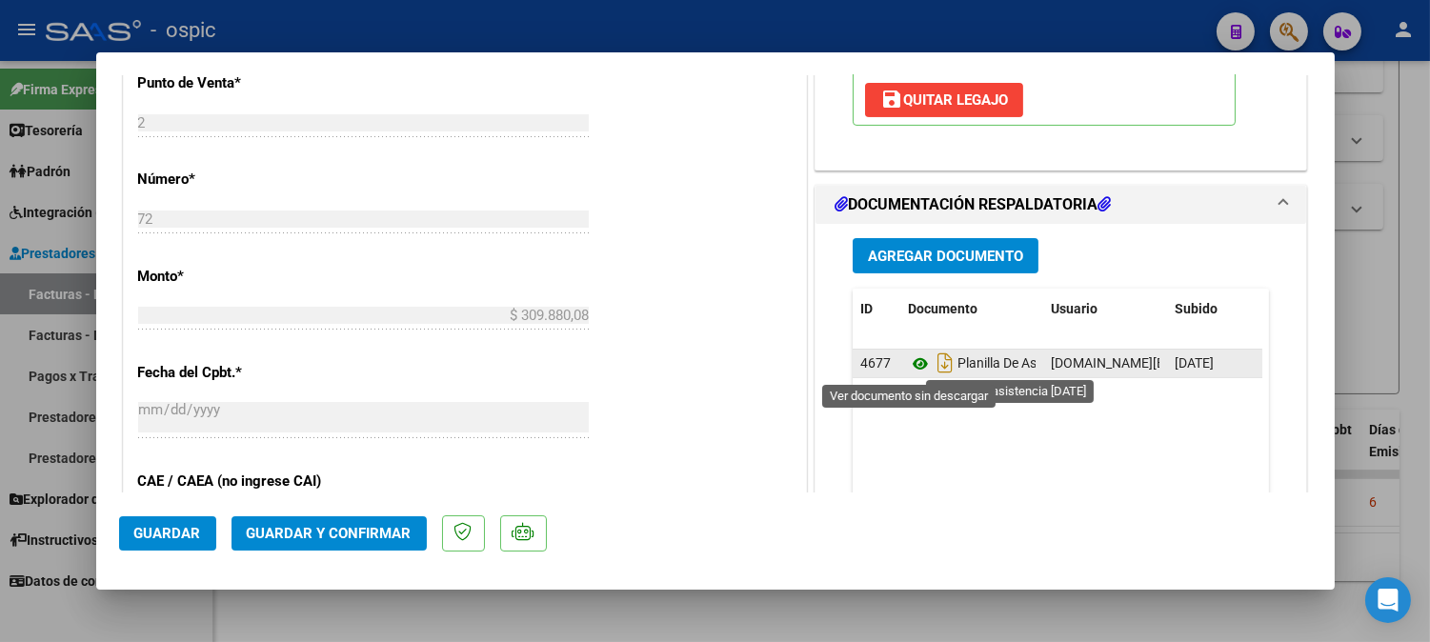
click at [908, 364] on icon at bounding box center [920, 364] width 25 height 23
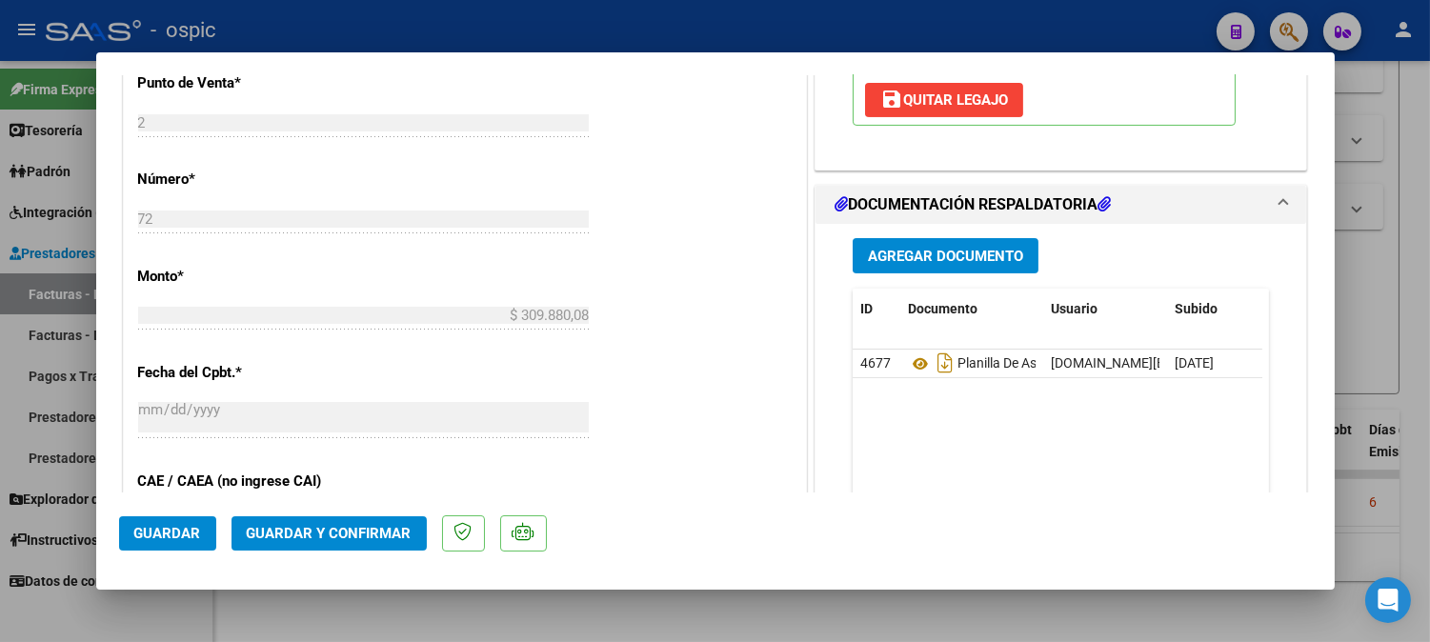
click at [343, 519] on button "Guardar y Confirmar" at bounding box center [329, 533] width 195 height 34
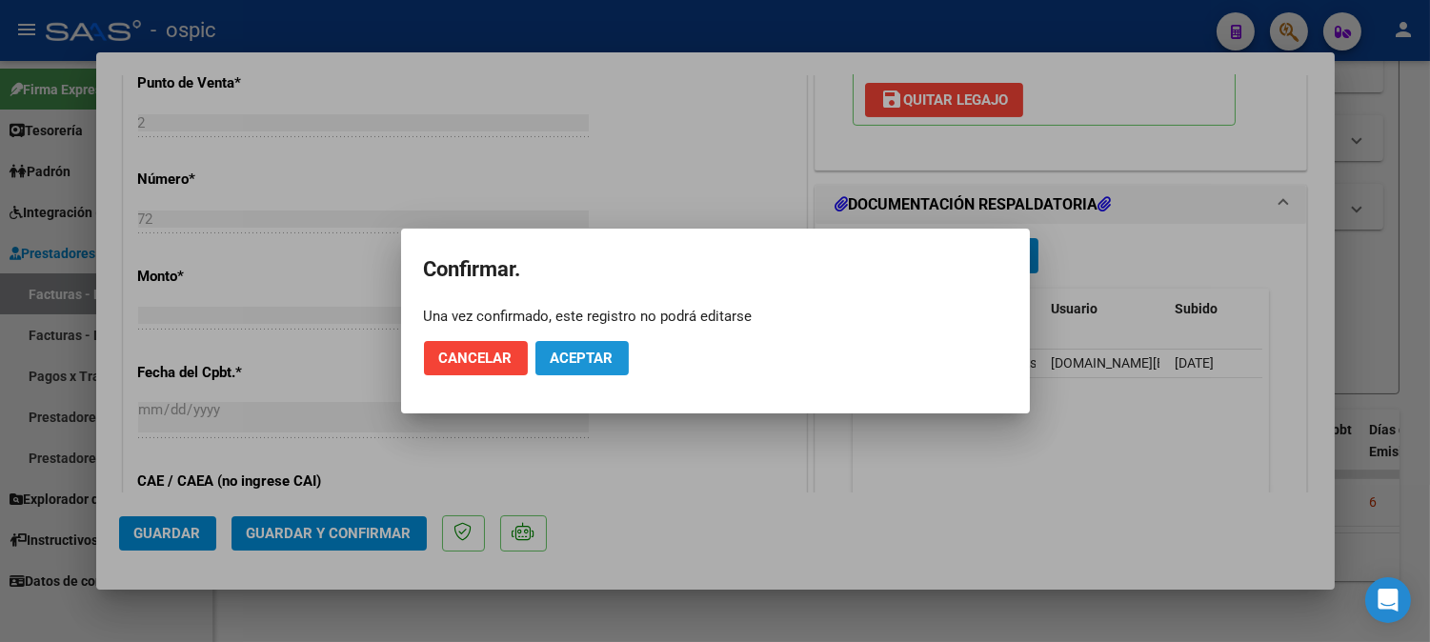
click at [555, 362] on span "Aceptar" at bounding box center [582, 358] width 63 height 17
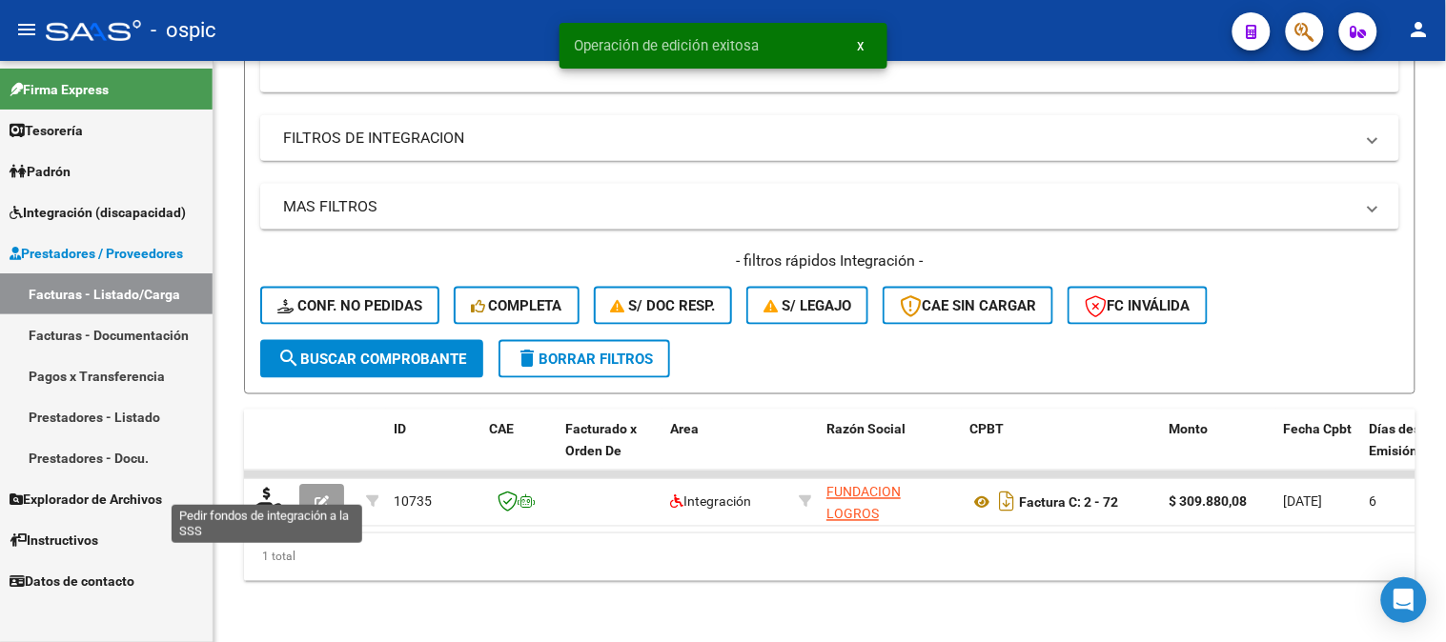
click at [264, 492] on icon at bounding box center [267, 501] width 30 height 27
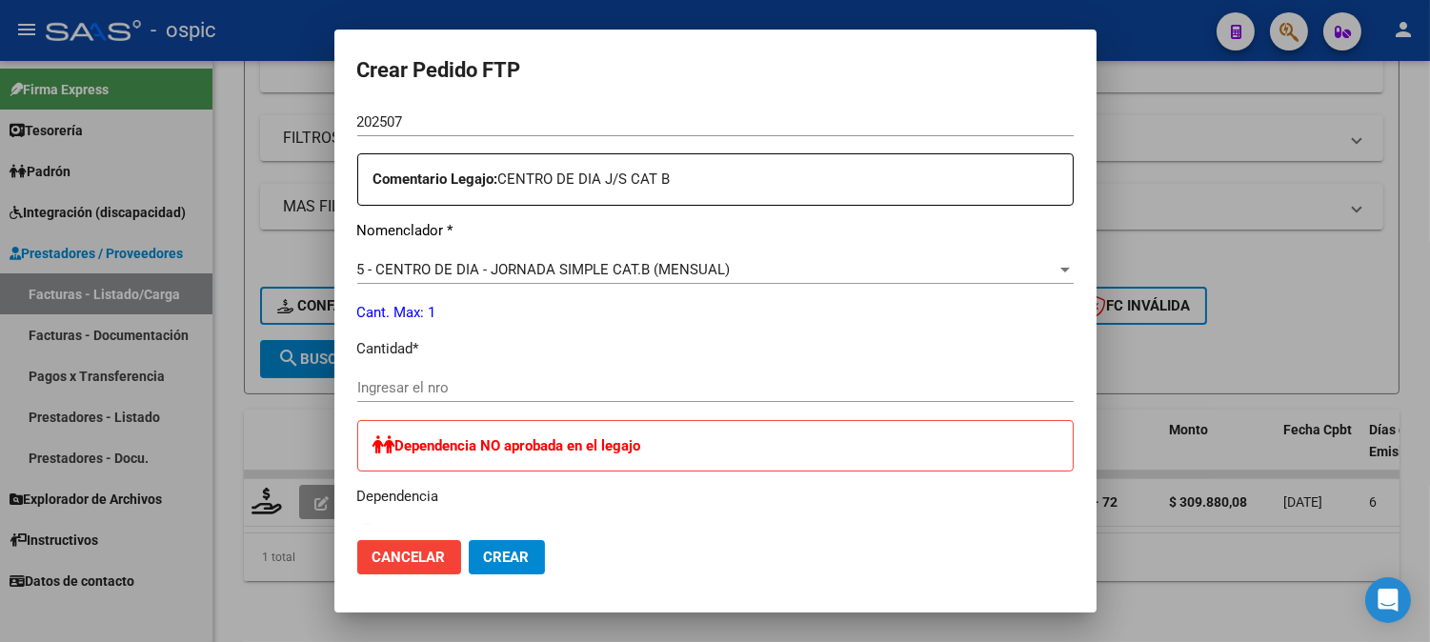
scroll to position [686, 0]
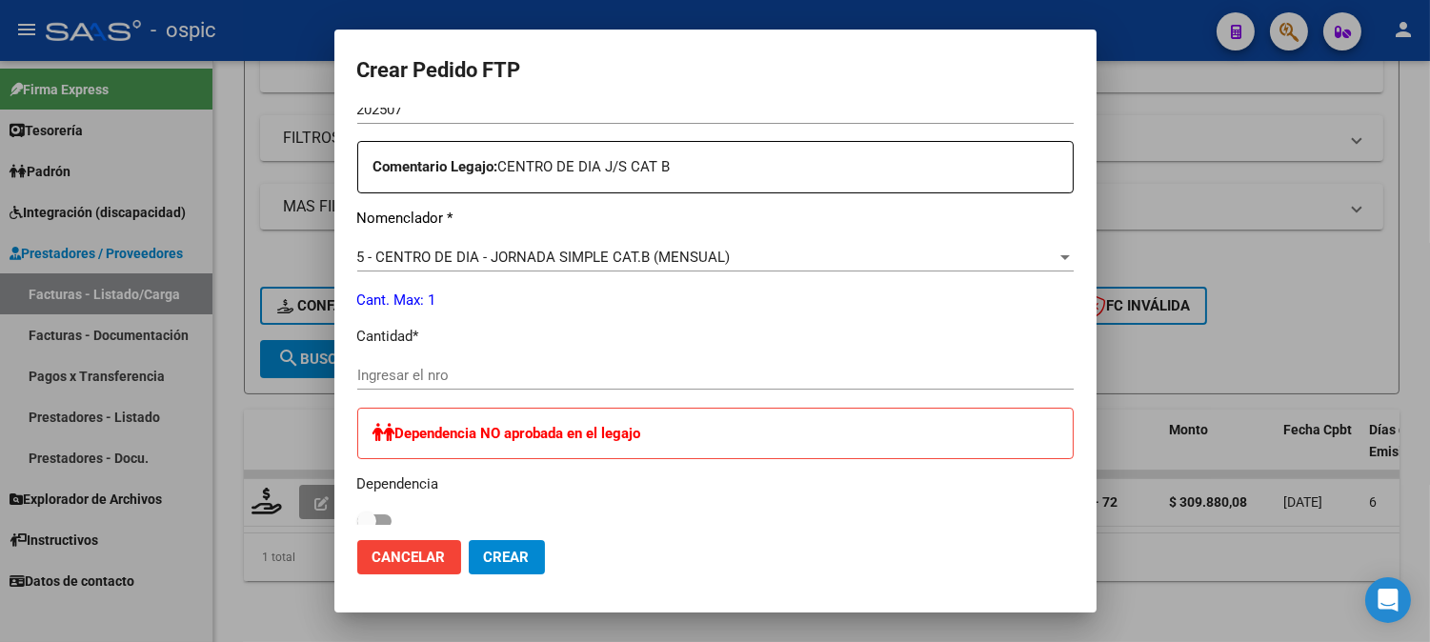
click at [658, 374] on input "Ingresar el nro" at bounding box center [715, 375] width 717 height 17
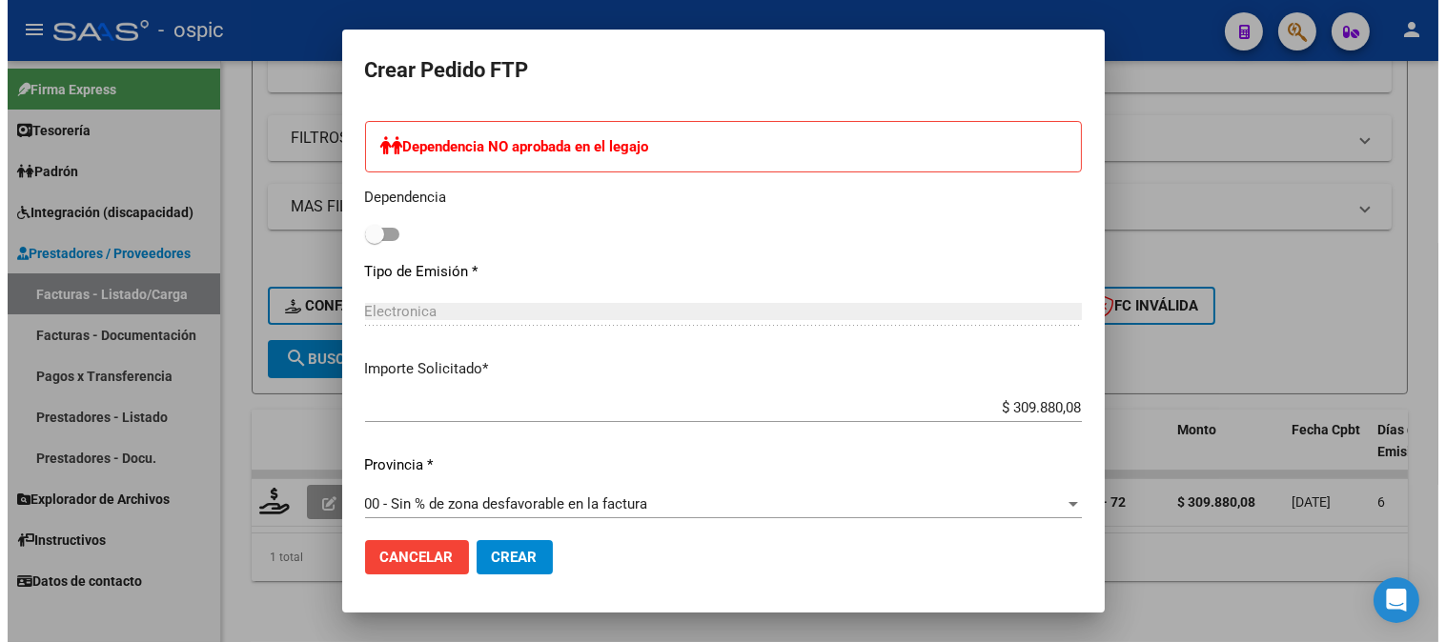
scroll to position [983, 0]
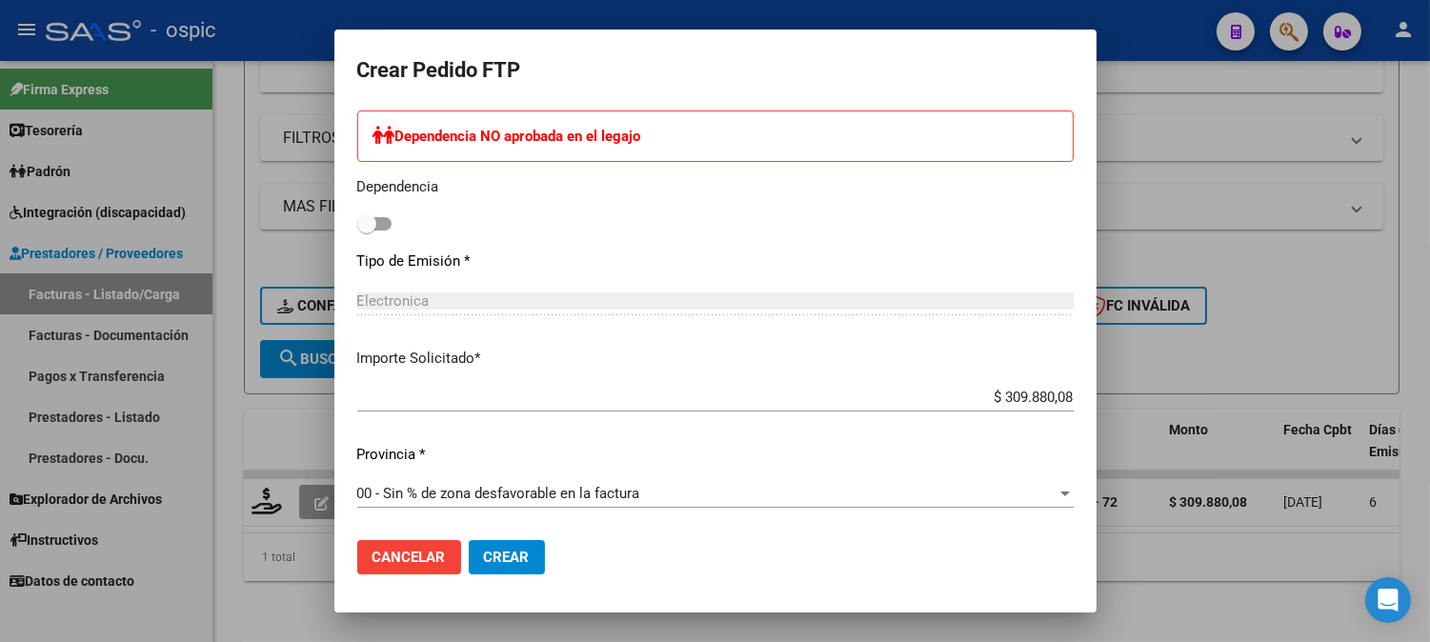
click at [530, 562] on span "Crear" at bounding box center [507, 557] width 46 height 17
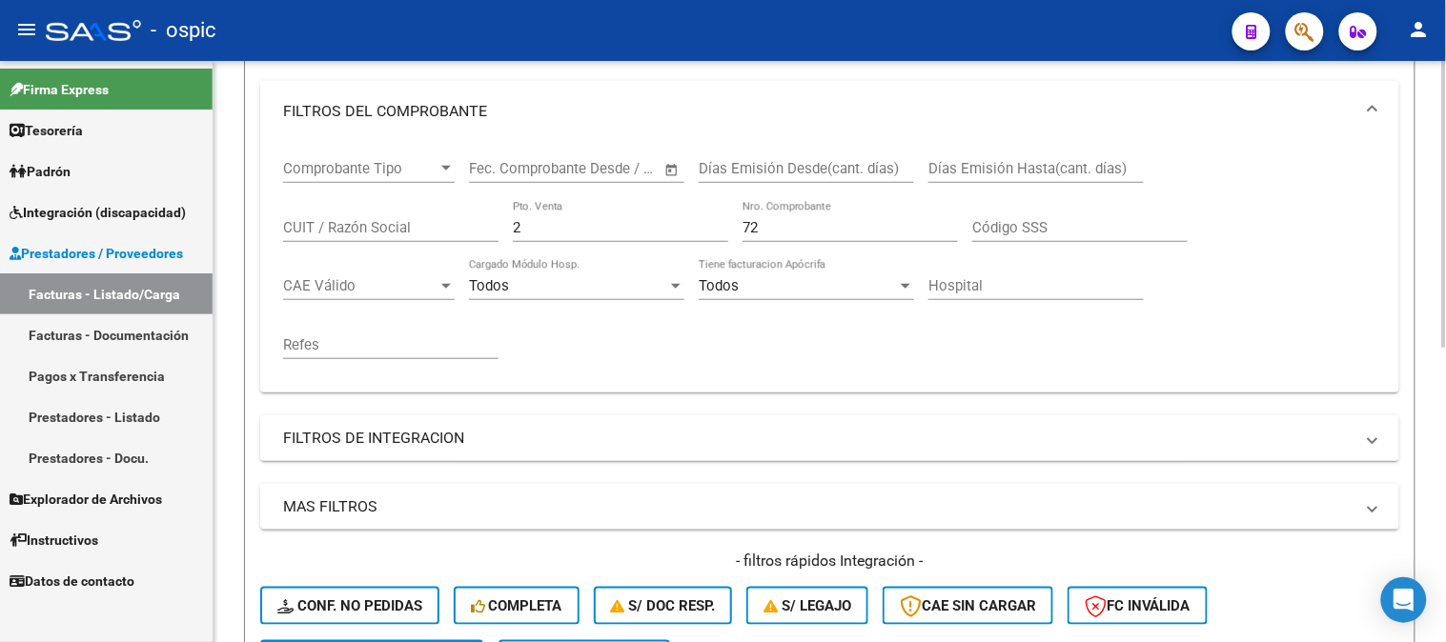
scroll to position [278, 0]
drag, startPoint x: 578, startPoint y: 226, endPoint x: 288, endPoint y: 223, distance: 290.7
click at [287, 224] on div "Comprobante Tipo Comprobante Tipo Start date – End date Fec. Comprobante Desde …" at bounding box center [829, 262] width 1093 height 235
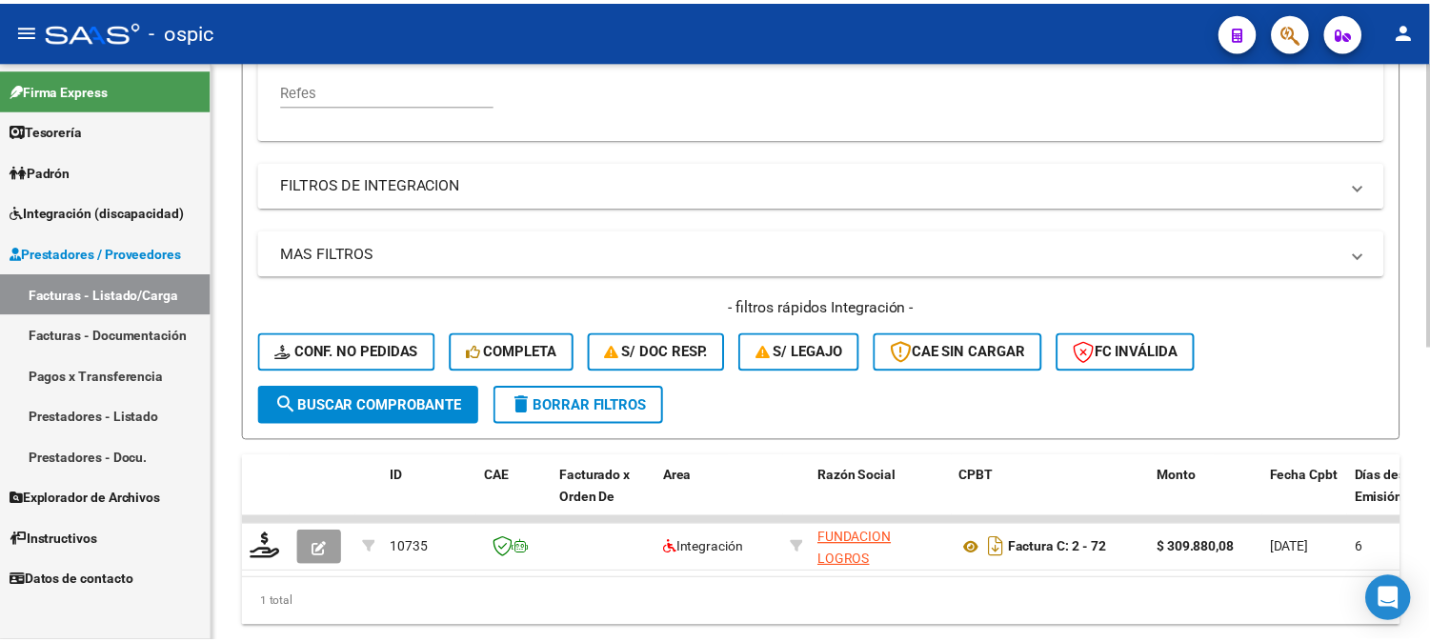
scroll to position [595, 0]
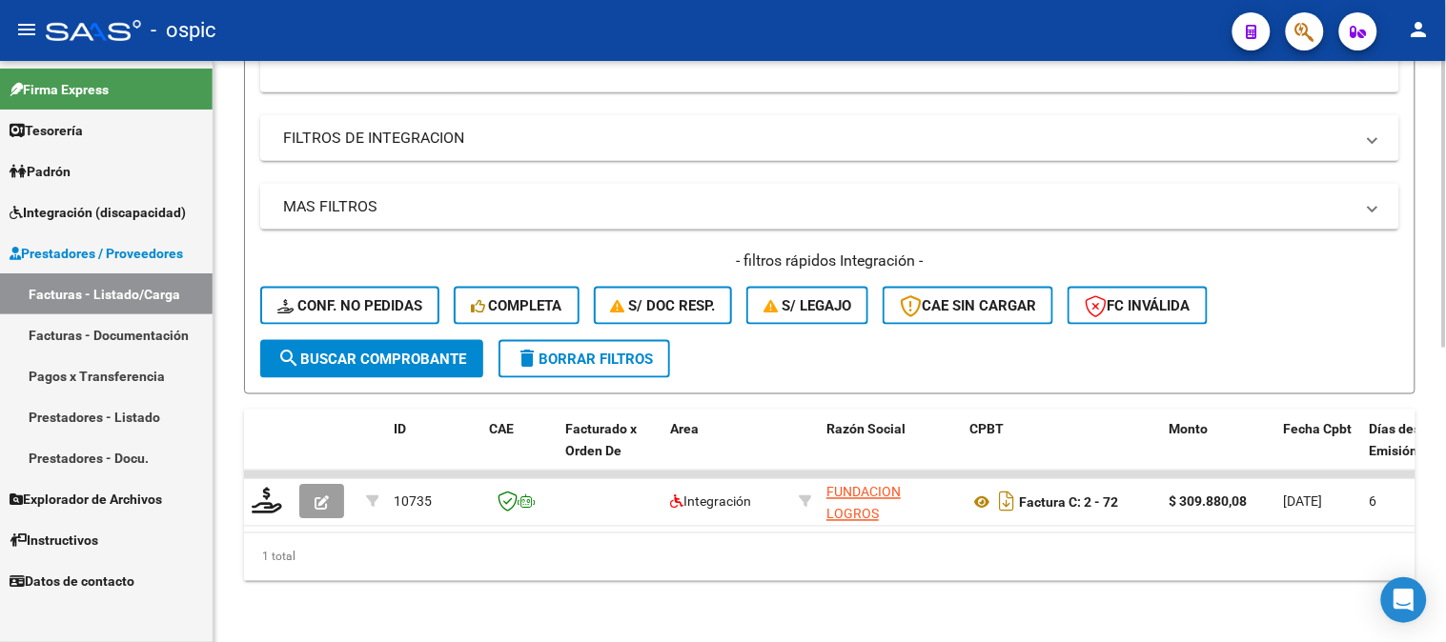
click at [367, 351] on span "search Buscar Comprobante" at bounding box center [371, 359] width 189 height 17
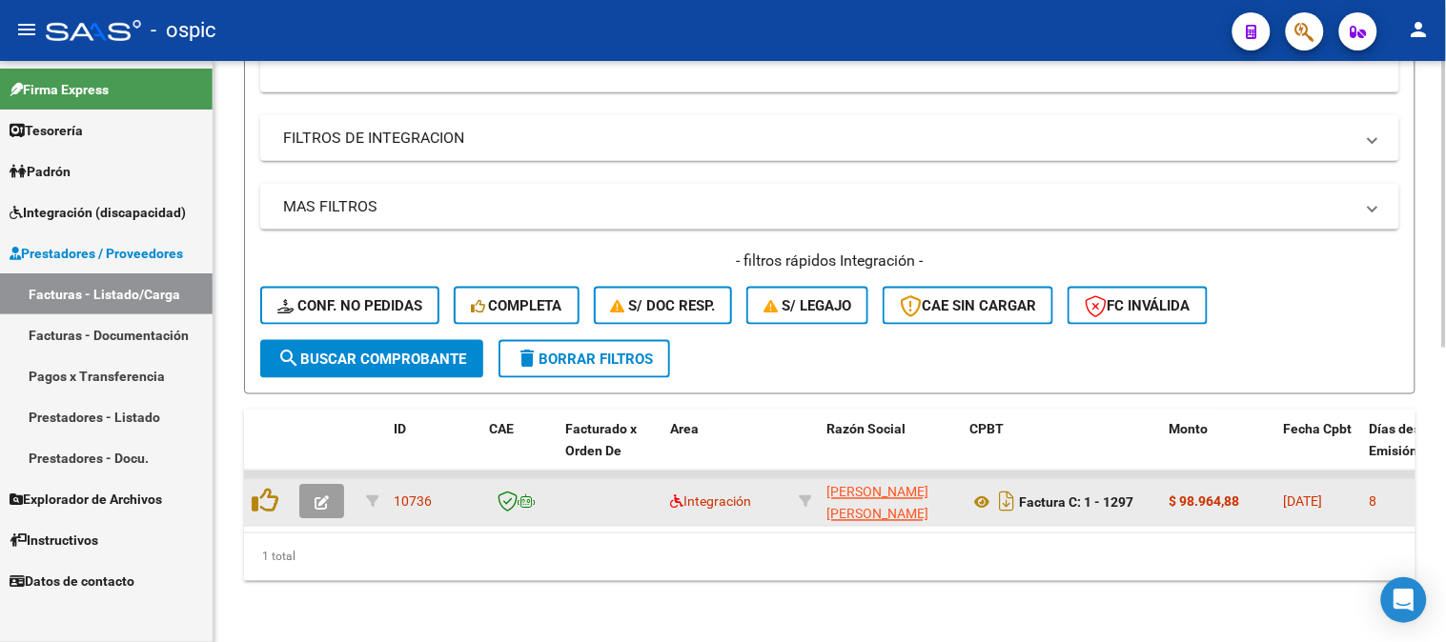
click at [321, 496] on icon "button" at bounding box center [321, 503] width 14 height 14
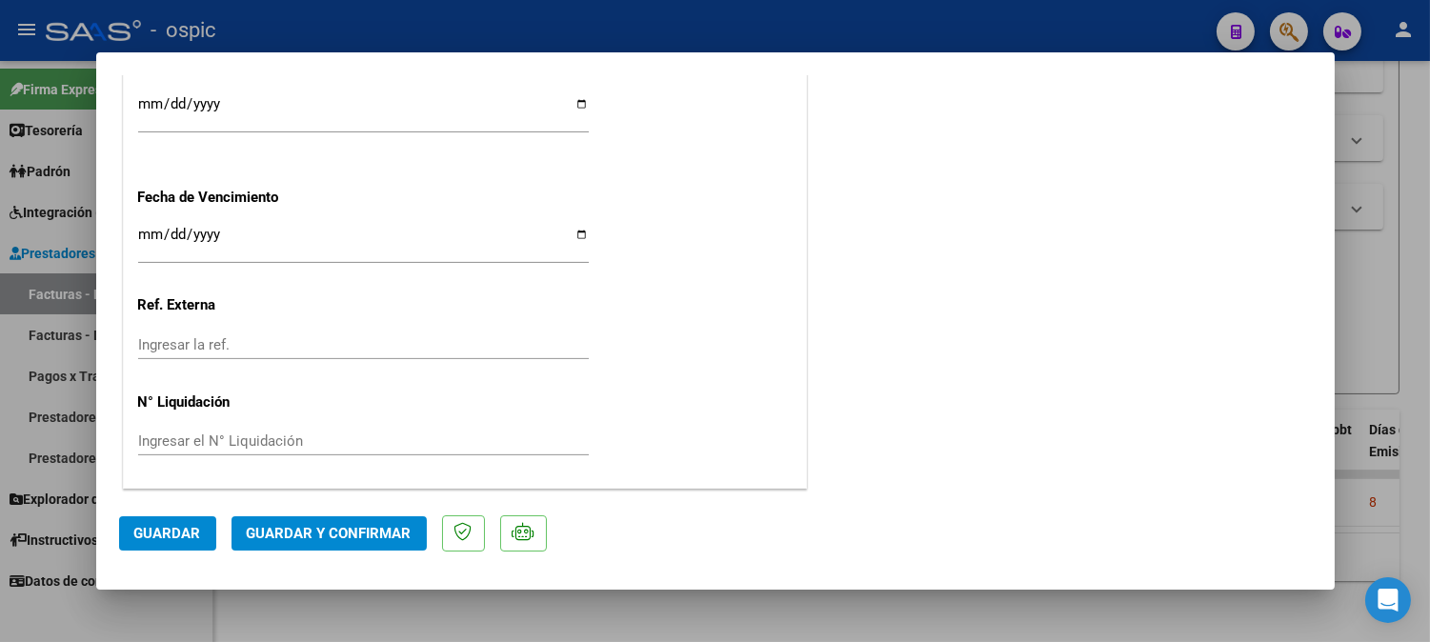
scroll to position [0, 0]
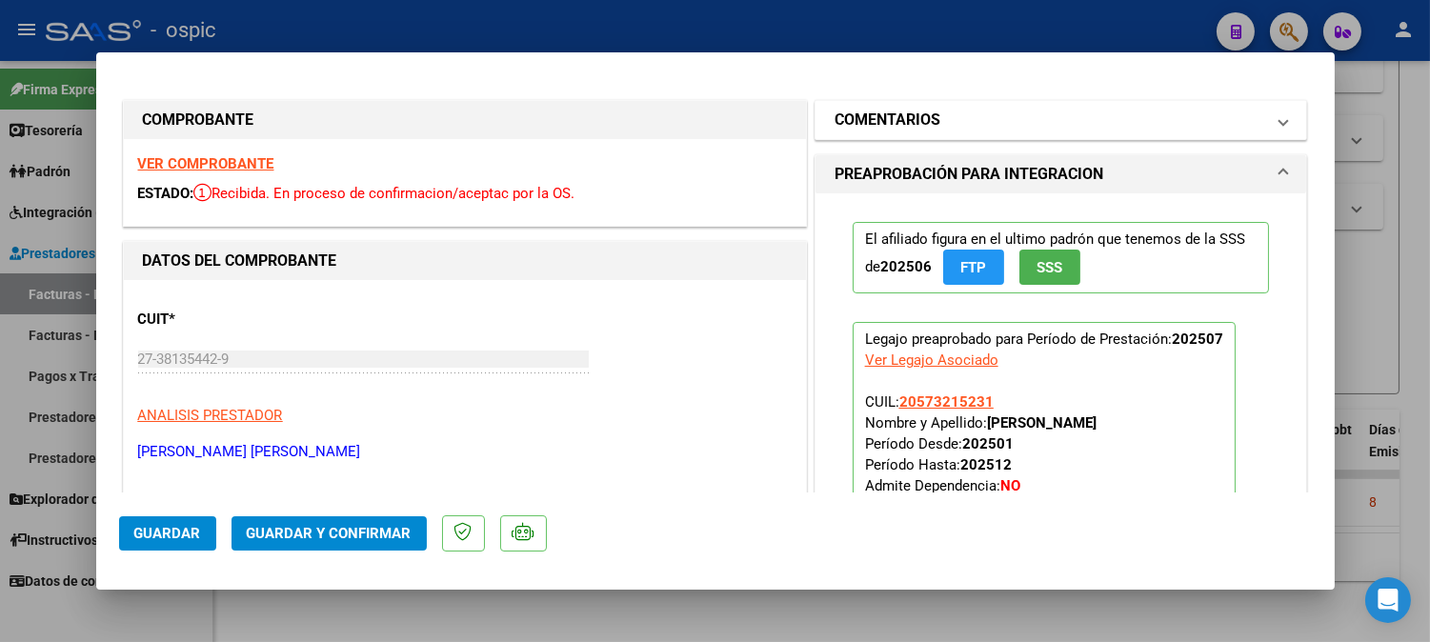
click at [878, 119] on h1 "COMENTARIOS" at bounding box center [888, 120] width 106 height 23
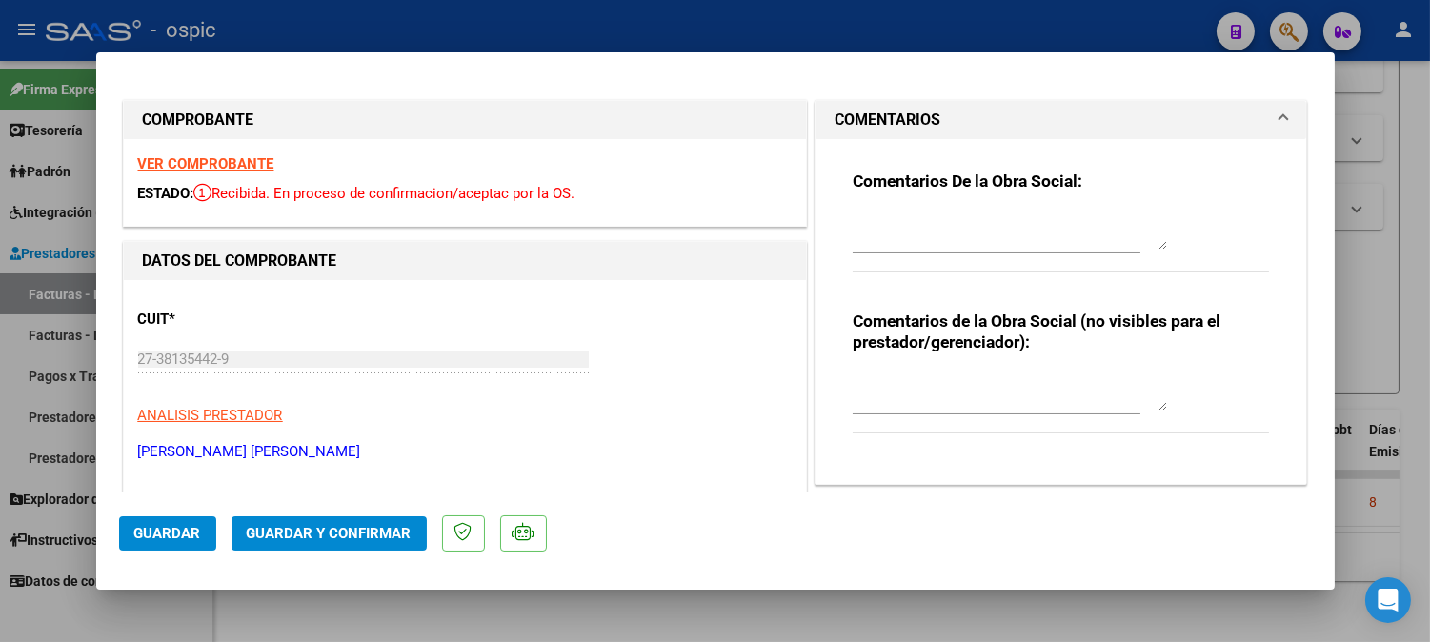
click at [953, 387] on textarea at bounding box center [1010, 392] width 314 height 38
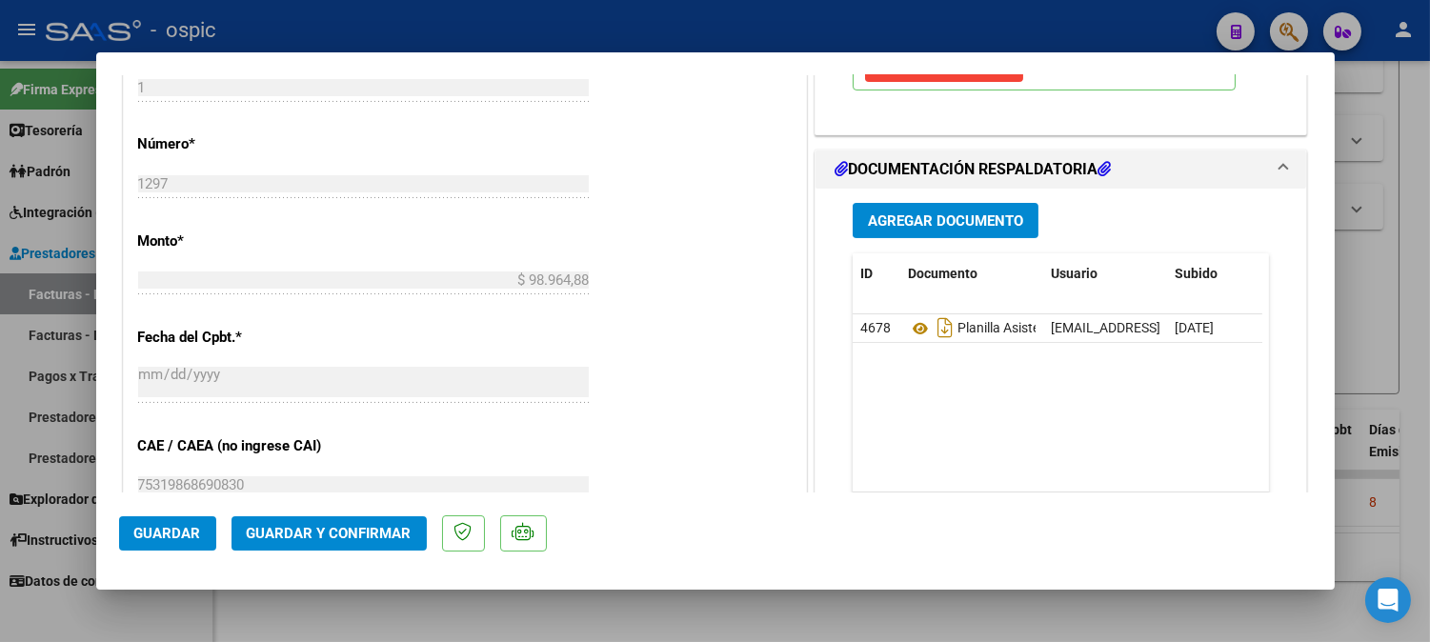
scroll to position [844, 0]
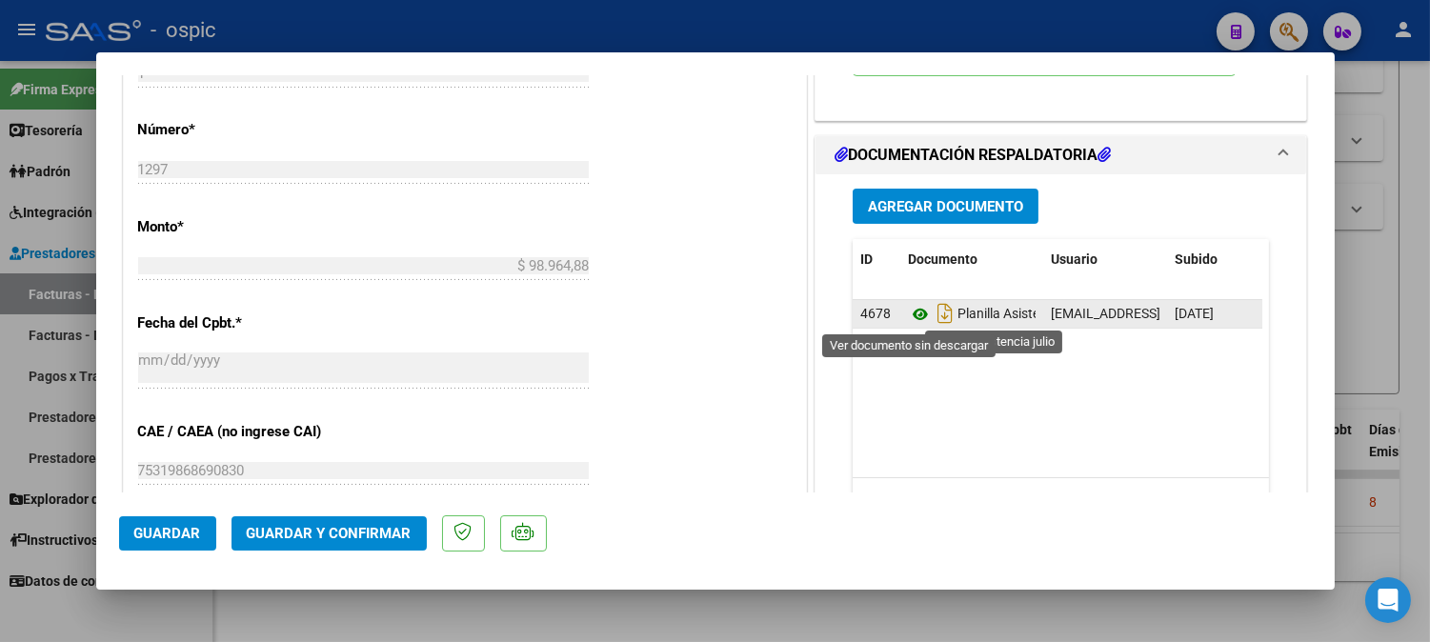
click at [908, 311] on icon at bounding box center [920, 314] width 25 height 23
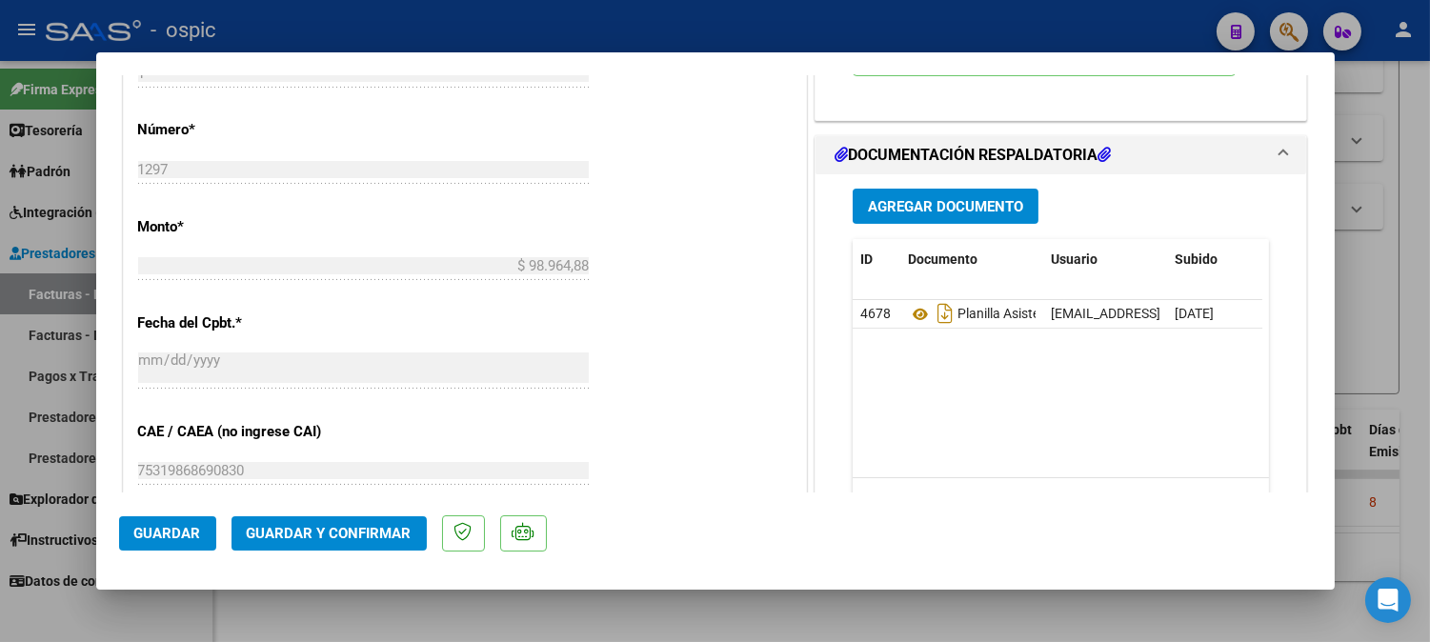
click at [363, 520] on button "Guardar y Confirmar" at bounding box center [329, 533] width 195 height 34
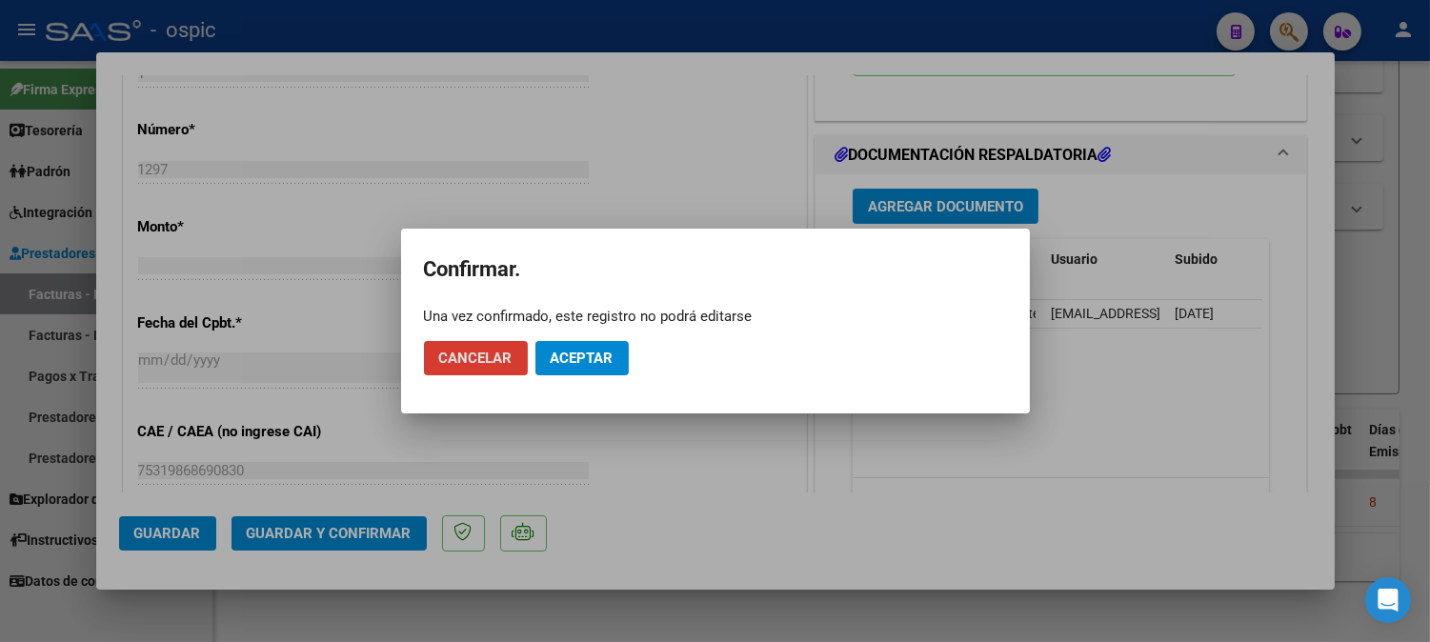
click at [573, 358] on span "Aceptar" at bounding box center [582, 358] width 63 height 17
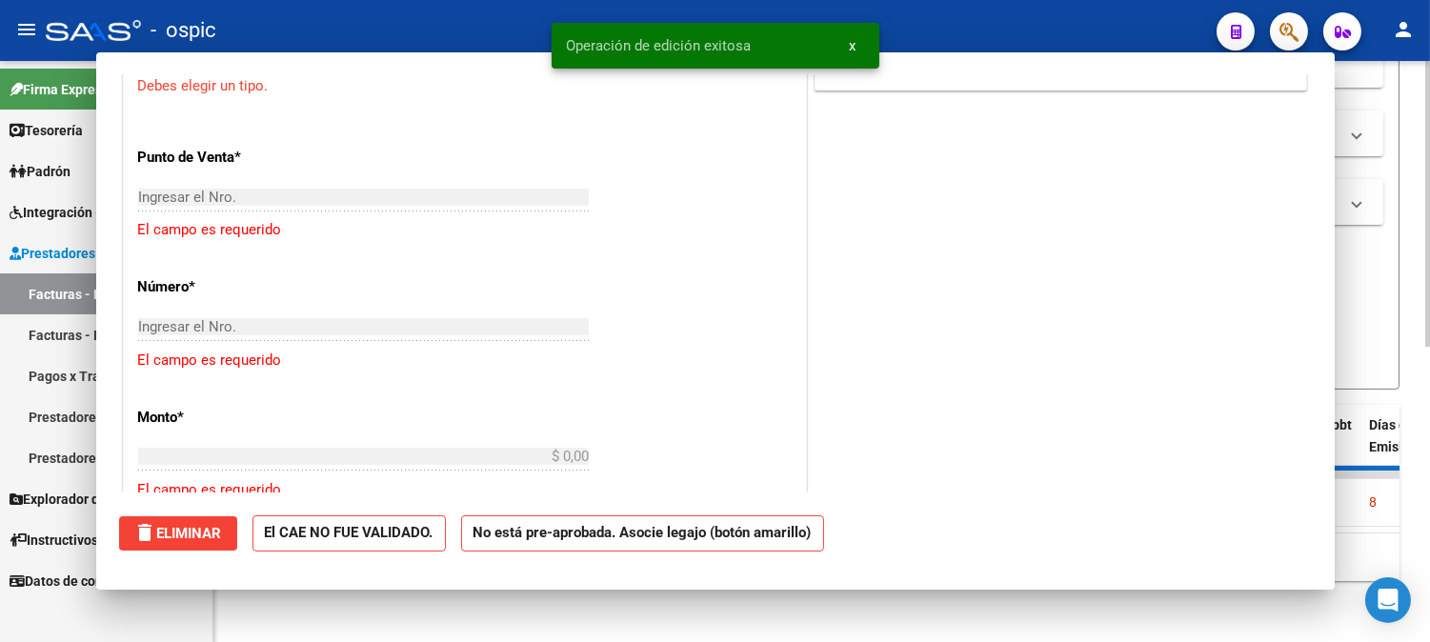
scroll to position [879, 0]
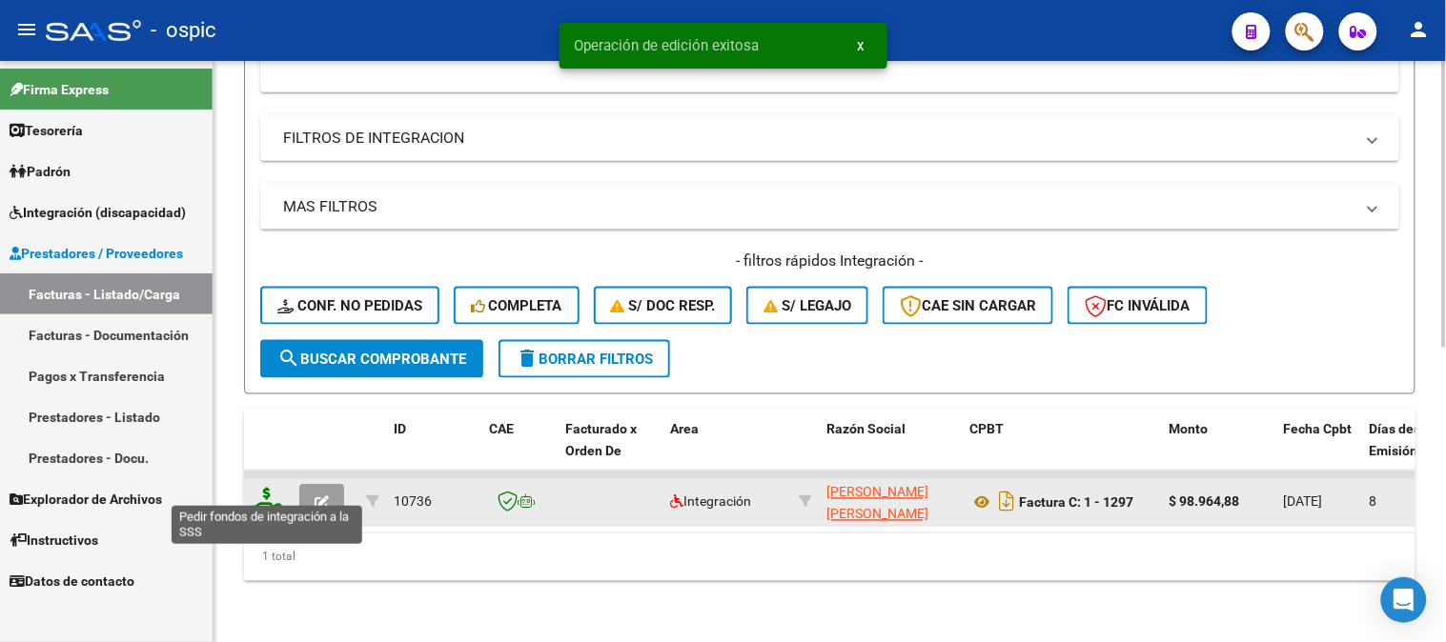
click at [273, 490] on icon at bounding box center [267, 501] width 30 height 27
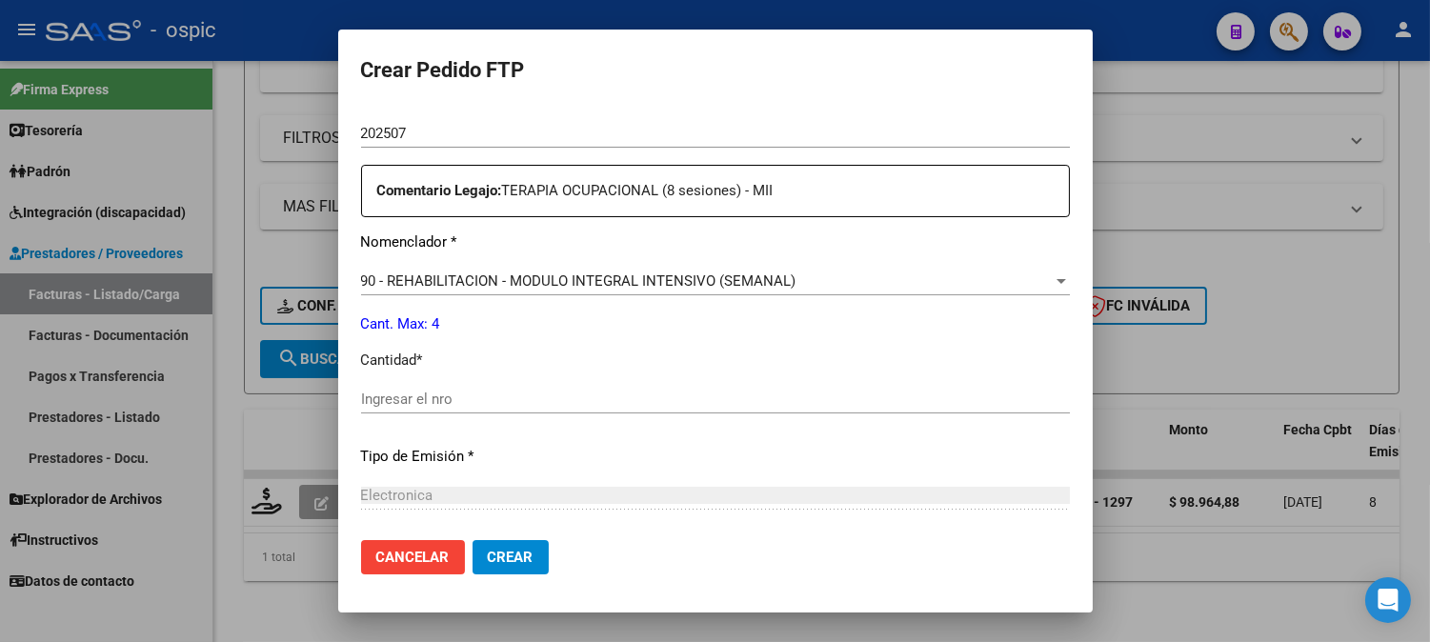
scroll to position [665, 0]
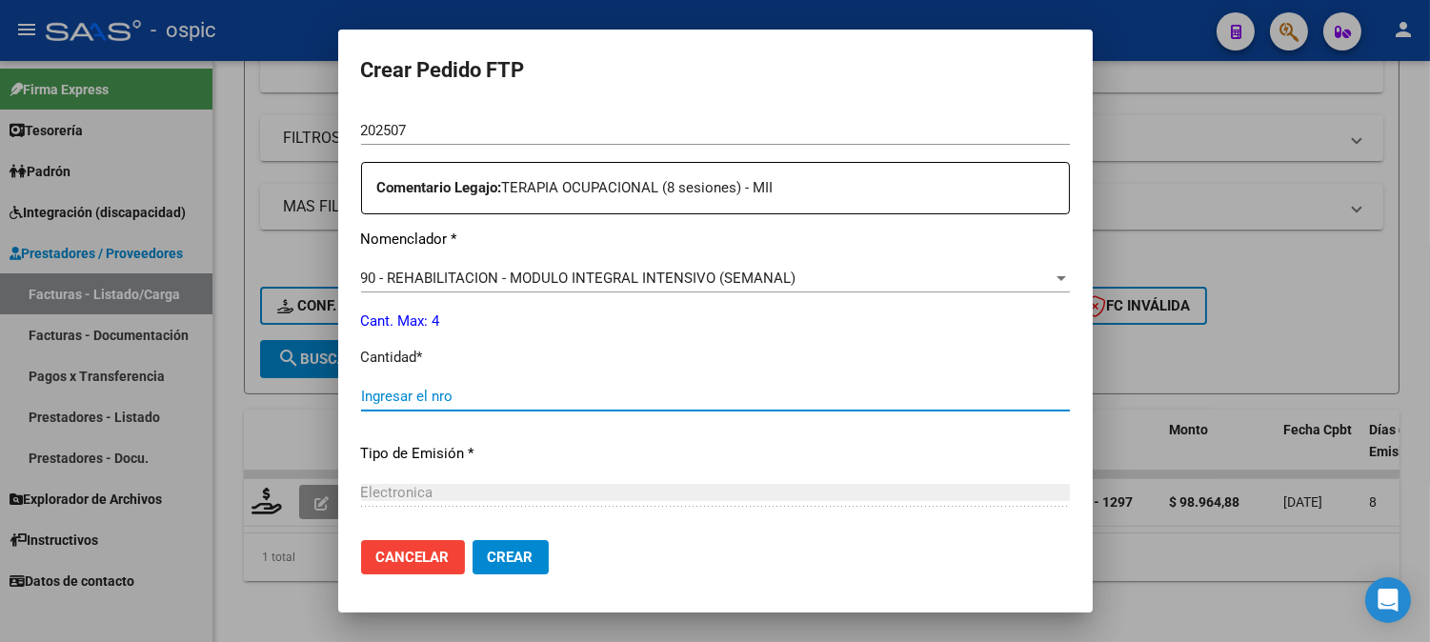
click at [656, 397] on input "Ingresar el nro" at bounding box center [715, 396] width 709 height 17
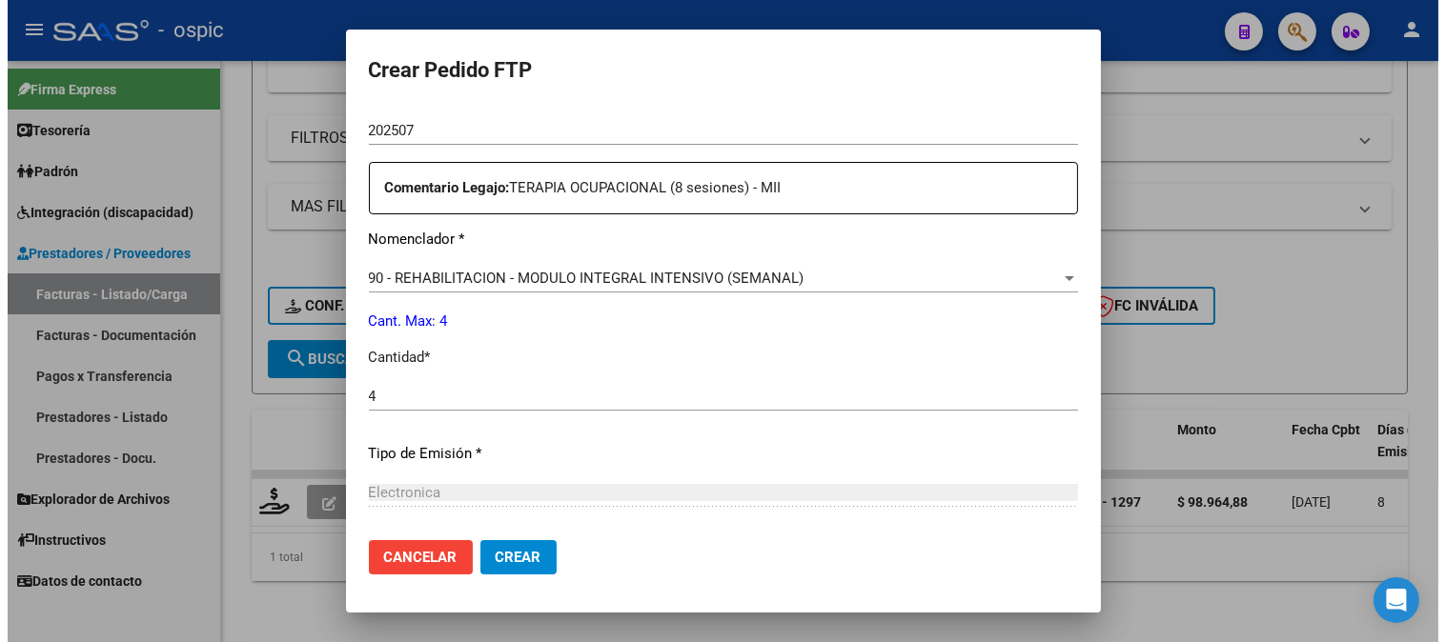
scroll to position [858, 0]
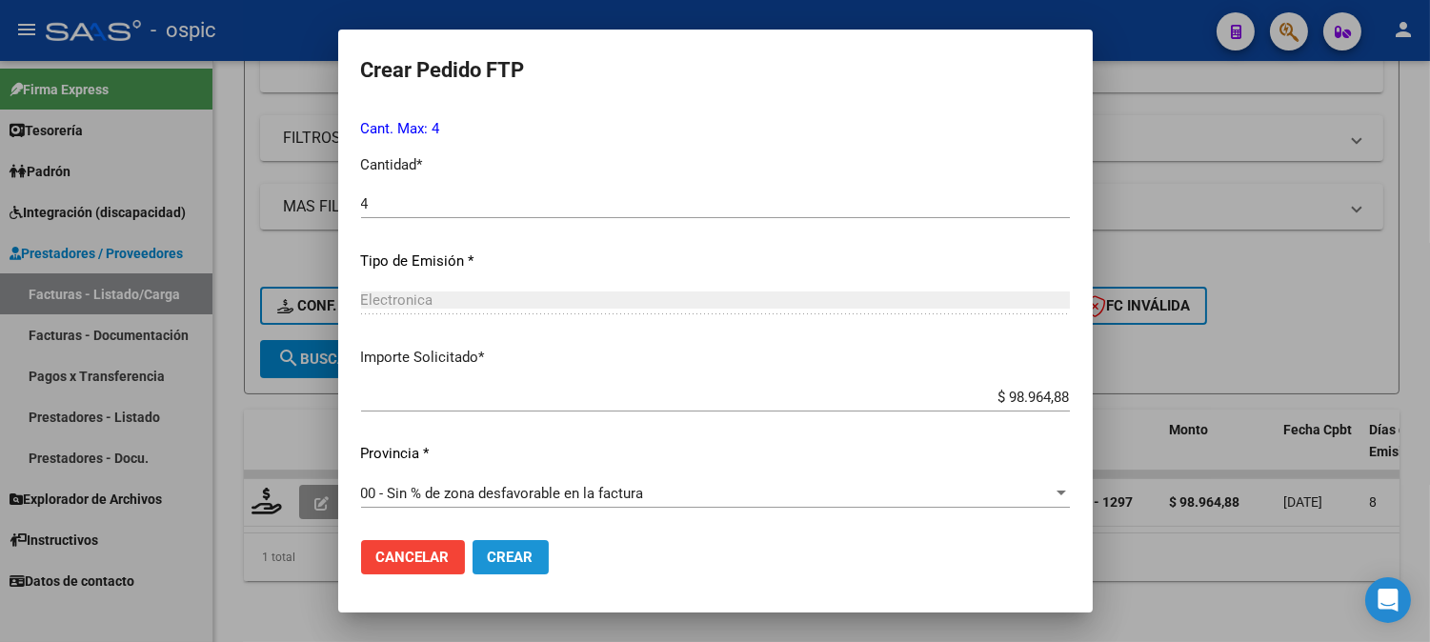
click at [527, 554] on span "Crear" at bounding box center [511, 557] width 46 height 17
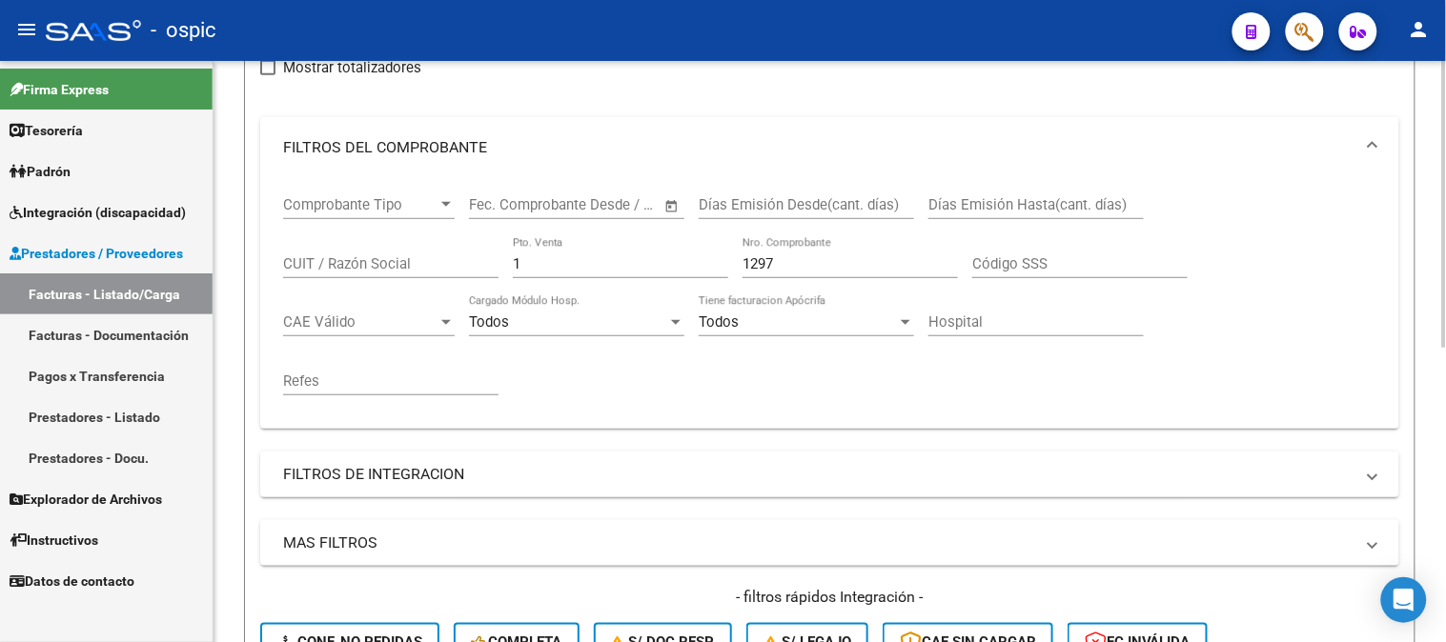
scroll to position [172, 0]
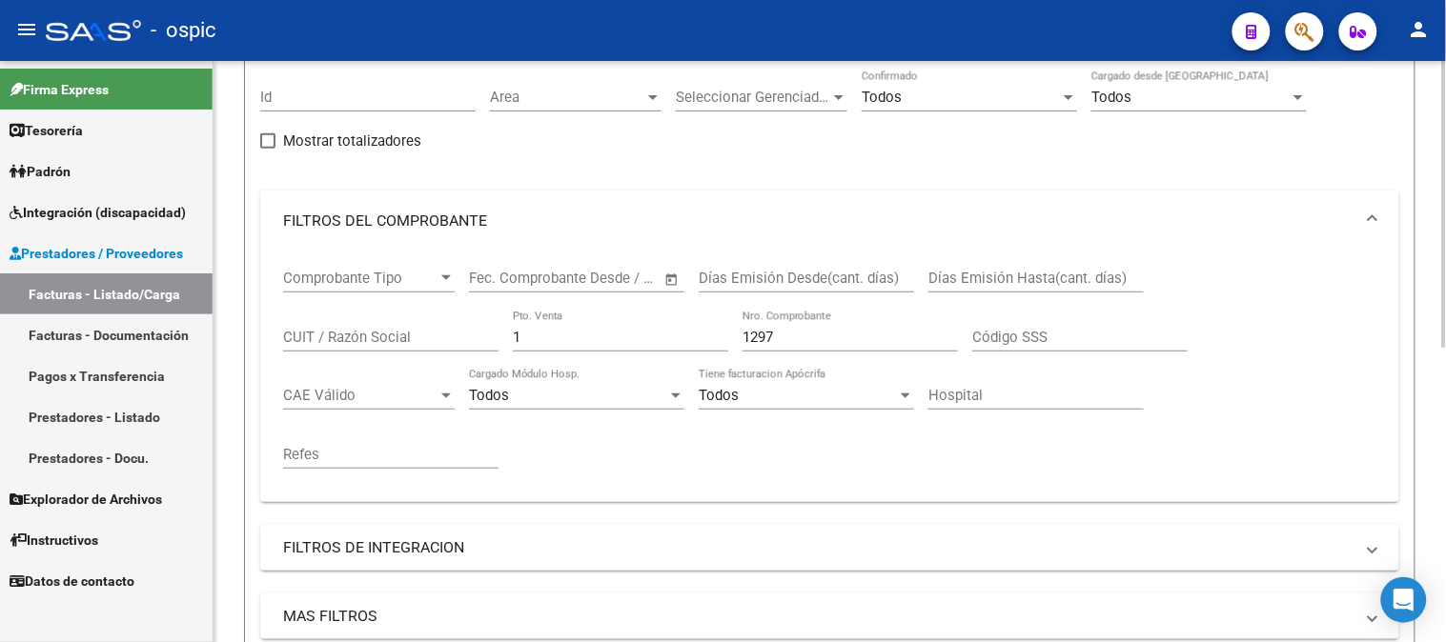
click at [251, 340] on form "Filtros Id Area Area Seleccionar Gerenciador Seleccionar Gerenciador Todos Conf…" at bounding box center [829, 429] width 1171 height 750
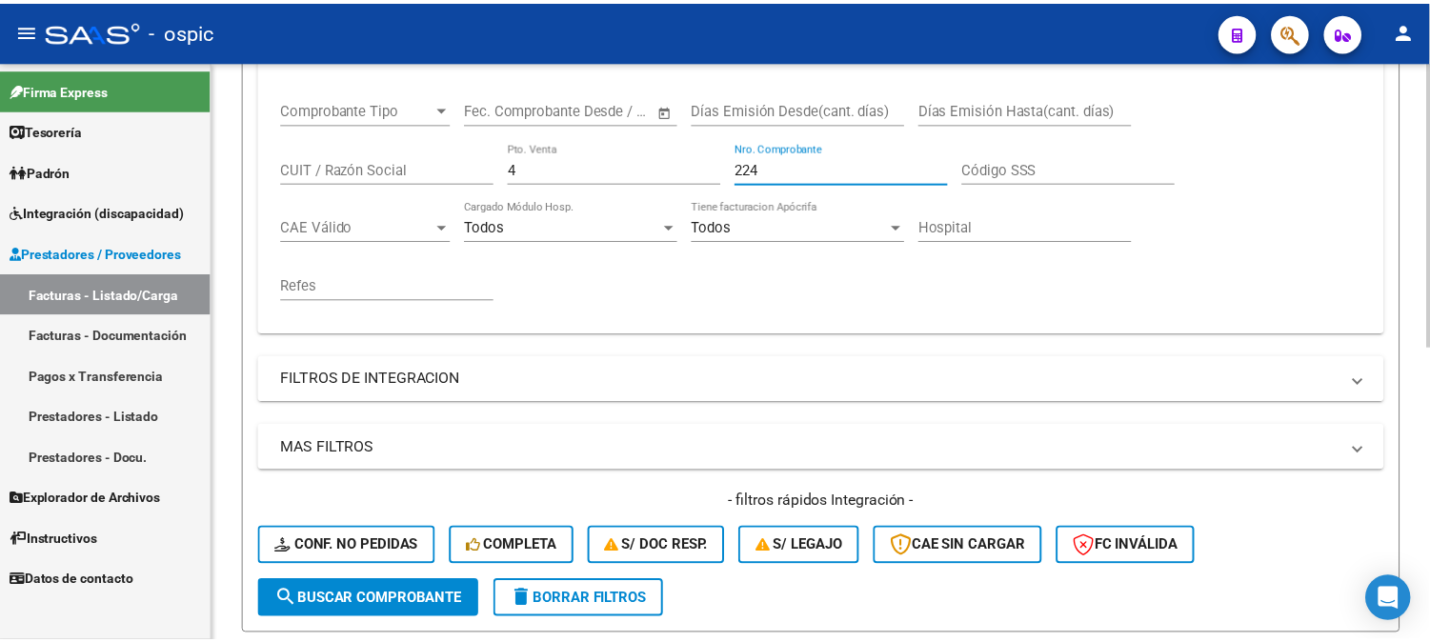
scroll to position [595, 0]
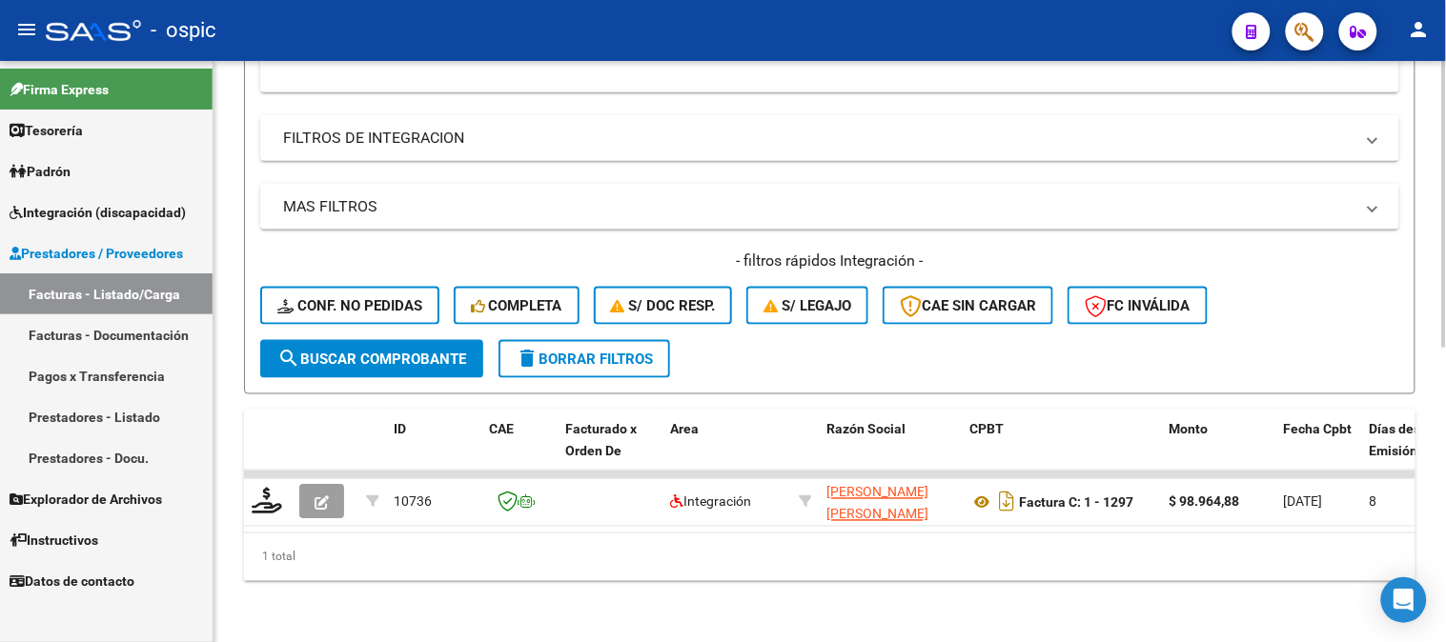
click at [415, 325] on div "- filtros rápidos Integración - Conf. no pedidas Completa S/ Doc Resp. S/ legaj…" at bounding box center [829, 296] width 1139 height 90
click at [415, 351] on span "search Buscar Comprobante" at bounding box center [371, 359] width 189 height 17
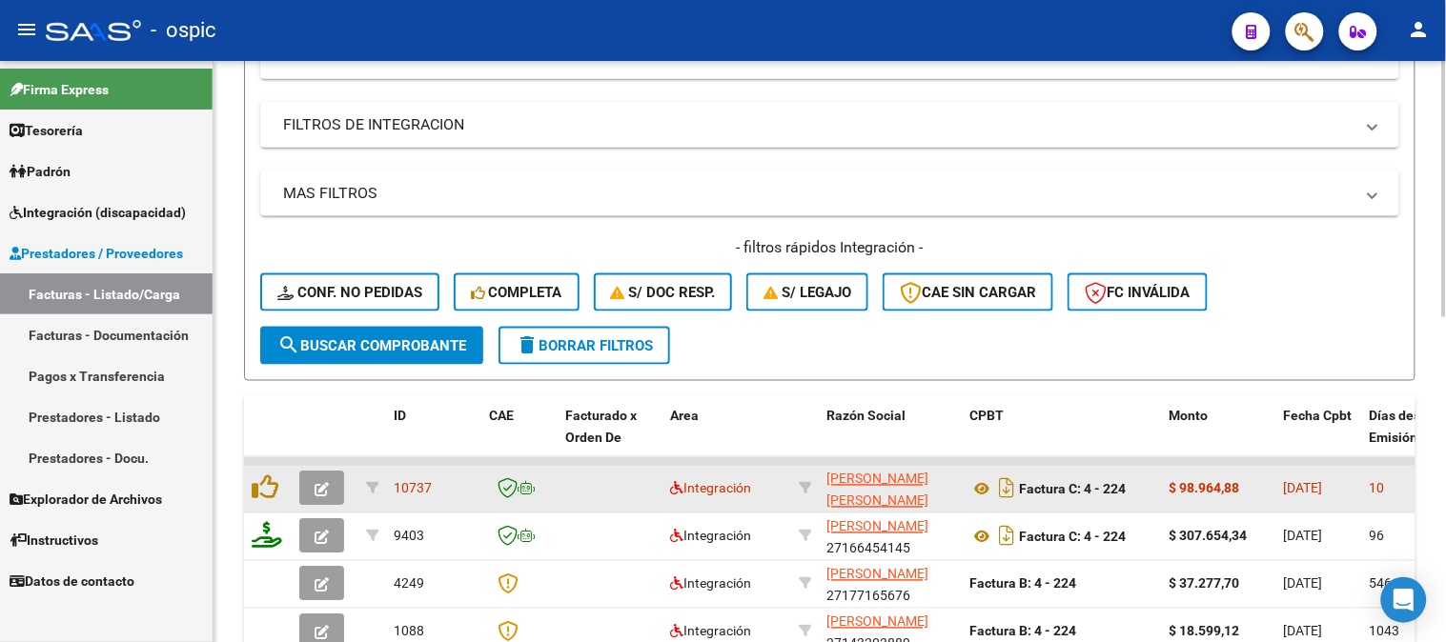
click at [320, 480] on span "button" at bounding box center [321, 488] width 14 height 17
click at [331, 477] on button "button" at bounding box center [321, 489] width 45 height 34
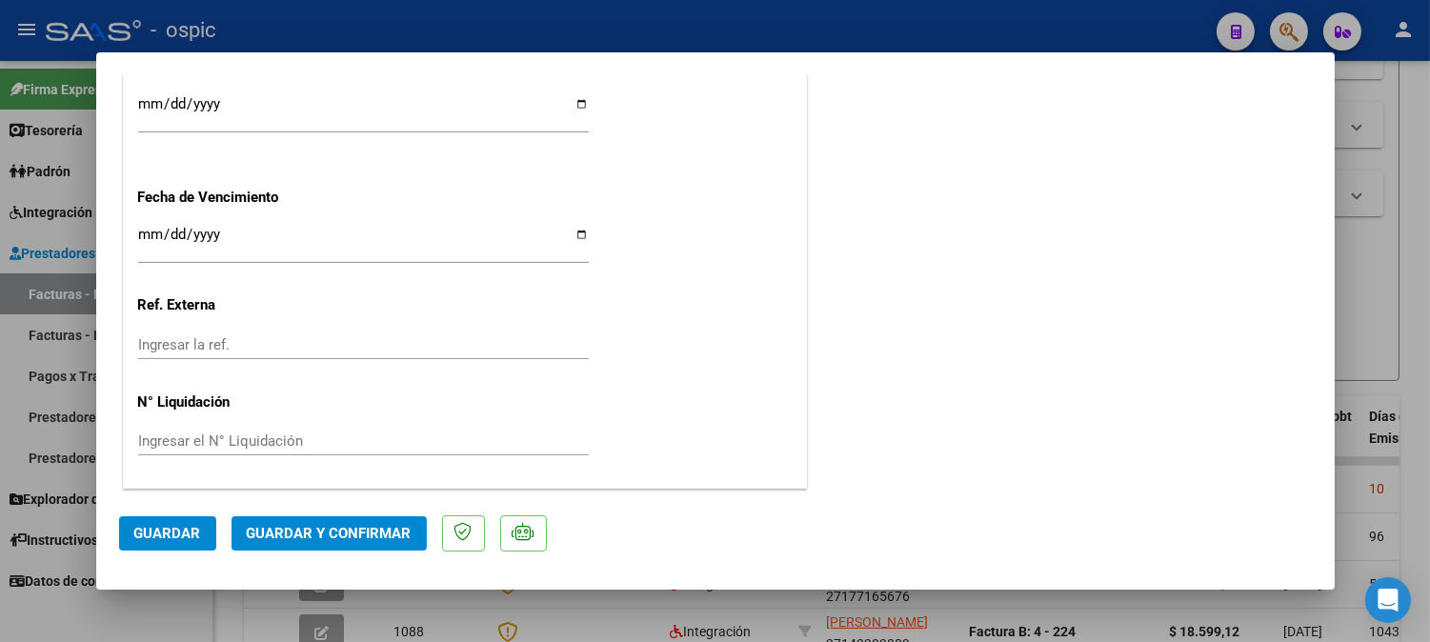
scroll to position [0, 0]
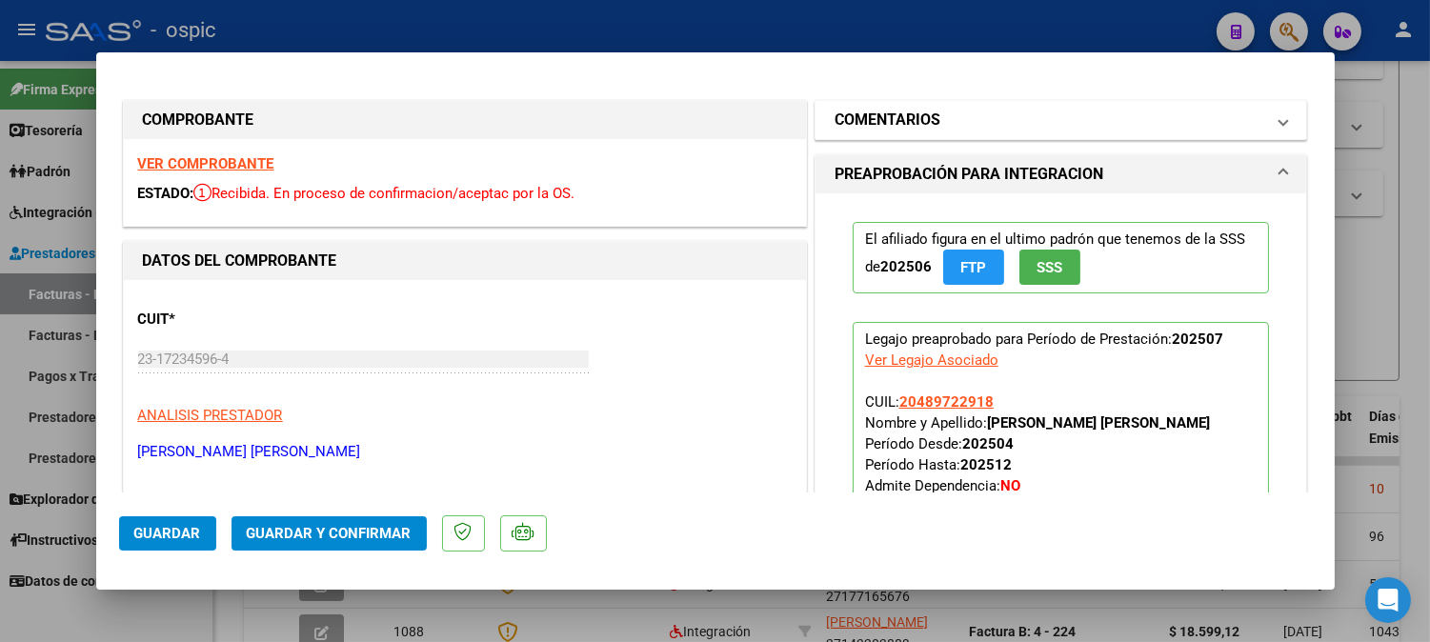
click at [852, 125] on h1 "COMENTARIOS" at bounding box center [888, 120] width 106 height 23
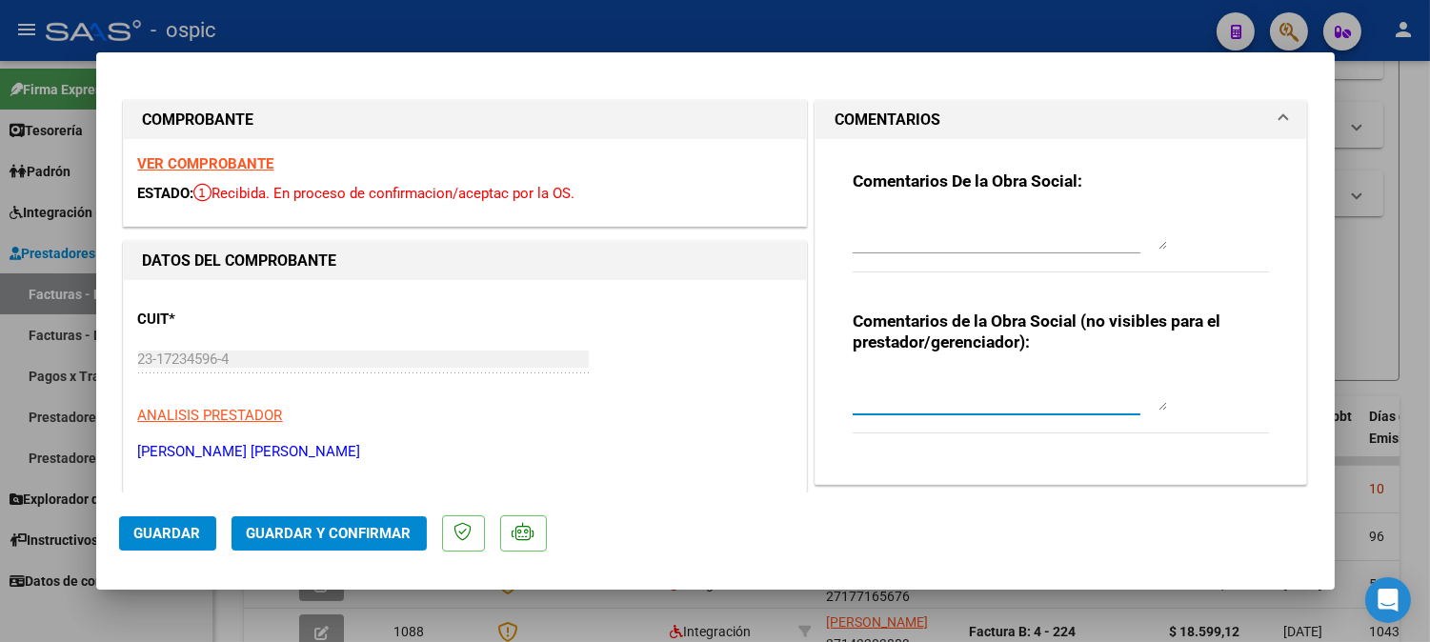
click at [925, 404] on textarea at bounding box center [1010, 392] width 314 height 38
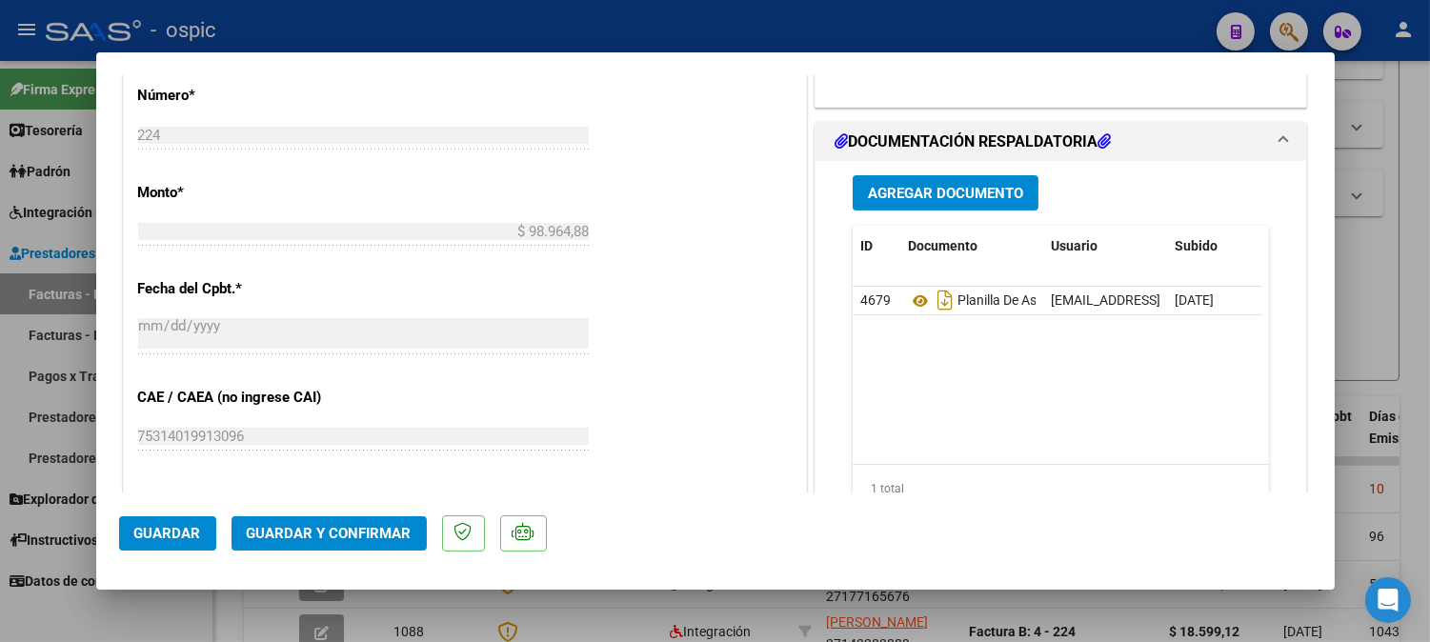
scroll to position [882, 0]
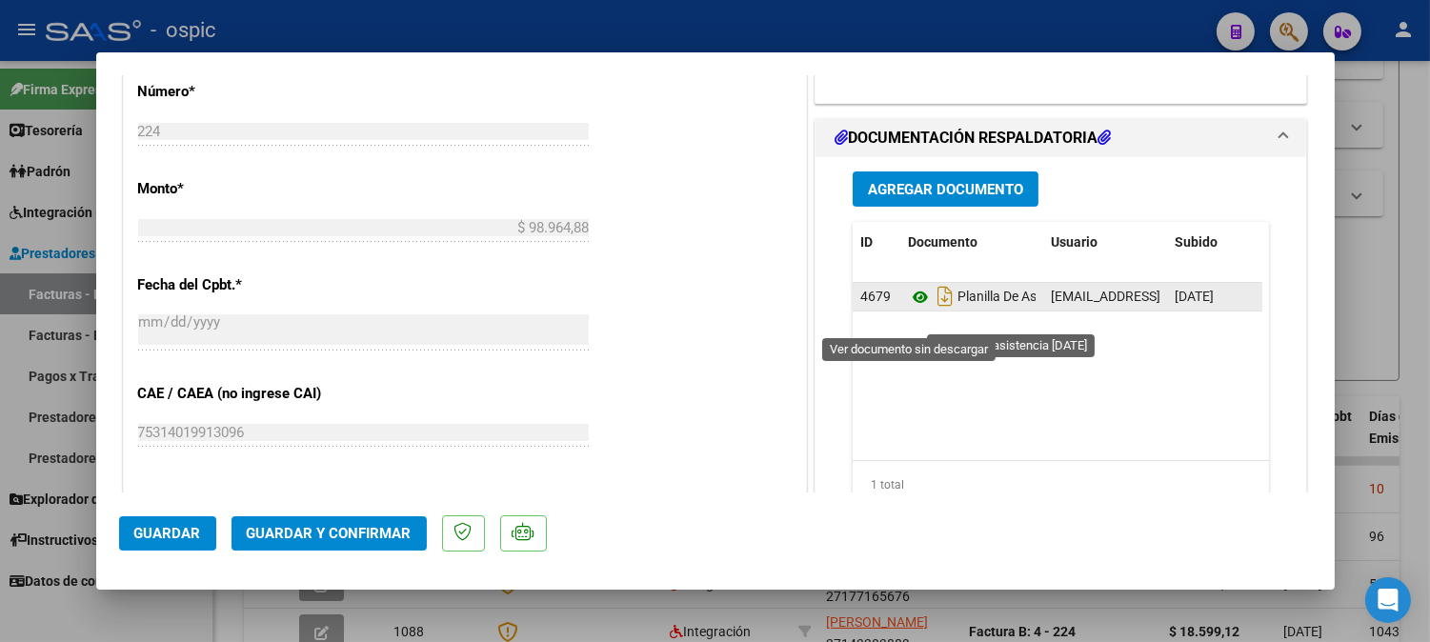
click at [912, 309] on icon at bounding box center [920, 297] width 25 height 23
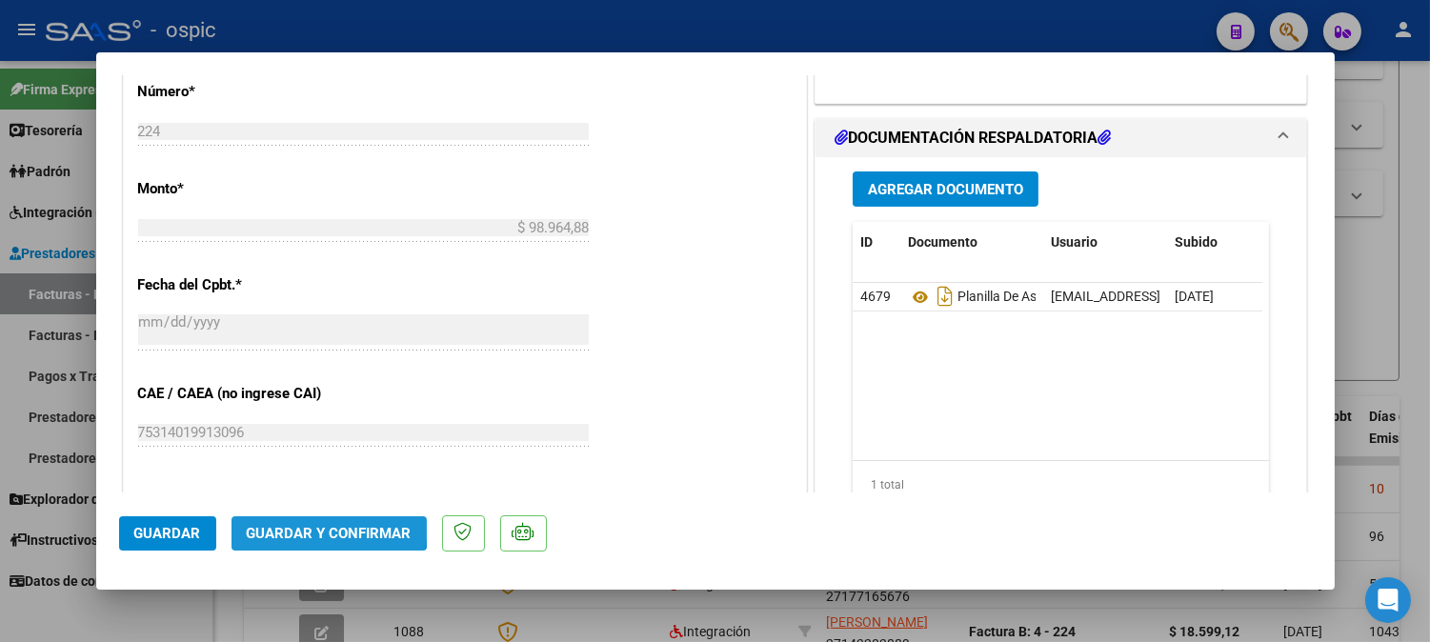
click at [318, 526] on span "Guardar y Confirmar" at bounding box center [329, 533] width 165 height 17
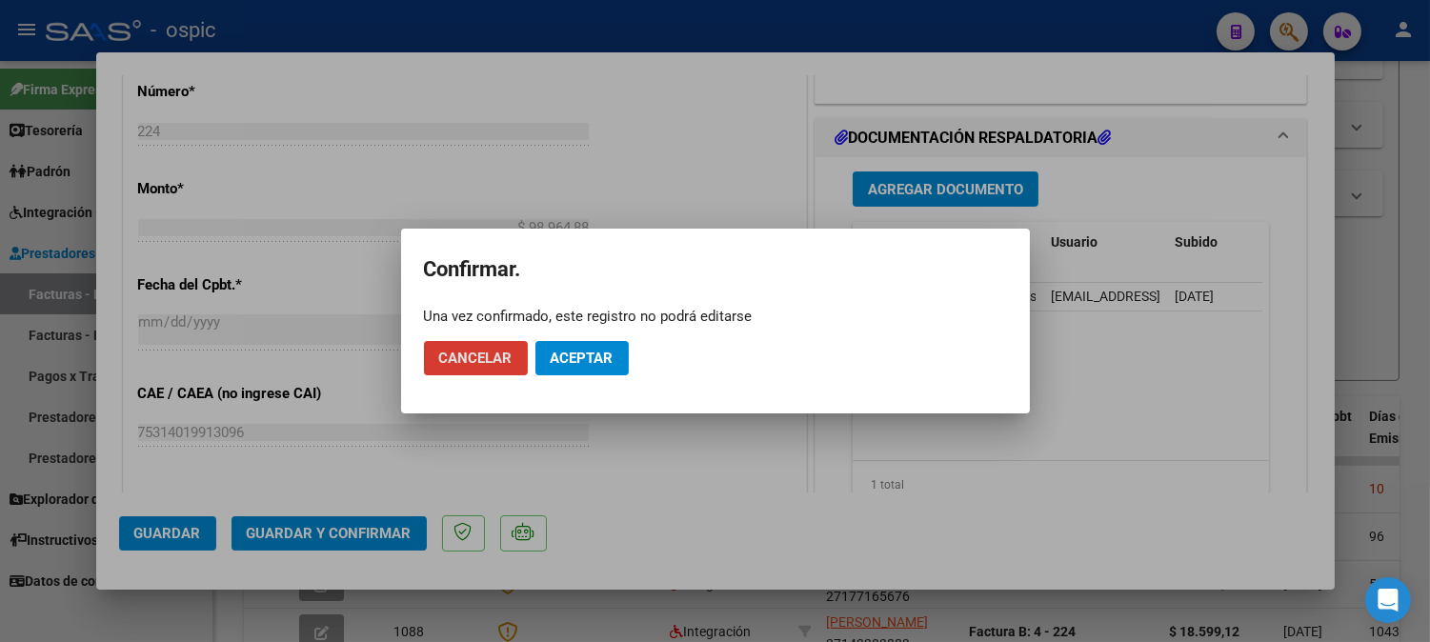
click at [600, 359] on span "Aceptar" at bounding box center [582, 358] width 63 height 17
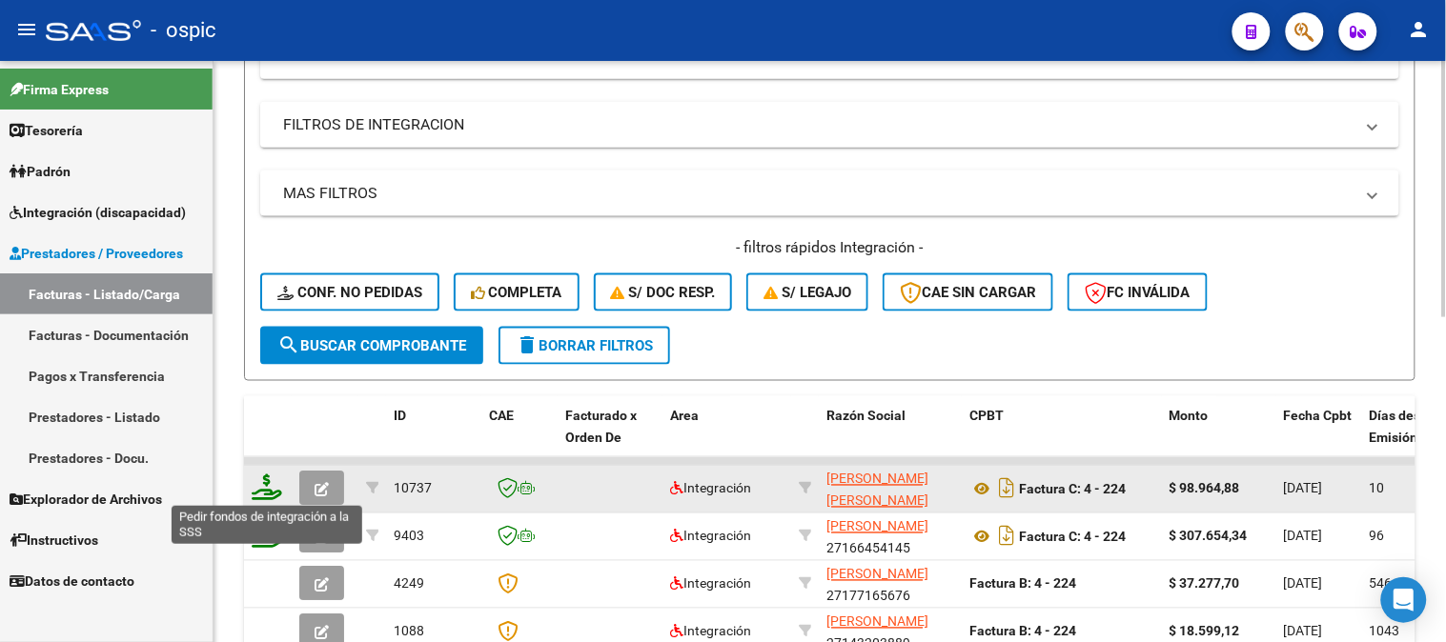
click at [263, 483] on icon at bounding box center [267, 488] width 30 height 27
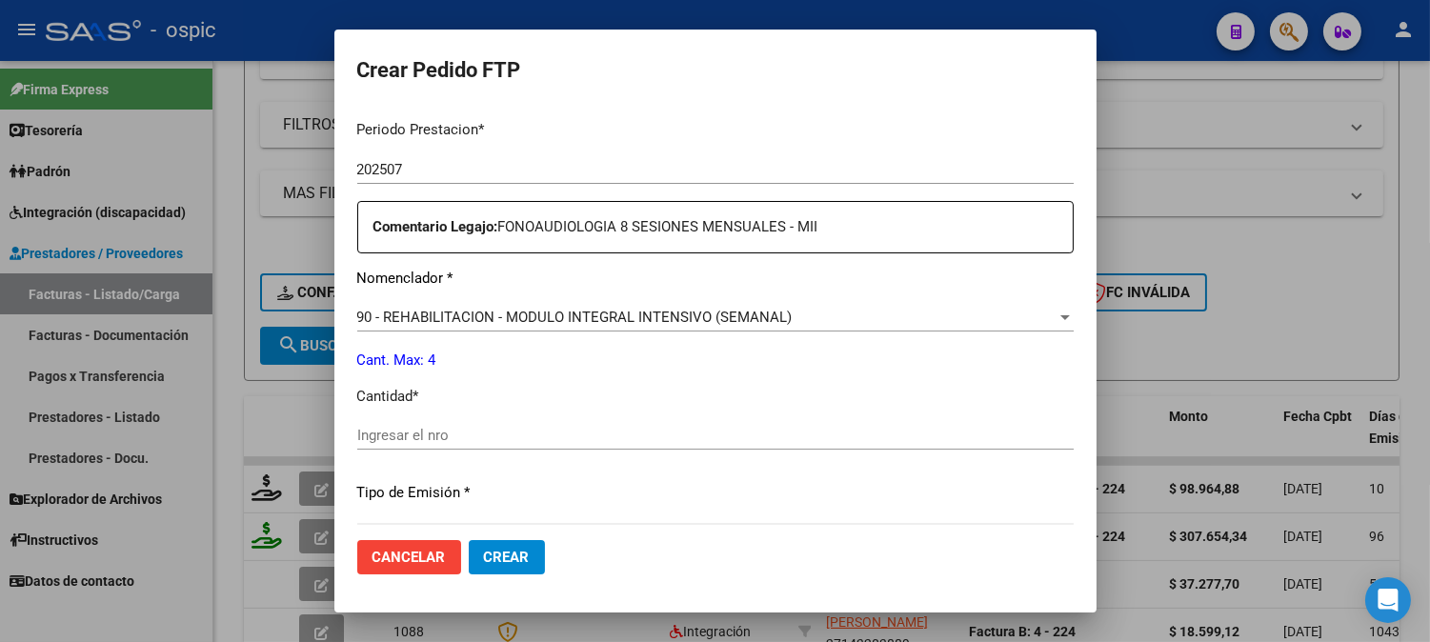
scroll to position [634, 0]
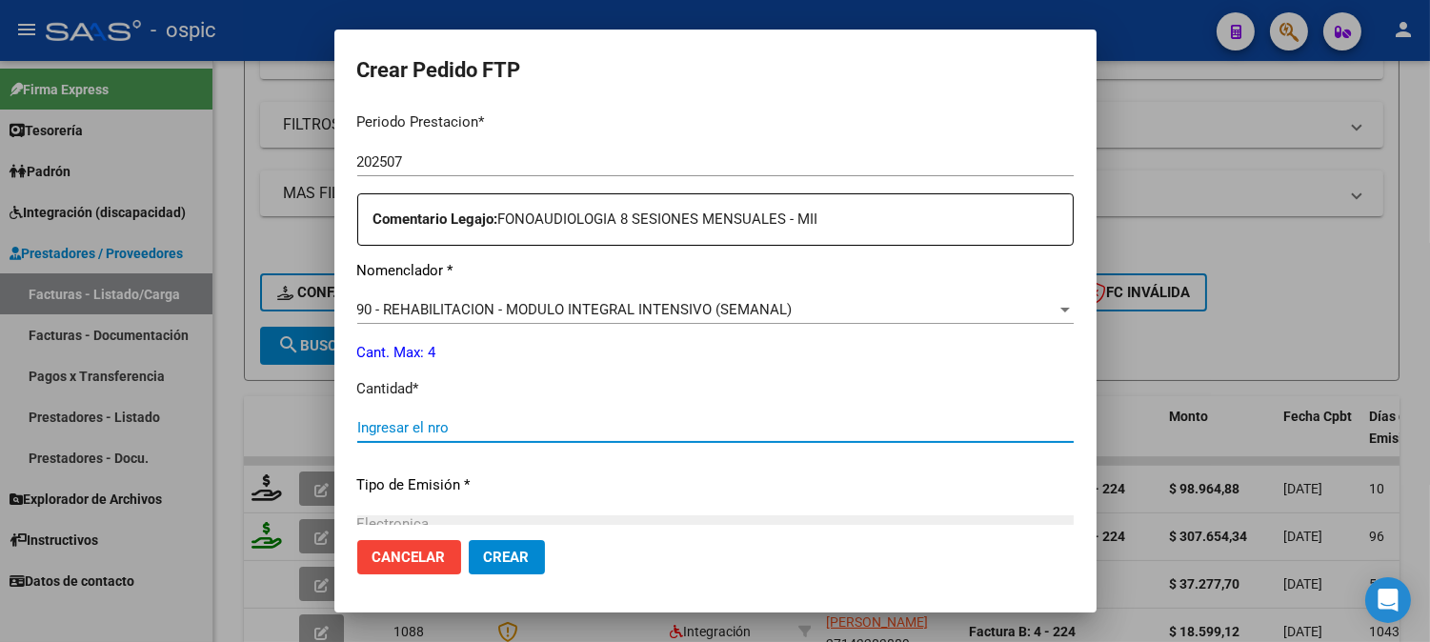
click at [675, 424] on input "Ingresar el nro" at bounding box center [715, 427] width 717 height 17
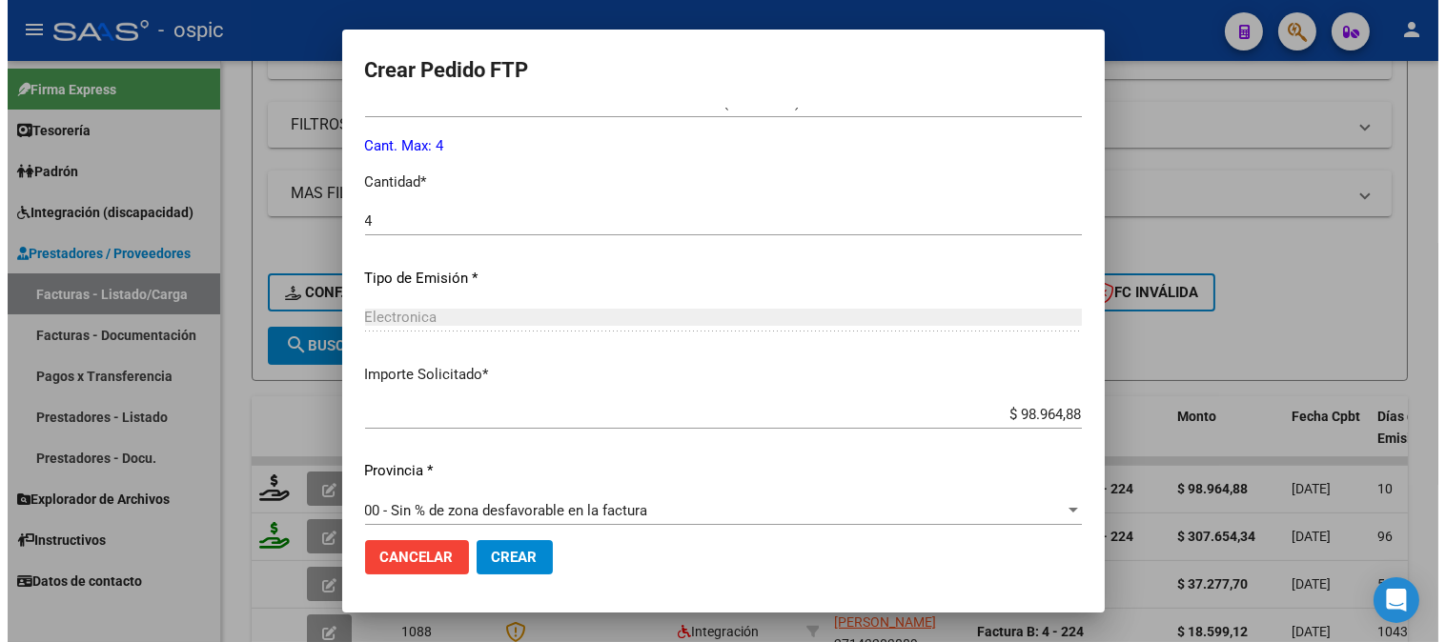
scroll to position [858, 0]
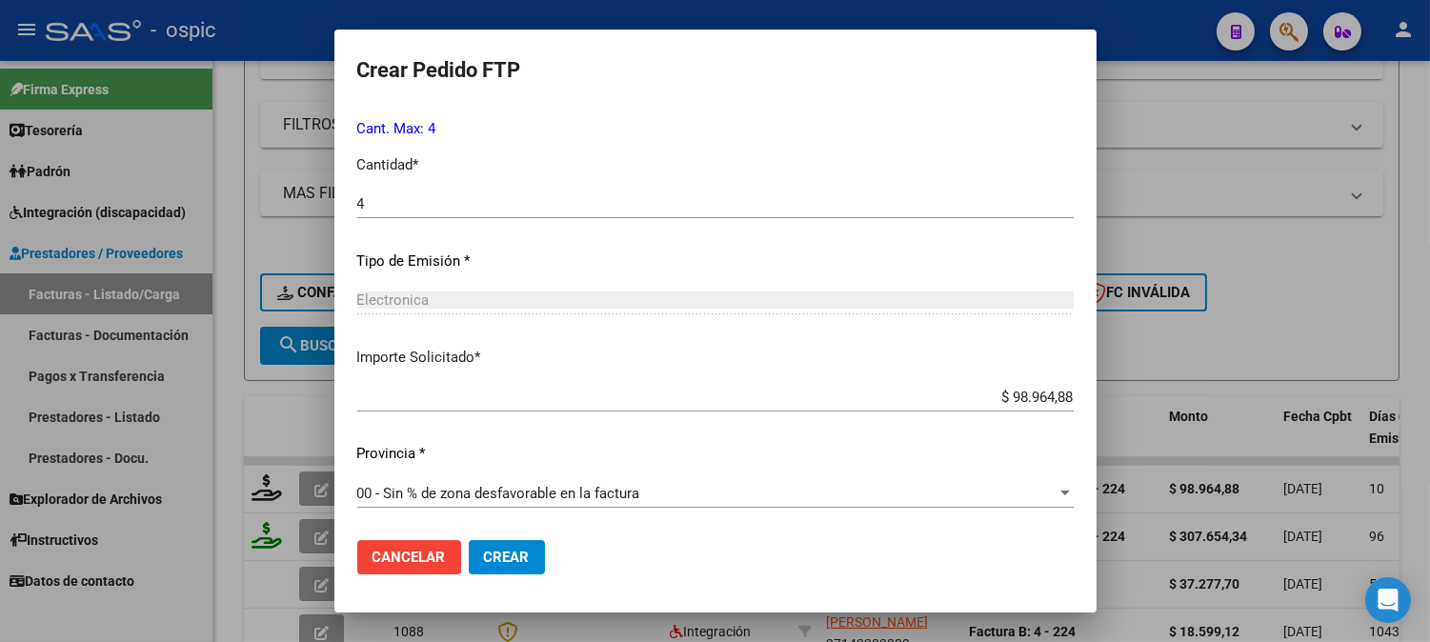
click at [506, 553] on span "Crear" at bounding box center [507, 557] width 46 height 17
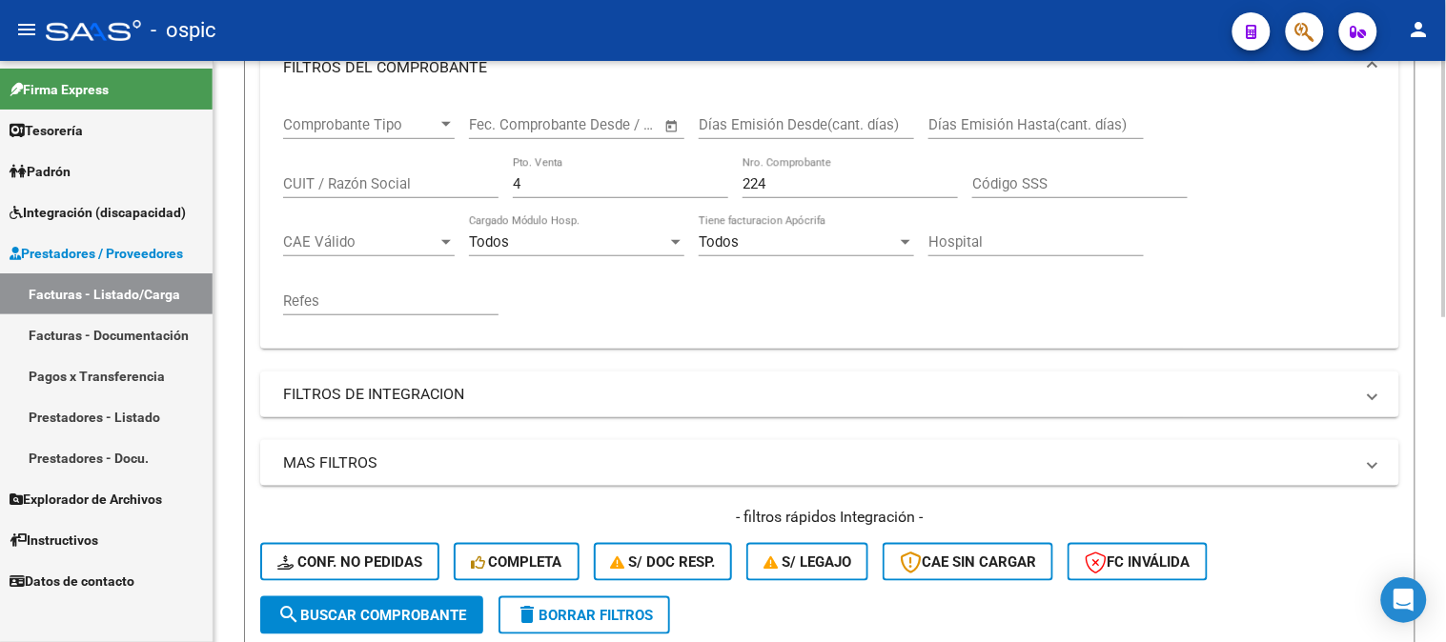
scroll to position [277, 0]
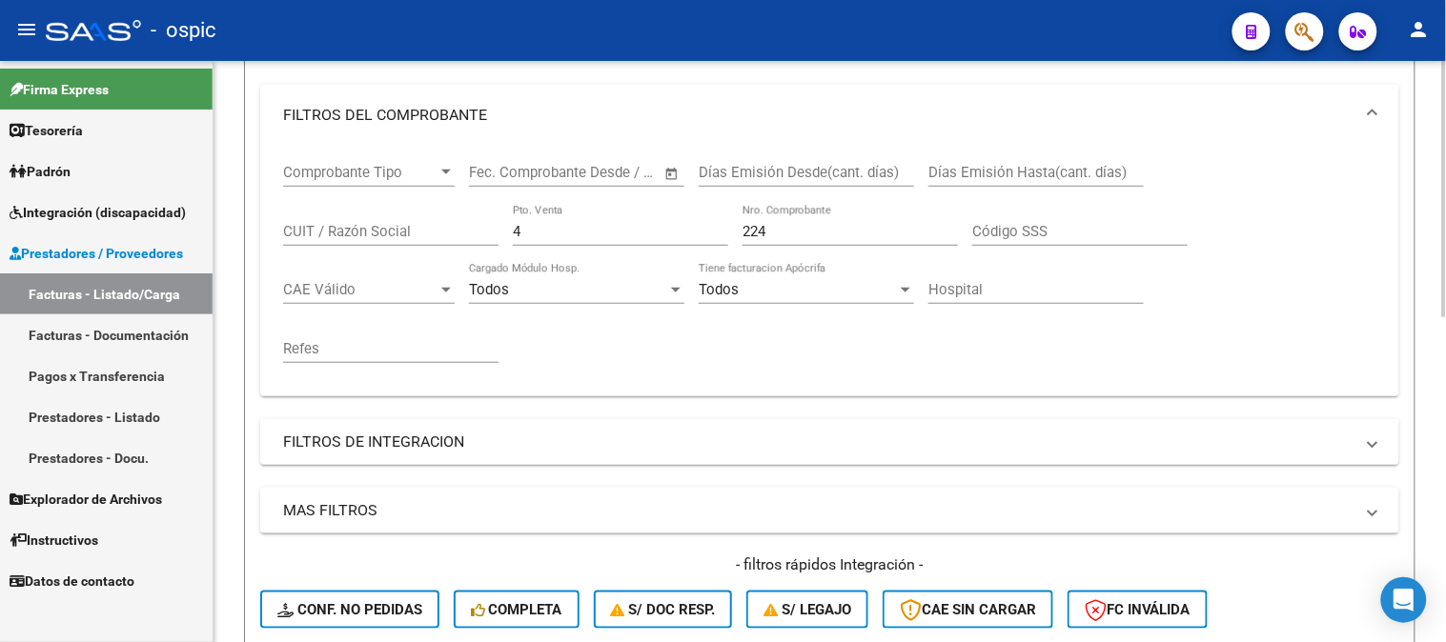
drag, startPoint x: 433, startPoint y: 226, endPoint x: 375, endPoint y: 225, distance: 57.2
click at [375, 226] on div "Comprobante Tipo Comprobante Tipo Start date – End date Fec. Comprobante Desde …" at bounding box center [829, 263] width 1093 height 235
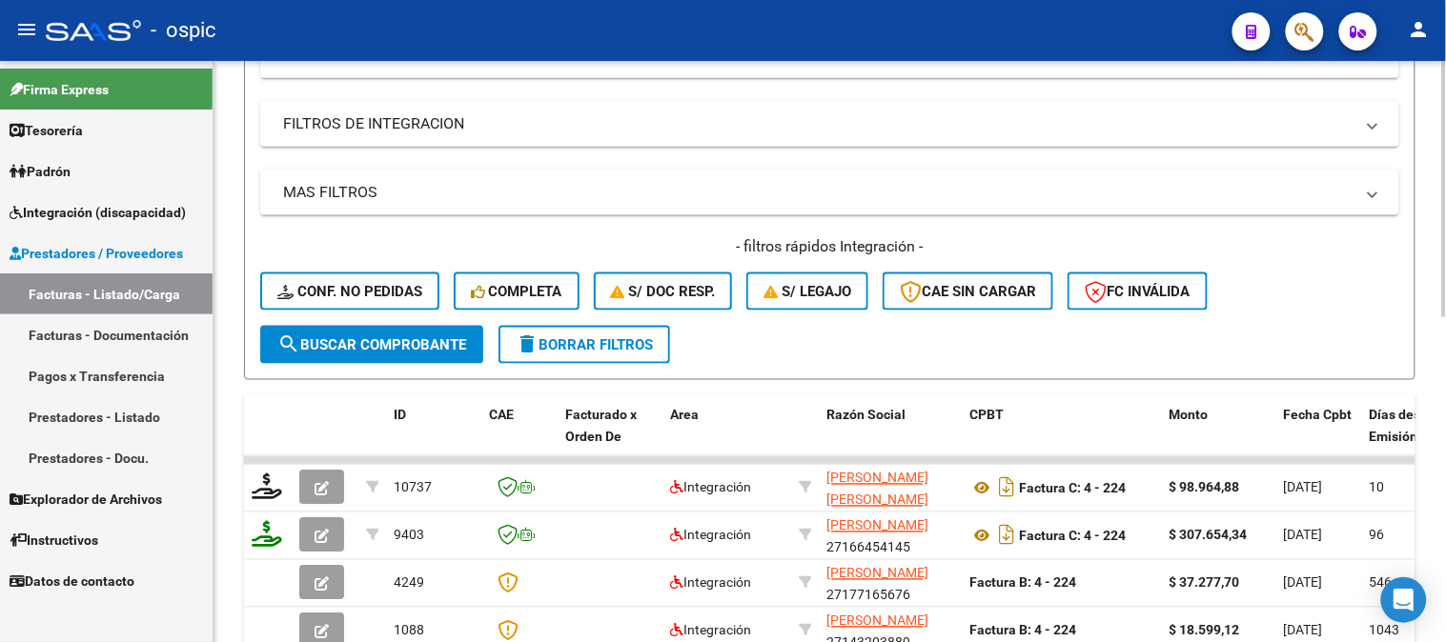
scroll to position [738, 0]
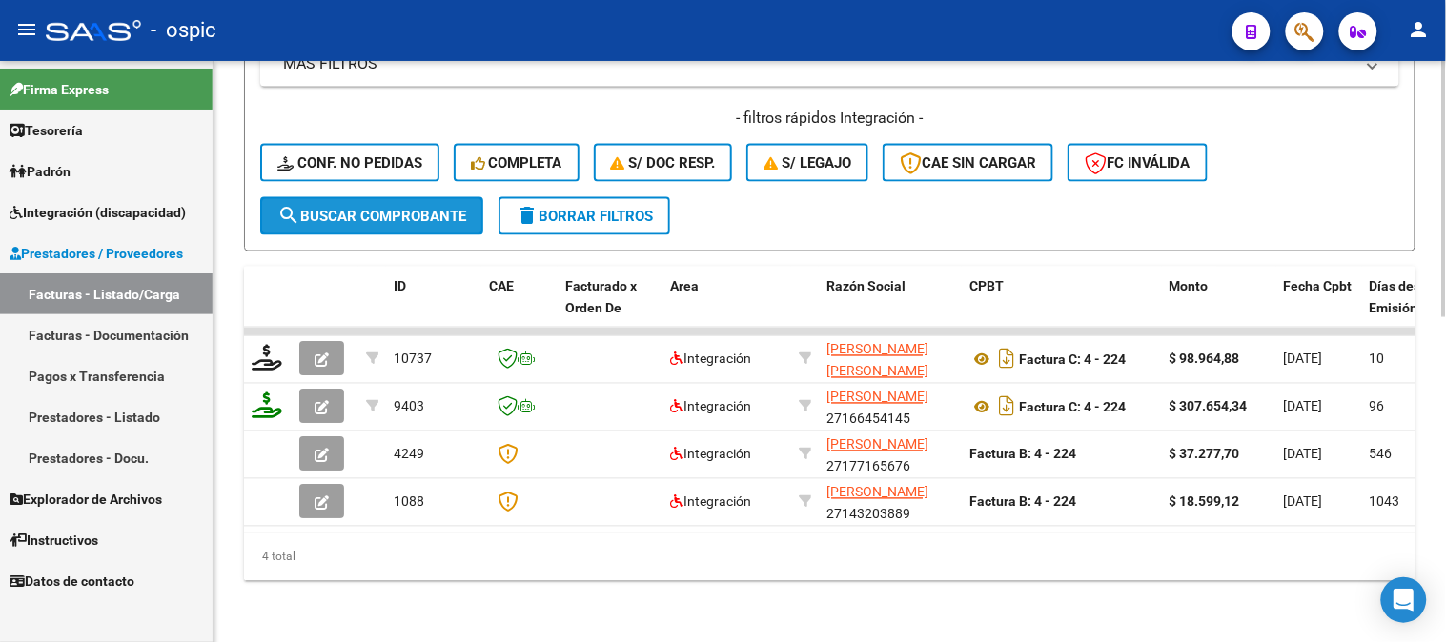
click at [373, 197] on button "search Buscar Comprobante" at bounding box center [371, 216] width 223 height 38
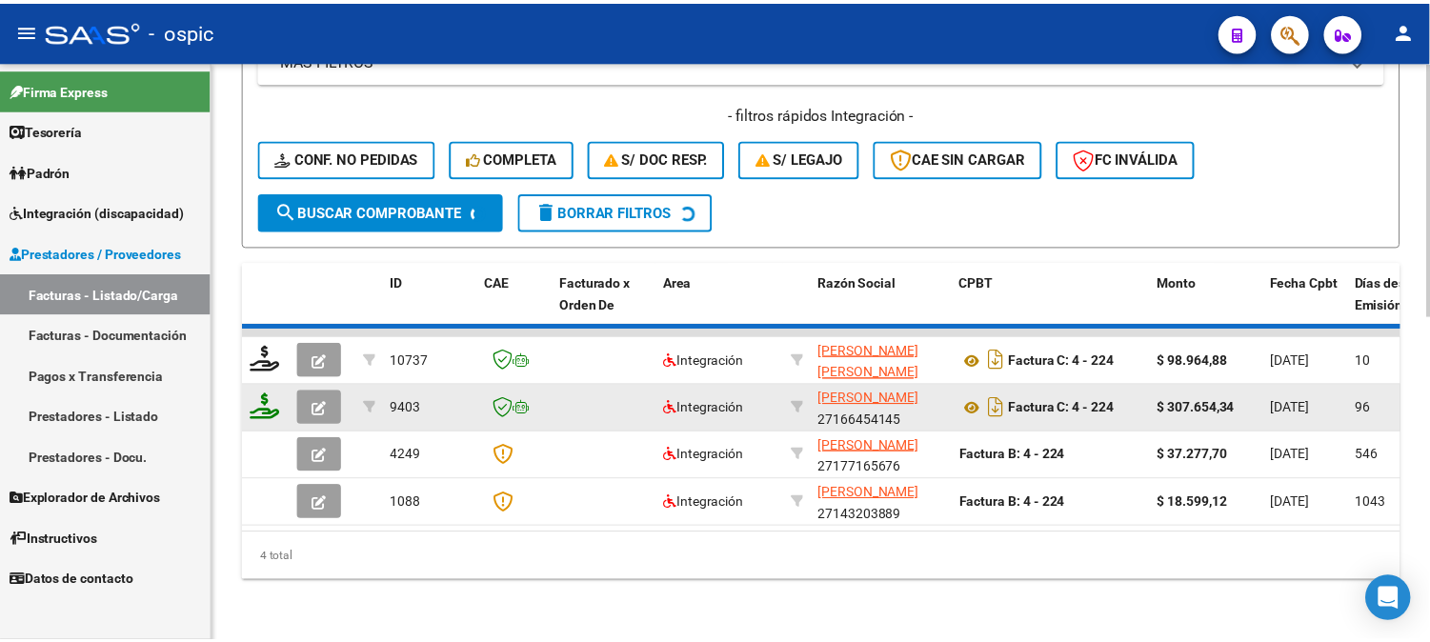
scroll to position [691, 0]
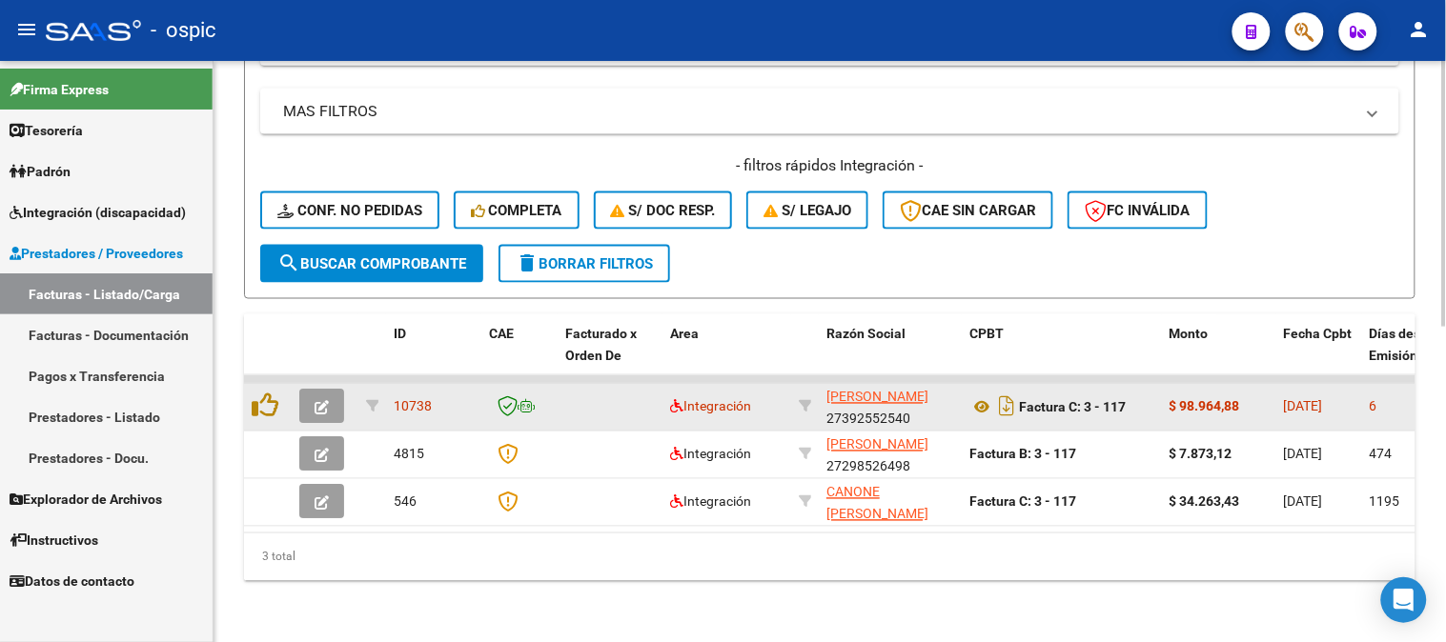
click at [330, 390] on button "button" at bounding box center [321, 407] width 45 height 34
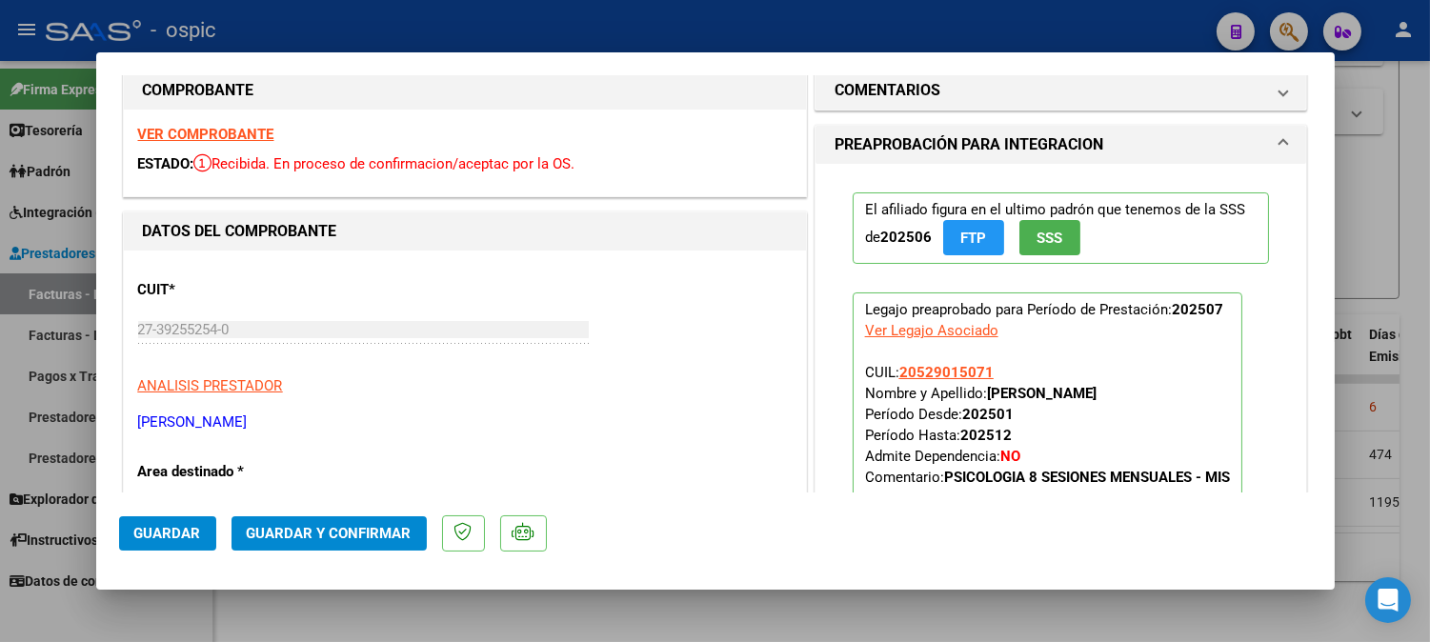
scroll to position [0, 0]
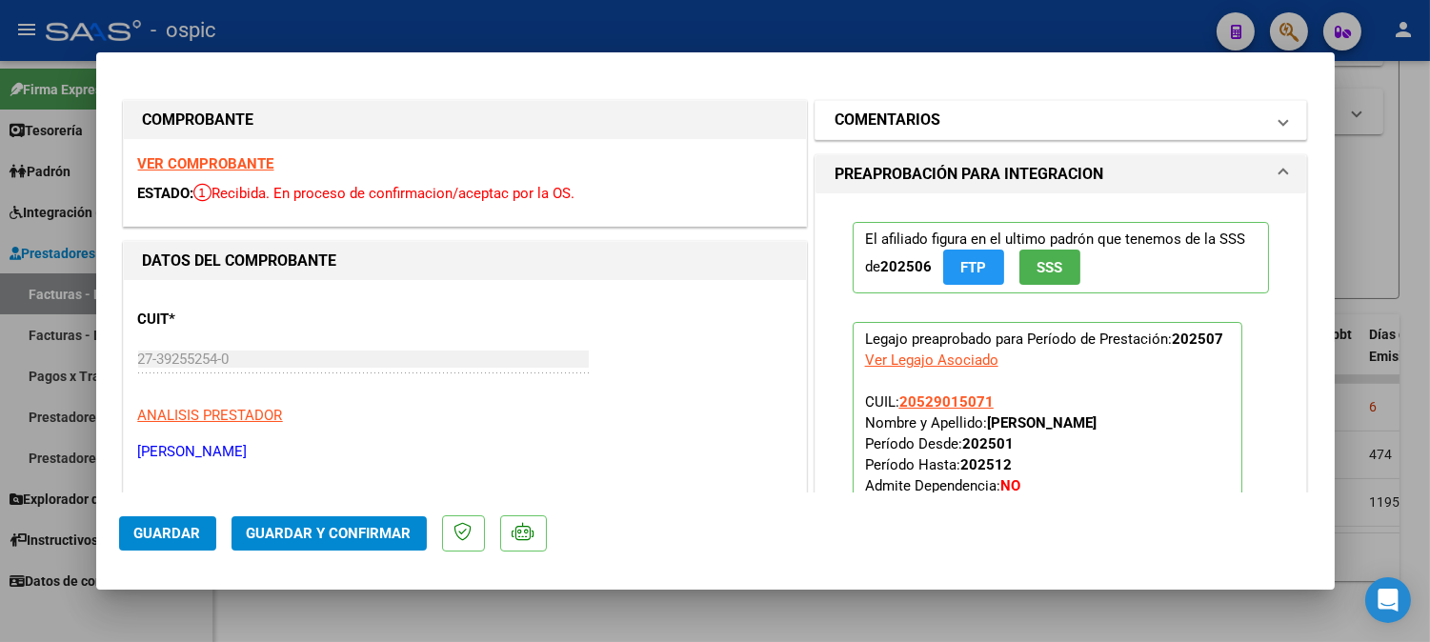
click at [932, 112] on mat-panel-title "COMENTARIOS" at bounding box center [1050, 120] width 431 height 23
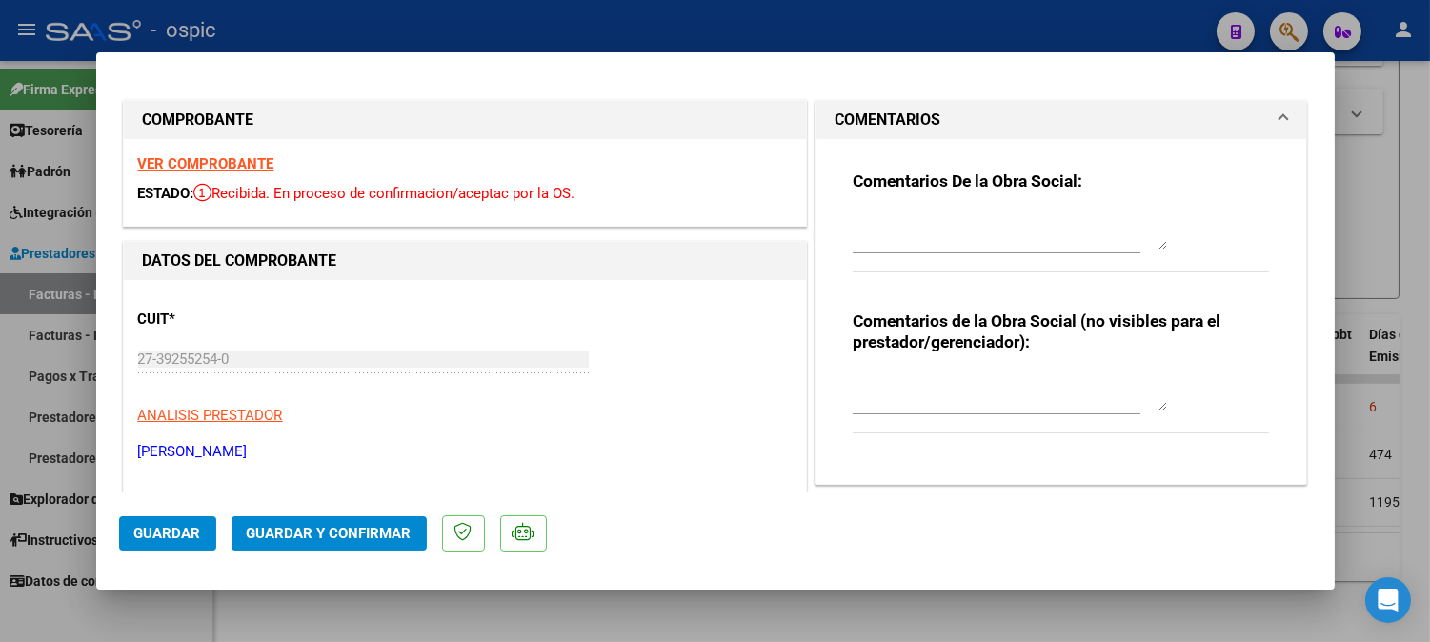
click at [939, 389] on textarea at bounding box center [1010, 392] width 314 height 38
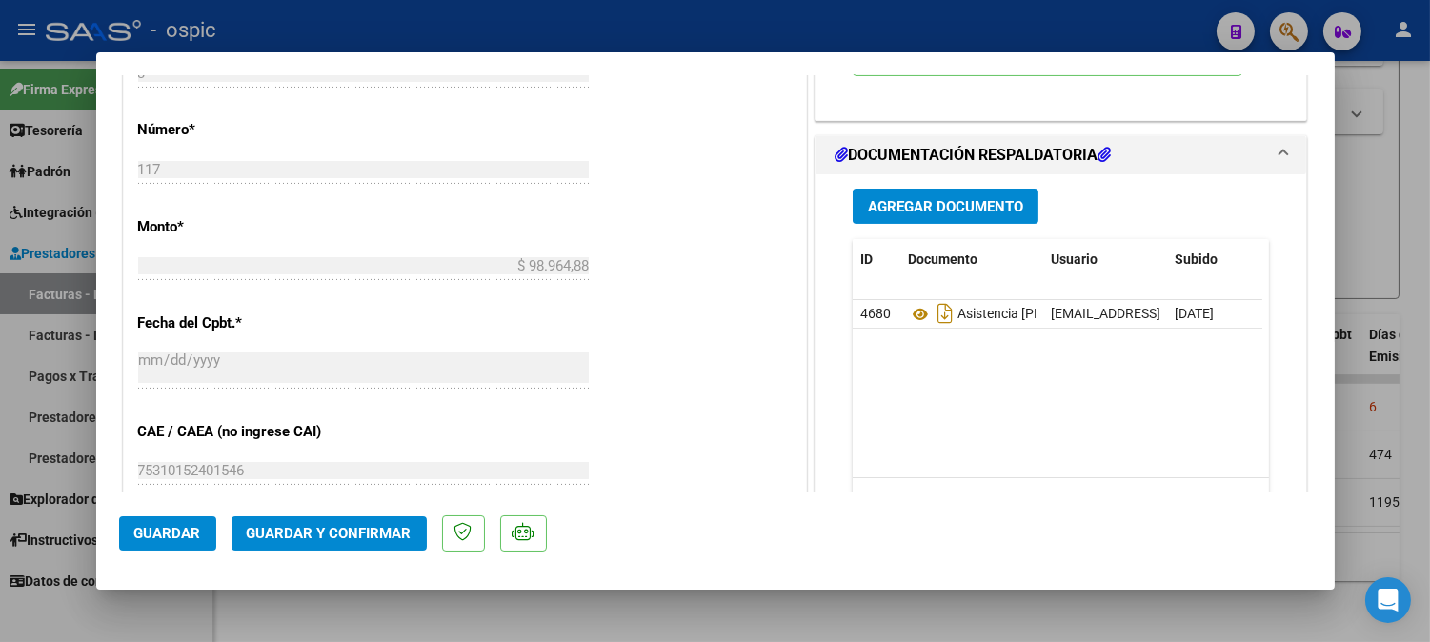
scroll to position [849, 0]
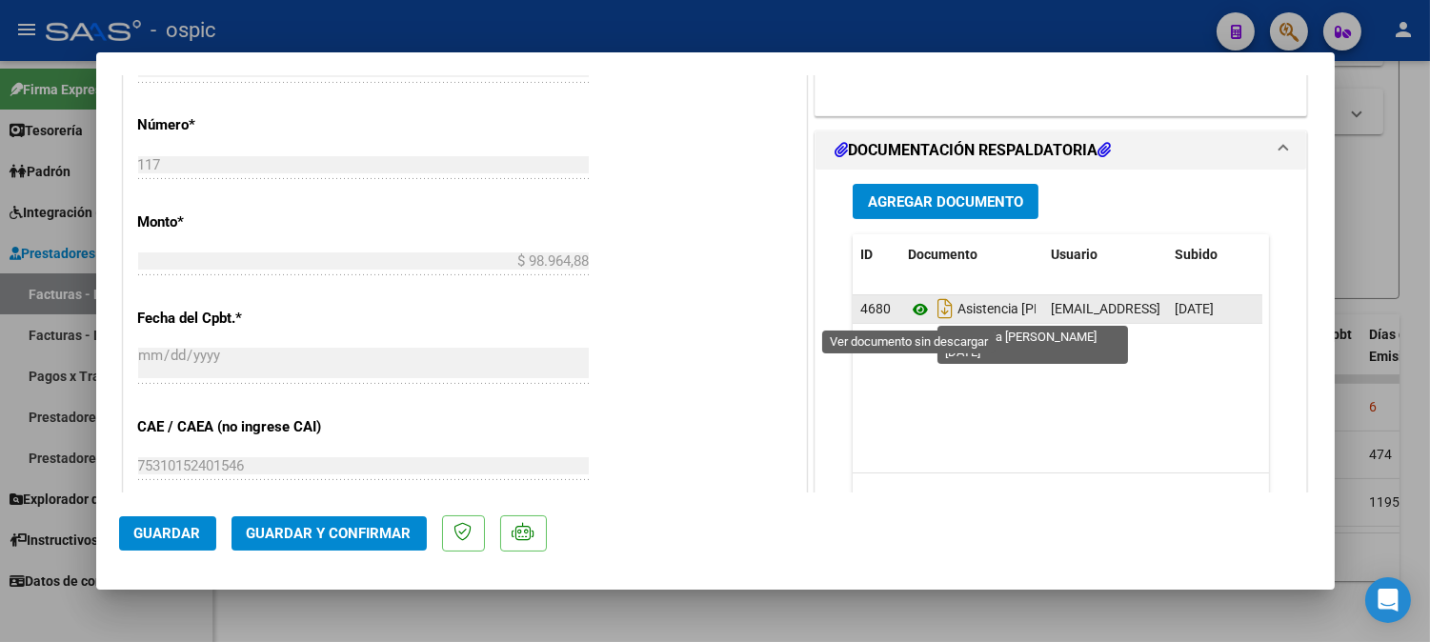
click at [912, 303] on icon at bounding box center [920, 309] width 25 height 23
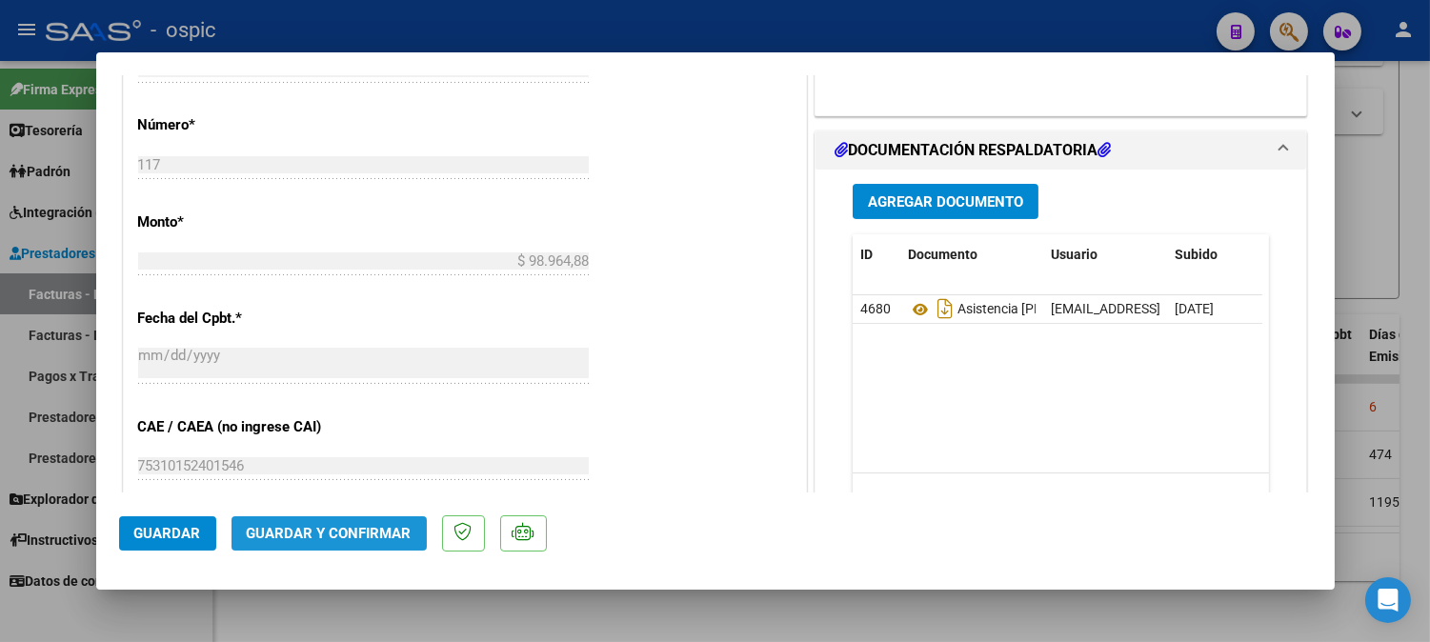
click at [353, 532] on span "Guardar y Confirmar" at bounding box center [329, 533] width 165 height 17
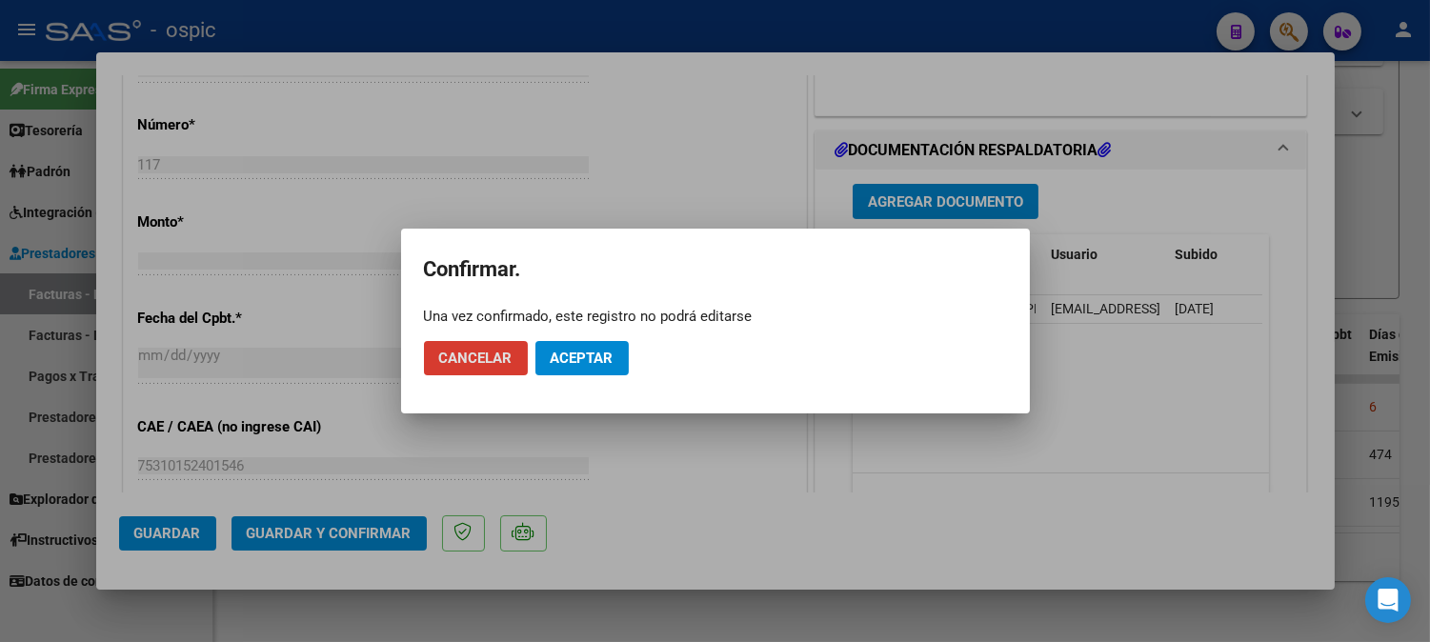
click at [557, 359] on span "Aceptar" at bounding box center [582, 358] width 63 height 17
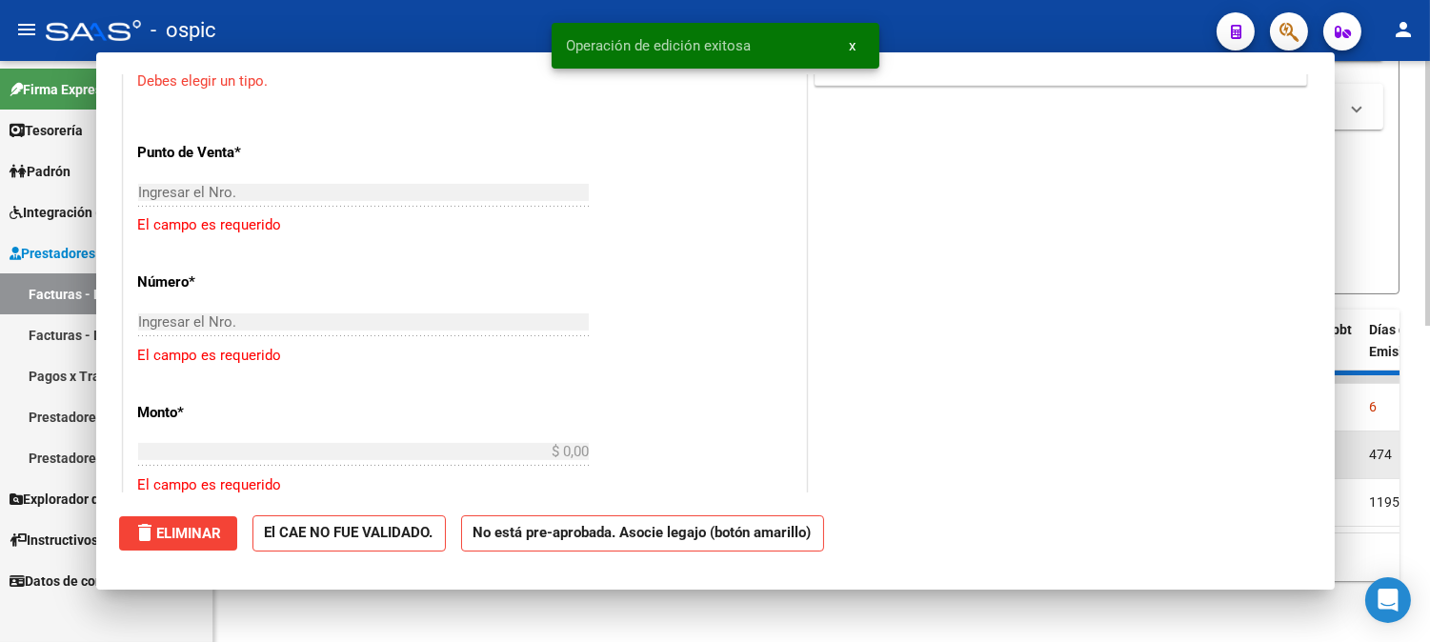
scroll to position [0, 0]
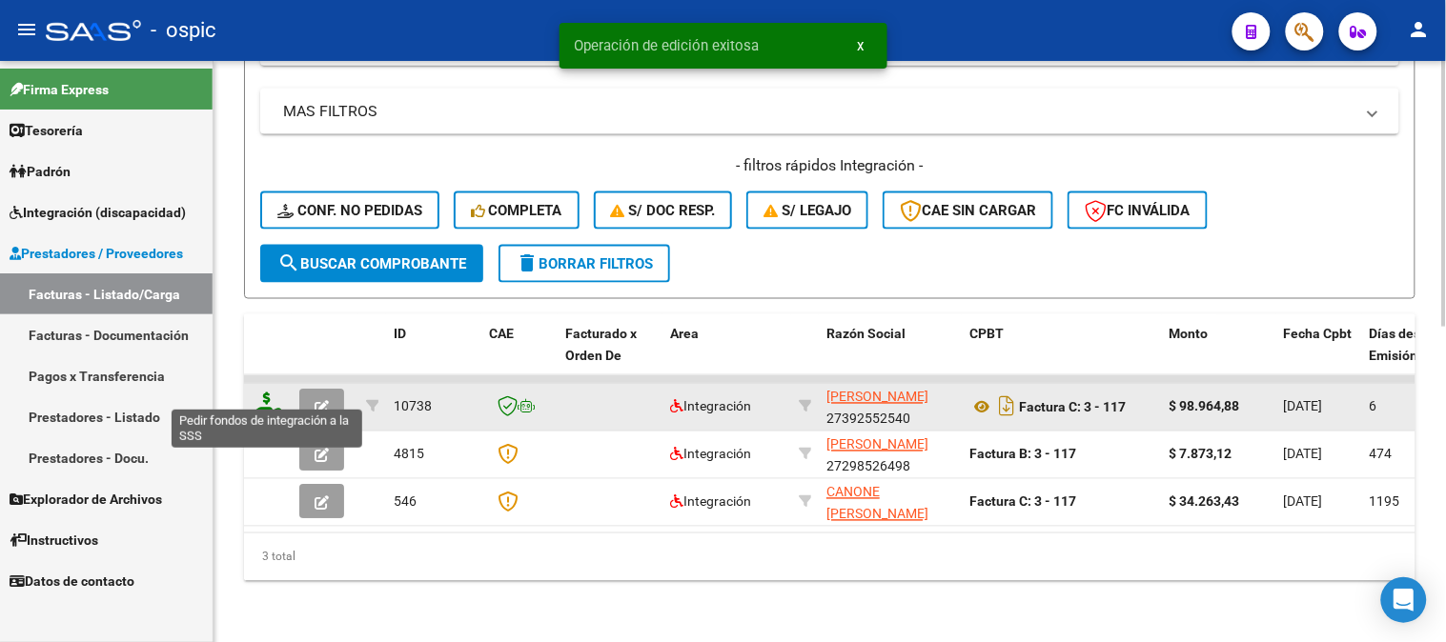
click at [265, 393] on icon at bounding box center [267, 406] width 30 height 27
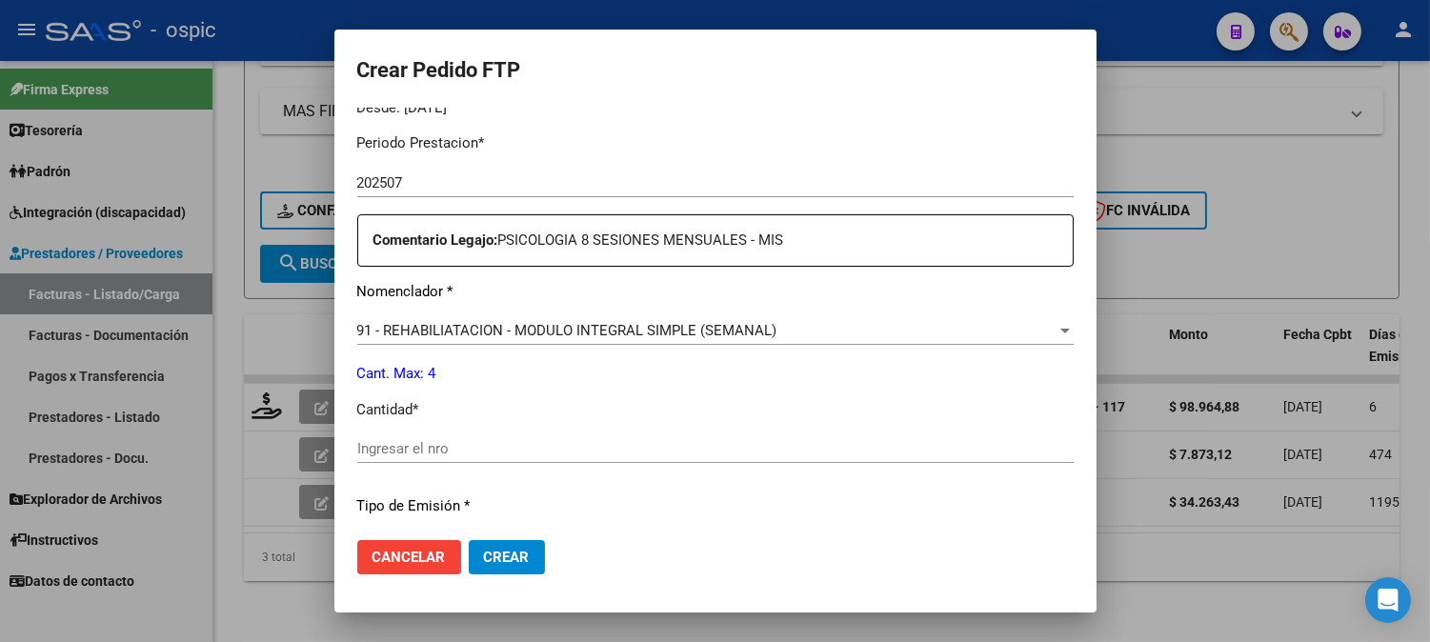
scroll to position [620, 0]
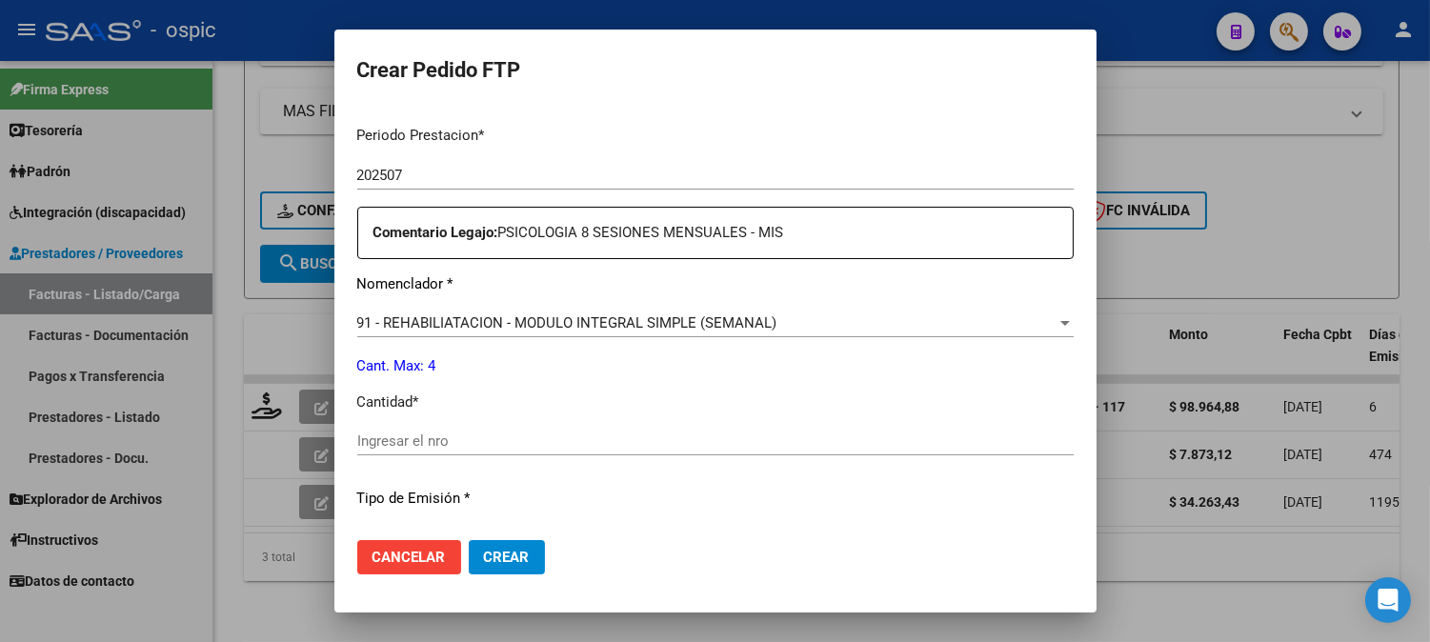
click at [718, 439] on input "Ingresar el nro" at bounding box center [715, 441] width 717 height 17
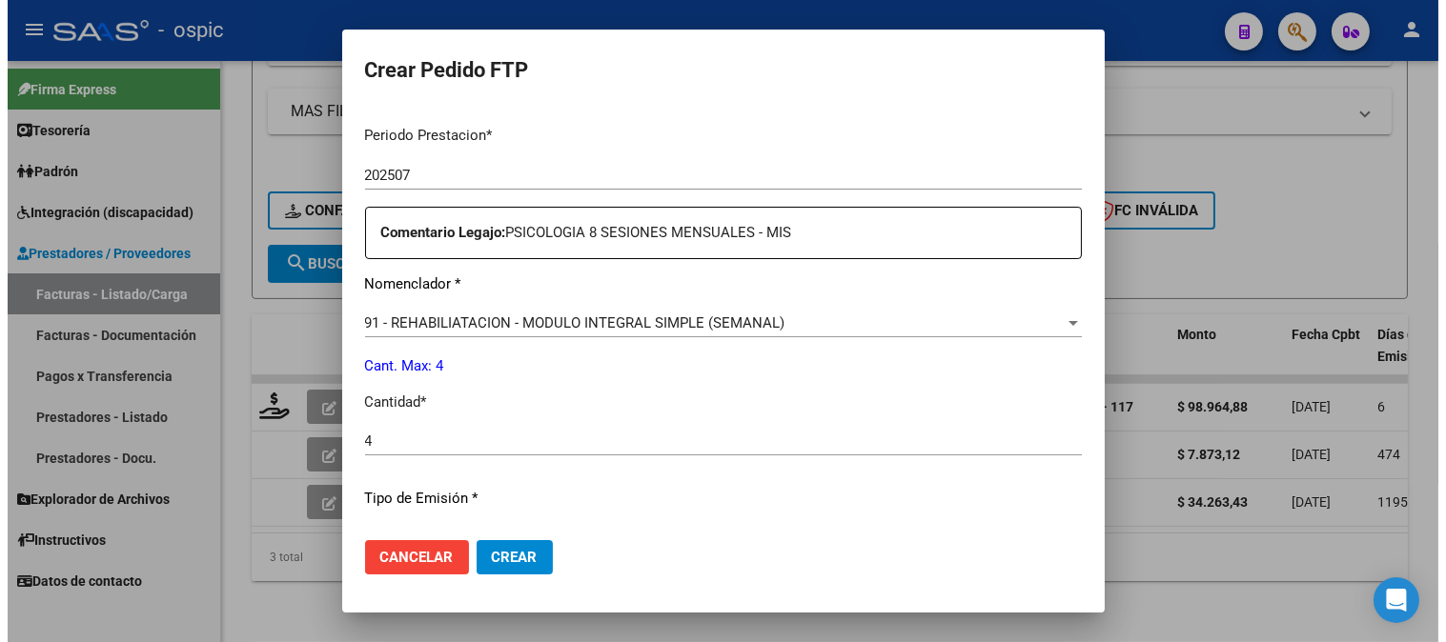
scroll to position [858, 0]
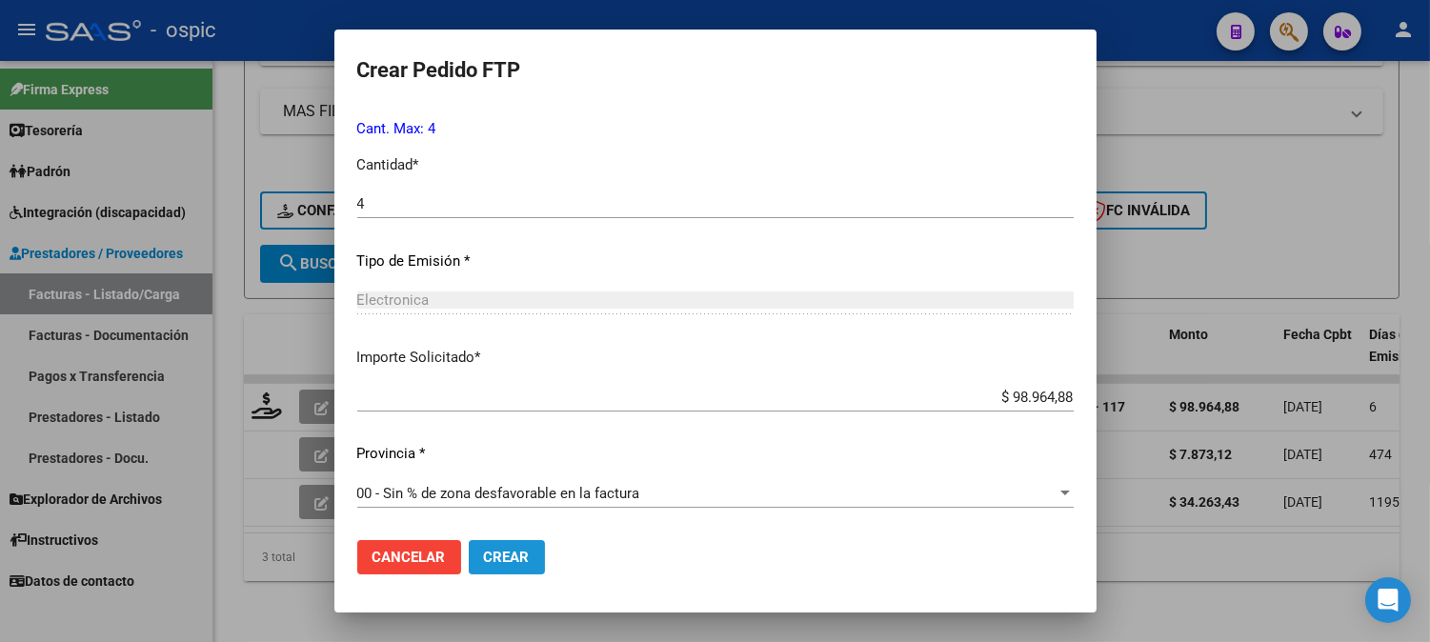
drag, startPoint x: 498, startPoint y: 553, endPoint x: 841, endPoint y: 474, distance: 352.1
click at [498, 551] on span "Crear" at bounding box center [507, 557] width 46 height 17
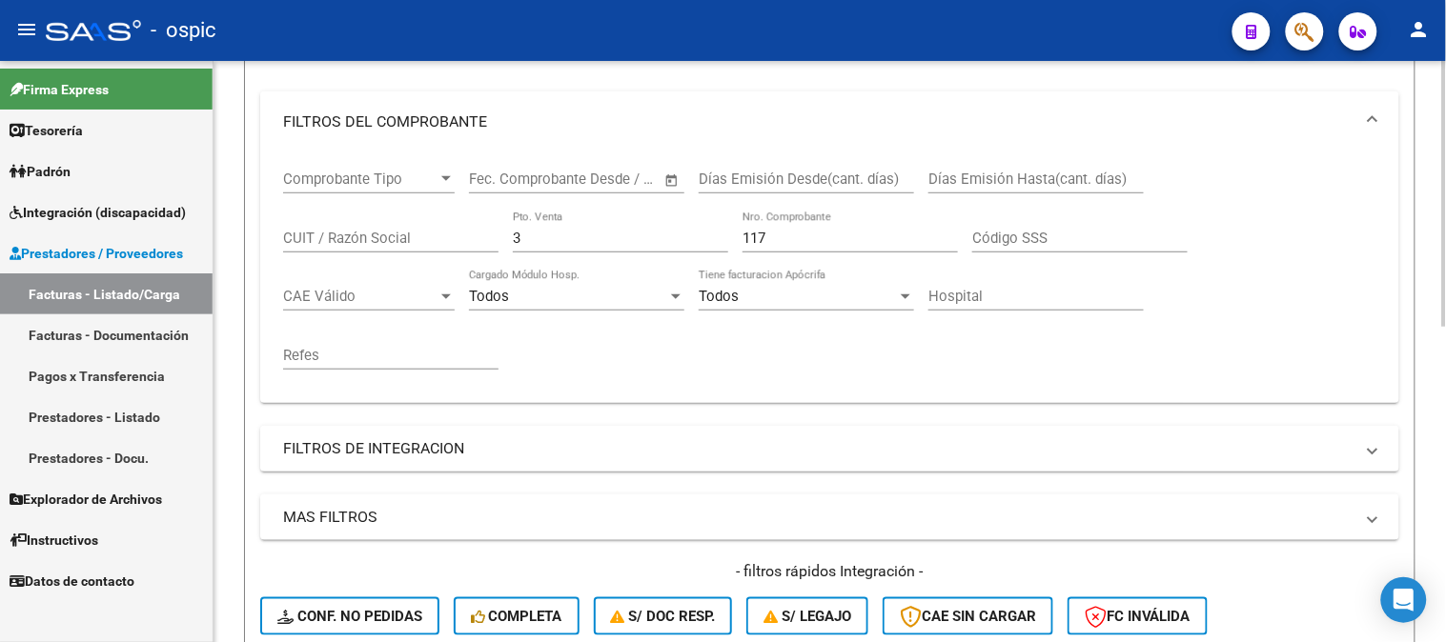
scroll to position [268, 0]
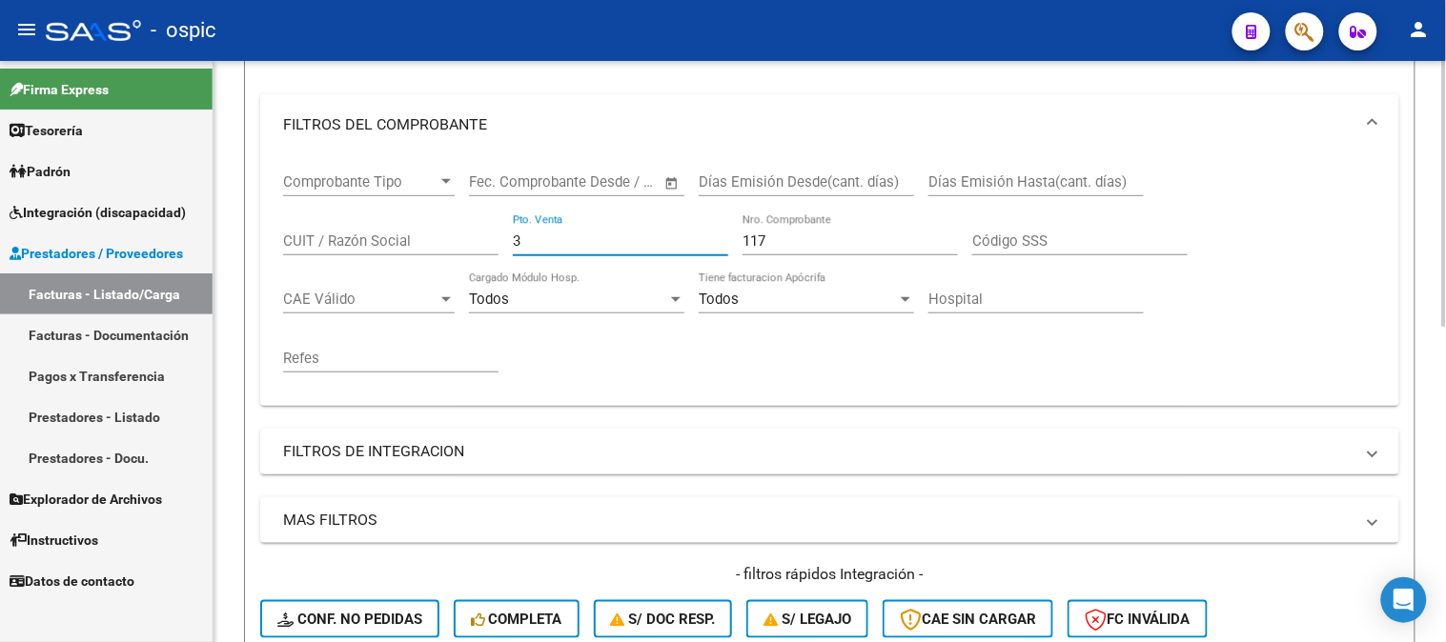
click at [340, 238] on div "Comprobante Tipo Comprobante Tipo Start date – End date Fec. Comprobante Desde …" at bounding box center [829, 272] width 1093 height 235
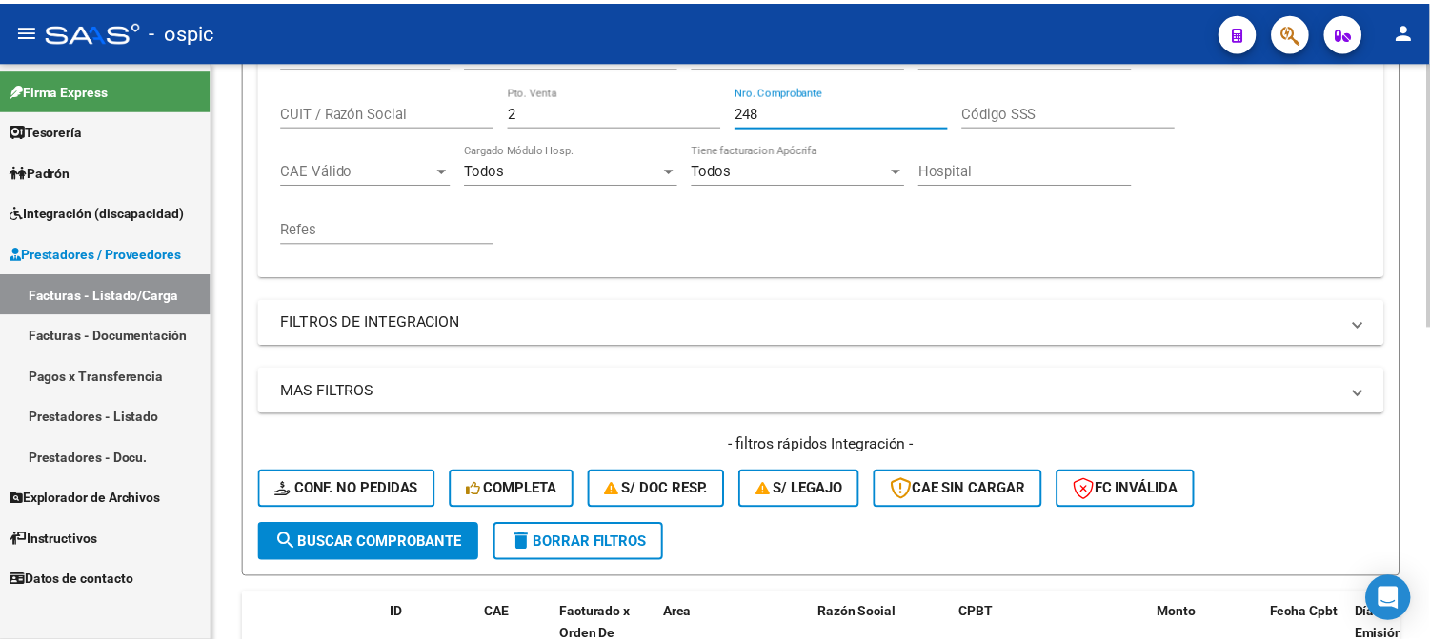
scroll to position [690, 0]
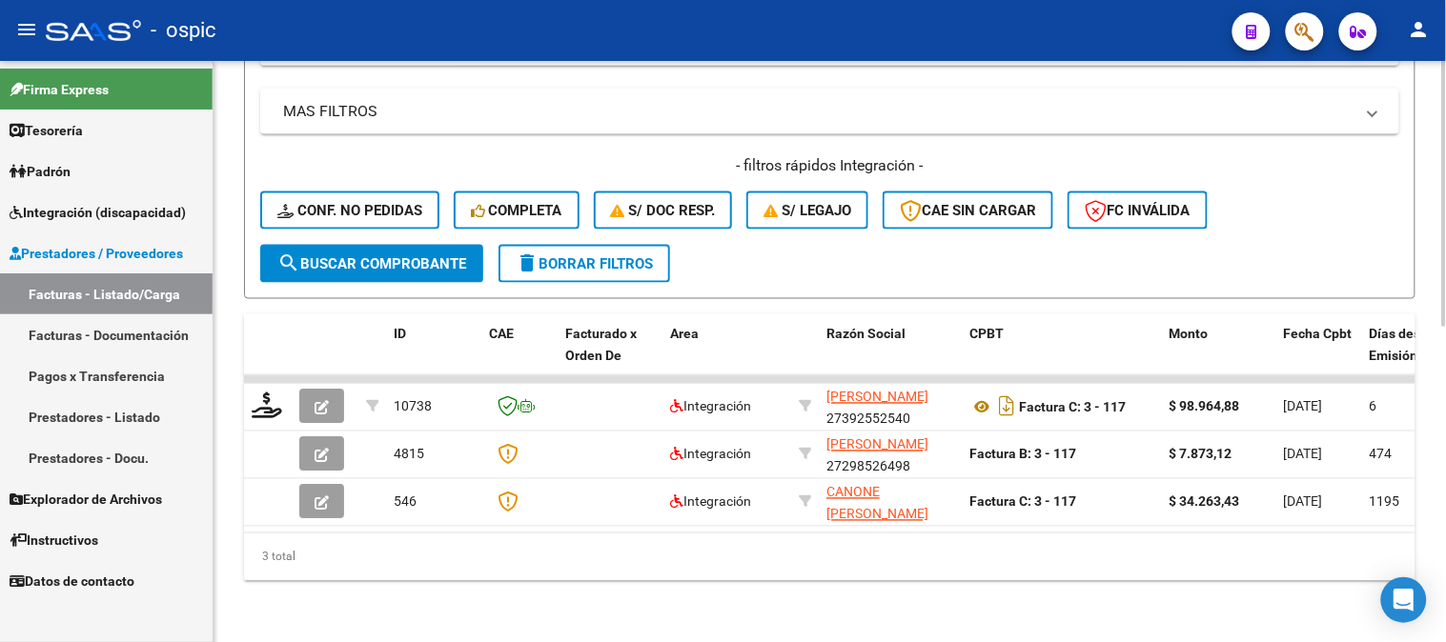
click at [366, 245] on button "search Buscar Comprobante" at bounding box center [371, 264] width 223 height 38
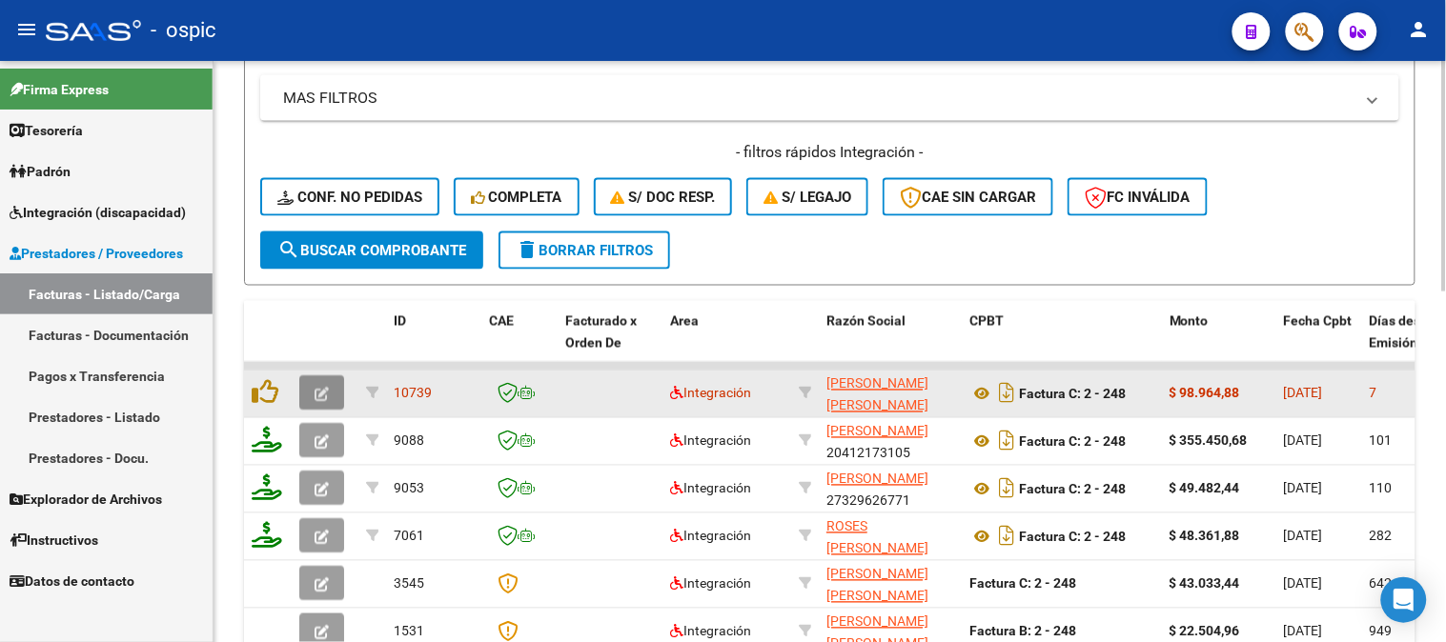
click at [318, 388] on icon "button" at bounding box center [321, 395] width 14 height 14
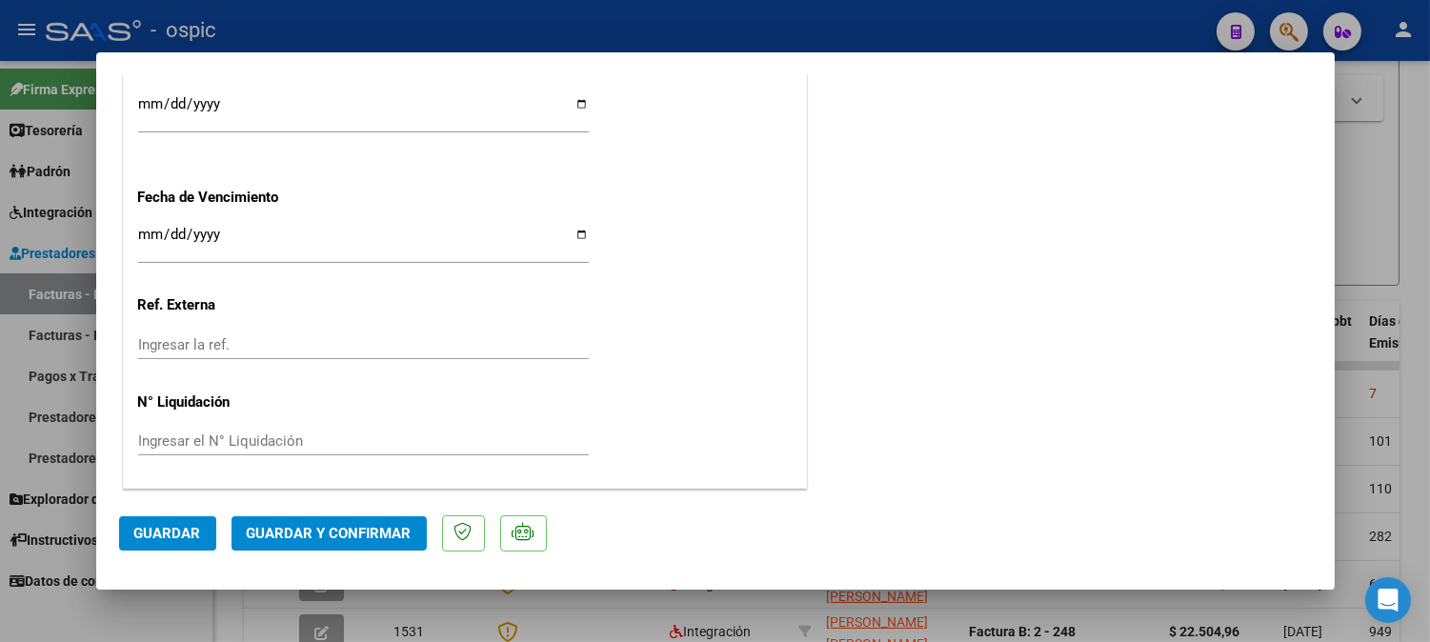
scroll to position [0, 0]
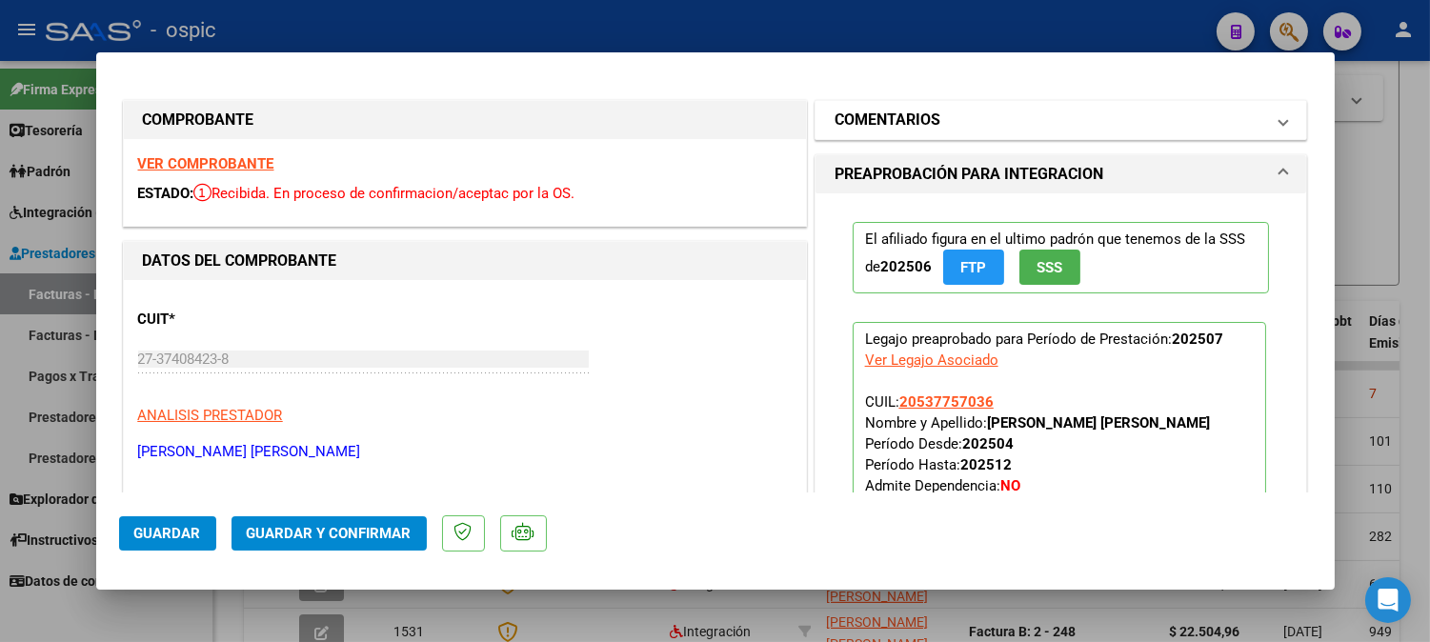
click at [969, 116] on mat-panel-title "COMENTARIOS" at bounding box center [1050, 120] width 431 height 23
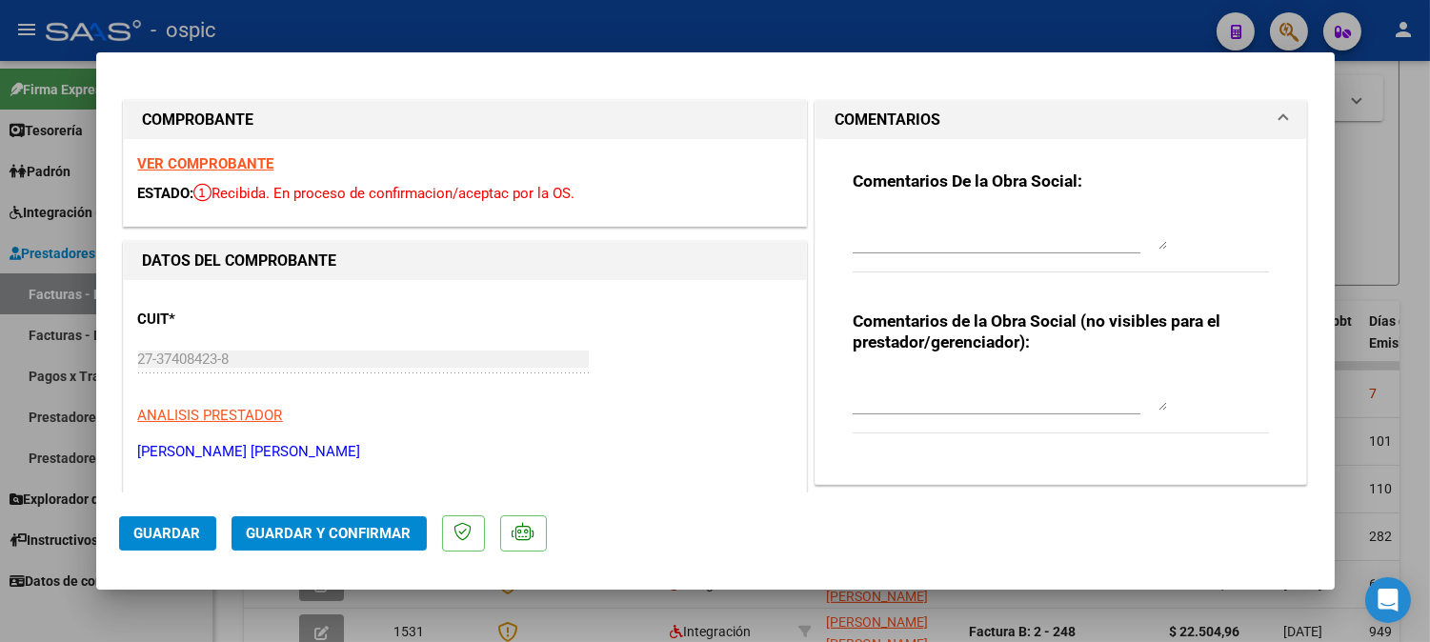
click at [945, 404] on textarea at bounding box center [1010, 392] width 314 height 38
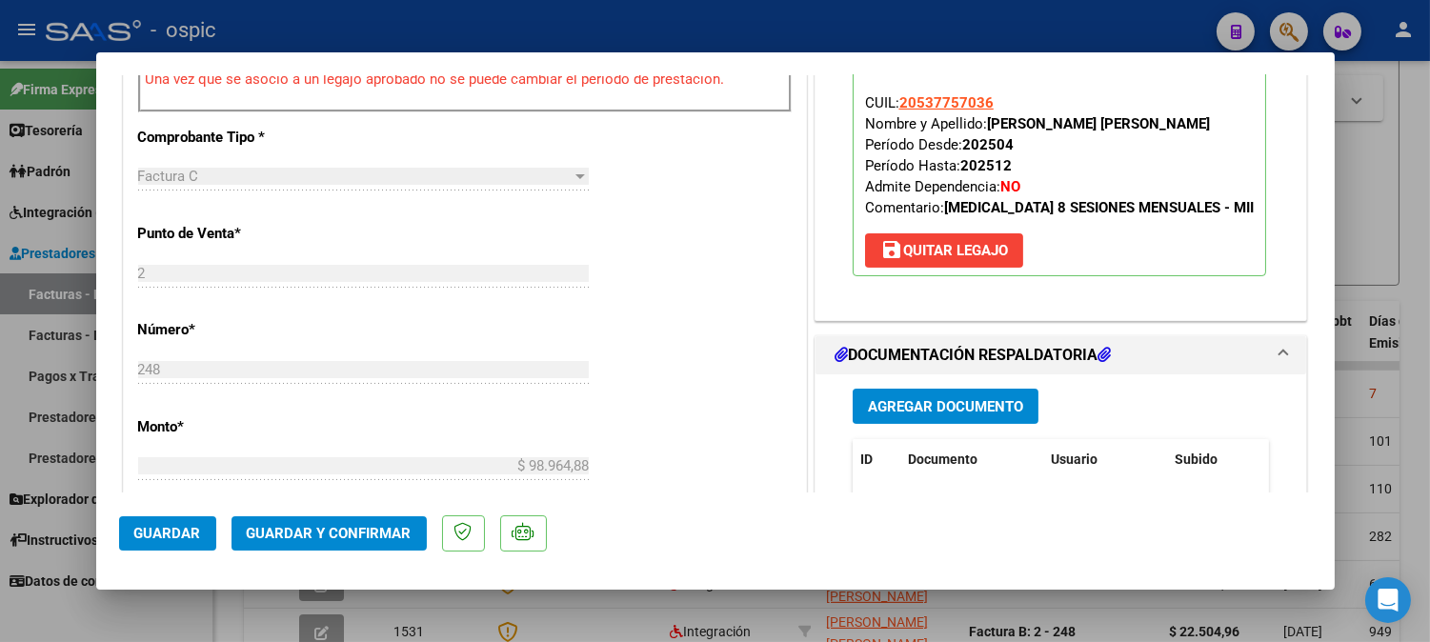
scroll to position [854, 0]
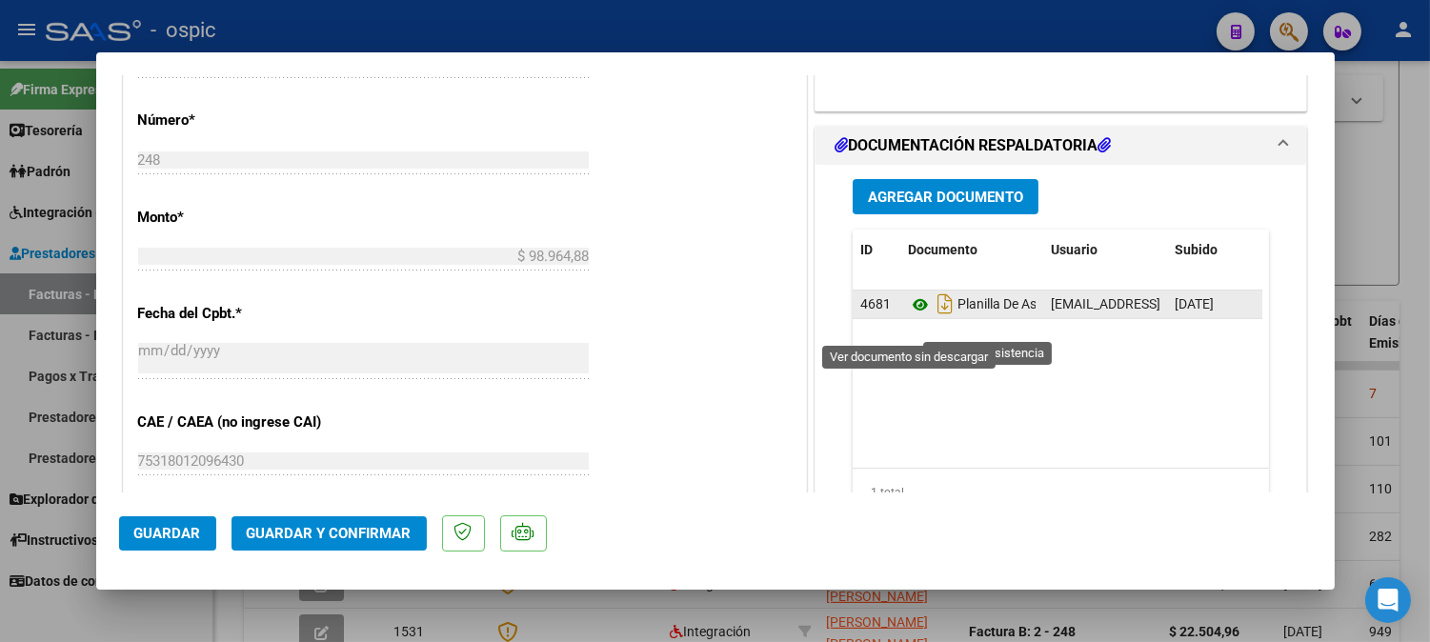
click at [910, 316] on icon at bounding box center [920, 304] width 25 height 23
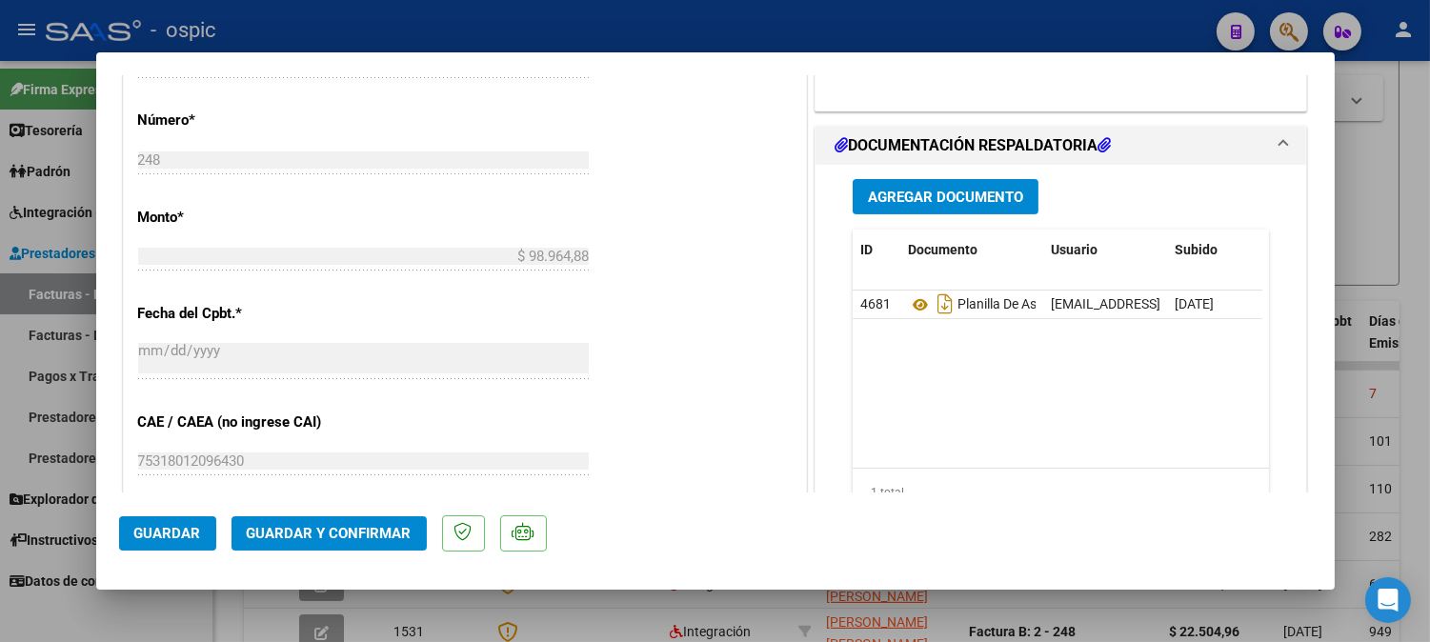
click at [370, 526] on span "Guardar y Confirmar" at bounding box center [329, 533] width 165 height 17
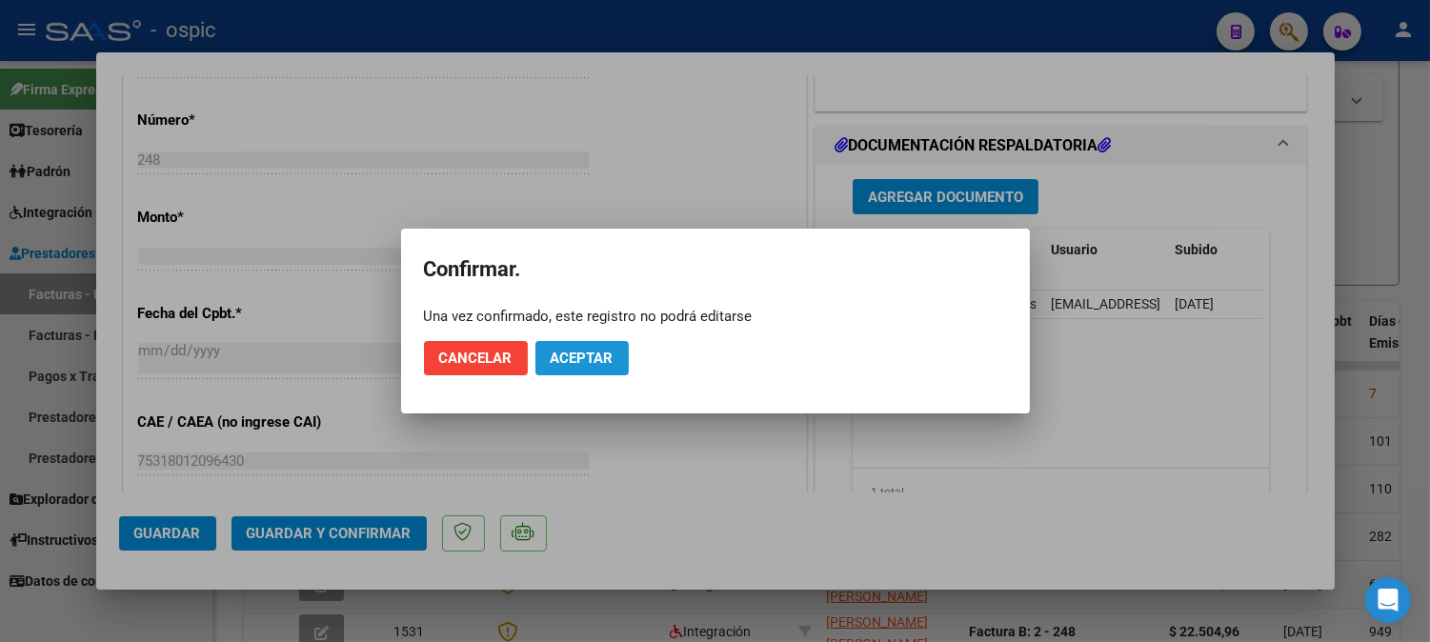
click at [570, 364] on span "Aceptar" at bounding box center [582, 358] width 63 height 17
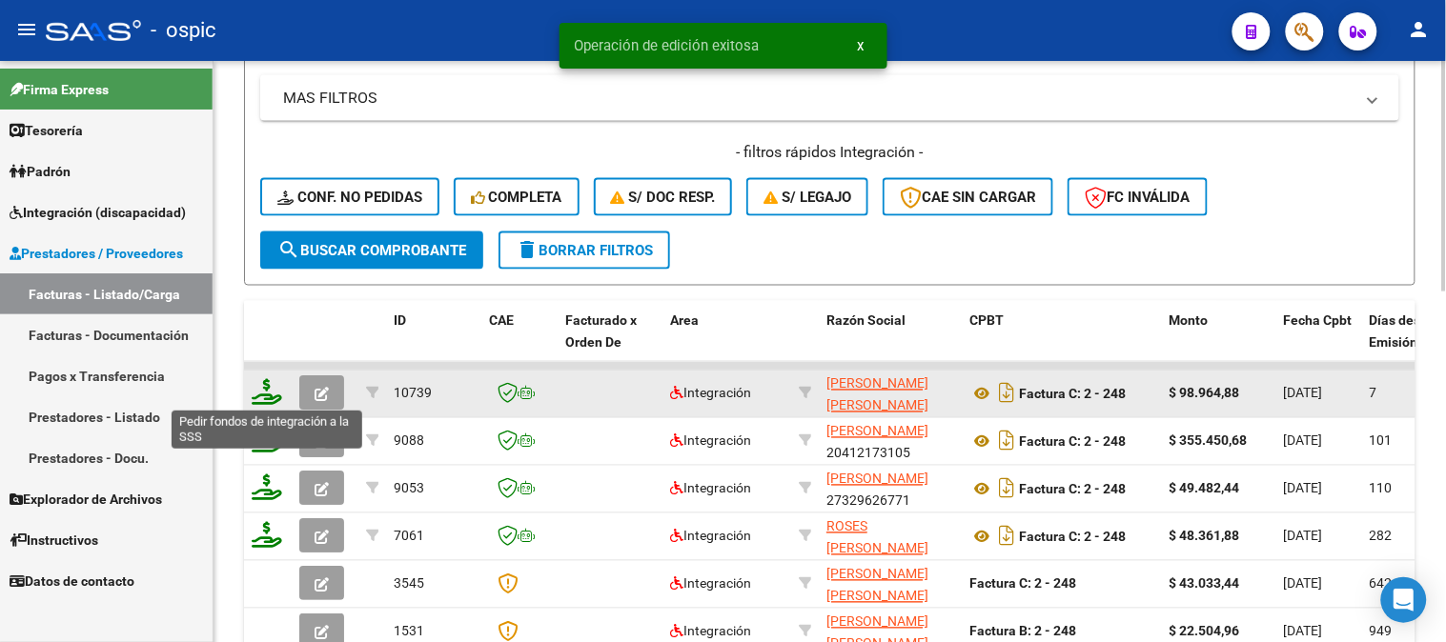
click at [273, 393] on icon at bounding box center [267, 392] width 30 height 27
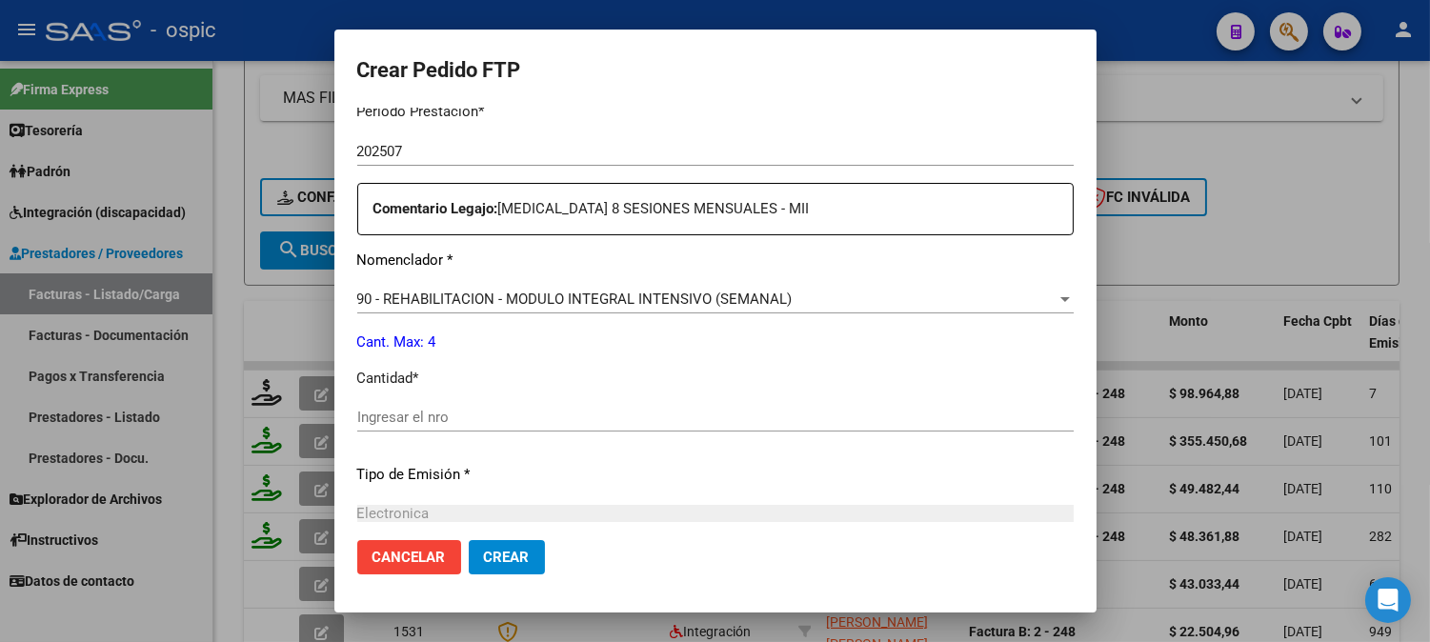
scroll to position [659, 0]
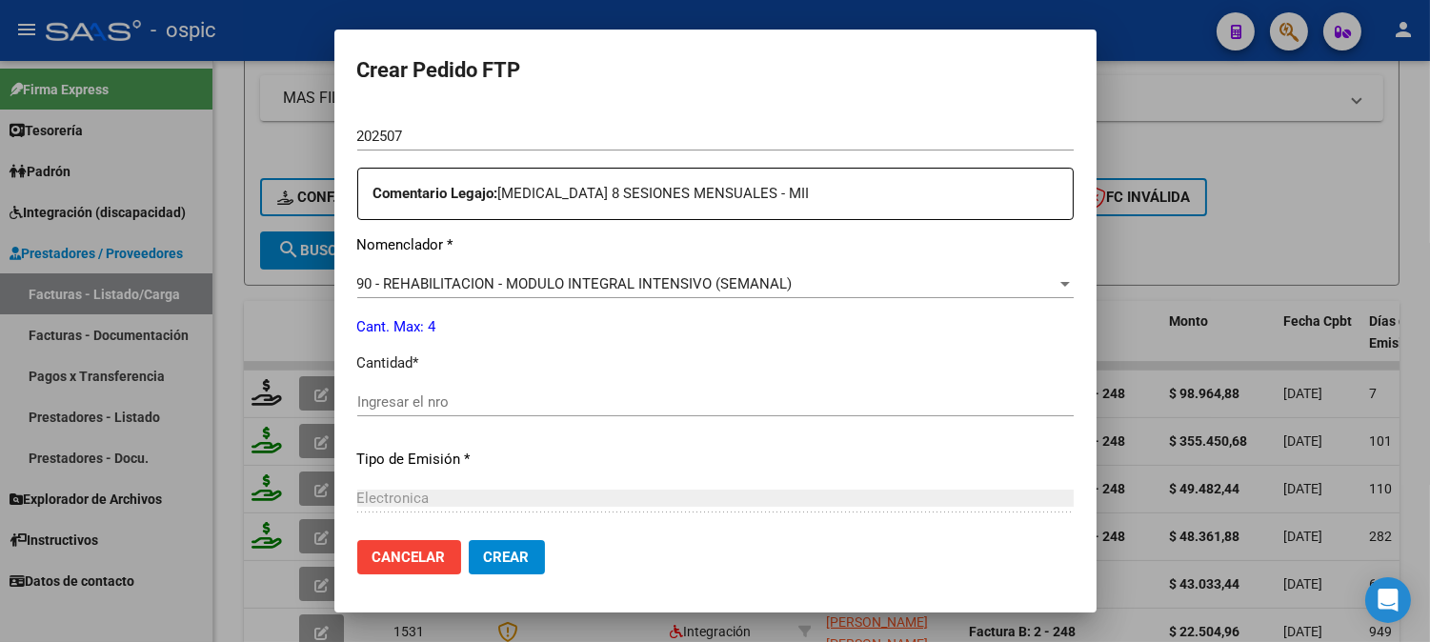
click at [783, 402] on input "Ingresar el nro" at bounding box center [715, 402] width 717 height 17
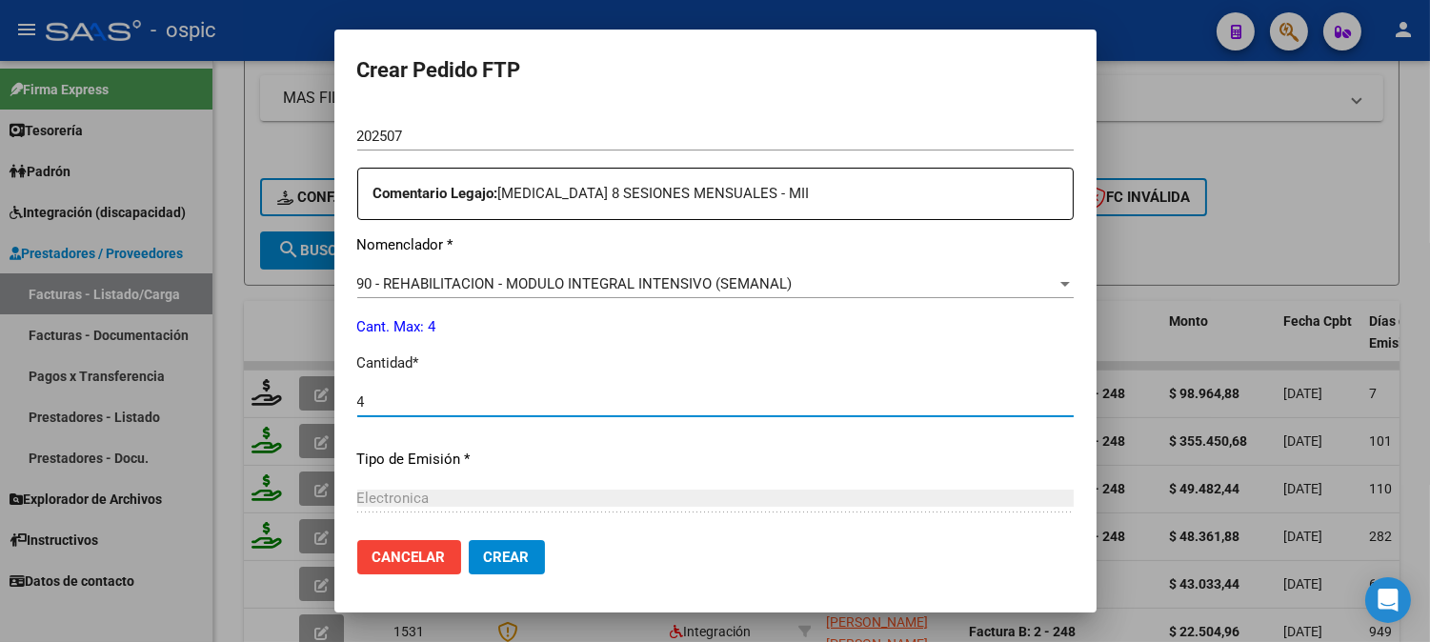
scroll to position [858, 0]
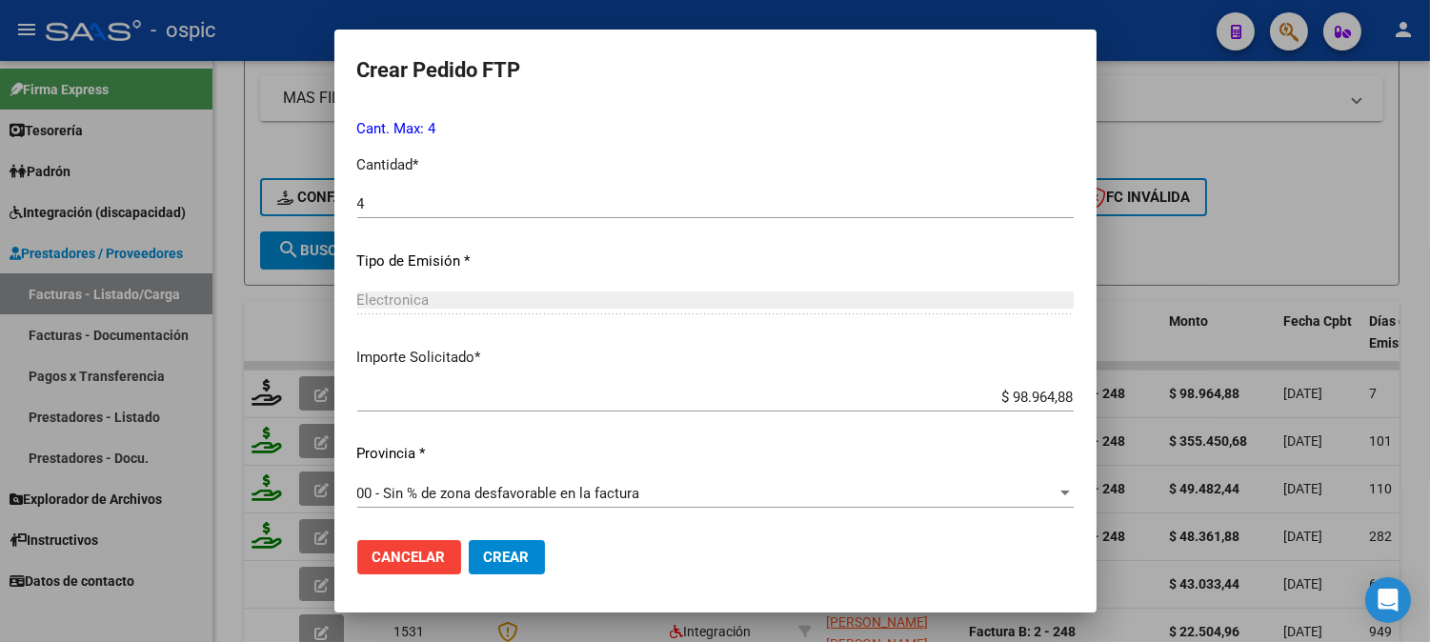
click at [522, 558] on span "Crear" at bounding box center [507, 557] width 46 height 17
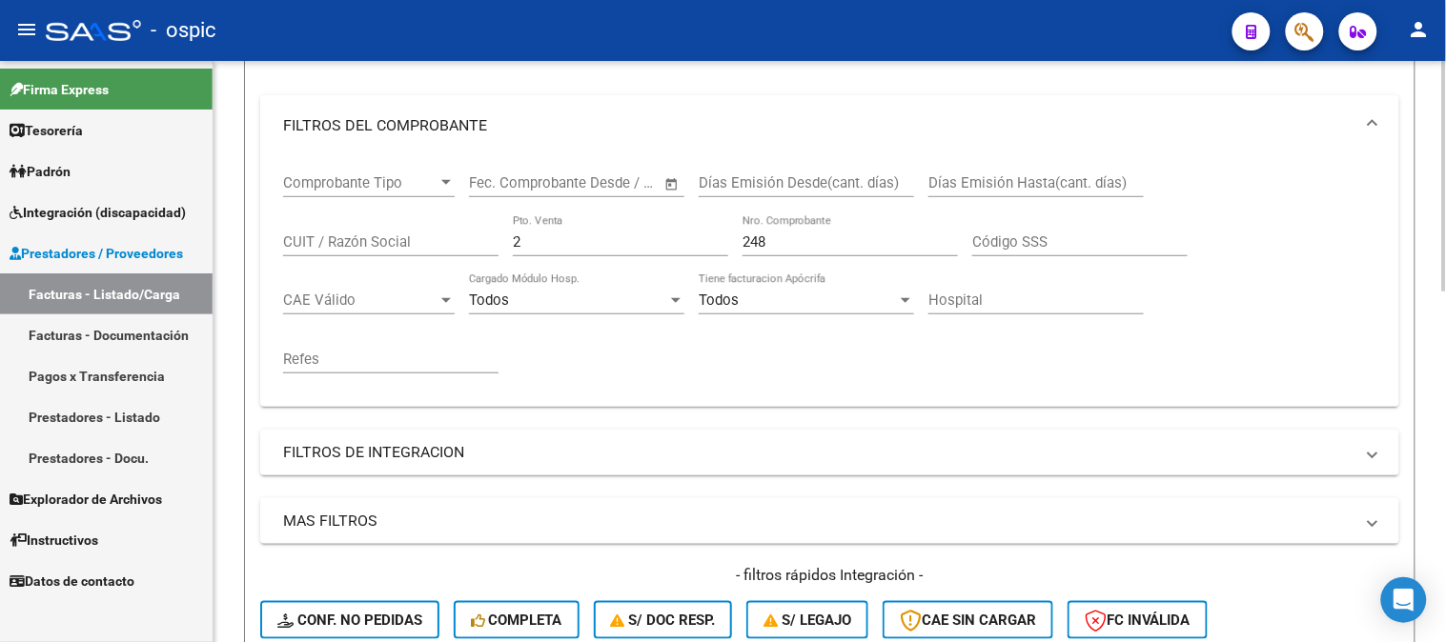
scroll to position [160, 0]
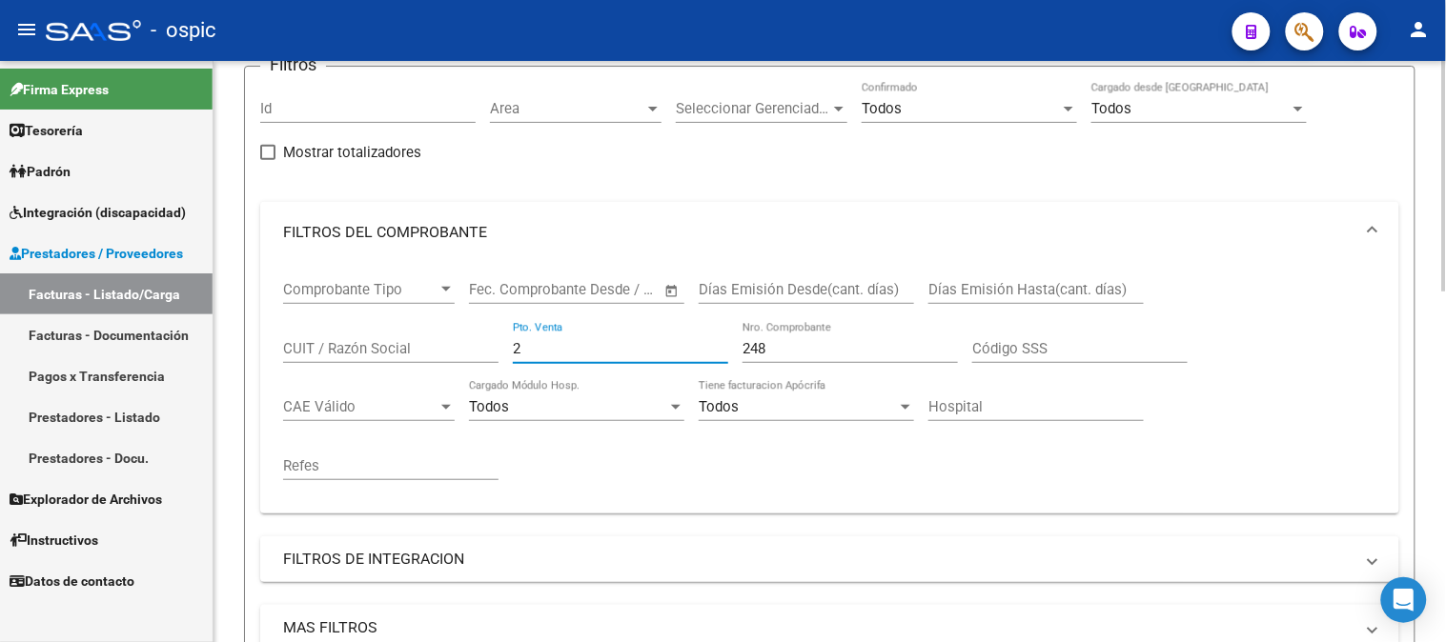
drag, startPoint x: 545, startPoint y: 346, endPoint x: 272, endPoint y: 346, distance: 273.5
click at [272, 346] on div "Comprobante Tipo Comprobante Tipo Start date – End date Fec. Comprobante Desde …" at bounding box center [829, 388] width 1139 height 251
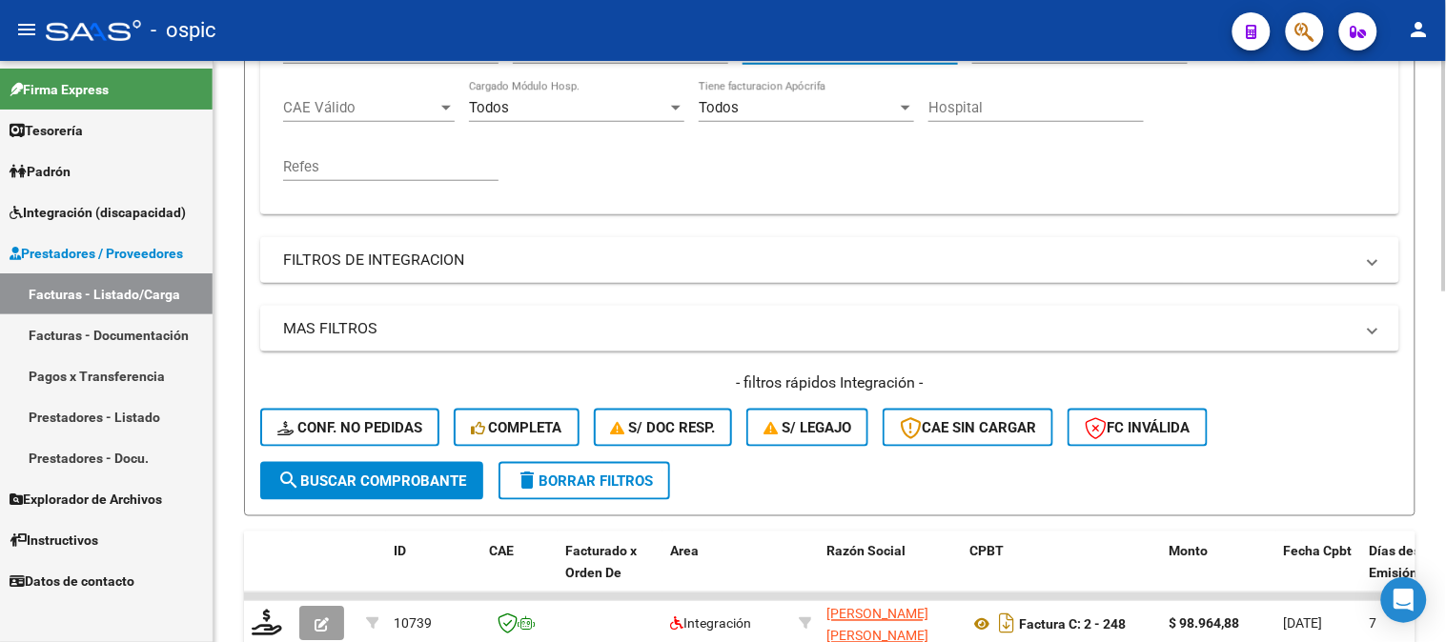
scroll to position [478, 0]
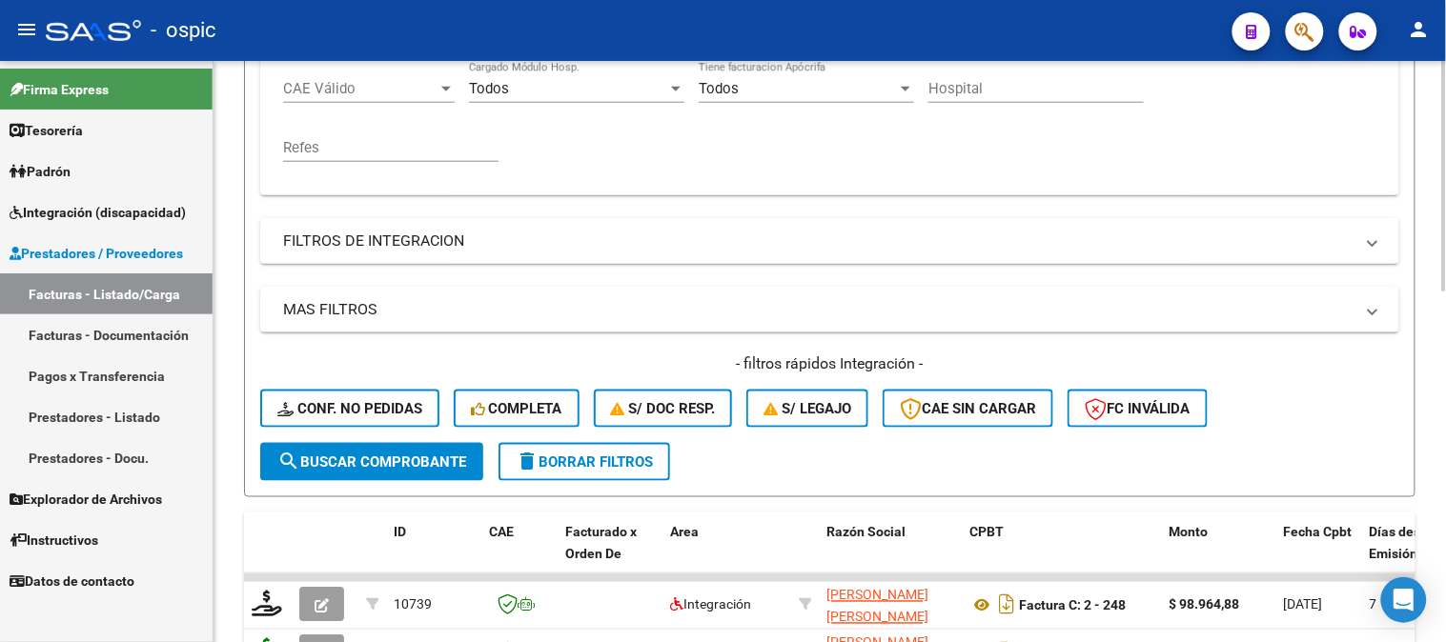
click at [338, 448] on button "search Buscar Comprobante" at bounding box center [371, 462] width 223 height 38
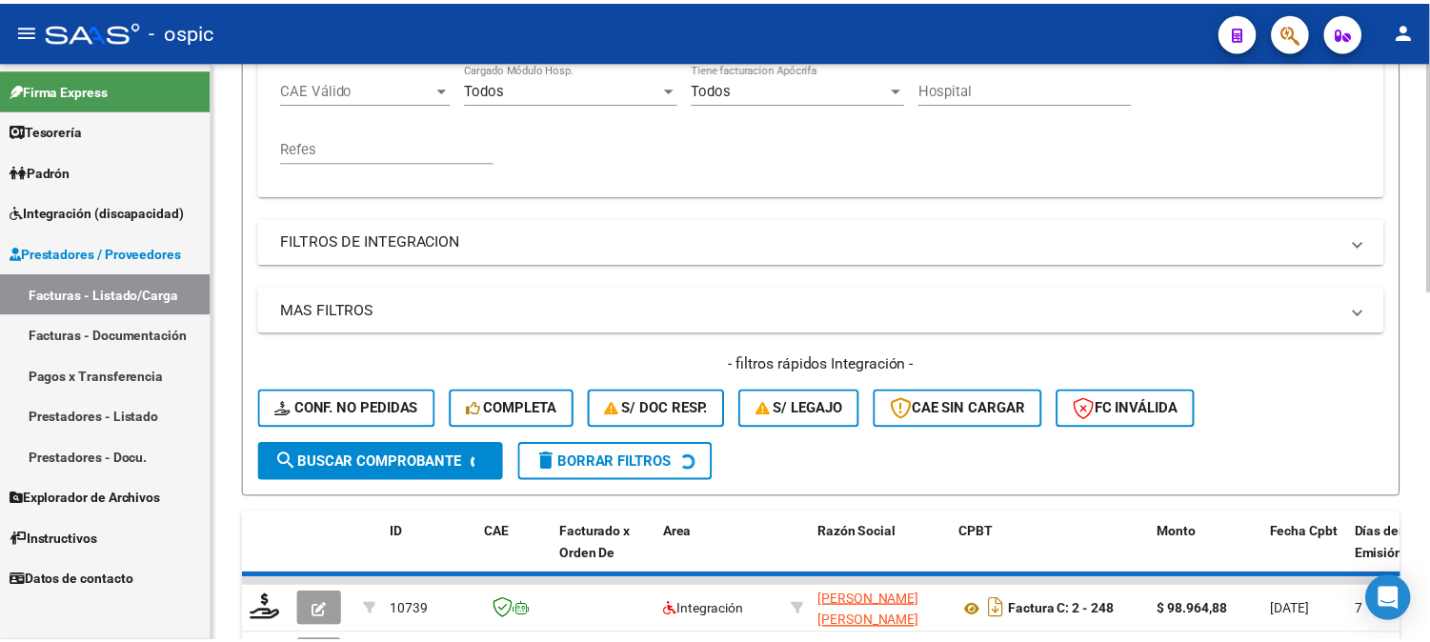
scroll to position [584, 0]
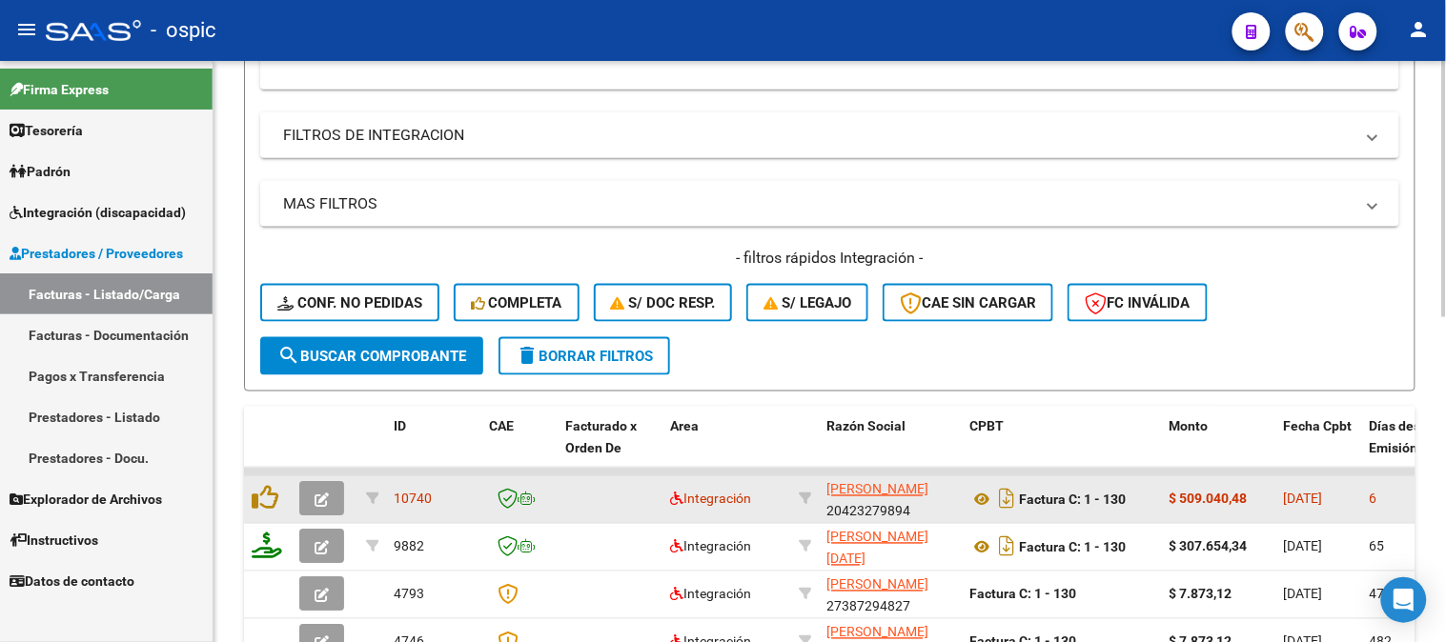
click at [318, 494] on icon "button" at bounding box center [321, 501] width 14 height 14
click at [320, 486] on button "button" at bounding box center [321, 499] width 45 height 34
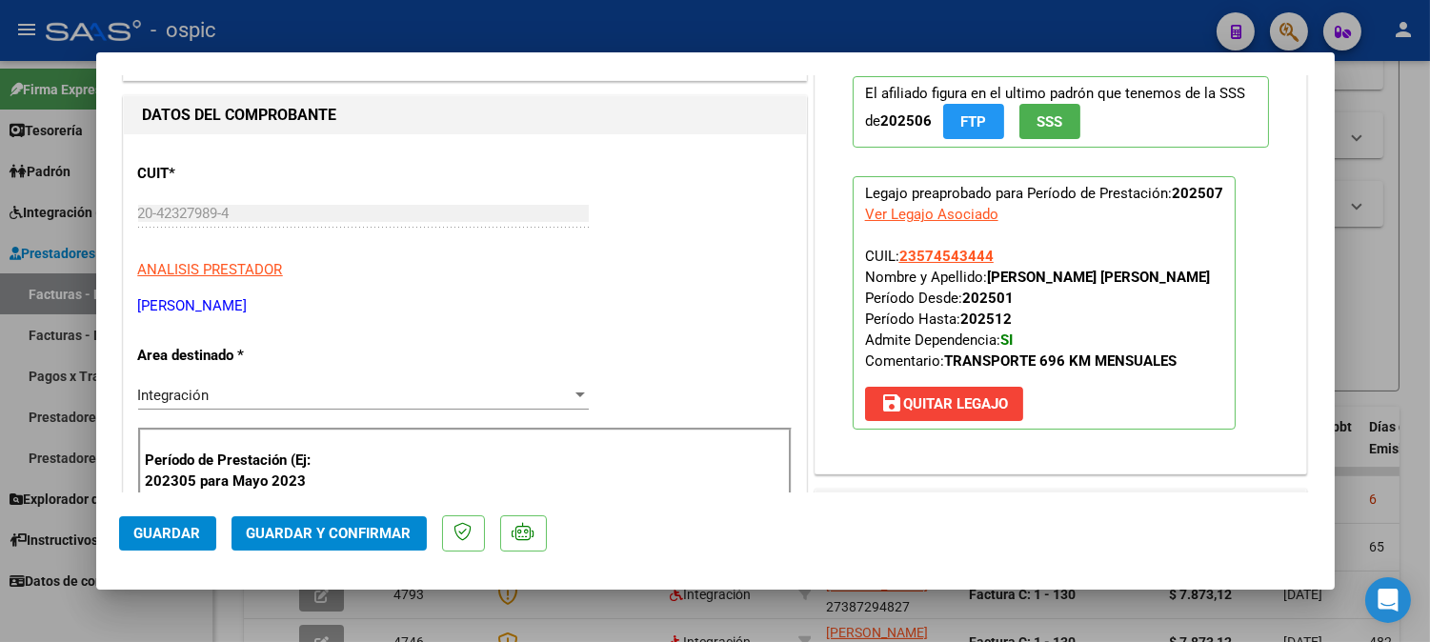
scroll to position [0, 0]
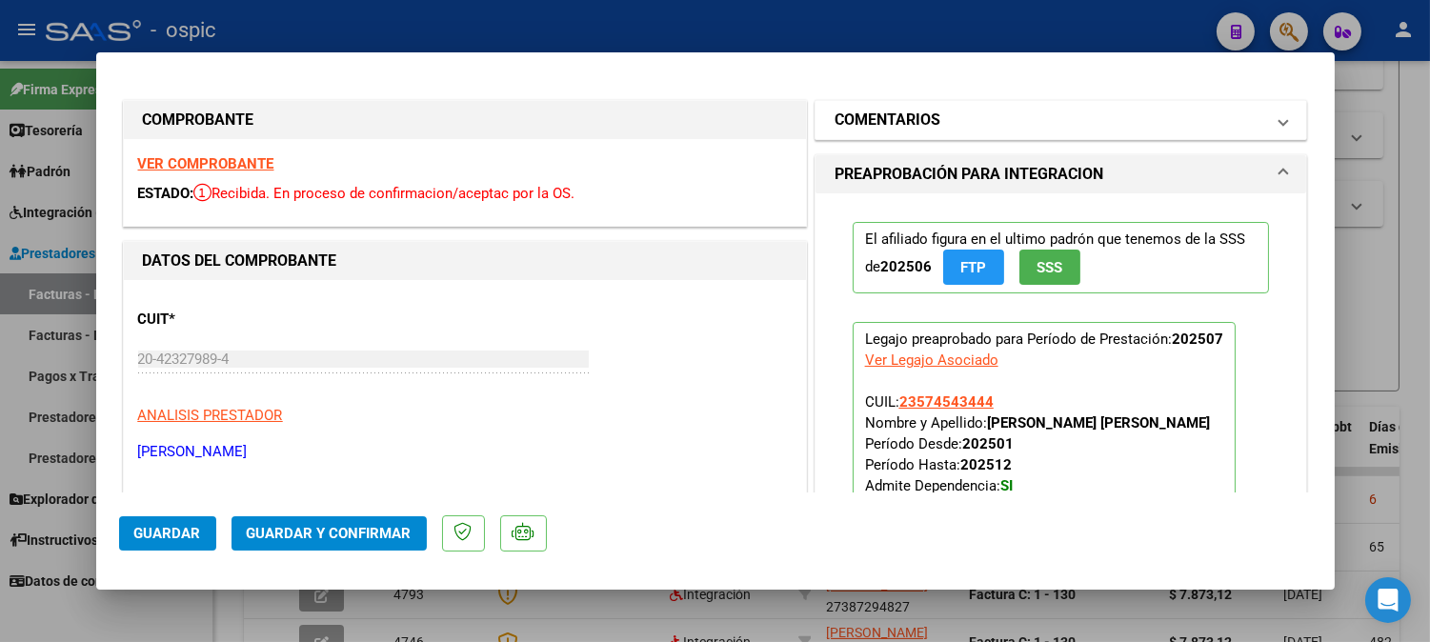
drag, startPoint x: 1053, startPoint y: 111, endPoint x: 1045, endPoint y: 127, distance: 17.0
click at [1052, 112] on mat-panel-title "COMENTARIOS" at bounding box center [1050, 120] width 431 height 23
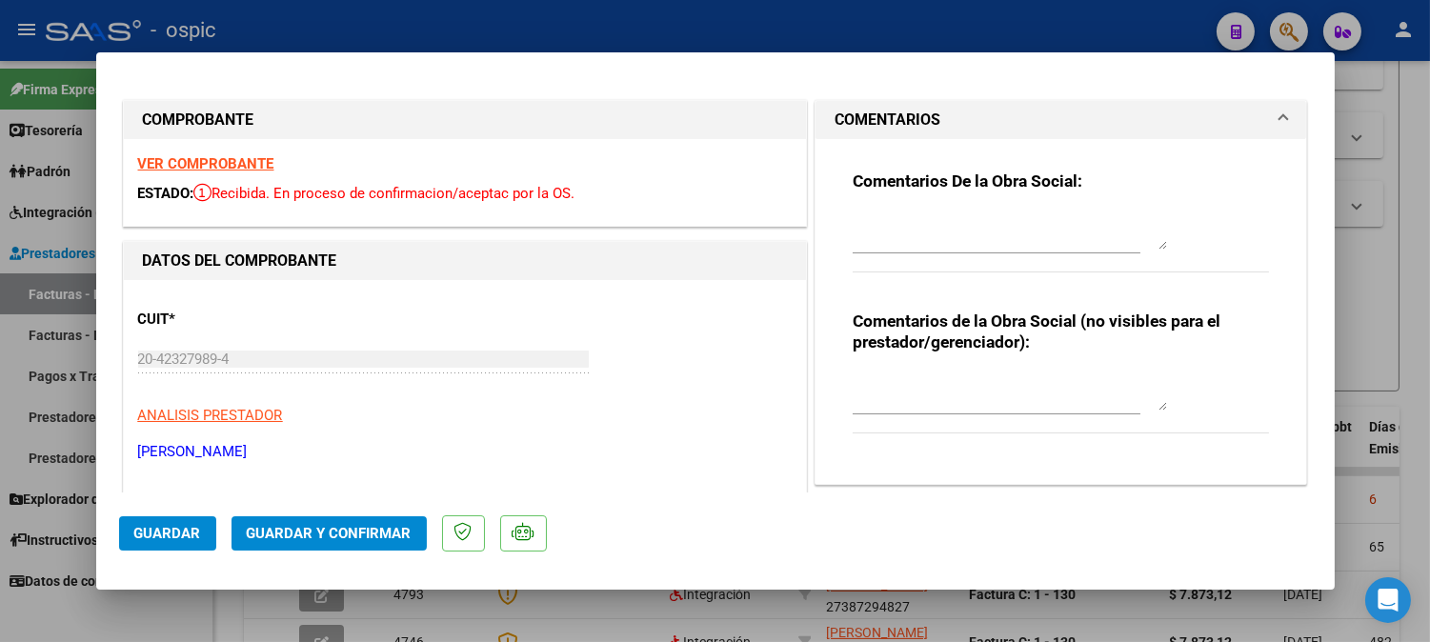
click at [947, 388] on textarea at bounding box center [1010, 392] width 314 height 38
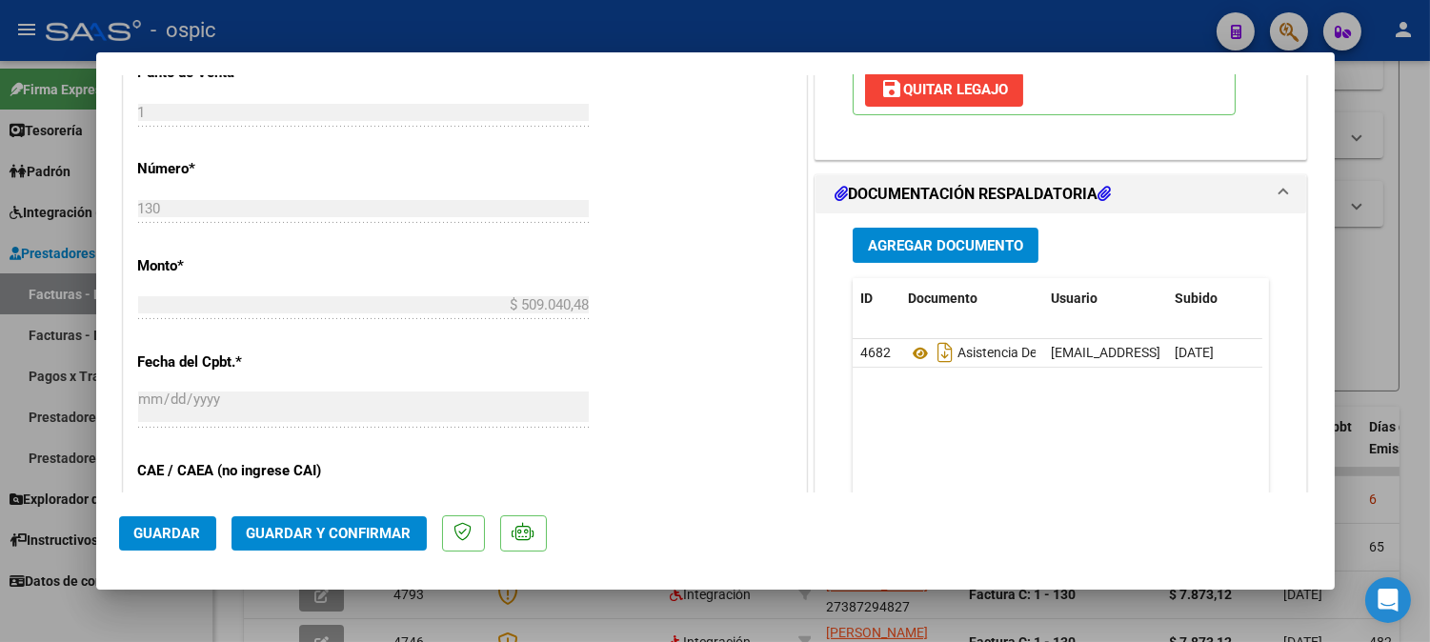
scroll to position [820, 0]
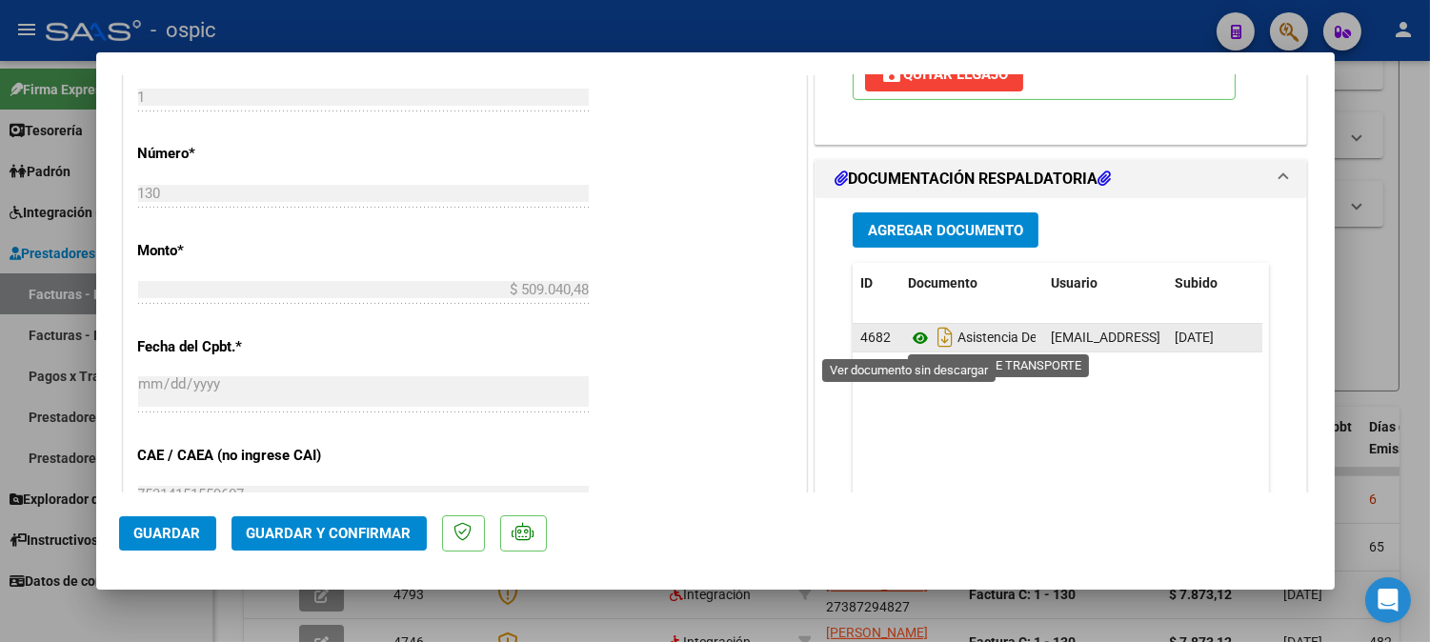
click at [908, 339] on icon at bounding box center [920, 338] width 25 height 23
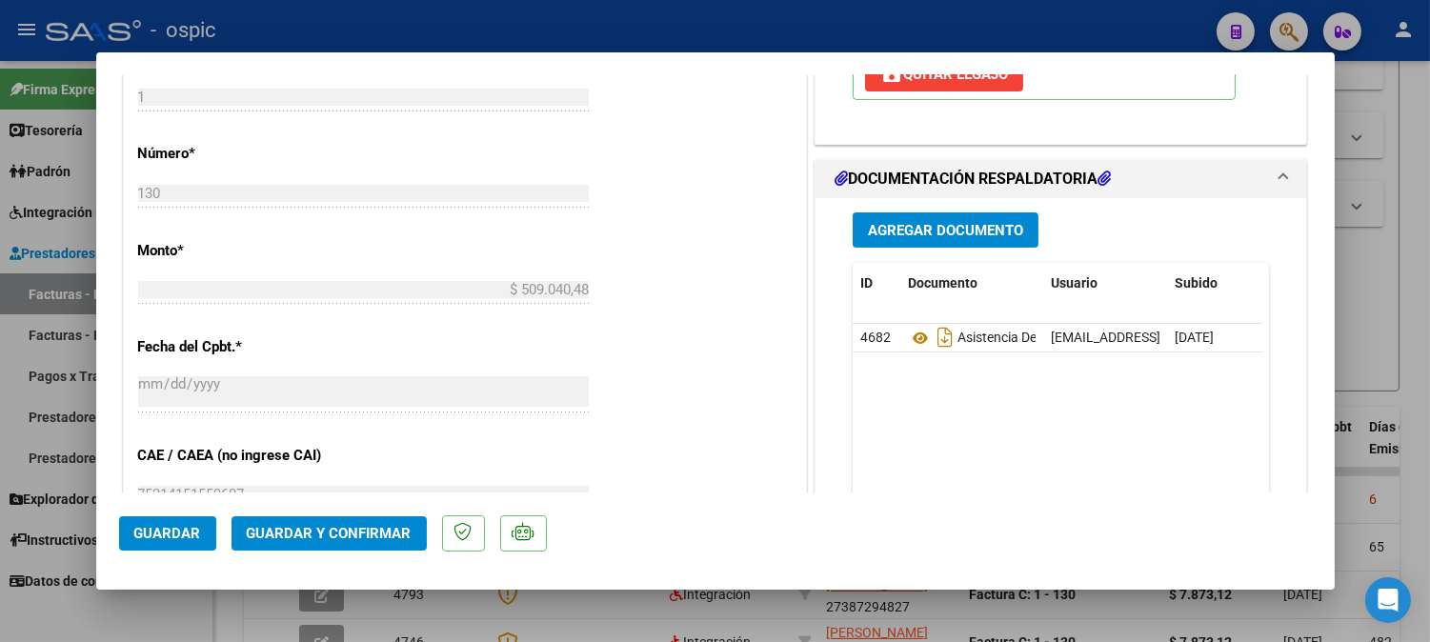
click at [345, 527] on span "Guardar y Confirmar" at bounding box center [329, 533] width 165 height 17
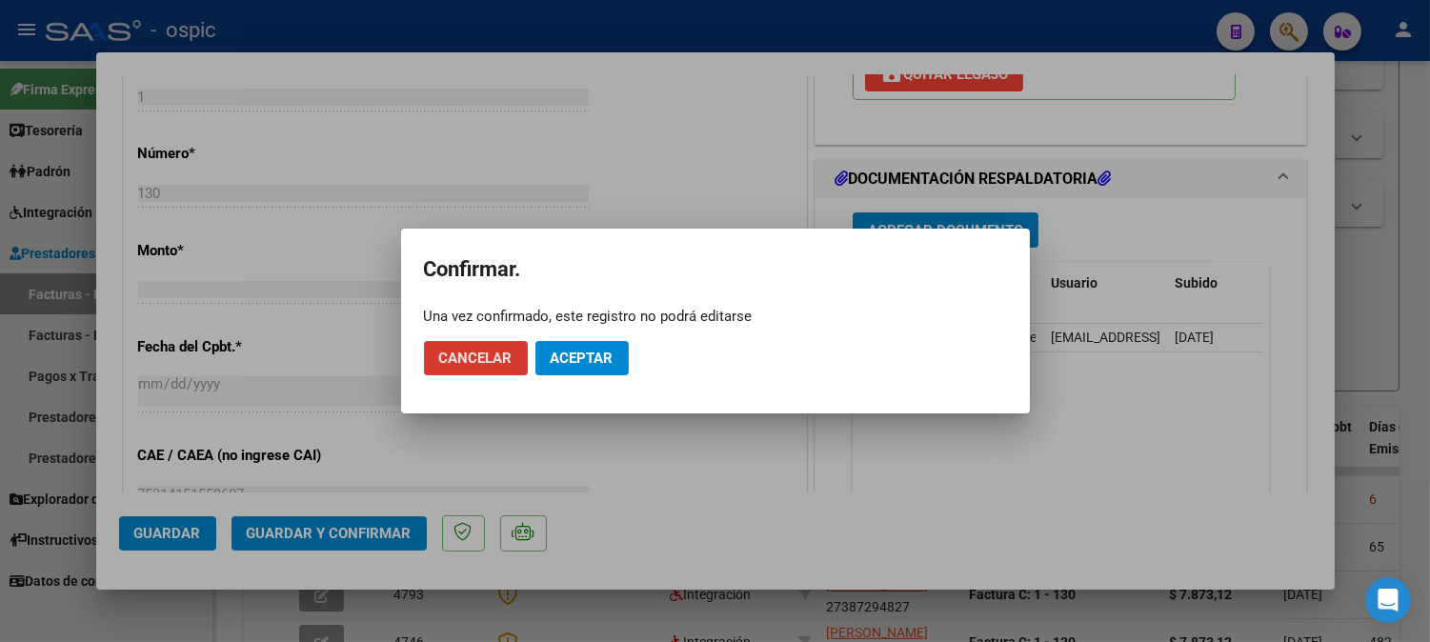
click at [588, 348] on button "Aceptar" at bounding box center [582, 358] width 93 height 34
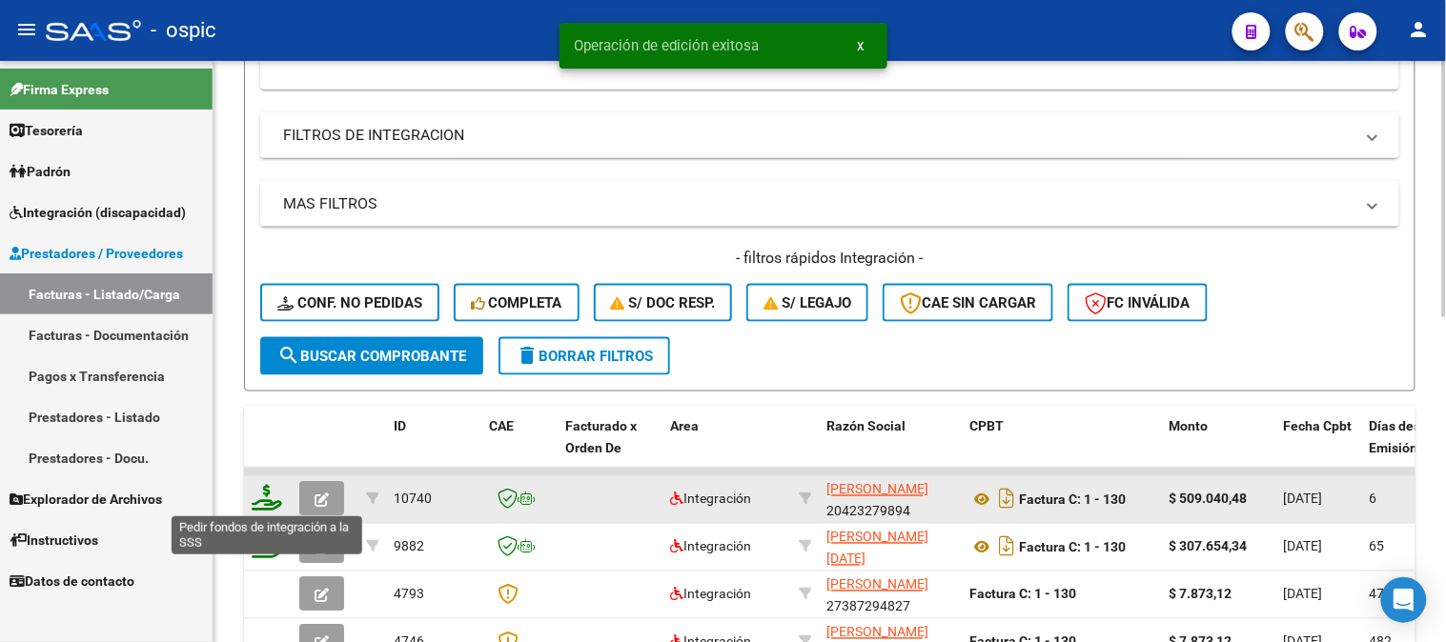
click at [269, 492] on icon at bounding box center [267, 498] width 30 height 27
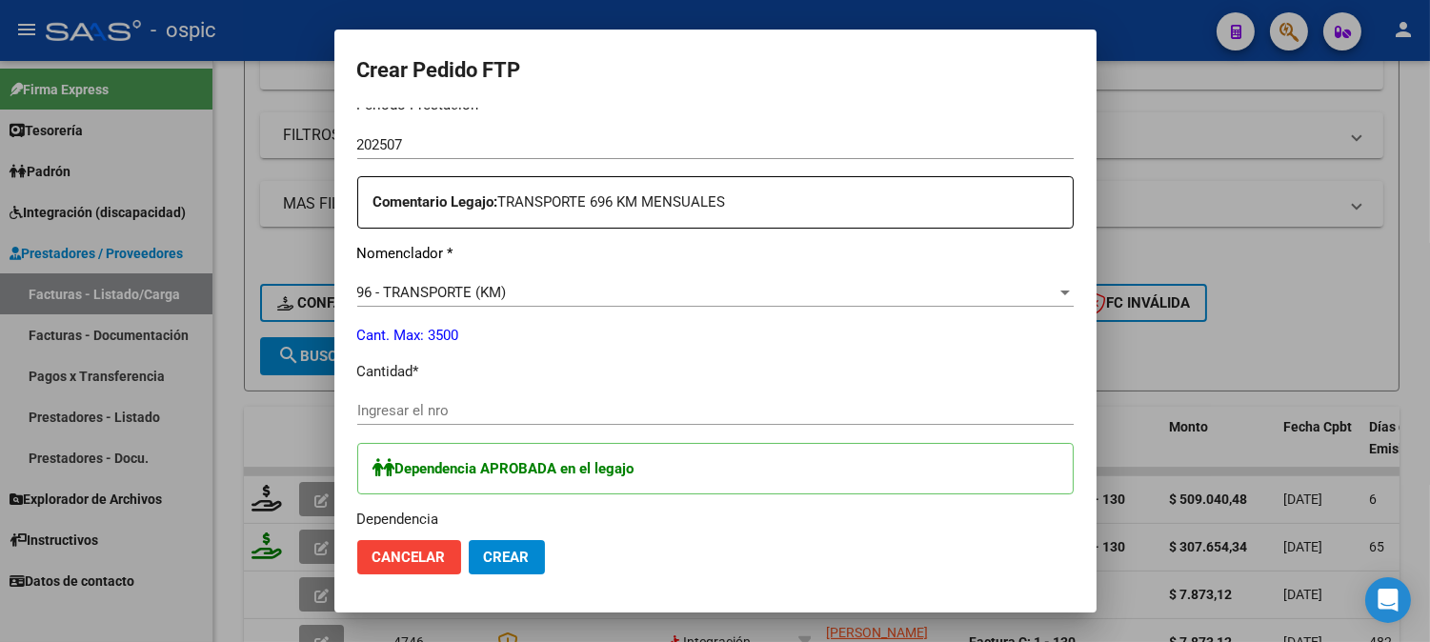
scroll to position [681, 0]
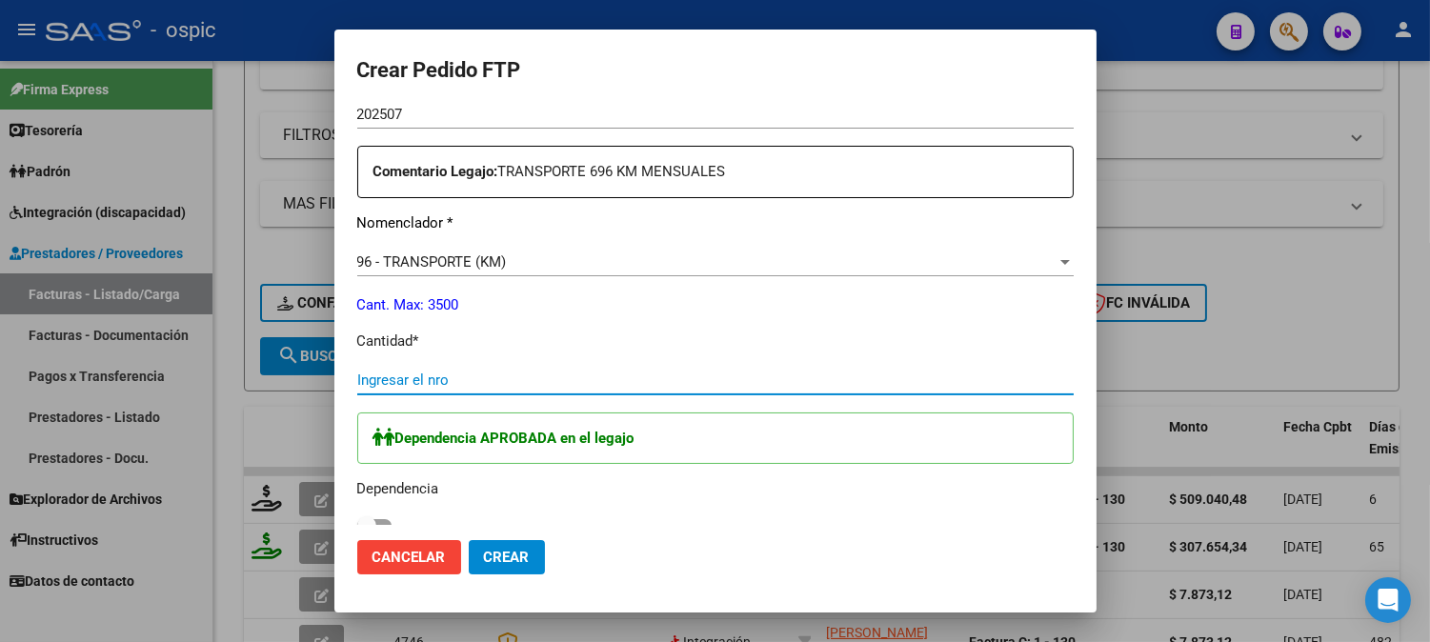
click at [520, 381] on input "Ingresar el nro" at bounding box center [715, 380] width 717 height 17
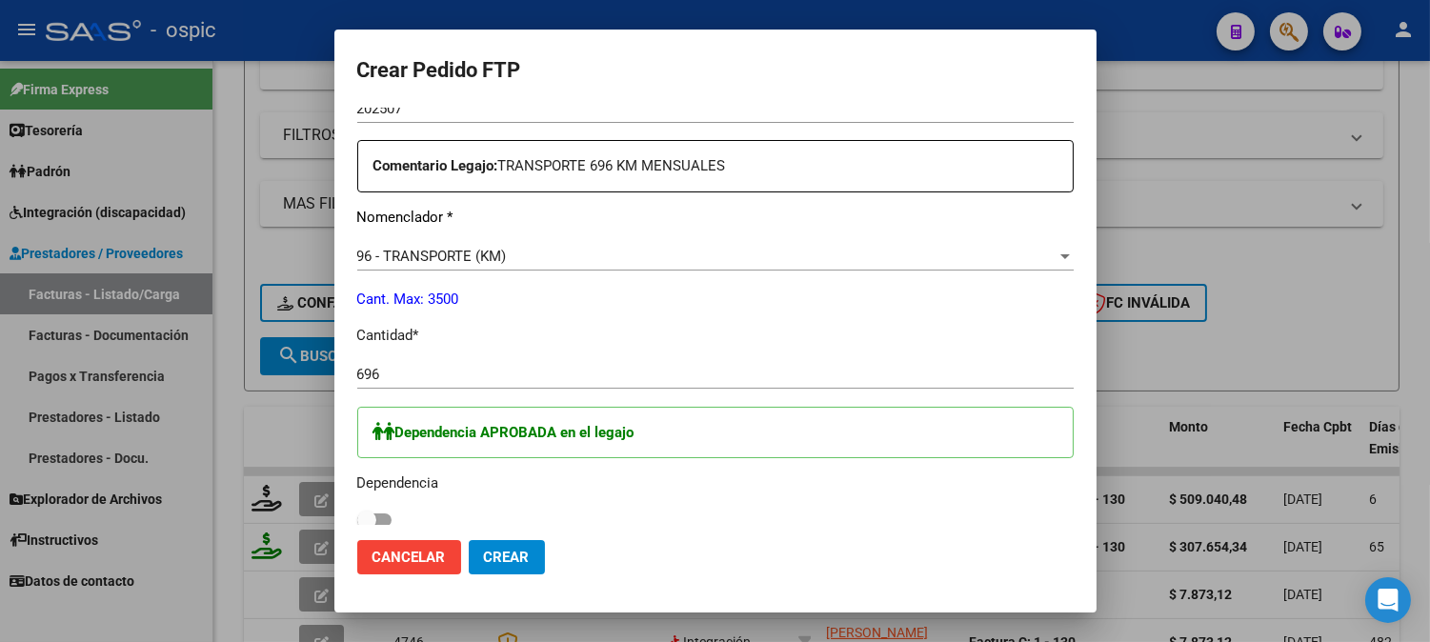
scroll to position [709, 0]
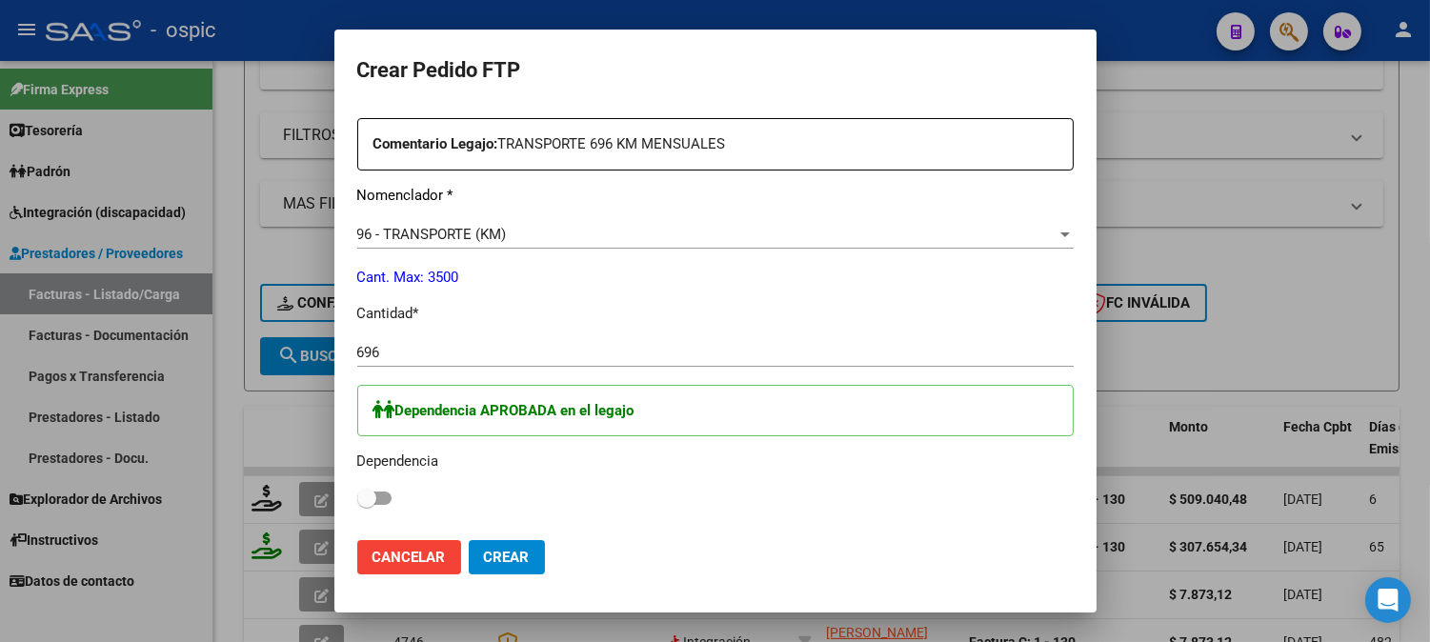
click at [364, 494] on span at bounding box center [366, 498] width 19 height 19
click at [366, 505] on input "checkbox" at bounding box center [366, 505] width 1 height 1
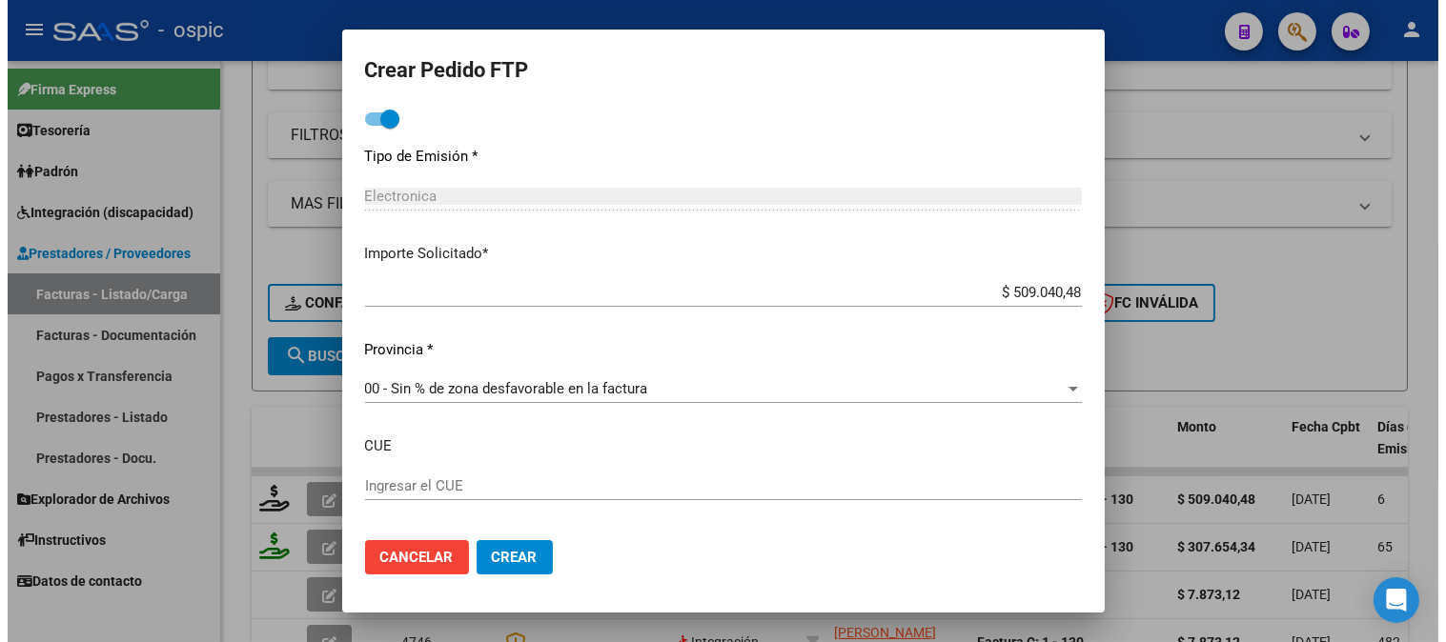
scroll to position [1176, 0]
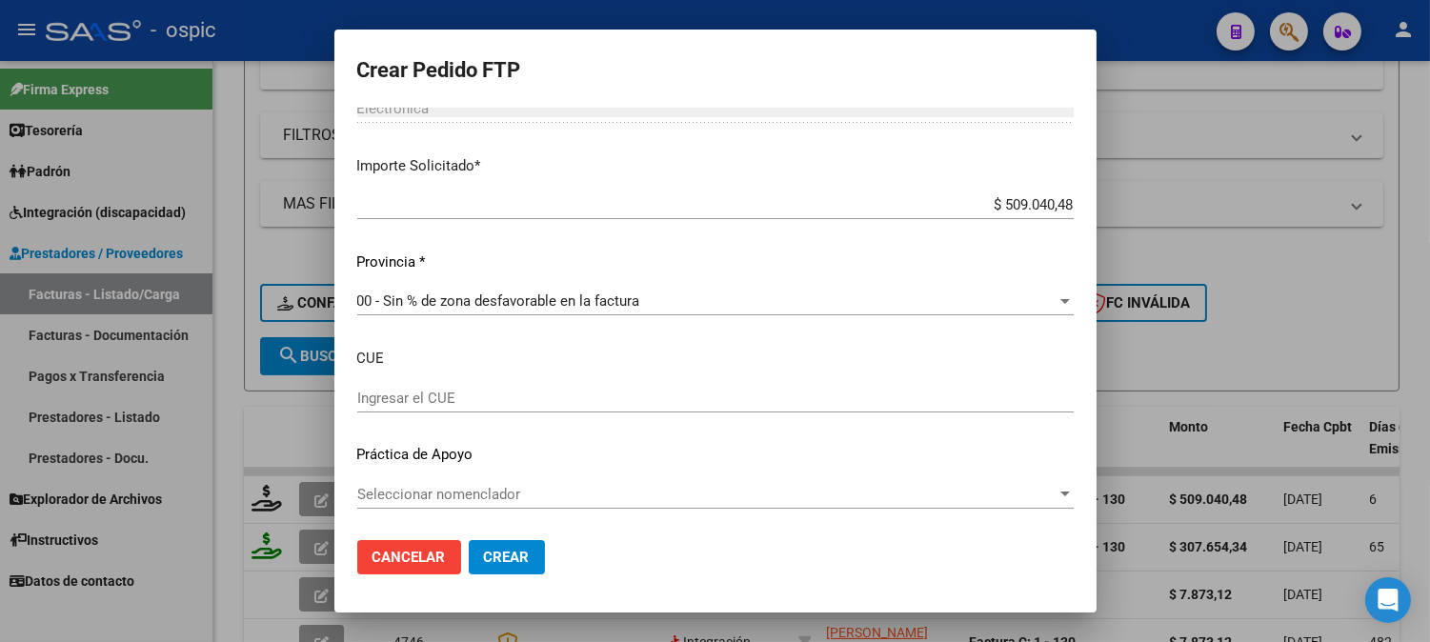
click at [517, 556] on span "Crear" at bounding box center [507, 557] width 46 height 17
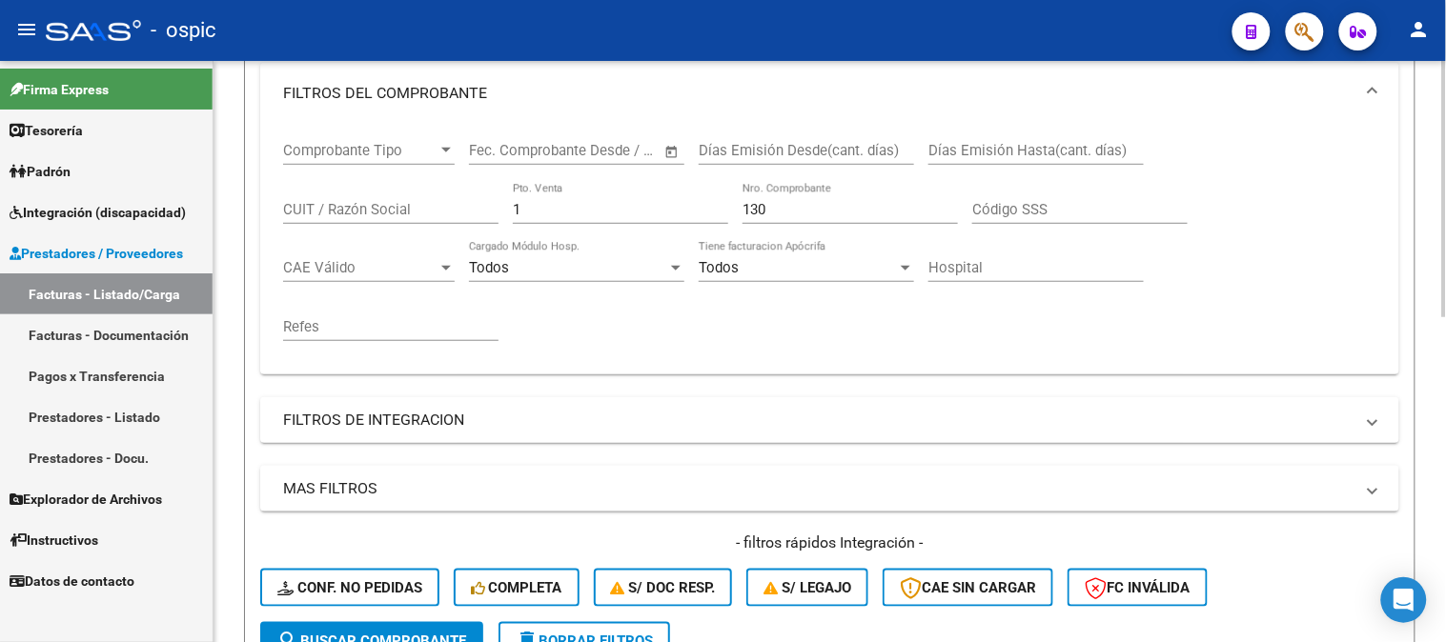
scroll to position [267, 0]
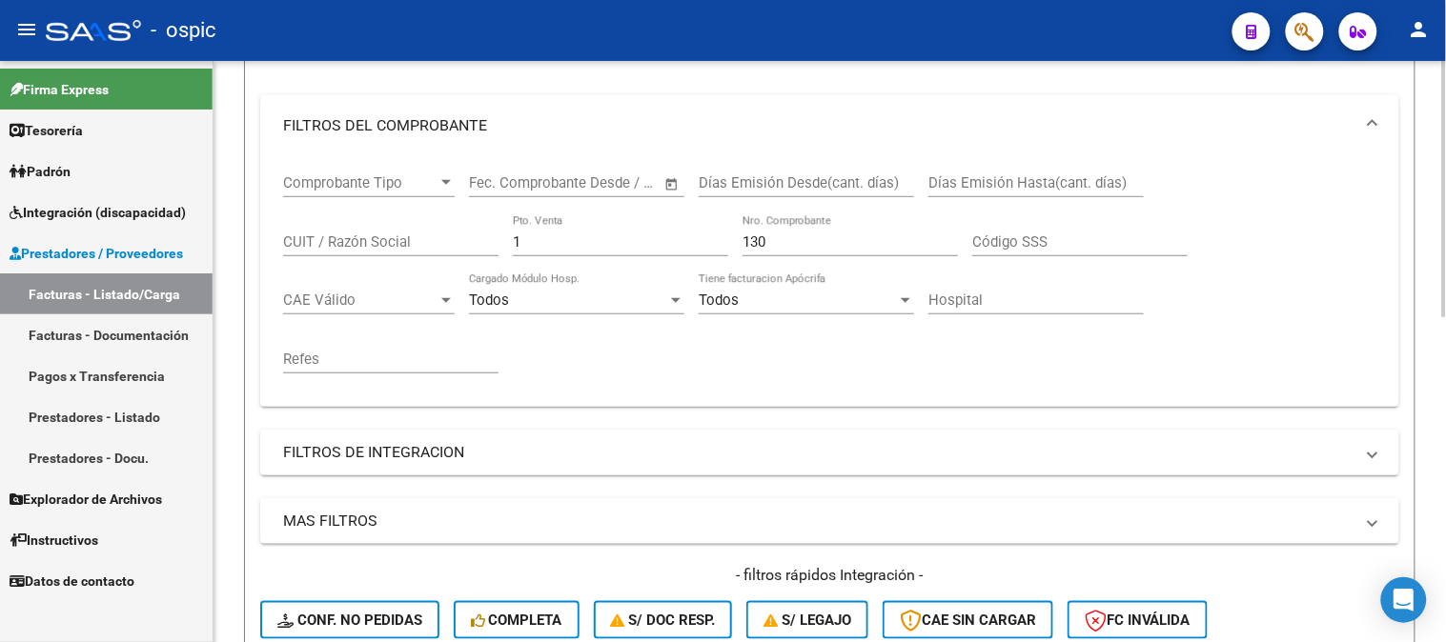
drag, startPoint x: 489, startPoint y: 235, endPoint x: 458, endPoint y: 235, distance: 30.5
click at [469, 235] on div "Comprobante Tipo Comprobante Tipo Start date – End date Fec. Comprobante Desde …" at bounding box center [829, 273] width 1093 height 235
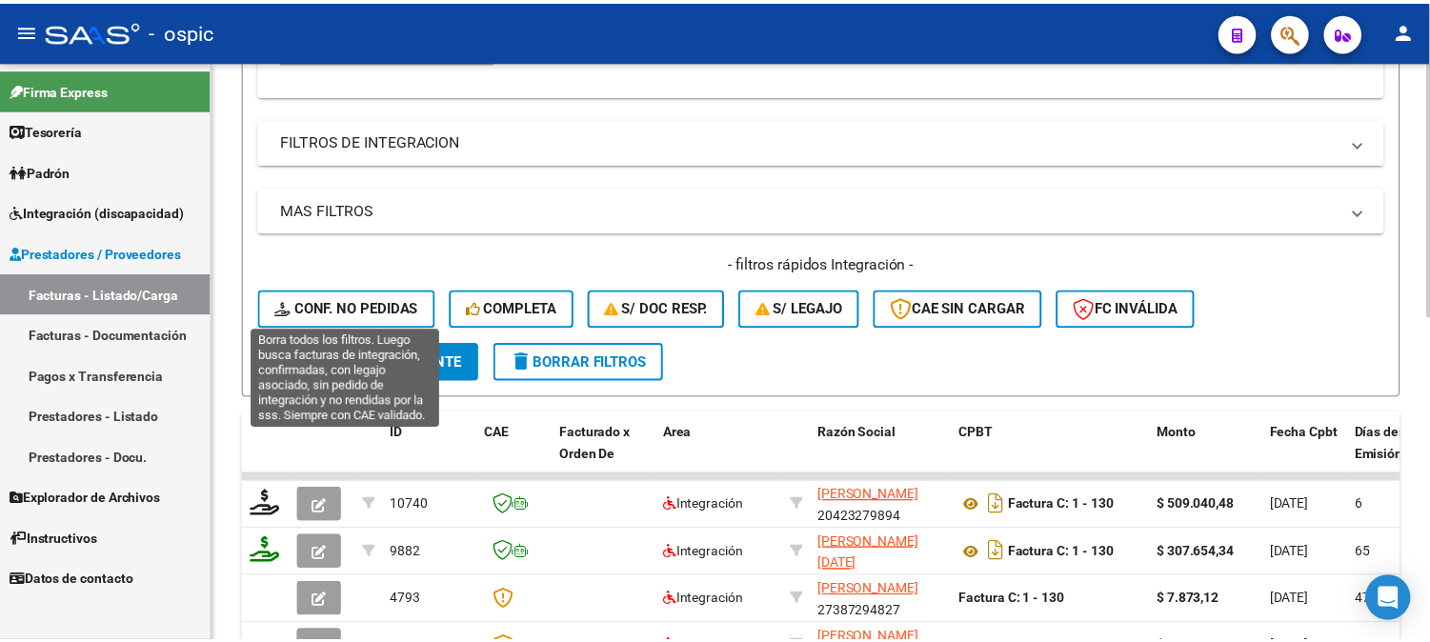
scroll to position [584, 0]
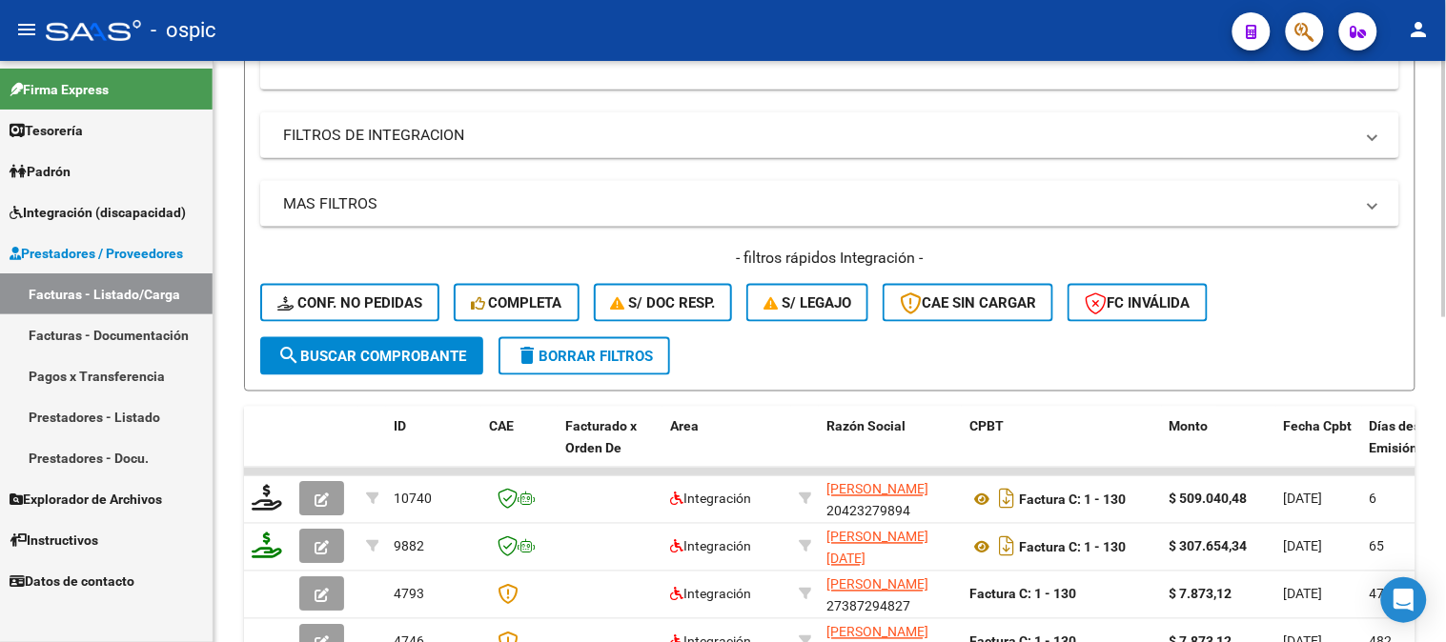
click at [408, 350] on span "search Buscar Comprobante" at bounding box center [371, 356] width 189 height 17
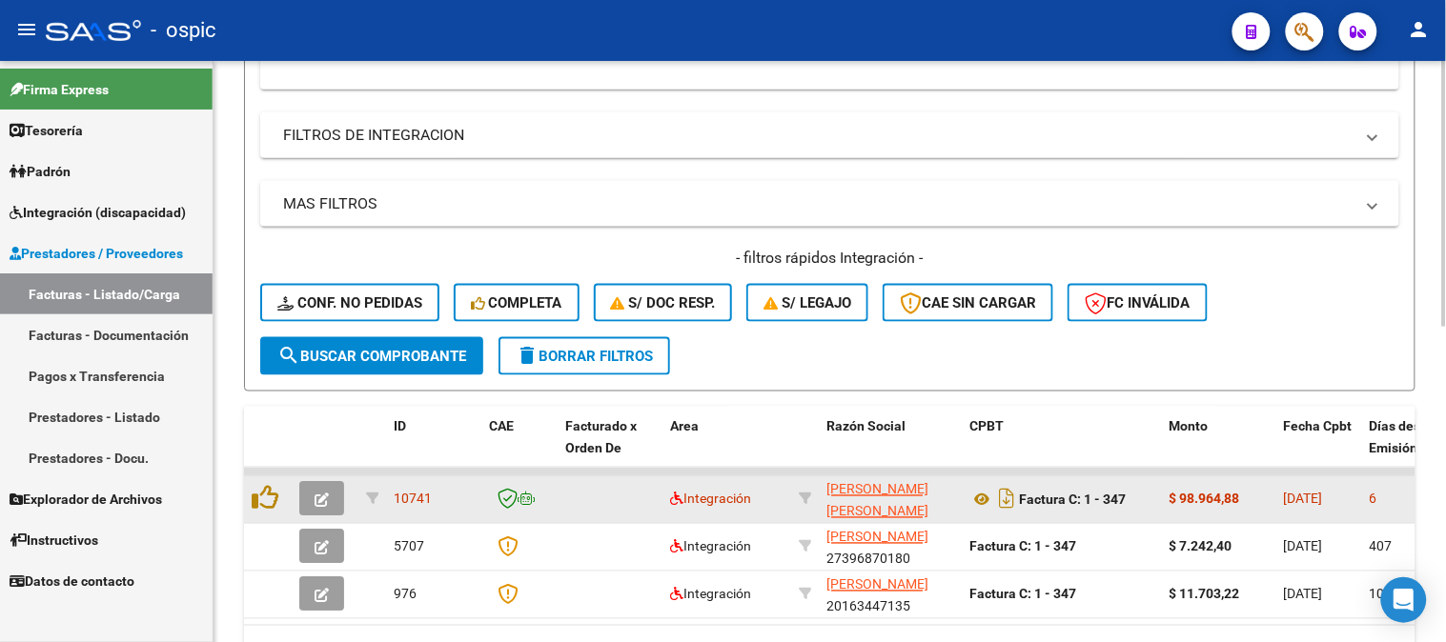
click at [324, 494] on icon "button" at bounding box center [321, 501] width 14 height 14
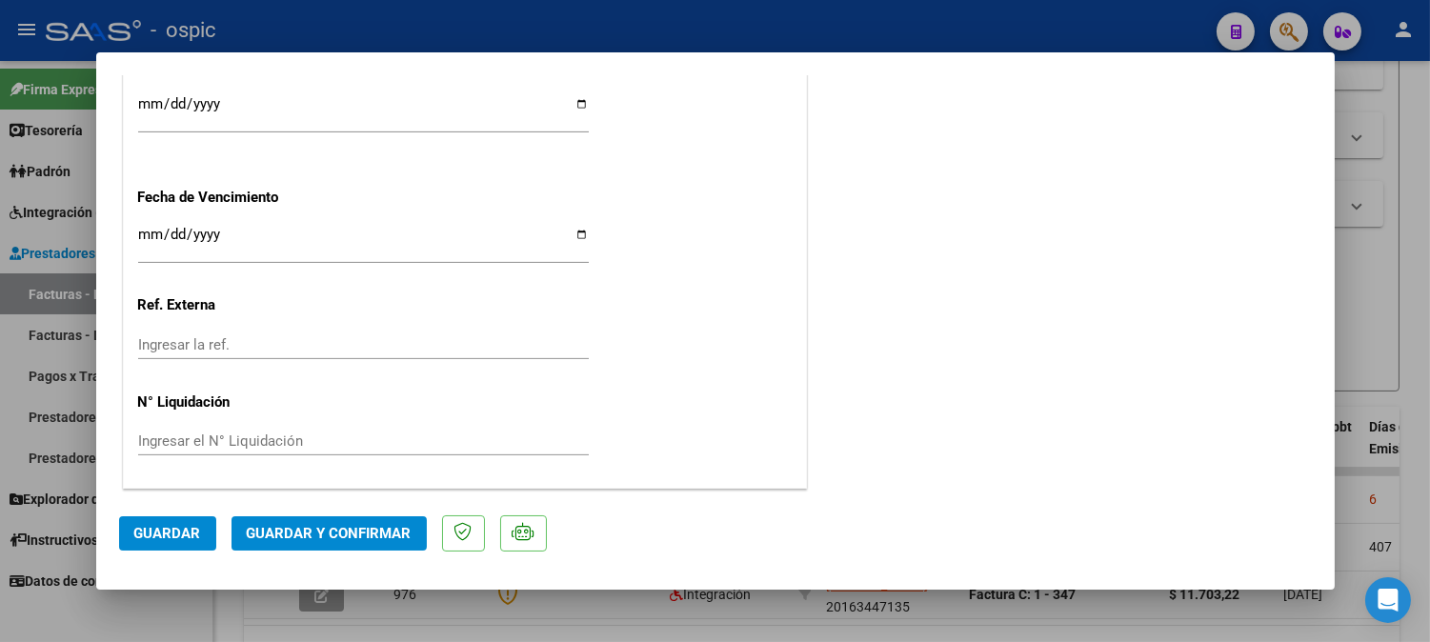
scroll to position [0, 0]
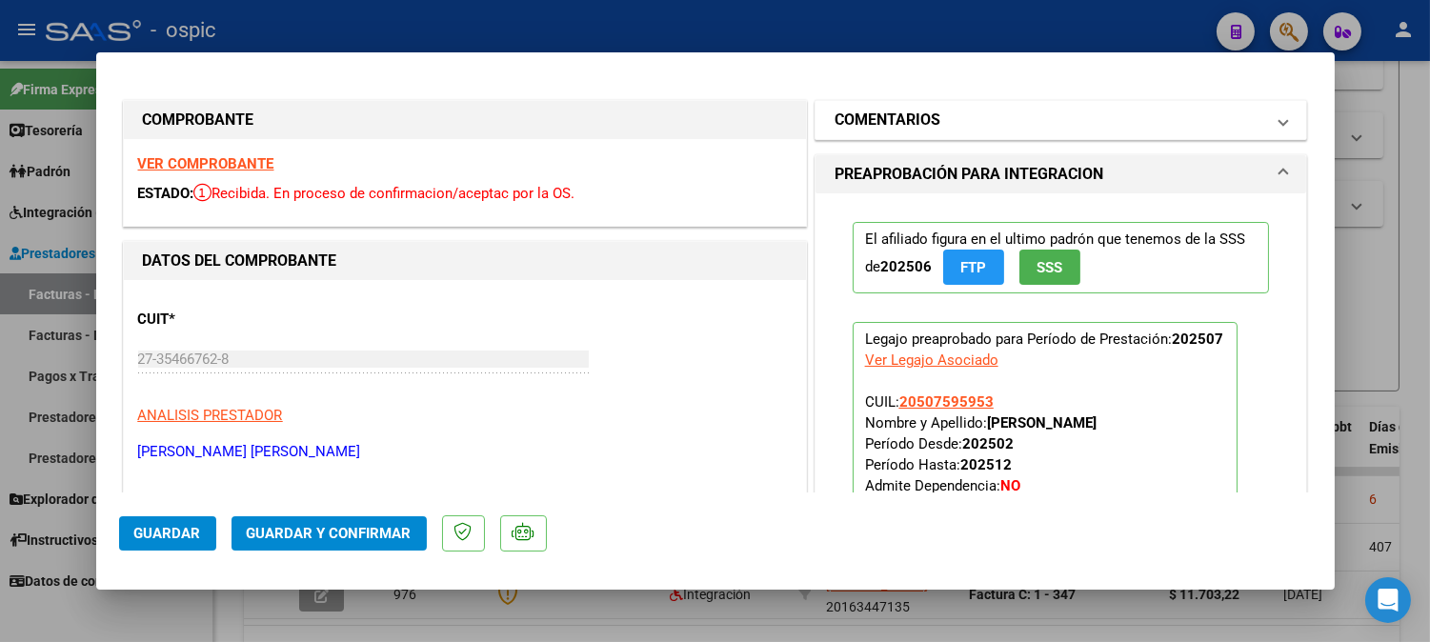
drag, startPoint x: 978, startPoint y: 120, endPoint x: 969, endPoint y: 134, distance: 16.7
click at [974, 127] on mat-panel-title "COMENTARIOS" at bounding box center [1050, 120] width 431 height 23
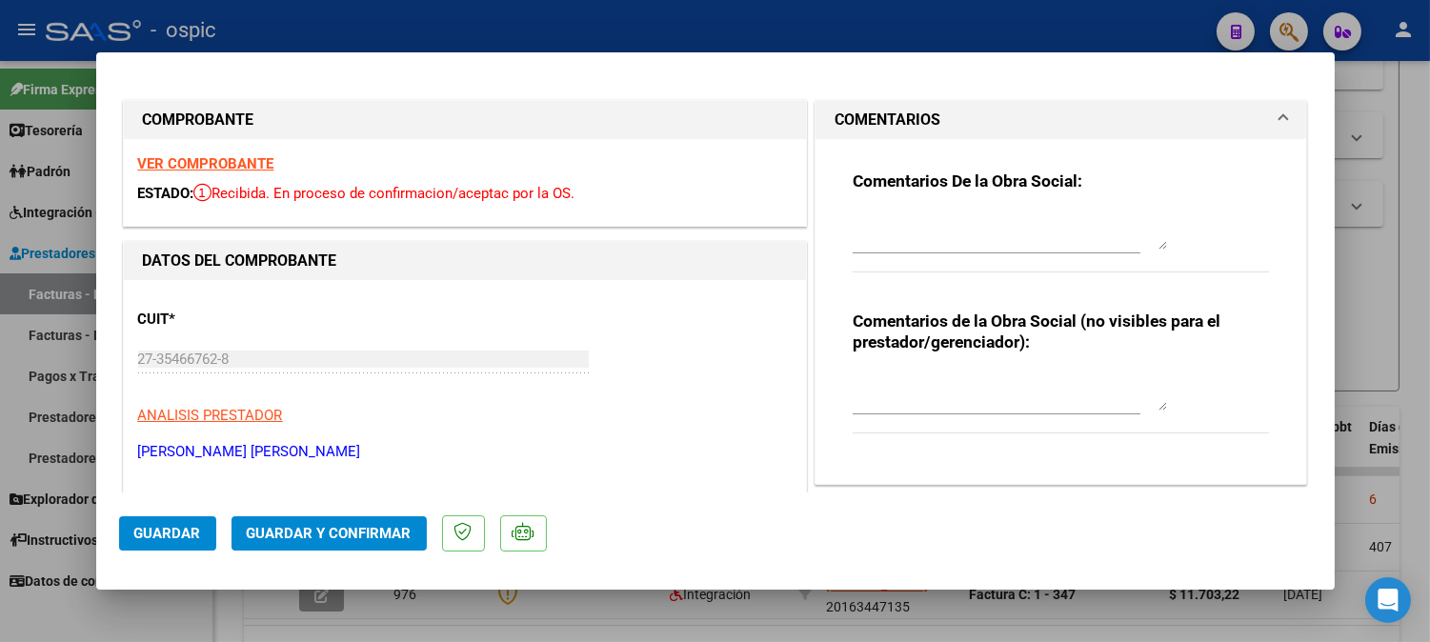
click at [958, 395] on textarea at bounding box center [1010, 392] width 314 height 38
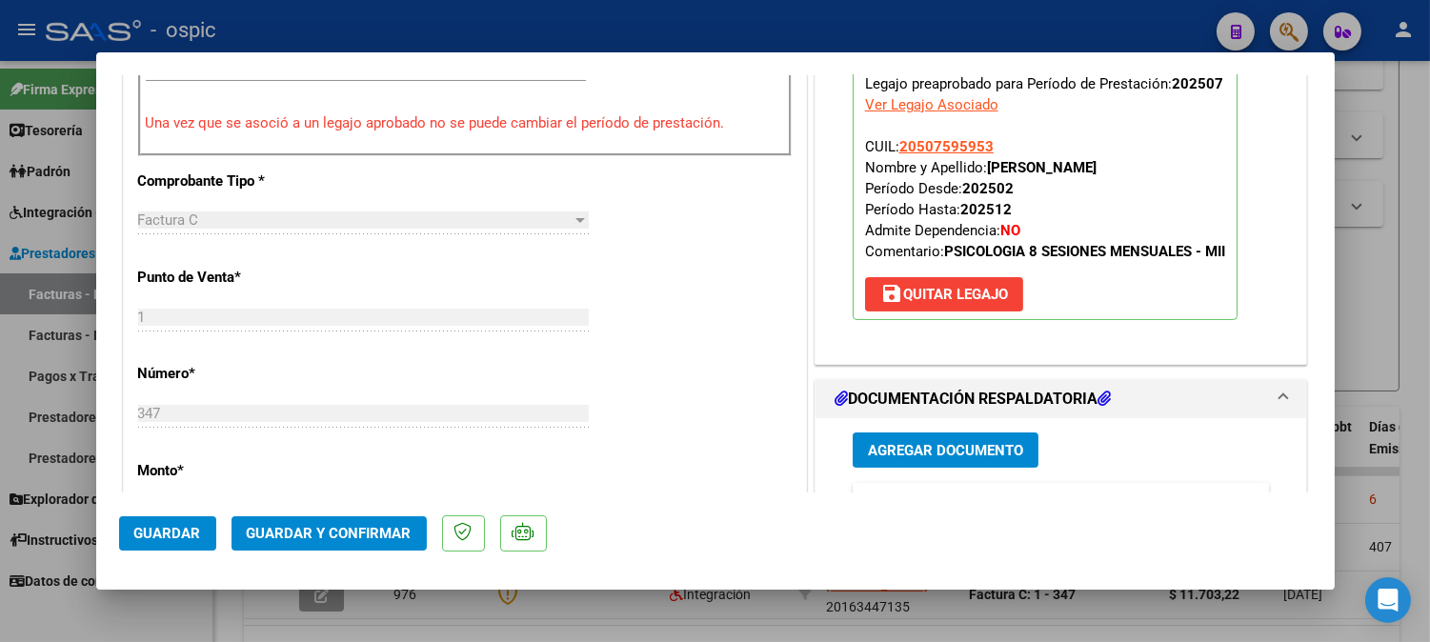
scroll to position [863, 0]
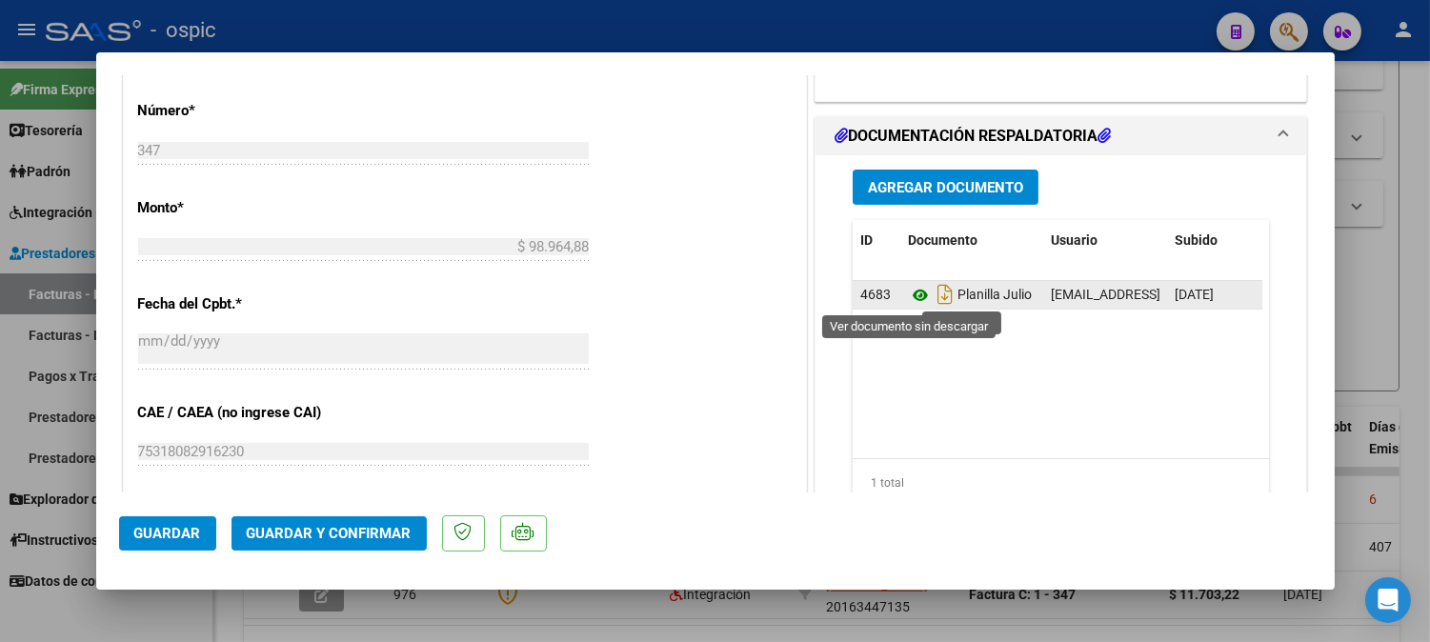
click at [909, 295] on icon at bounding box center [920, 295] width 25 height 23
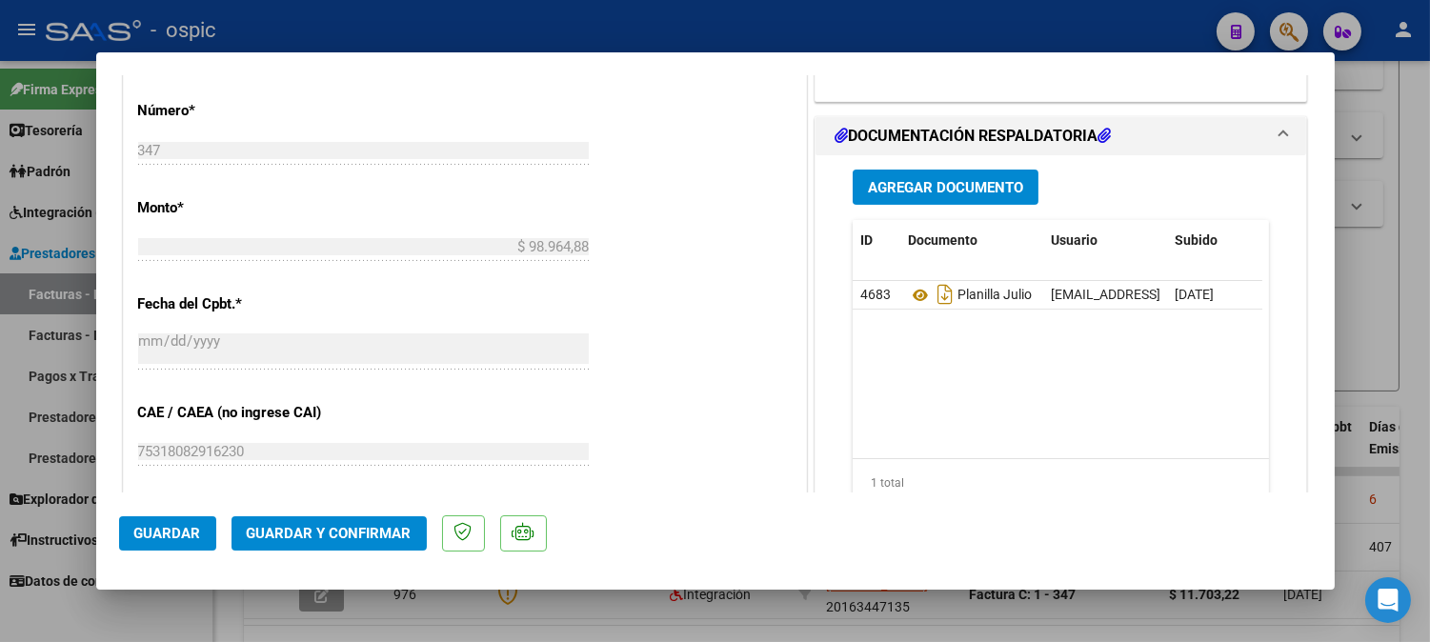
click at [347, 525] on span "Guardar y Confirmar" at bounding box center [329, 533] width 165 height 17
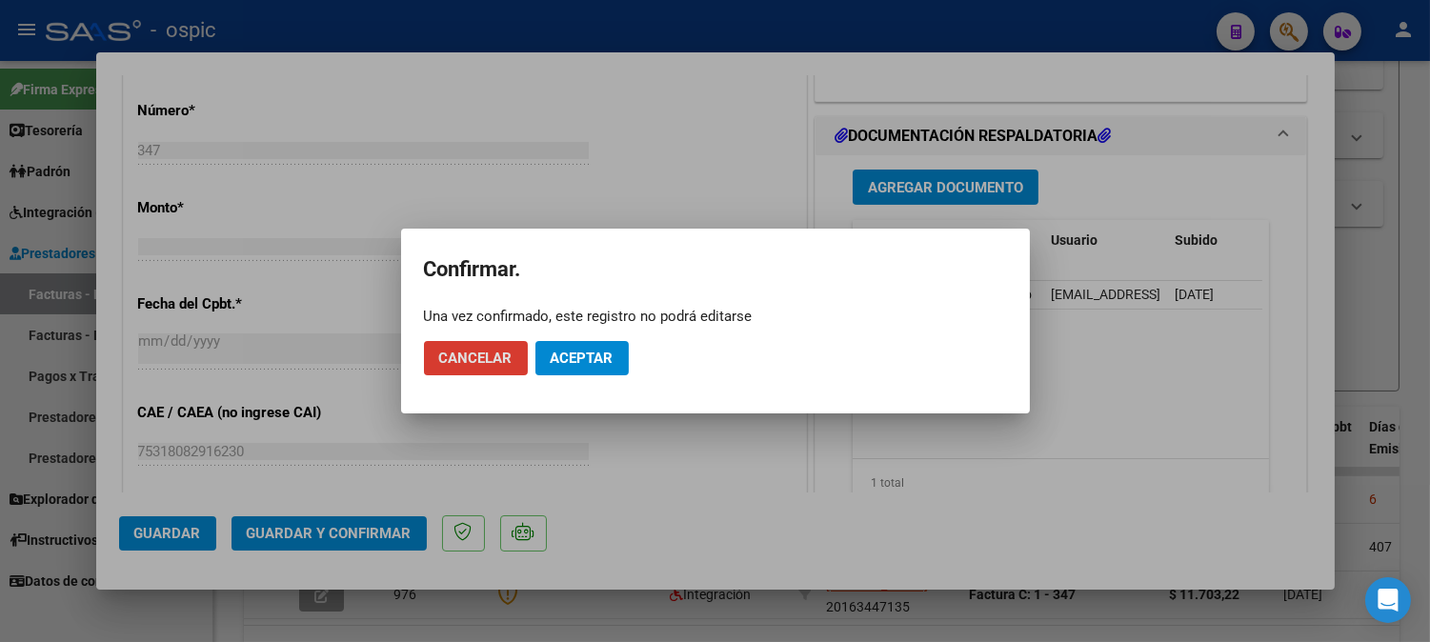
click at [586, 343] on button "Aceptar" at bounding box center [582, 358] width 93 height 34
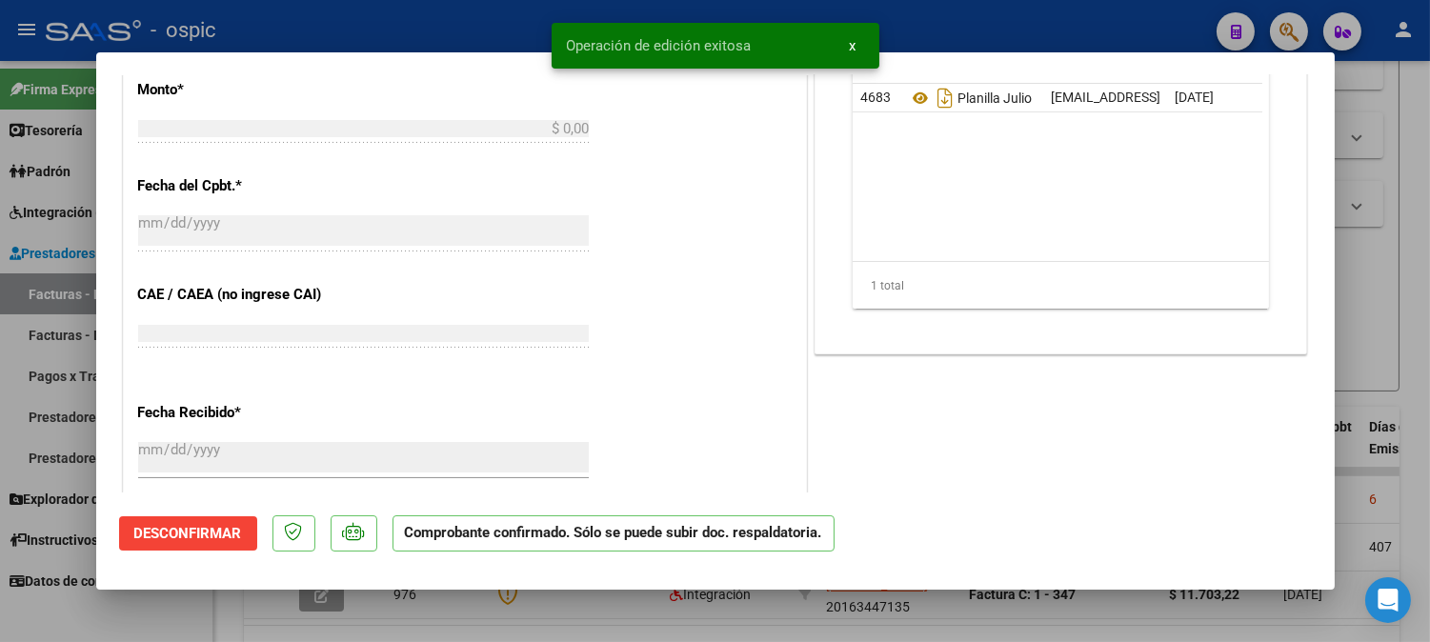
scroll to position [898, 0]
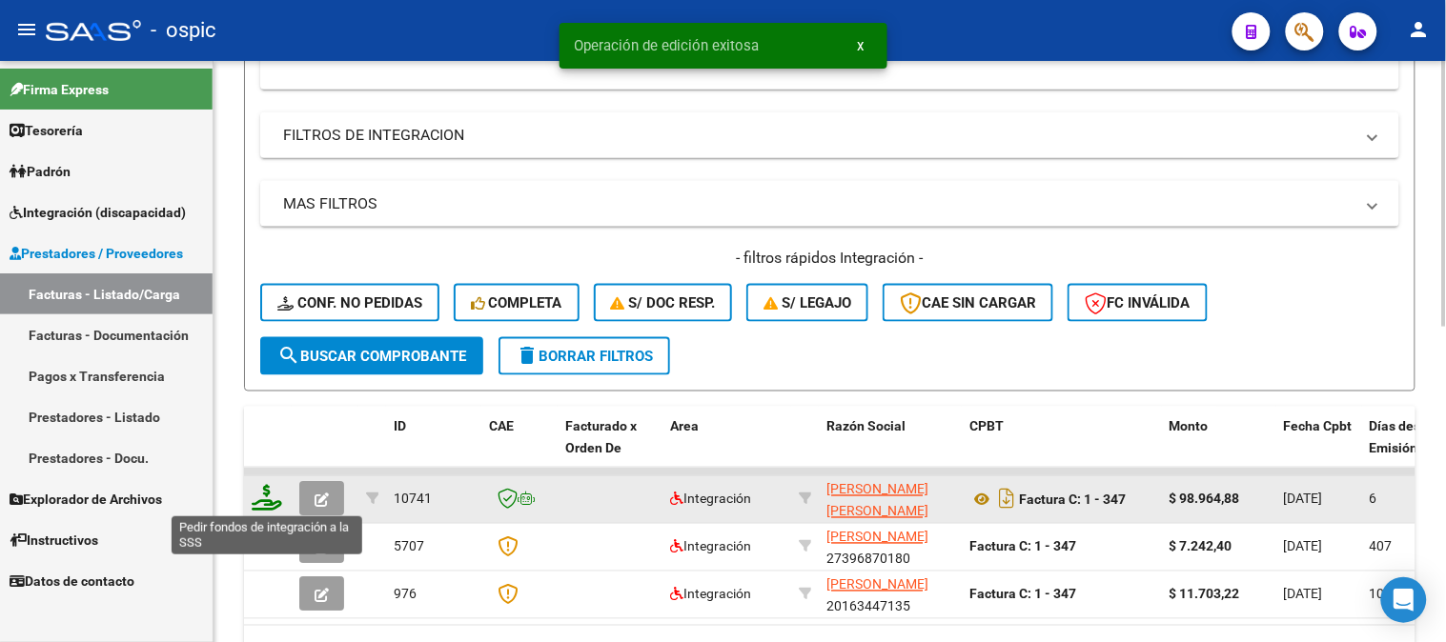
click at [269, 498] on icon at bounding box center [267, 498] width 30 height 27
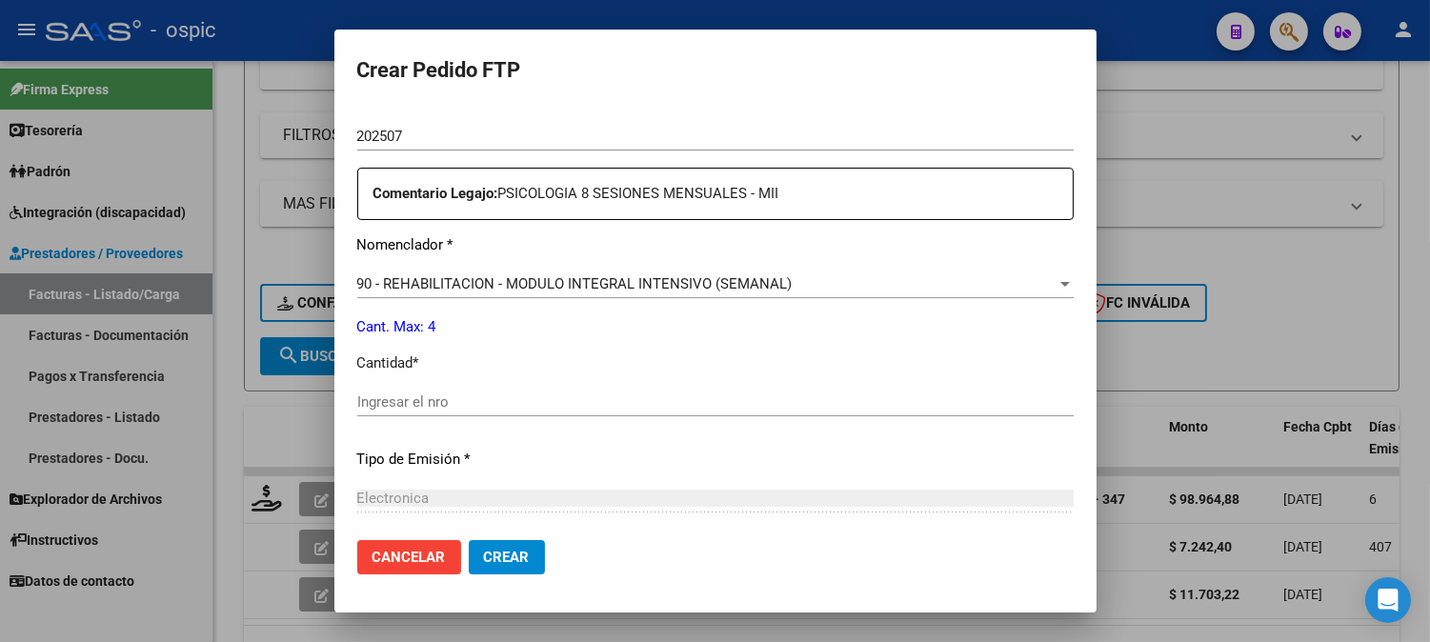
scroll to position [687, 0]
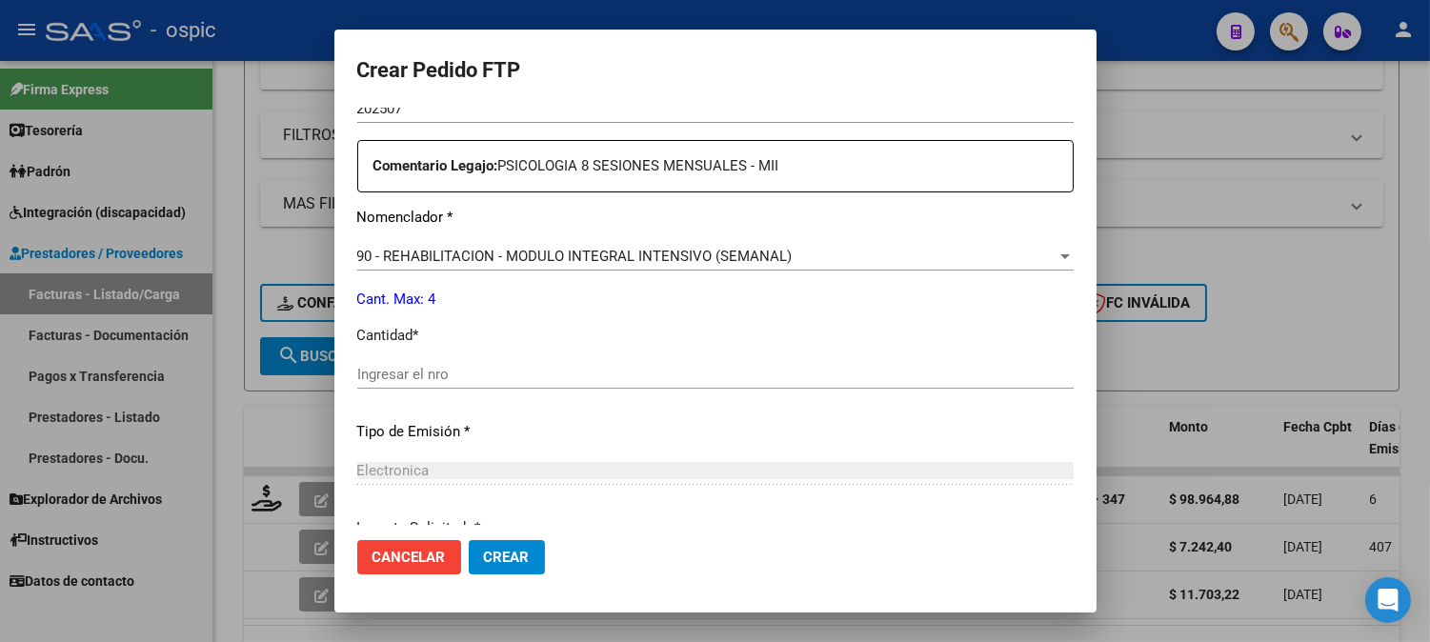
click at [638, 369] on input "Ingresar el nro" at bounding box center [715, 374] width 717 height 17
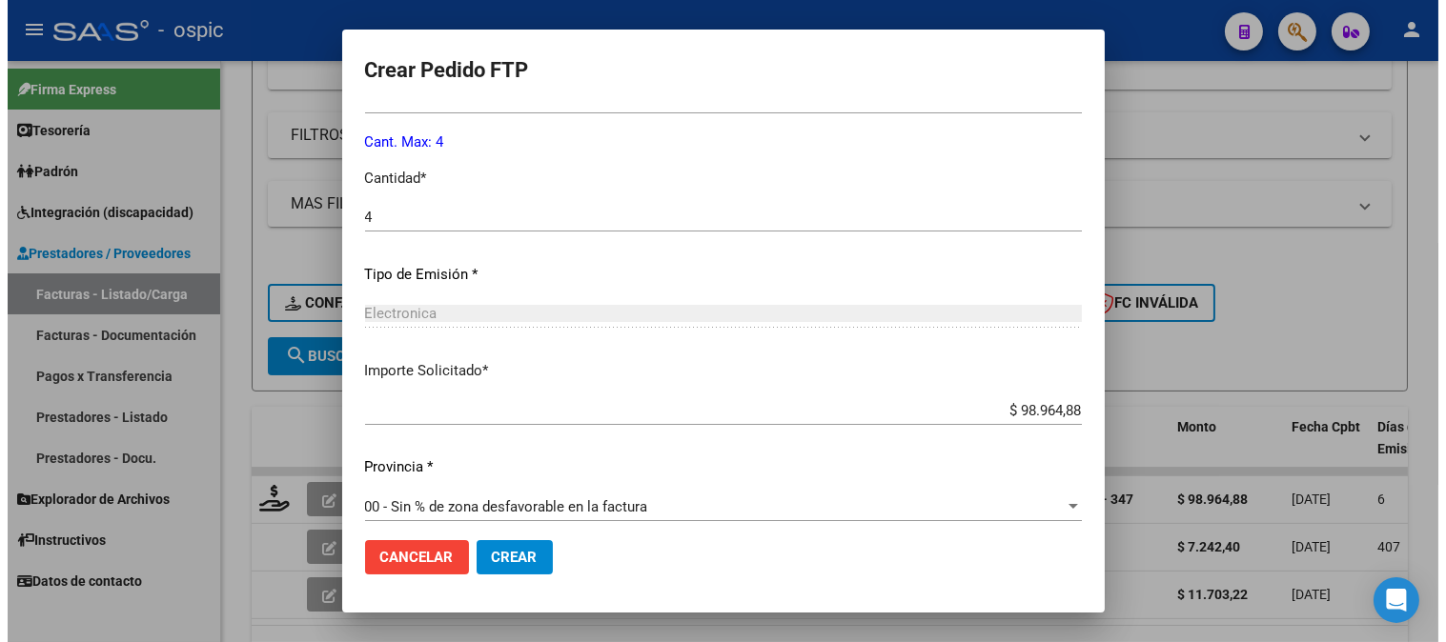
scroll to position [858, 0]
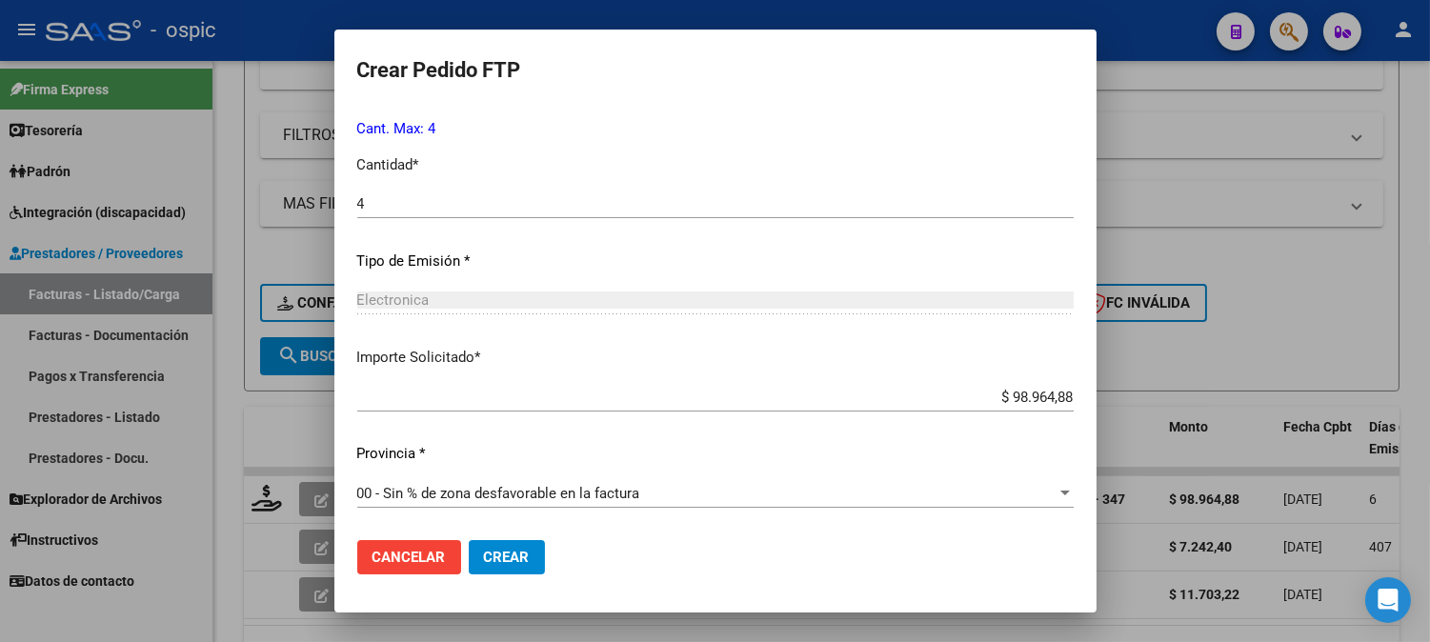
click at [505, 553] on span "Crear" at bounding box center [507, 557] width 46 height 17
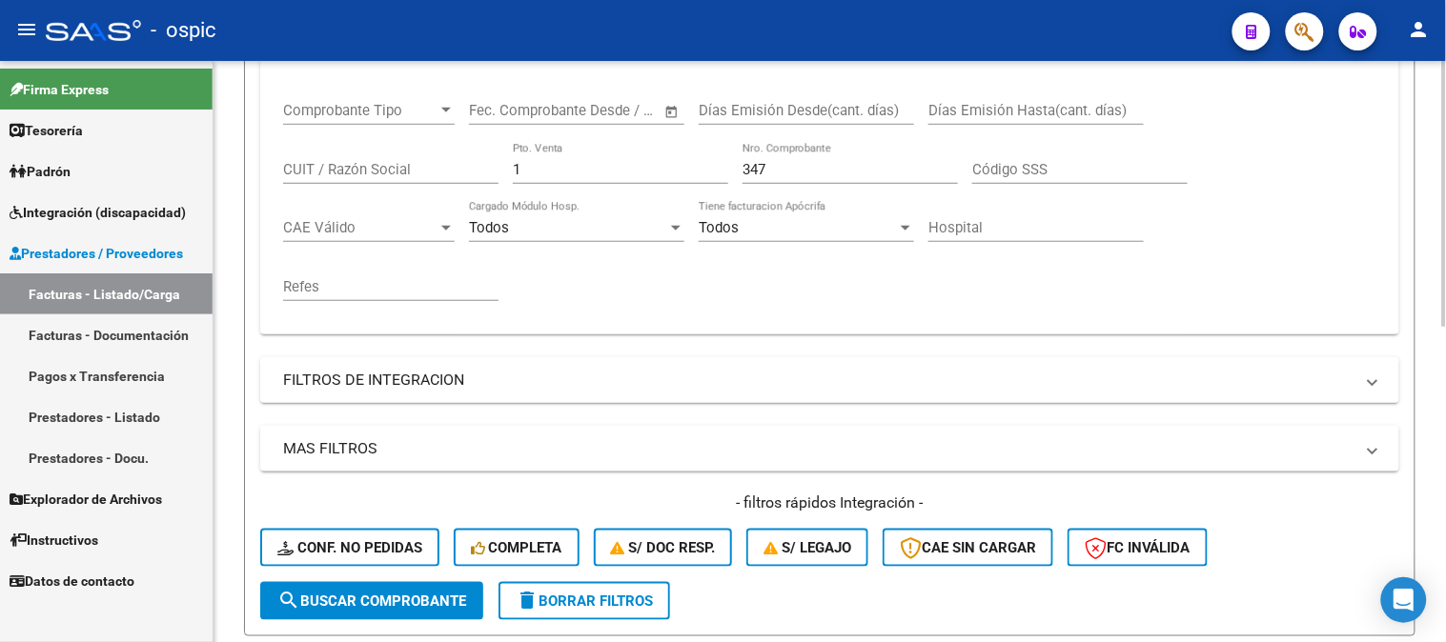
scroll to position [267, 0]
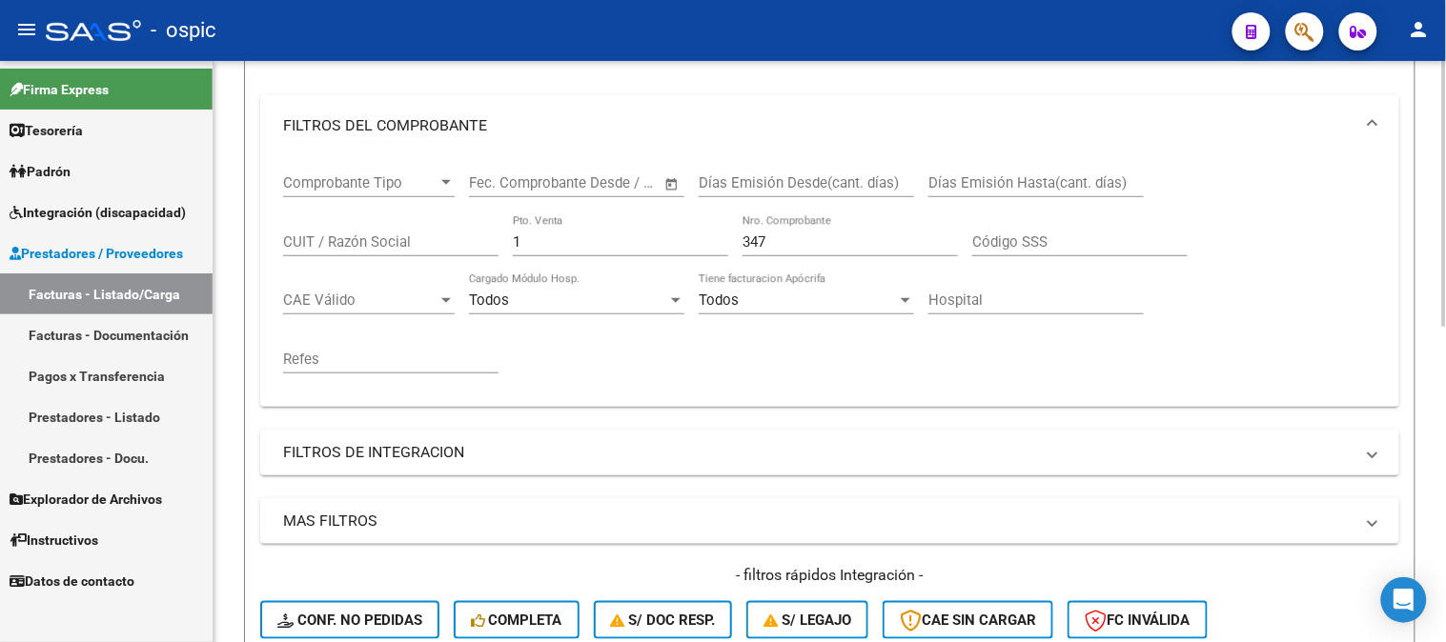
drag, startPoint x: 435, startPoint y: 238, endPoint x: 395, endPoint y: 238, distance: 39.1
click at [406, 238] on div "Comprobante Tipo Comprobante Tipo Start date – End date Fec. Comprobante Desde …" at bounding box center [829, 273] width 1093 height 235
drag, startPoint x: 711, startPoint y: 241, endPoint x: 392, endPoint y: 207, distance: 321.1
click at [393, 207] on div "Comprobante Tipo Comprobante Tipo Start date – End date Fec. Comprobante Desde …" at bounding box center [829, 273] width 1093 height 235
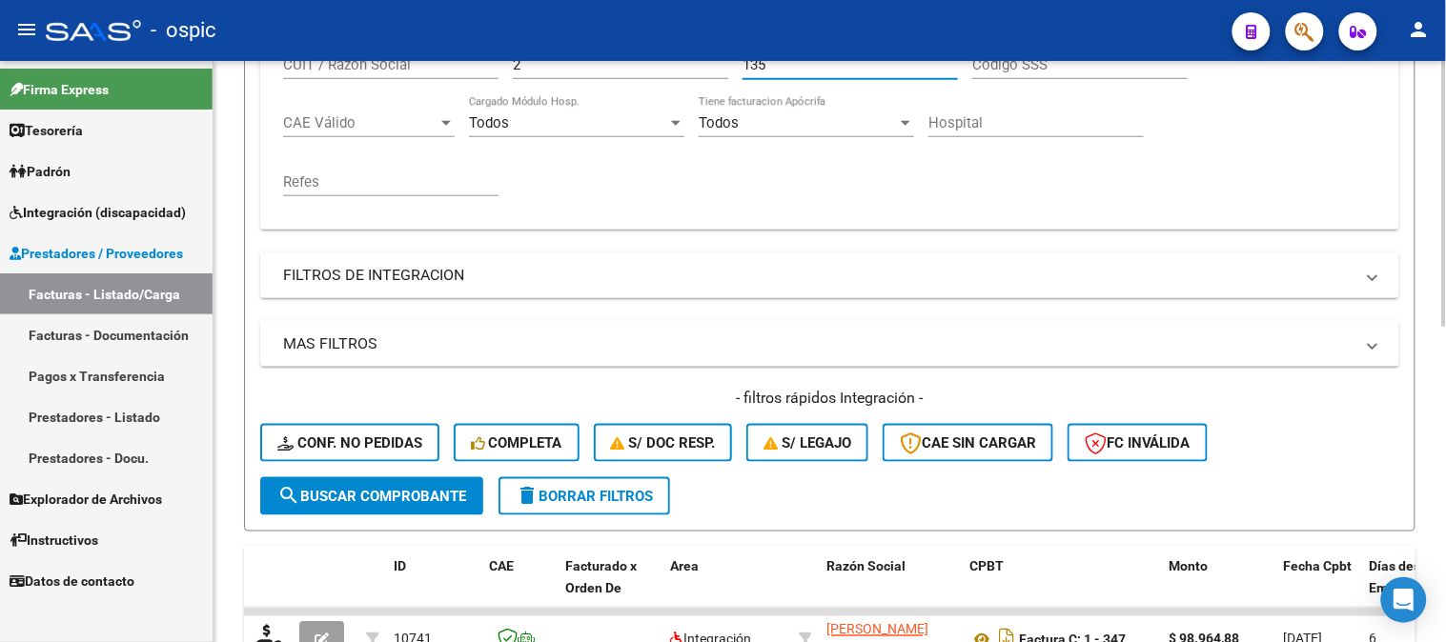
scroll to position [478, 0]
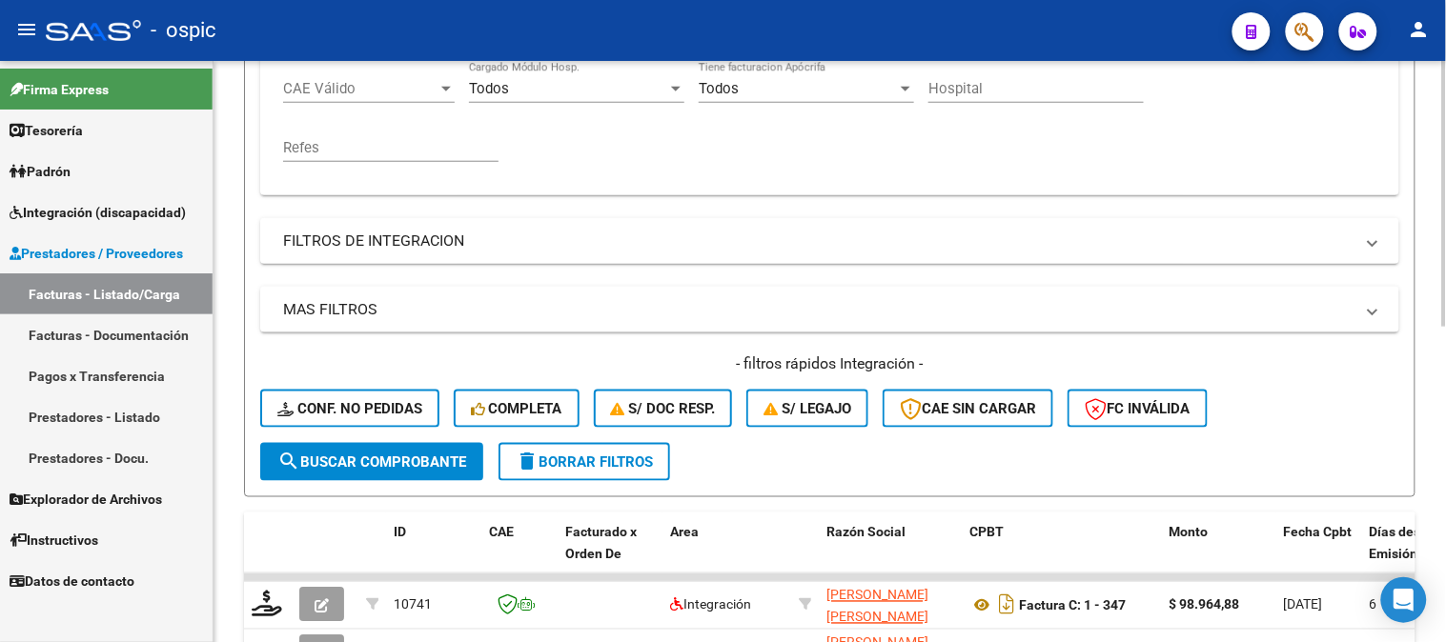
click at [424, 455] on span "search Buscar Comprobante" at bounding box center [371, 462] width 189 height 17
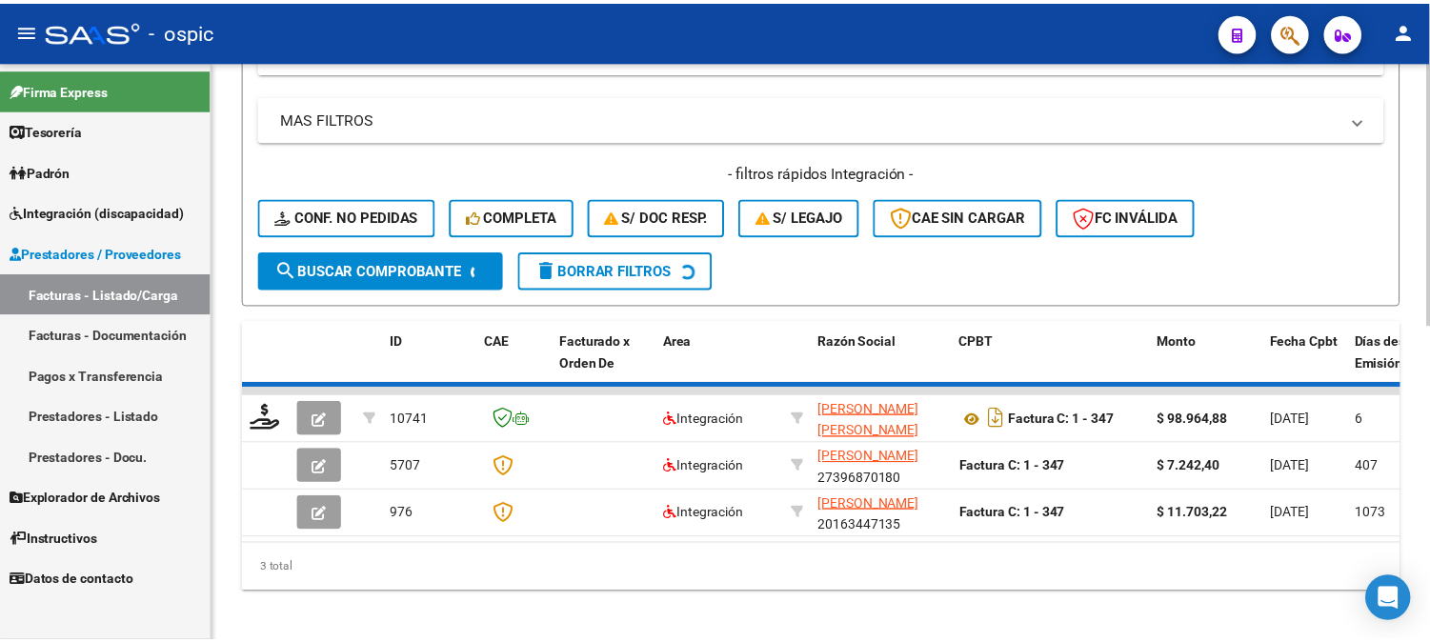
scroll to position [690, 0]
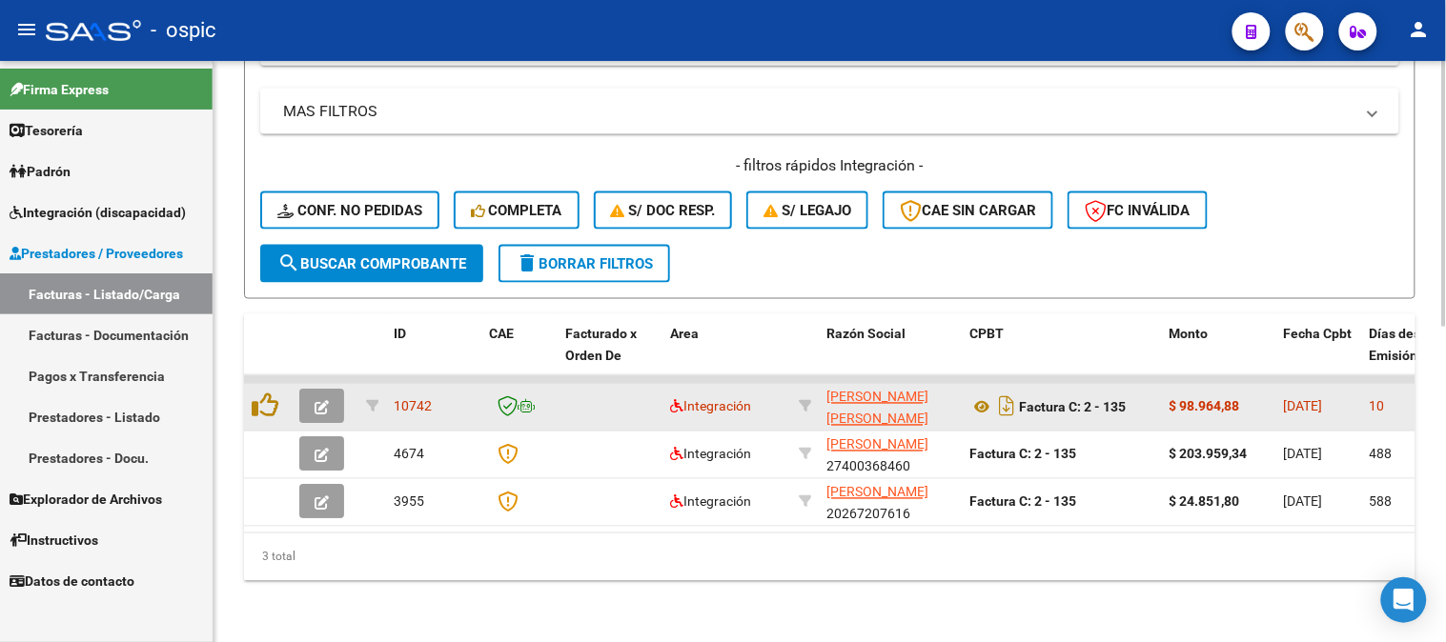
click at [330, 390] on button "button" at bounding box center [321, 407] width 45 height 34
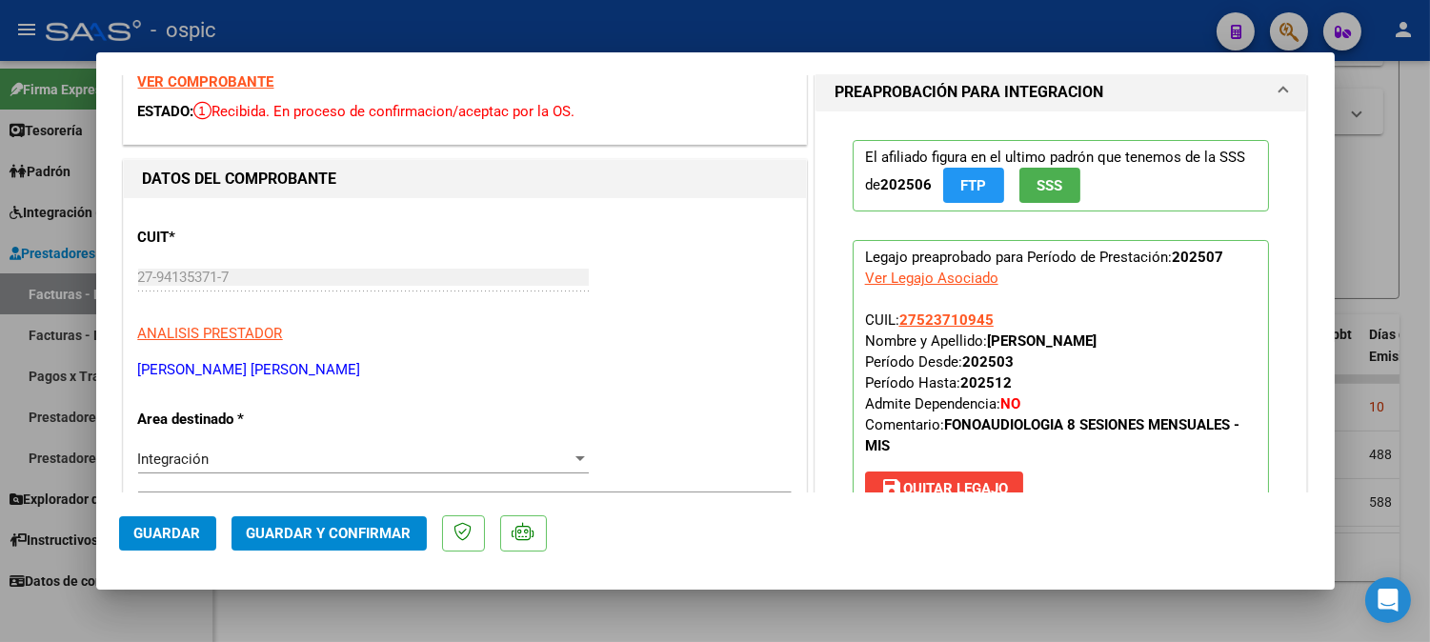
scroll to position [278, 0]
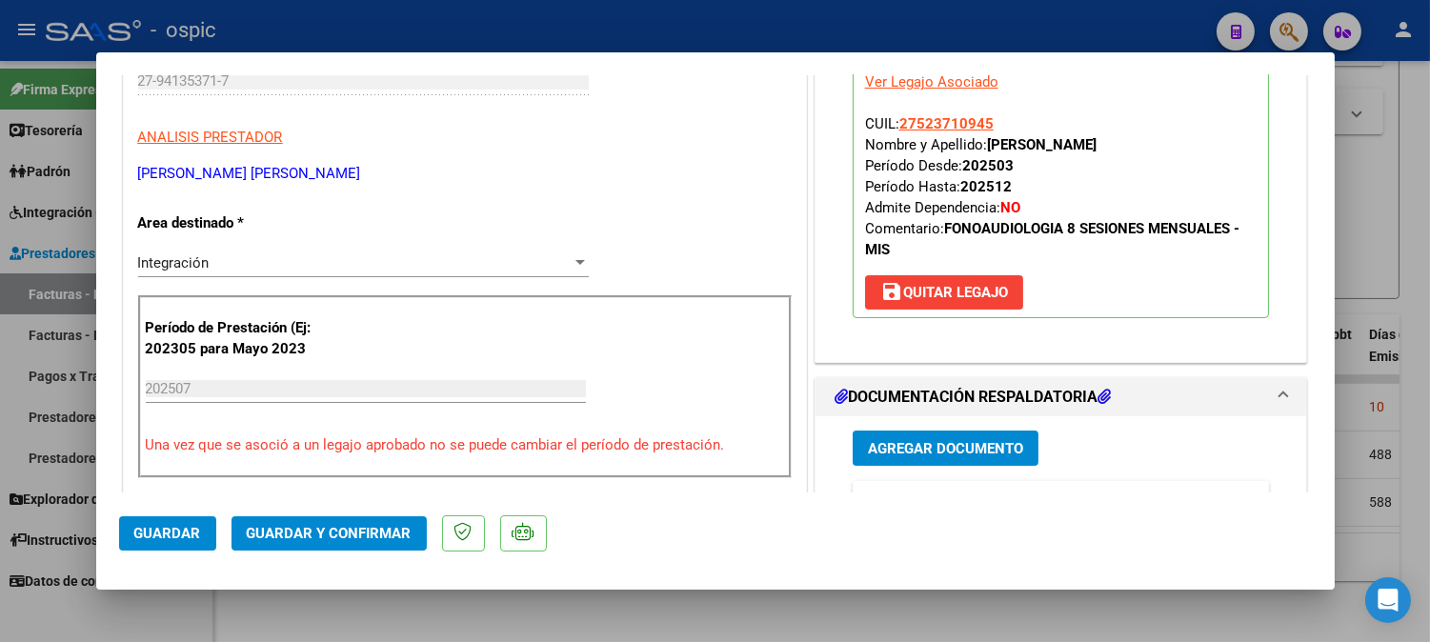
drag, startPoint x: 1339, startPoint y: 172, endPoint x: 1346, endPoint y: 185, distance: 14.1
click at [1346, 185] on div at bounding box center [715, 321] width 1430 height 642
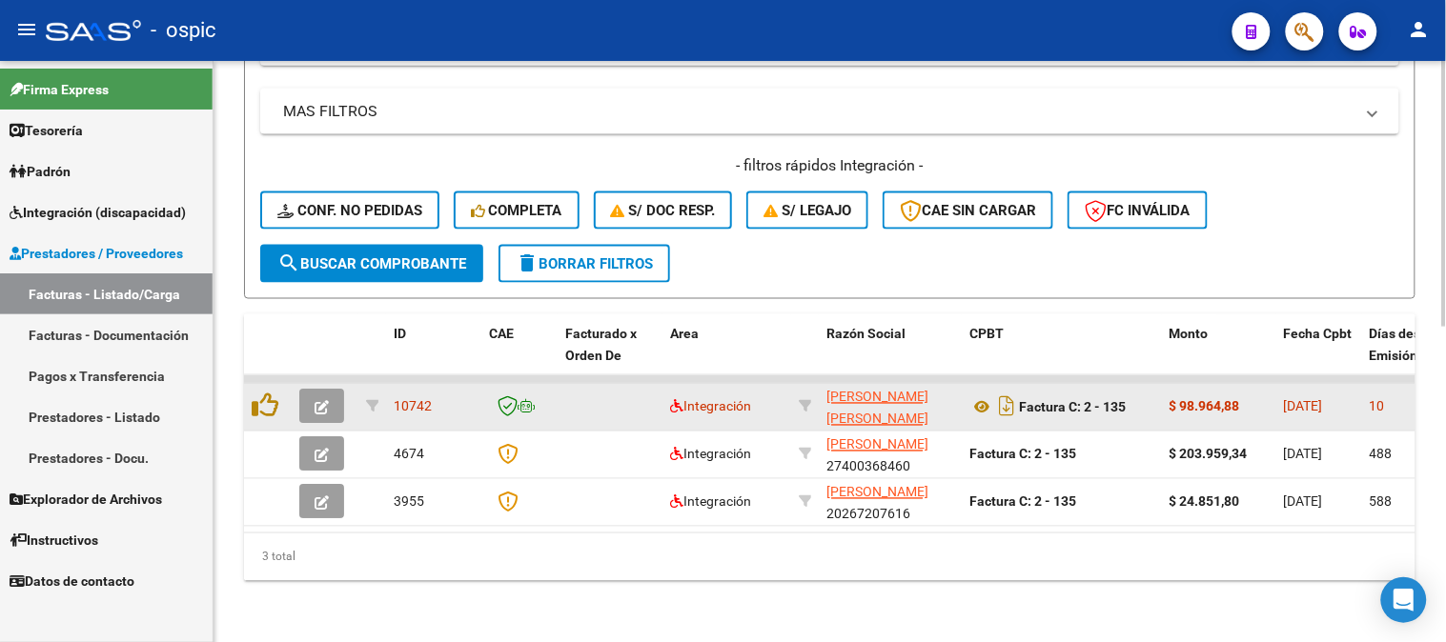
click at [319, 401] on icon "button" at bounding box center [321, 408] width 14 height 14
click at [321, 401] on icon "button" at bounding box center [321, 408] width 14 height 14
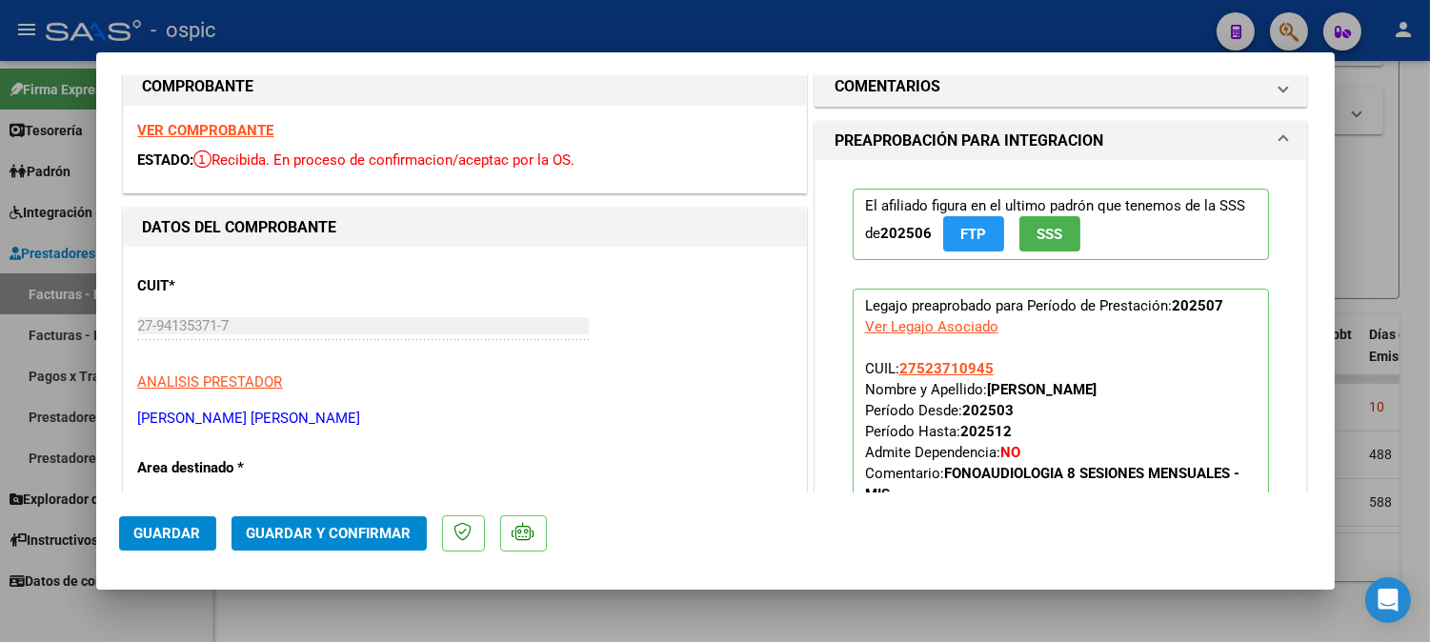
scroll to position [14, 0]
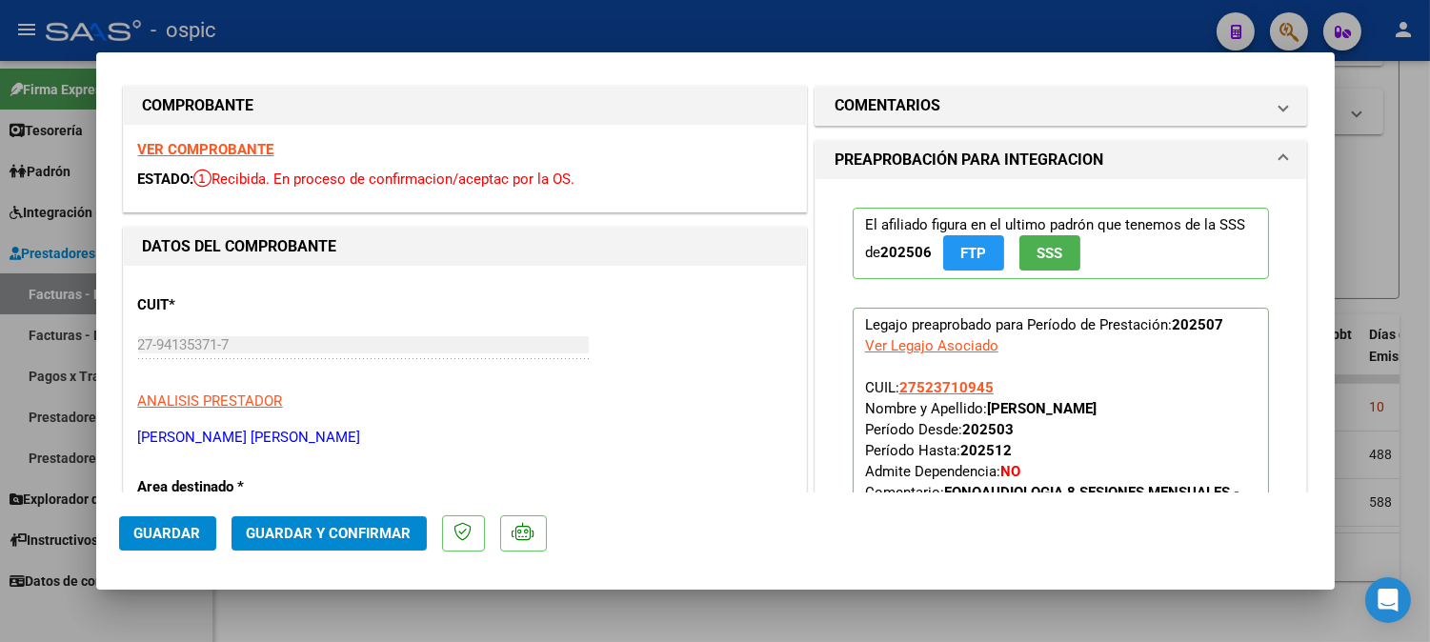
drag, startPoint x: 1049, startPoint y: 100, endPoint x: 1027, endPoint y: 223, distance: 124.9
click at [1049, 102] on mat-panel-title "COMENTARIOS" at bounding box center [1050, 105] width 431 height 23
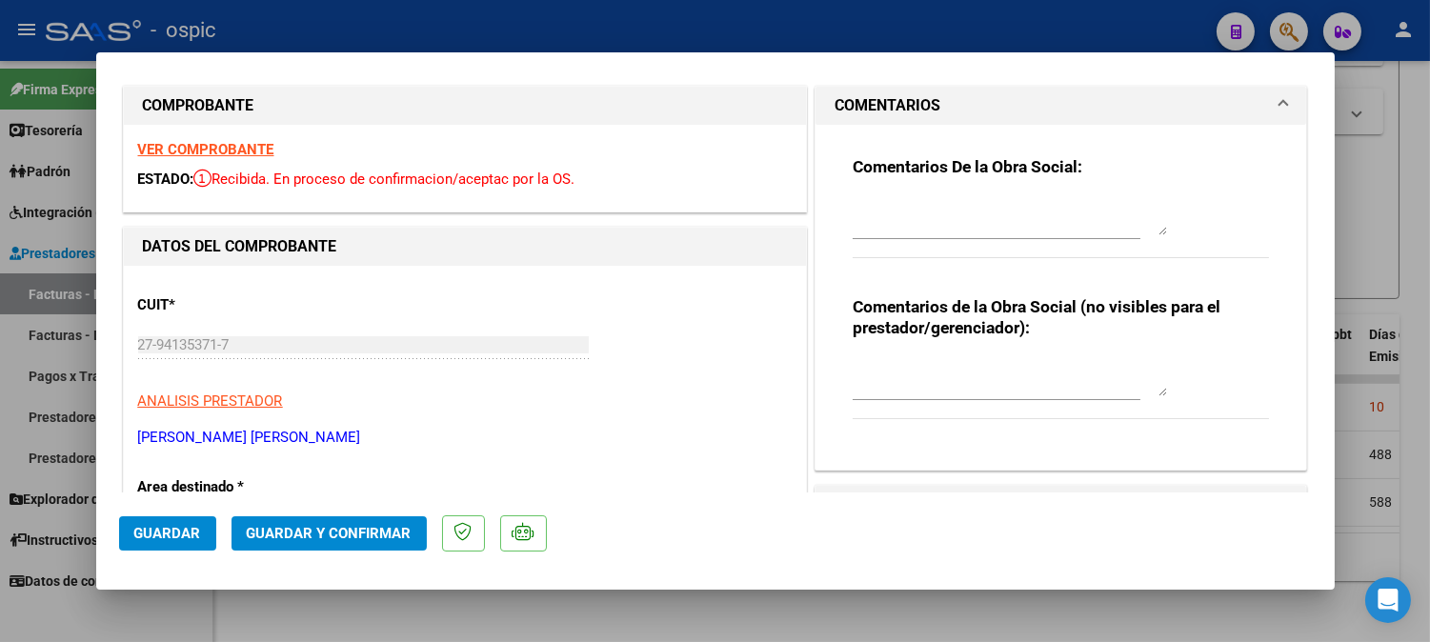
click at [989, 367] on textarea at bounding box center [1010, 377] width 314 height 38
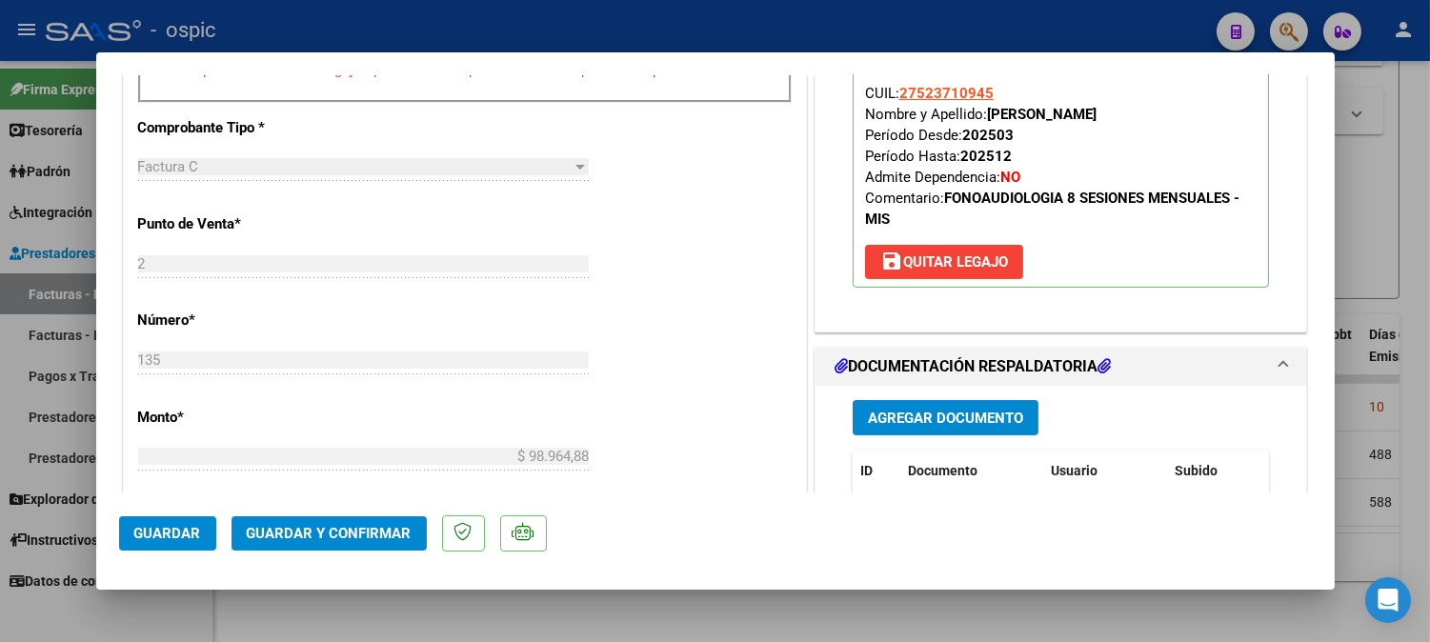
scroll to position [770, 0]
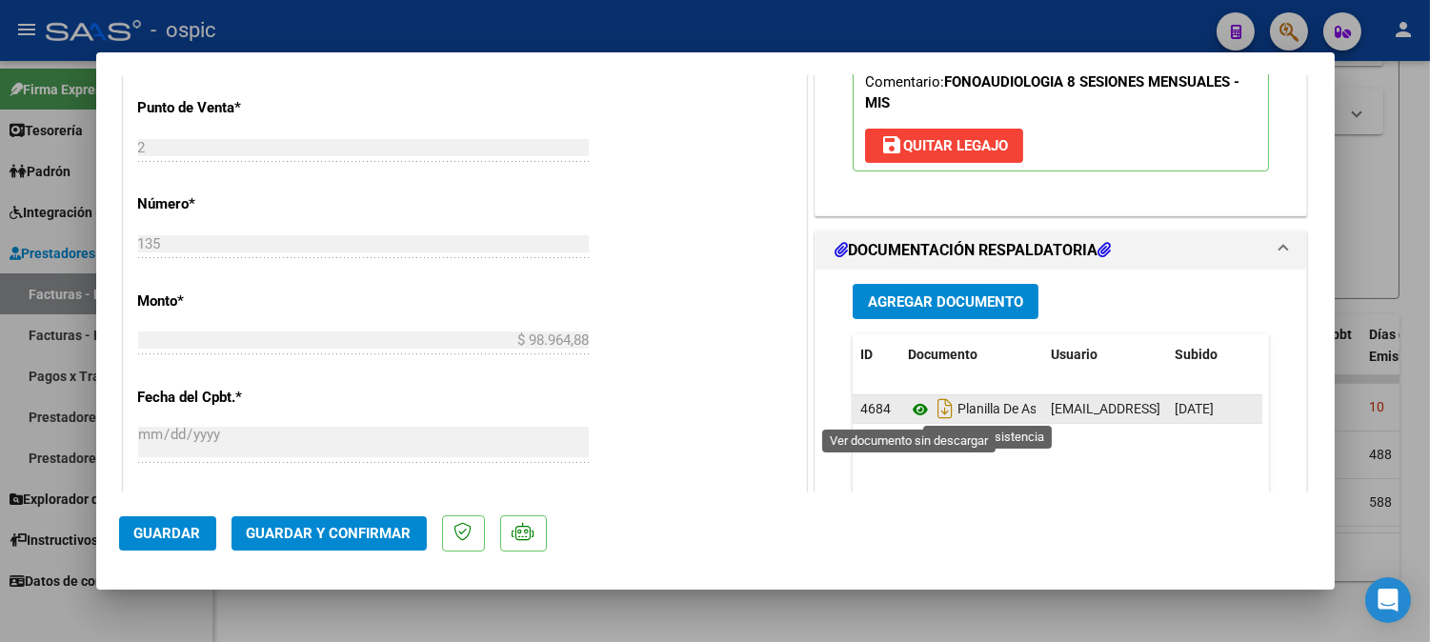
click at [910, 408] on icon at bounding box center [920, 409] width 25 height 23
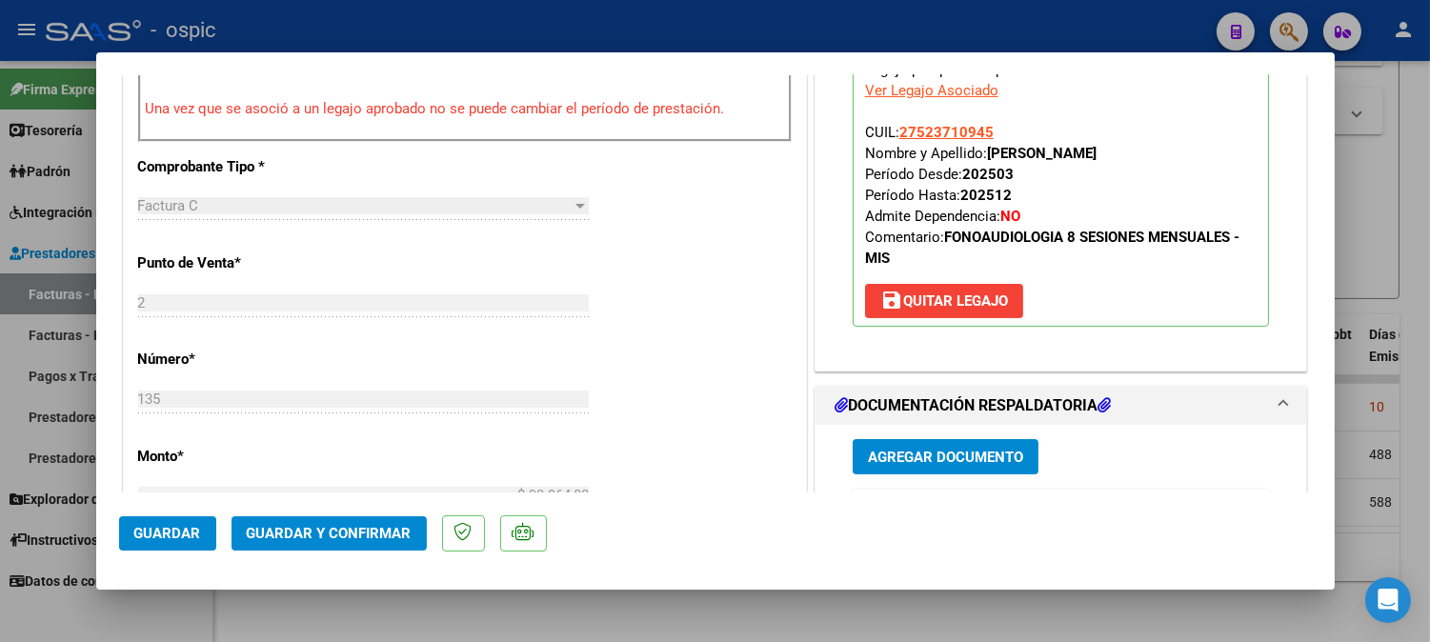
scroll to position [624, 0]
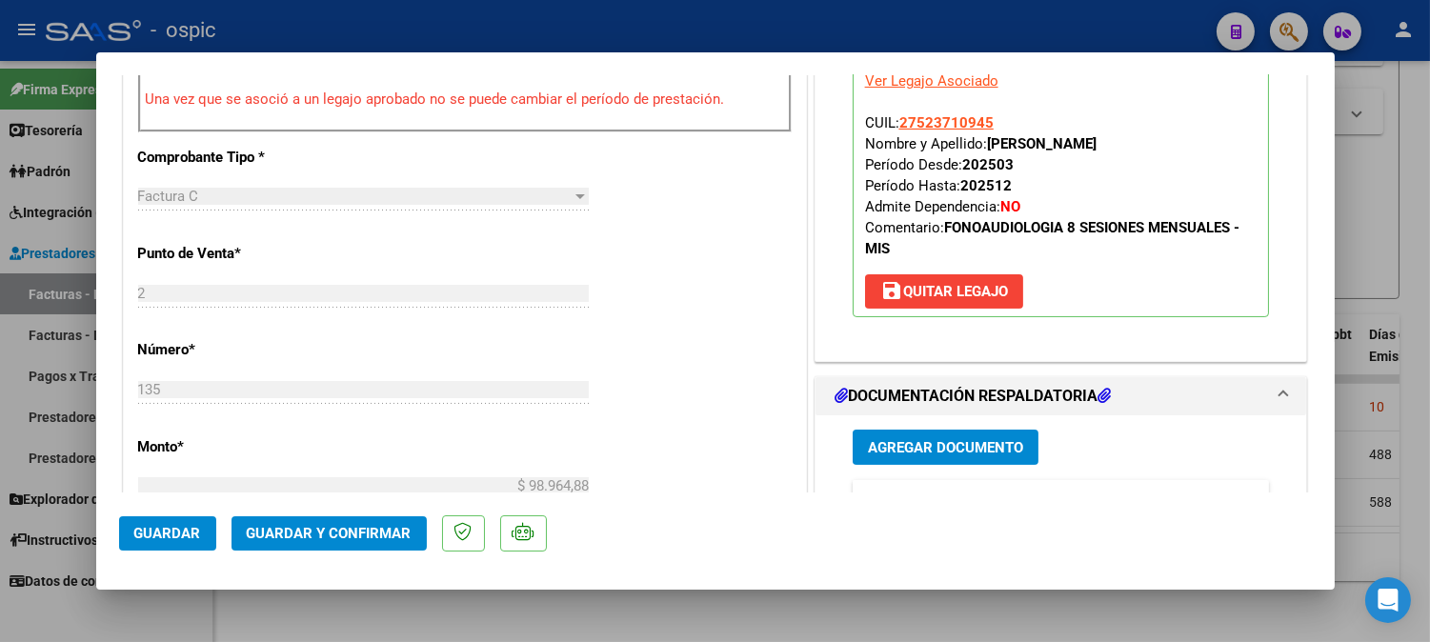
click at [381, 525] on span "Guardar y Confirmar" at bounding box center [329, 533] width 165 height 17
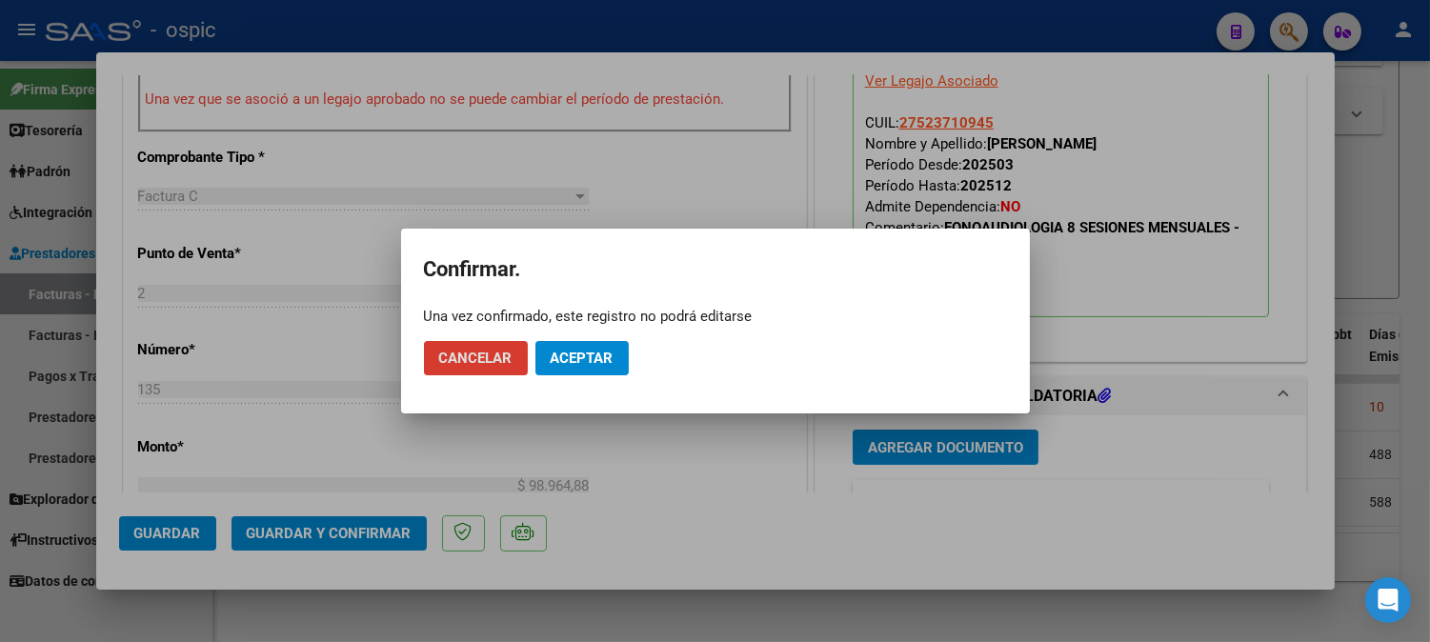
click at [597, 359] on span "Aceptar" at bounding box center [582, 358] width 63 height 17
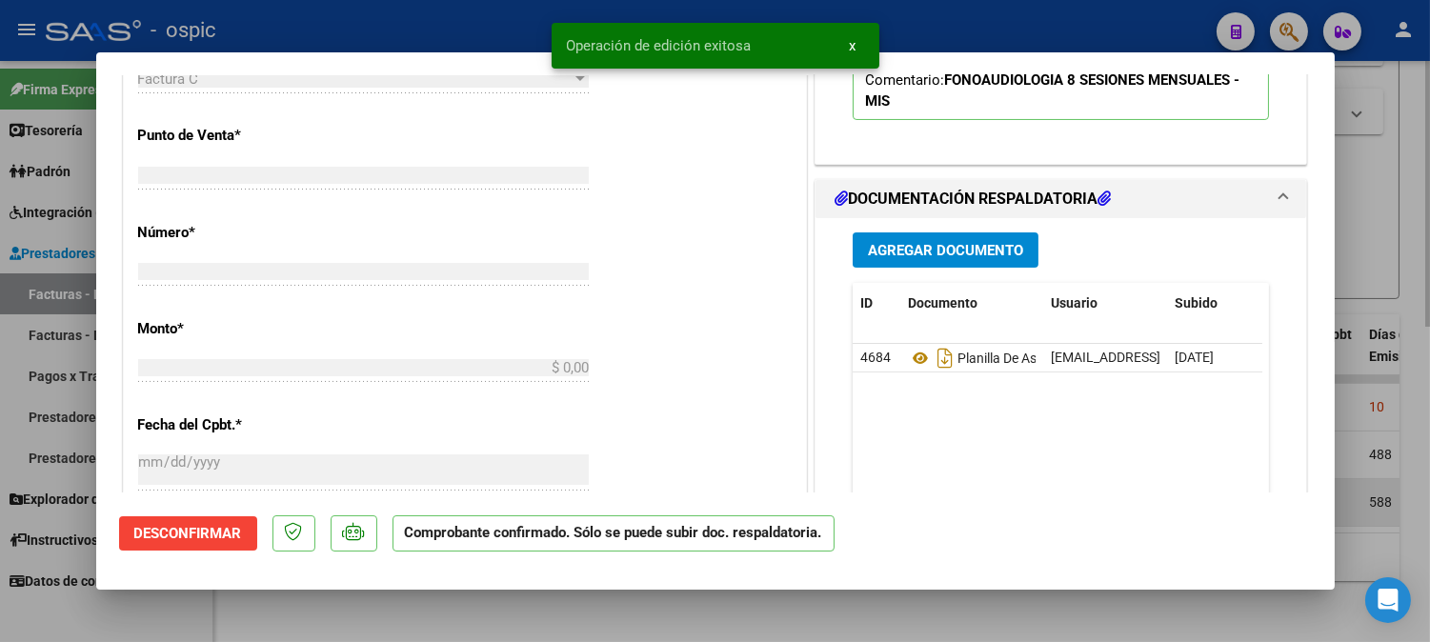
scroll to position [658, 0]
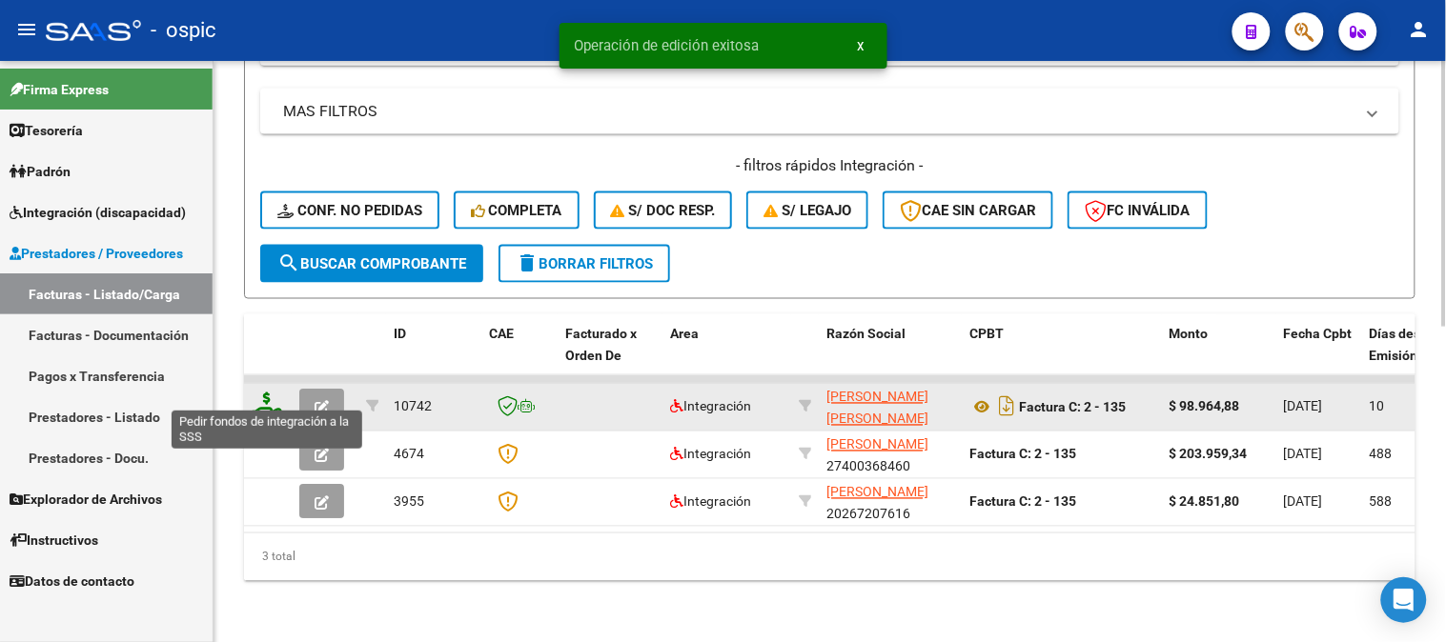
click at [272, 394] on icon at bounding box center [267, 406] width 30 height 27
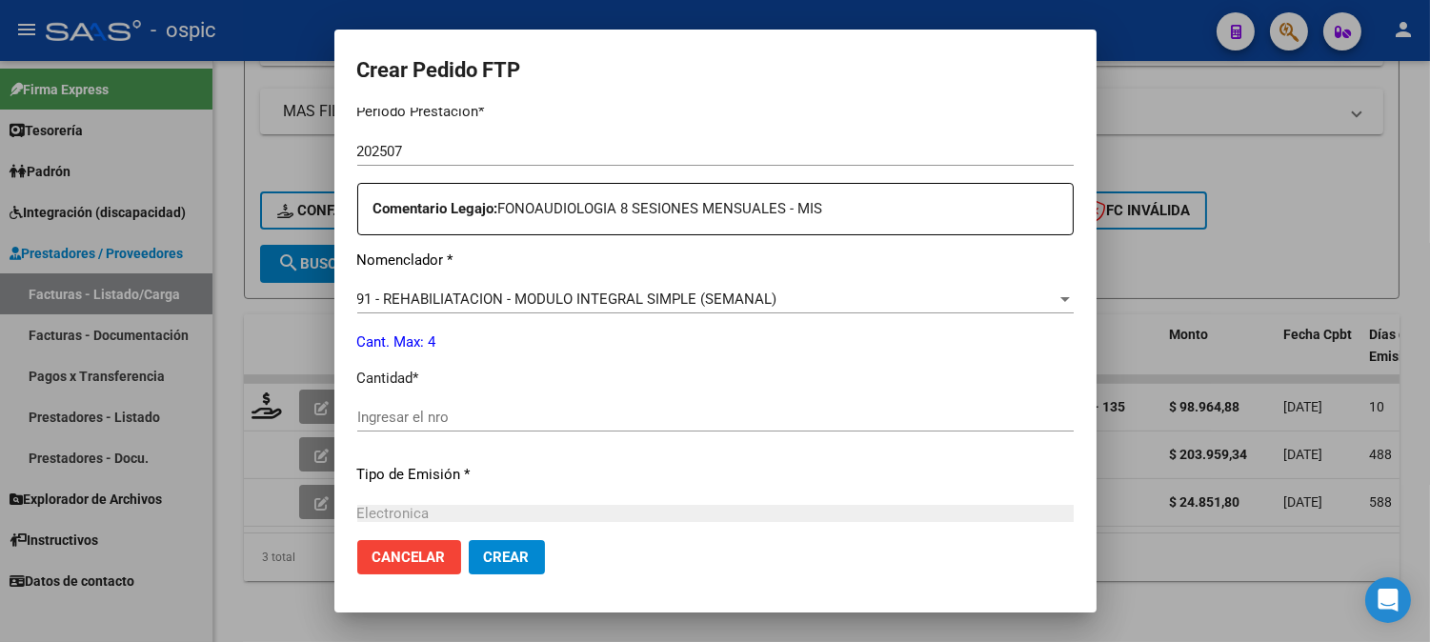
scroll to position [680, 0]
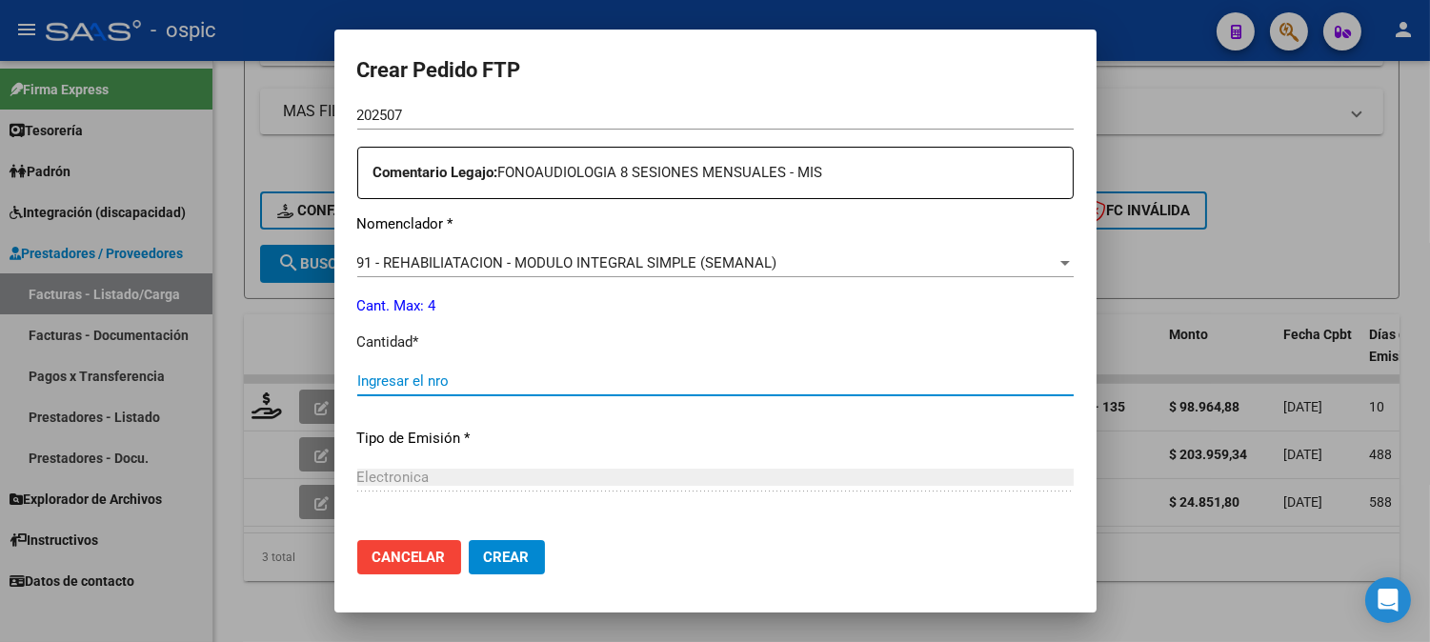
click at [712, 374] on input "Ingresar el nro" at bounding box center [715, 381] width 717 height 17
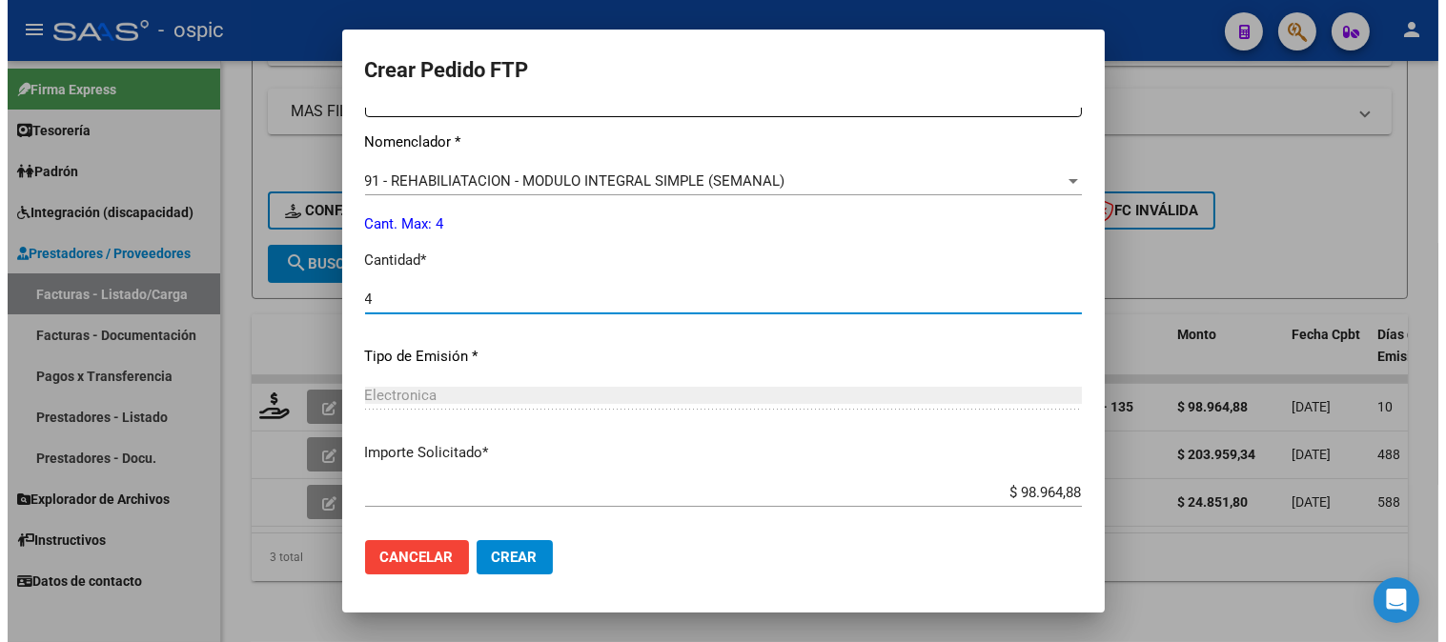
scroll to position [858, 0]
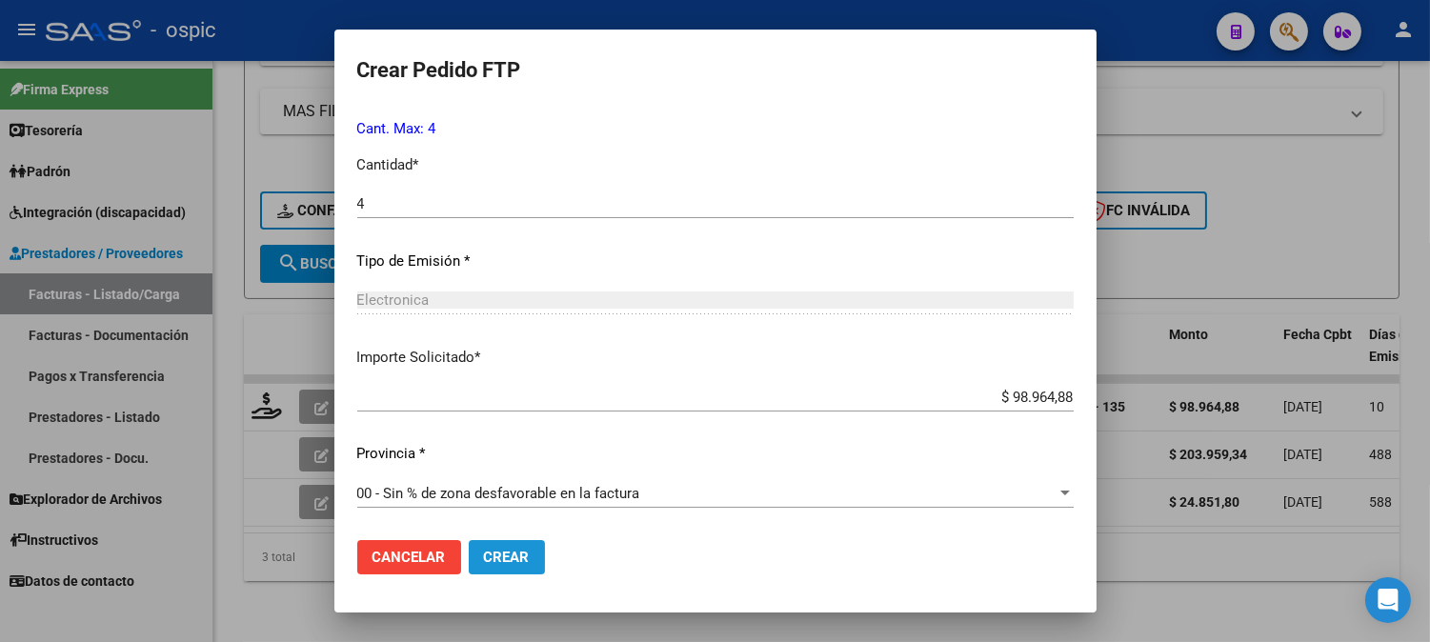
click at [520, 551] on span "Crear" at bounding box center [507, 557] width 46 height 17
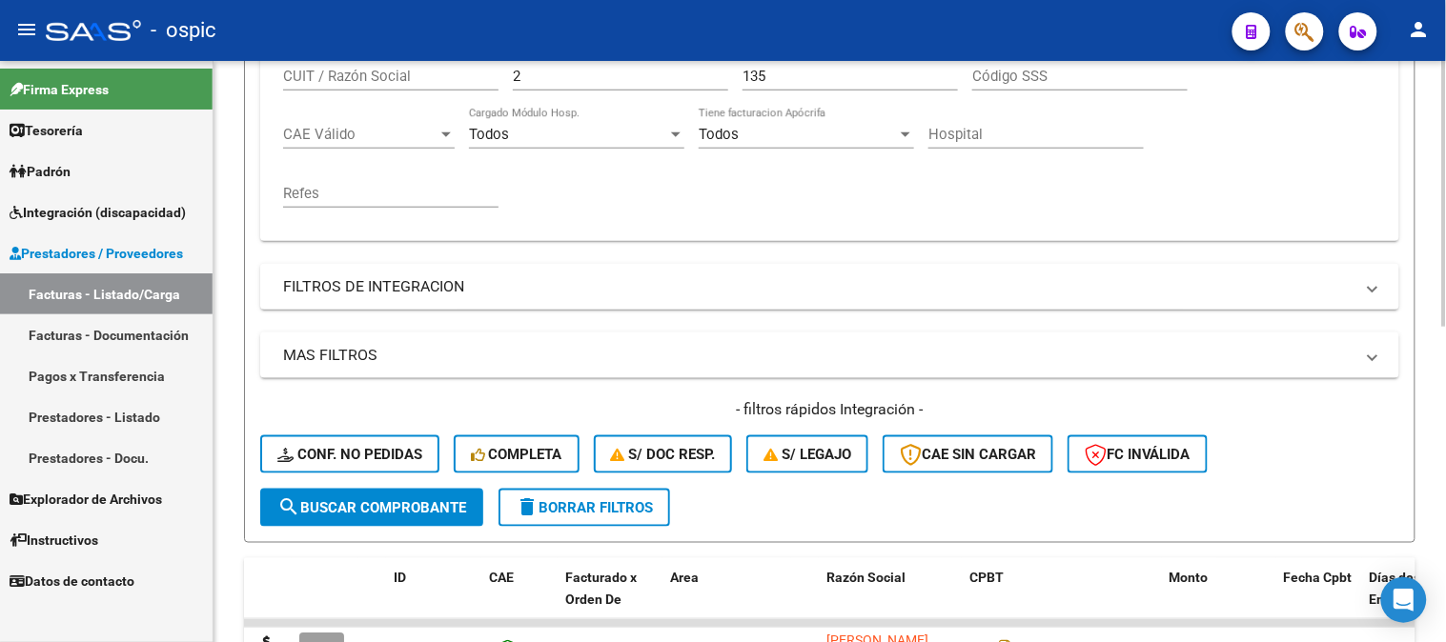
scroll to position [373, 0]
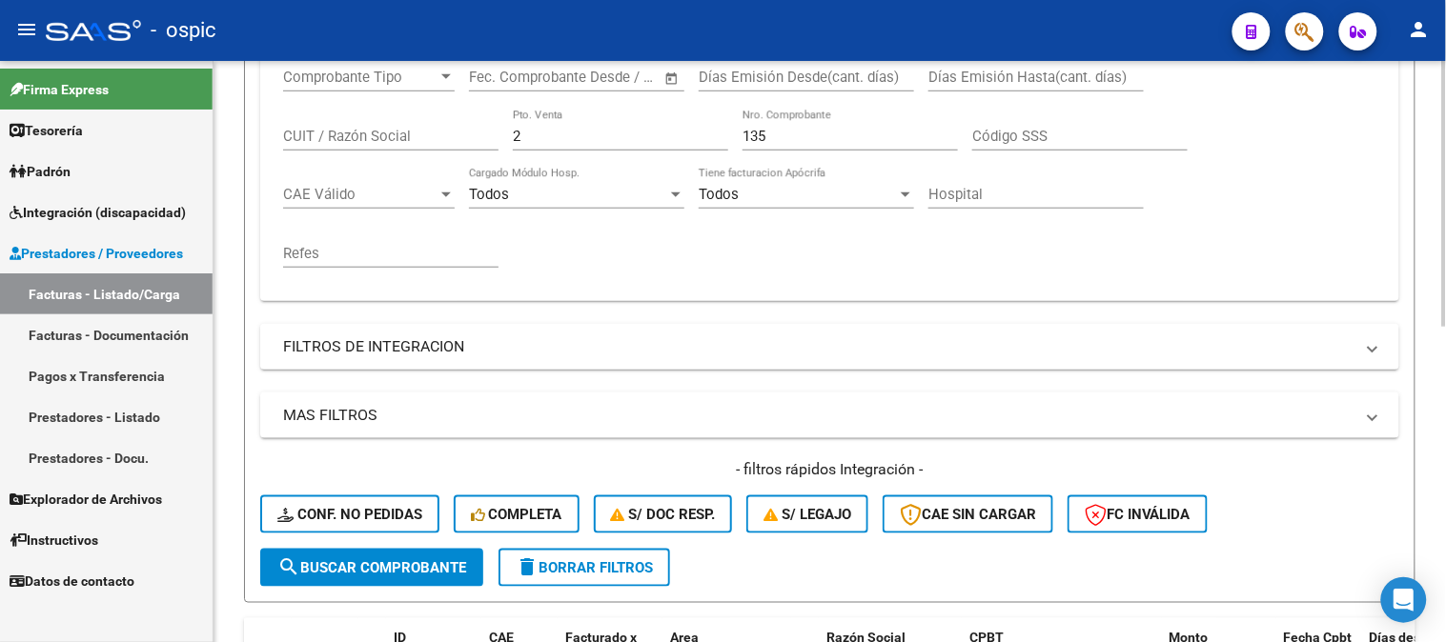
drag, startPoint x: 474, startPoint y: 133, endPoint x: 406, endPoint y: 111, distance: 71.1
click at [402, 117] on div "Comprobante Tipo Comprobante Tipo Start date – End date Fec. Comprobante Desde …" at bounding box center [829, 168] width 1093 height 235
click at [357, 576] on button "search Buscar Comprobante" at bounding box center [371, 568] width 223 height 38
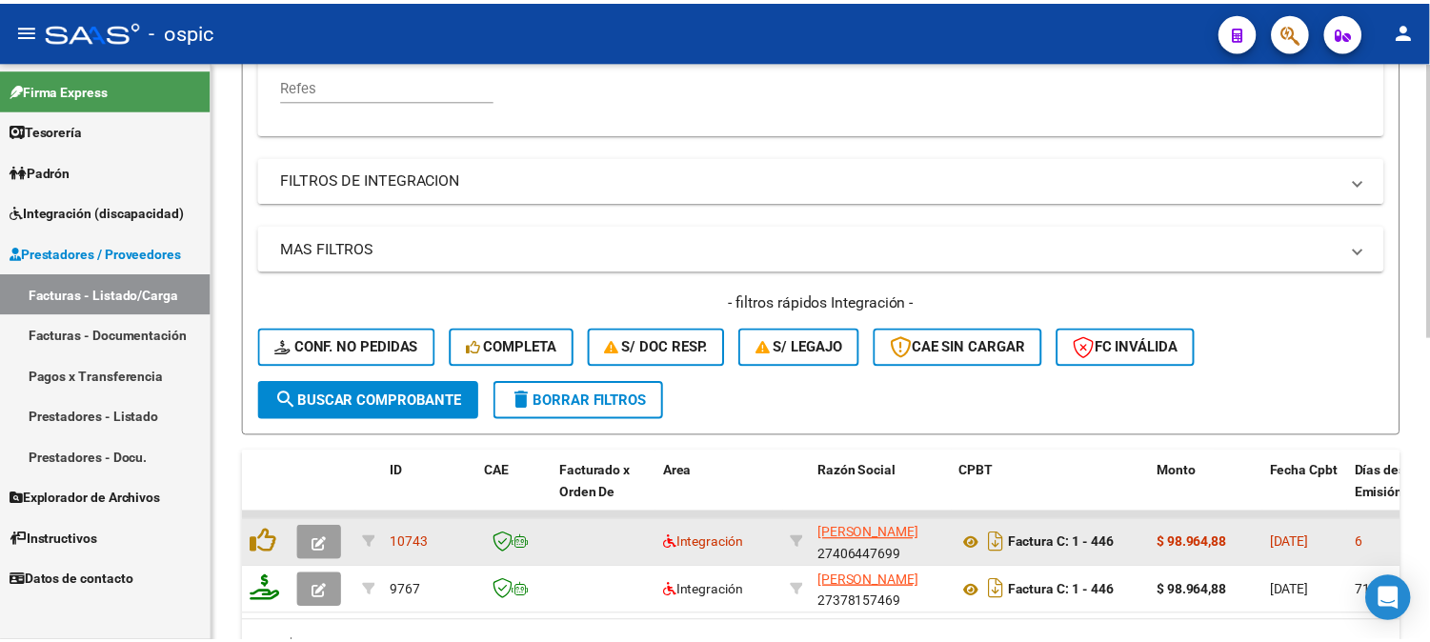
scroll to position [584, 0]
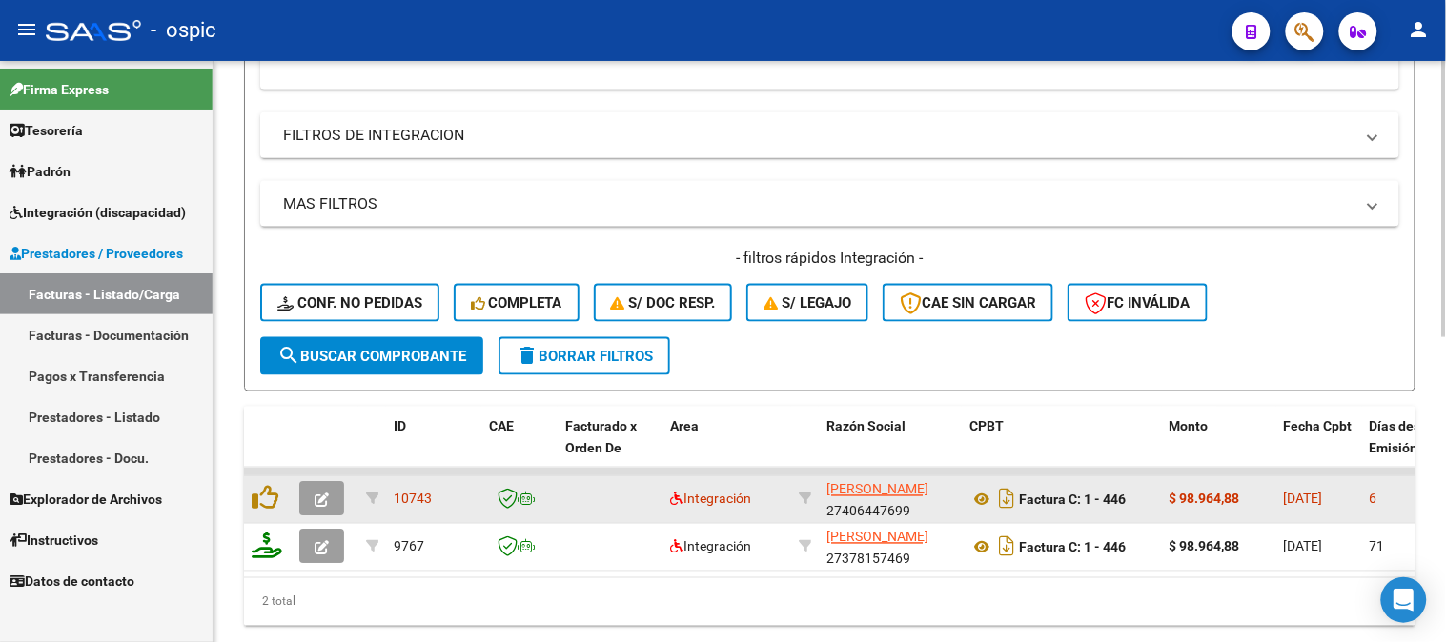
click at [321, 494] on icon "button" at bounding box center [321, 501] width 14 height 14
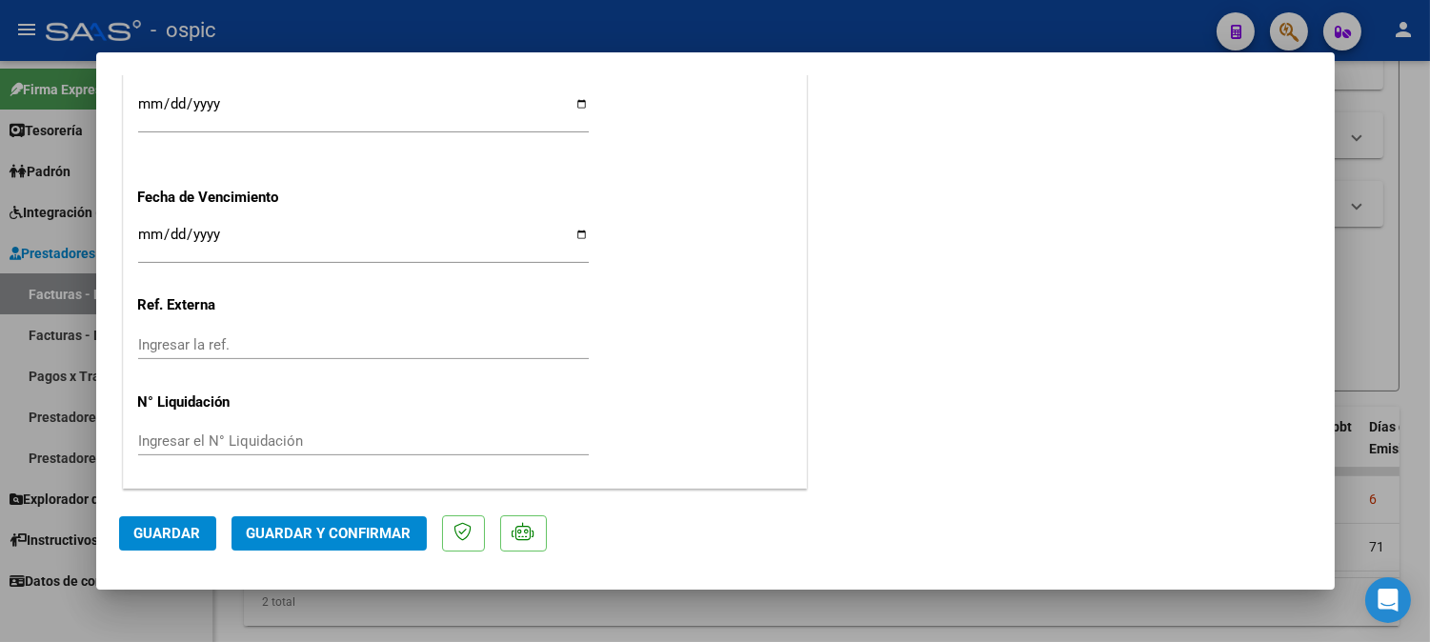
scroll to position [0, 0]
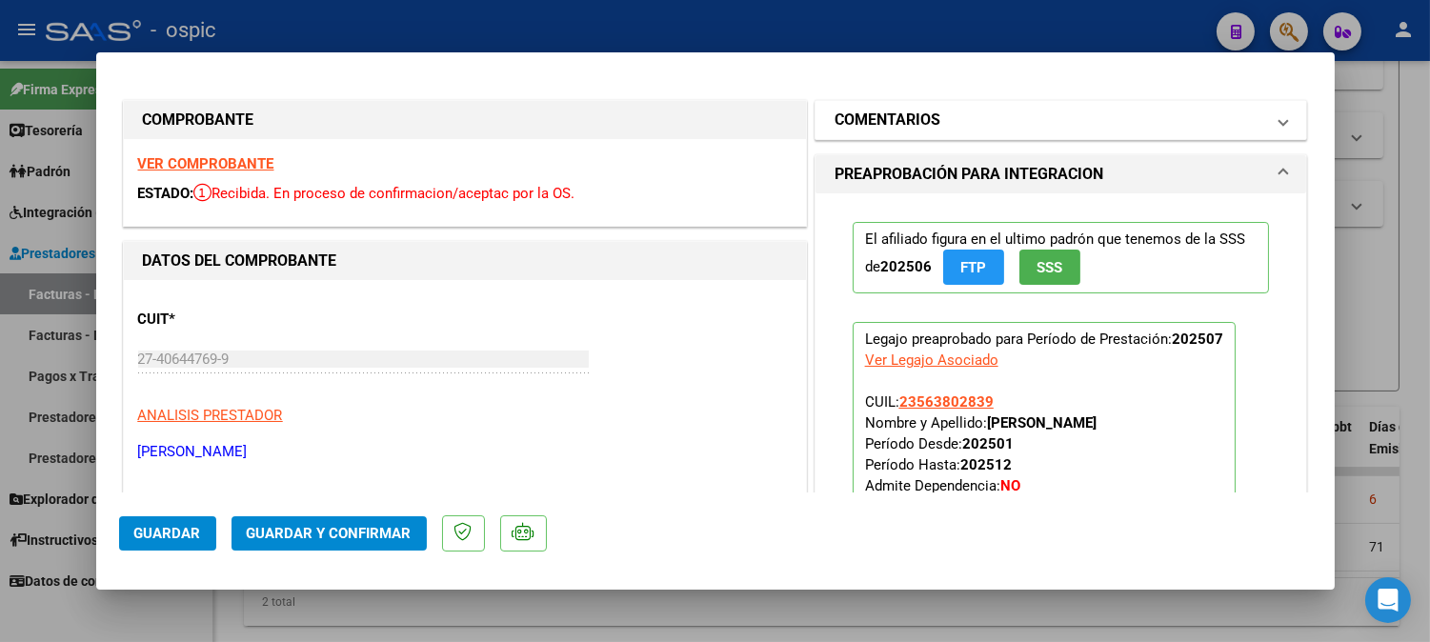
click at [951, 129] on mat-panel-title "COMENTARIOS" at bounding box center [1050, 120] width 431 height 23
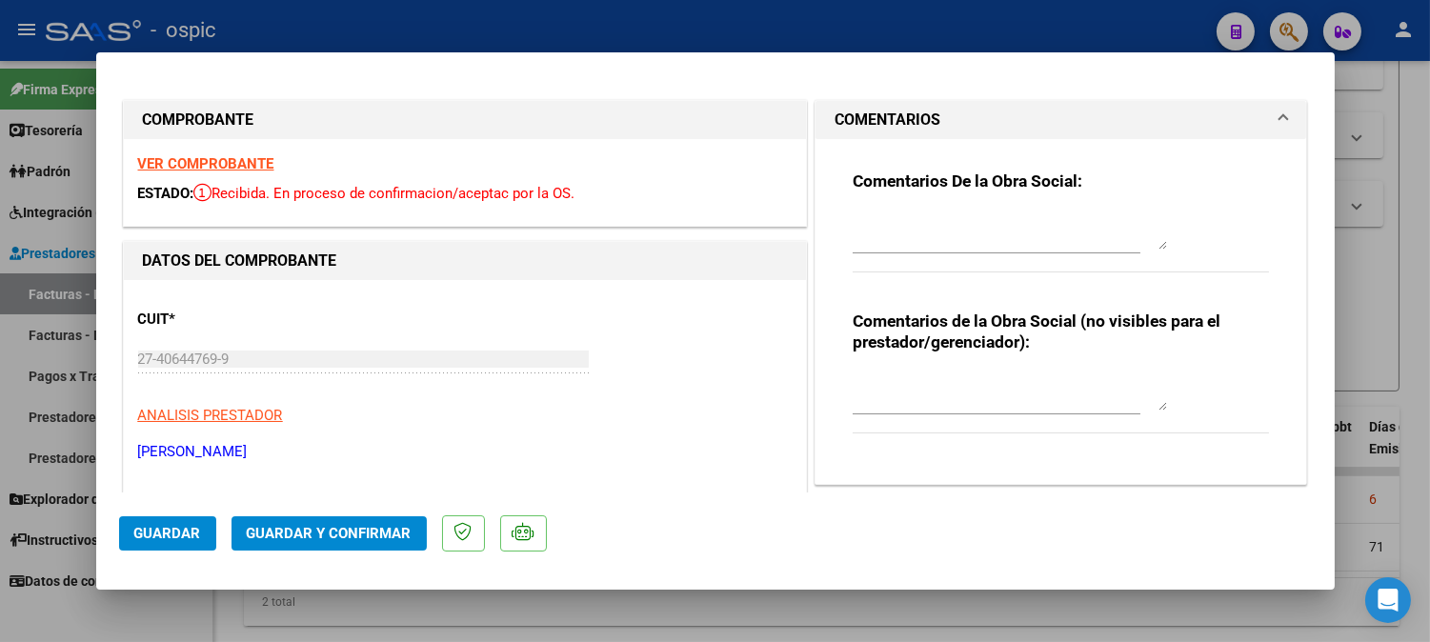
click at [964, 365] on div "Comentarios de la Obra Social (no visibles para el prestador/gerenciador):" at bounding box center [1061, 383] width 417 height 144
click at [972, 377] on textarea at bounding box center [1010, 392] width 314 height 38
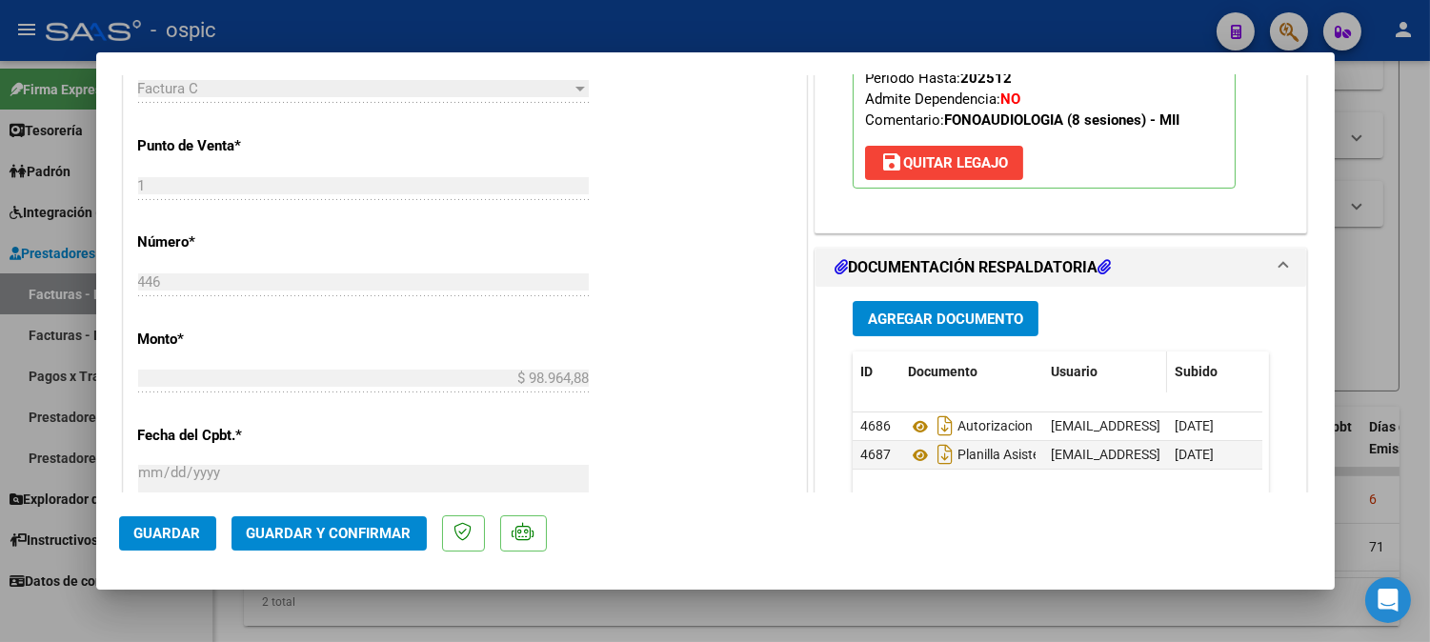
scroll to position [737, 0]
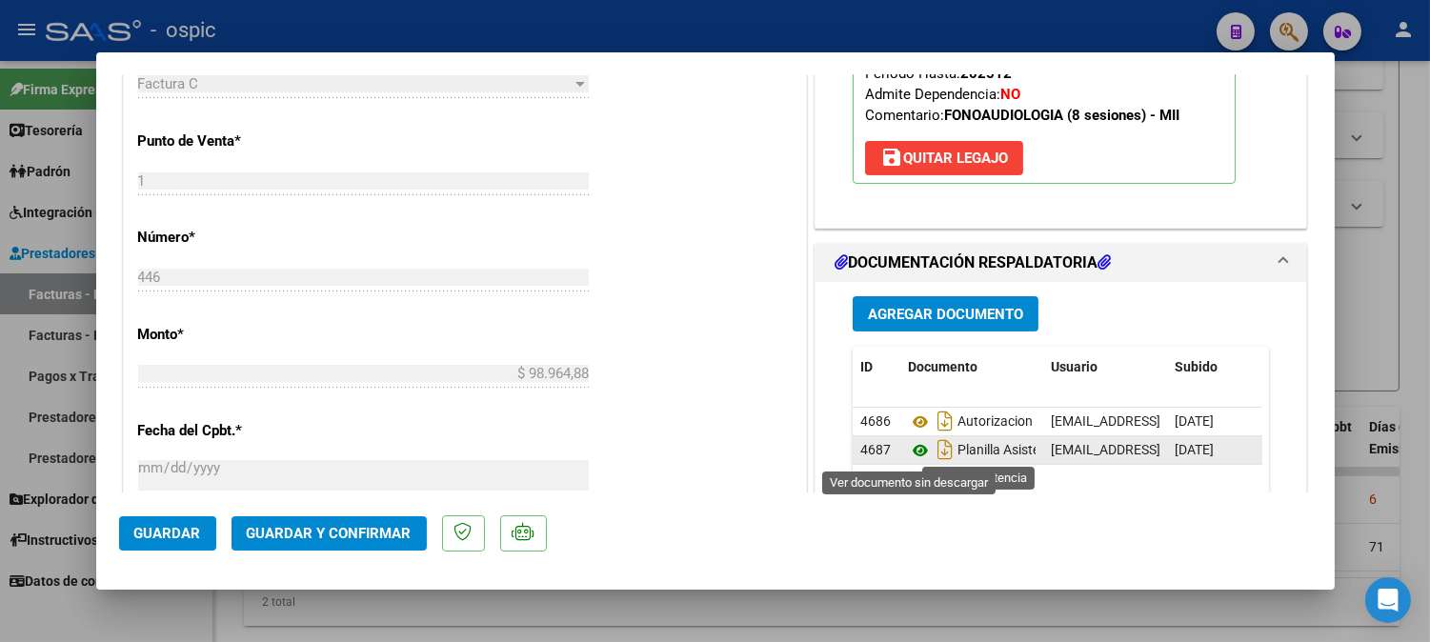
click at [908, 450] on icon at bounding box center [920, 450] width 25 height 23
click at [343, 532] on span "Guardar y Confirmar" at bounding box center [329, 533] width 165 height 17
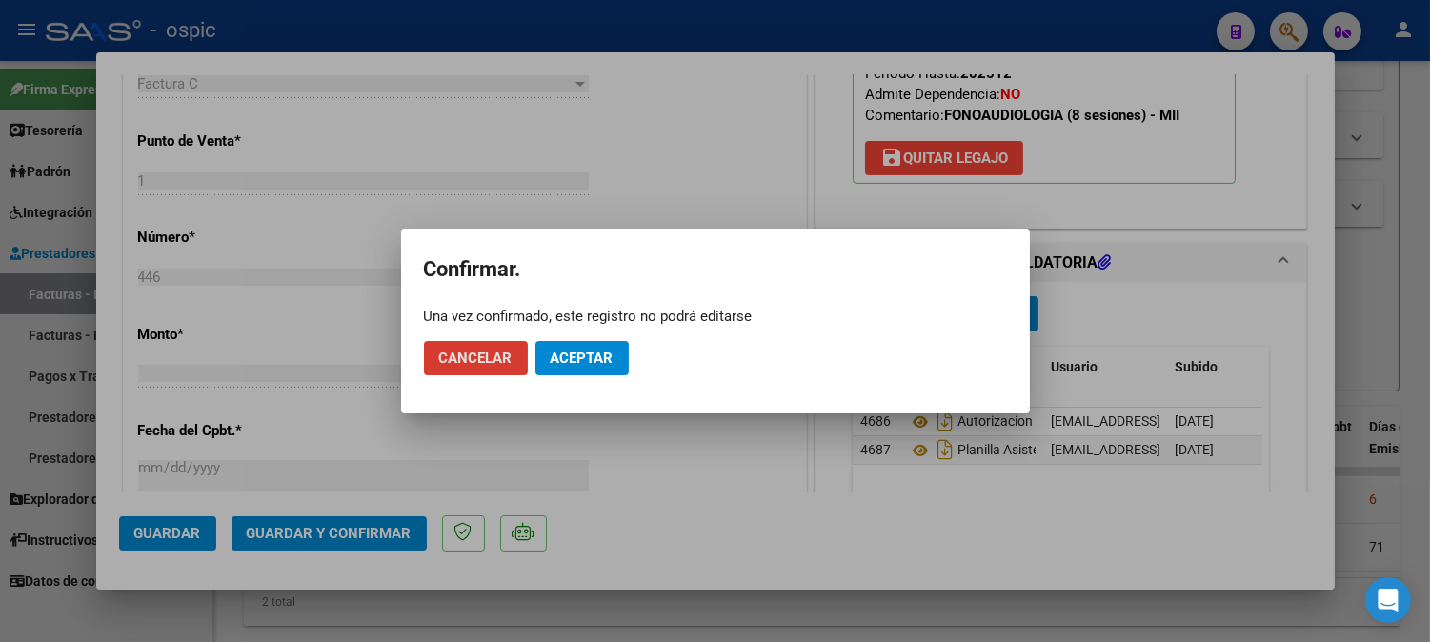
click at [602, 351] on span "Aceptar" at bounding box center [582, 358] width 63 height 17
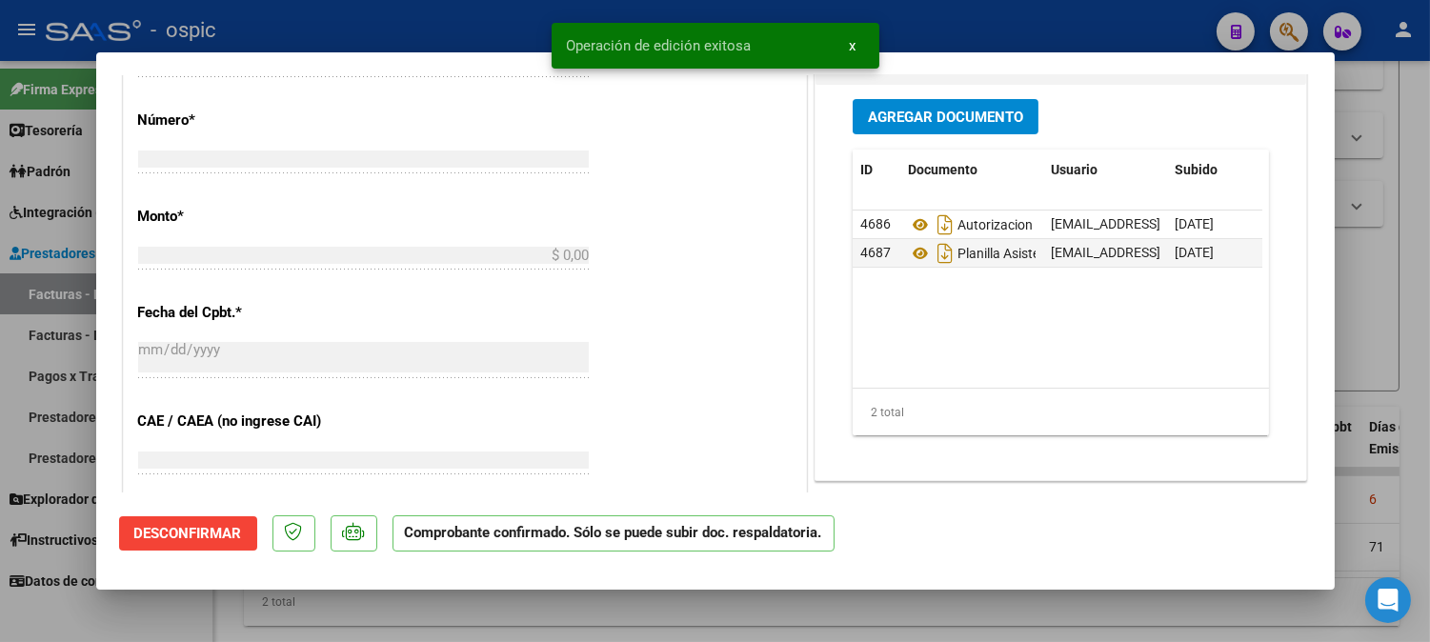
scroll to position [770, 0]
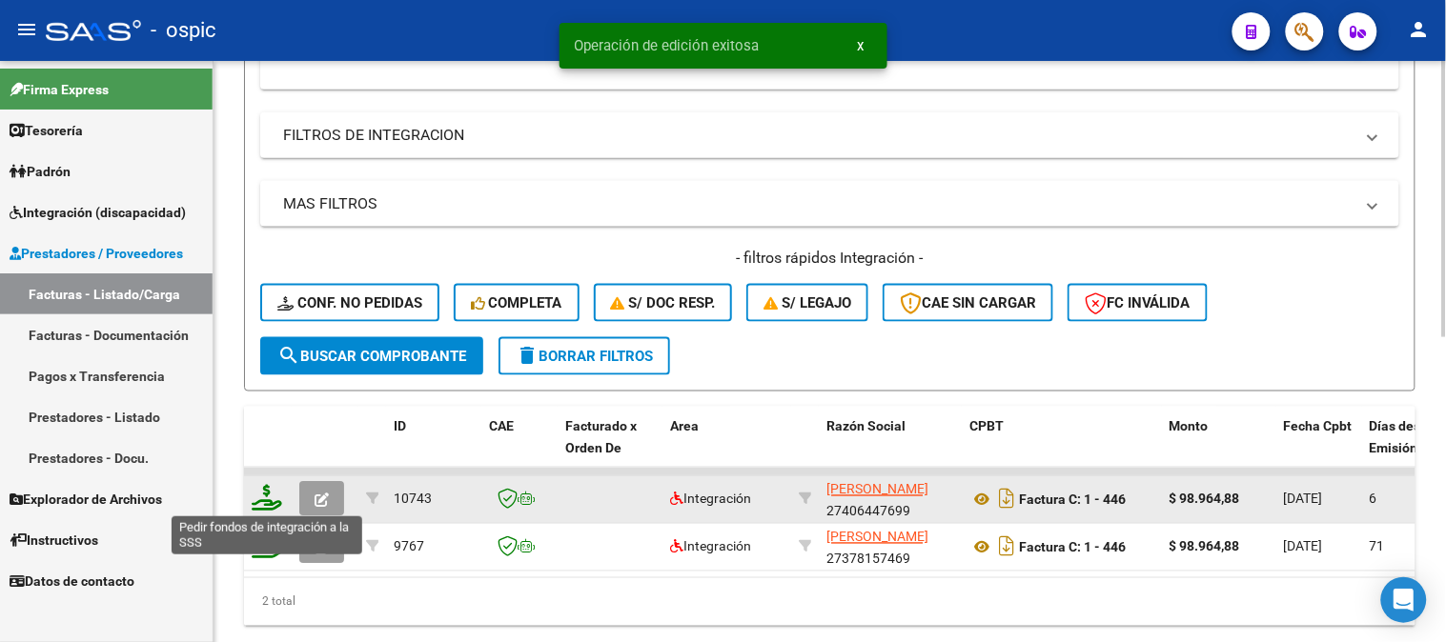
click at [268, 492] on icon at bounding box center [267, 498] width 30 height 27
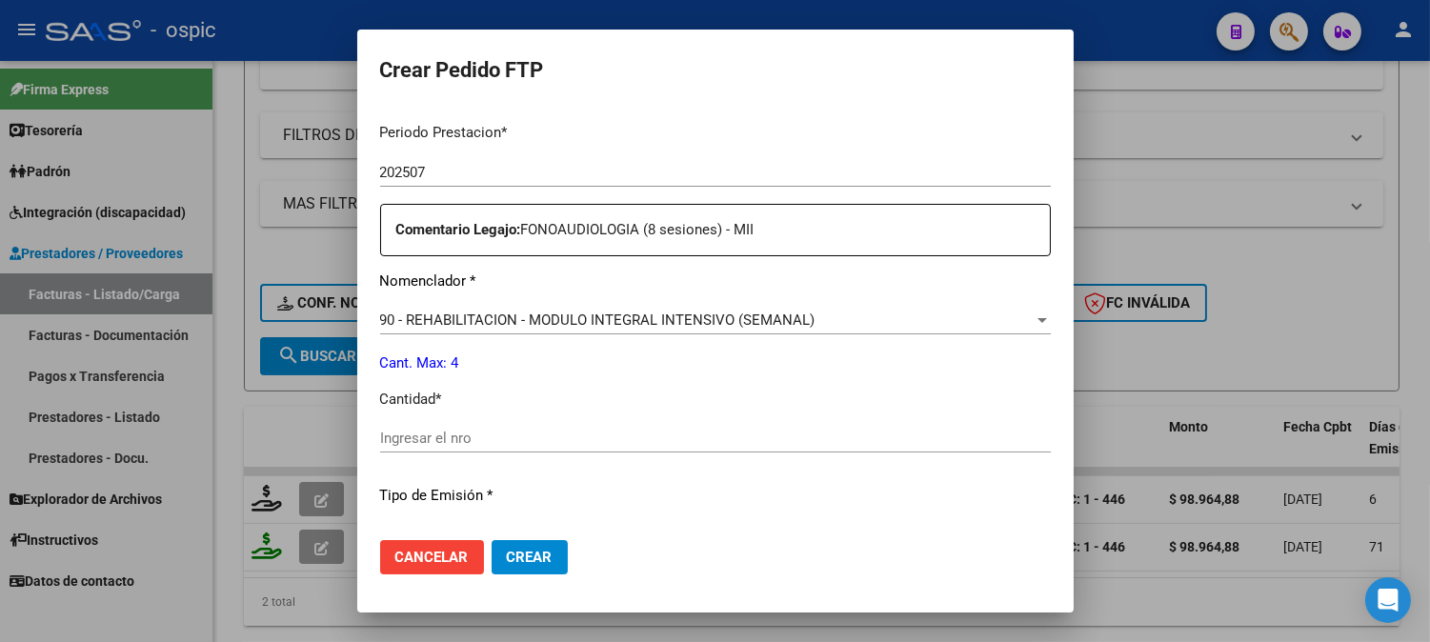
scroll to position [626, 0]
click at [575, 435] on input "Ingresar el nro" at bounding box center [715, 435] width 671 height 17
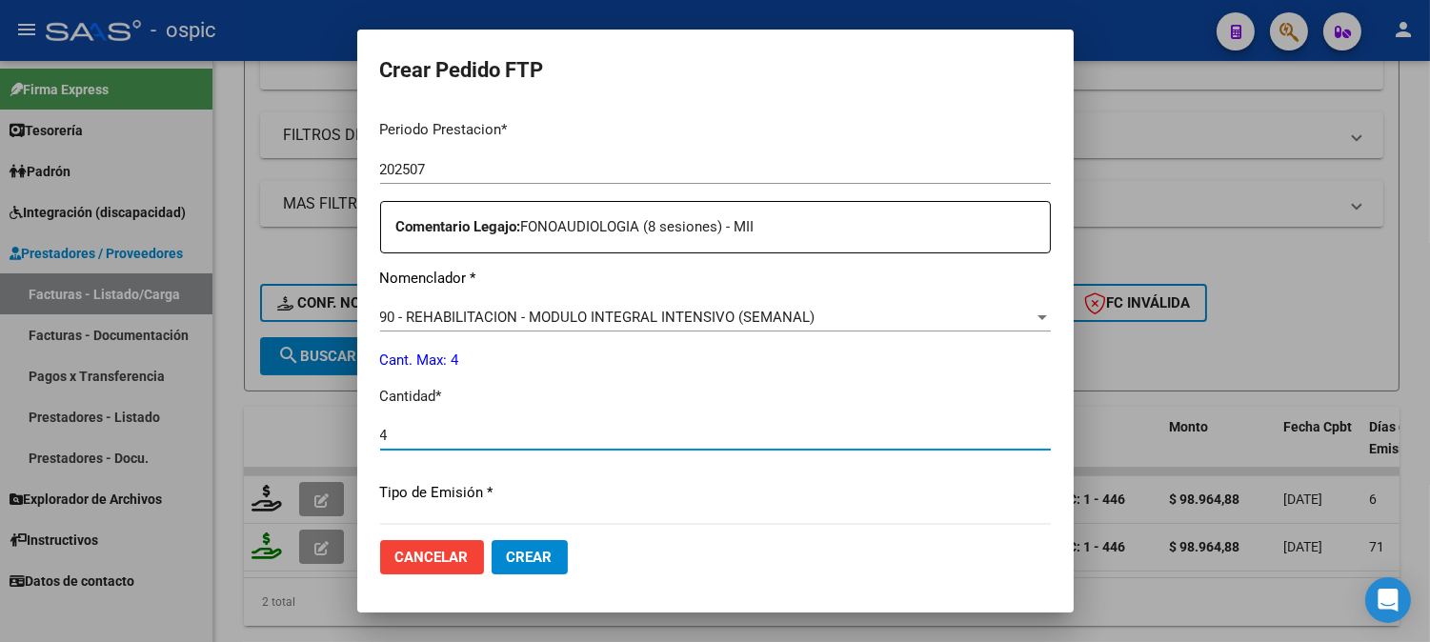
scroll to position [858, 0]
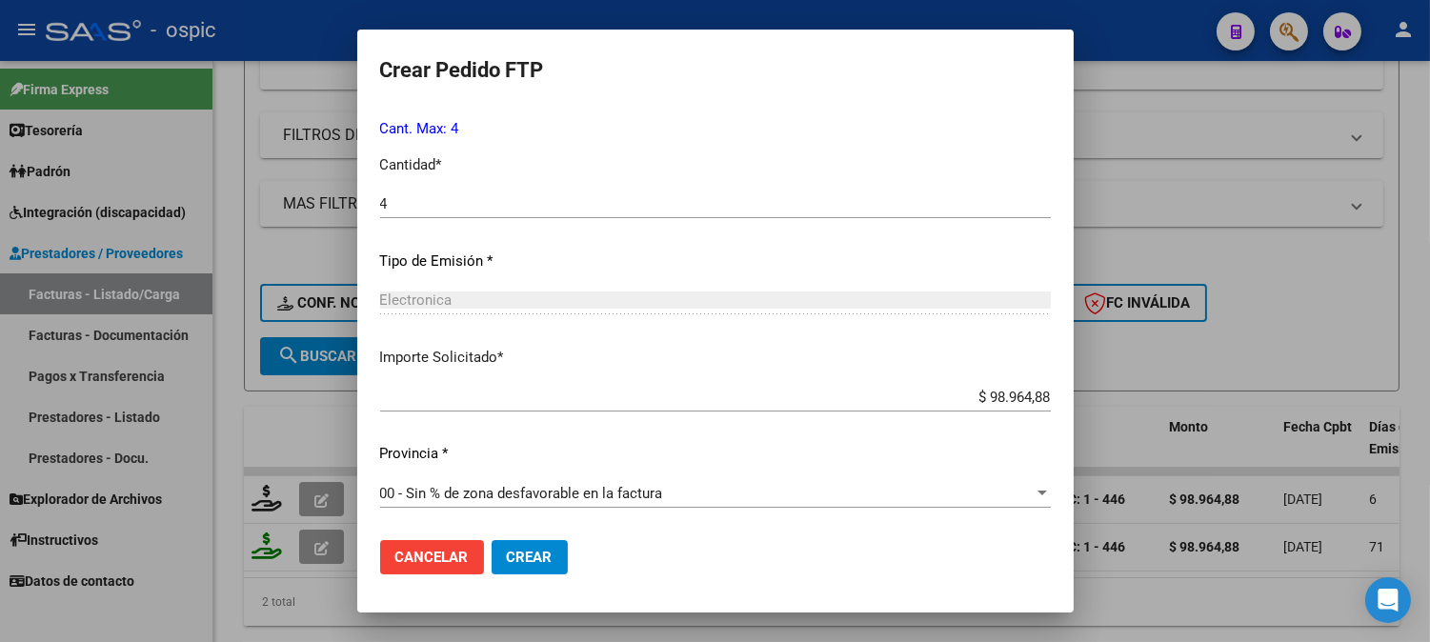
click at [508, 549] on span "Crear" at bounding box center [530, 557] width 46 height 17
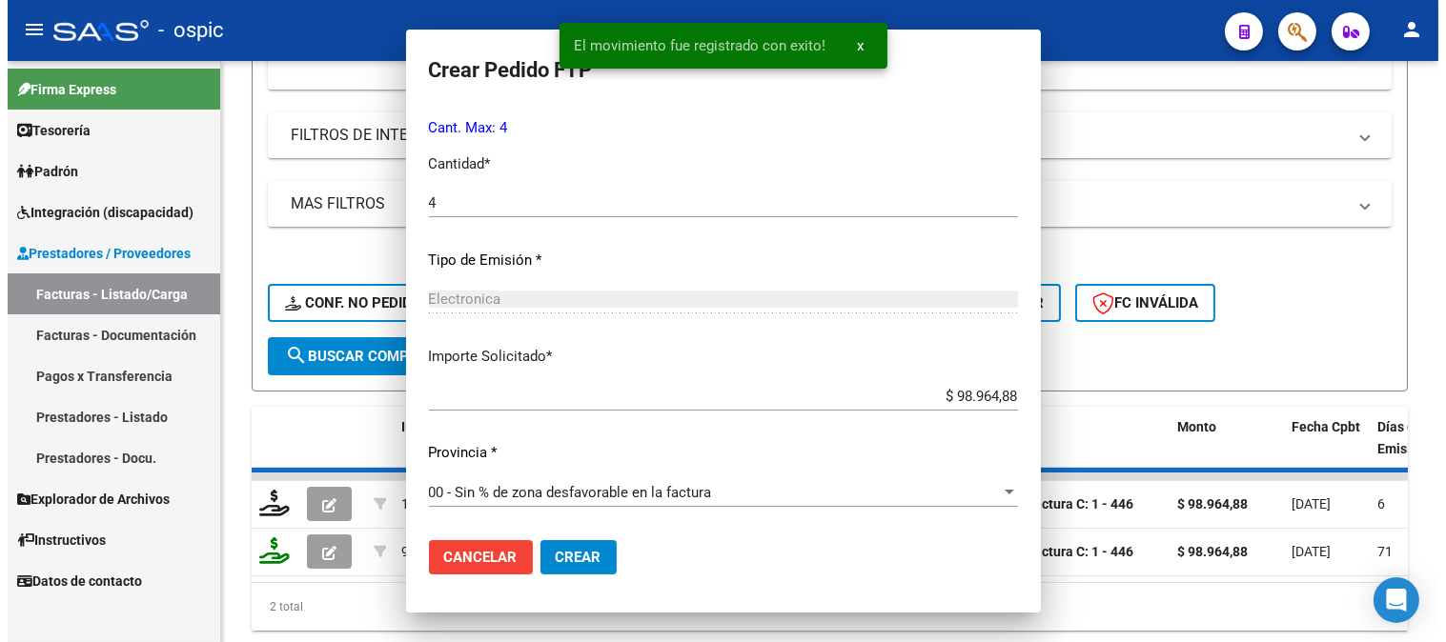
scroll to position [0, 0]
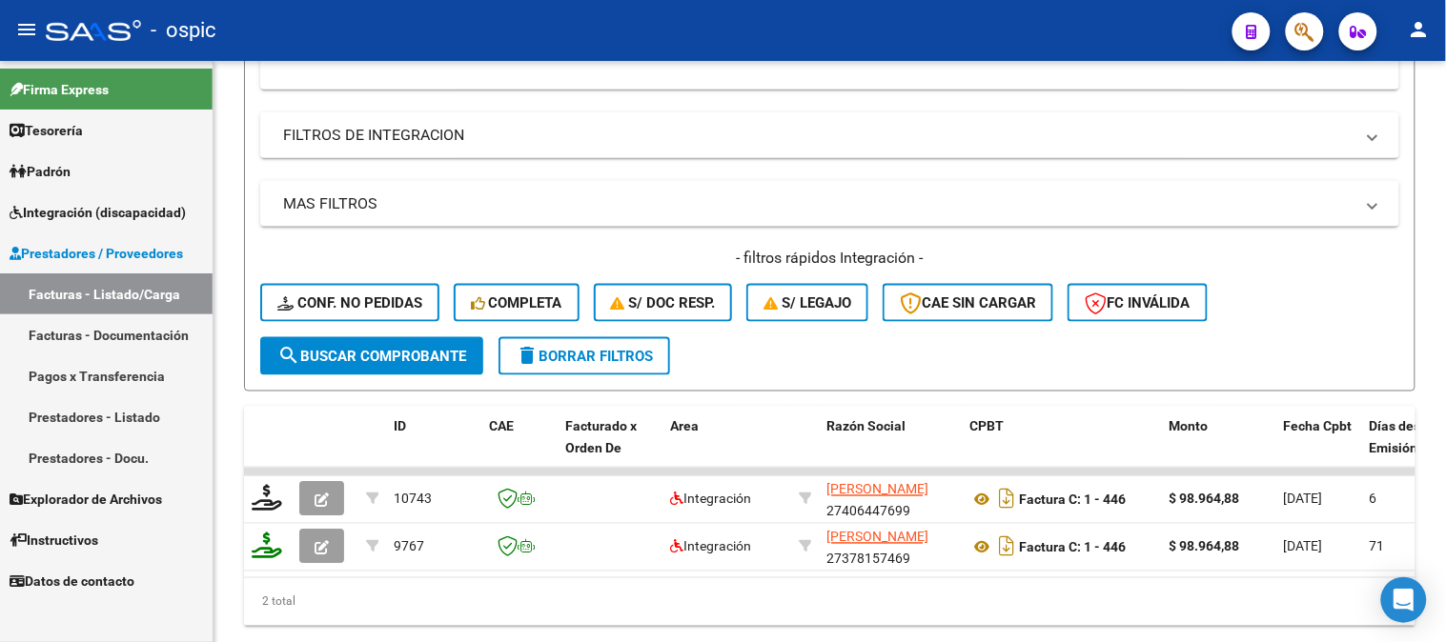
click at [1349, 573] on datatable-selection "10743 Integración [PERSON_NAME] 27406447699 Factura C: 1 - 446 $ 98.964,88 [DAT…" at bounding box center [829, 566] width 1171 height 17
click at [1316, 595] on div "2 total" at bounding box center [829, 602] width 1171 height 48
click at [1317, 595] on div "2 total" at bounding box center [829, 602] width 1171 height 48
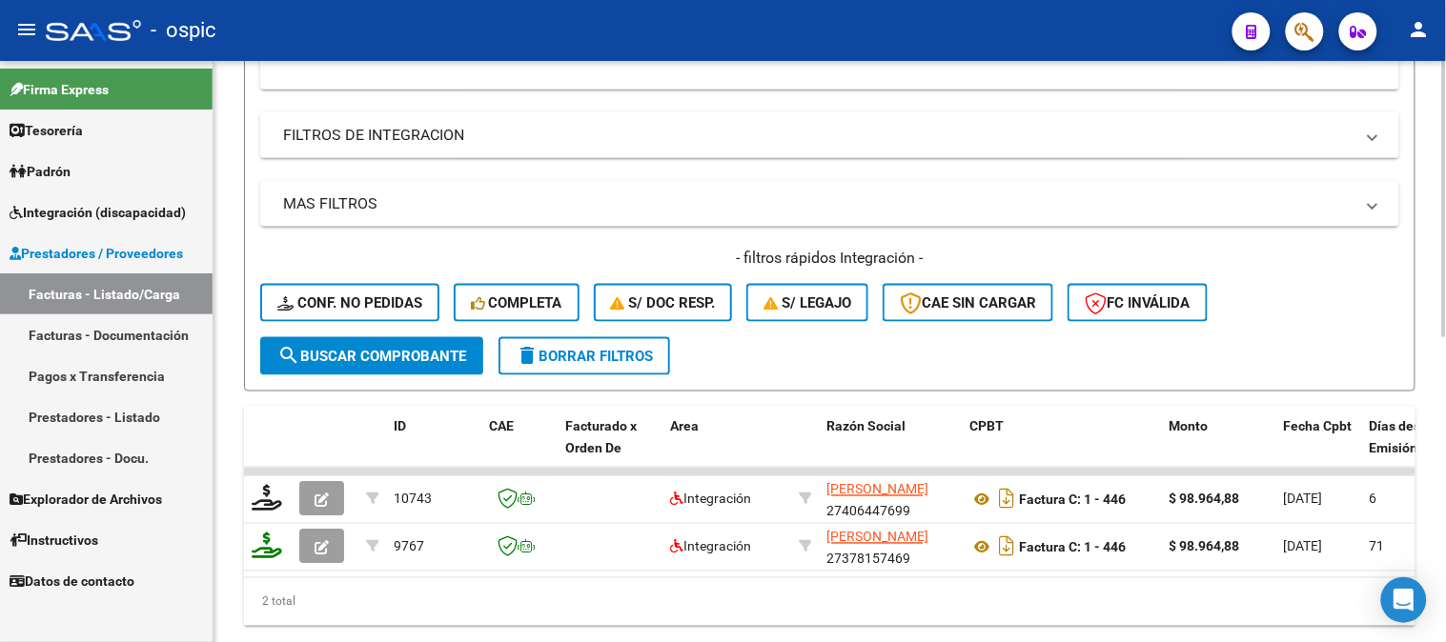
click at [1317, 595] on div "2 total" at bounding box center [829, 602] width 1171 height 48
click at [374, 607] on div "2 total" at bounding box center [829, 602] width 1171 height 48
click at [658, 356] on button "delete Borrar Filtros" at bounding box center [584, 356] width 172 height 38
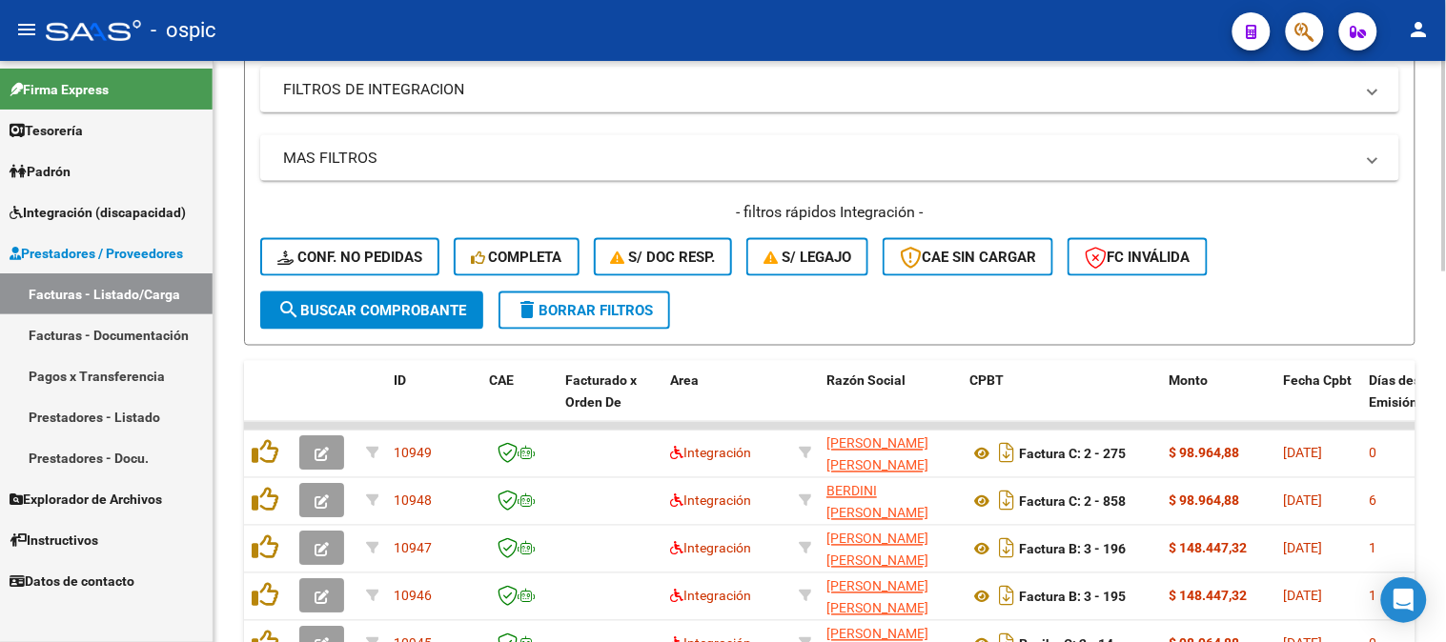
scroll to position [584, 0]
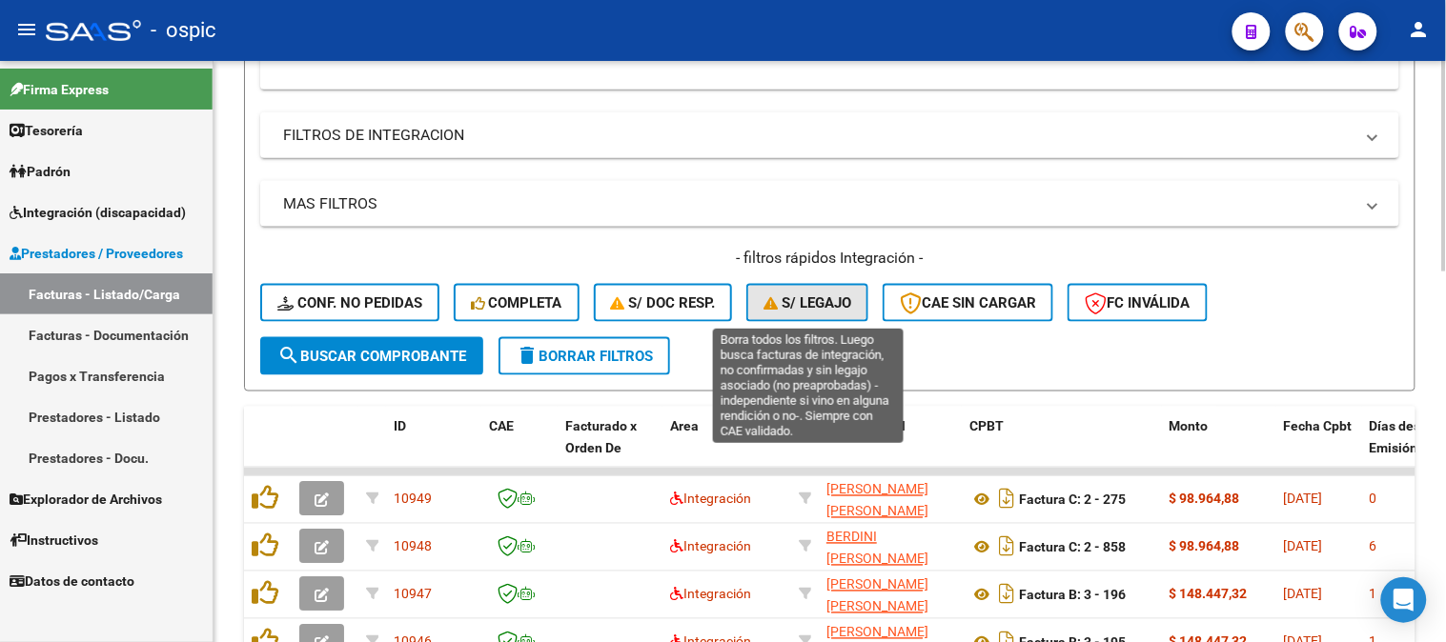
click at [777, 290] on button "S/ legajo" at bounding box center [807, 303] width 122 height 38
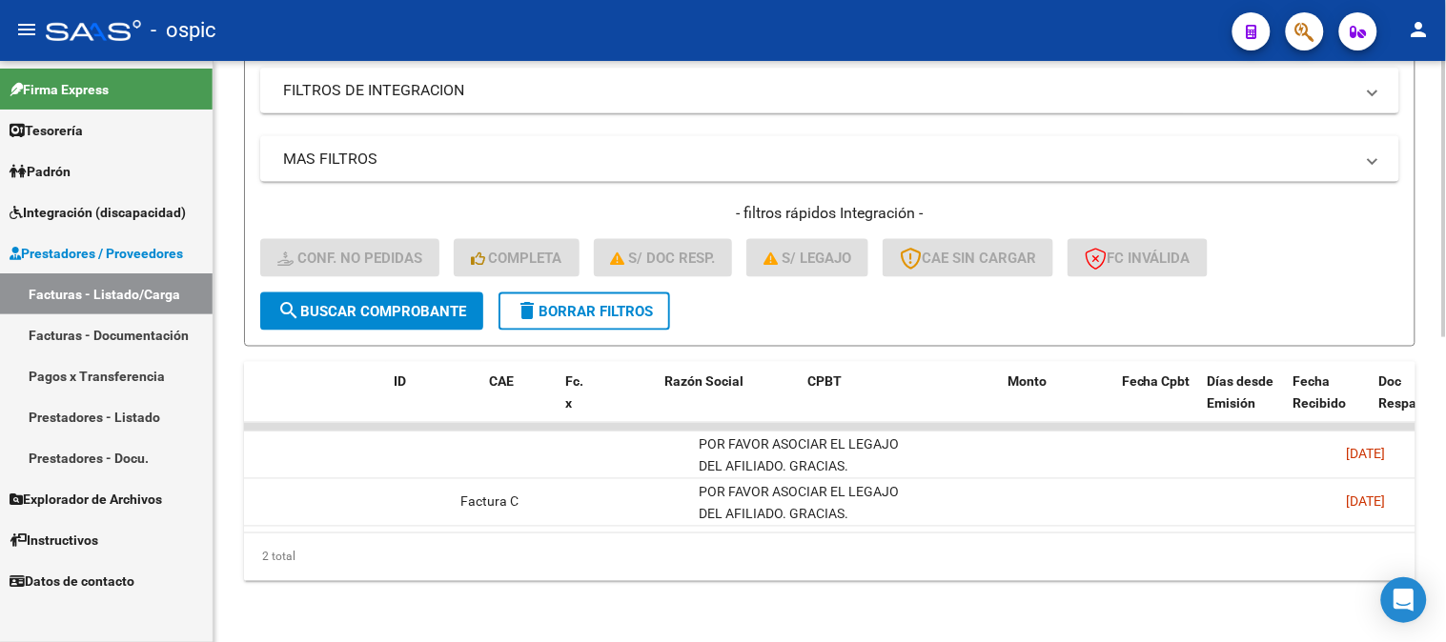
scroll to position [0, 0]
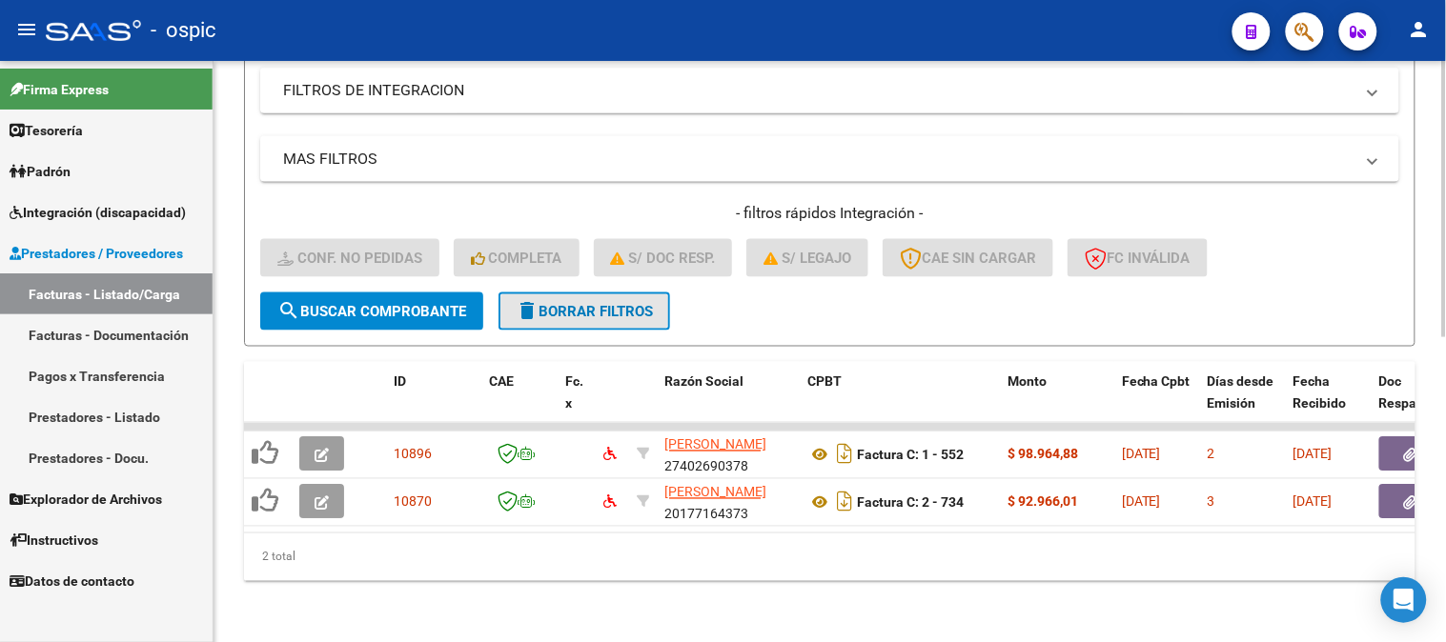
click at [576, 303] on span "delete Borrar Filtros" at bounding box center [584, 311] width 137 height 17
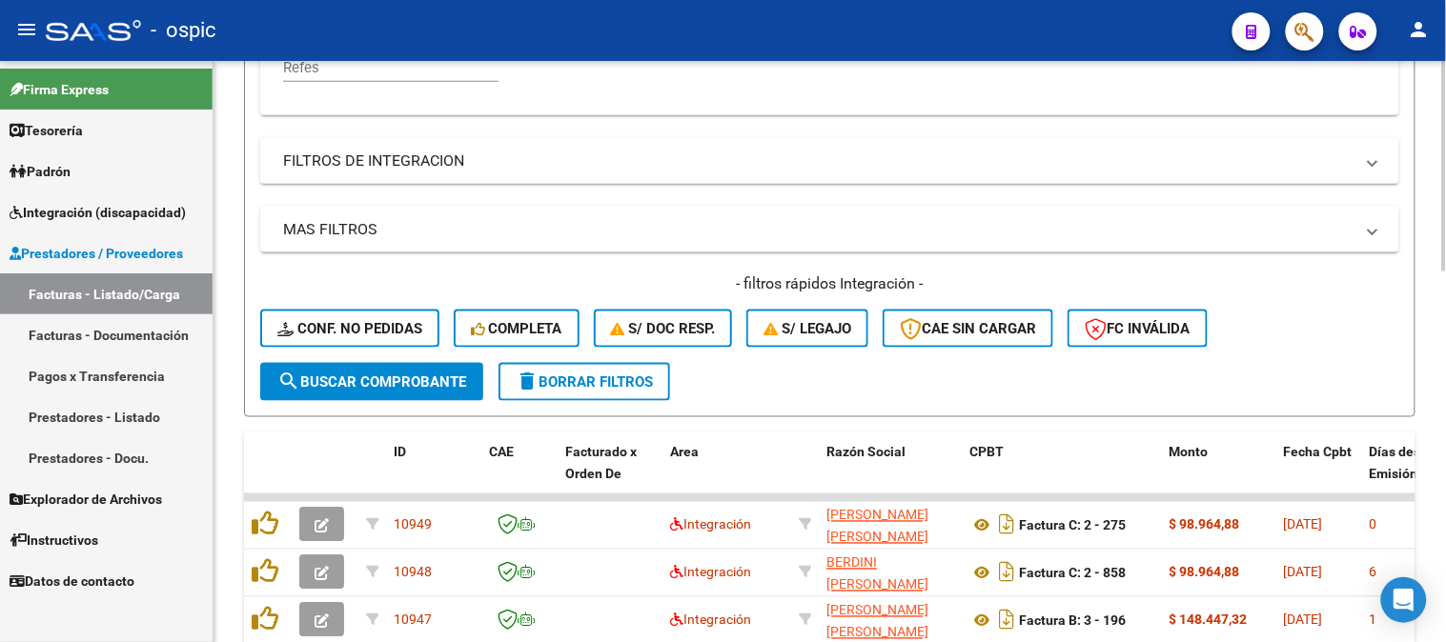
scroll to position [642, 0]
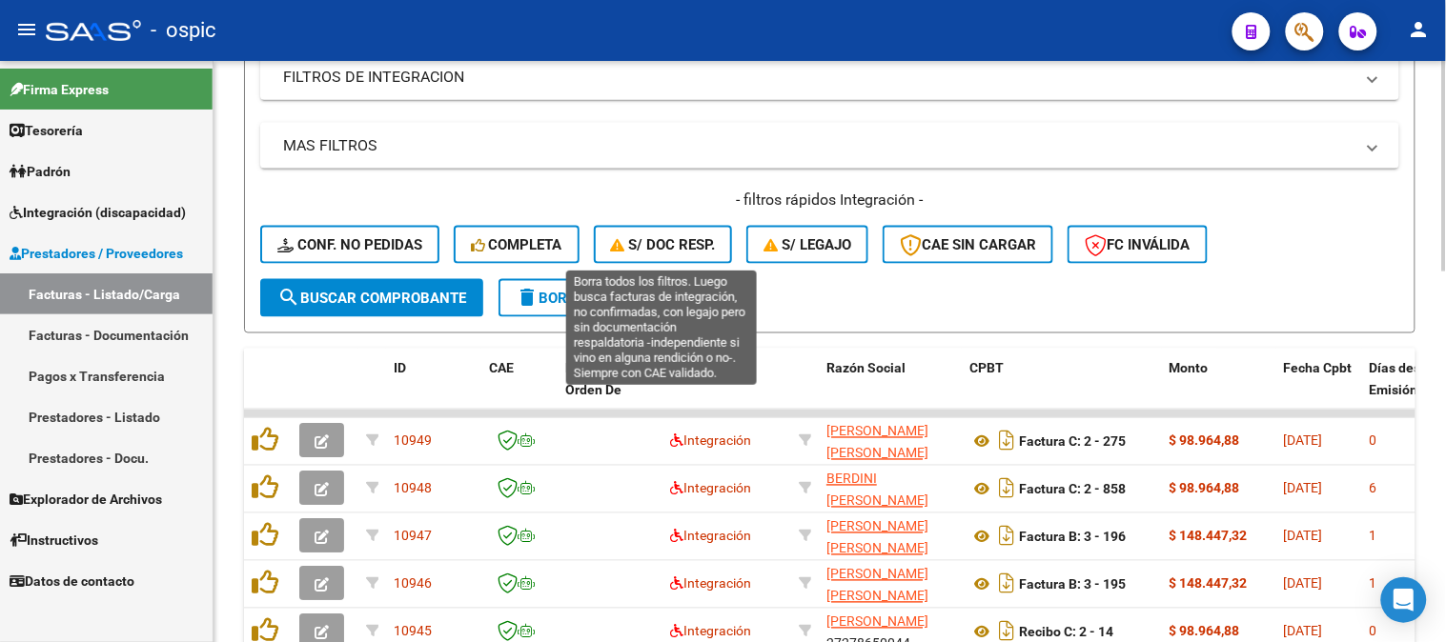
click at [677, 236] on span "S/ Doc Resp." at bounding box center [663, 244] width 105 height 17
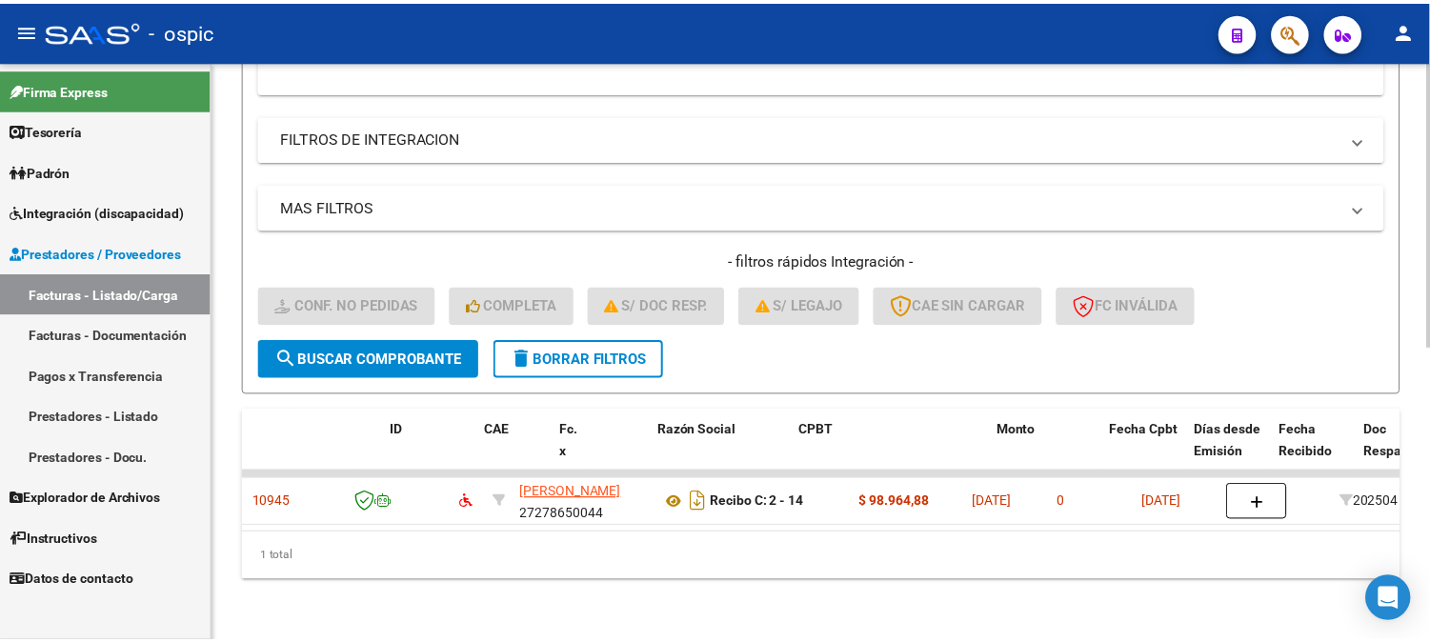
scroll to position [0, 0]
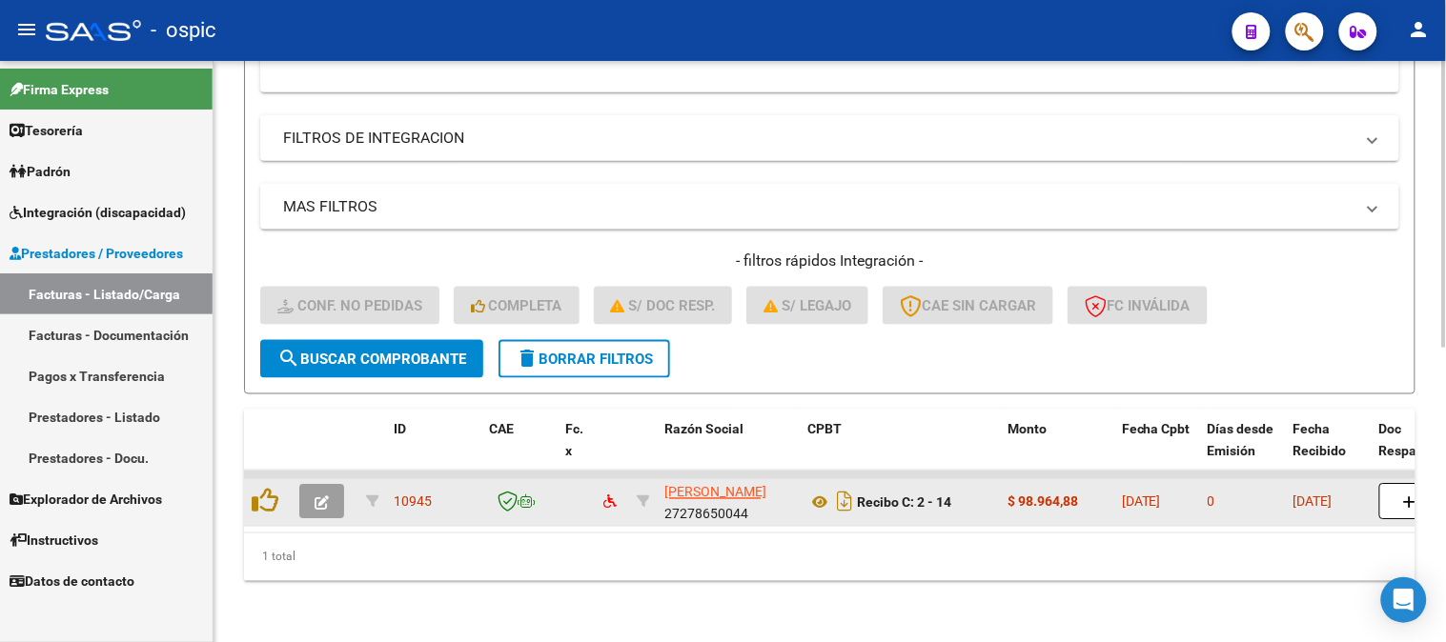
click at [319, 496] on icon "button" at bounding box center [321, 503] width 14 height 14
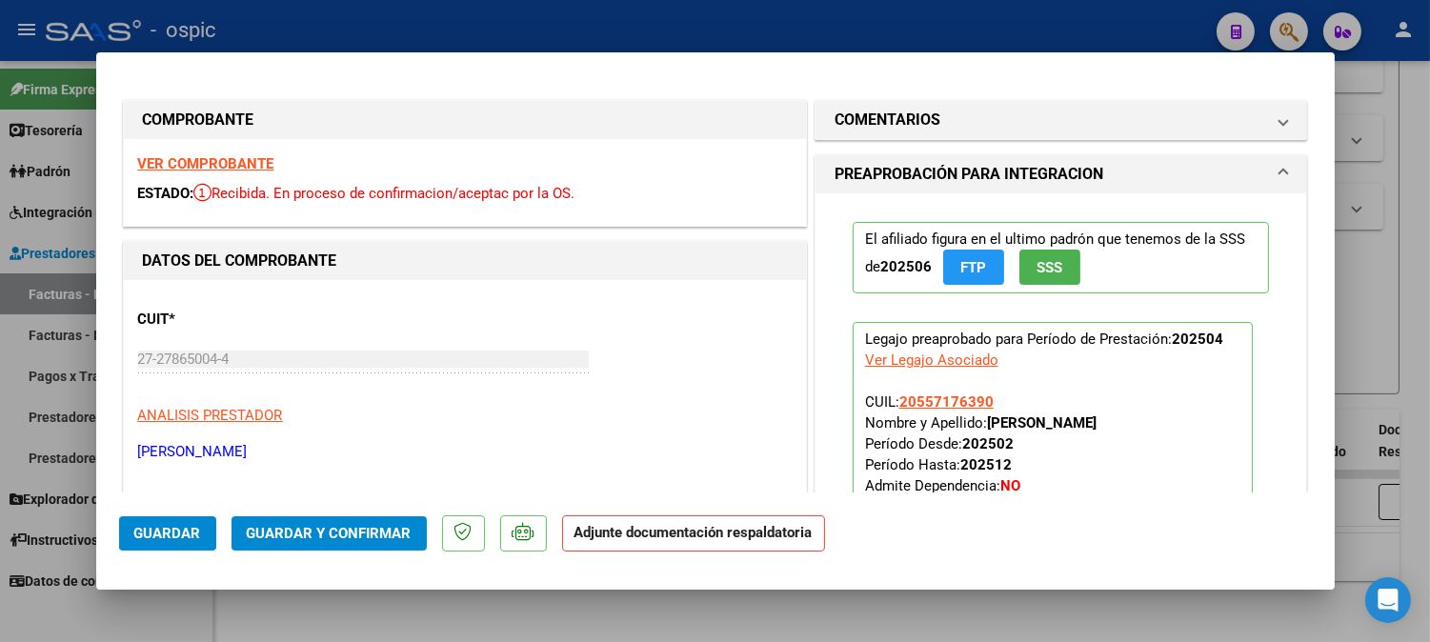
drag, startPoint x: 935, startPoint y: 128, endPoint x: 932, endPoint y: 192, distance: 63.9
click at [934, 129] on mat-panel-title "COMENTARIOS" at bounding box center [1050, 120] width 431 height 23
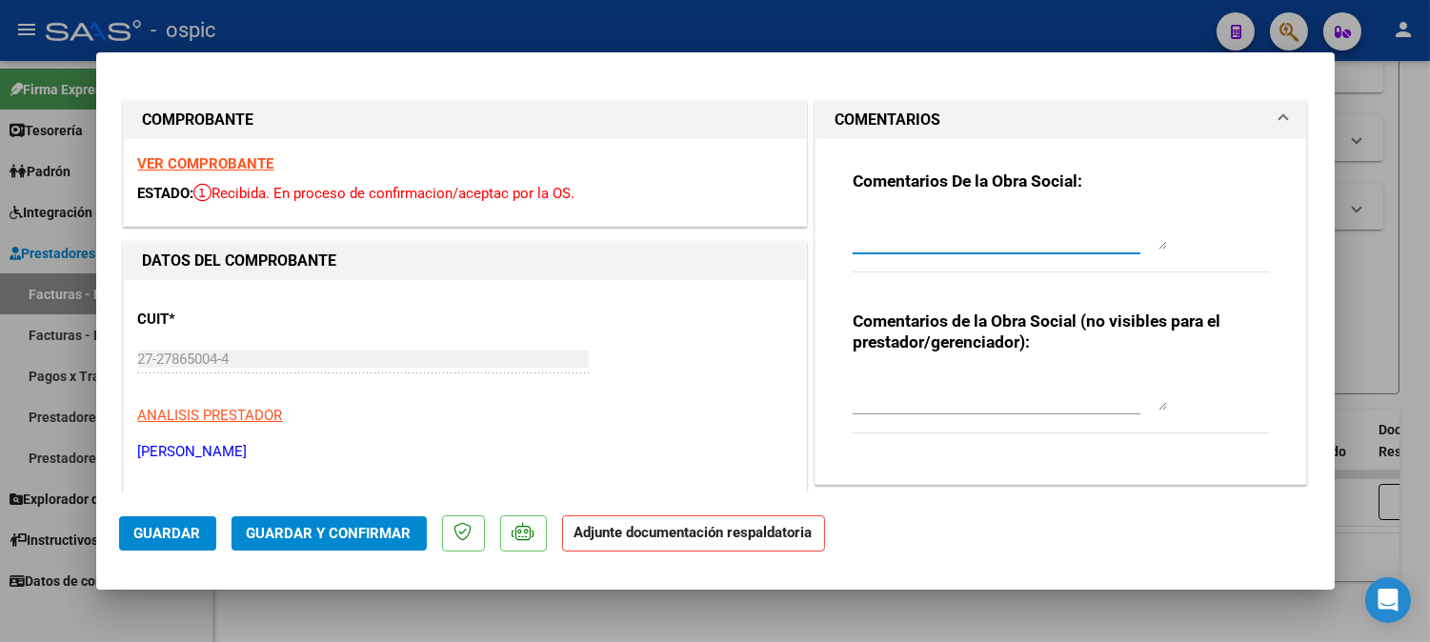
click at [937, 233] on textarea at bounding box center [1010, 231] width 314 height 38
click at [332, 528] on span "Guardar y Confirmar" at bounding box center [329, 533] width 165 height 17
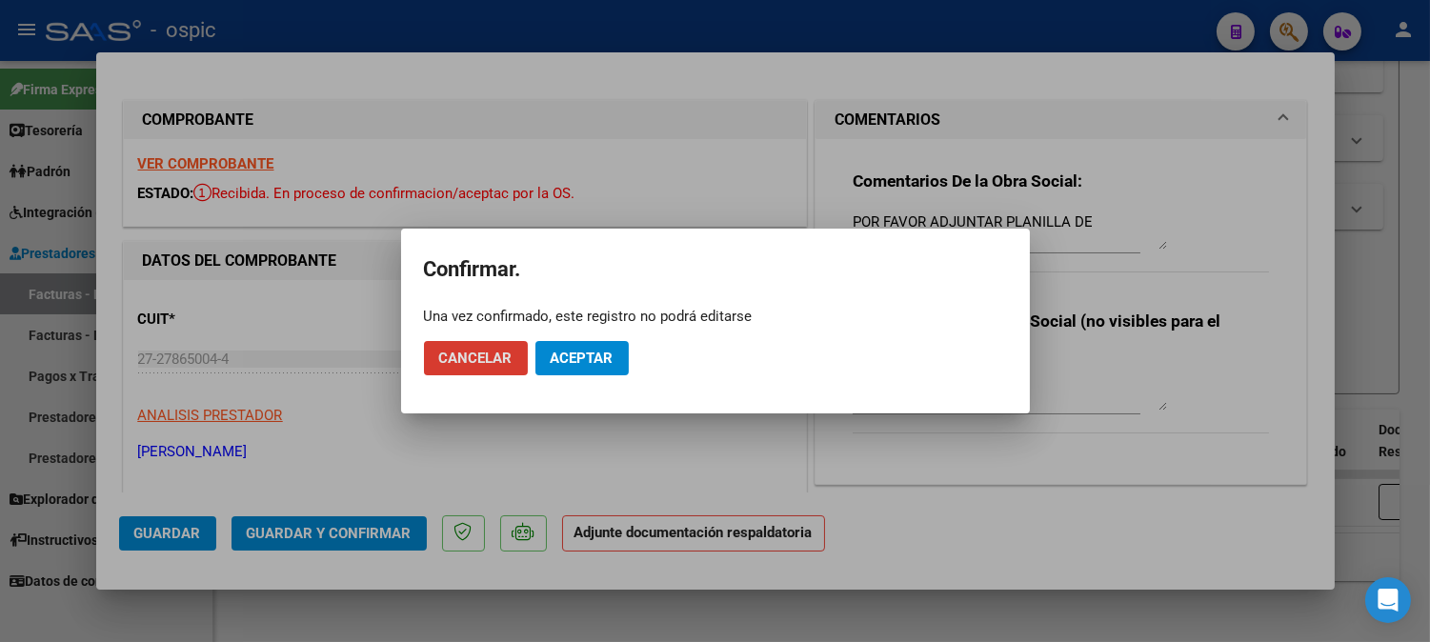
click at [492, 360] on span "Cancelar" at bounding box center [475, 358] width 73 height 17
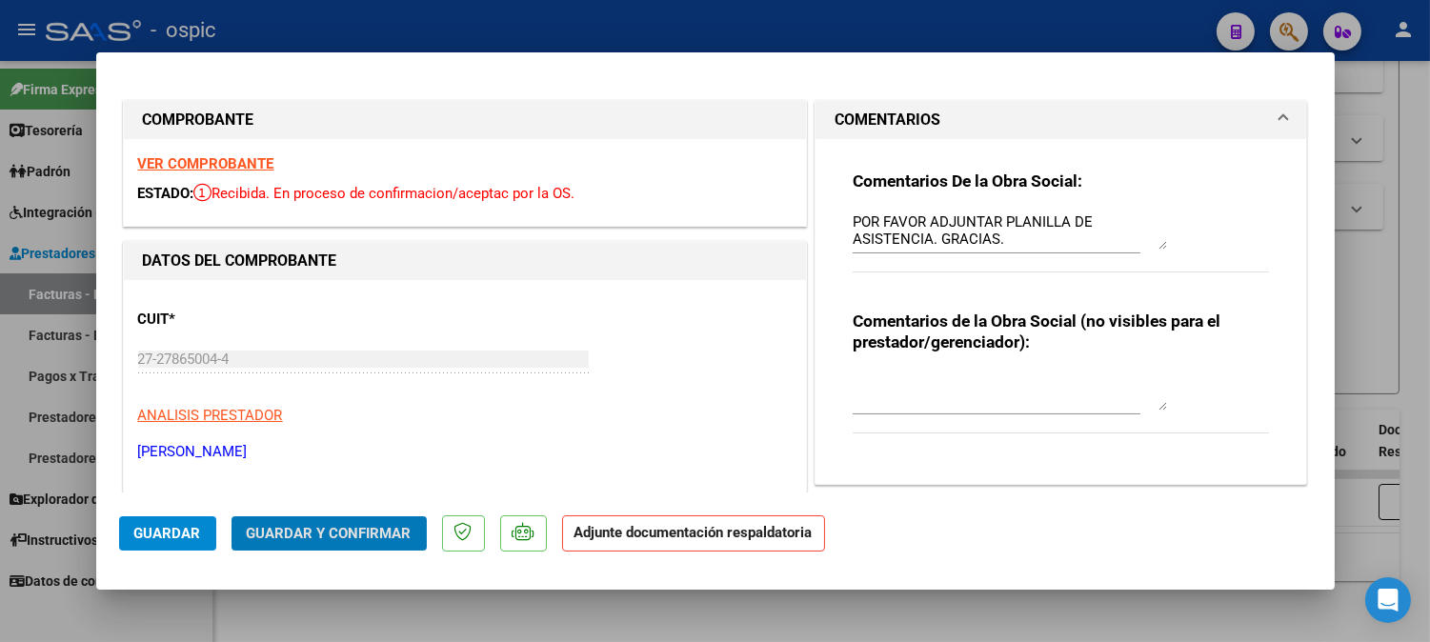
click at [179, 531] on span "Guardar" at bounding box center [167, 533] width 67 height 17
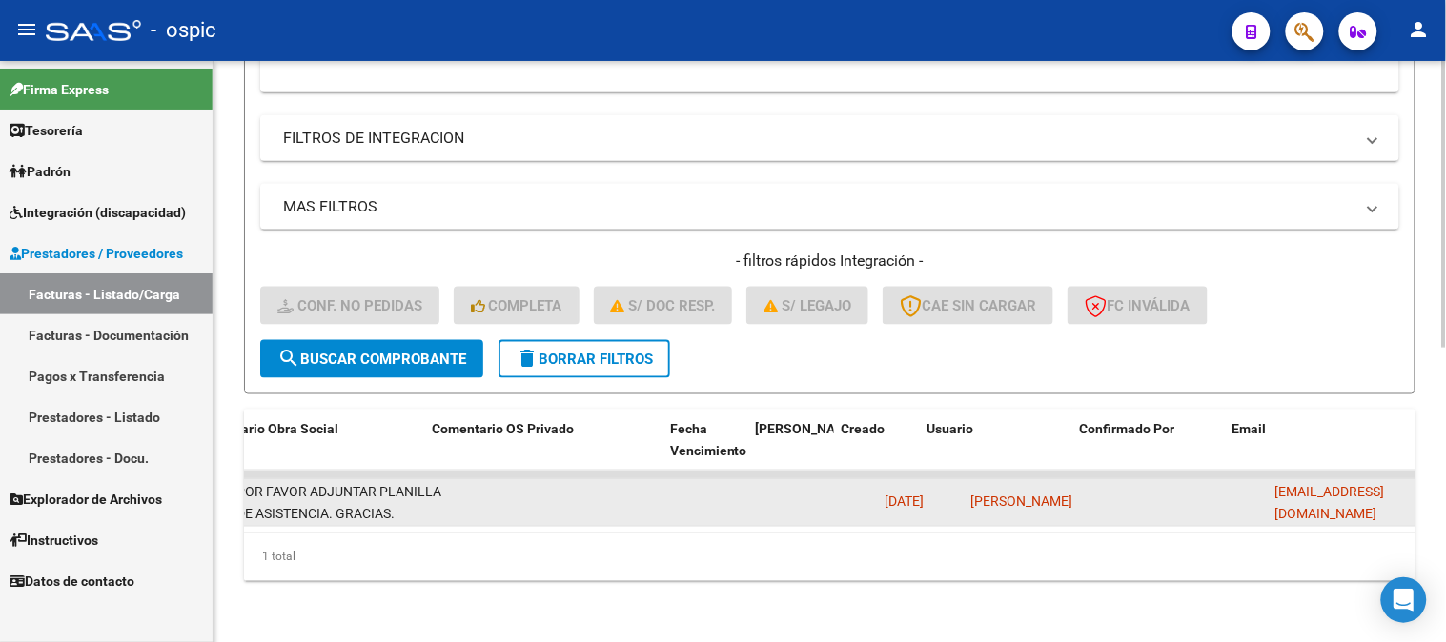
scroll to position [0, 1879]
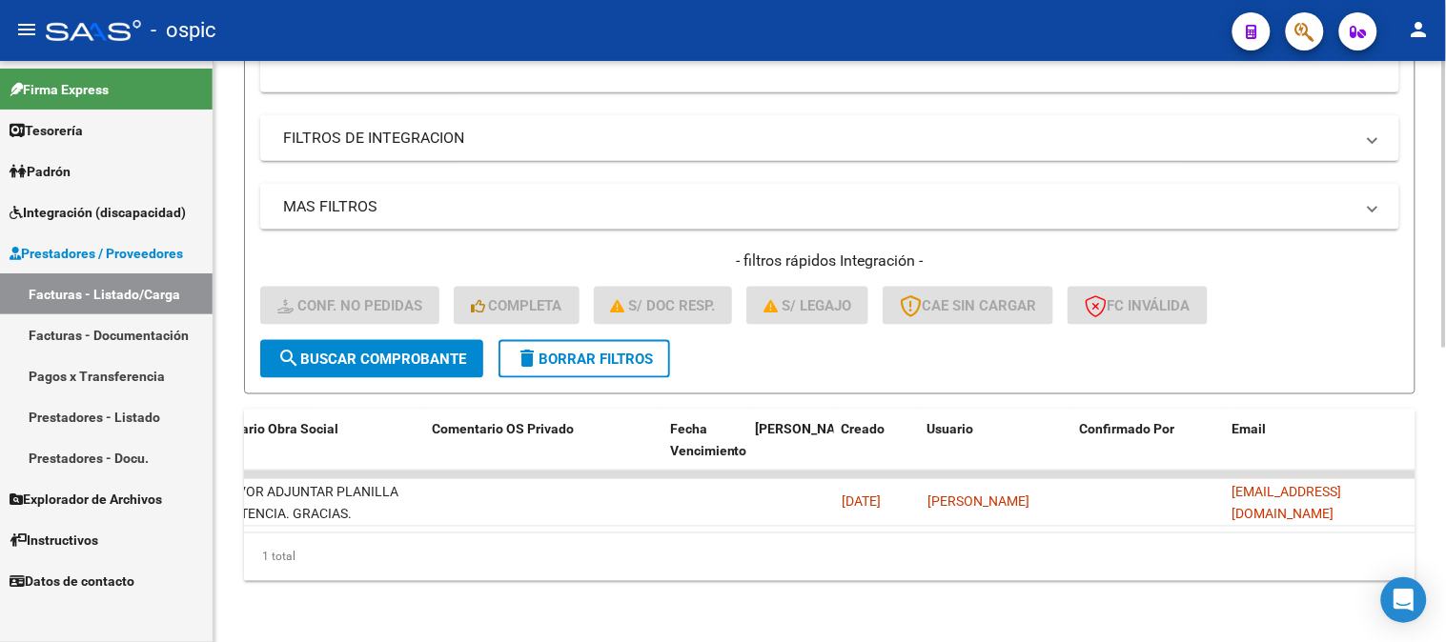
drag, startPoint x: 1231, startPoint y: 486, endPoint x: 1415, endPoint y: 484, distance: 183.9
click at [1415, 484] on div "ID CAE Fc. x Razón Social CPBT Monto Fecha Cpbt Días desde Emisión Fecha Recibi…" at bounding box center [829, 496] width 1171 height 172
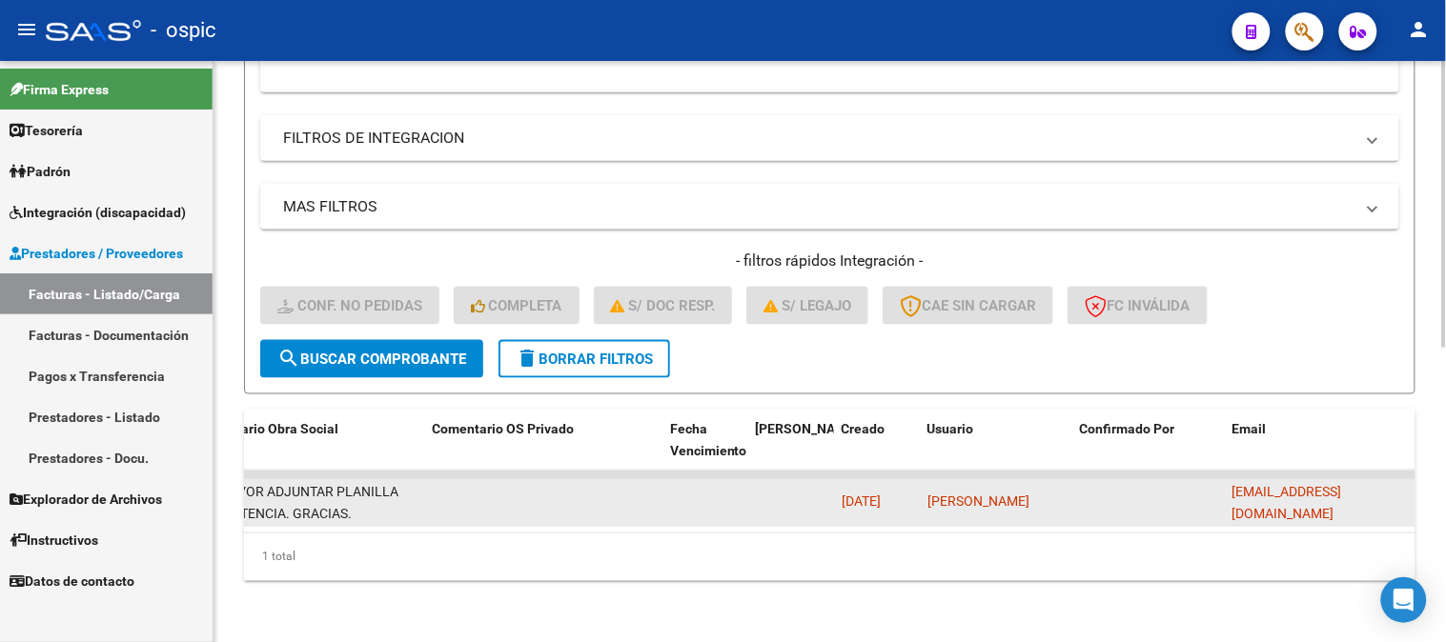
copy span "[EMAIL_ADDRESS][DOMAIN_NAME]"
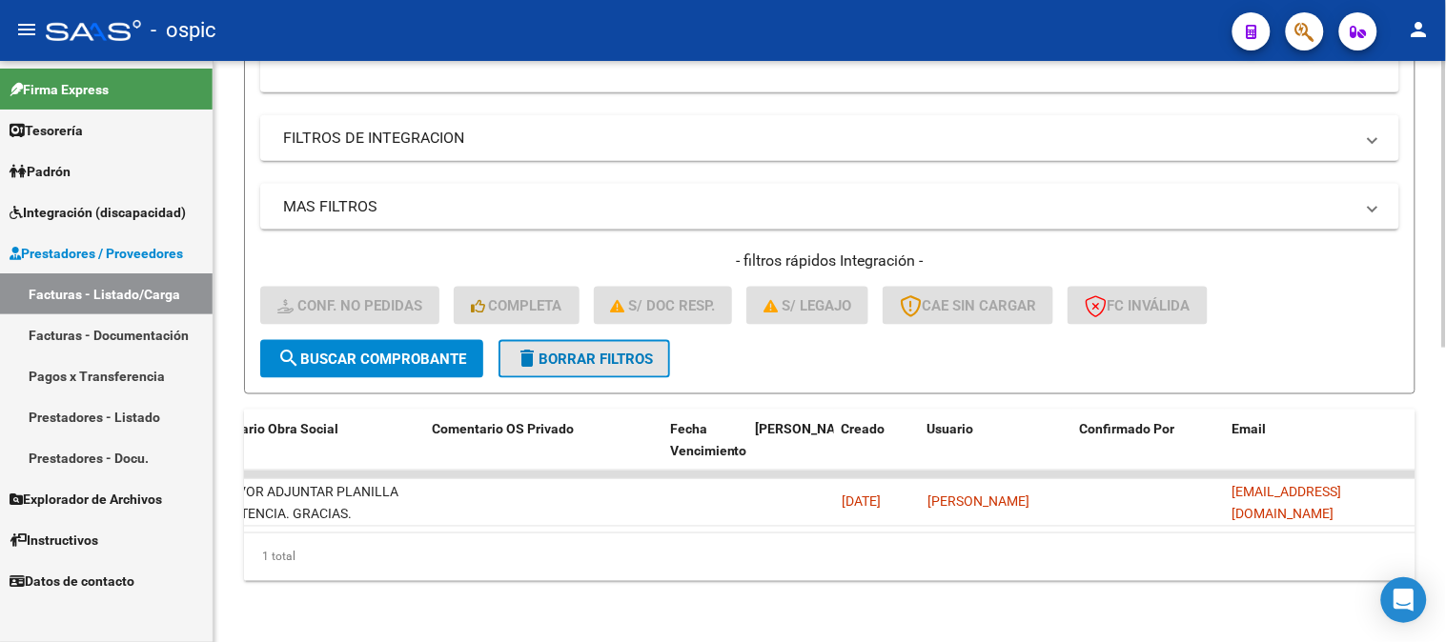
click at [585, 351] on span "delete Borrar Filtros" at bounding box center [584, 359] width 137 height 17
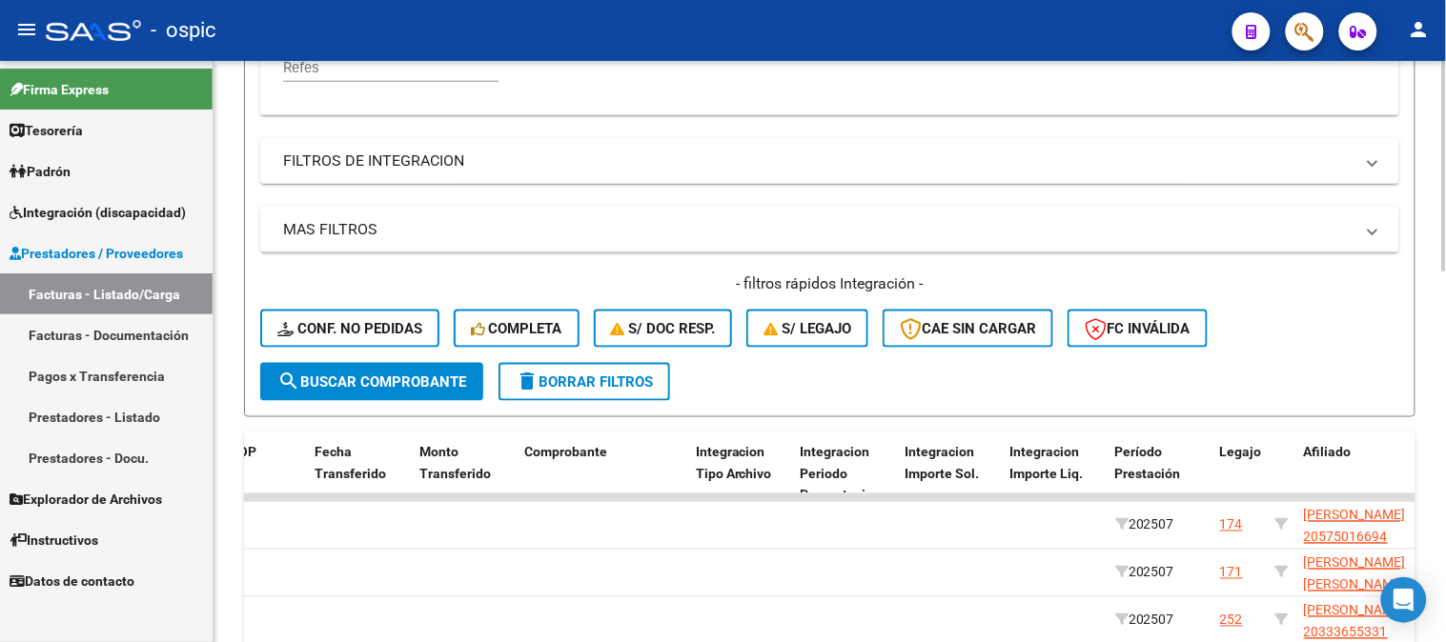
scroll to position [596, 0]
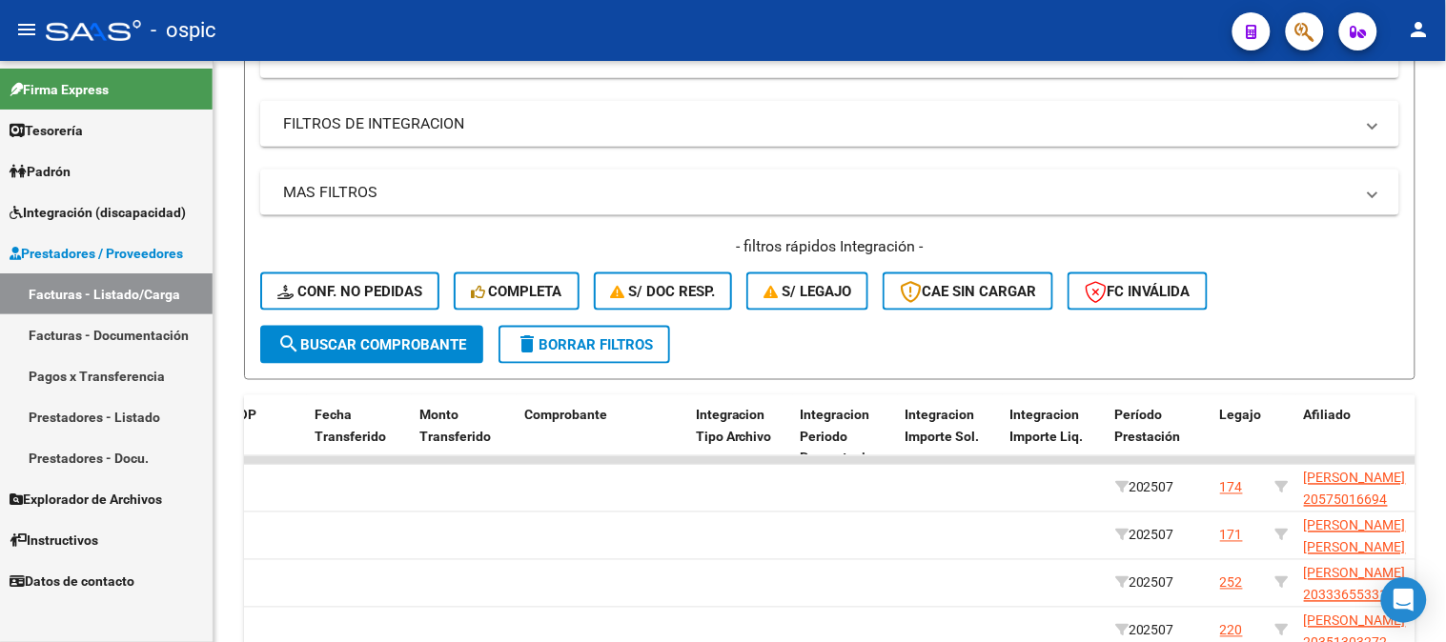
click at [226, 521] on div "Video tutorial PRESTADORES -> Listado de CPBTs Emitidos por Prestadores / Prove…" at bounding box center [829, 260] width 1232 height 1591
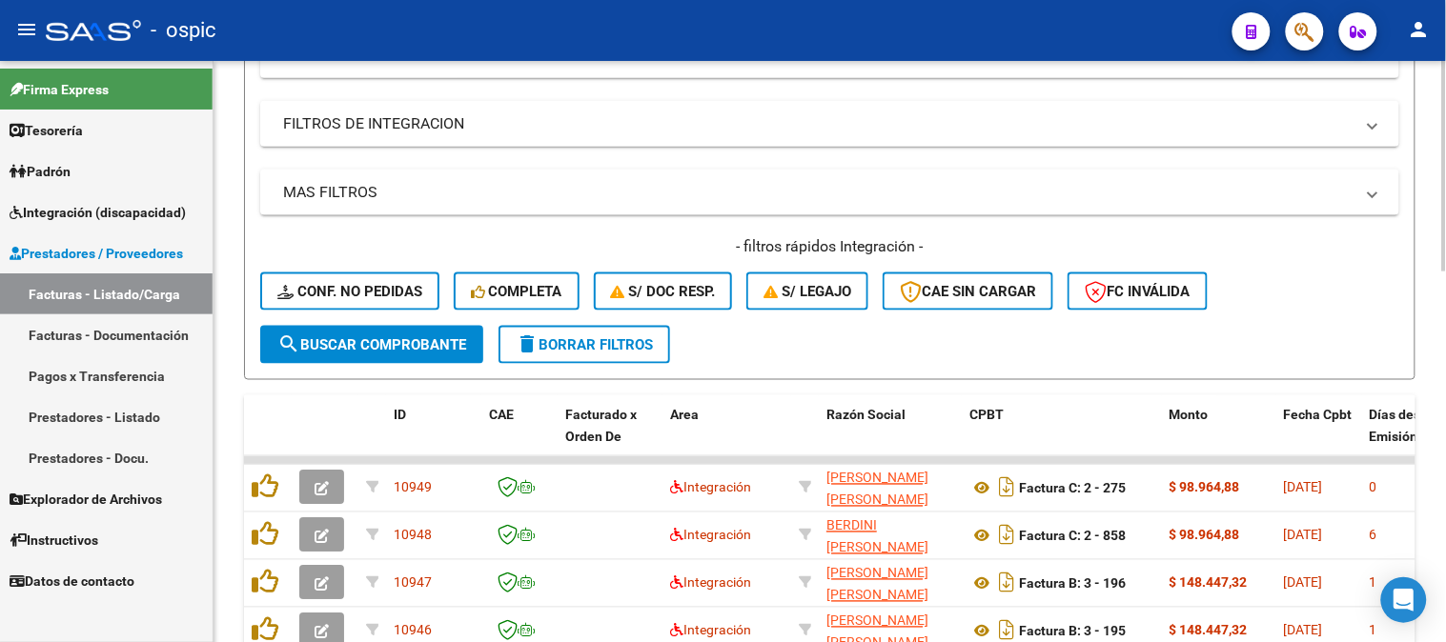
click at [591, 343] on span "delete Borrar Filtros" at bounding box center [584, 344] width 137 height 17
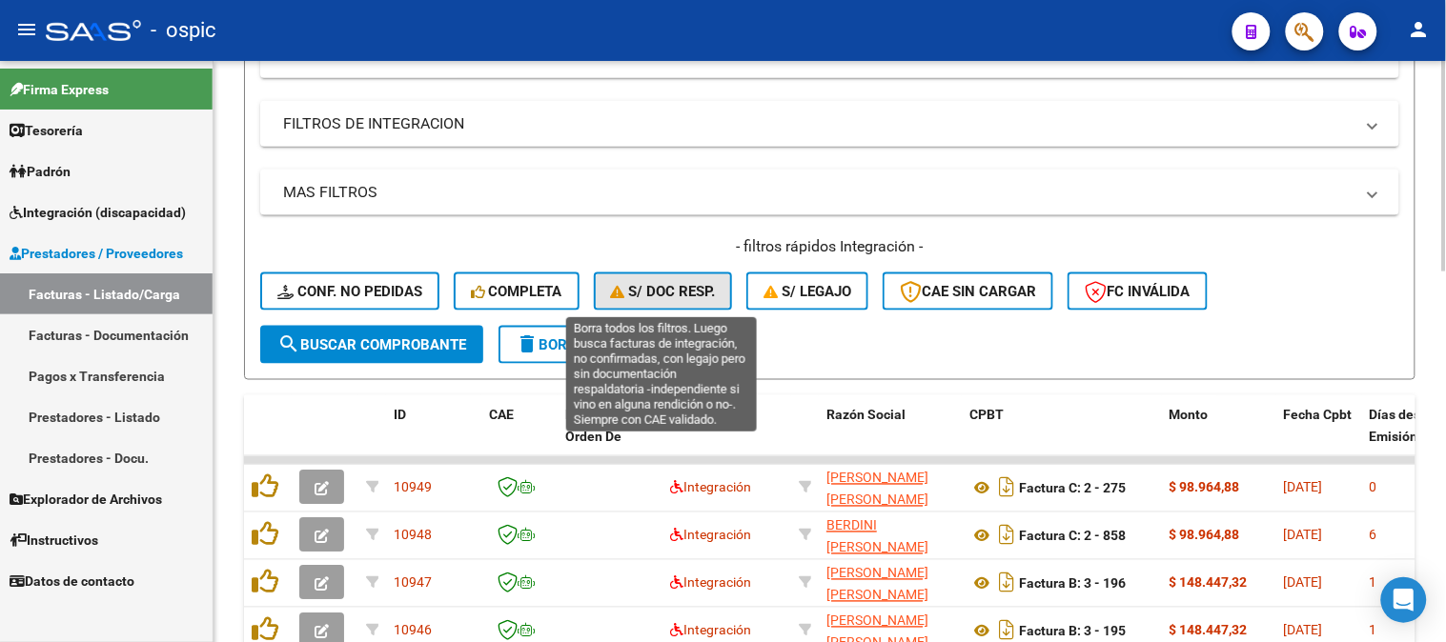
click at [660, 297] on span "S/ Doc Resp." at bounding box center [663, 291] width 105 height 17
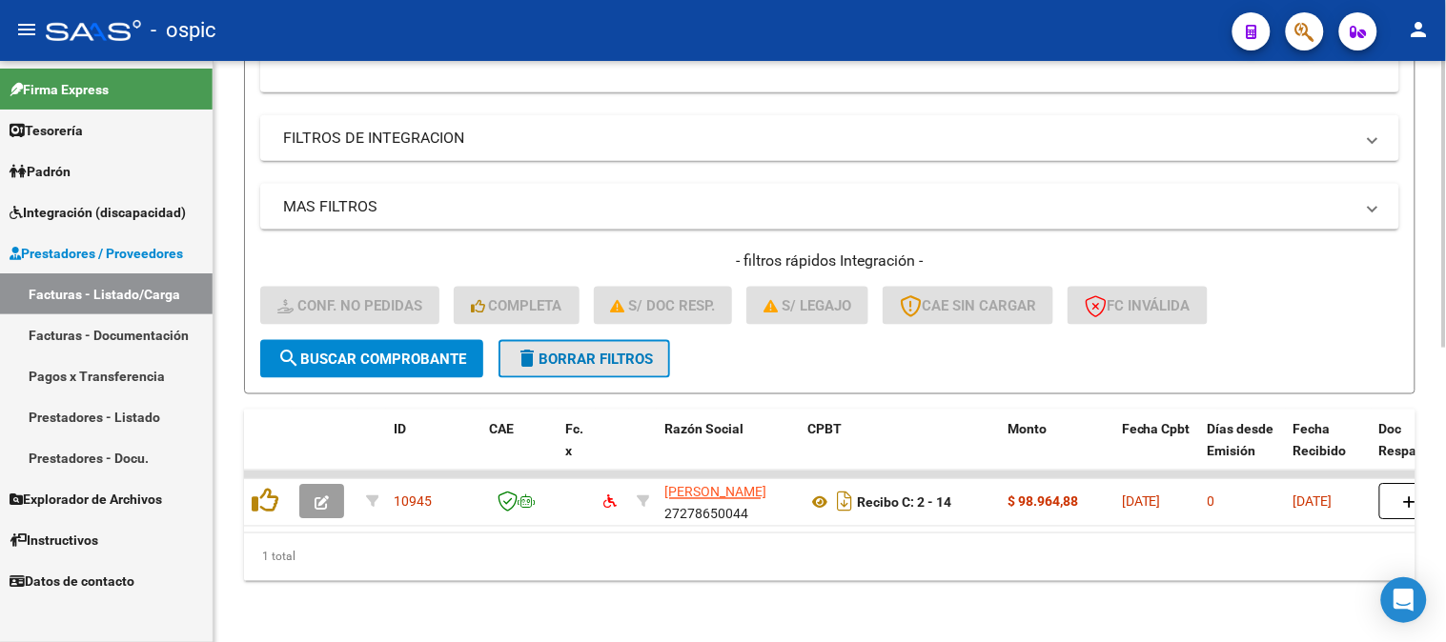
click at [636, 351] on span "delete Borrar Filtros" at bounding box center [584, 359] width 137 height 17
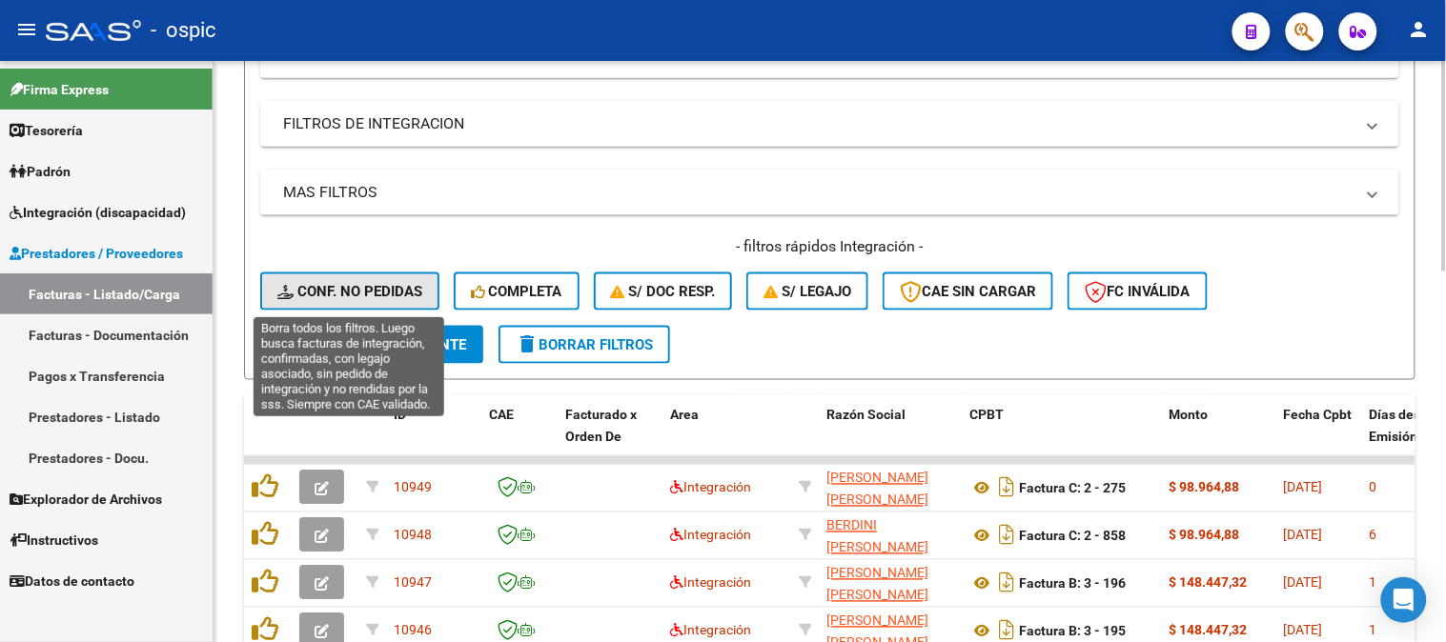
click at [386, 295] on span "Conf. no pedidas" at bounding box center [349, 291] width 145 height 17
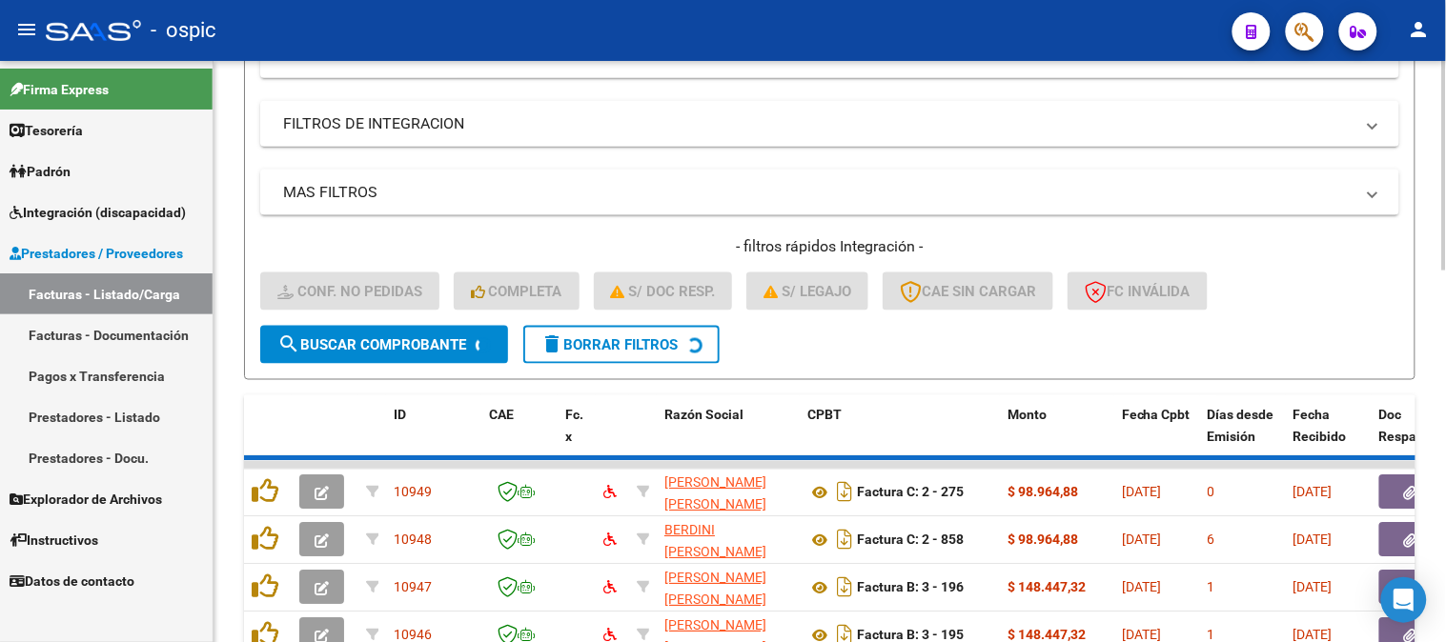
scroll to position [565, 0]
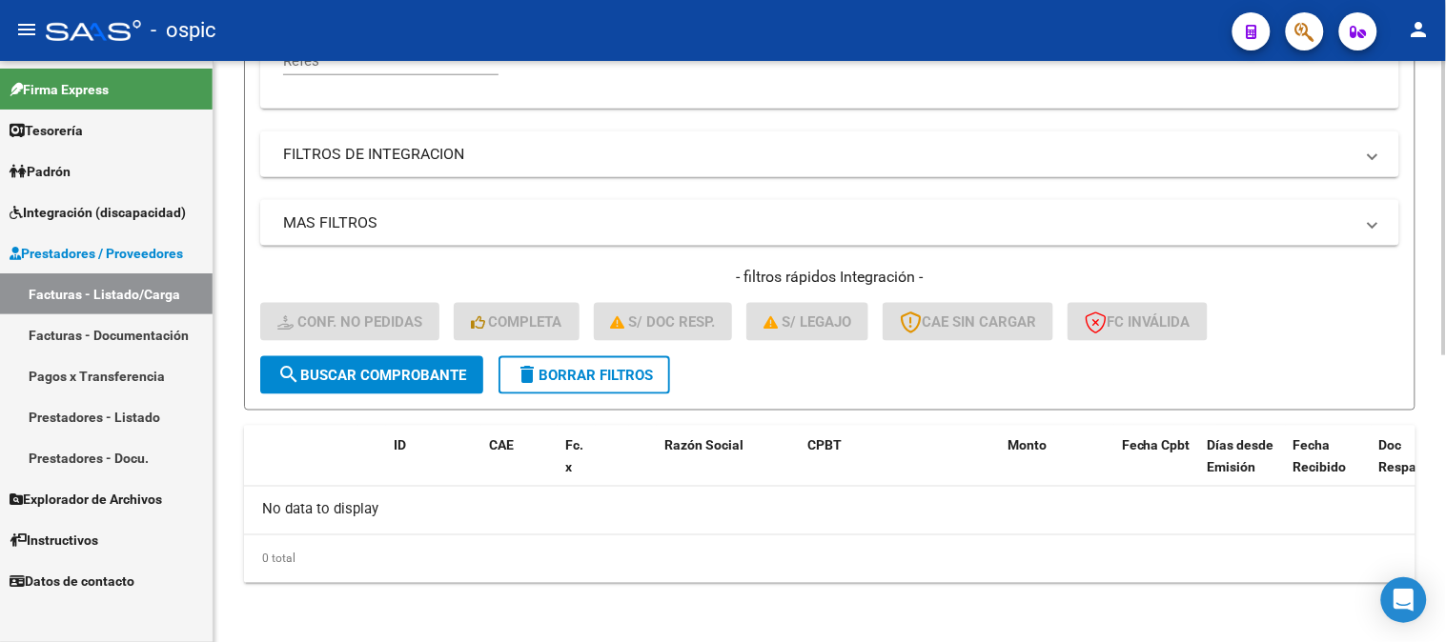
click at [615, 367] on span "delete Borrar Filtros" at bounding box center [584, 375] width 137 height 17
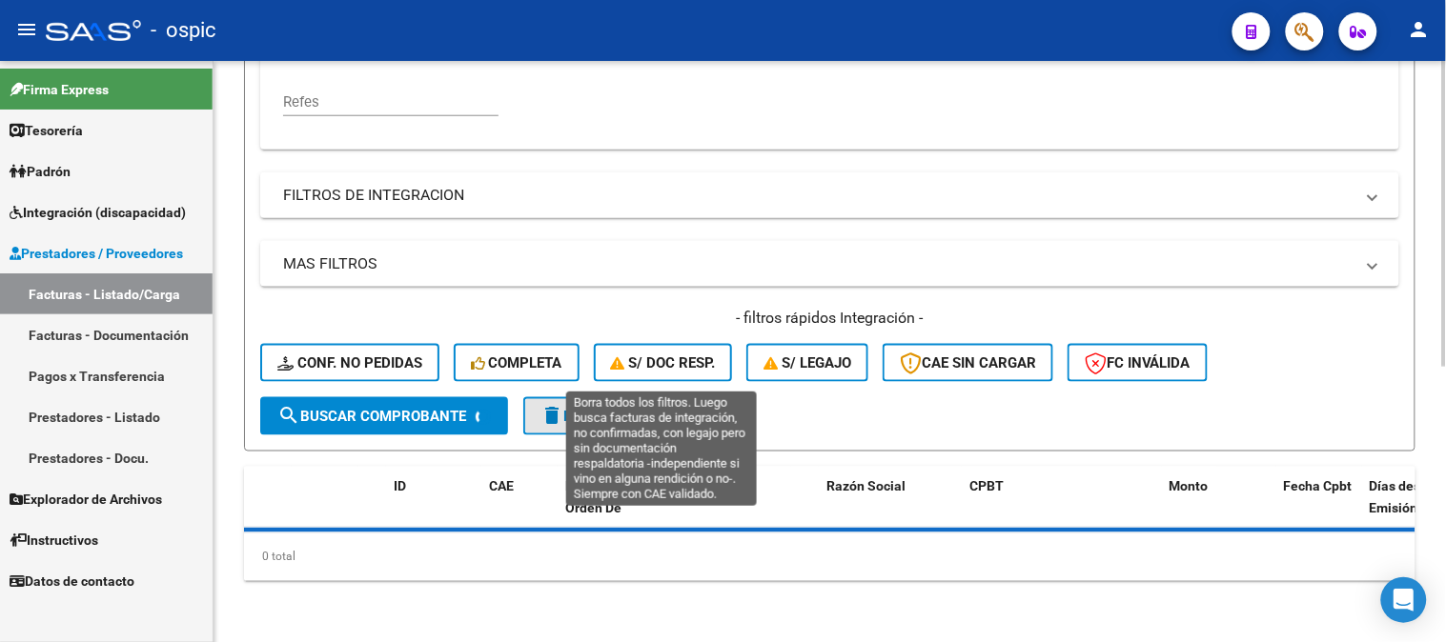
scroll to position [521, 0]
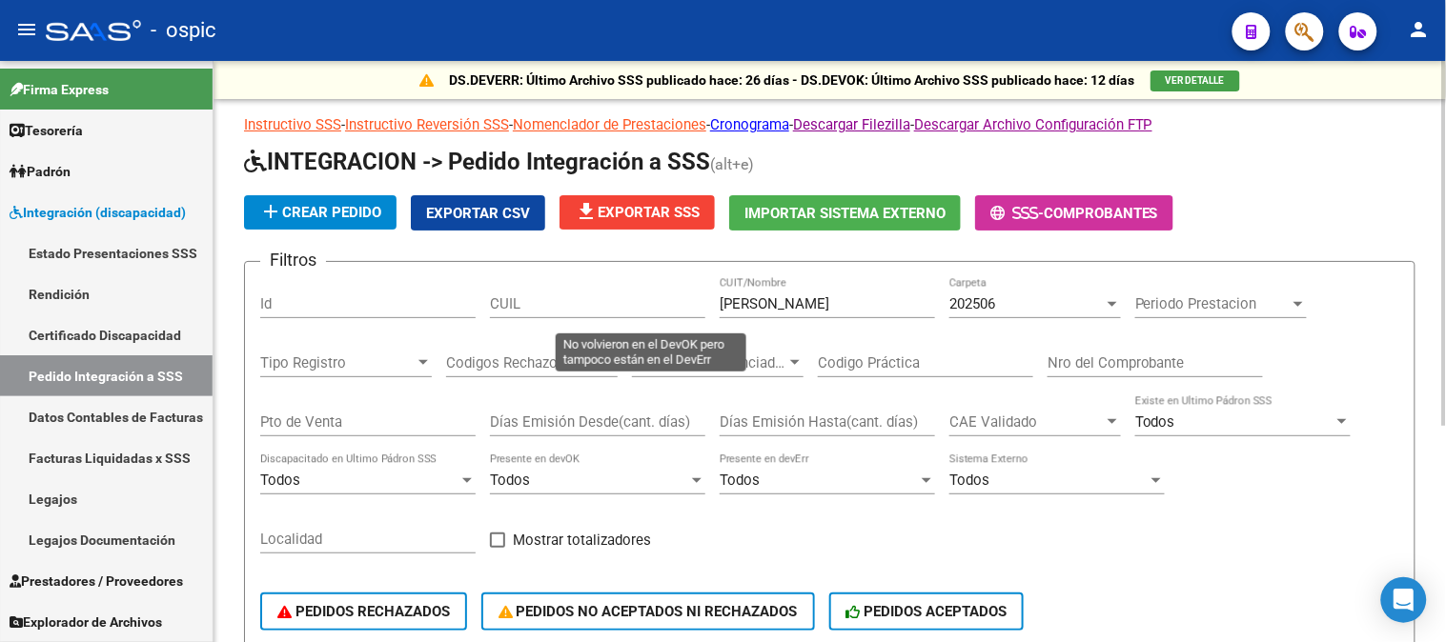
scroll to position [0, 675]
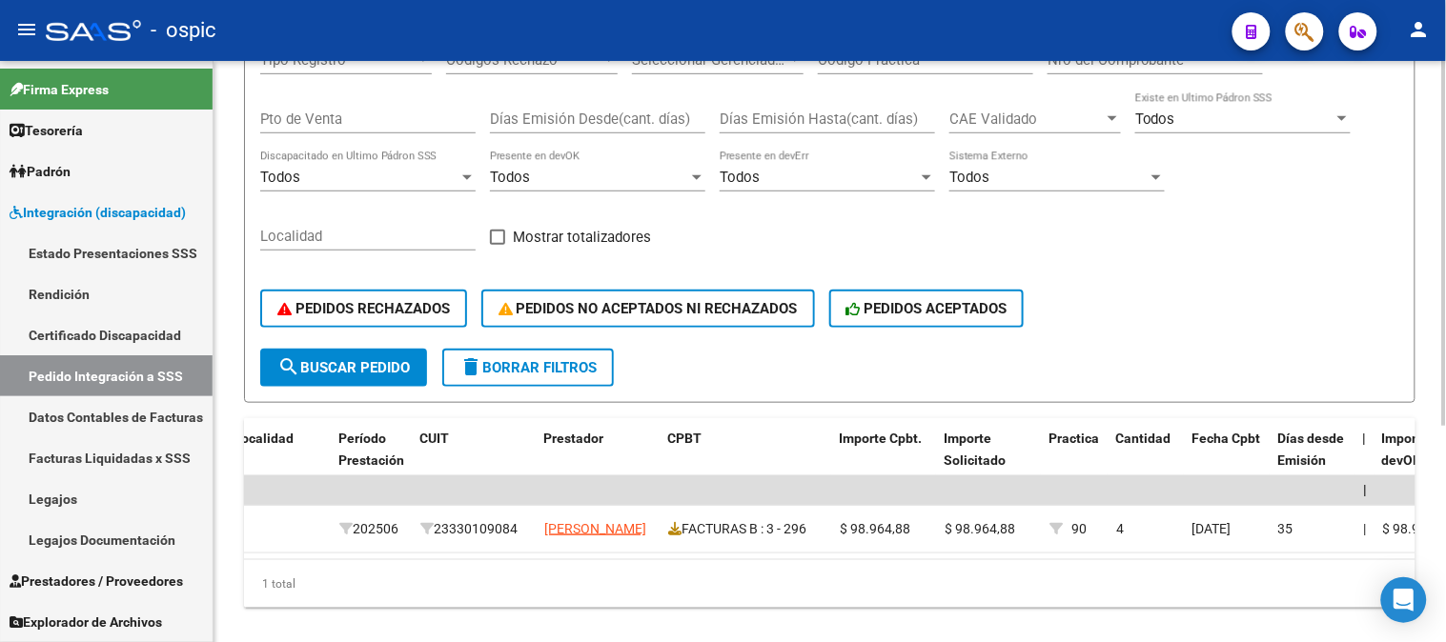
click at [558, 365] on span "delete Borrar Filtros" at bounding box center [527, 367] width 137 height 17
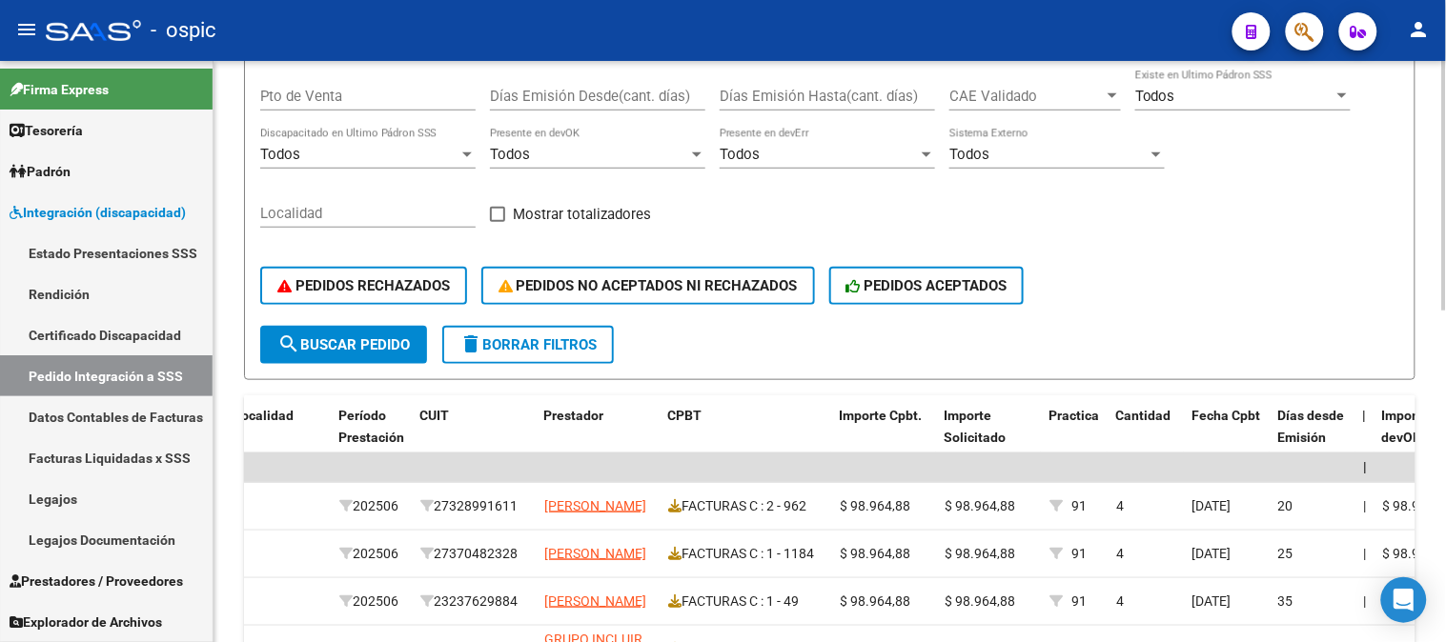
scroll to position [303, 0]
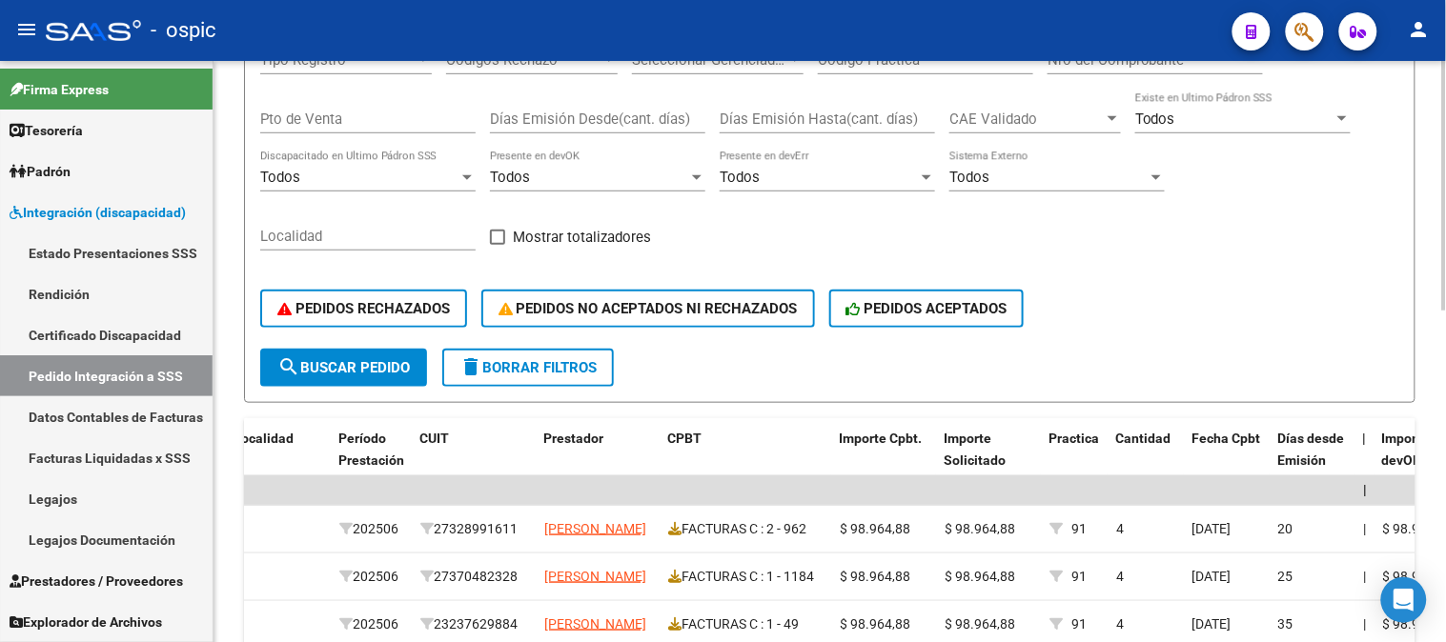
click at [572, 362] on span "delete Borrar Filtros" at bounding box center [527, 367] width 137 height 17
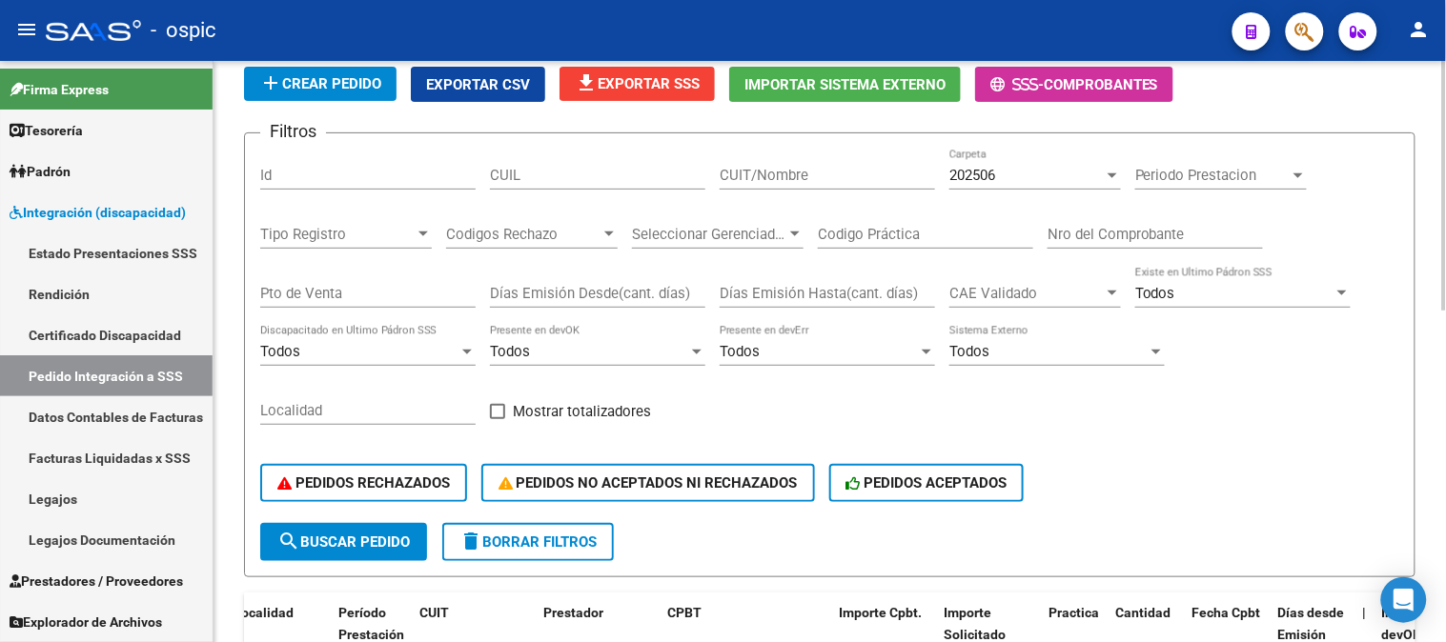
scroll to position [0, 0]
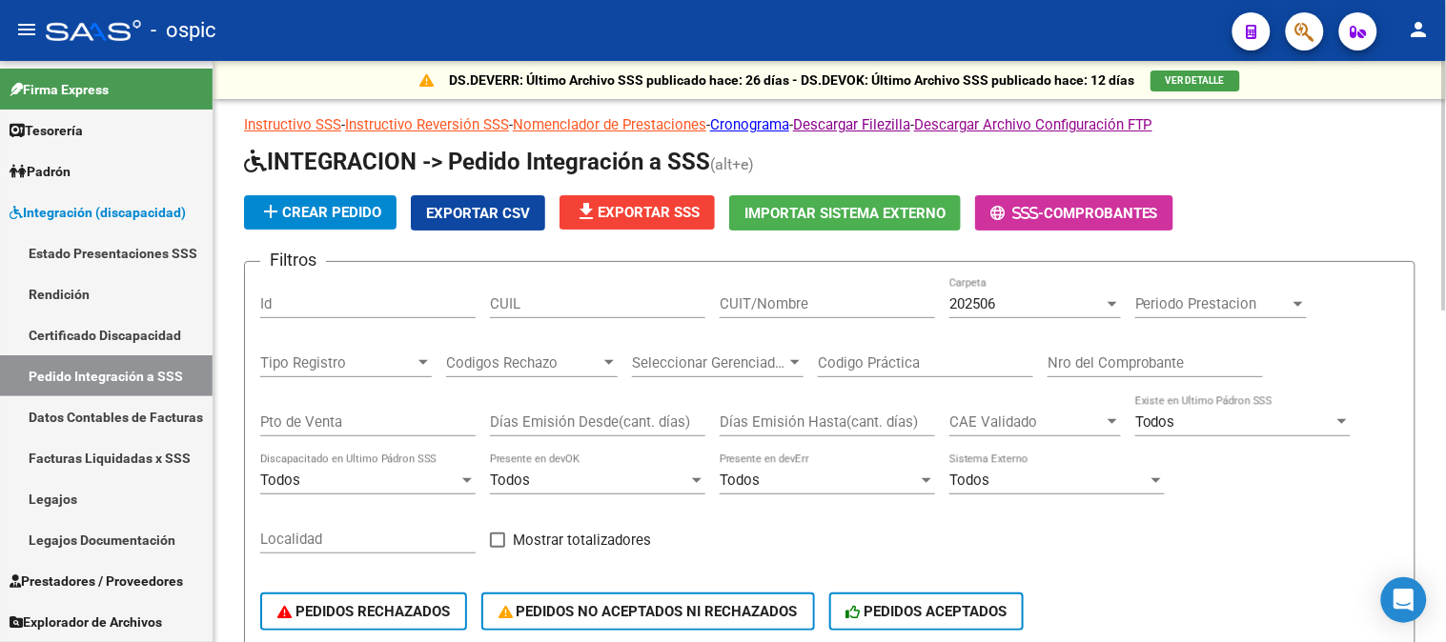
click at [1022, 301] on div "202506" at bounding box center [1026, 303] width 154 height 17
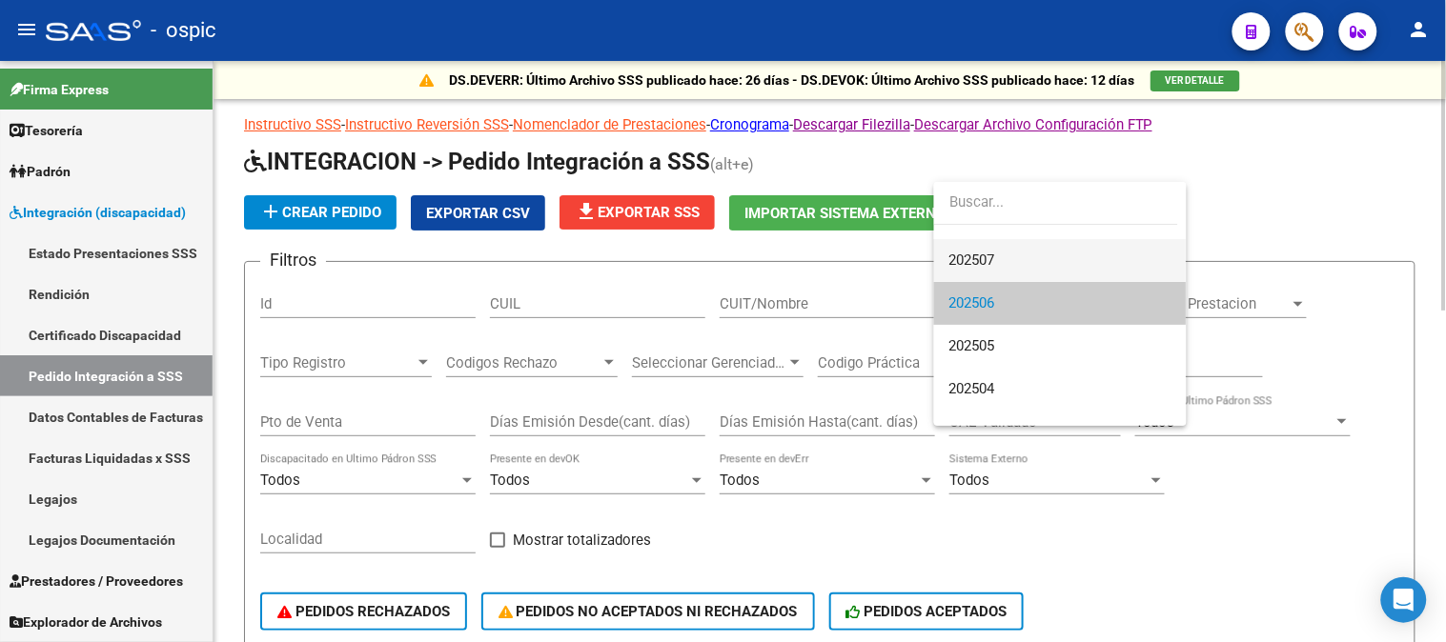
drag, startPoint x: 972, startPoint y: 254, endPoint x: 902, endPoint y: 272, distance: 71.6
click at [970, 255] on span "202507" at bounding box center [972, 260] width 46 height 17
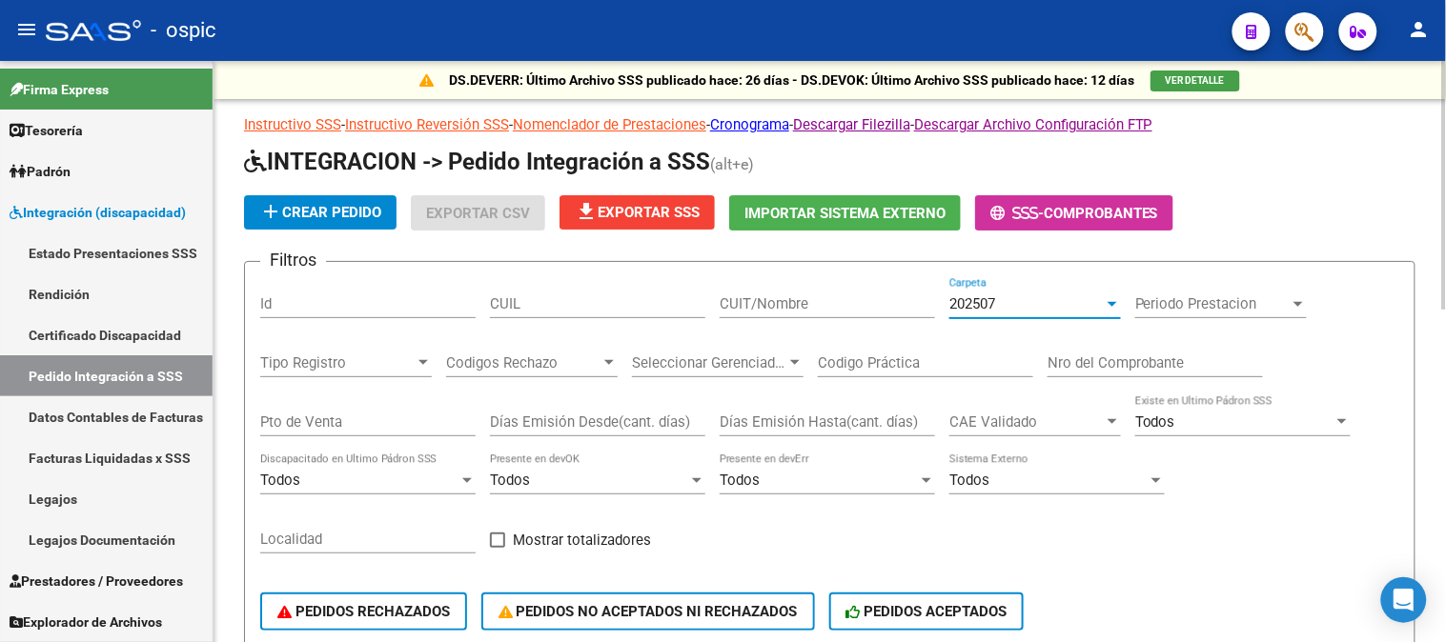
scroll to position [317, 0]
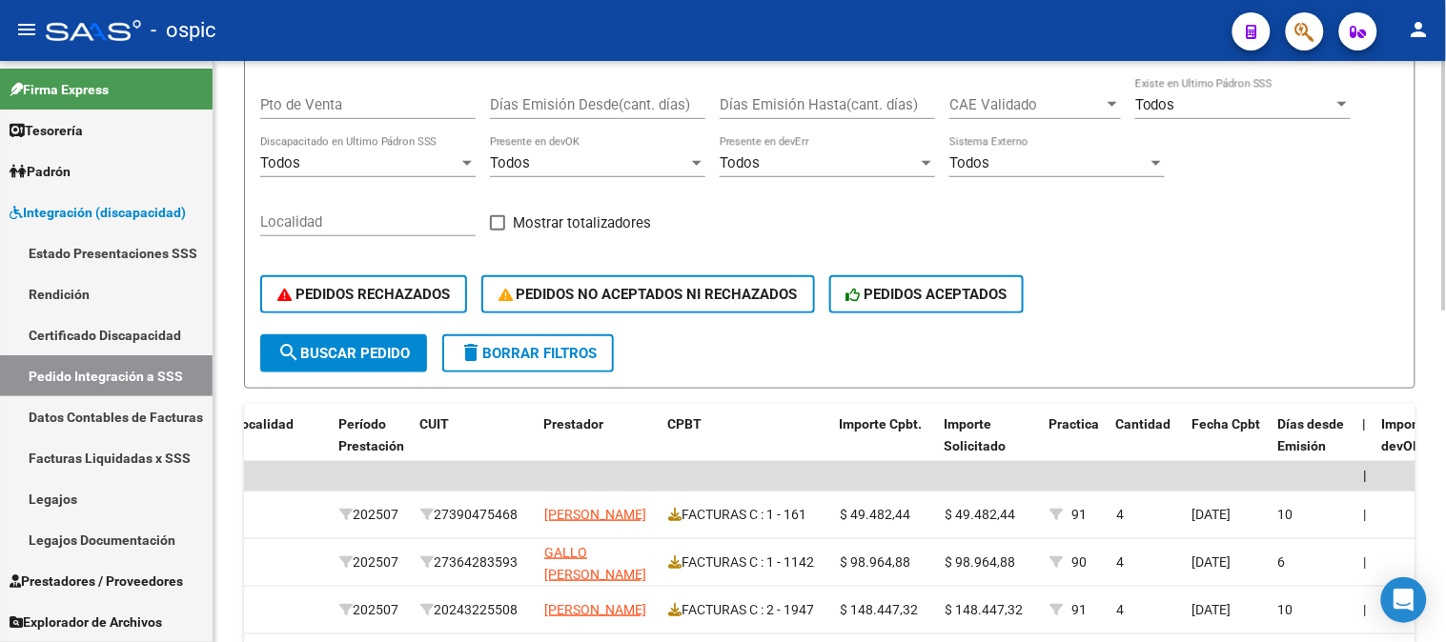
click at [362, 351] on span "search Buscar Pedido" at bounding box center [343, 353] width 132 height 17
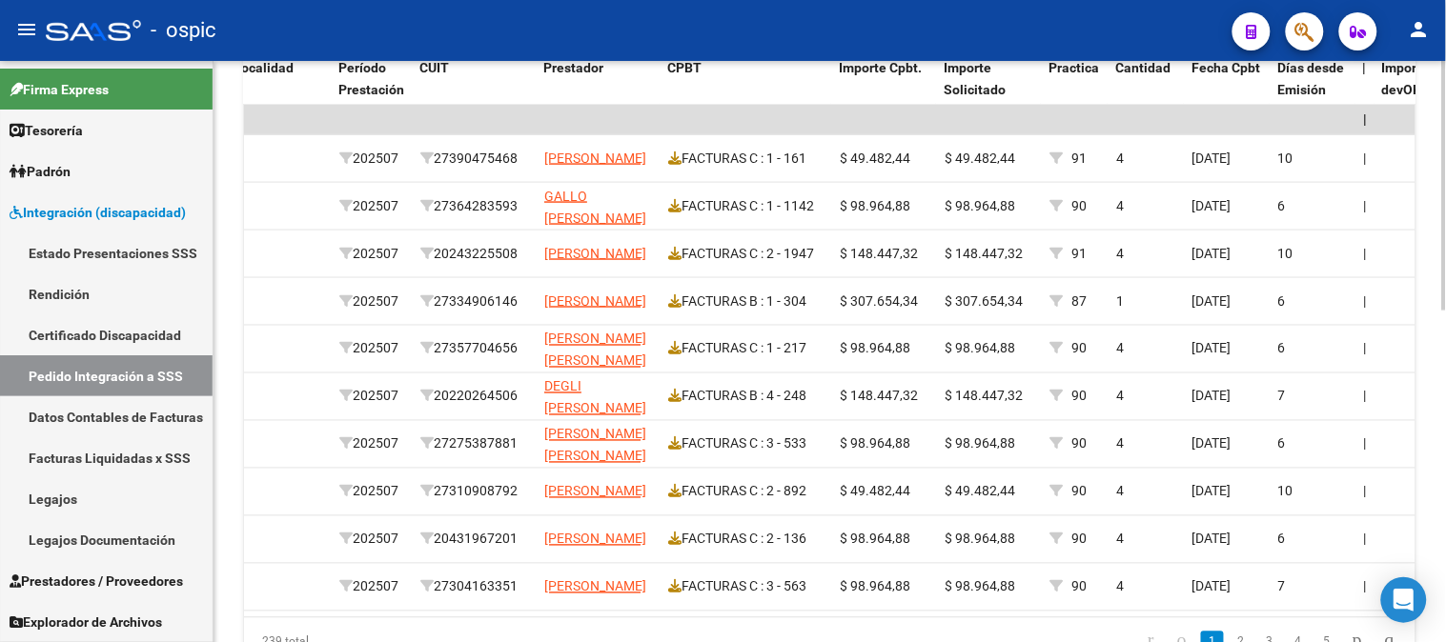
scroll to position [679, 0]
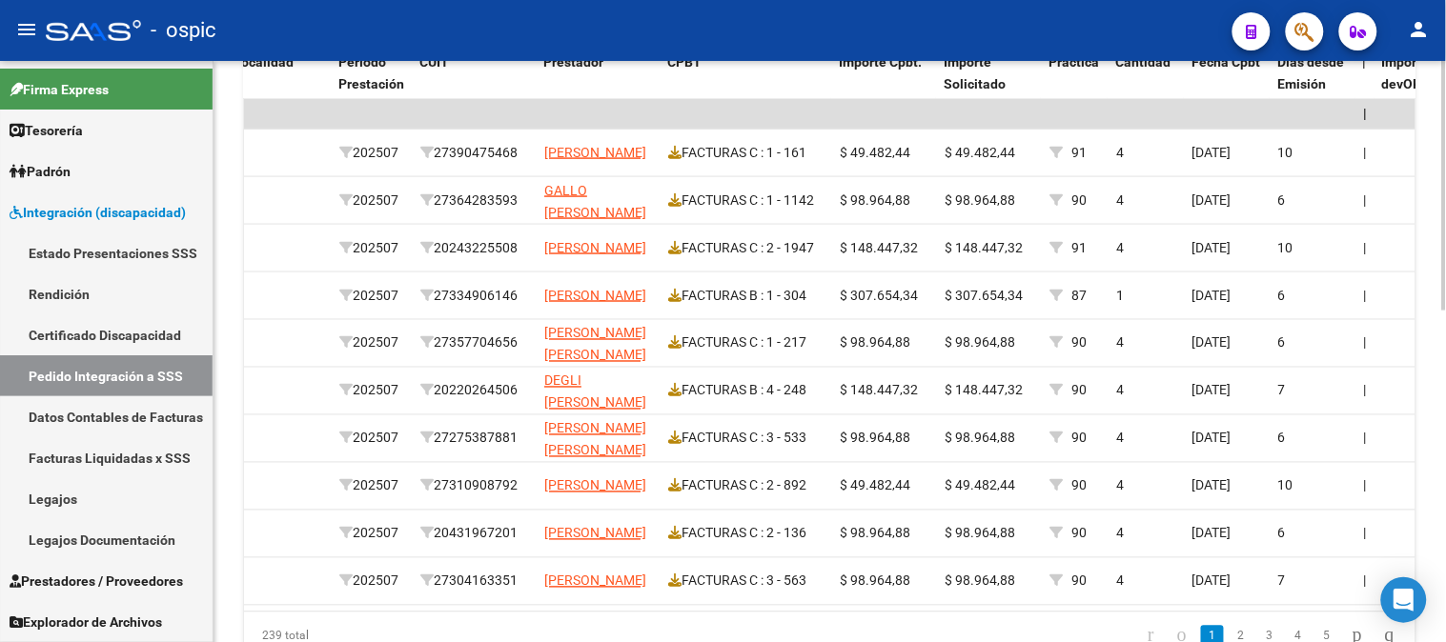
click at [1445, 363] on div at bounding box center [1444, 483] width 5 height 250
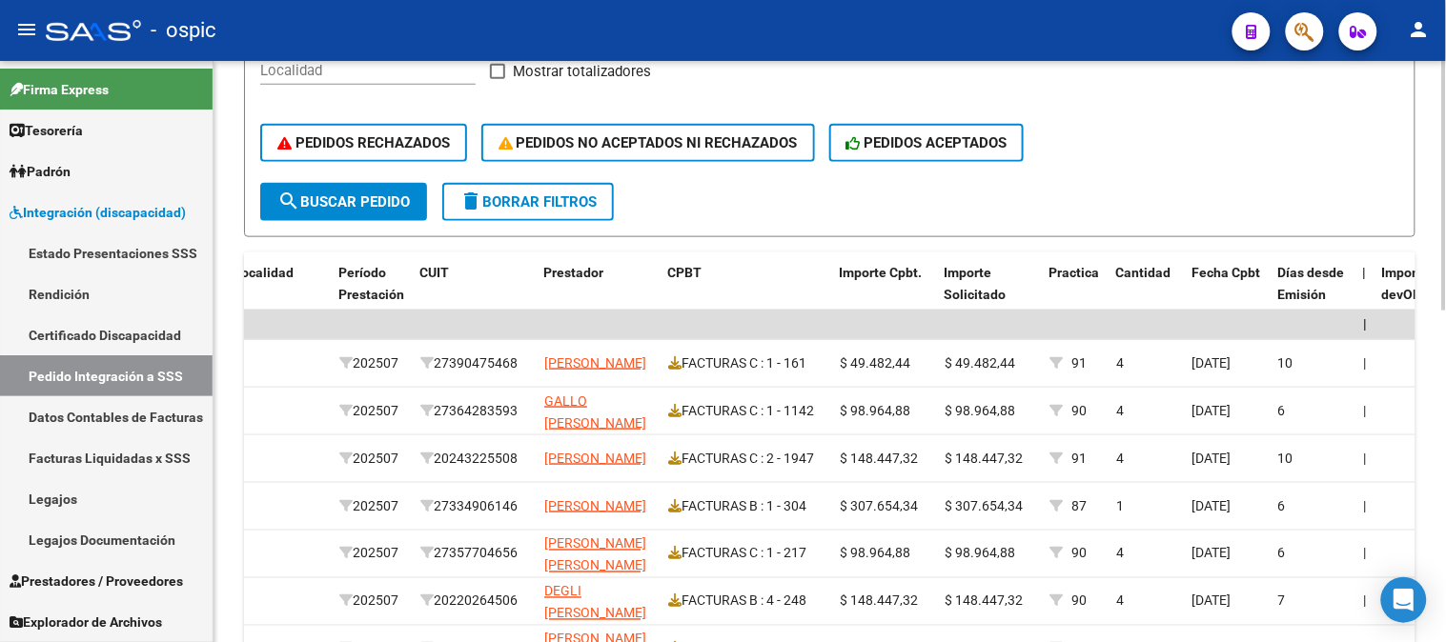
scroll to position [468, 0]
click at [545, 191] on button "delete Borrar Filtros" at bounding box center [528, 203] width 172 height 38
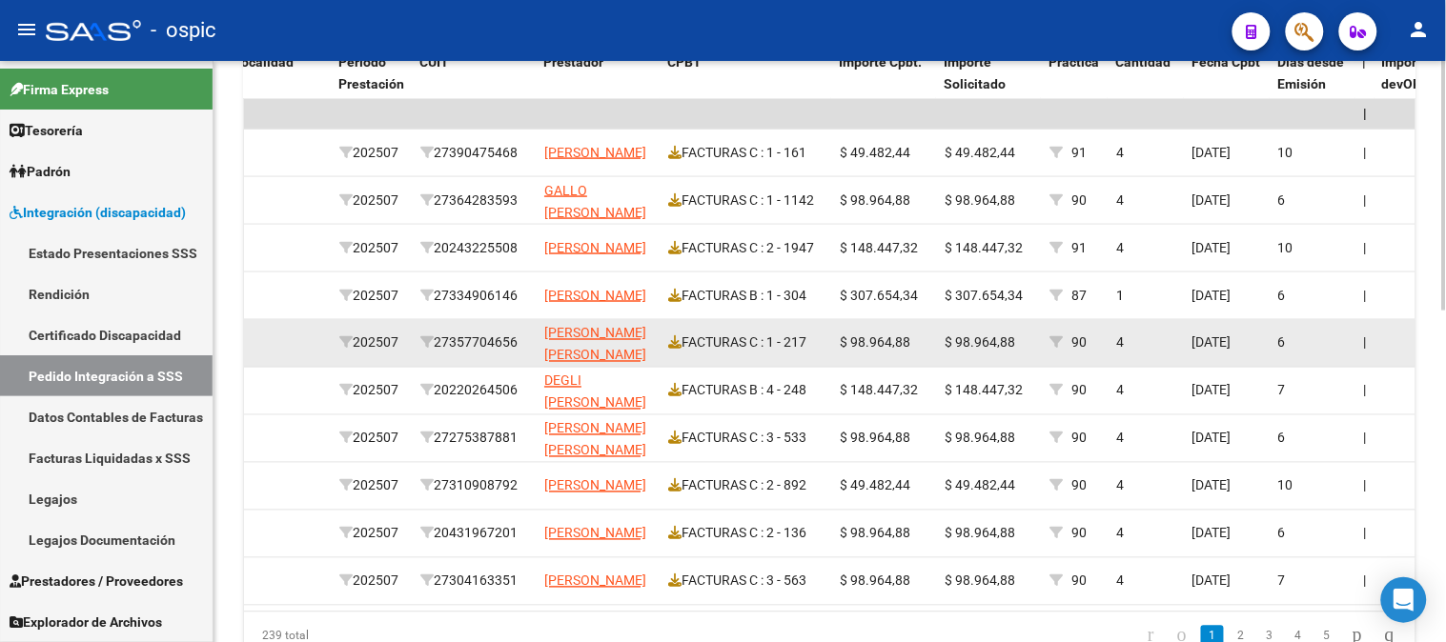
scroll to position [772, 0]
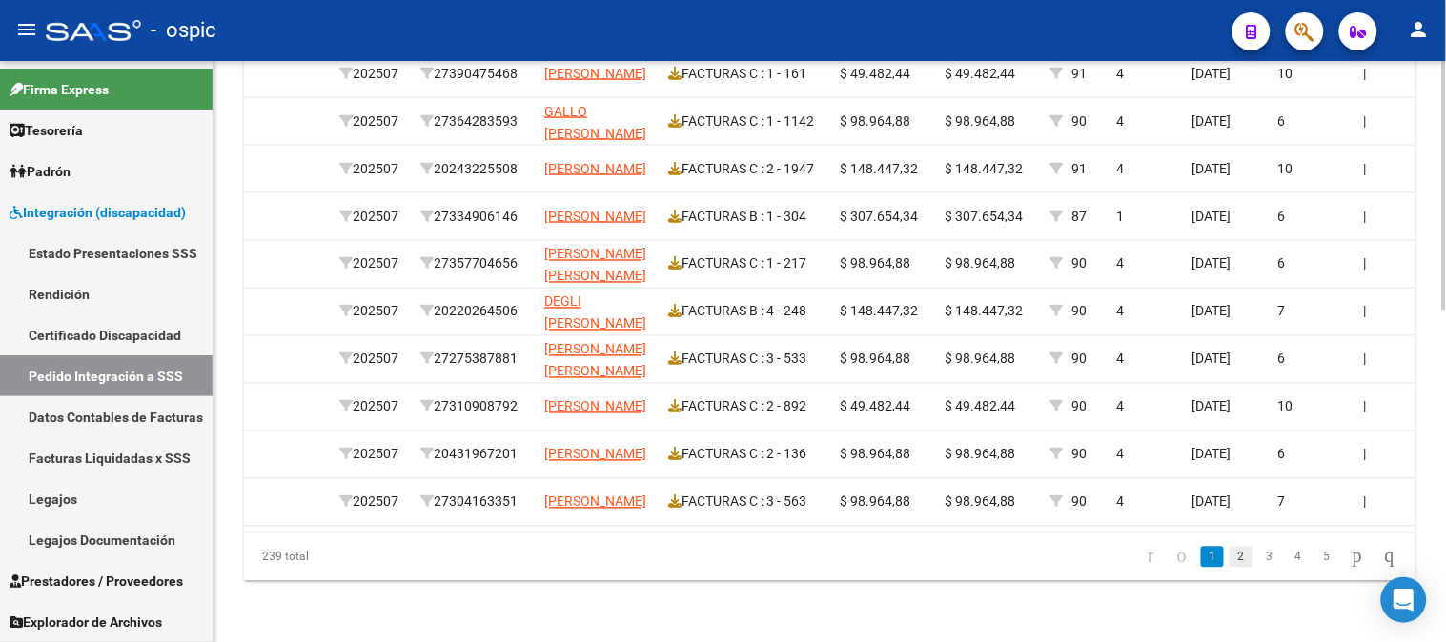
click at [1229, 549] on link "2" at bounding box center [1240, 557] width 23 height 21
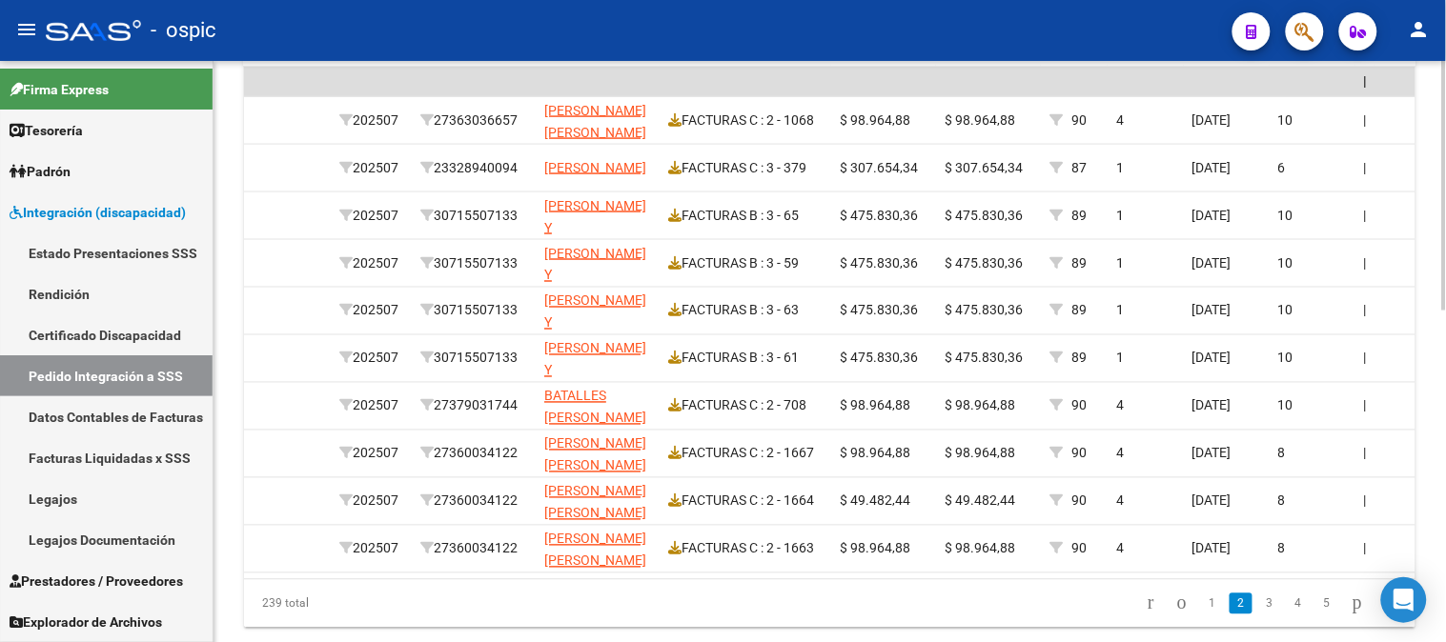
scroll to position [702, 0]
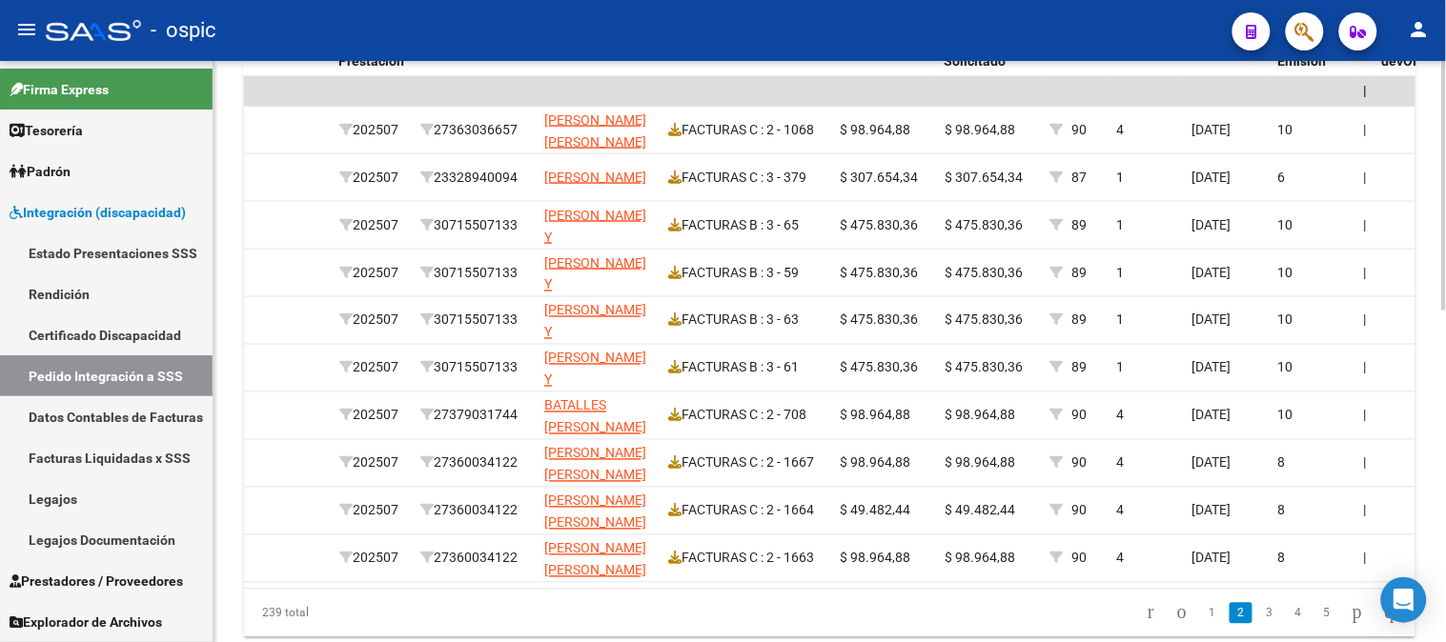
click at [1445, 501] on div at bounding box center [1444, 493] width 5 height 250
click at [1174, 622] on icon "go to previous page" at bounding box center [1181, 612] width 15 height 23
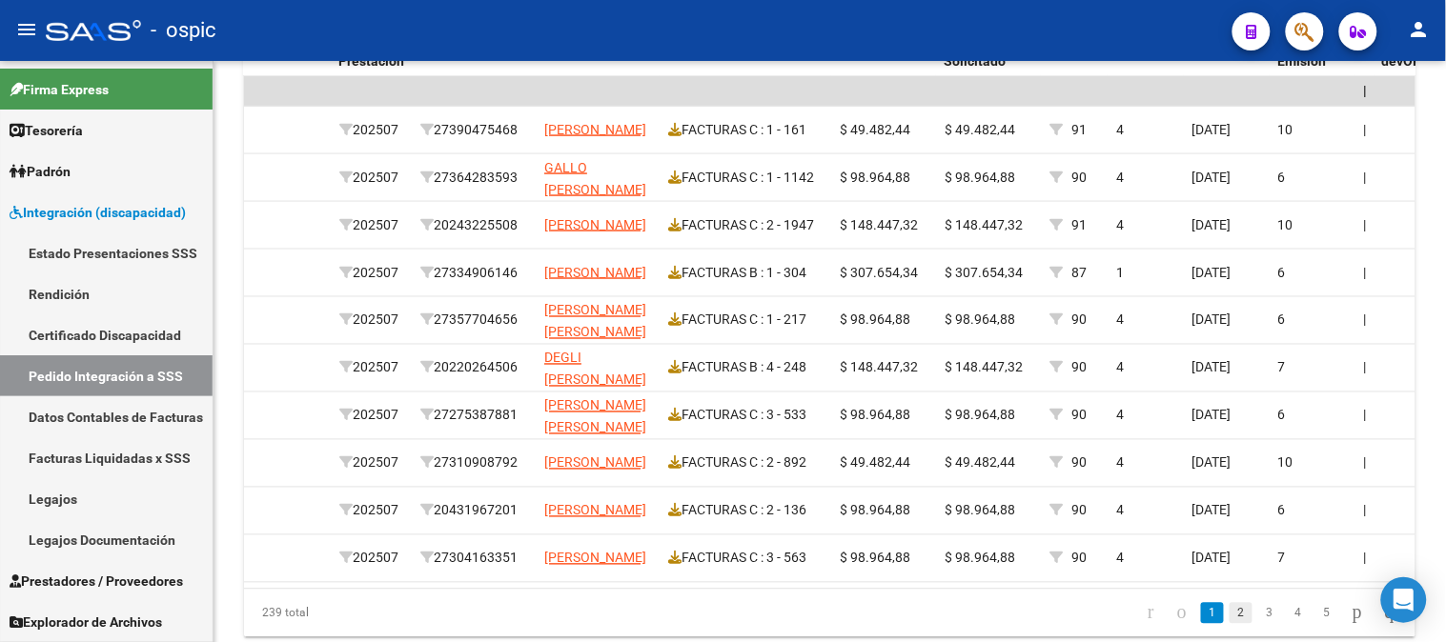
click at [1229, 622] on link "2" at bounding box center [1240, 613] width 23 height 21
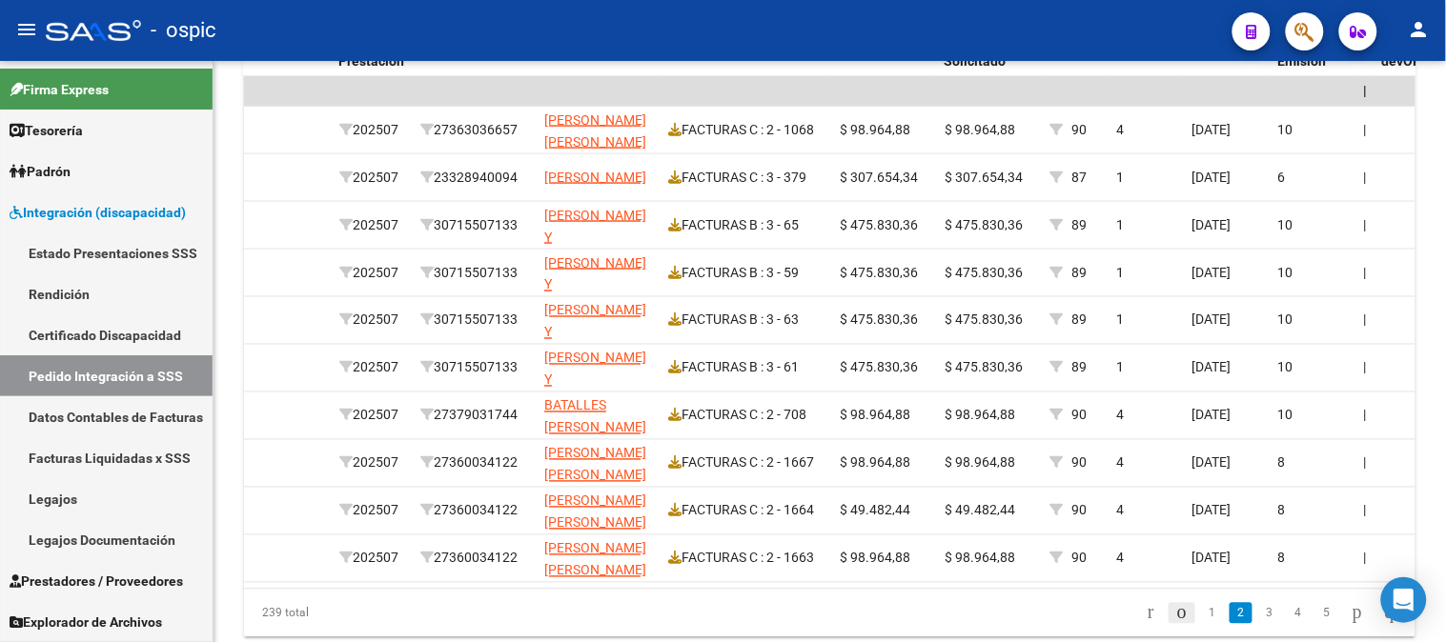
click at [1174, 624] on icon "go to previous page" at bounding box center [1181, 612] width 15 height 23
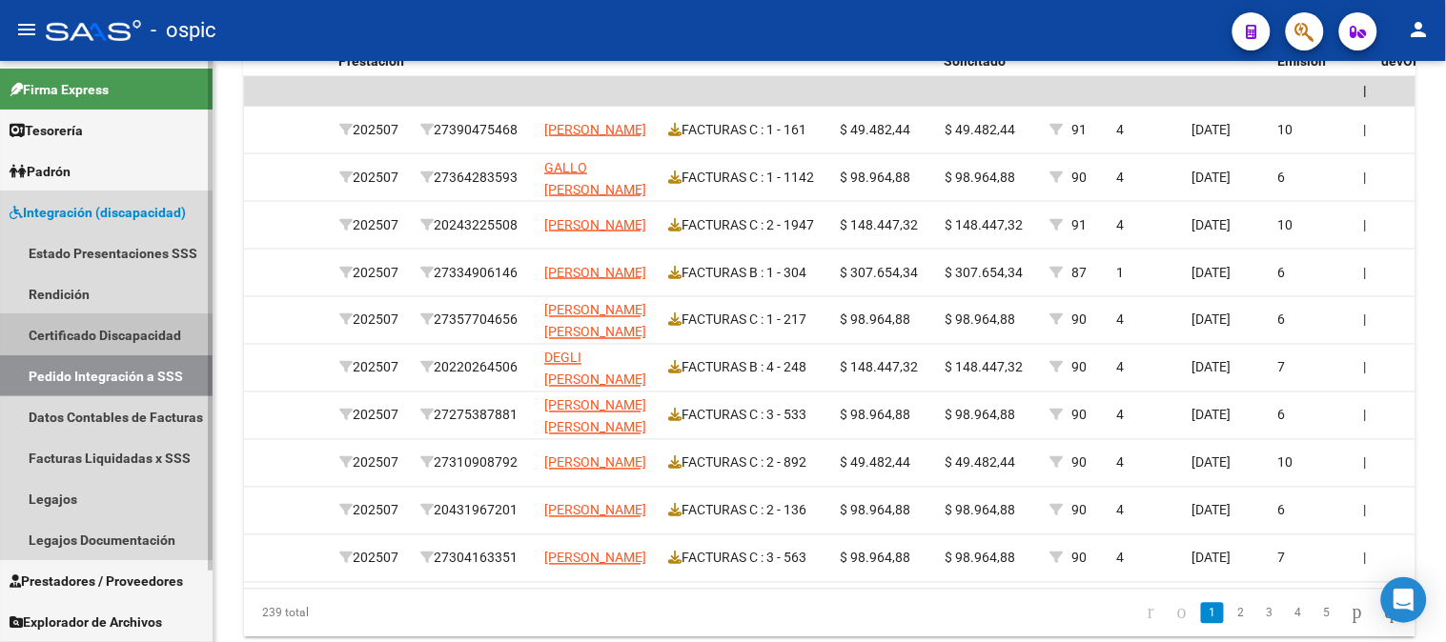
click at [74, 343] on link "Certificado Discapacidad" at bounding box center [106, 334] width 213 height 41
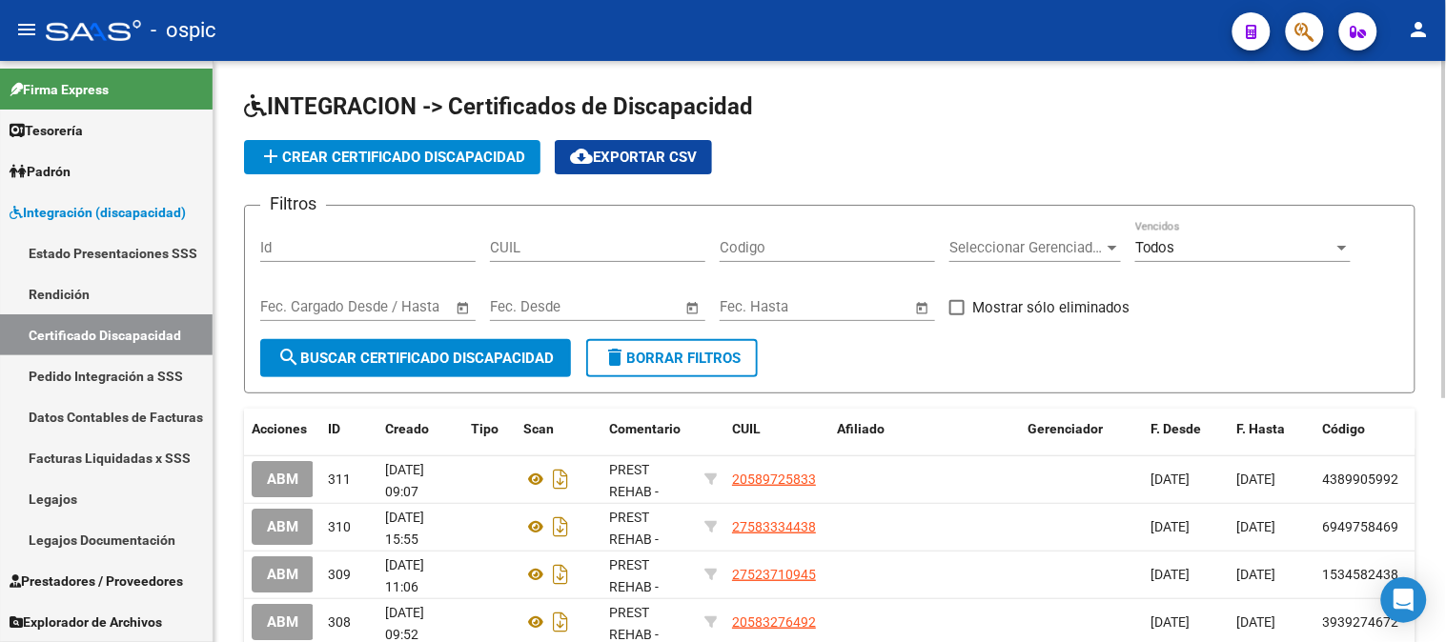
click at [416, 155] on span "add Crear Certificado Discapacidad" at bounding box center [392, 157] width 266 height 17
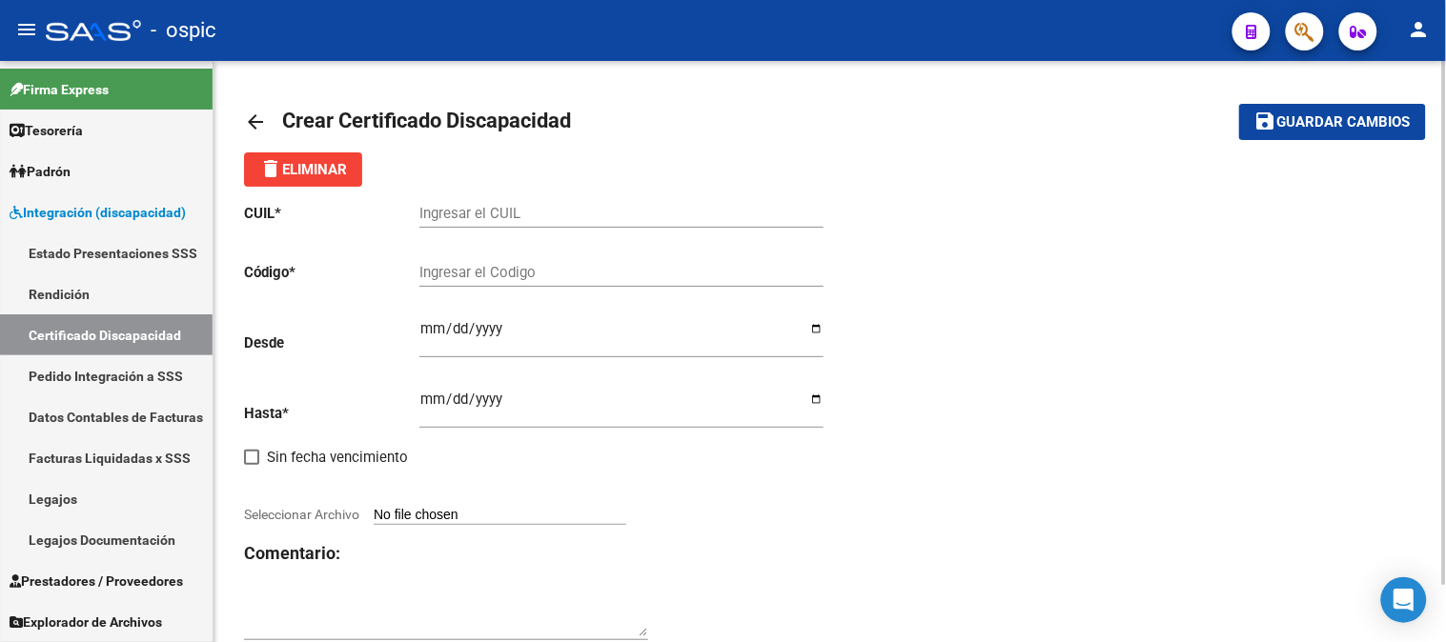
click at [546, 212] on input "Ingresar el CUIL" at bounding box center [621, 213] width 404 height 17
click at [467, 212] on input "Ingresar el CUIL" at bounding box center [621, 213] width 404 height 17
paste input "20-56867932-7"
type input "20-56867932-7"
click at [477, 277] on input "Ingresar el Codigo" at bounding box center [621, 272] width 404 height 17
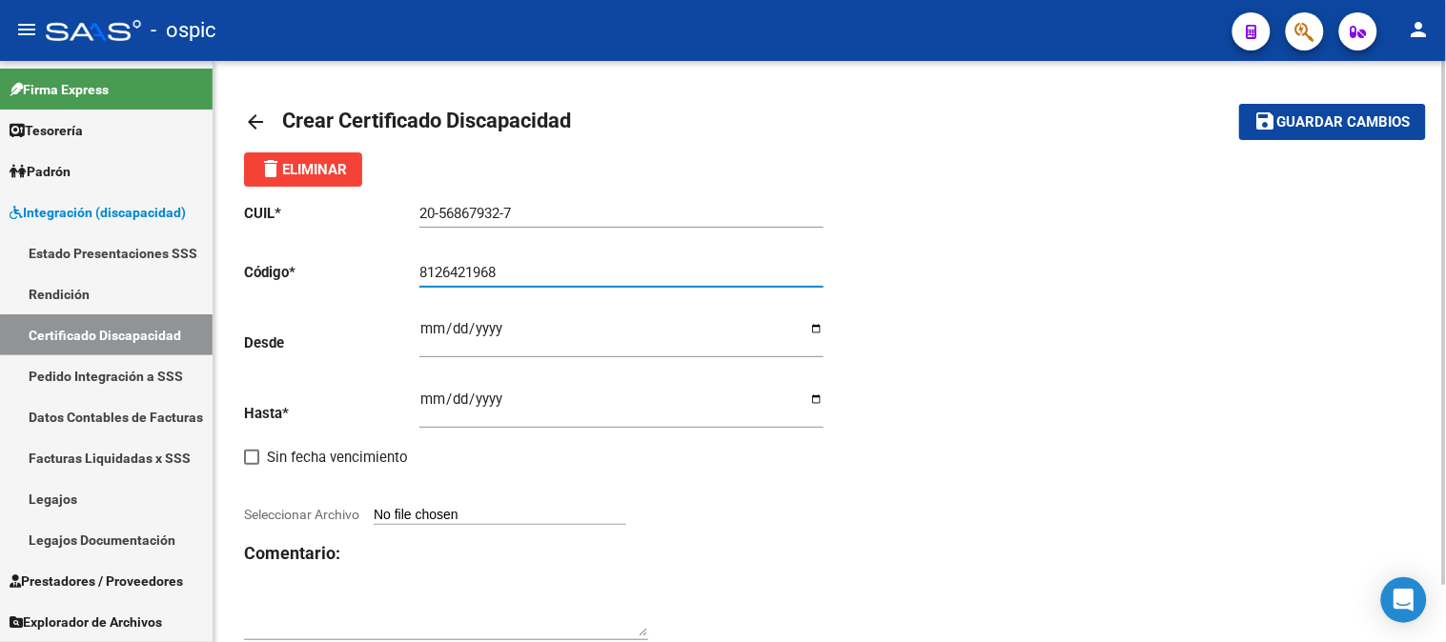
type input "8126421968"
drag, startPoint x: 424, startPoint y: 326, endPoint x: 422, endPoint y: 367, distance: 41.0
click at [424, 327] on input "Ingresar fec. Desde" at bounding box center [621, 336] width 404 height 30
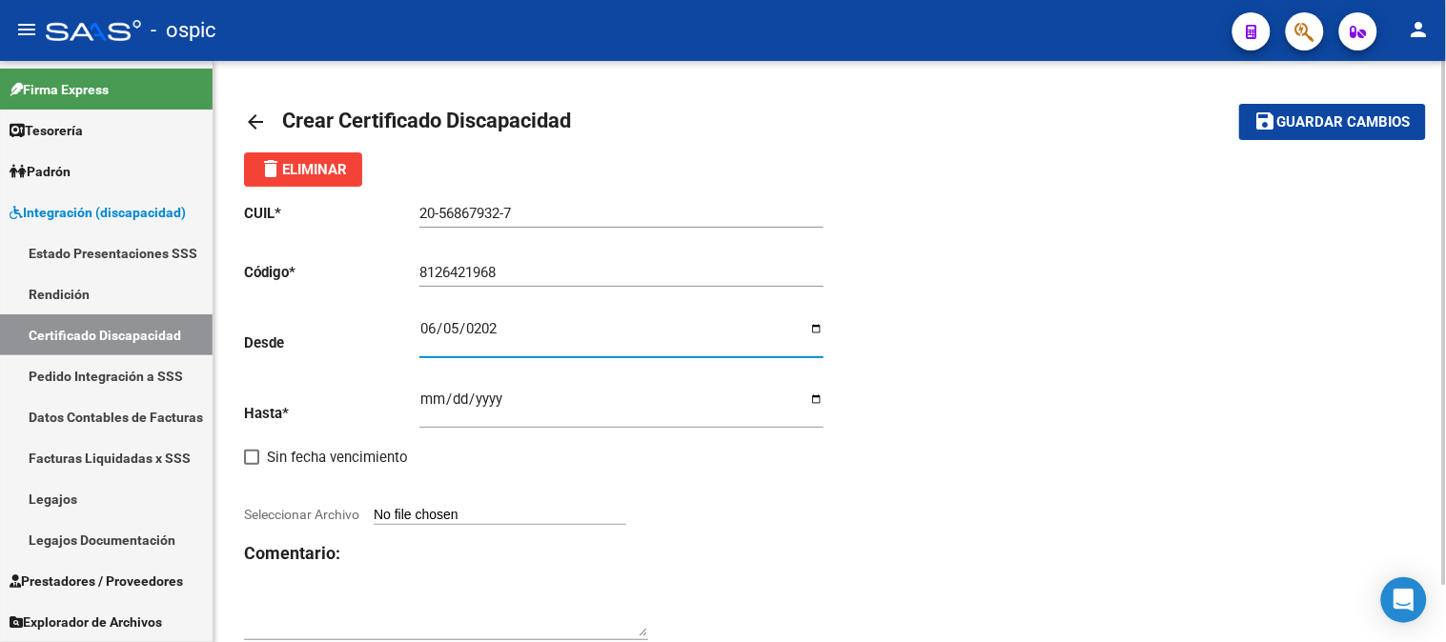
type input "2025-06-05"
click at [433, 403] on input "Ingresar fec. Hasta" at bounding box center [621, 407] width 404 height 30
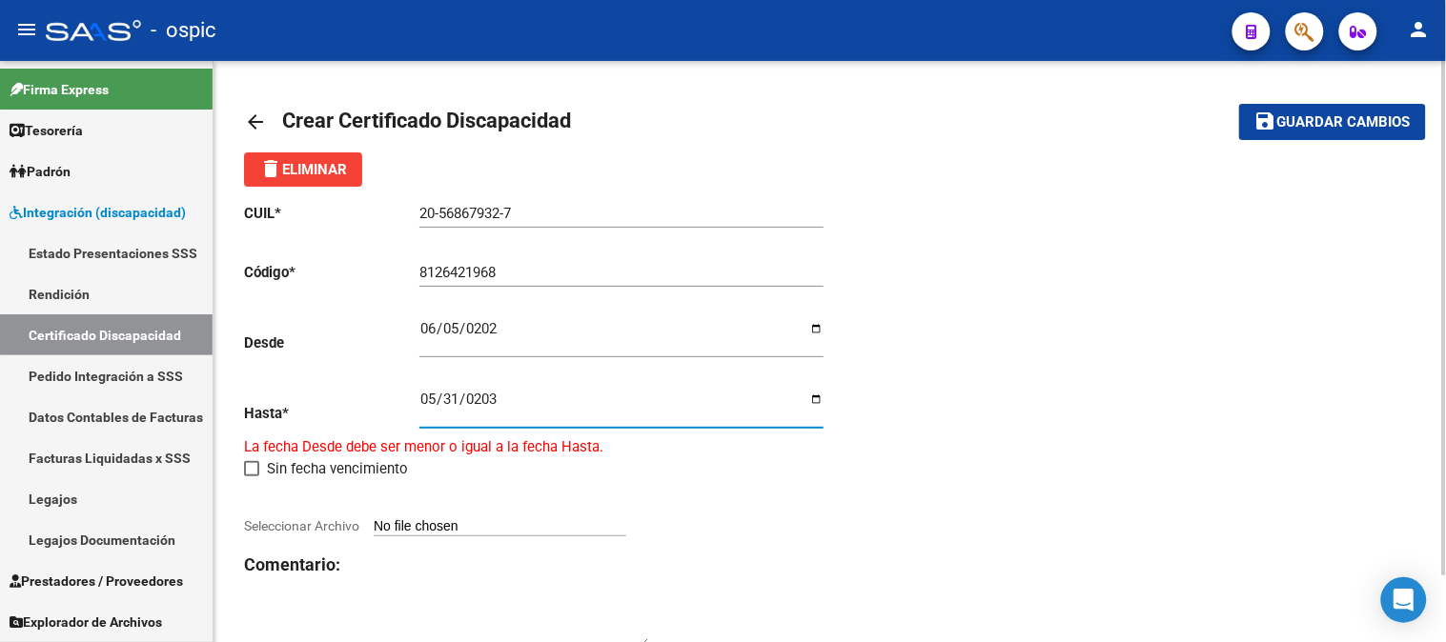
type input "[DATE]"
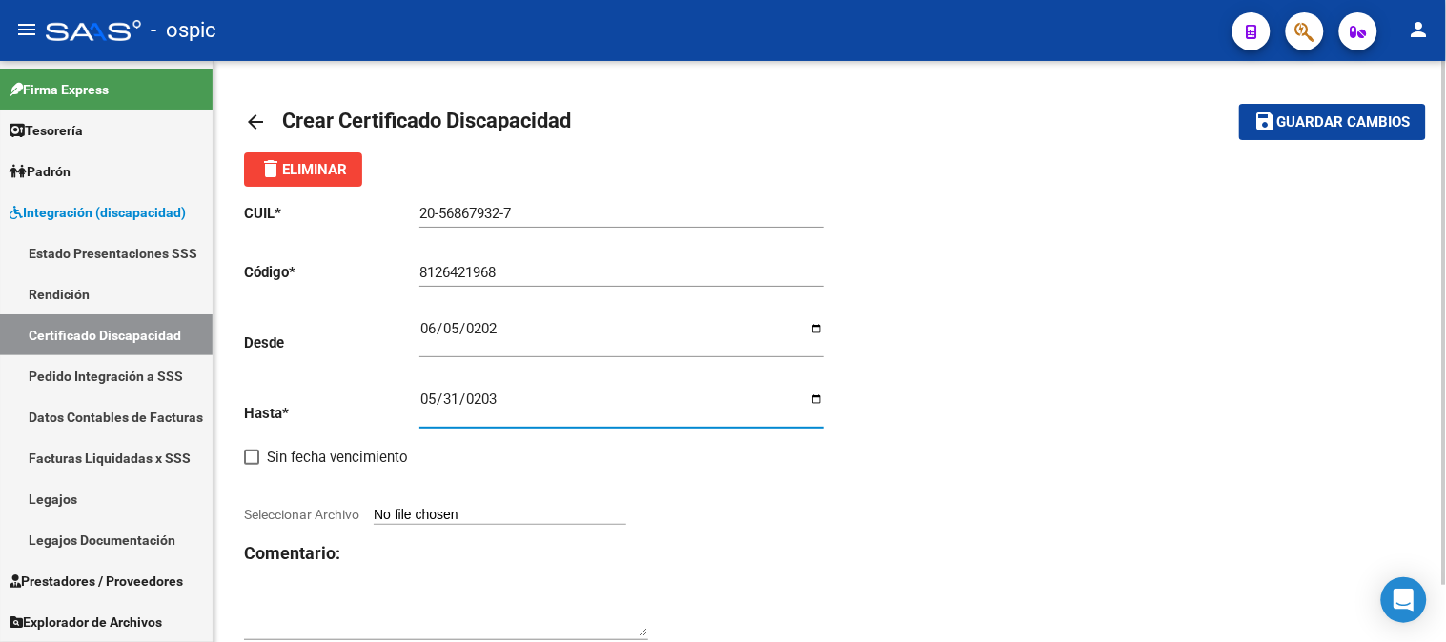
click at [497, 509] on input "Seleccionar Archivo" at bounding box center [500, 516] width 253 height 18
type input "C:\fakepath\ROMERO SANTINO CUD 2.pdf"
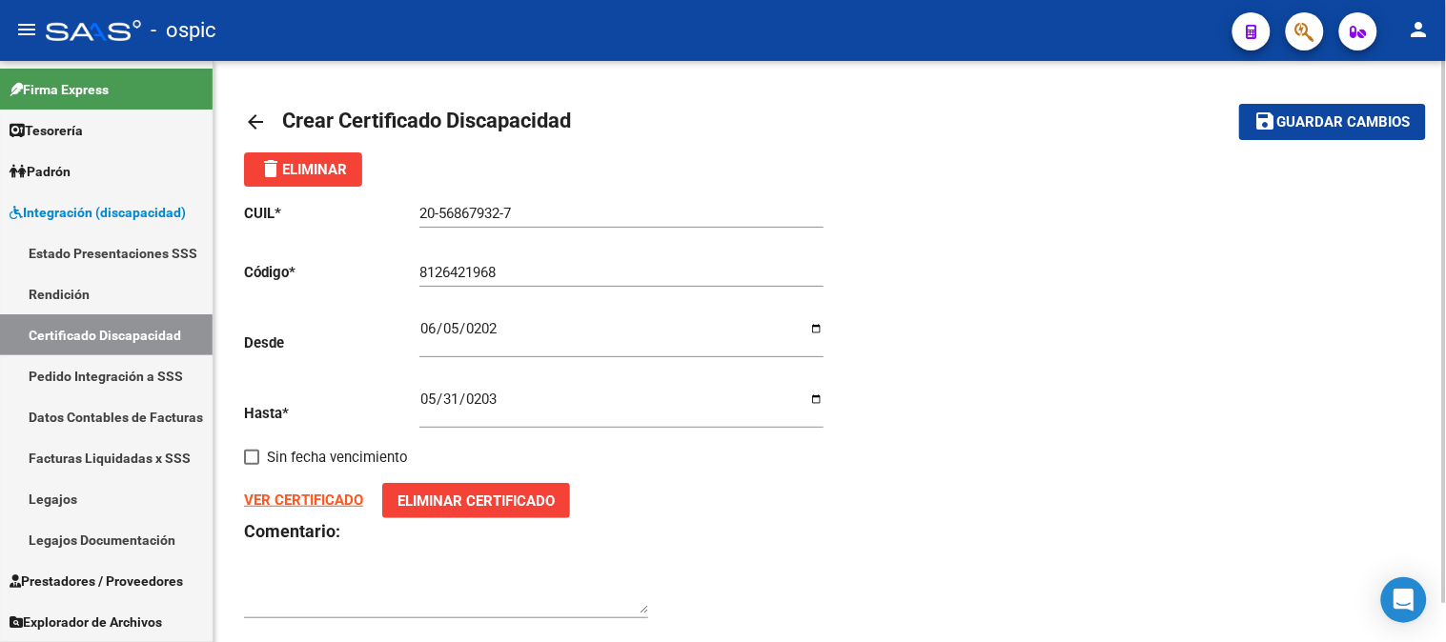
click at [395, 594] on textarea at bounding box center [446, 596] width 404 height 38
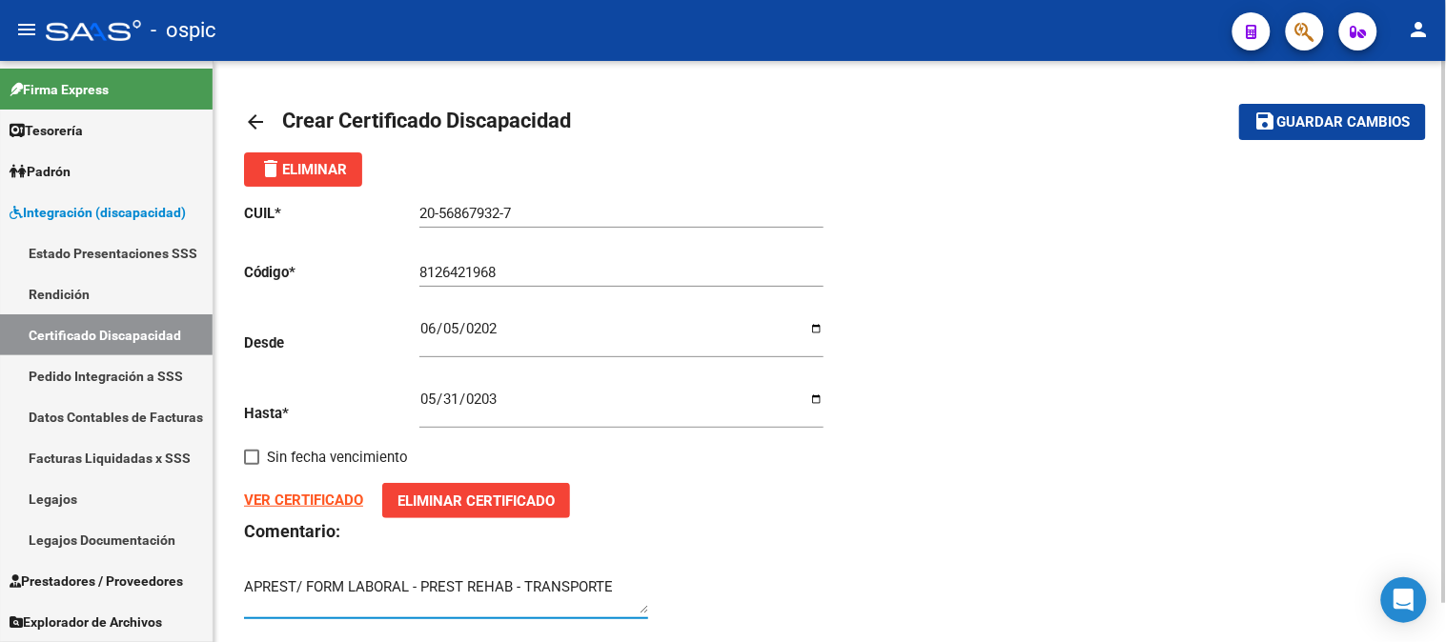
type textarea "APREST/ FORM LABORAL - PREST REHAB - TRANSPORTE"
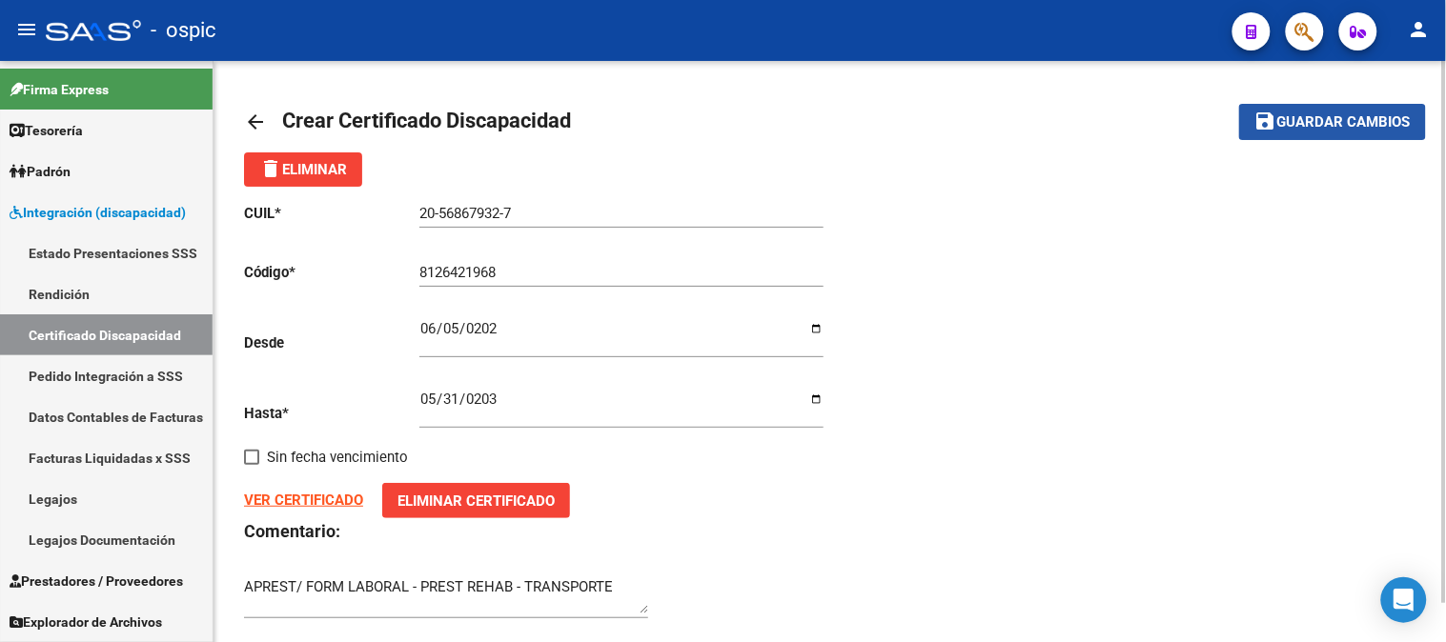
click at [1375, 115] on span "Guardar cambios" at bounding box center [1343, 122] width 133 height 17
click at [280, 162] on mat-icon "delete" at bounding box center [270, 168] width 23 height 23
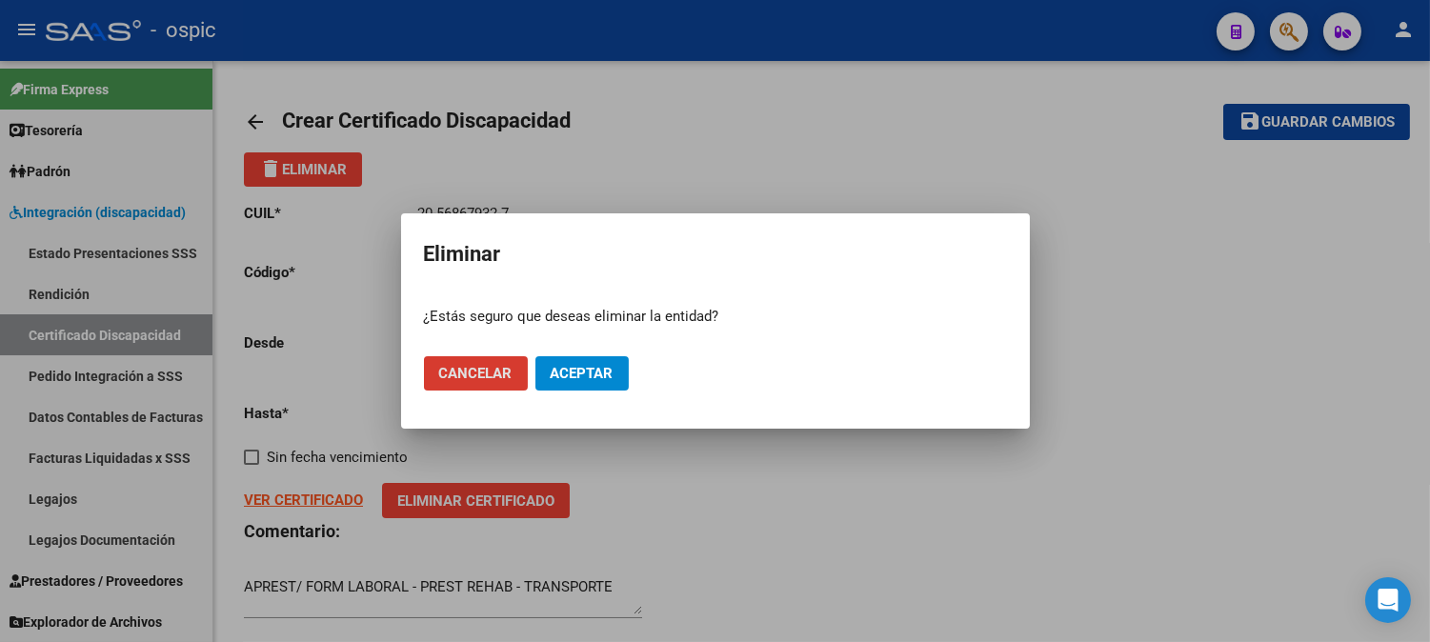
click at [479, 360] on button "Cancelar" at bounding box center [476, 373] width 104 height 34
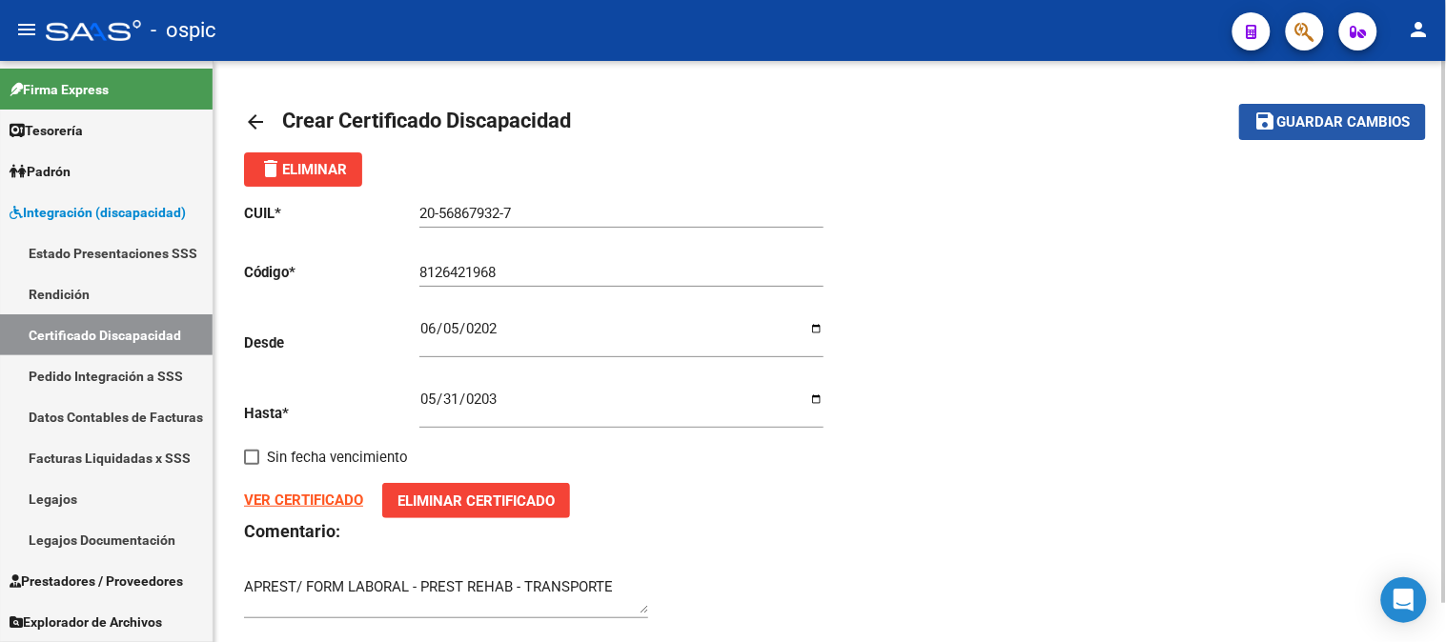
click at [1359, 121] on span "Guardar cambios" at bounding box center [1343, 122] width 133 height 17
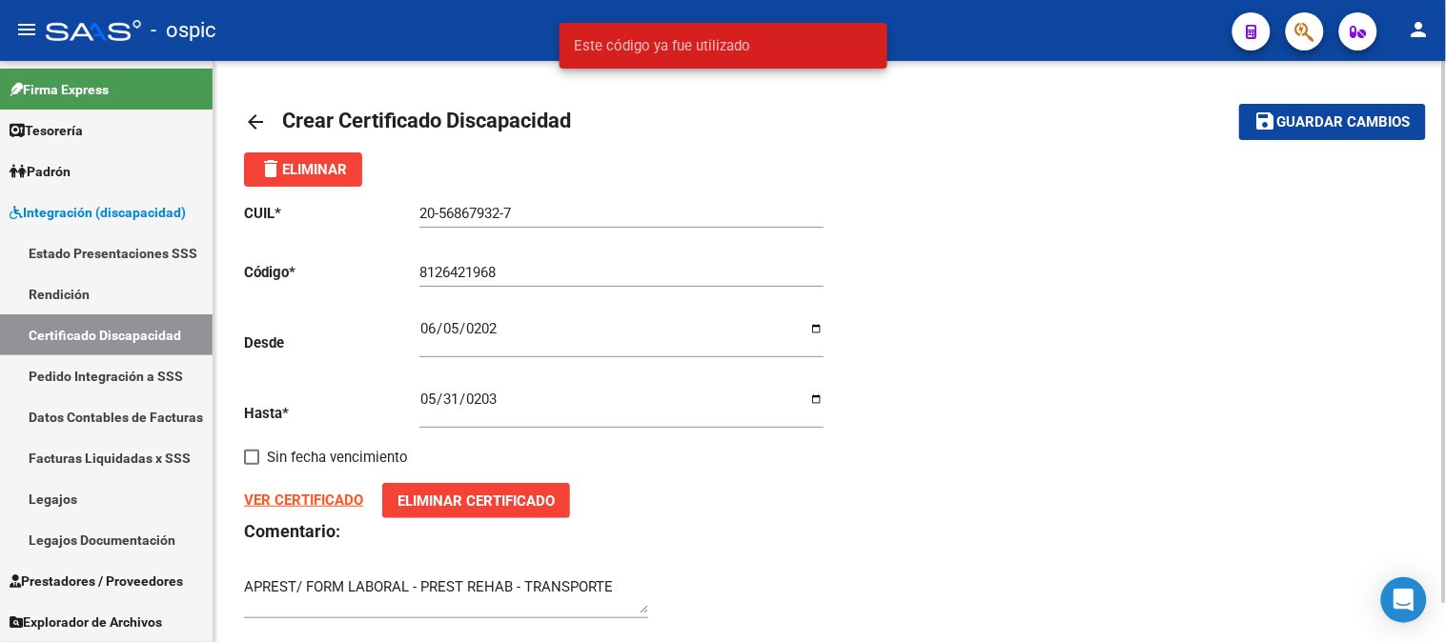
click at [248, 119] on mat-icon "arrow_back" at bounding box center [255, 122] width 23 height 23
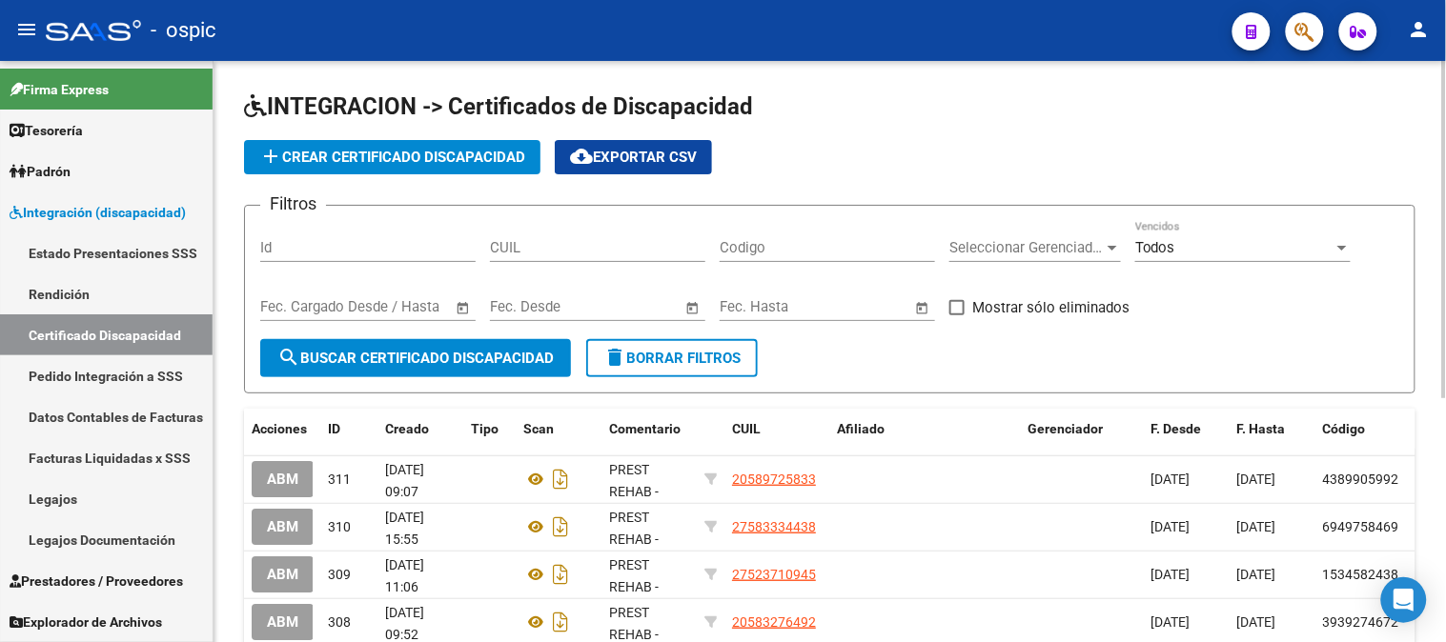
click at [520, 241] on input "CUIL" at bounding box center [597, 247] width 215 height 17
paste input "20-56867932-7"
type input "20-56867932-7"
click at [439, 353] on span "search Buscar Certificado Discapacidad" at bounding box center [415, 358] width 276 height 17
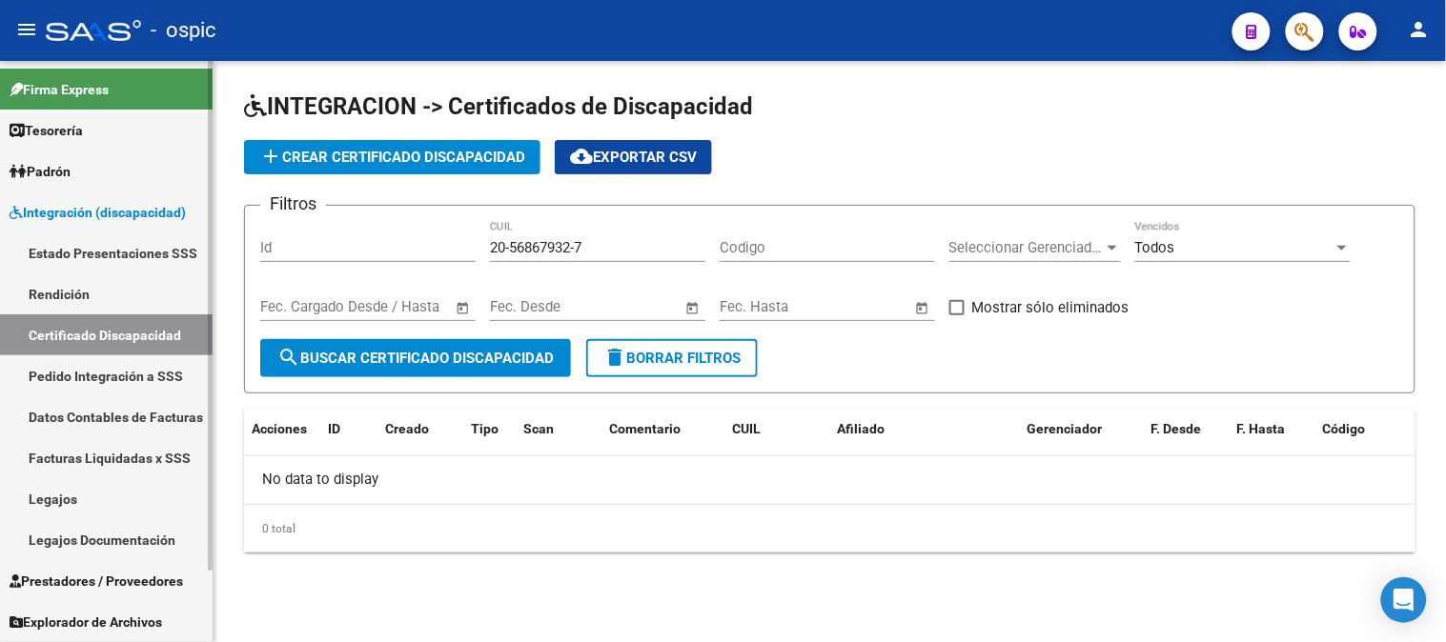
drag, startPoint x: 196, startPoint y: 248, endPoint x: 172, endPoint y: 248, distance: 24.8
click at [172, 248] on mat-sidenav-container "Firma Express Tesorería Extractos Procesados (csv) Extractos Originales (pdf) P…" at bounding box center [723, 351] width 1446 height 581
click at [414, 156] on span "add Crear Certificado Discapacidad" at bounding box center [392, 157] width 266 height 17
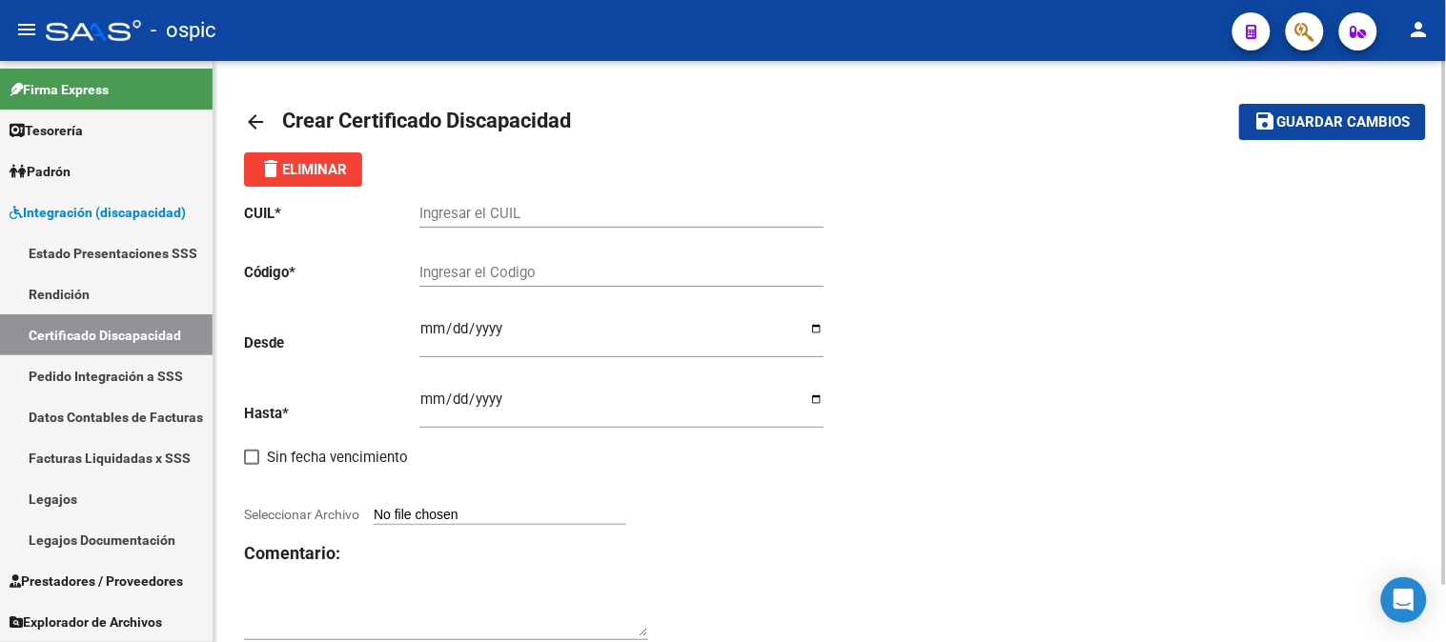
click at [516, 208] on input "Ingresar el CUIL" at bounding box center [621, 213] width 404 height 17
paste input "20-56867932-7"
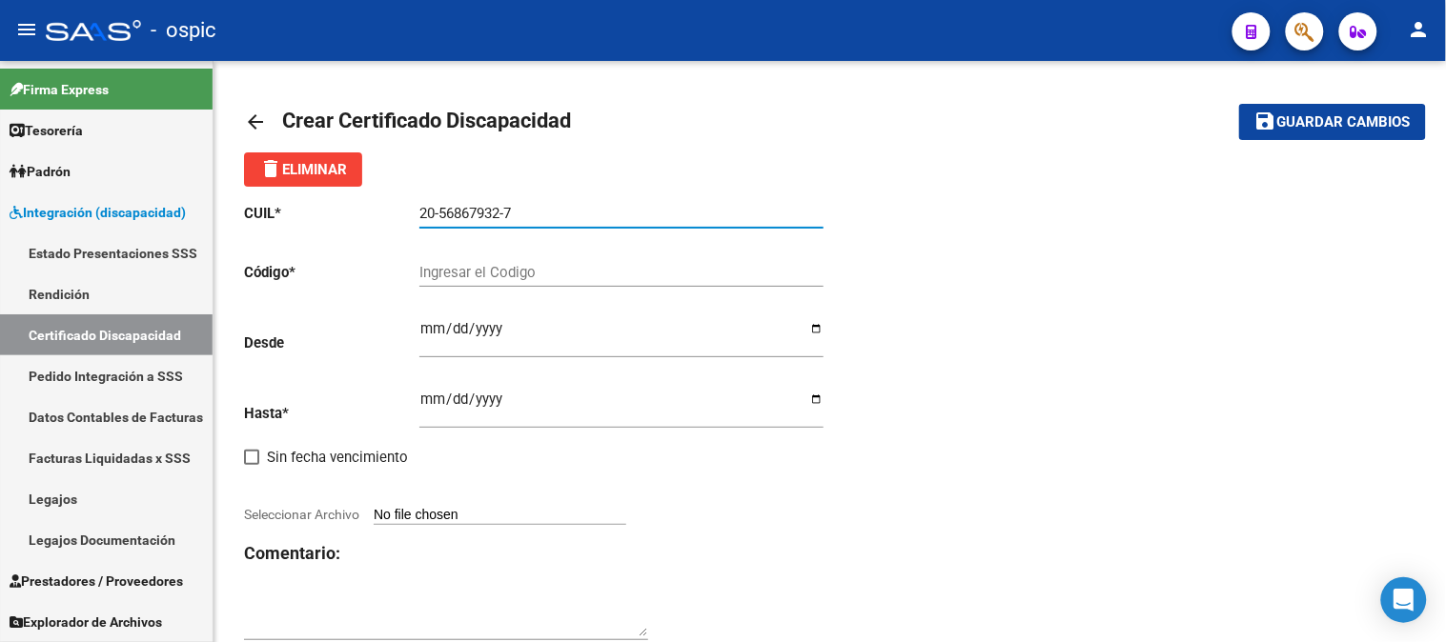
type input "20-56867932-7"
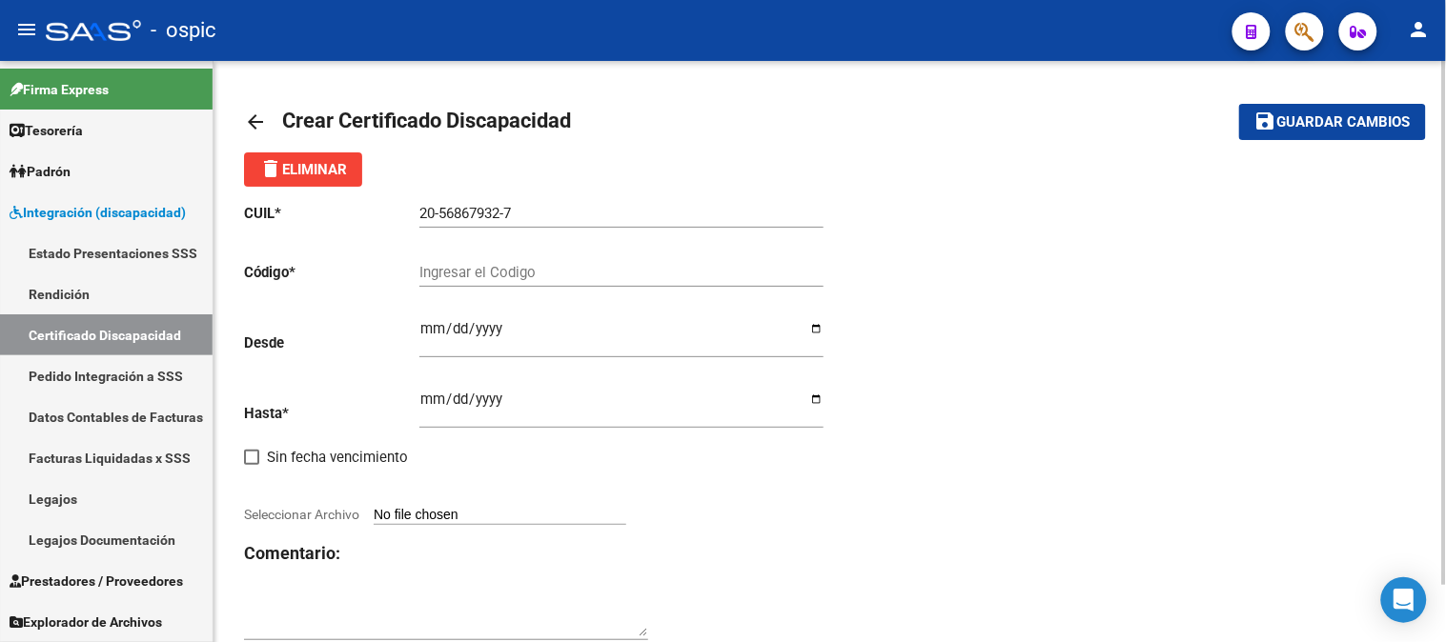
click at [488, 255] on div "Ingresar el Codigo" at bounding box center [621, 266] width 404 height 41
type input "8126421968"
click at [435, 325] on input "Ingresar fec. Desde" at bounding box center [621, 336] width 404 height 30
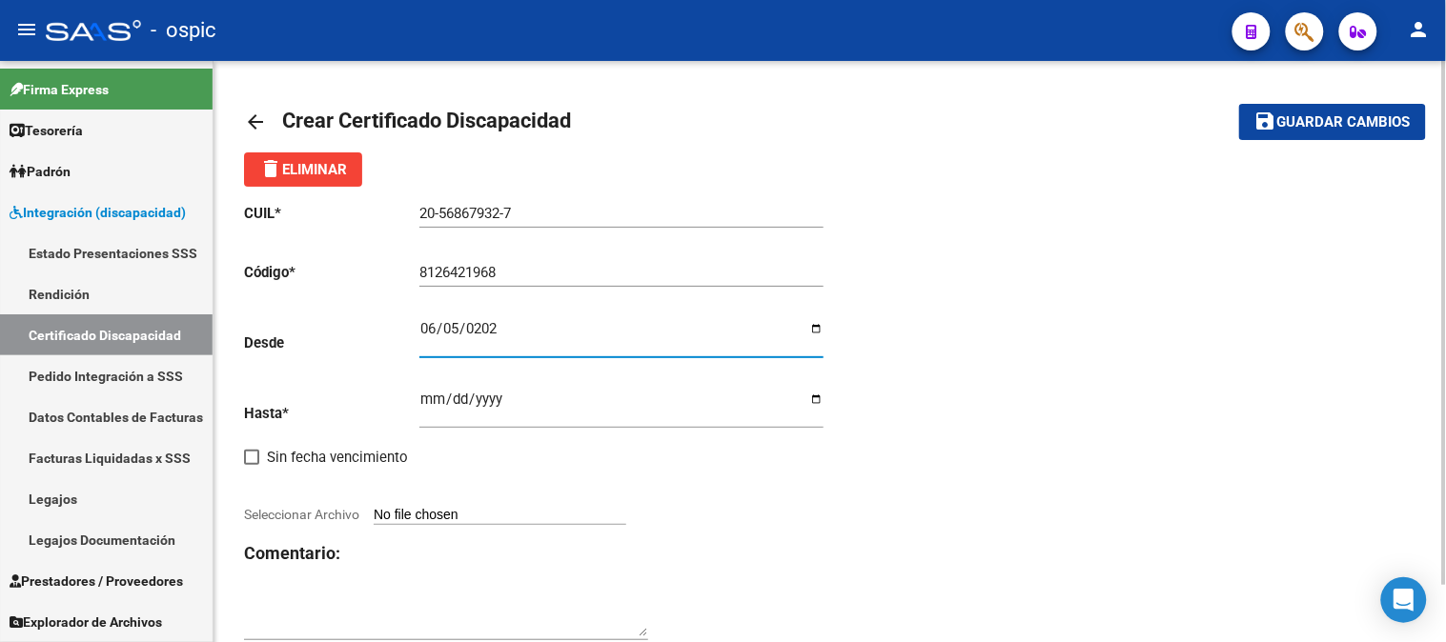
type input "2025-06-05"
click at [431, 398] on input "Ingresar fec. Hasta" at bounding box center [621, 407] width 404 height 30
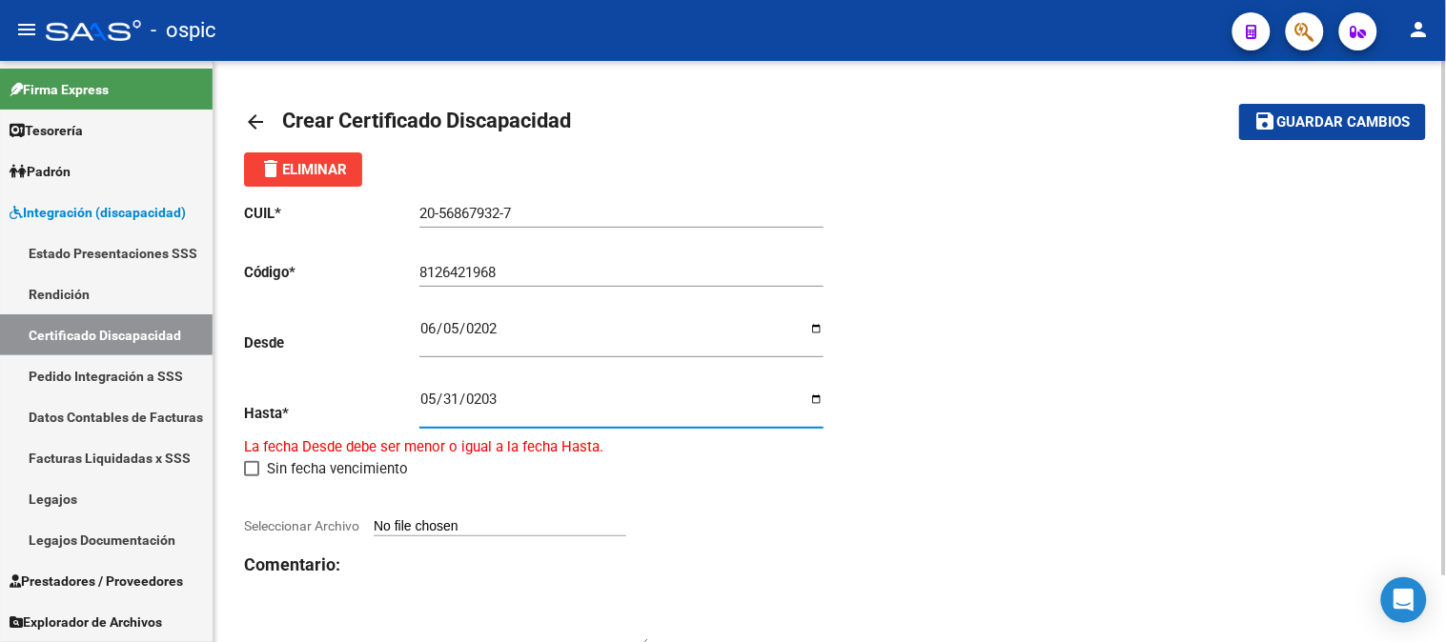
type input "[DATE]"
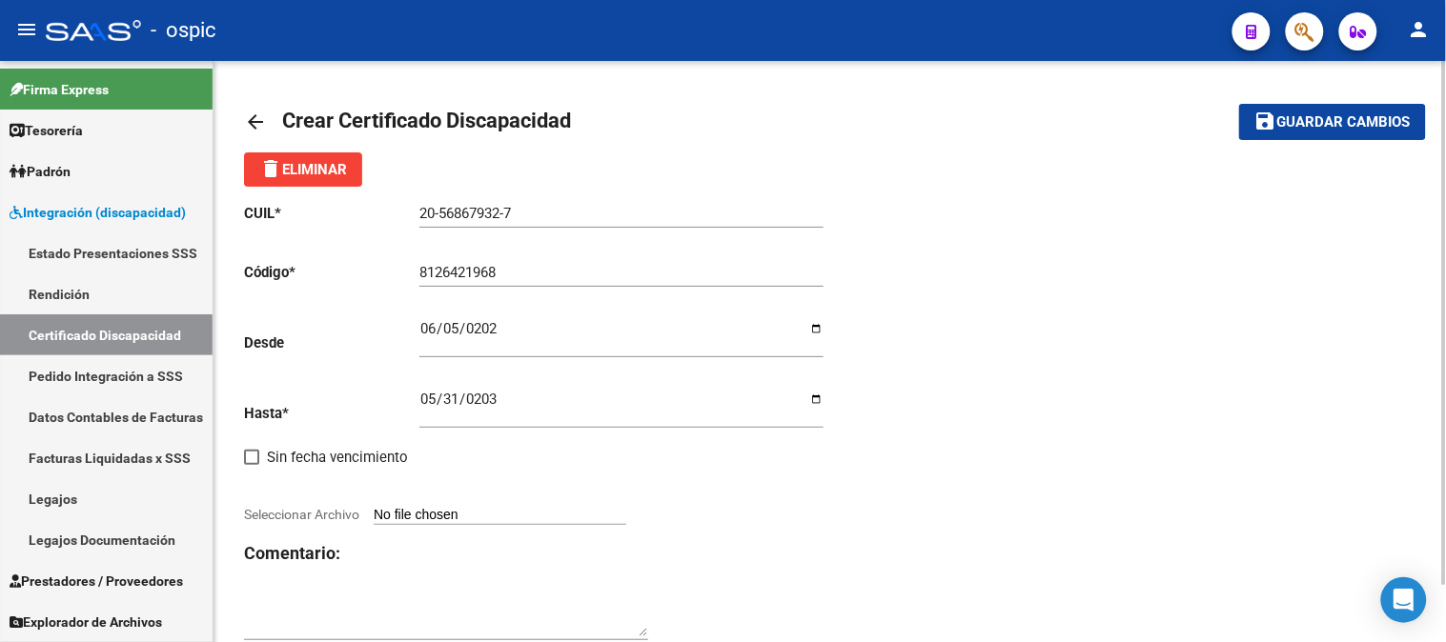
click at [439, 508] on input "Seleccionar Archivo" at bounding box center [500, 516] width 253 height 18
type input "C:\fakepath\ROMERO SANTINO CUD 2.pdf"
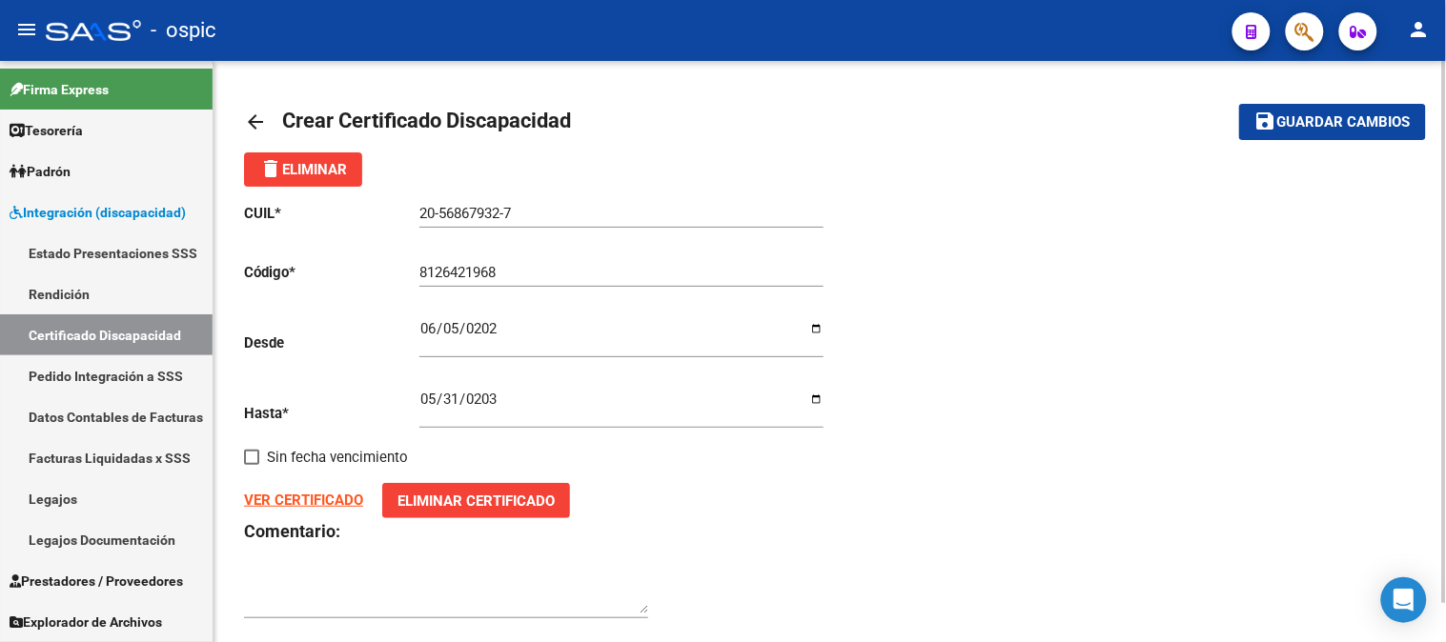
click at [1327, 116] on span "Guardar cambios" at bounding box center [1343, 122] width 133 height 17
click at [254, 128] on mat-icon "arrow_back" at bounding box center [255, 122] width 23 height 23
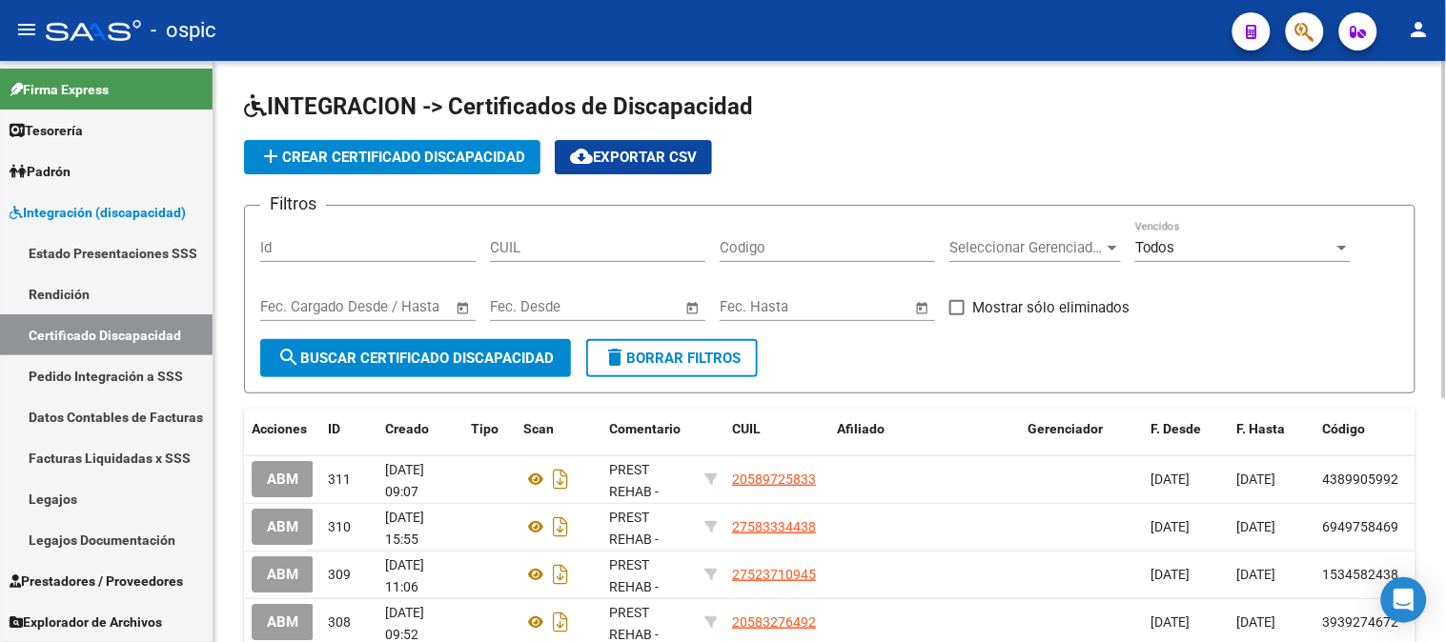
click at [817, 249] on input "Codigo" at bounding box center [826, 247] width 215 height 17
type input "8126421968"
click at [465, 360] on span "search Buscar Certificado Discapacidad" at bounding box center [415, 358] width 276 height 17
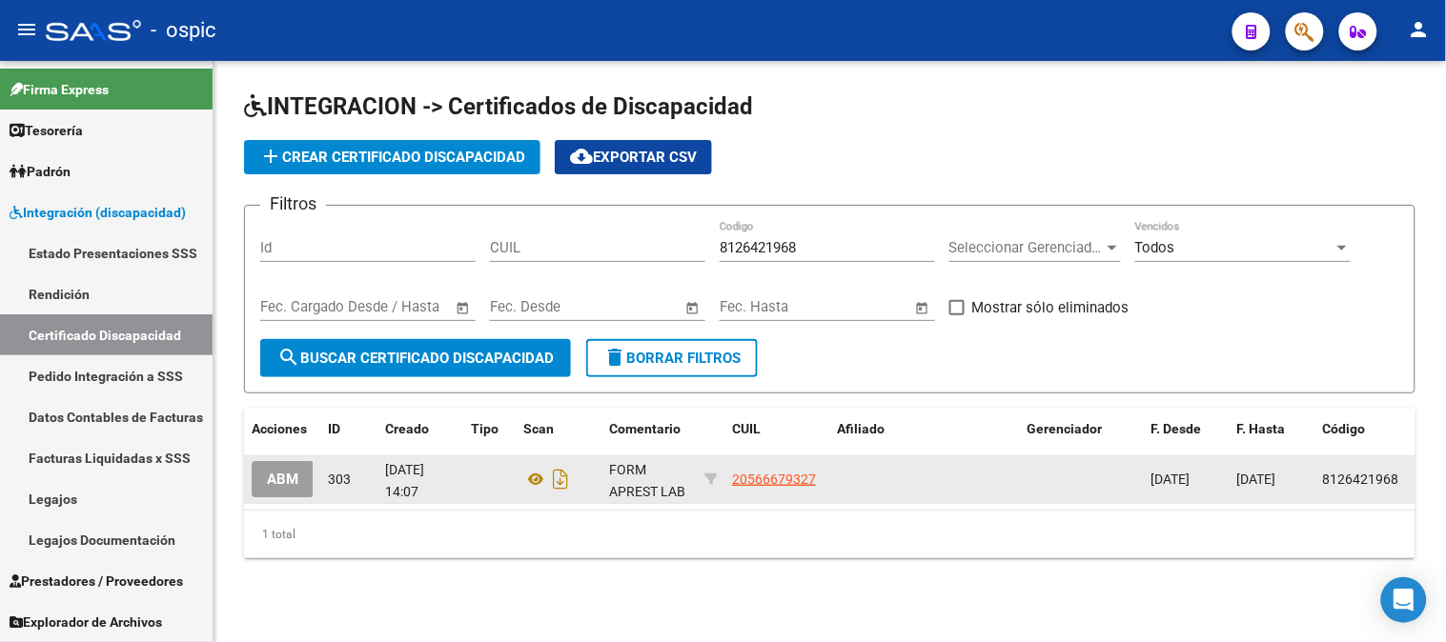
click at [297, 488] on button "ABM" at bounding box center [283, 478] width 62 height 35
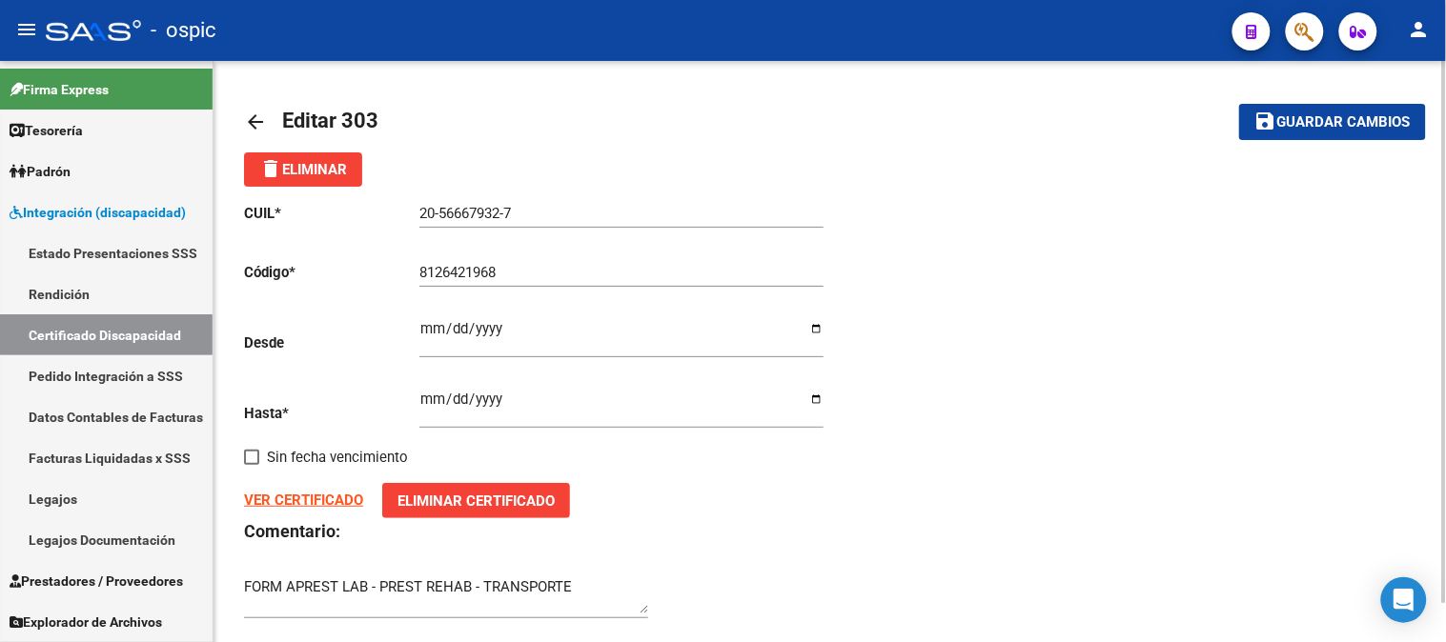
click at [242, 124] on div "arrow_back Editar 303 save Guardar cambios delete Eliminar CUIL * 20-56667932-7…" at bounding box center [829, 371] width 1232 height 621
click at [277, 271] on app-form-text-field "Código * 8126421968 Ingresar el Codigo" at bounding box center [533, 272] width 579 height 17
click at [251, 114] on mat-icon "arrow_back" at bounding box center [255, 122] width 23 height 23
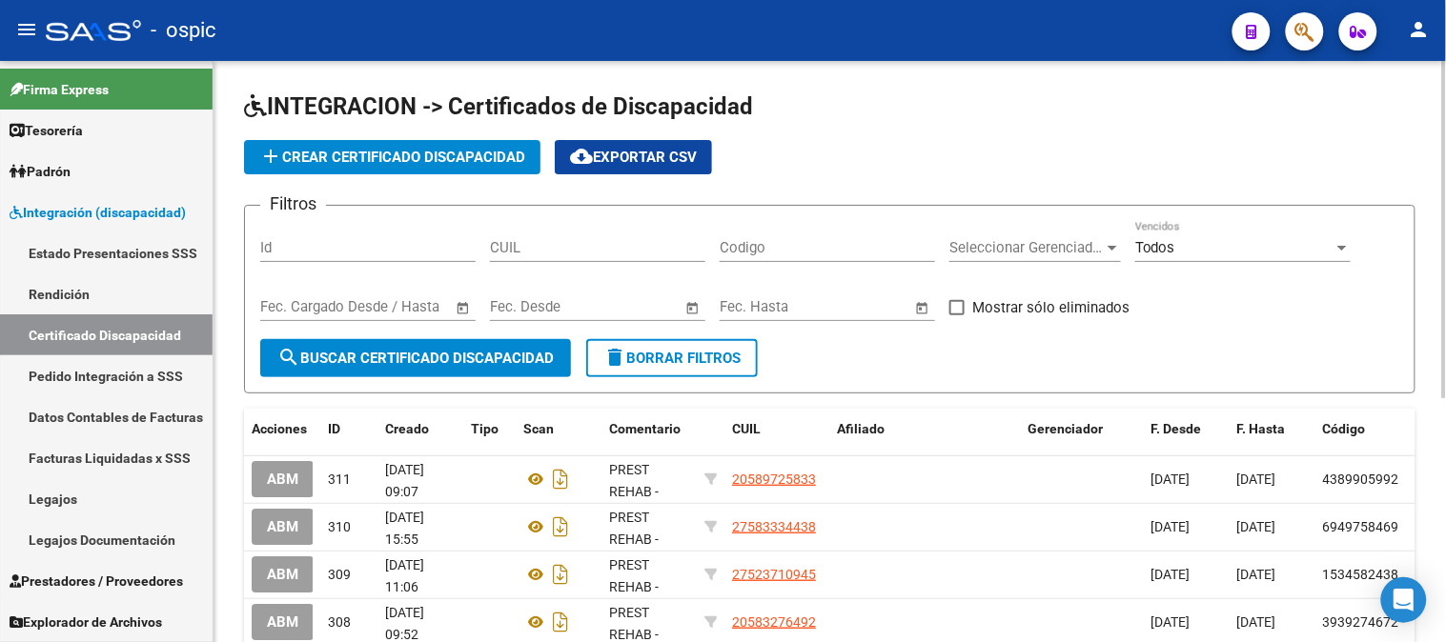
click at [796, 248] on input "Codigo" at bounding box center [826, 247] width 215 height 17
paste input "8126421968"
type input "8126421968"
click at [450, 359] on span "search Buscar Certificado Discapacidad" at bounding box center [415, 358] width 276 height 17
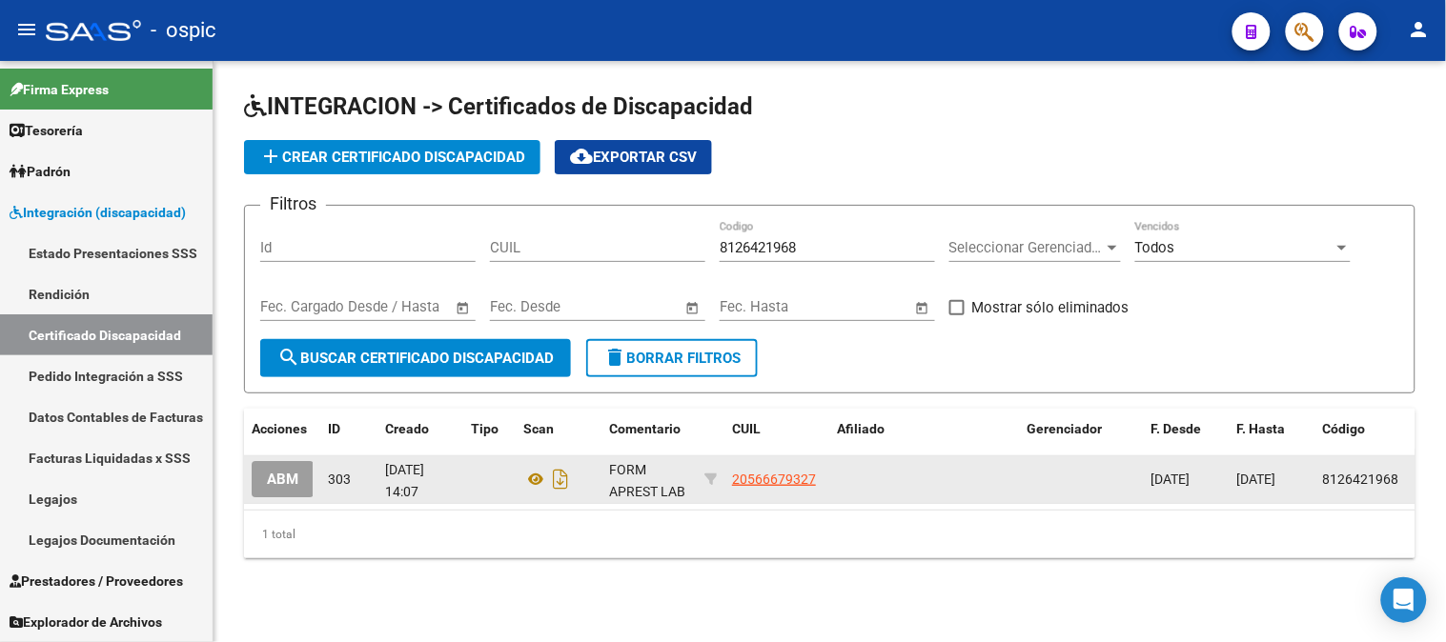
click at [297, 484] on span "ABM" at bounding box center [282, 480] width 31 height 17
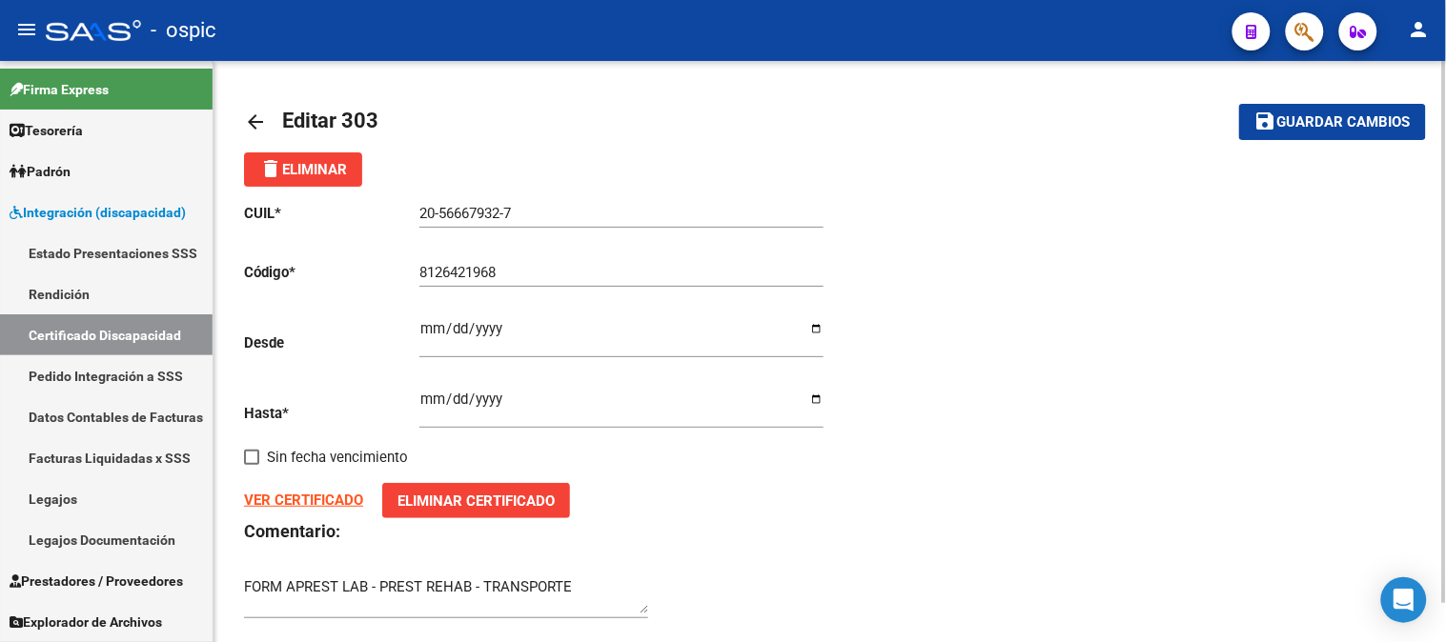
click at [464, 214] on input "20-56667932-7" at bounding box center [621, 213] width 404 height 17
drag, startPoint x: 598, startPoint y: 224, endPoint x: 435, endPoint y: 229, distance: 163.0
click at [435, 229] on div "20-56867932-7 Ingresar el CUIL" at bounding box center [621, 216] width 404 height 59
click at [529, 208] on input "20-56867932-7" at bounding box center [621, 213] width 404 height 17
drag, startPoint x: 387, startPoint y: 215, endPoint x: 353, endPoint y: 215, distance: 34.3
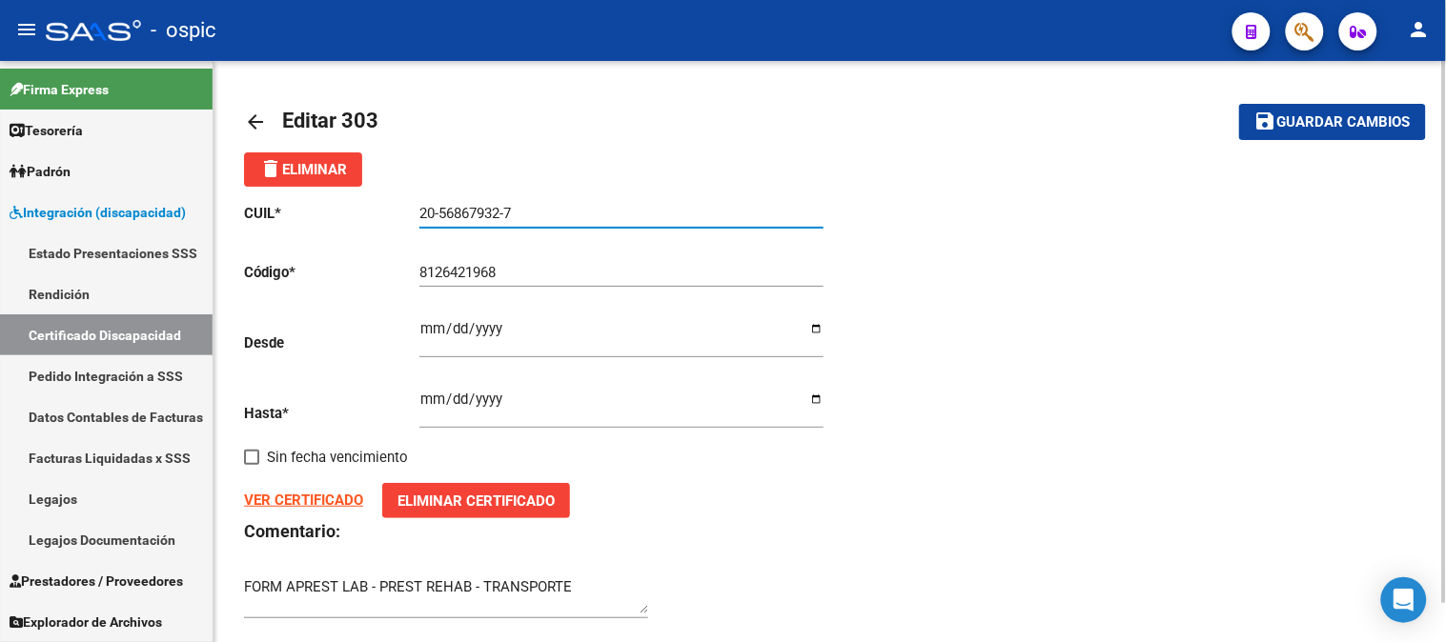
click at [353, 215] on app-form-text-field "CUIL * 20-56867932-7 Ingresar el CUIL" at bounding box center [533, 213] width 579 height 17
type input "20-56867932-7"
paste input "20-56867932-7"
type input "20-56867932-7"
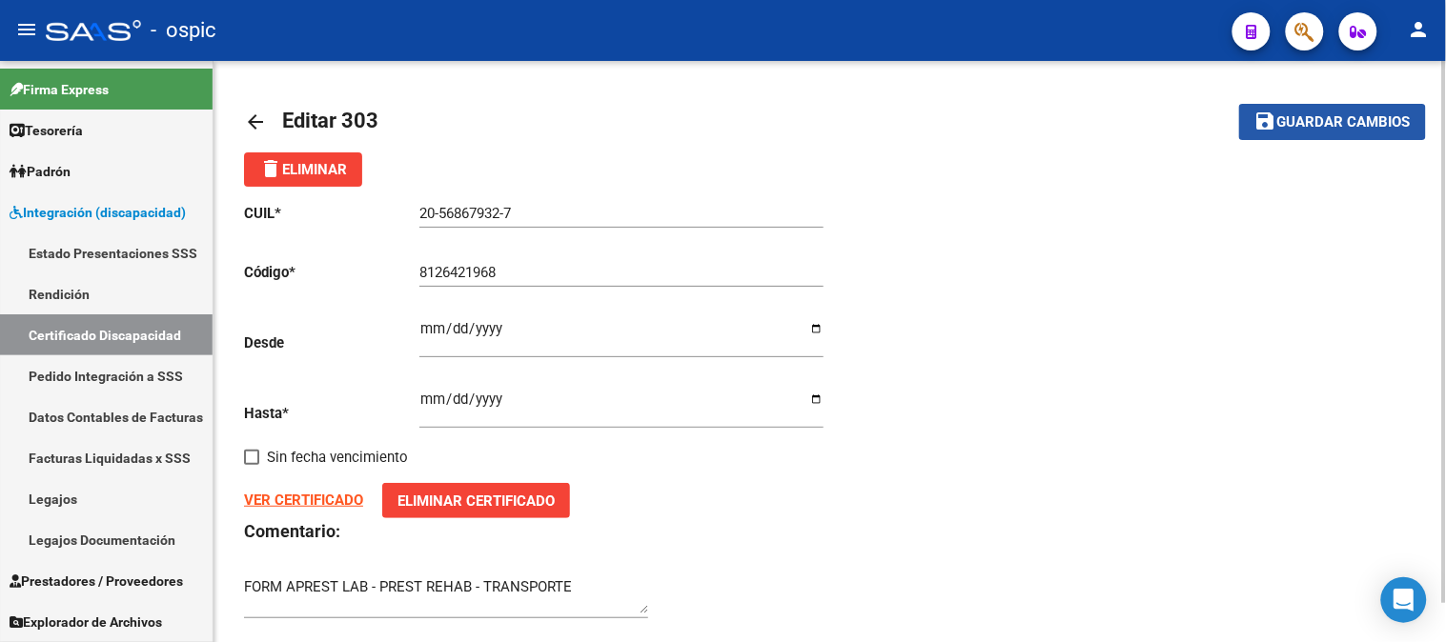
click at [1368, 121] on span "Guardar cambios" at bounding box center [1343, 122] width 133 height 17
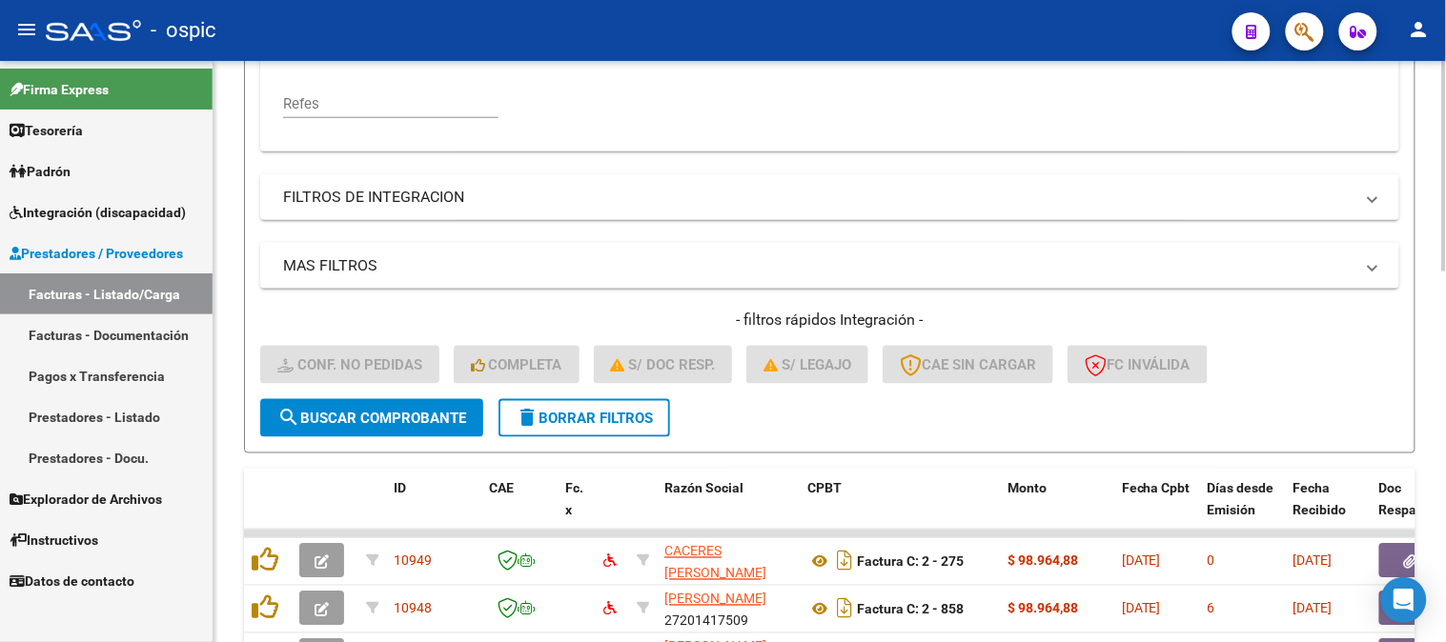
scroll to position [494, 0]
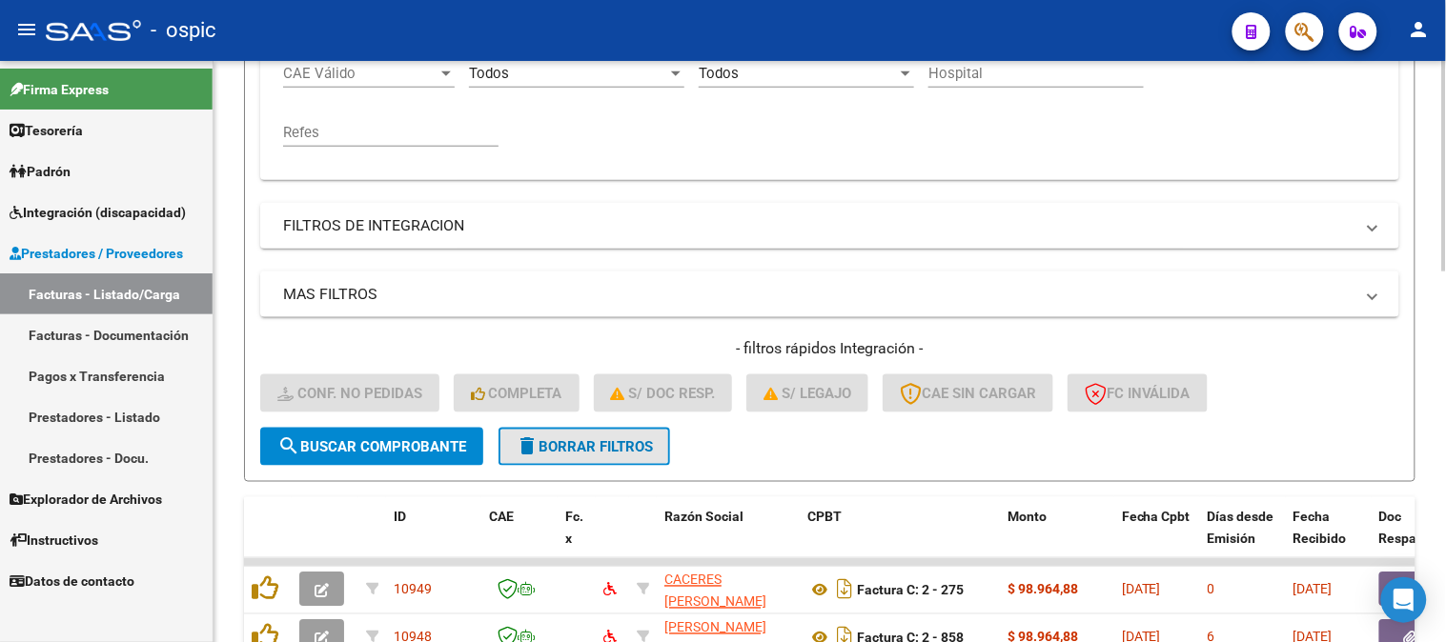
click at [613, 438] on span "delete Borrar Filtros" at bounding box center [584, 446] width 137 height 17
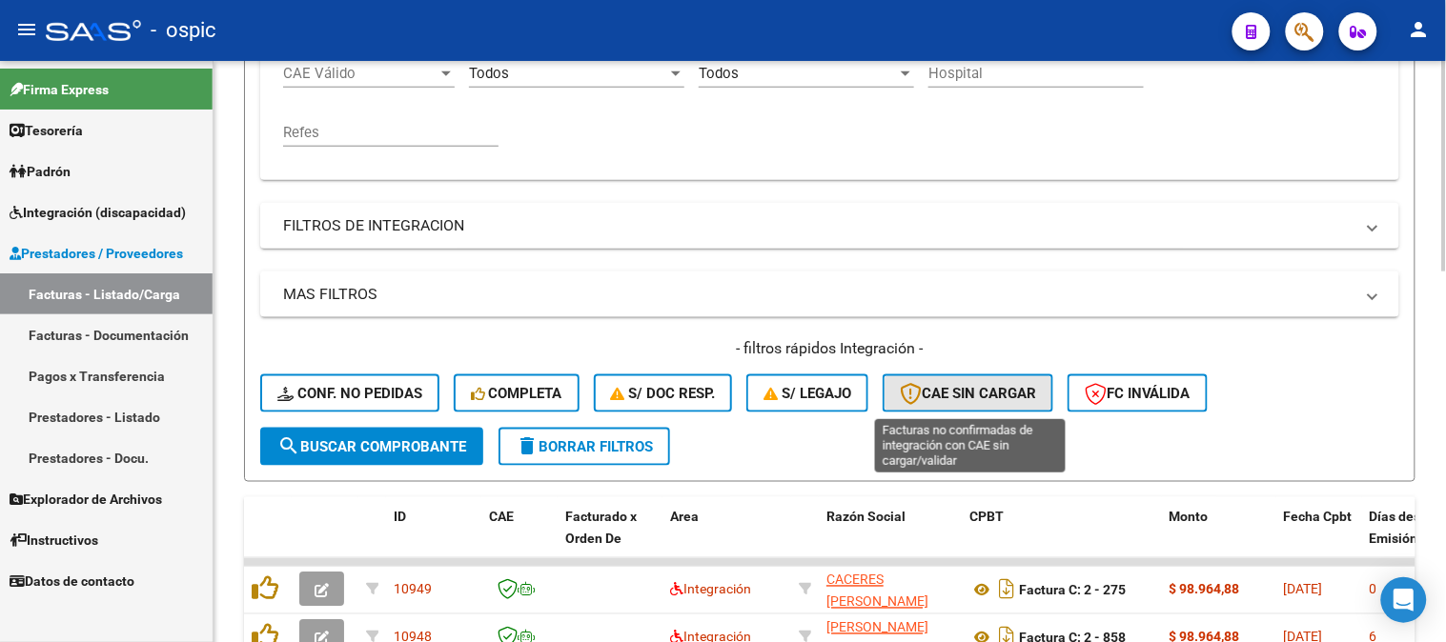
click at [1002, 393] on span "CAE SIN CARGAR" at bounding box center [968, 393] width 136 height 17
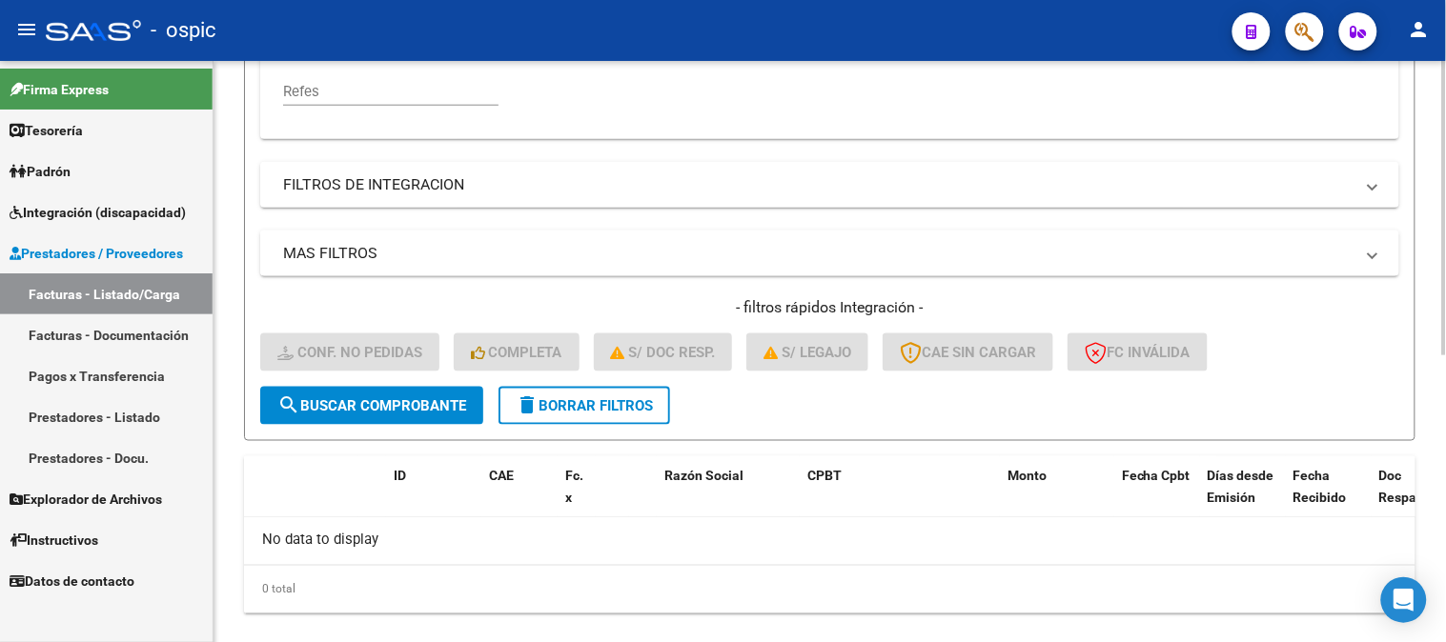
scroll to position [564, 0]
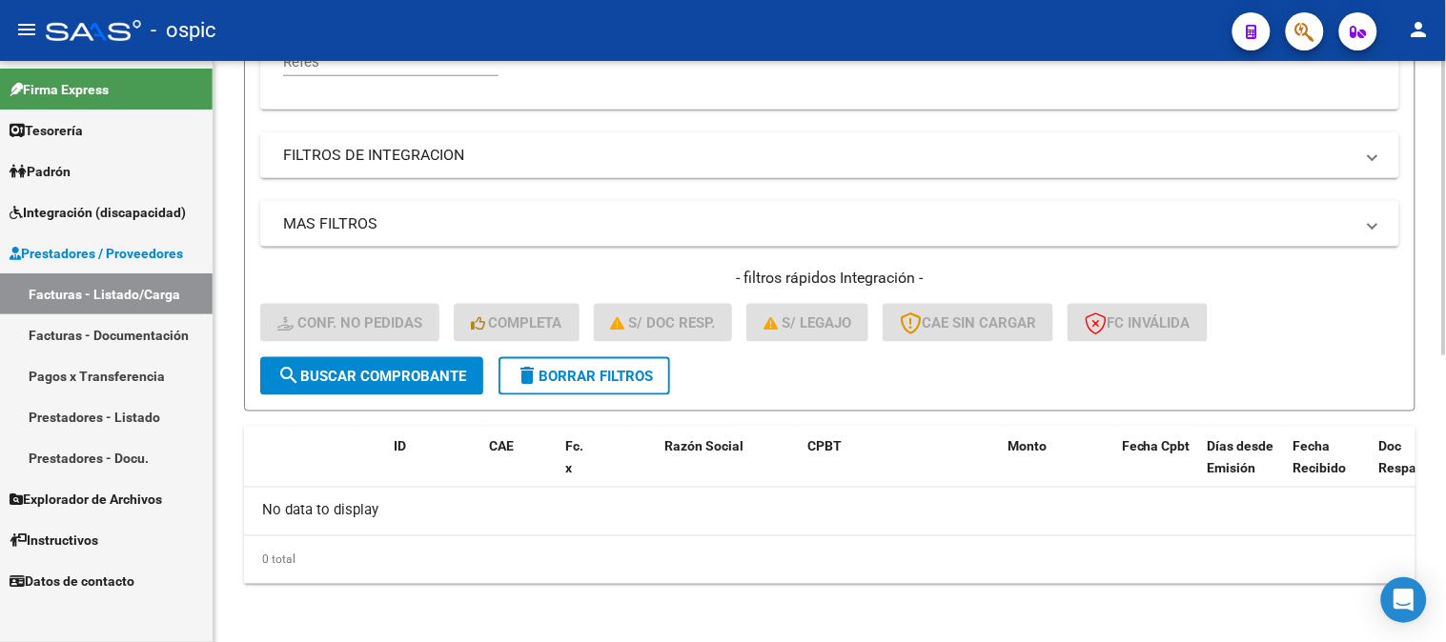
click at [615, 374] on span "delete Borrar Filtros" at bounding box center [584, 376] width 137 height 17
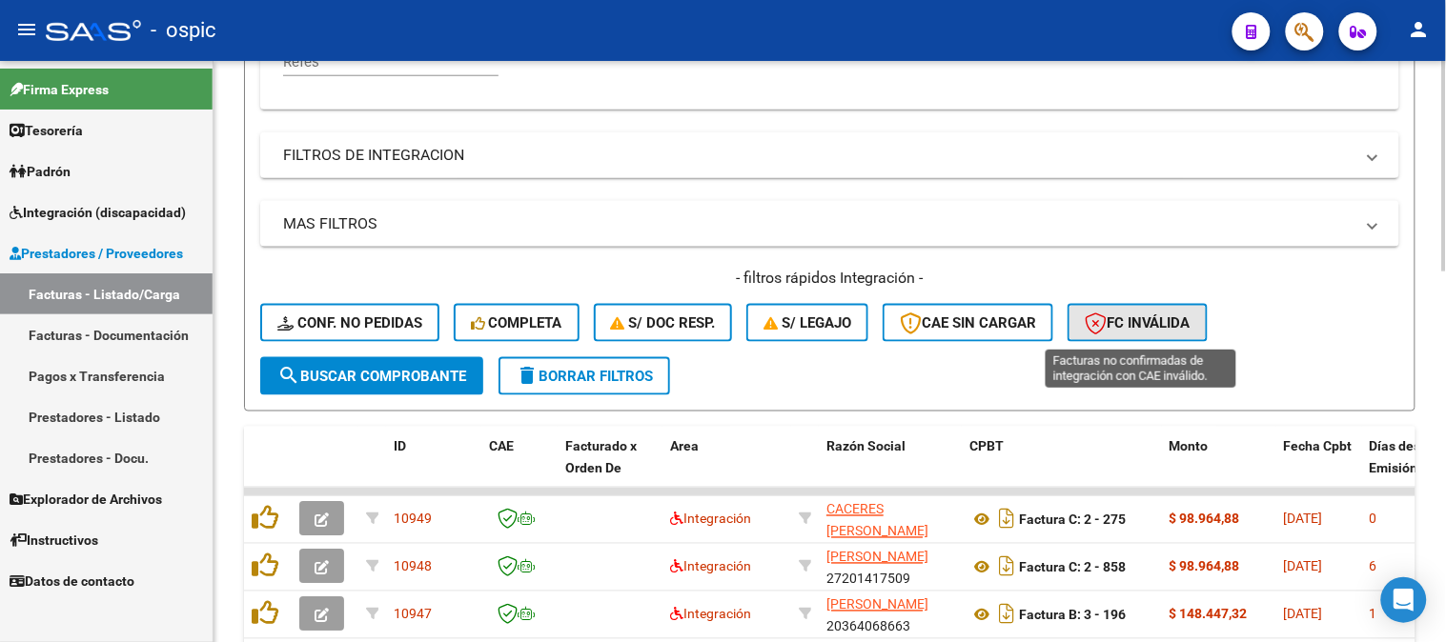
click at [1128, 334] on button "FC Inválida" at bounding box center [1137, 323] width 140 height 38
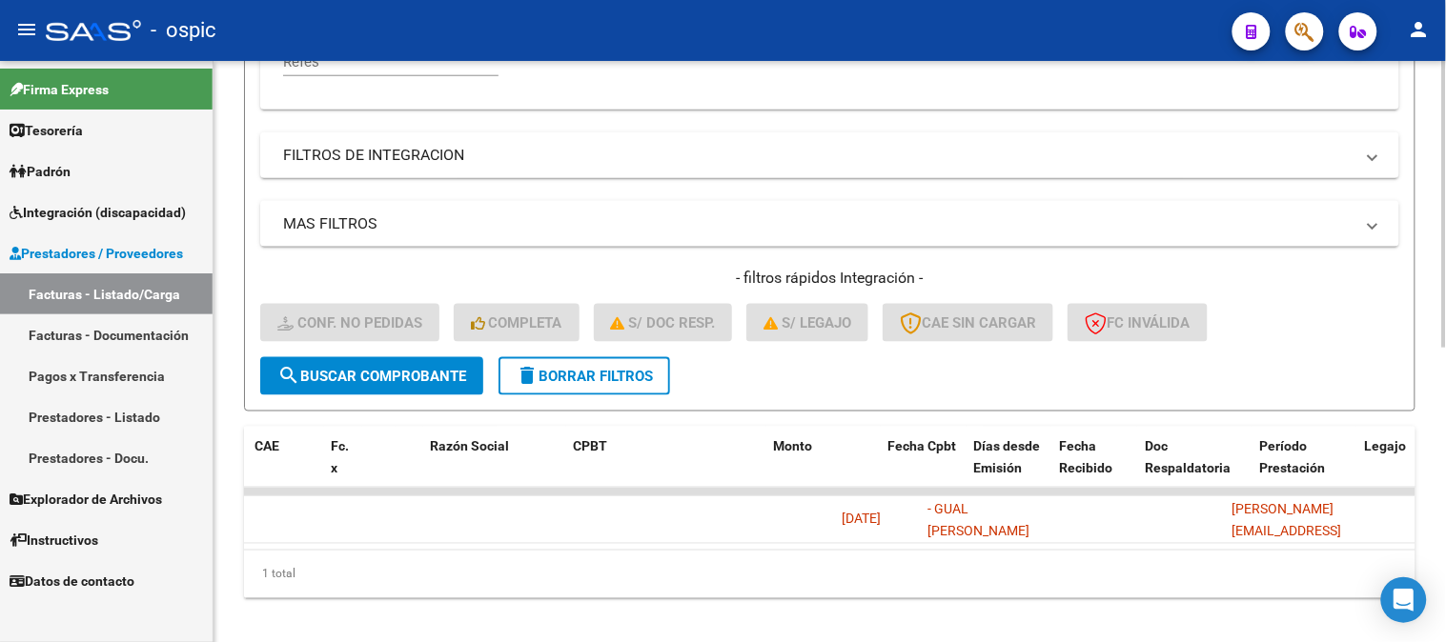
scroll to position [0, 0]
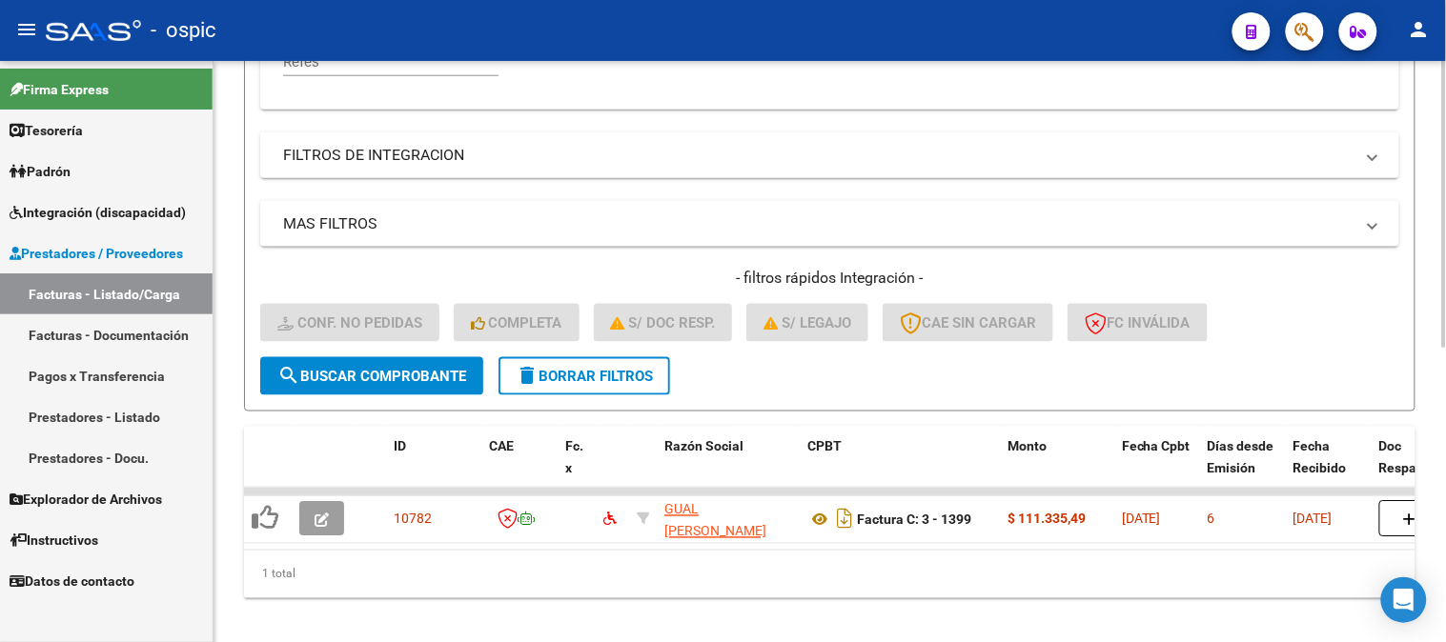
click at [597, 382] on span "delete Borrar Filtros" at bounding box center [584, 376] width 137 height 17
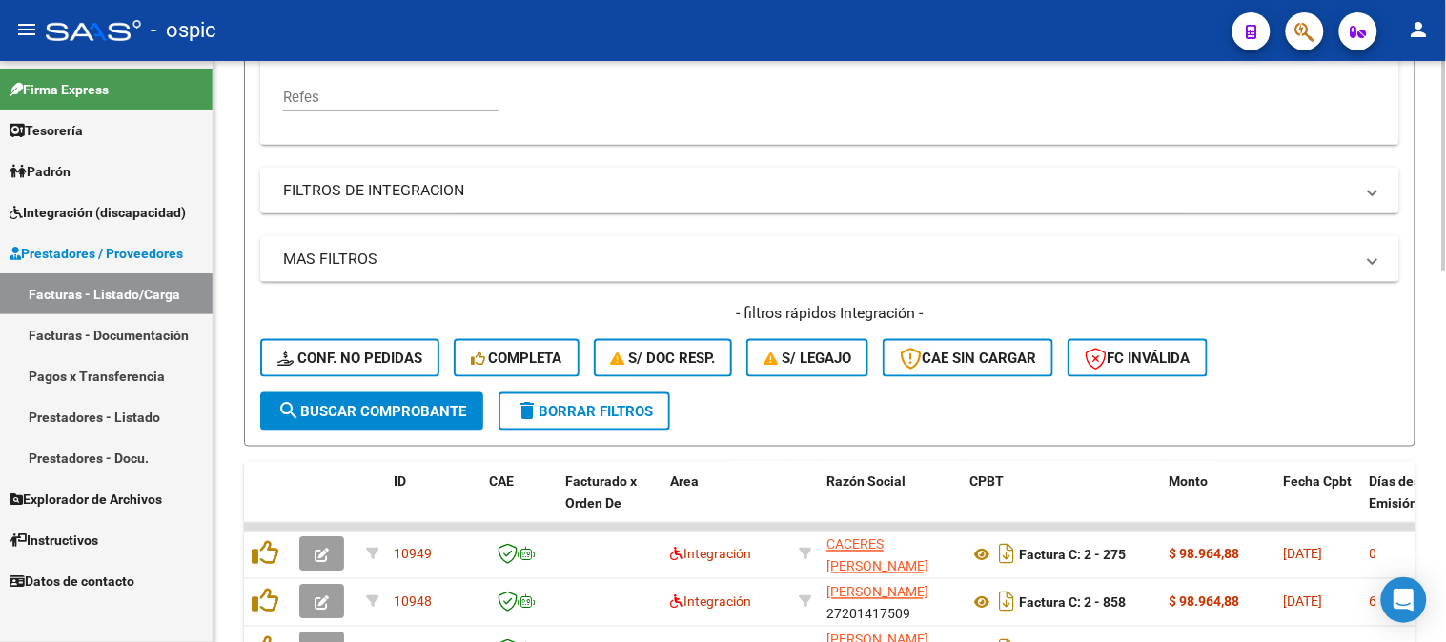
scroll to position [635, 0]
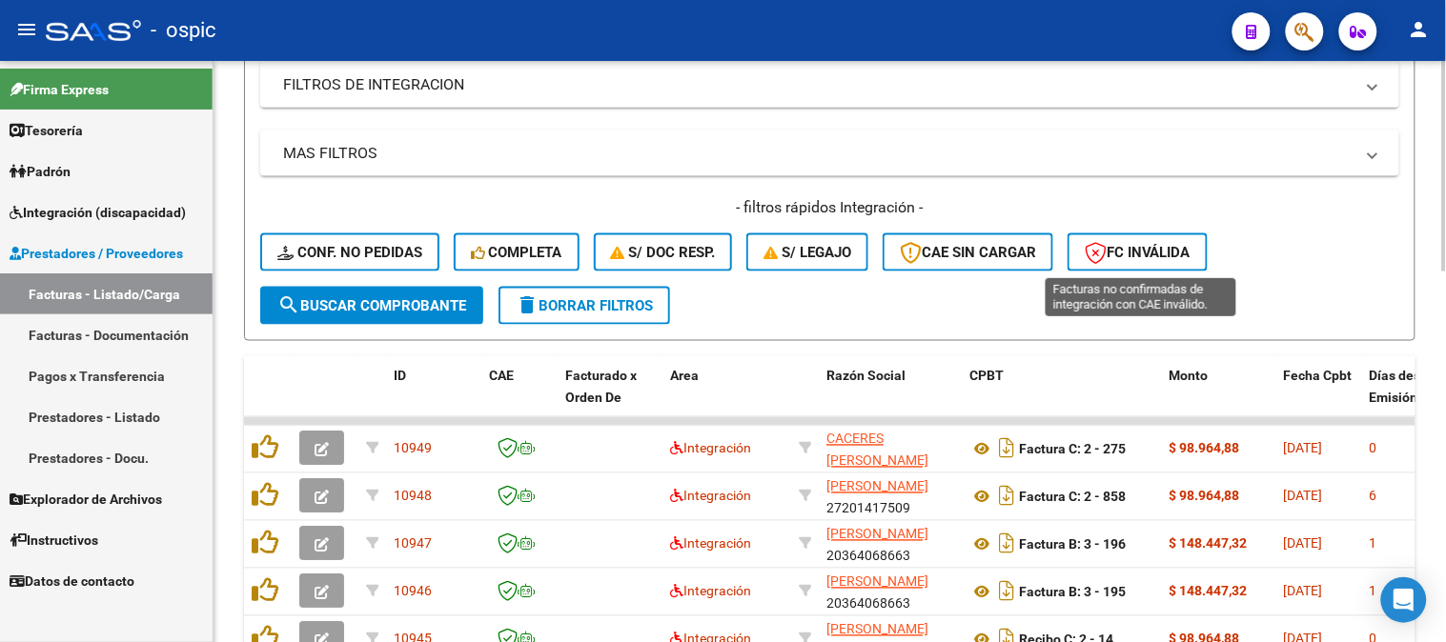
click at [1146, 250] on span "FC Inválida" at bounding box center [1137, 252] width 106 height 17
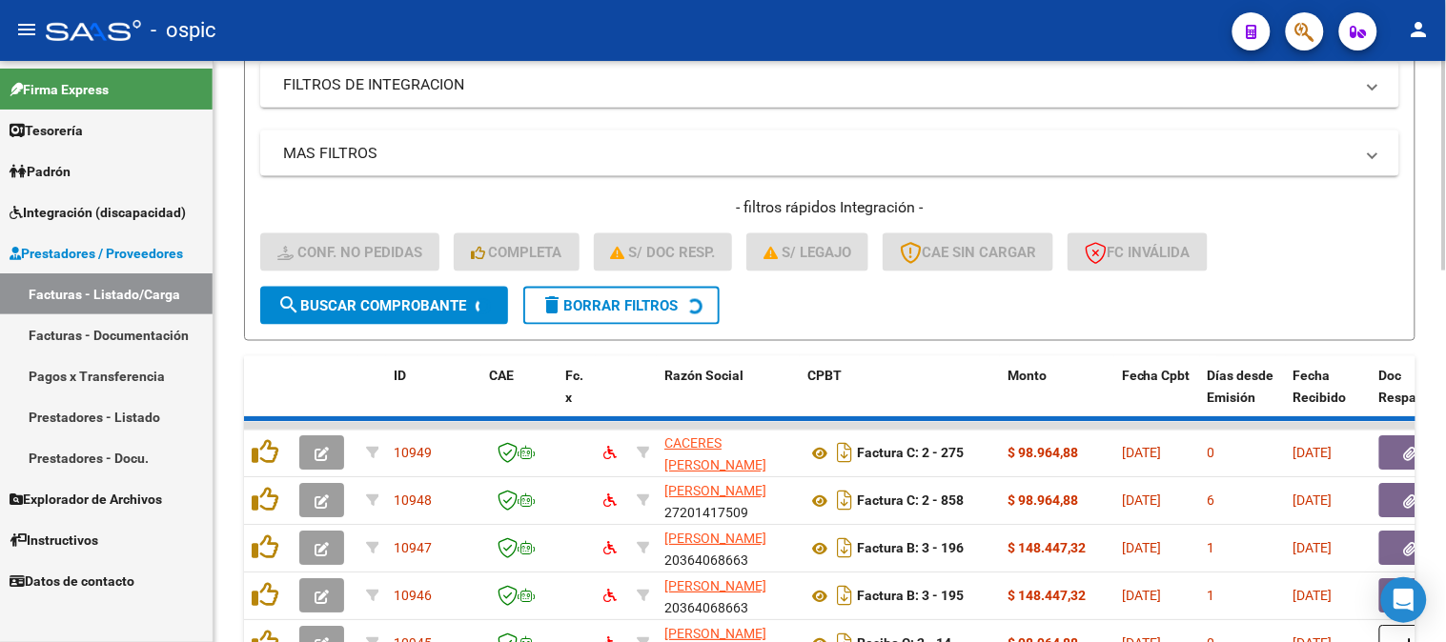
scroll to position [596, 0]
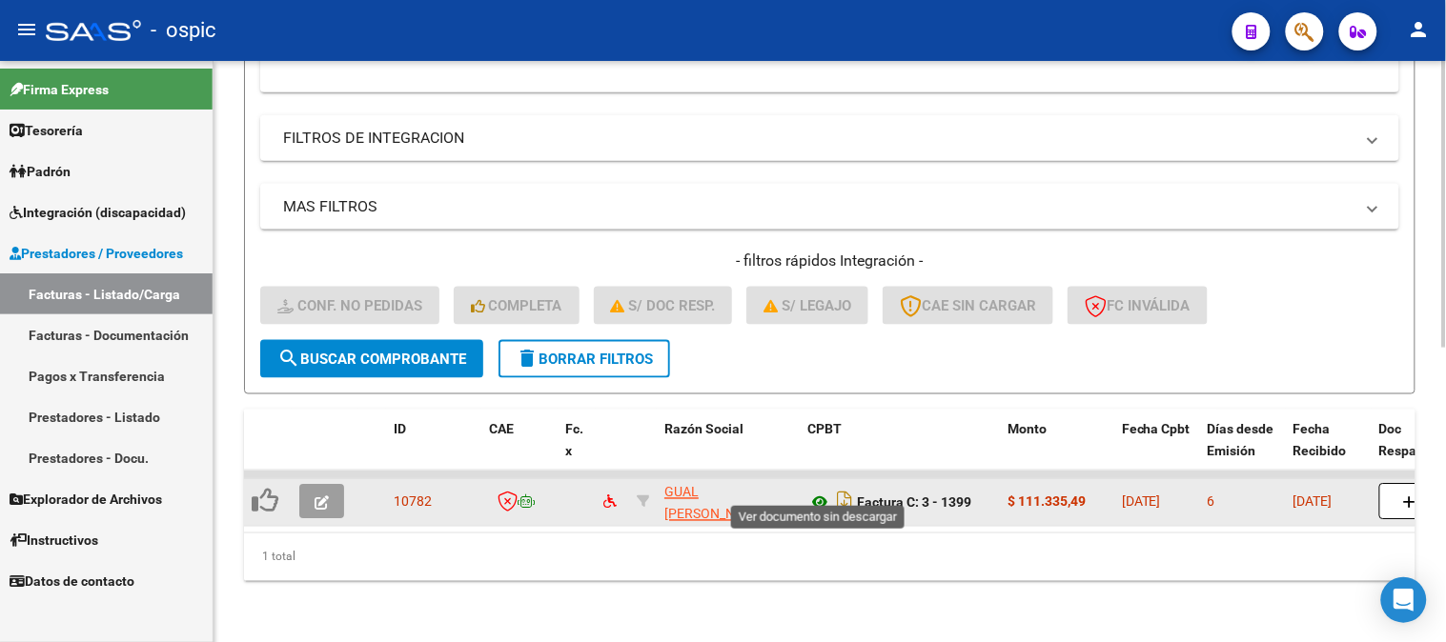
click at [820, 492] on icon at bounding box center [819, 503] width 25 height 23
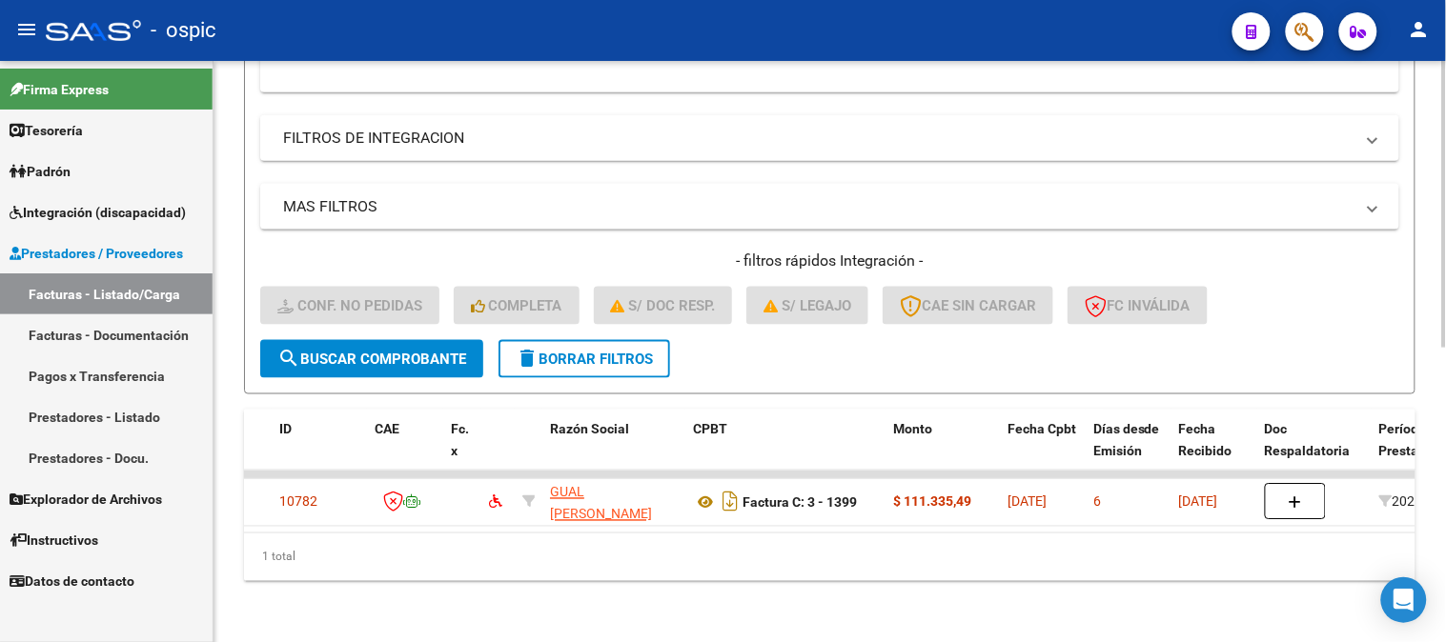
scroll to position [0, 0]
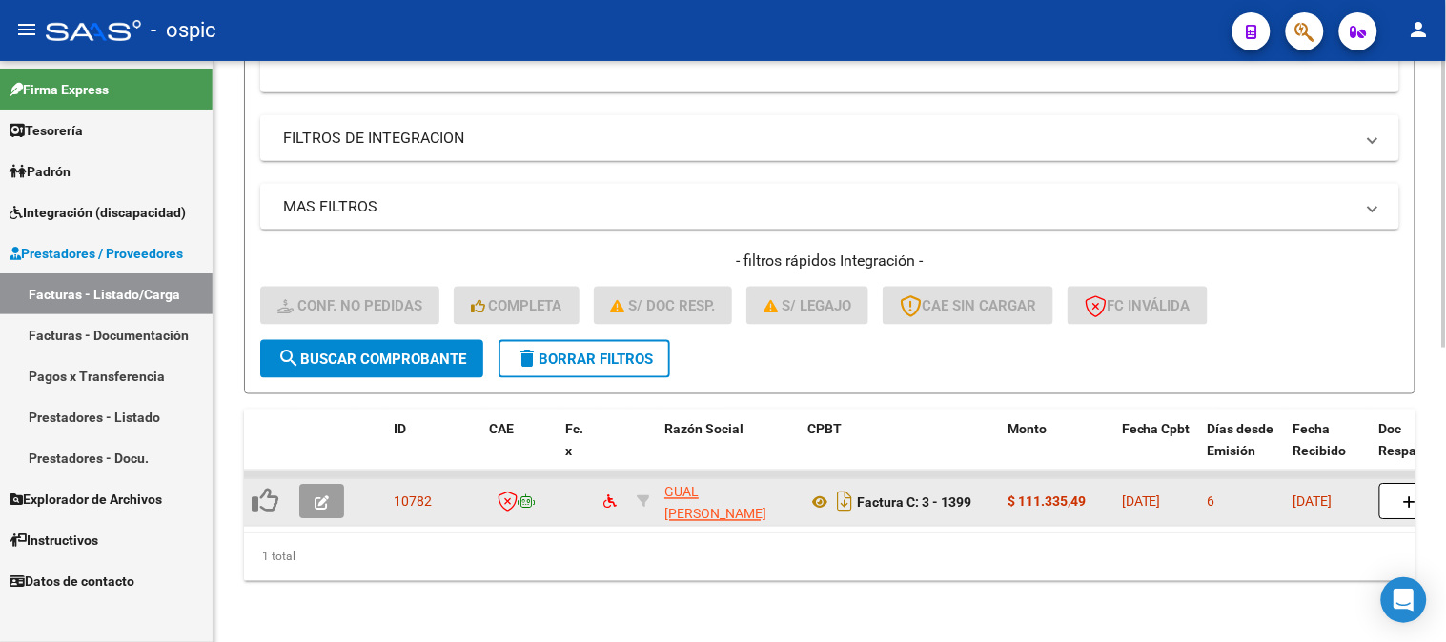
click at [335, 485] on button "button" at bounding box center [321, 502] width 45 height 34
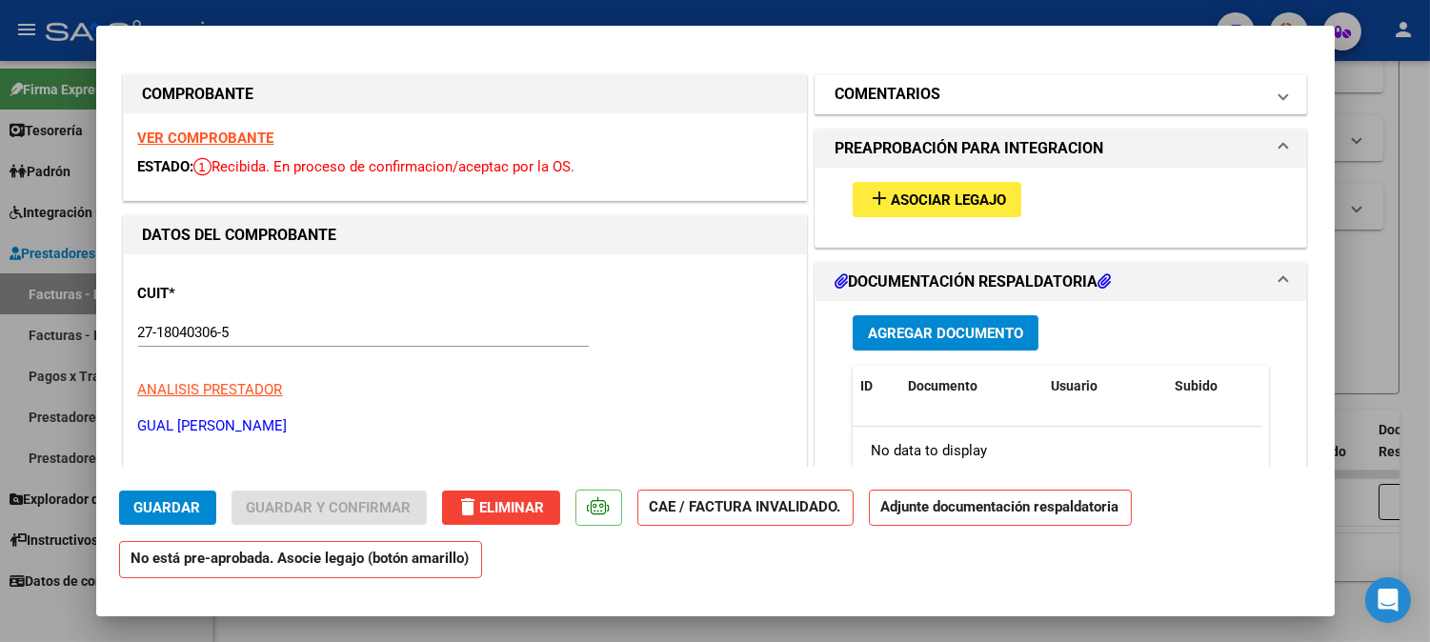
click at [868, 96] on h1 "COMENTARIOS" at bounding box center [888, 94] width 106 height 23
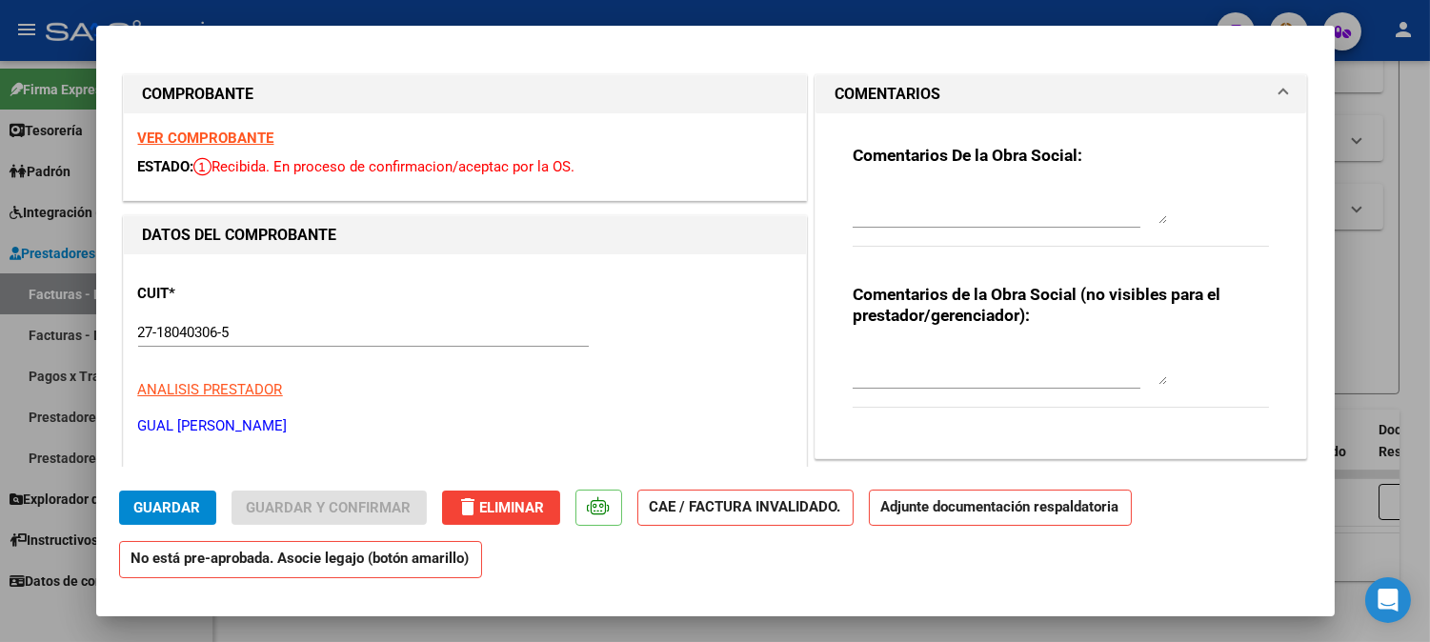
click at [906, 187] on textarea at bounding box center [1010, 205] width 314 height 38
type textarea "NO CORRESPONDE A LA OBRA SOCIAL."
click at [184, 509] on span "Guardar" at bounding box center [167, 507] width 67 height 17
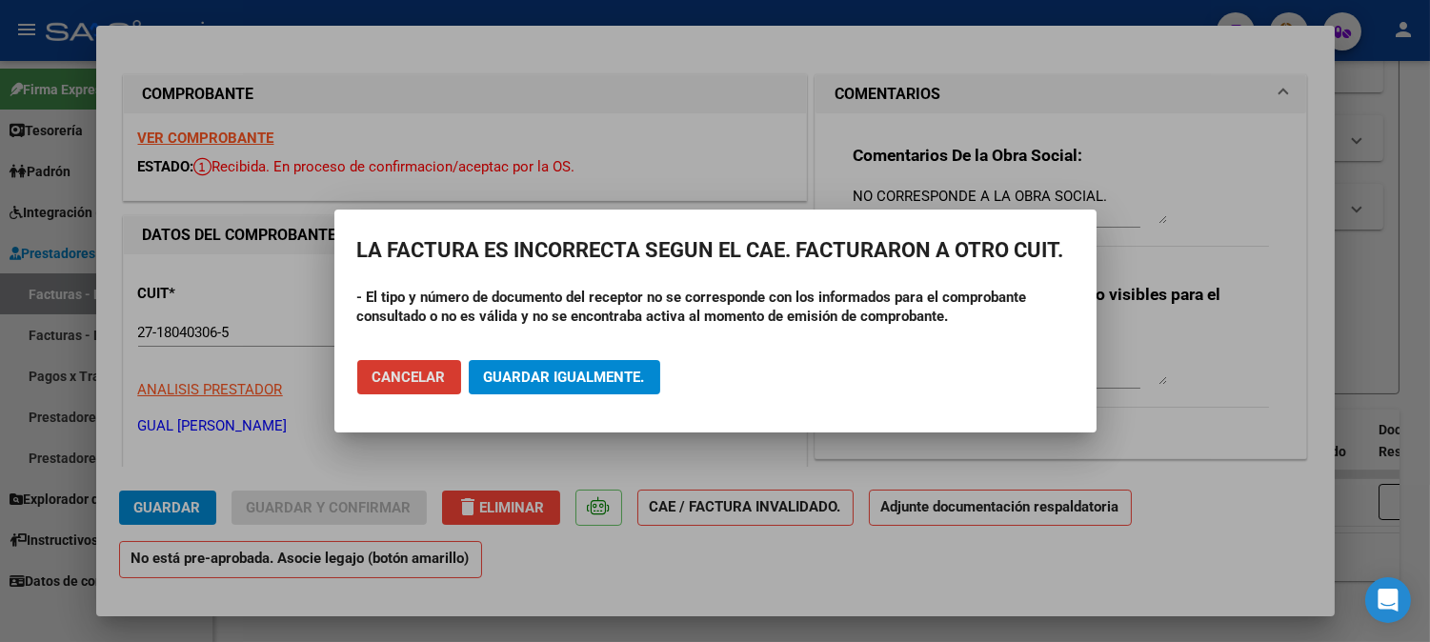
click at [597, 373] on span "Guardar igualmente." at bounding box center [564, 377] width 161 height 17
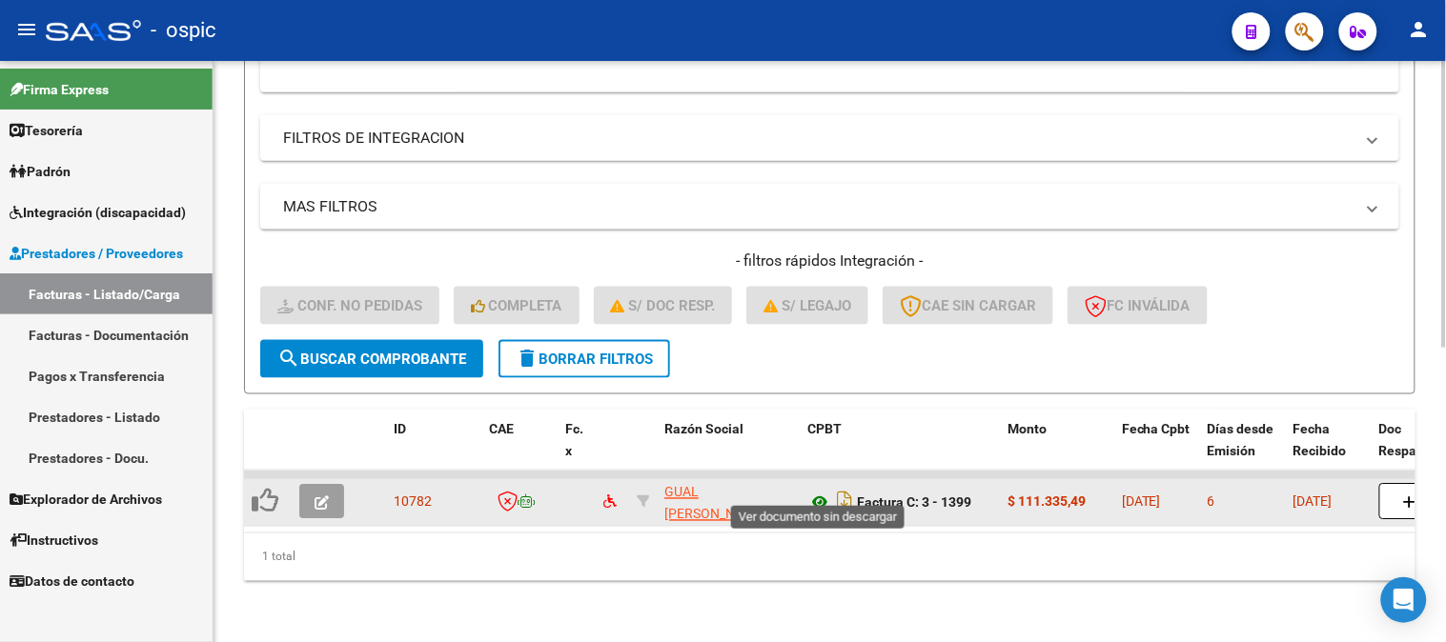
click at [820, 492] on icon at bounding box center [819, 503] width 25 height 23
click at [316, 496] on icon "button" at bounding box center [321, 503] width 14 height 14
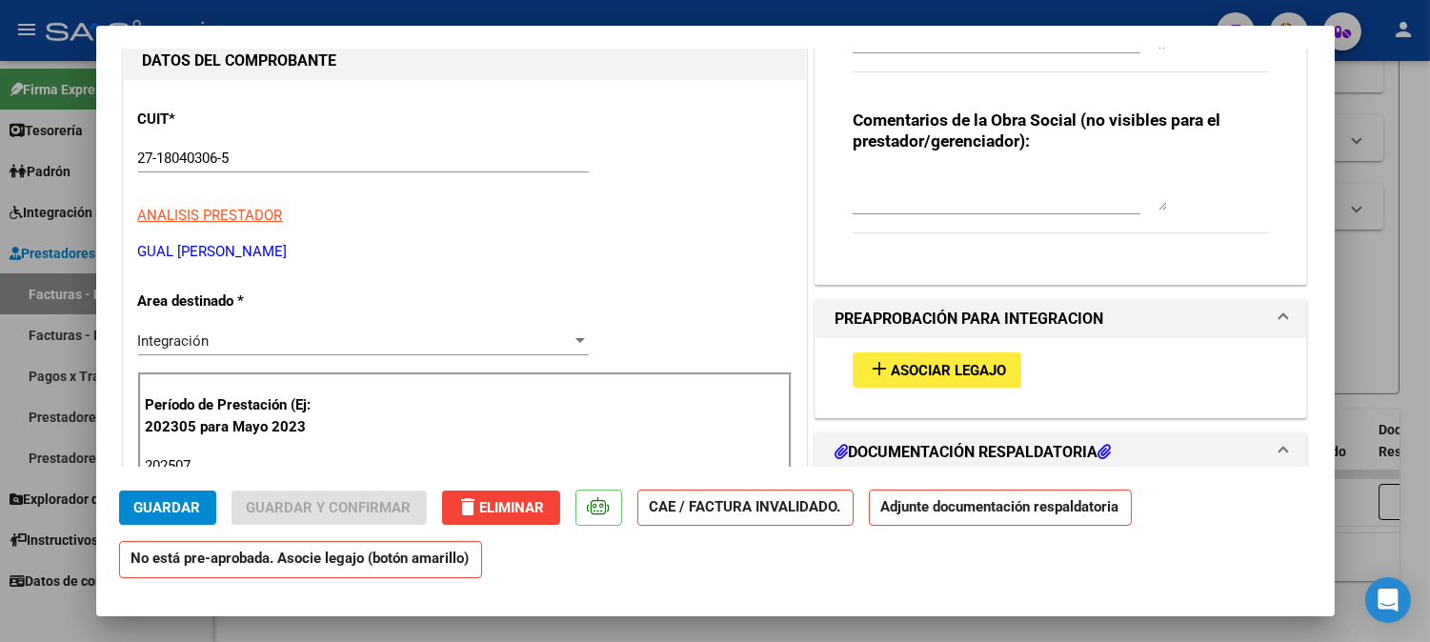
scroll to position [212, 0]
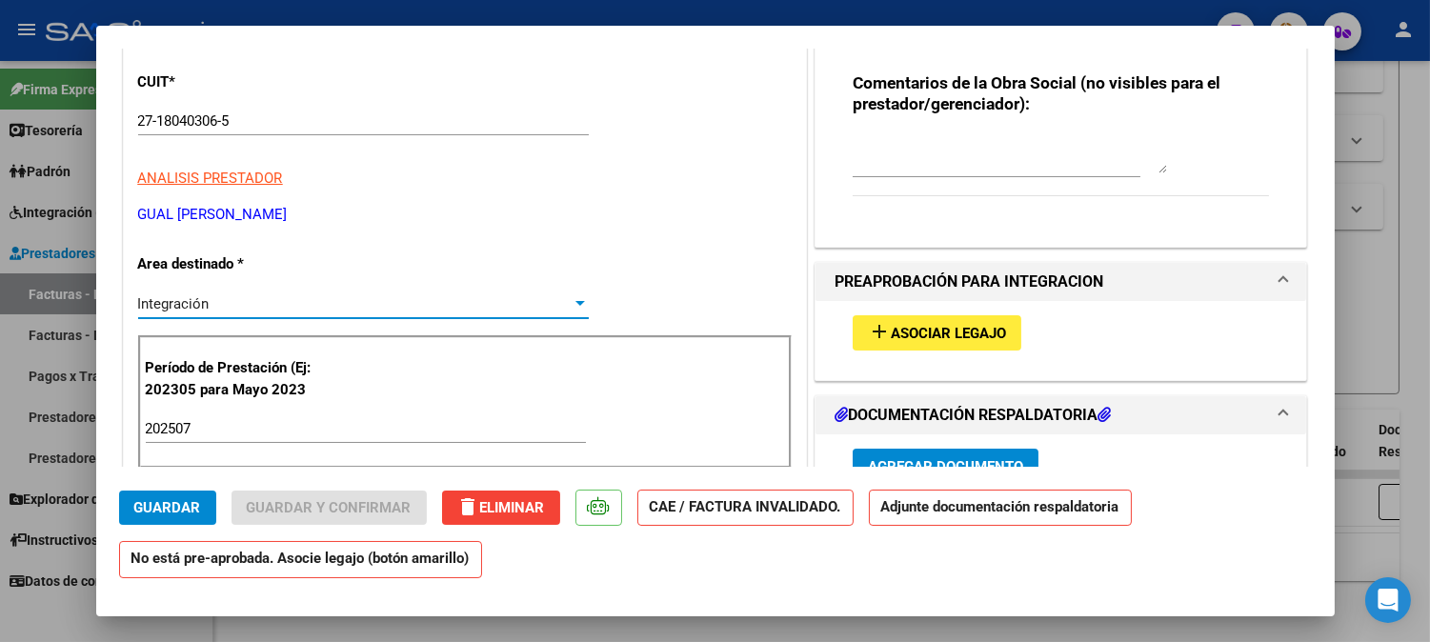
click at [216, 299] on div "Integración" at bounding box center [355, 303] width 434 height 17
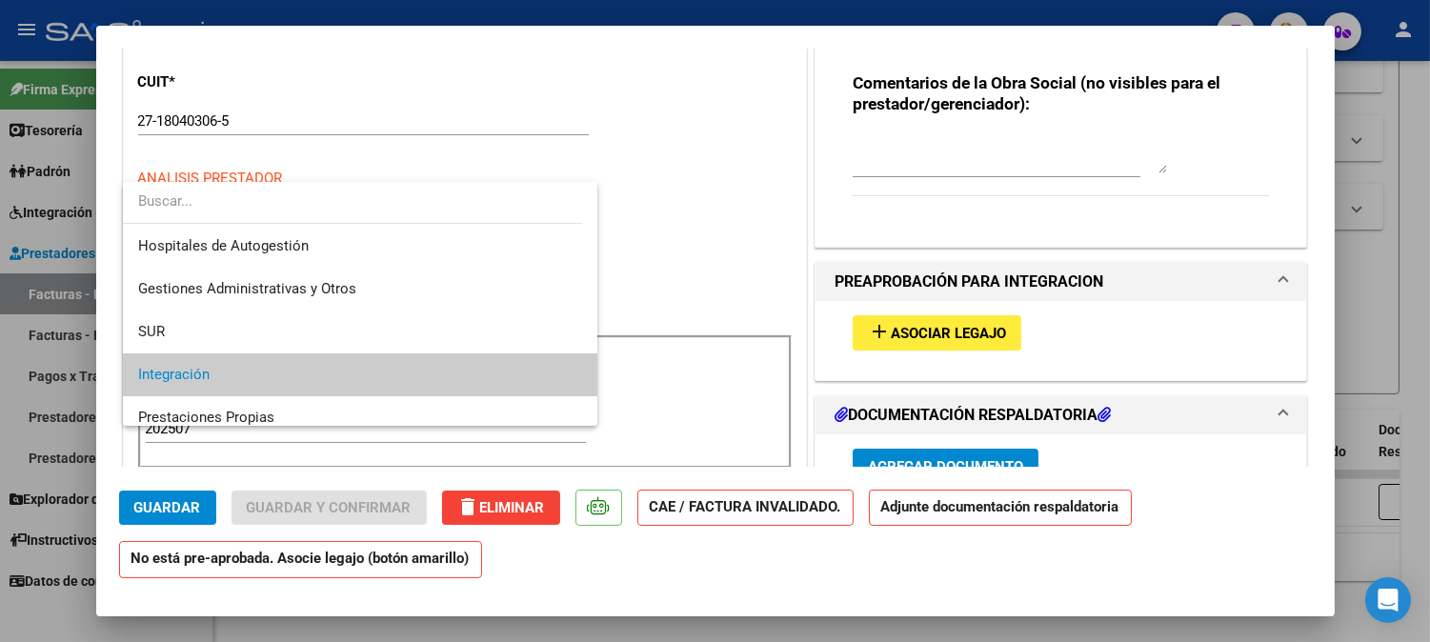
scroll to position [71, 0]
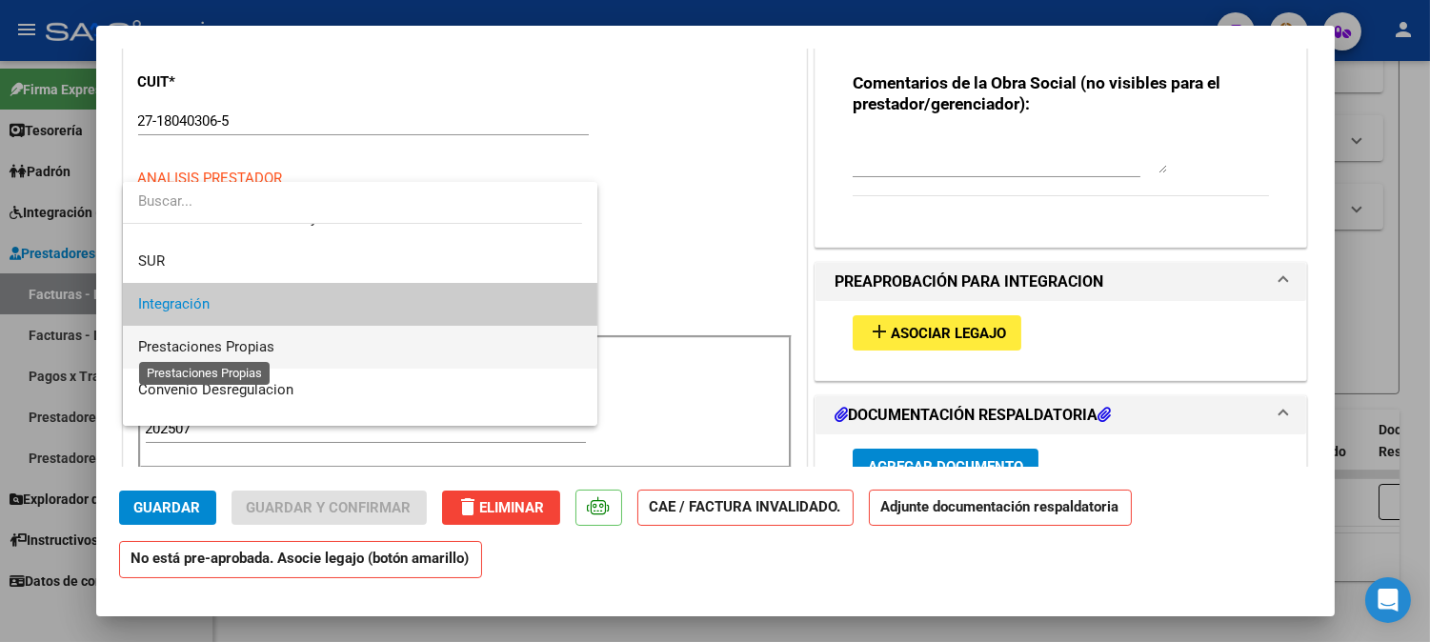
click at [215, 338] on span "Prestaciones Propias" at bounding box center [206, 346] width 136 height 17
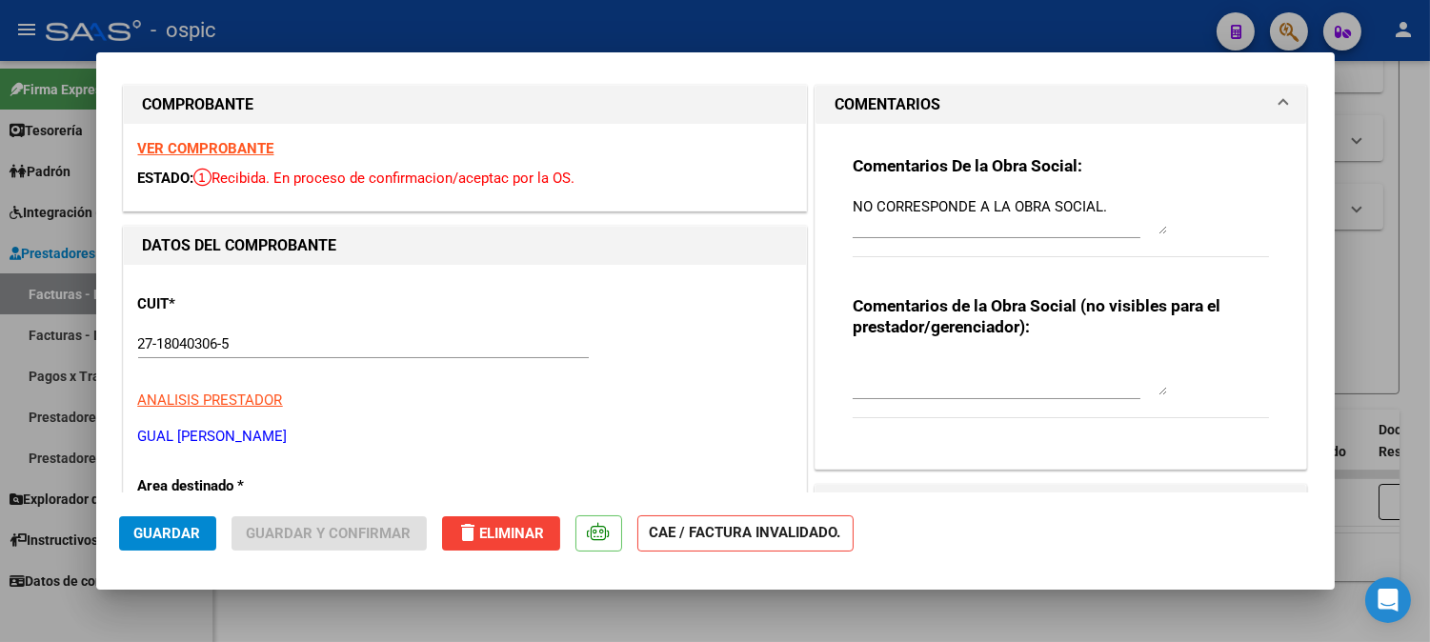
scroll to position [0, 0]
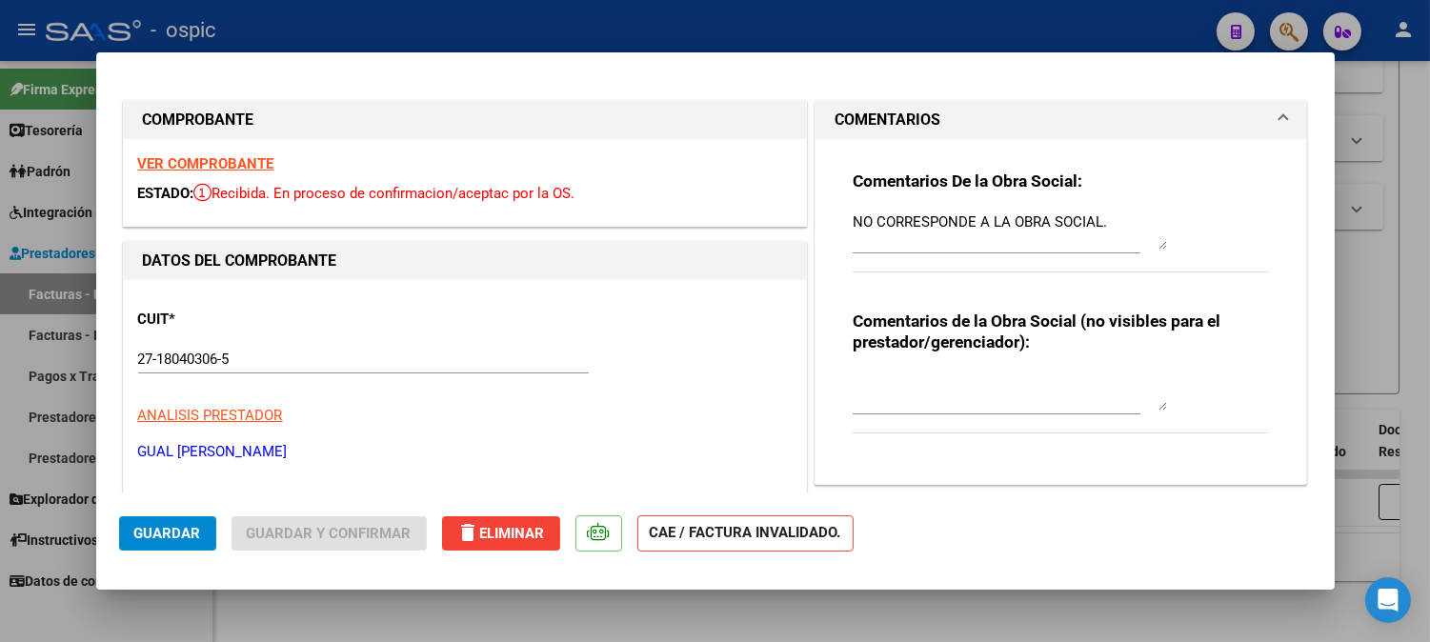
click at [956, 389] on textarea at bounding box center [1010, 392] width 314 height 38
type textarea "NO CORRESPONDE A OSPIC."
click at [178, 520] on button "Guardar" at bounding box center [167, 533] width 97 height 34
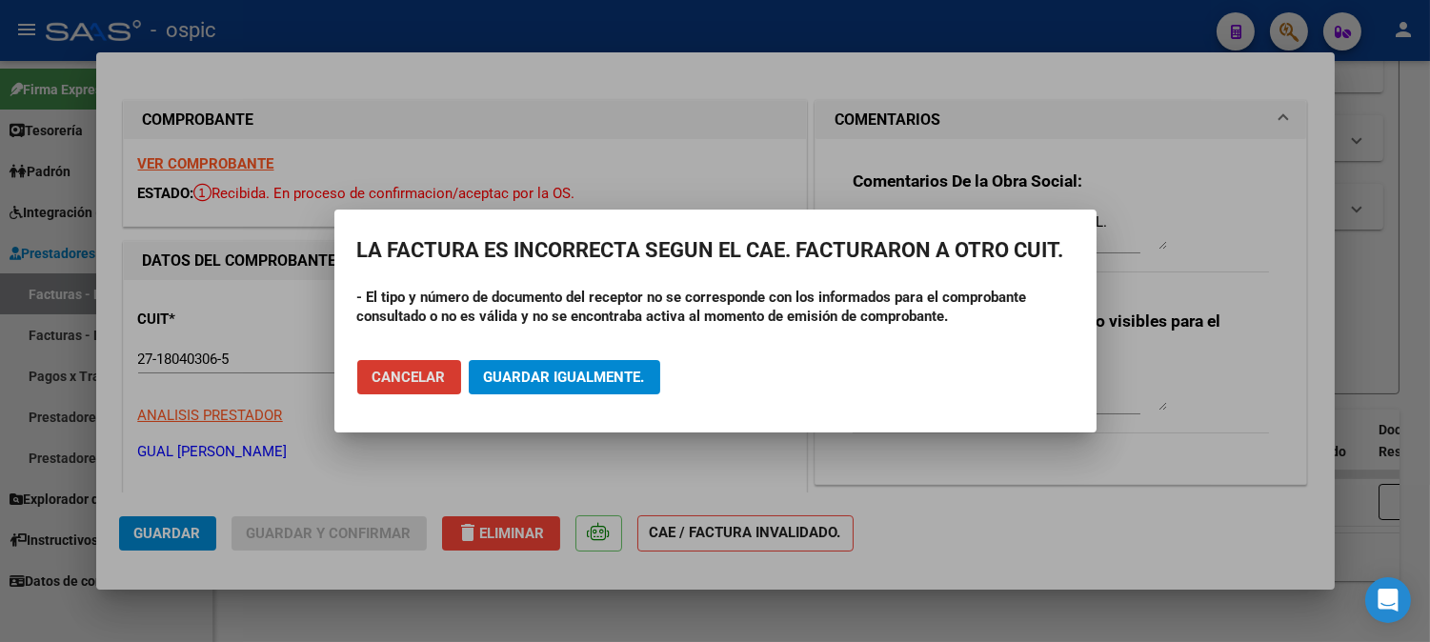
click at [553, 376] on span "Guardar igualmente." at bounding box center [564, 377] width 161 height 17
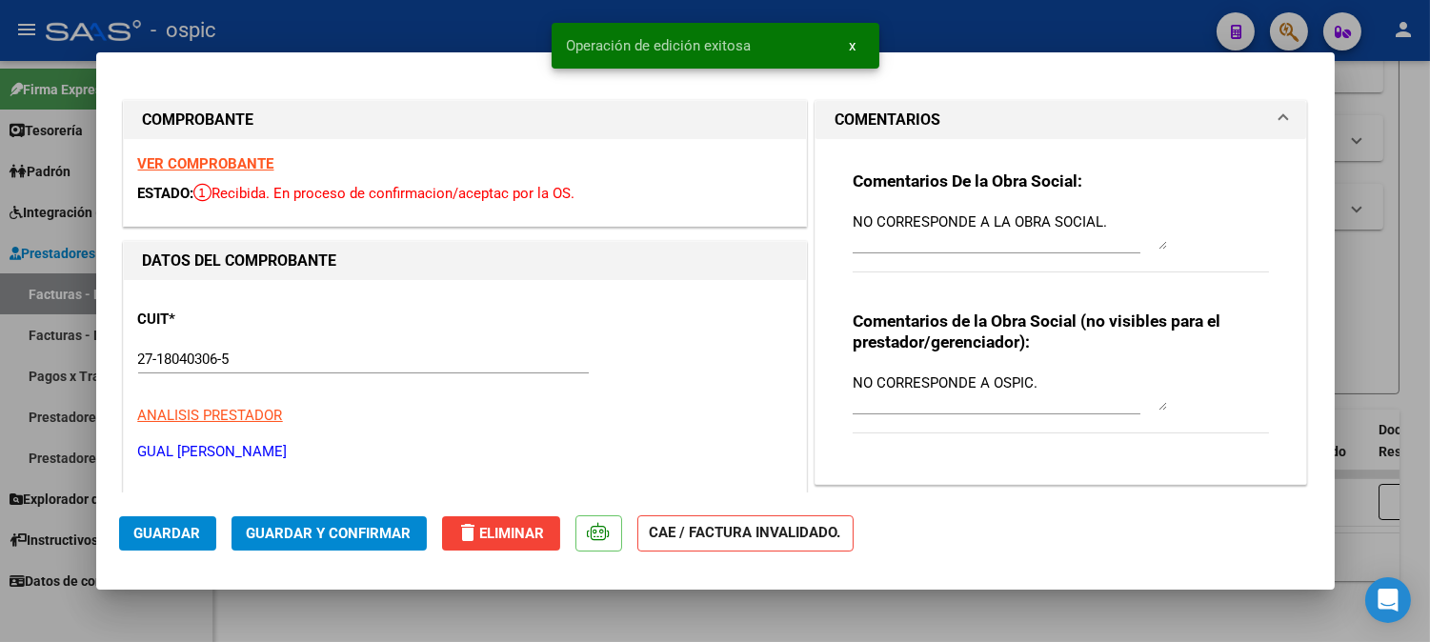
click at [354, 531] on span "Guardar y Confirmar" at bounding box center [329, 533] width 165 height 17
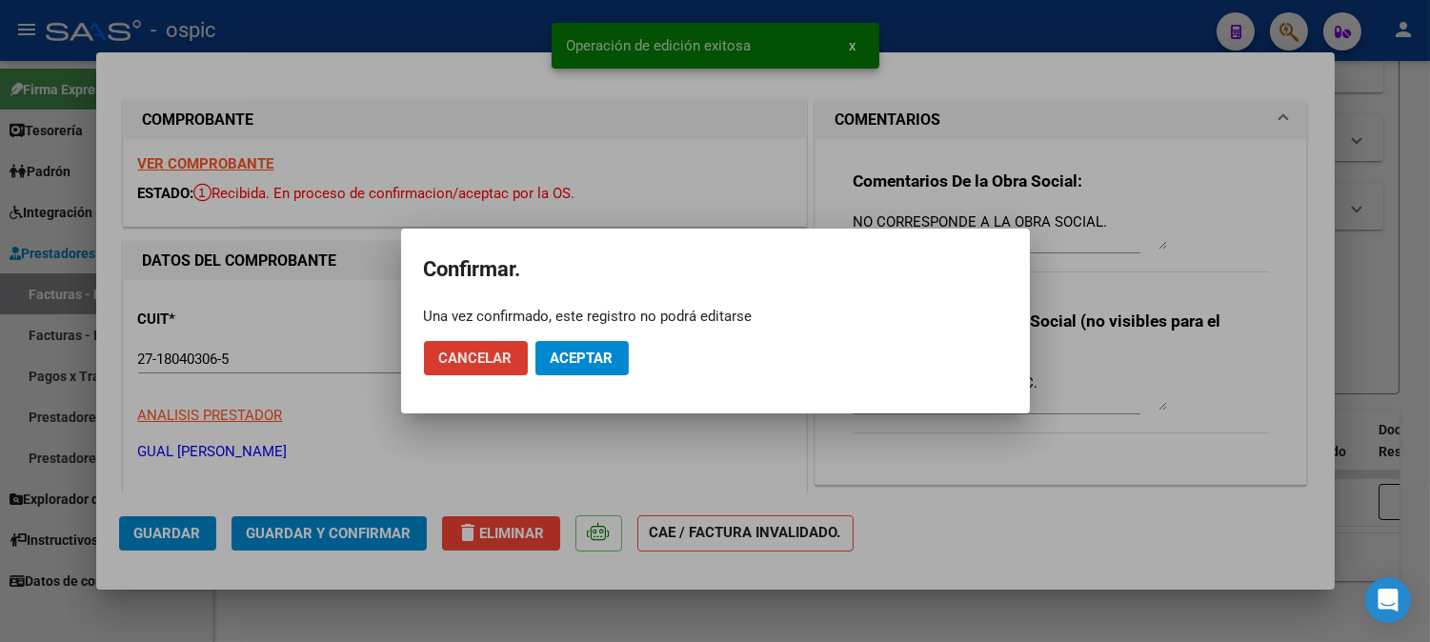
click at [591, 354] on span "Aceptar" at bounding box center [582, 358] width 63 height 17
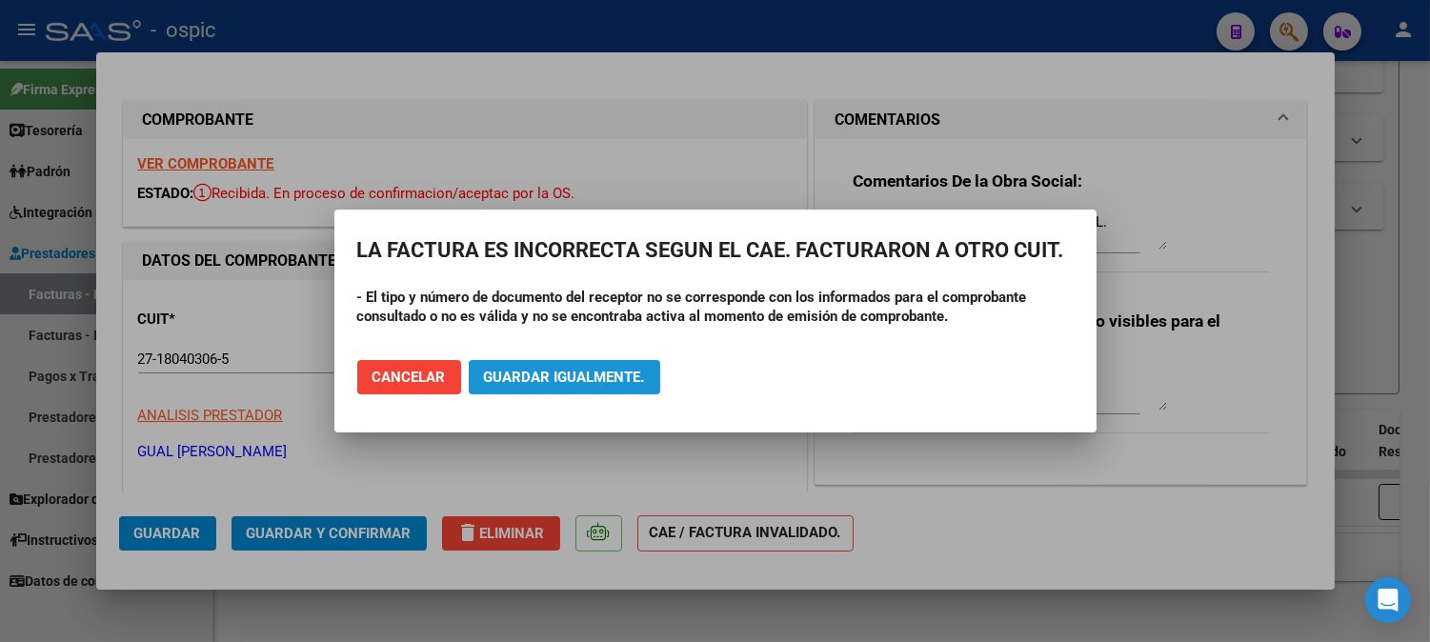
click at [577, 373] on span "Guardar igualmente." at bounding box center [564, 377] width 161 height 17
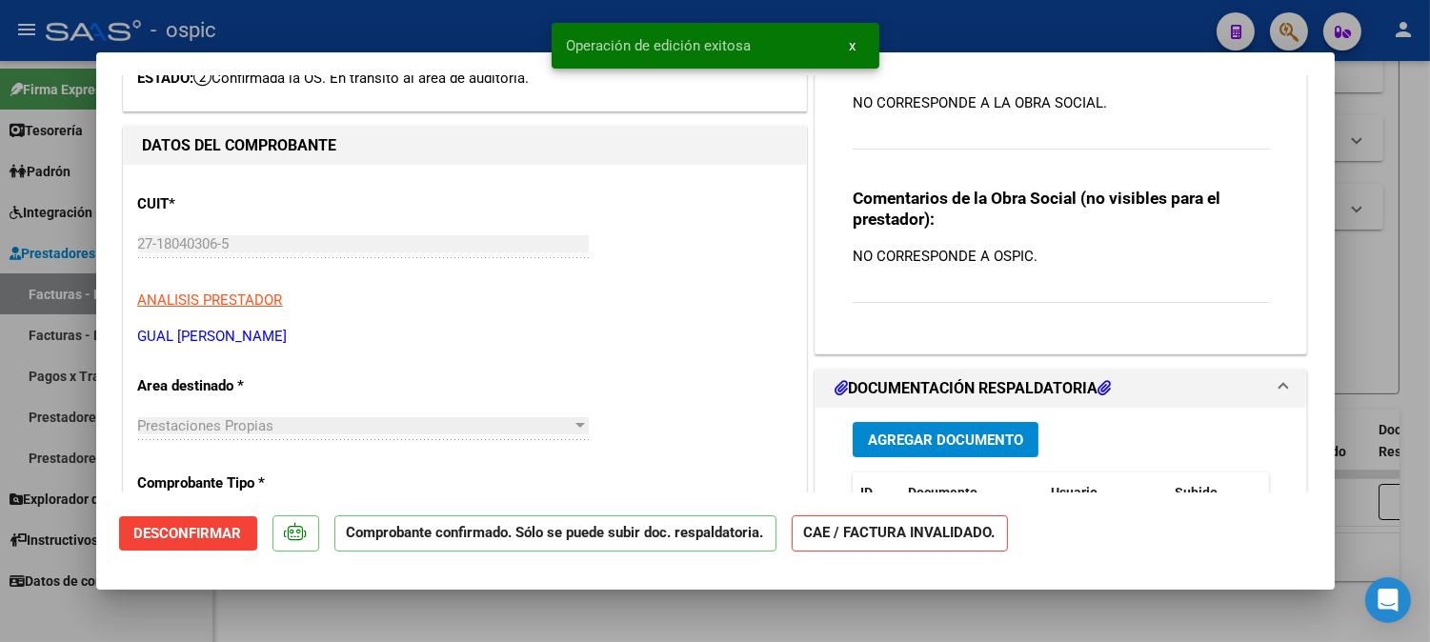
scroll to position [212, 0]
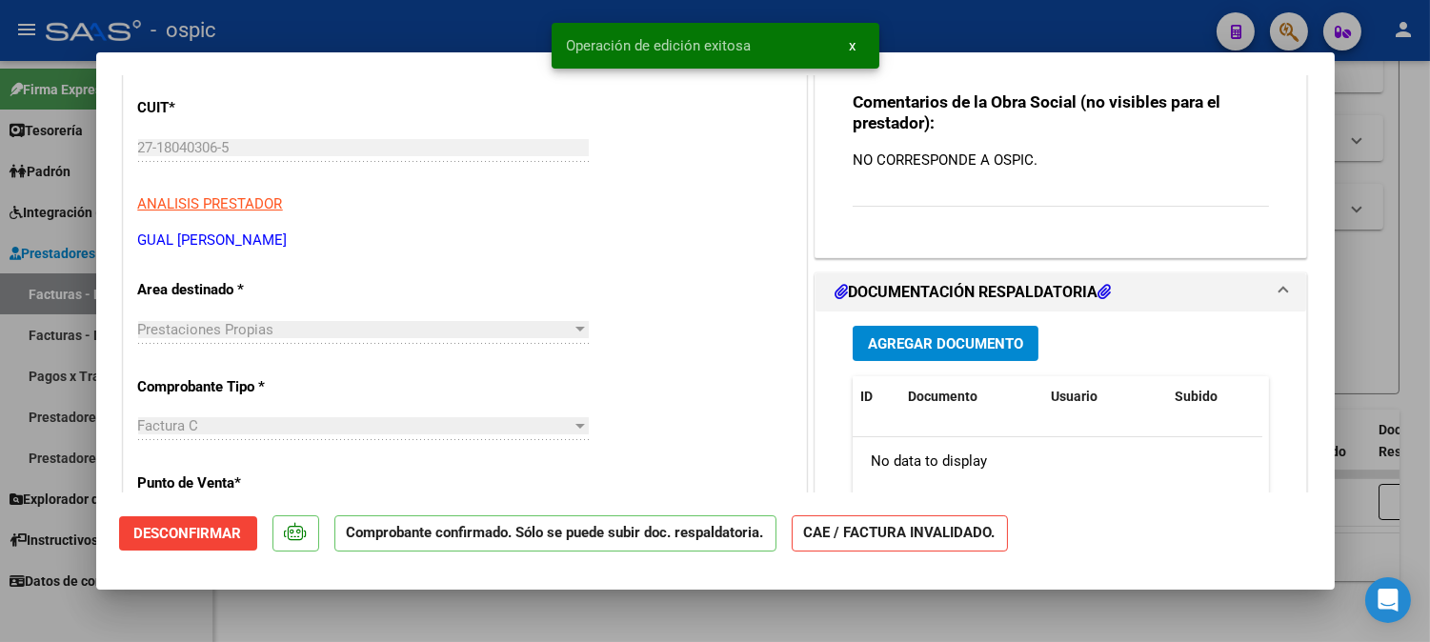
type input "$ 0,00"
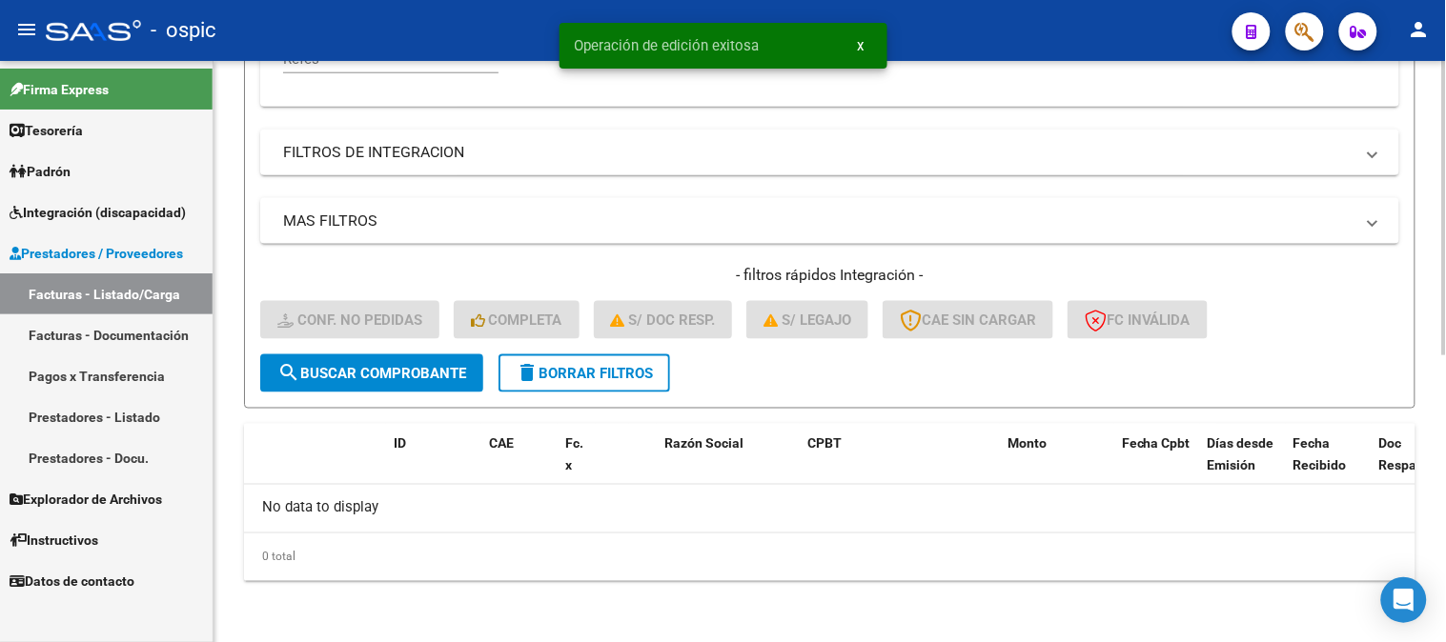
scroll to position [565, 0]
click at [582, 374] on span "delete Borrar Filtros" at bounding box center [584, 375] width 137 height 17
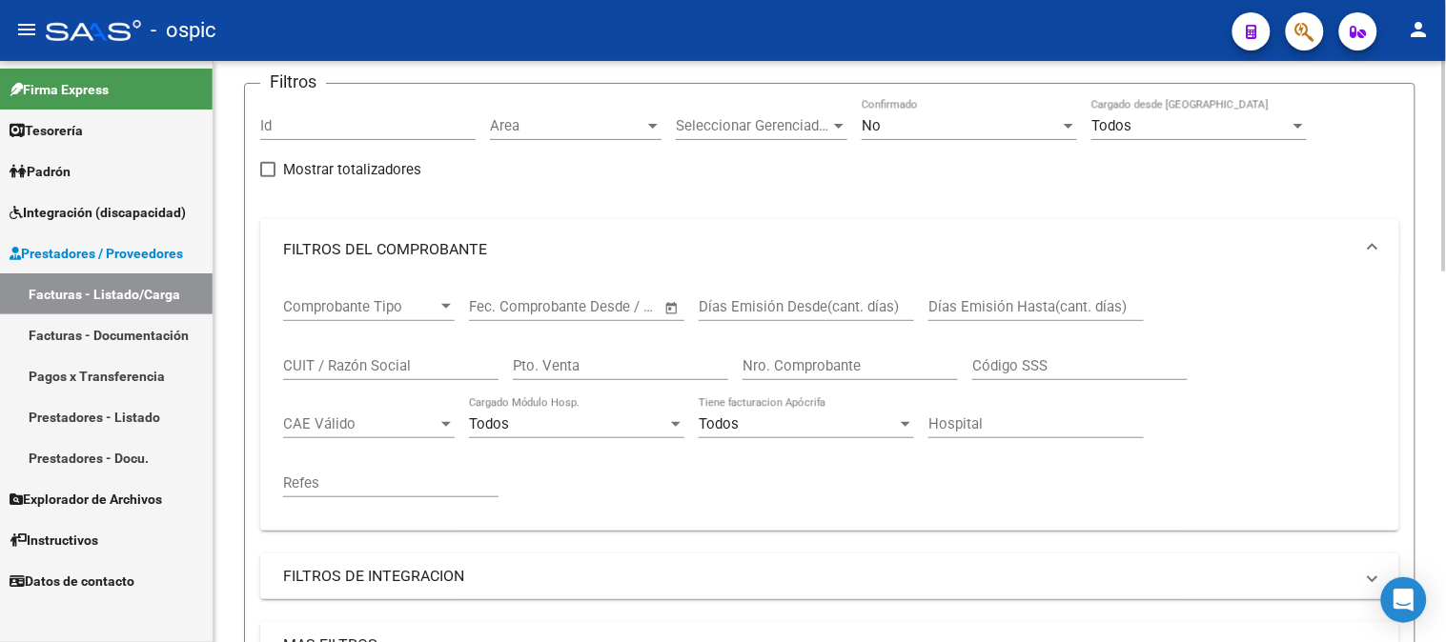
scroll to position [0, 0]
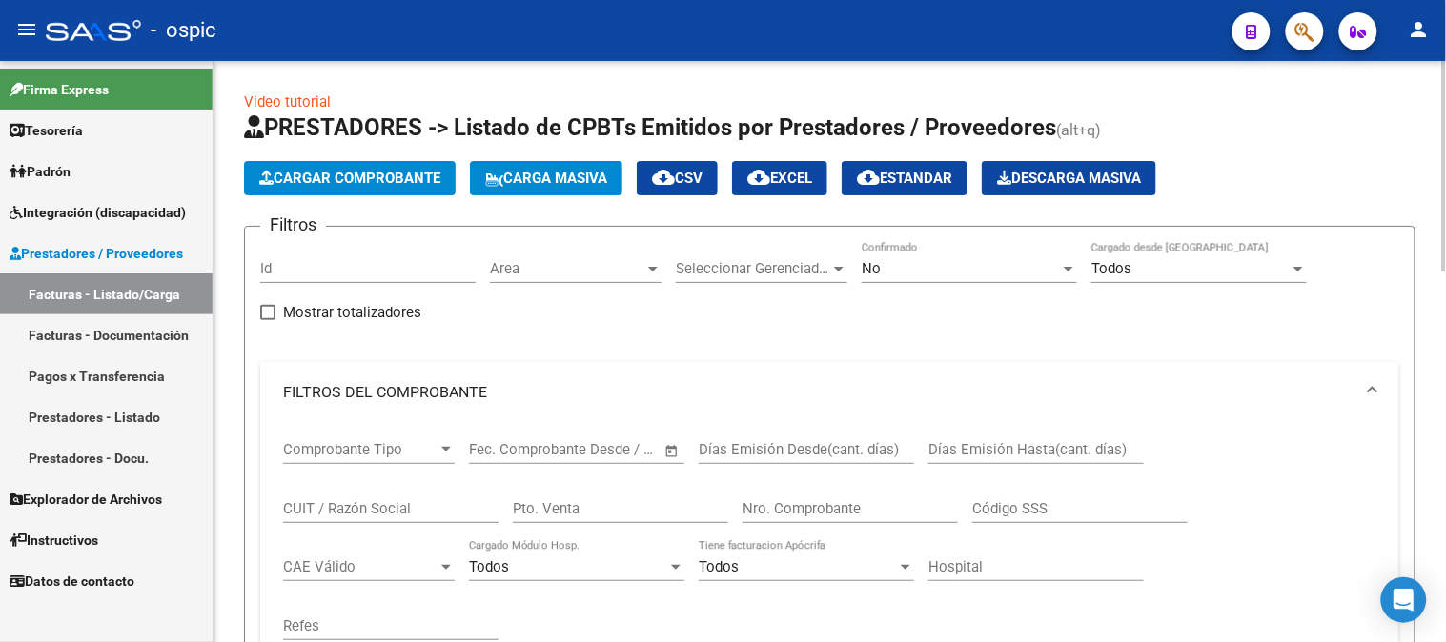
click at [527, 283] on div "Area Area" at bounding box center [576, 271] width 172 height 59
click at [529, 276] on span "Area" at bounding box center [567, 268] width 154 height 17
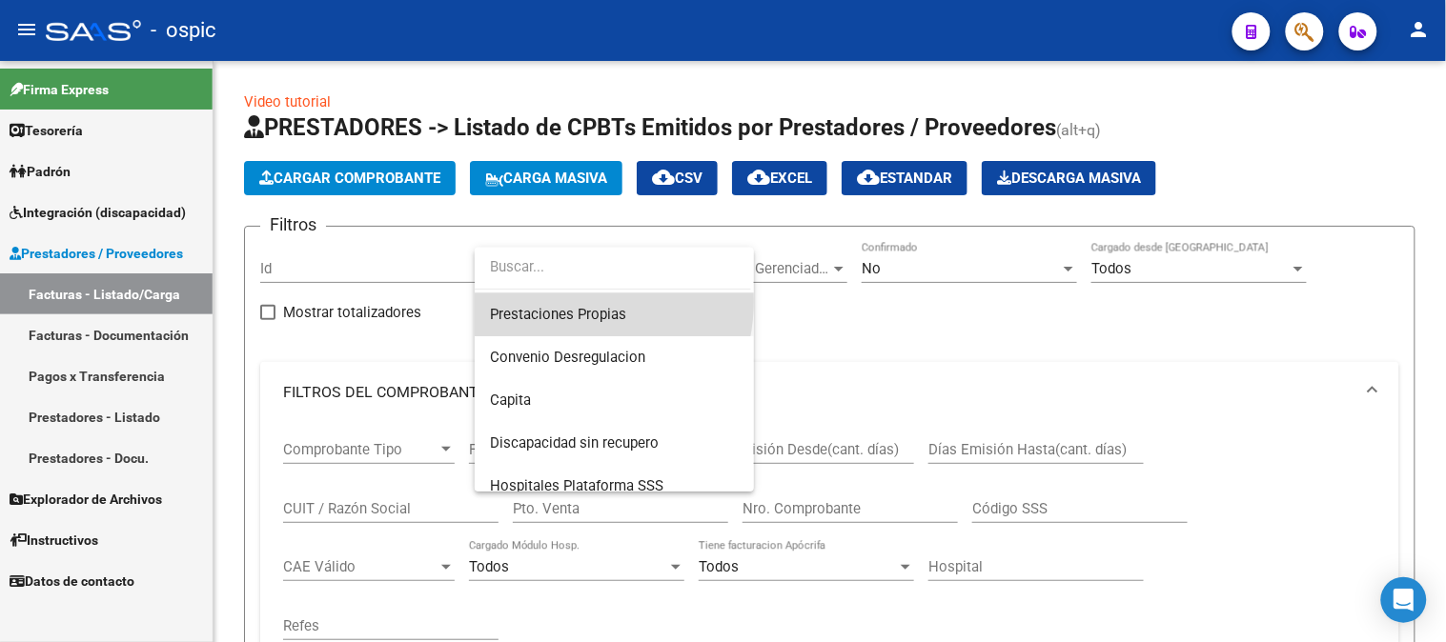
click at [557, 300] on span "Prestaciones Propias" at bounding box center [614, 314] width 249 height 43
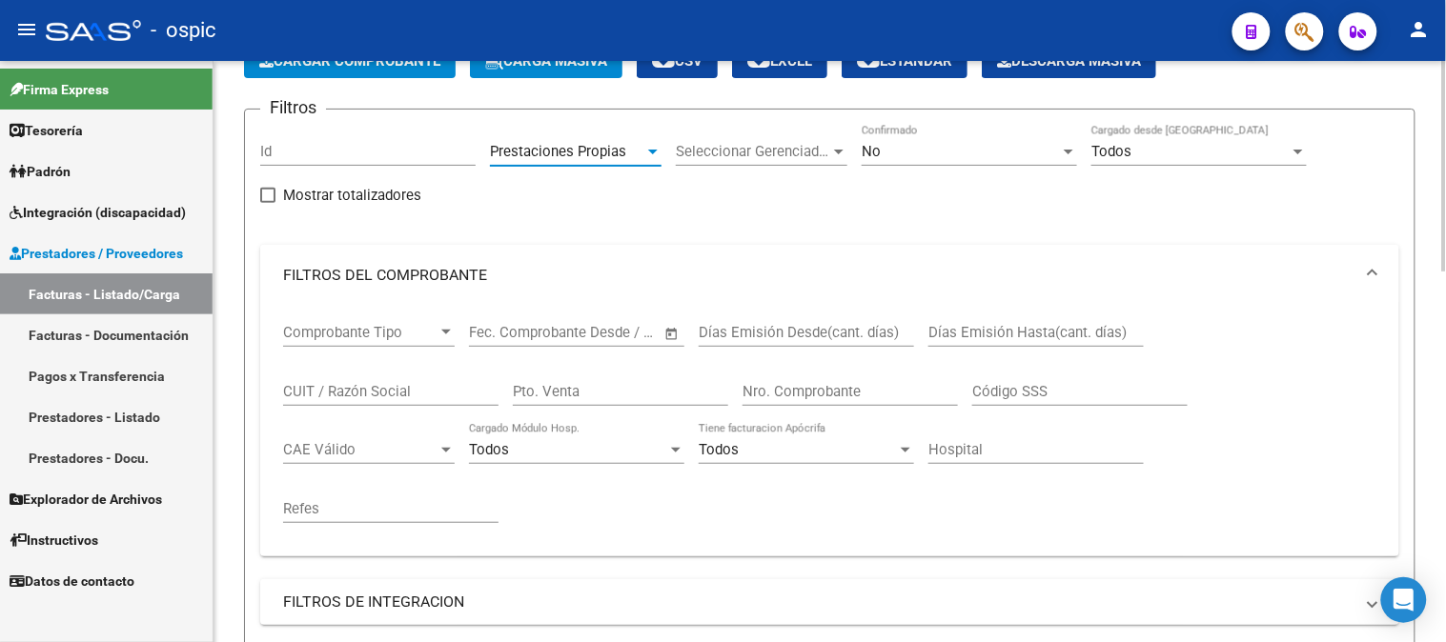
scroll to position [106, 0]
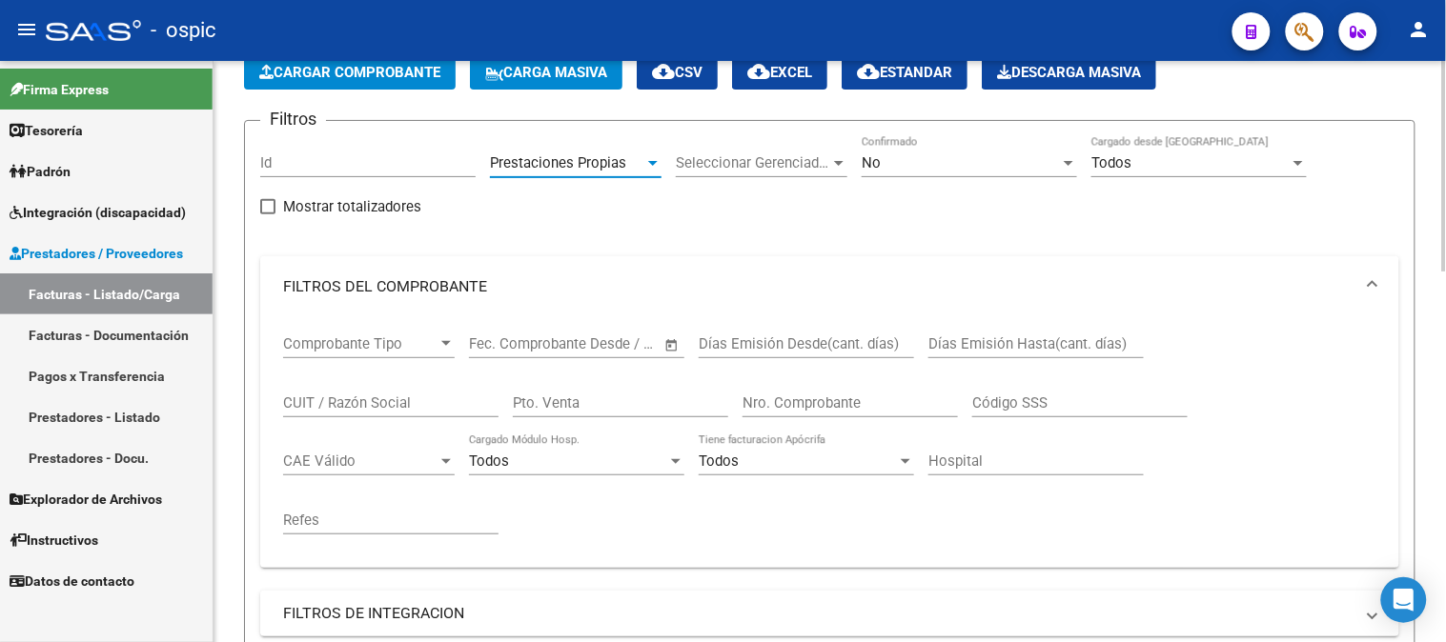
click at [937, 172] on div "No Confirmado" at bounding box center [968, 156] width 215 height 41
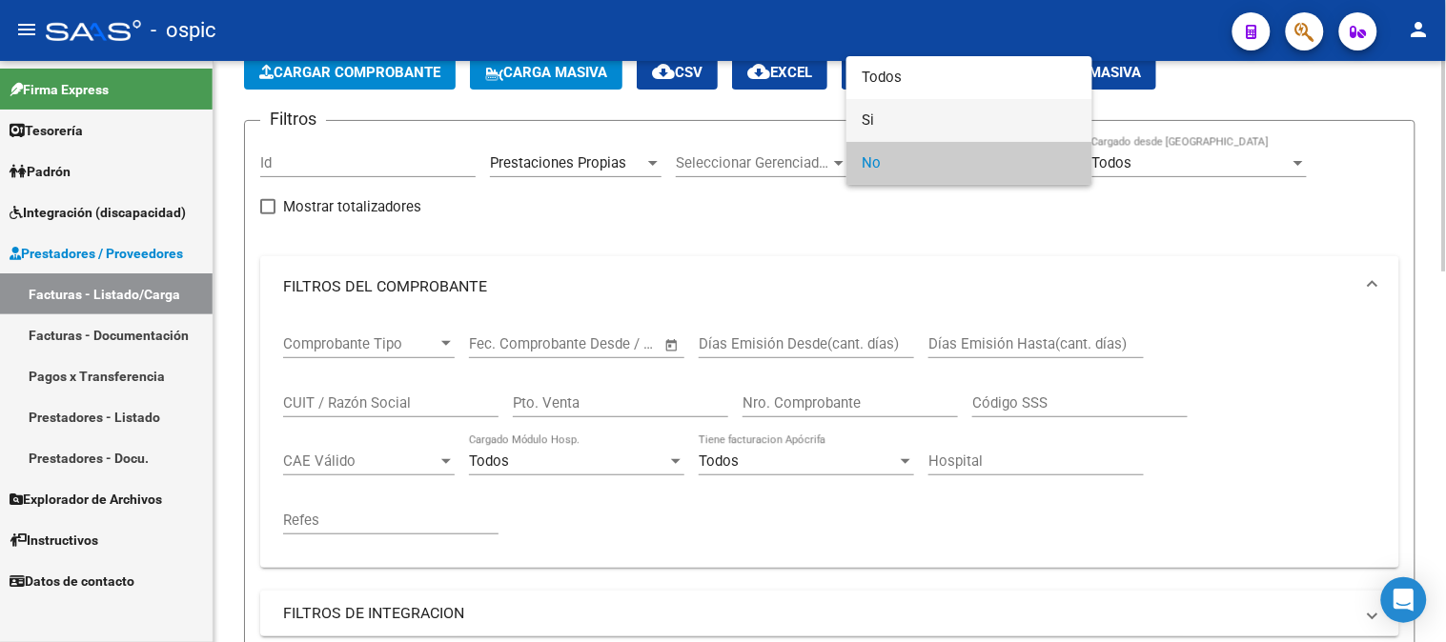
drag, startPoint x: 868, startPoint y: 116, endPoint x: 501, endPoint y: 376, distance: 449.7
click at [864, 118] on span "Si" at bounding box center [968, 120] width 215 height 43
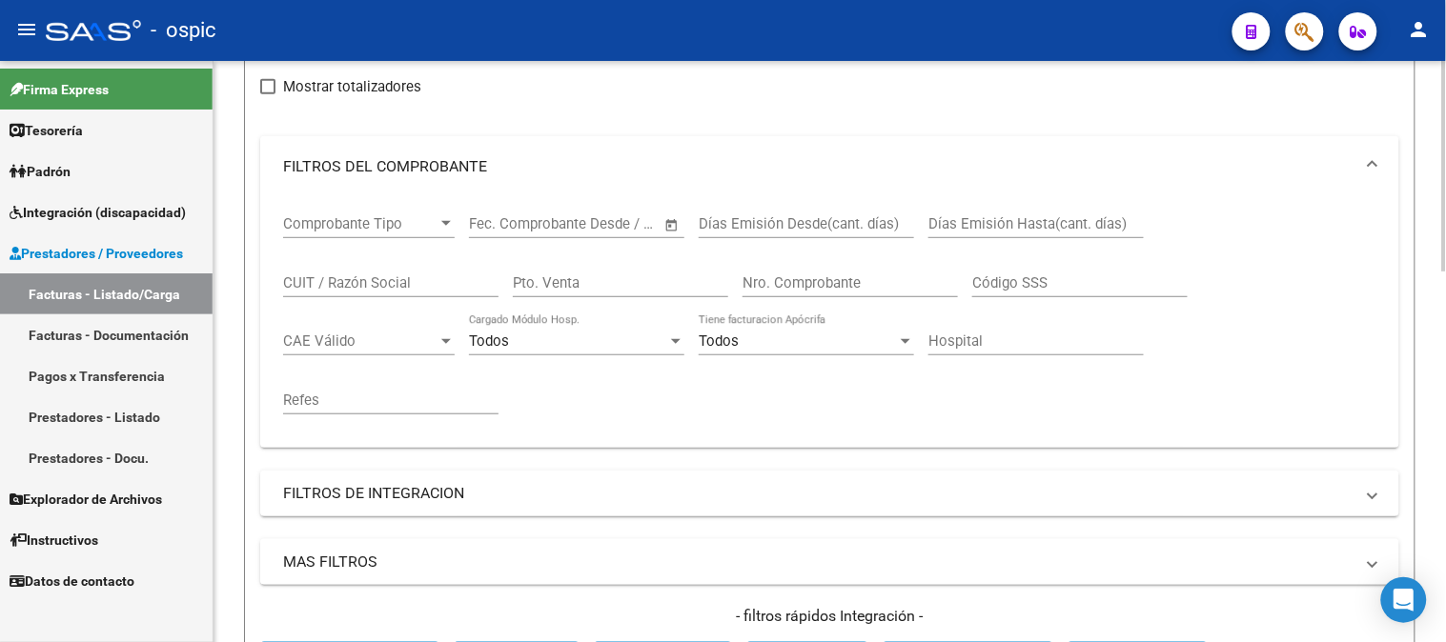
scroll to position [423, 0]
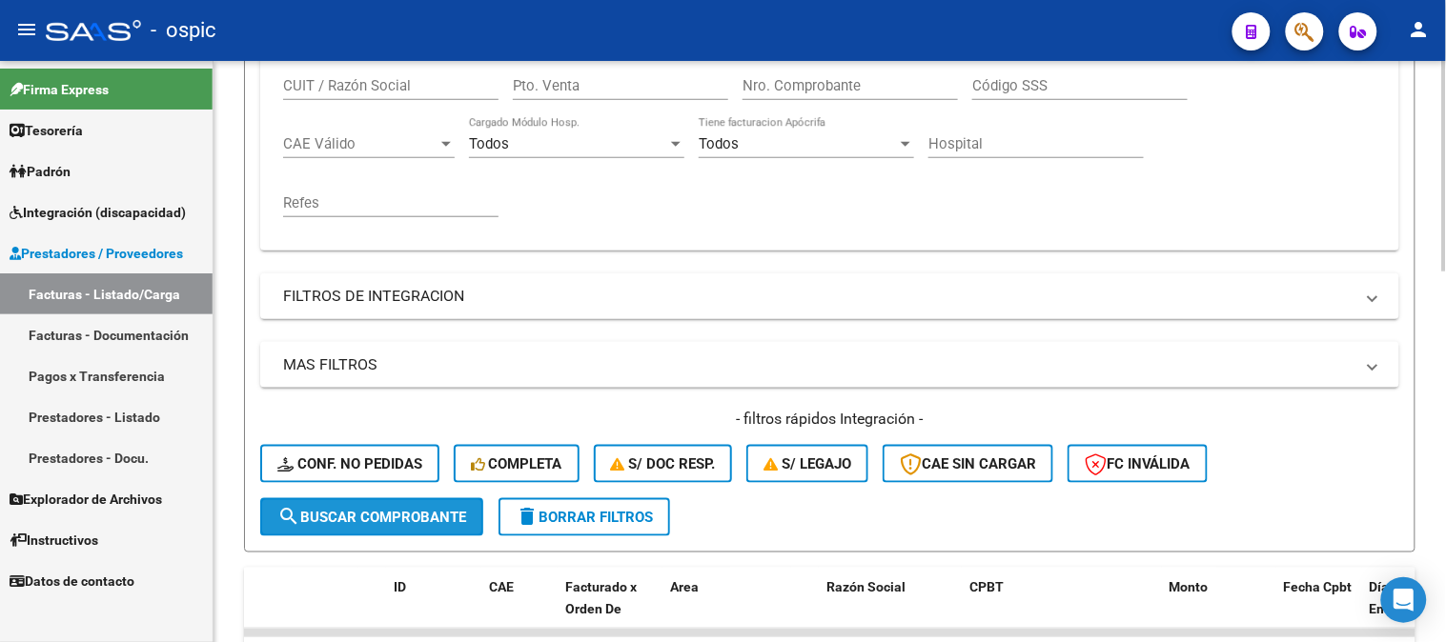
click at [374, 509] on span "search Buscar Comprobante" at bounding box center [371, 517] width 189 height 17
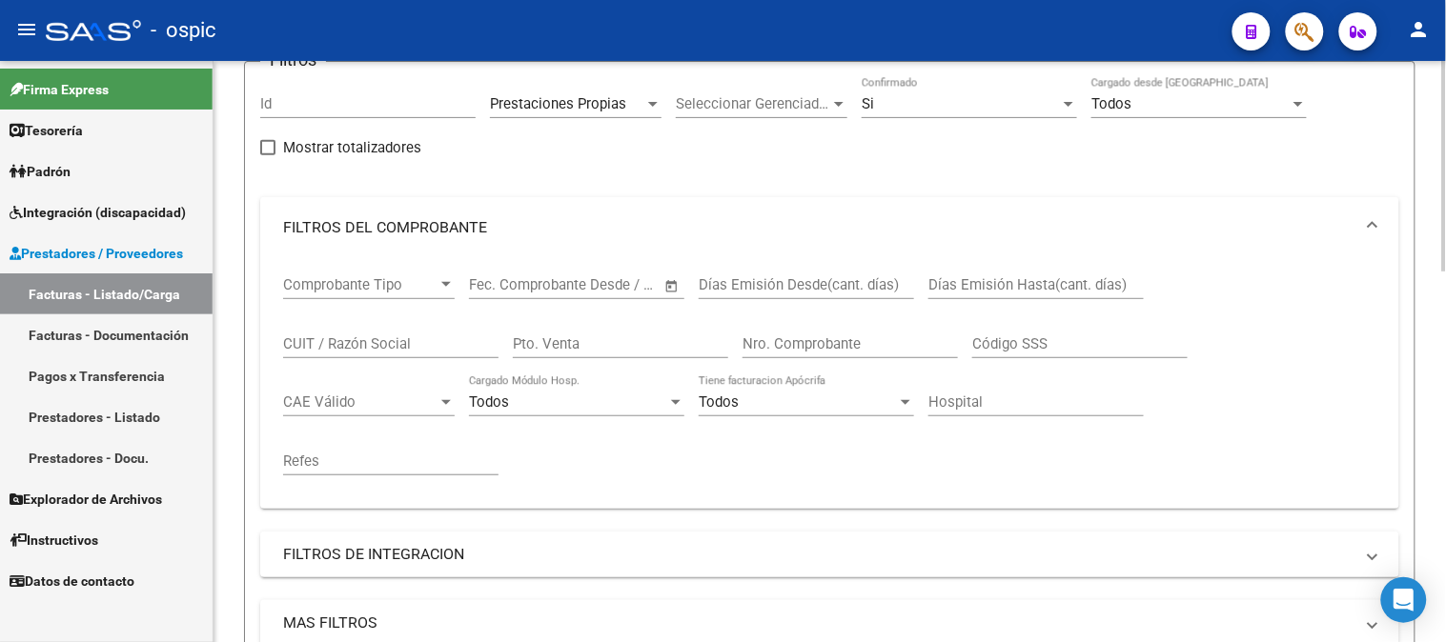
scroll to position [106, 0]
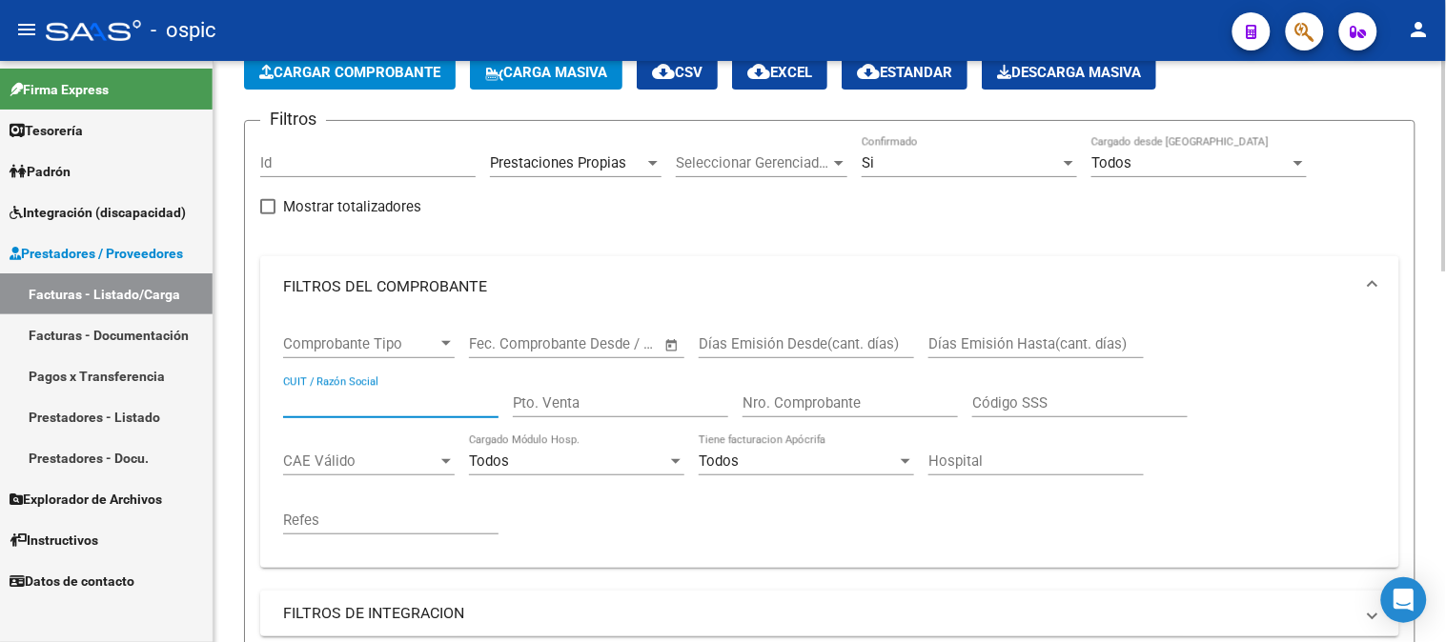
click at [385, 395] on input "CUIT / Razón Social" at bounding box center [390, 403] width 215 height 17
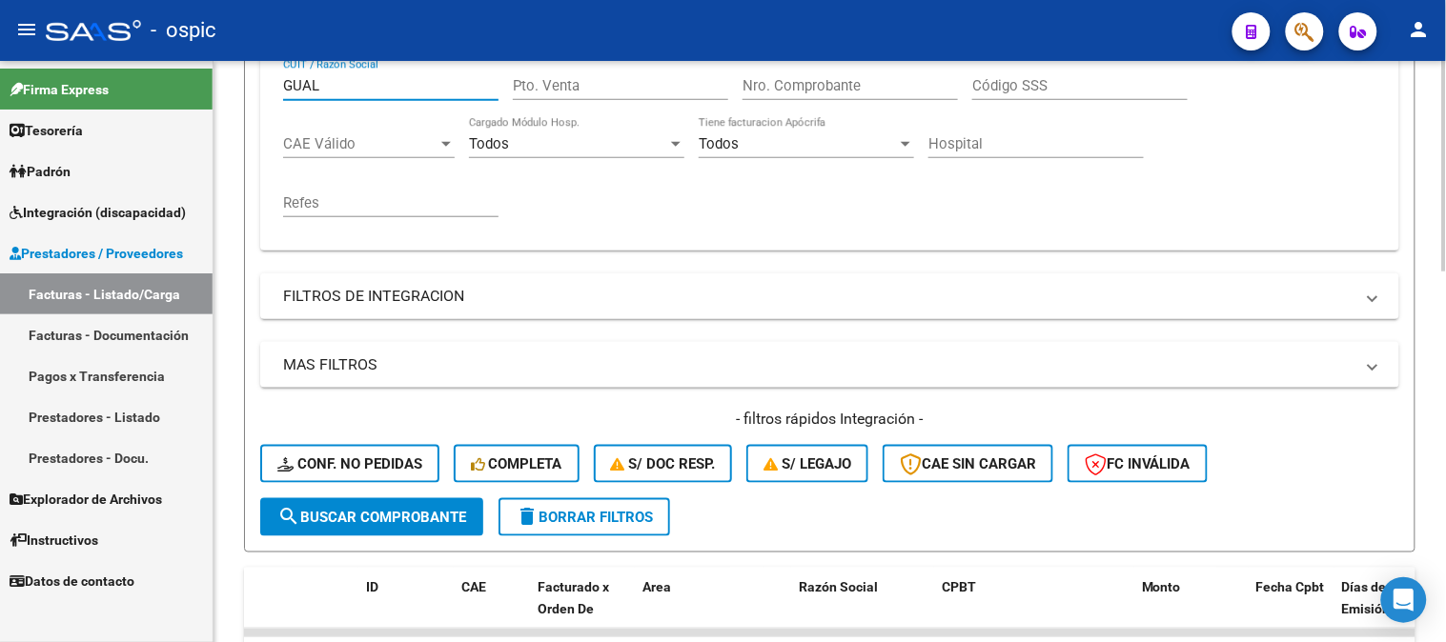
type input "GUAL"
click at [358, 524] on span "search Buscar Comprobante" at bounding box center [371, 517] width 189 height 17
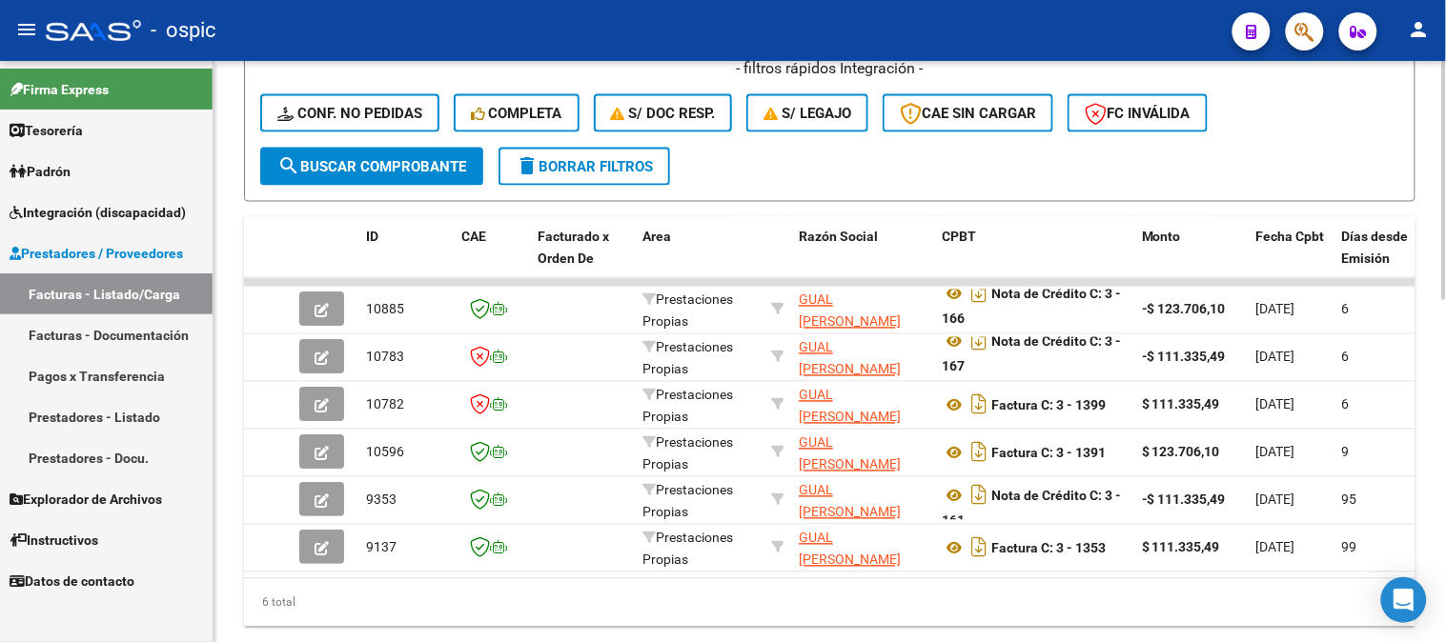
scroll to position [834, 0]
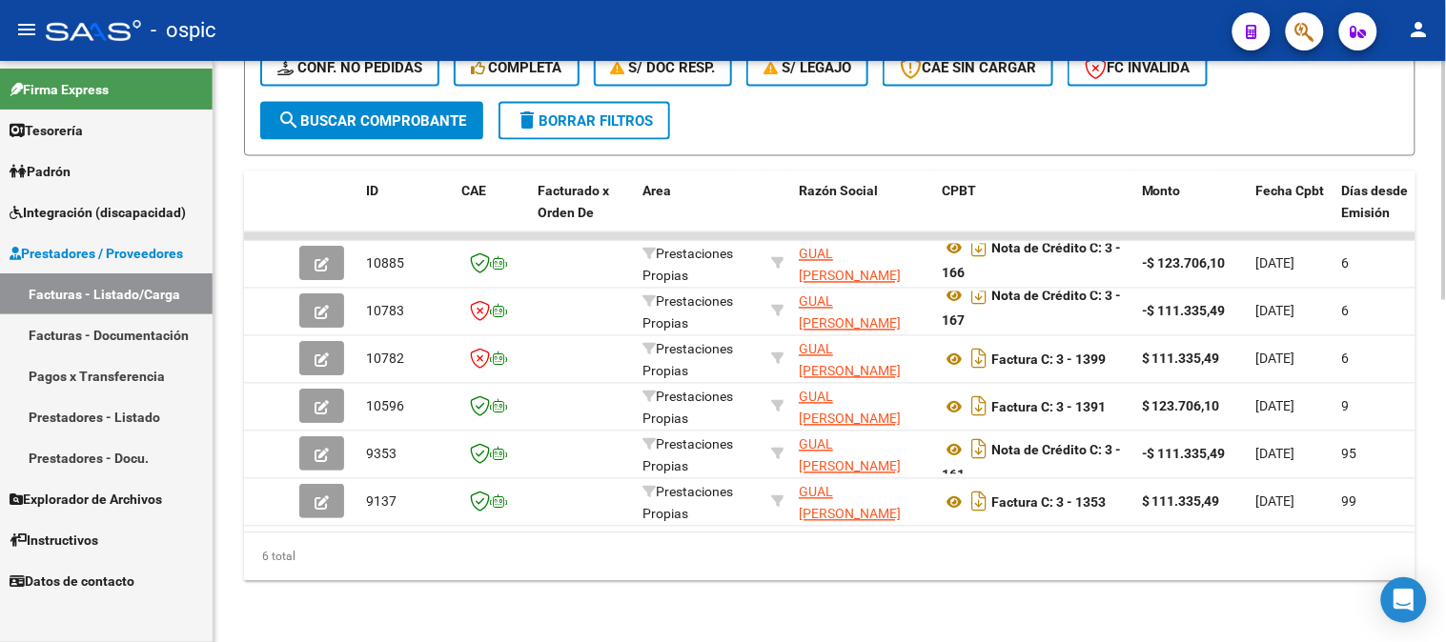
click at [1444, 460] on div at bounding box center [1444, 522] width 5 height 239
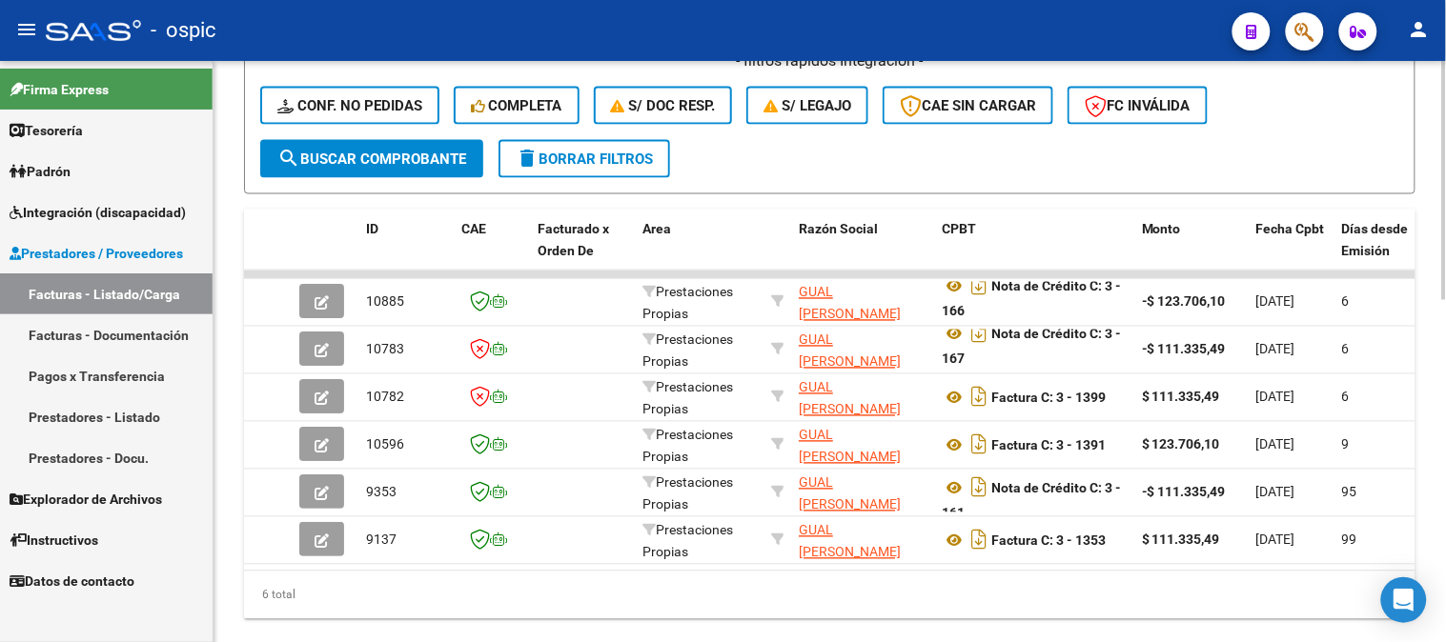
scroll to position [789, 0]
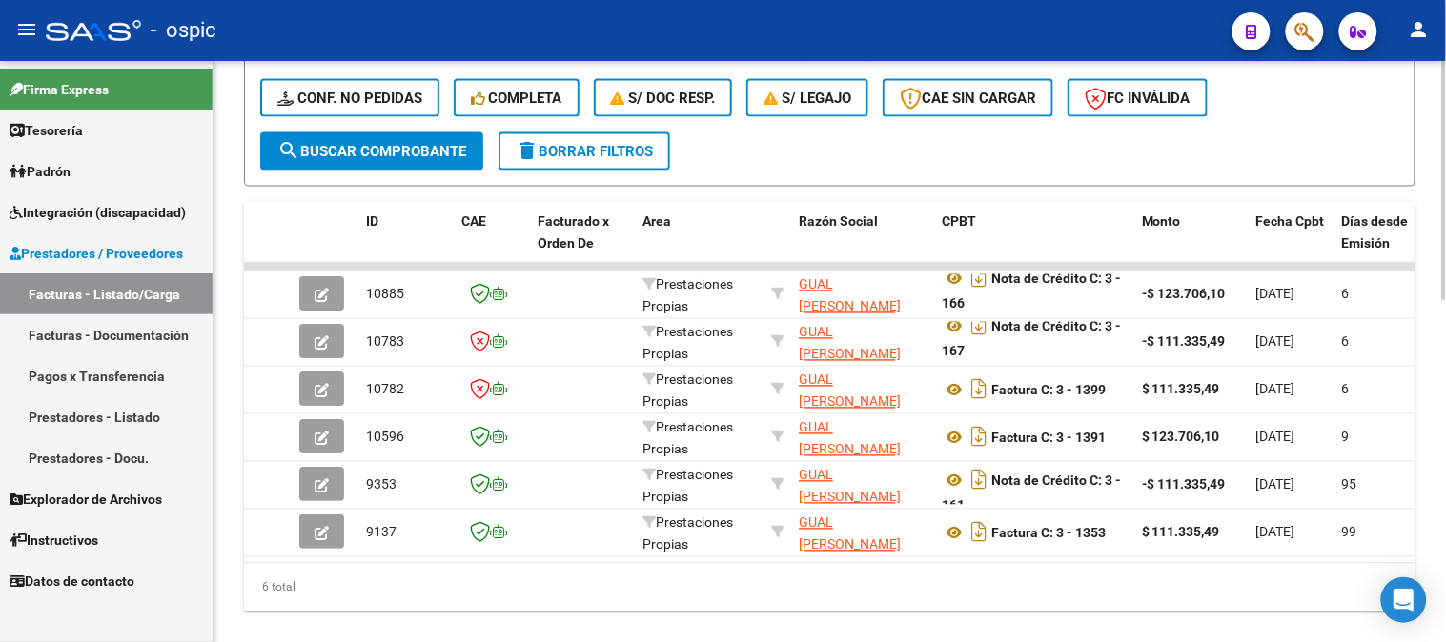
click at [1445, 407] on div at bounding box center [1444, 510] width 5 height 239
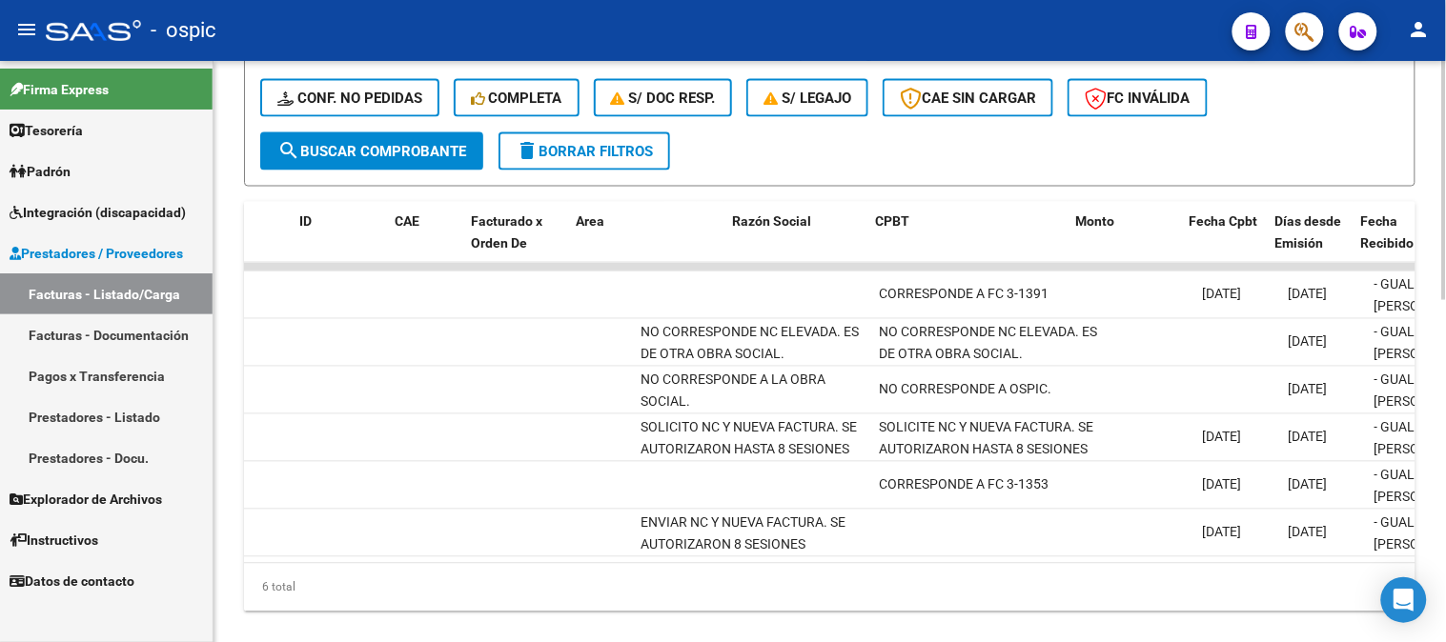
scroll to position [0, 67]
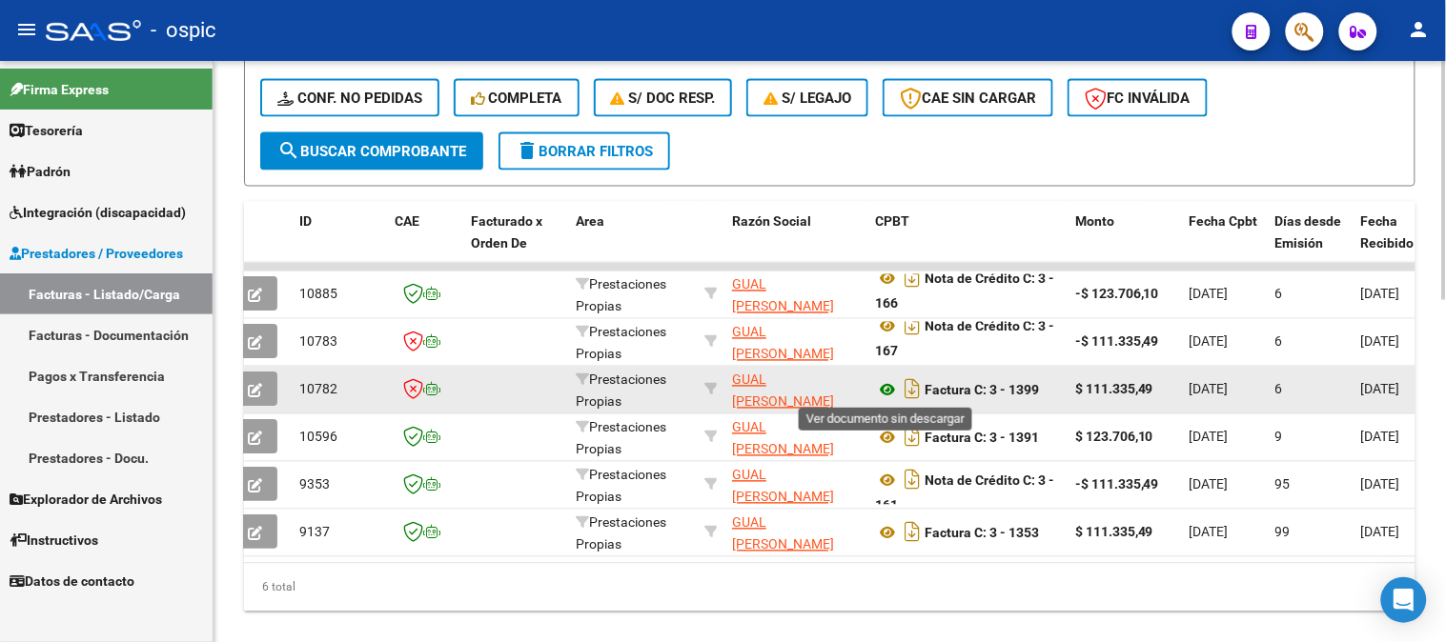
click at [888, 387] on icon at bounding box center [887, 390] width 25 height 23
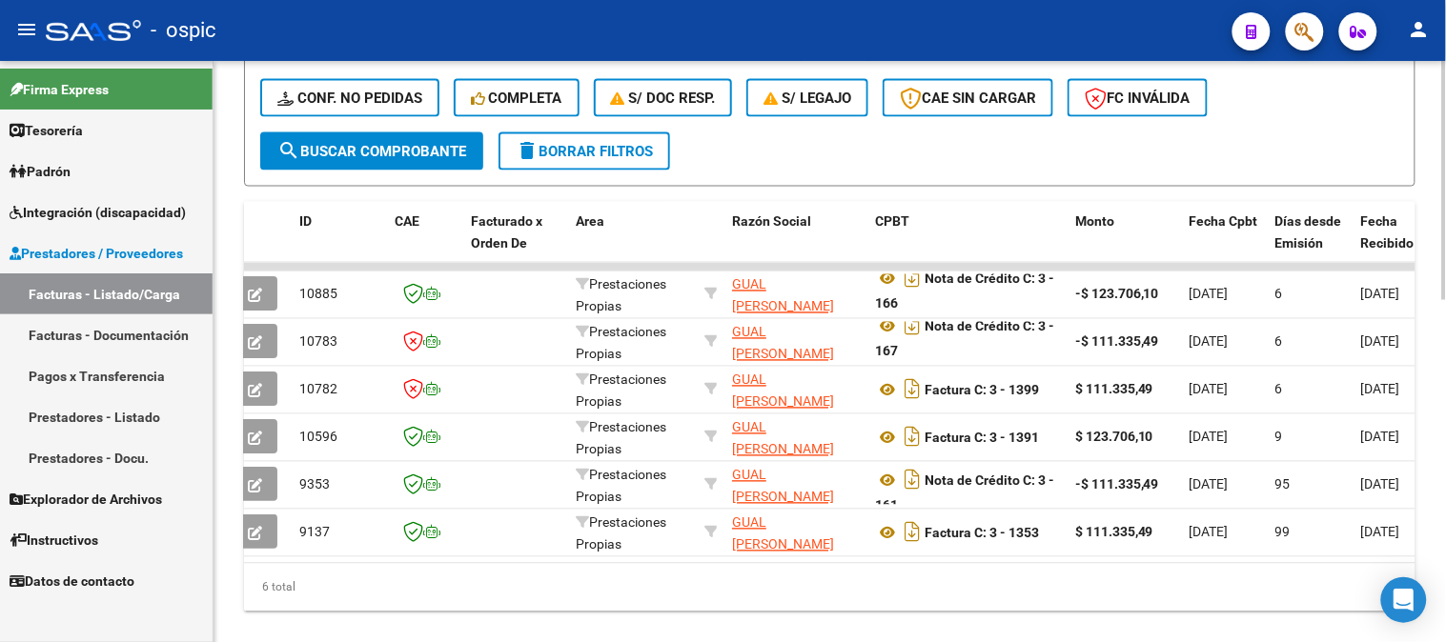
click at [587, 162] on button "delete Borrar Filtros" at bounding box center [584, 151] width 172 height 38
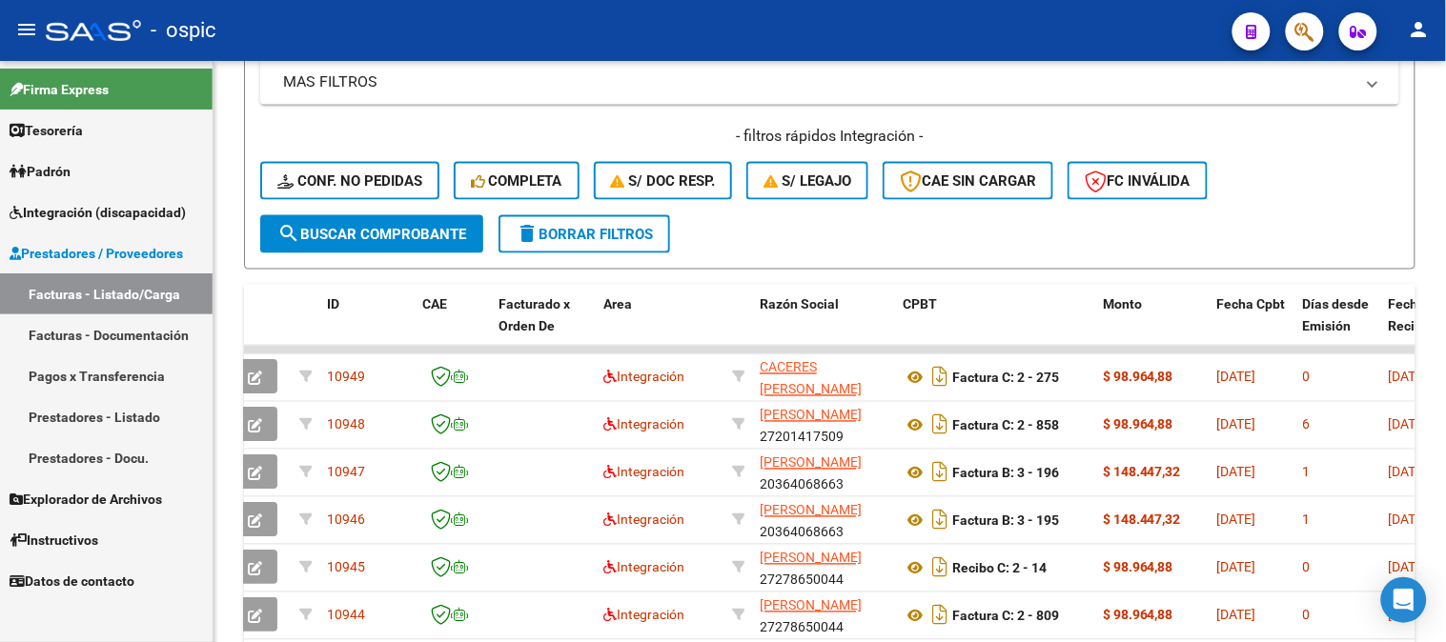
scroll to position [1023, 0]
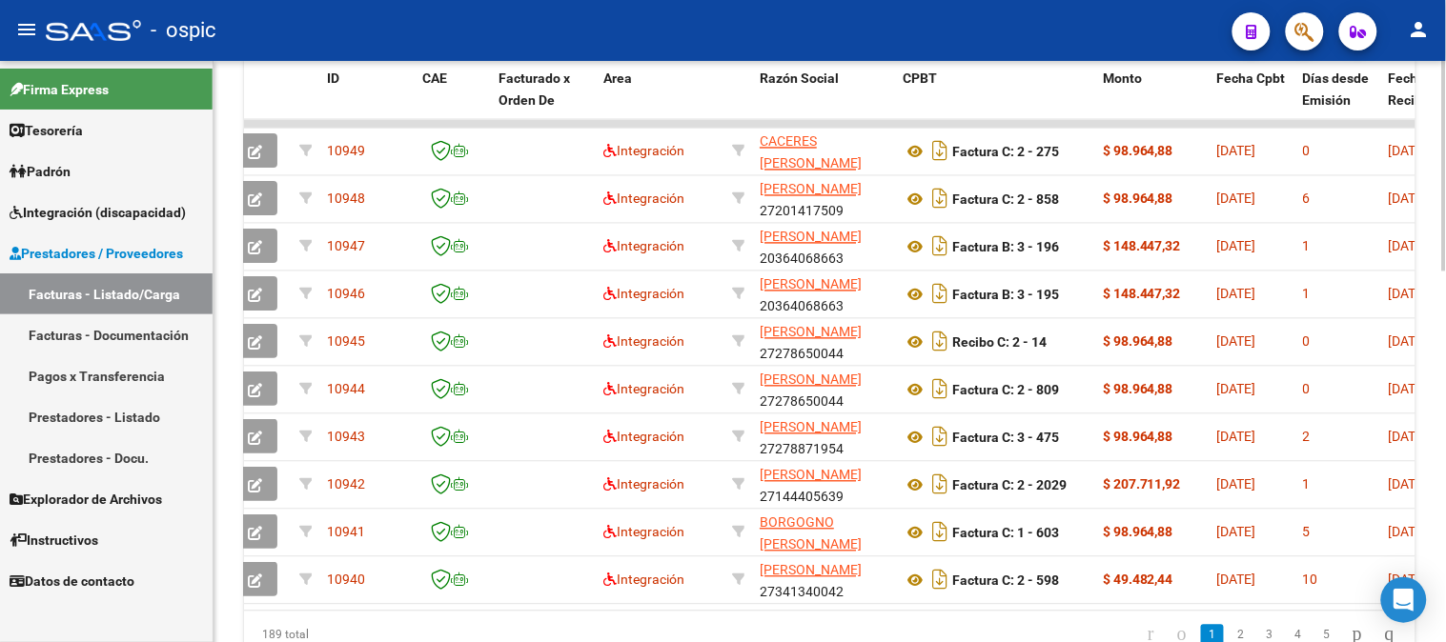
click at [1445, 480] on div at bounding box center [1444, 508] width 5 height 211
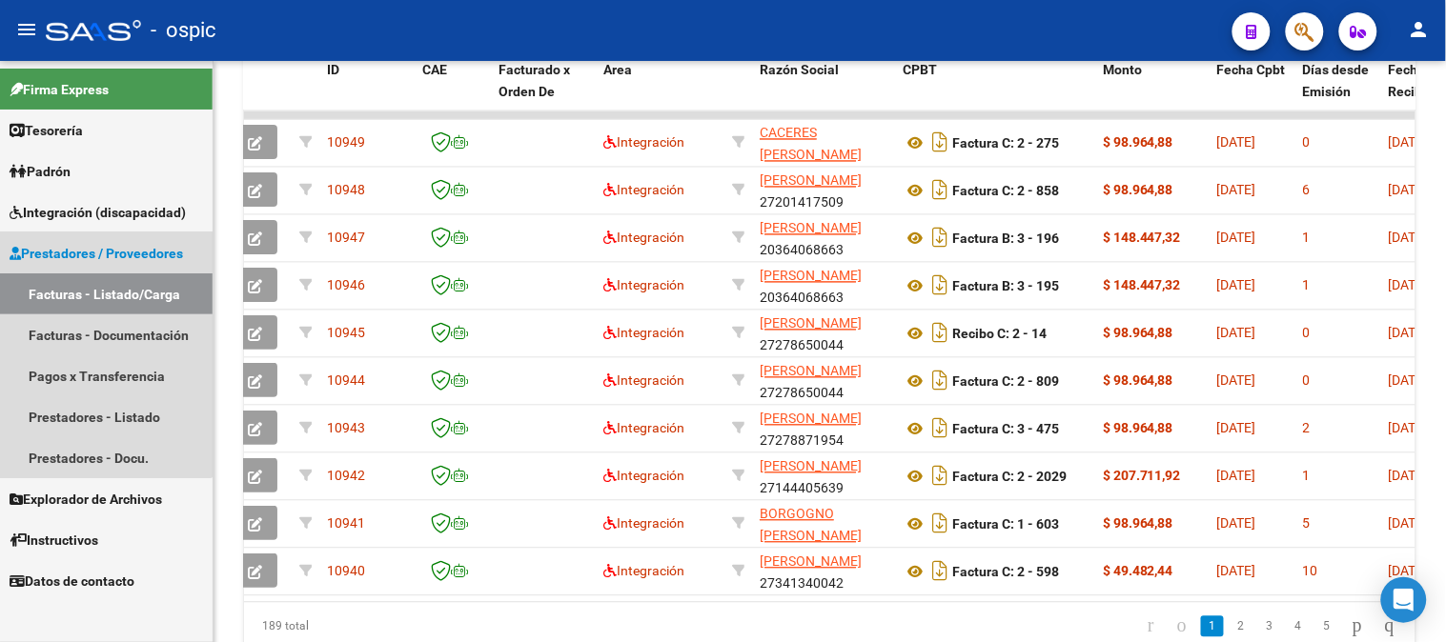
click at [59, 250] on span "Prestadores / Proveedores" at bounding box center [96, 253] width 173 height 21
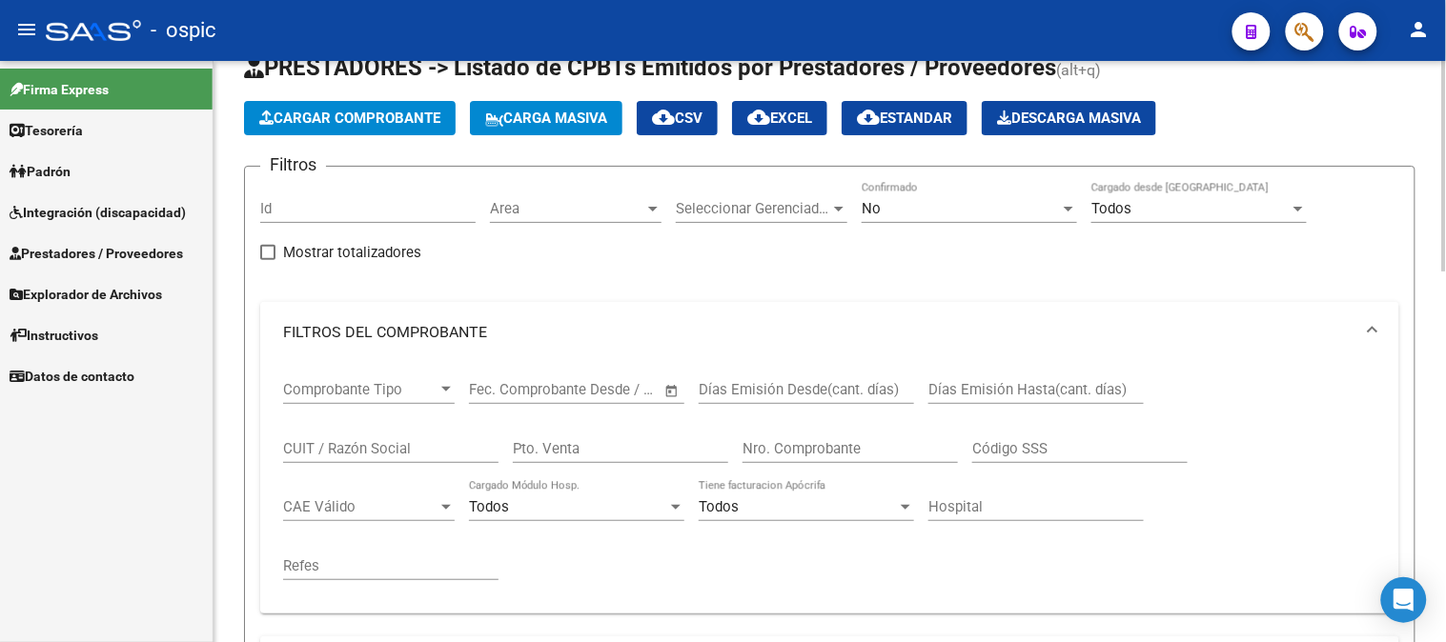
scroll to position [106, 0]
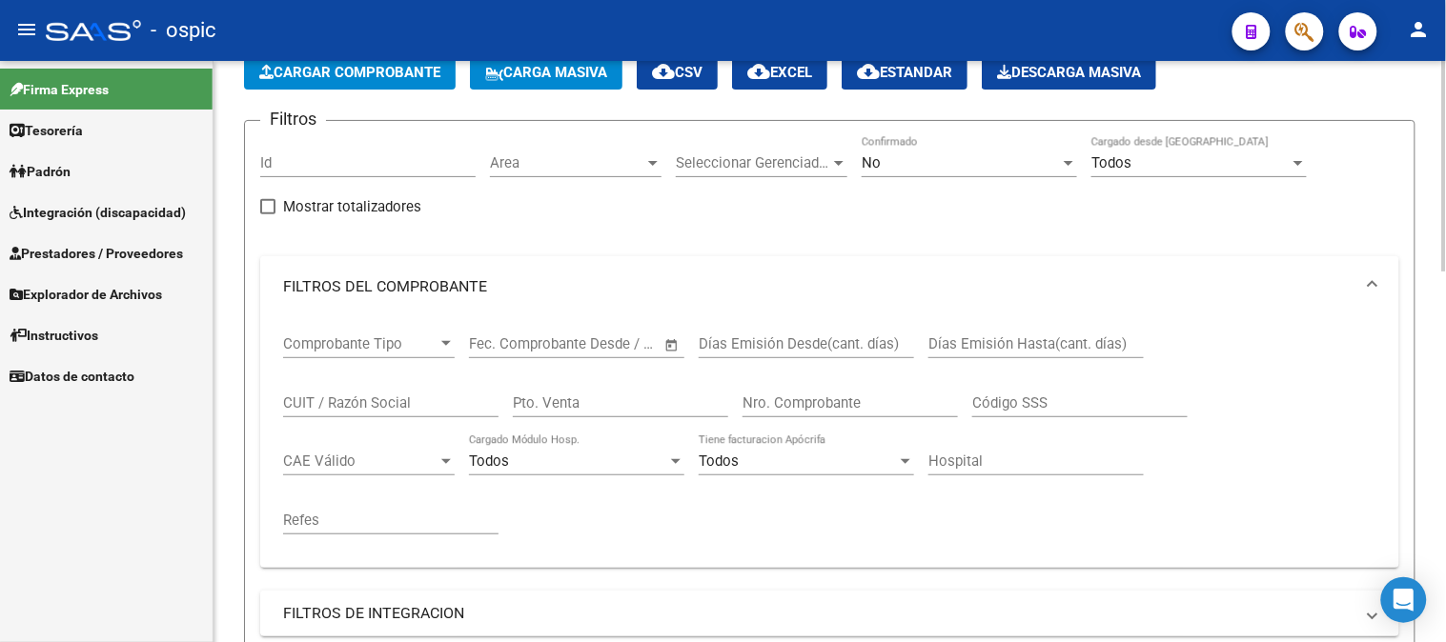
click at [393, 401] on input "CUIT / Razón Social" at bounding box center [390, 403] width 215 height 17
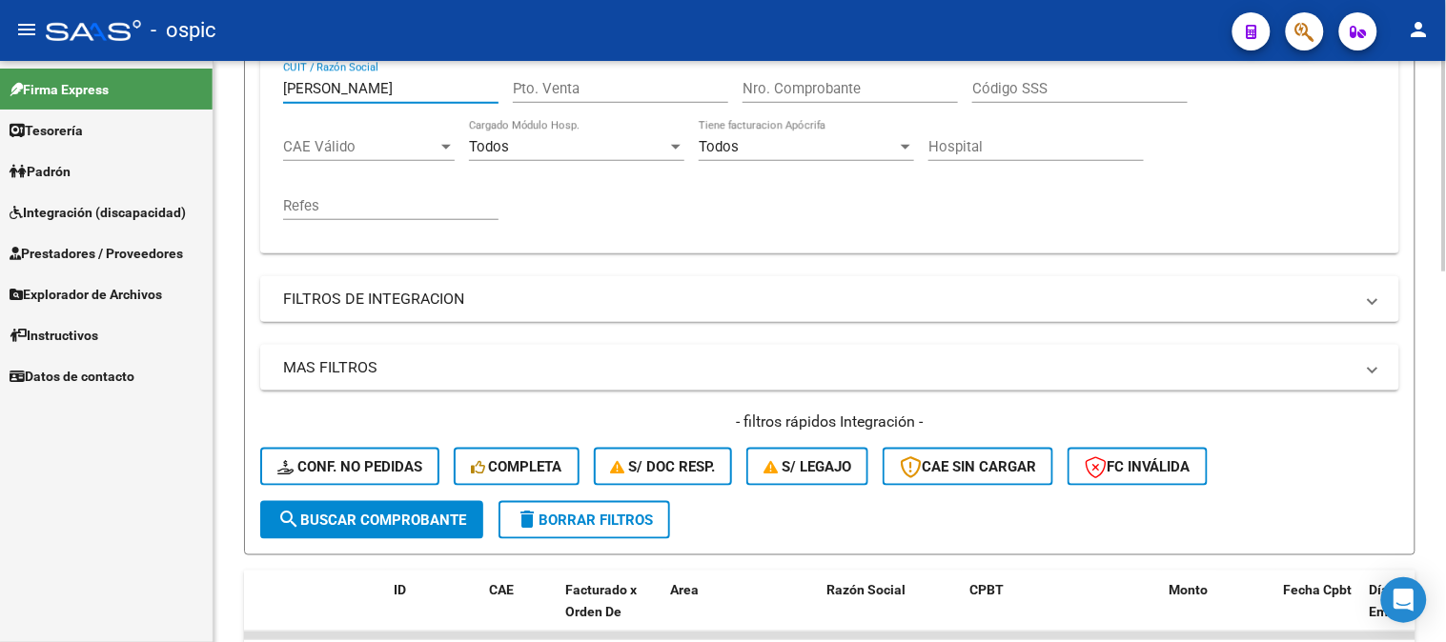
scroll to position [423, 0]
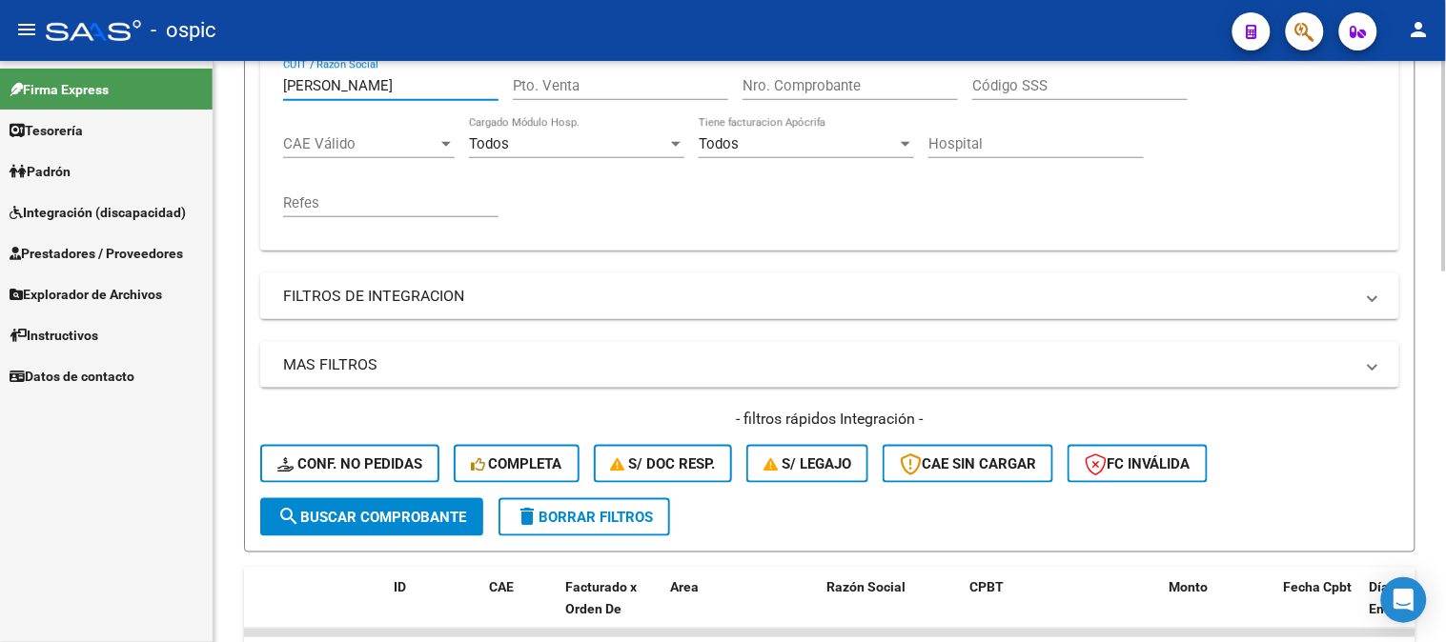
type input "DON SOFIA"
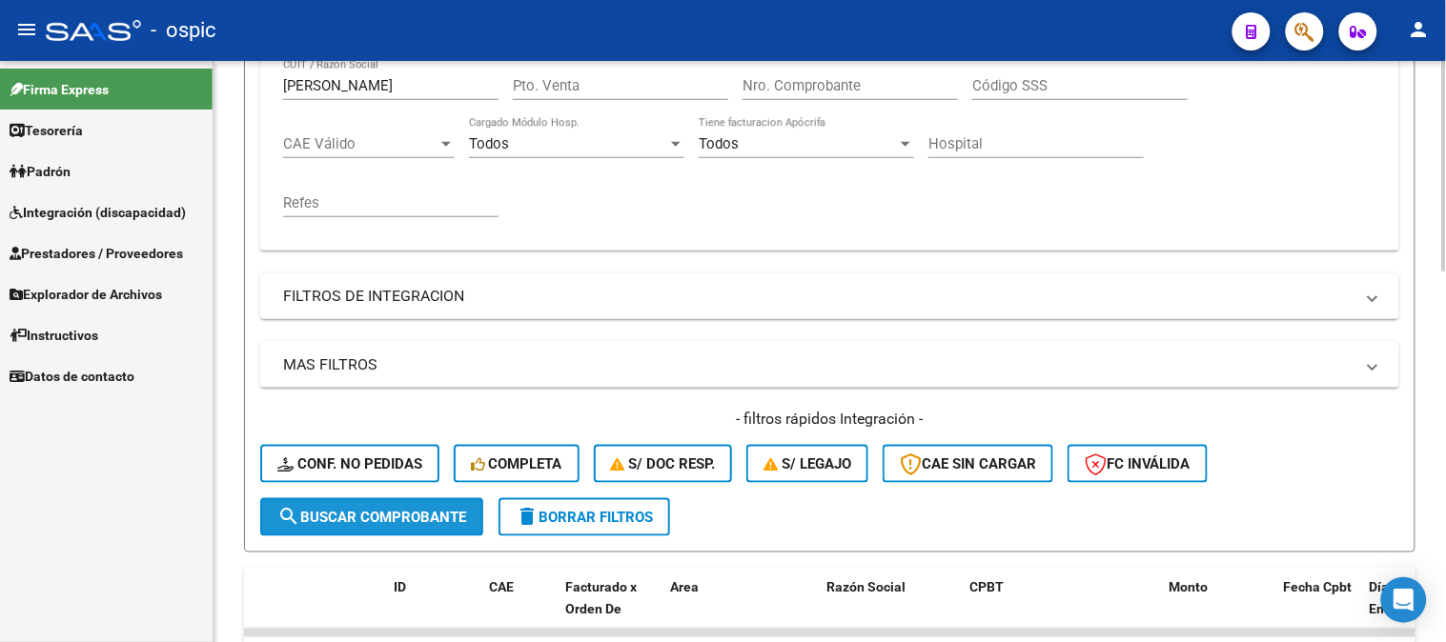
click at [374, 515] on span "search Buscar Comprobante" at bounding box center [371, 517] width 189 height 17
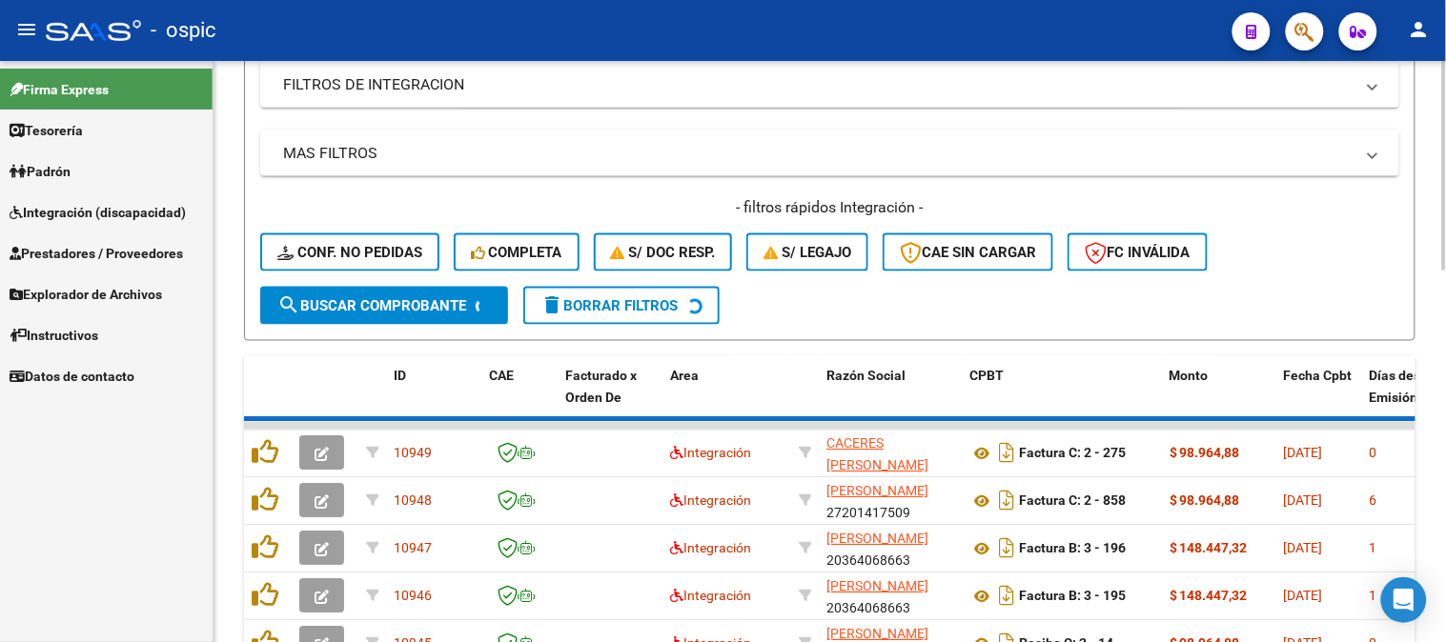
scroll to position [565, 0]
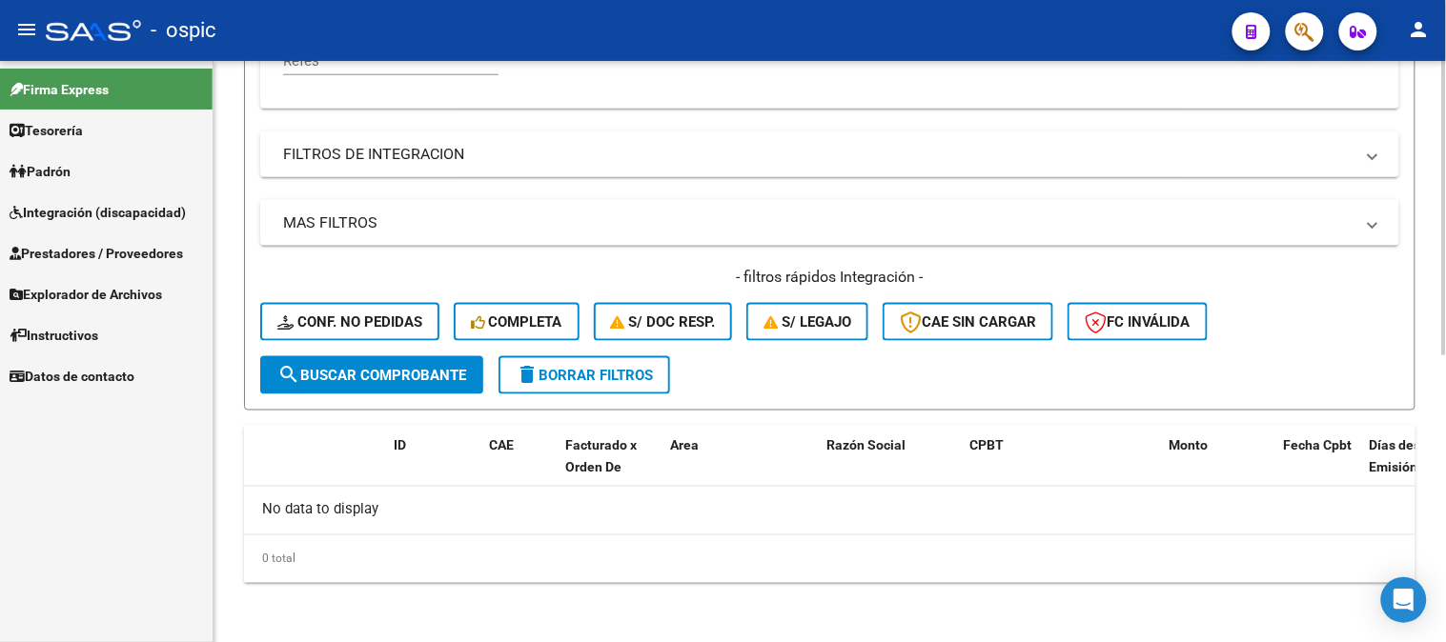
click at [627, 379] on span "delete Borrar Filtros" at bounding box center [584, 375] width 137 height 17
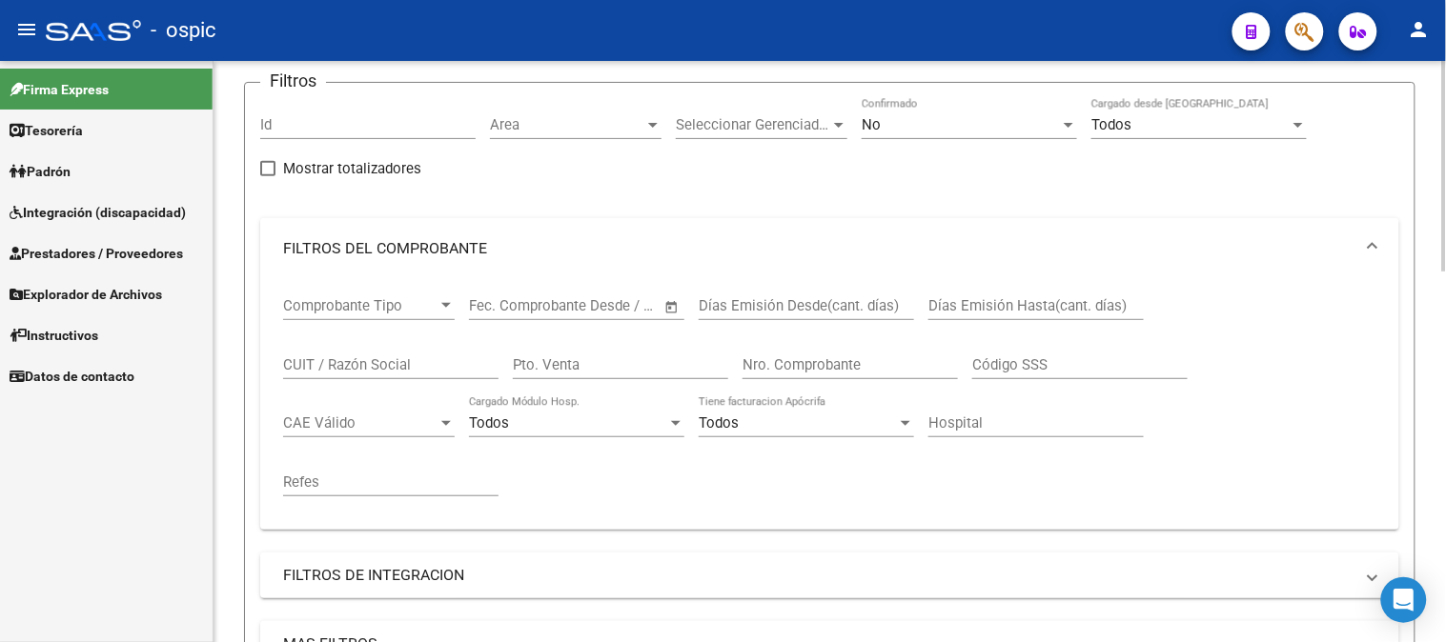
scroll to position [141, 0]
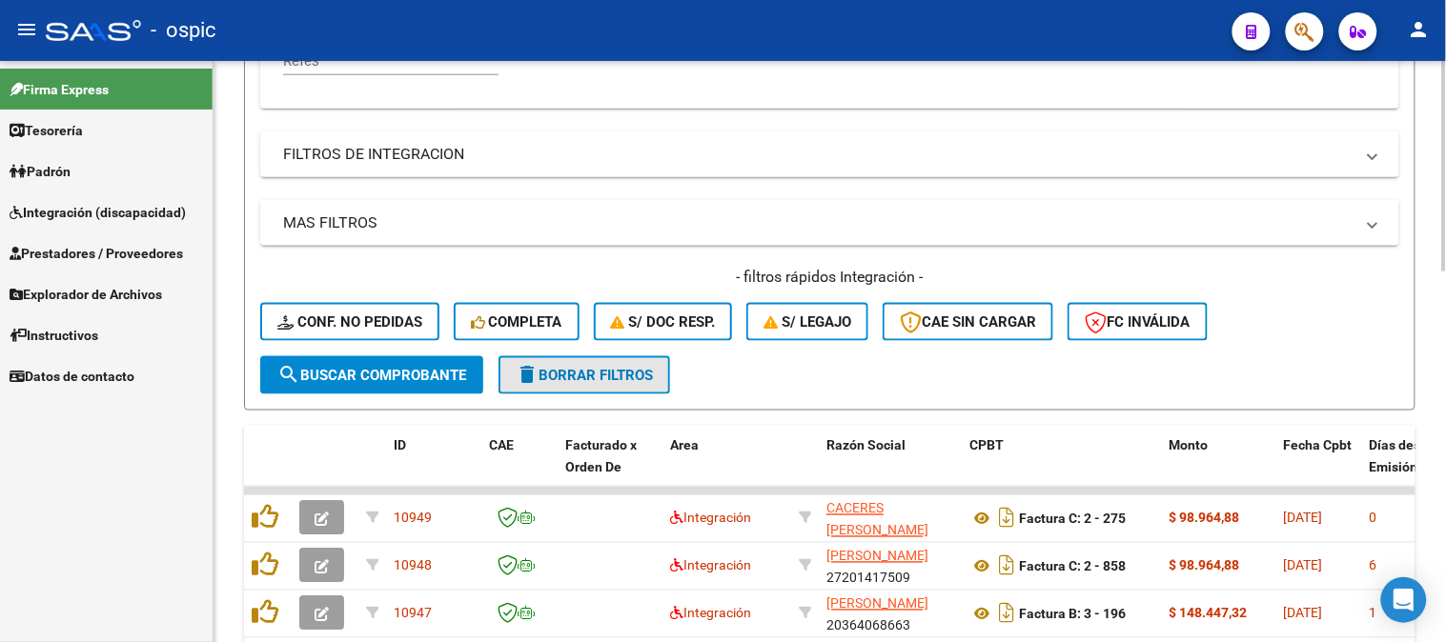
click at [587, 375] on span "delete Borrar Filtros" at bounding box center [584, 375] width 137 height 17
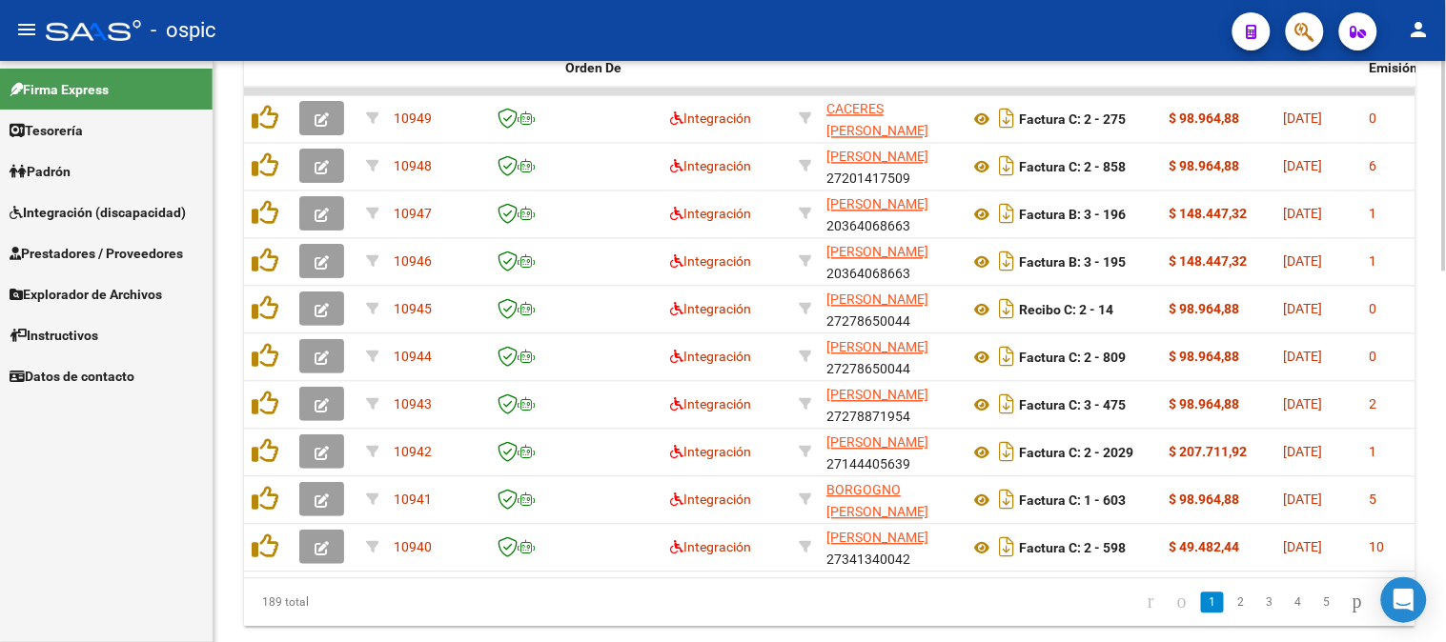
scroll to position [961, 0]
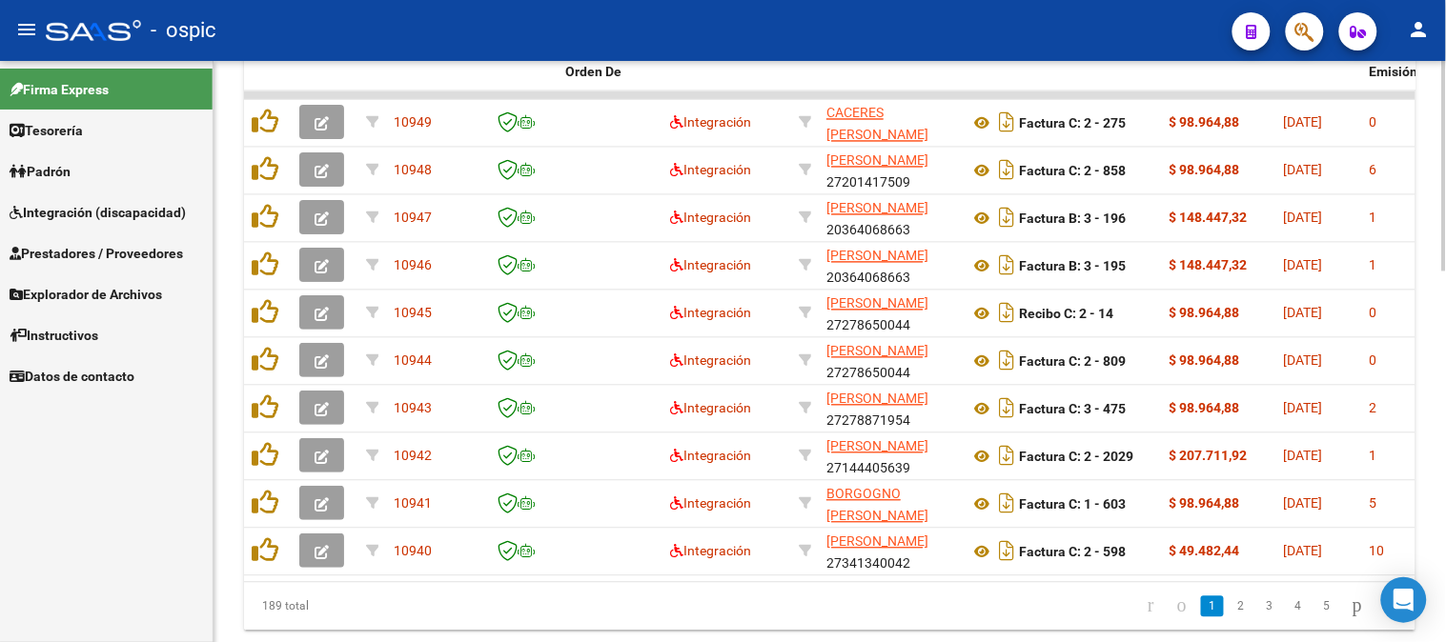
click at [1445, 499] on div at bounding box center [1444, 519] width 5 height 211
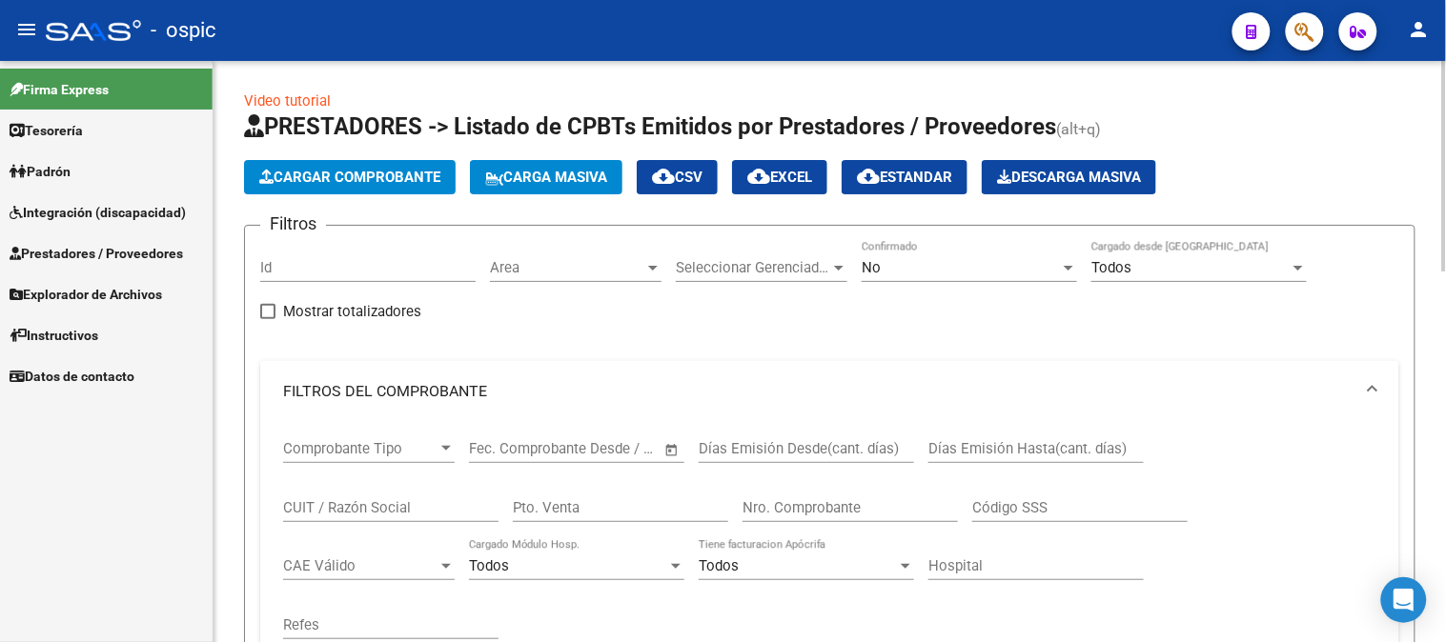
scroll to position [0, 0]
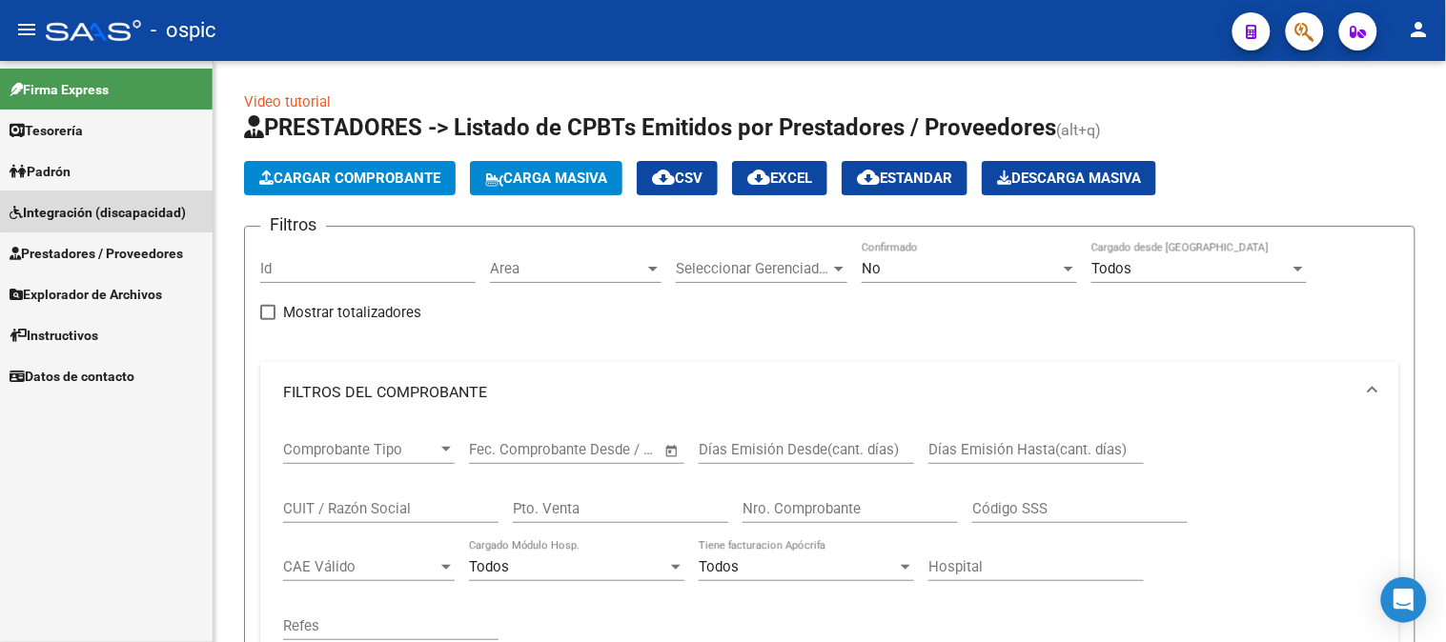
click at [134, 210] on span "Integración (discapacidad)" at bounding box center [98, 212] width 176 height 21
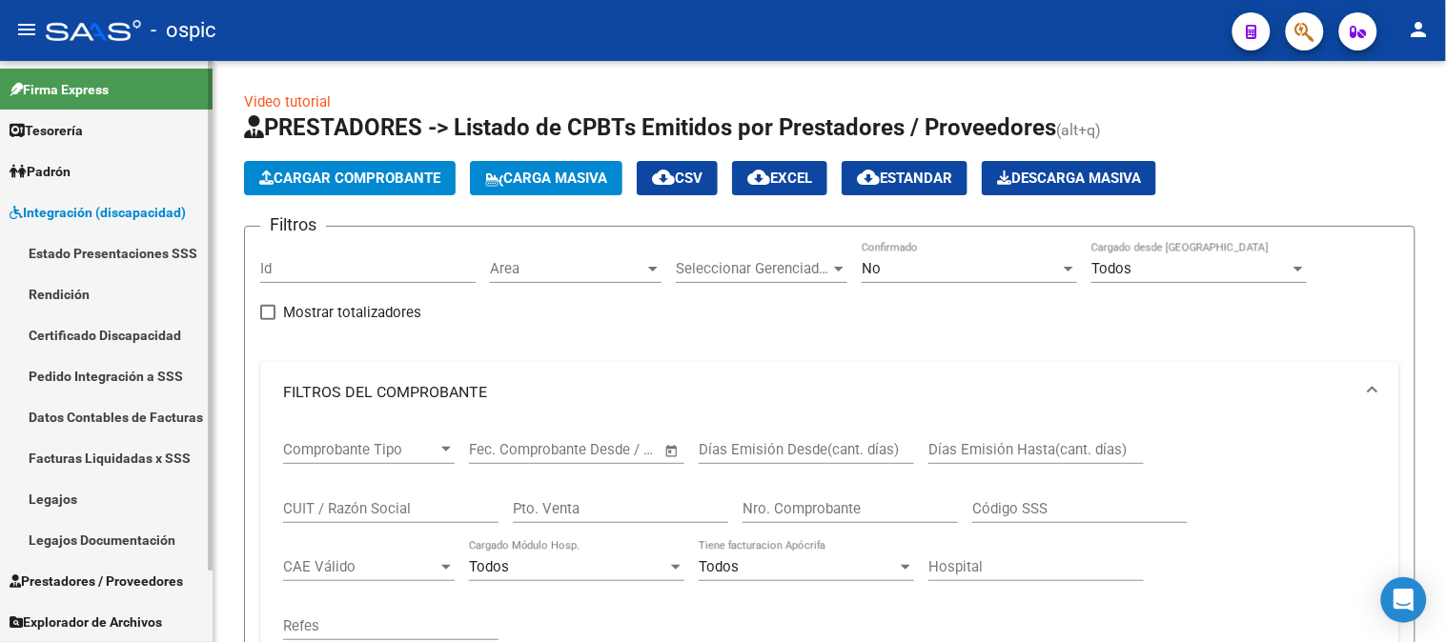
click at [132, 492] on link "Legajos" at bounding box center [106, 498] width 213 height 41
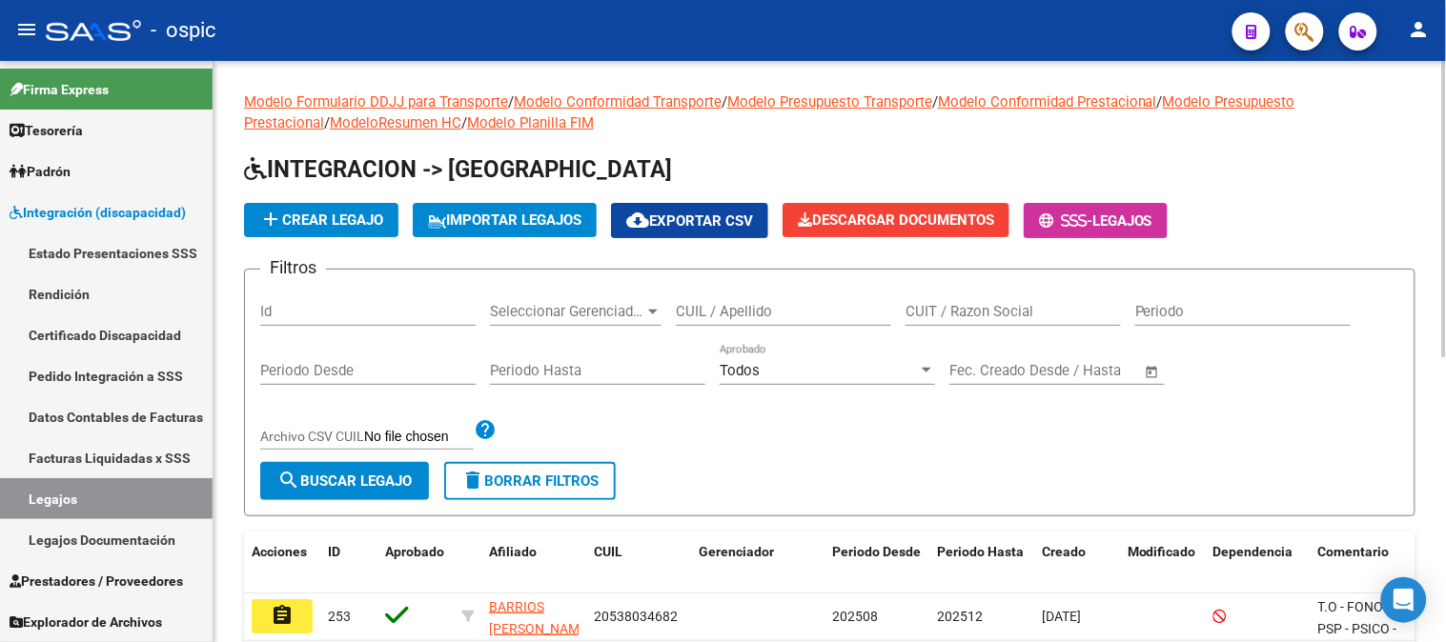
click at [1222, 318] on input "Periodo" at bounding box center [1242, 311] width 215 height 17
type input "202512"
click at [314, 483] on span "search Buscar Legajo" at bounding box center [344, 481] width 134 height 17
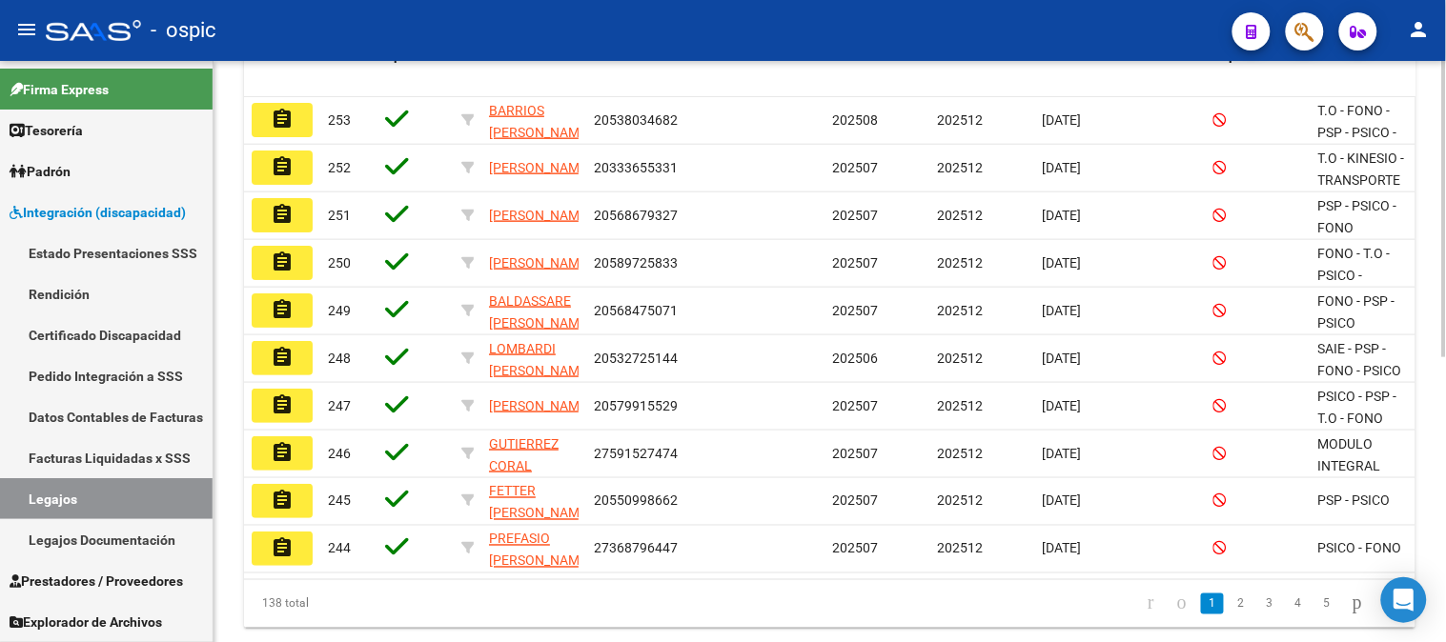
scroll to position [484, 0]
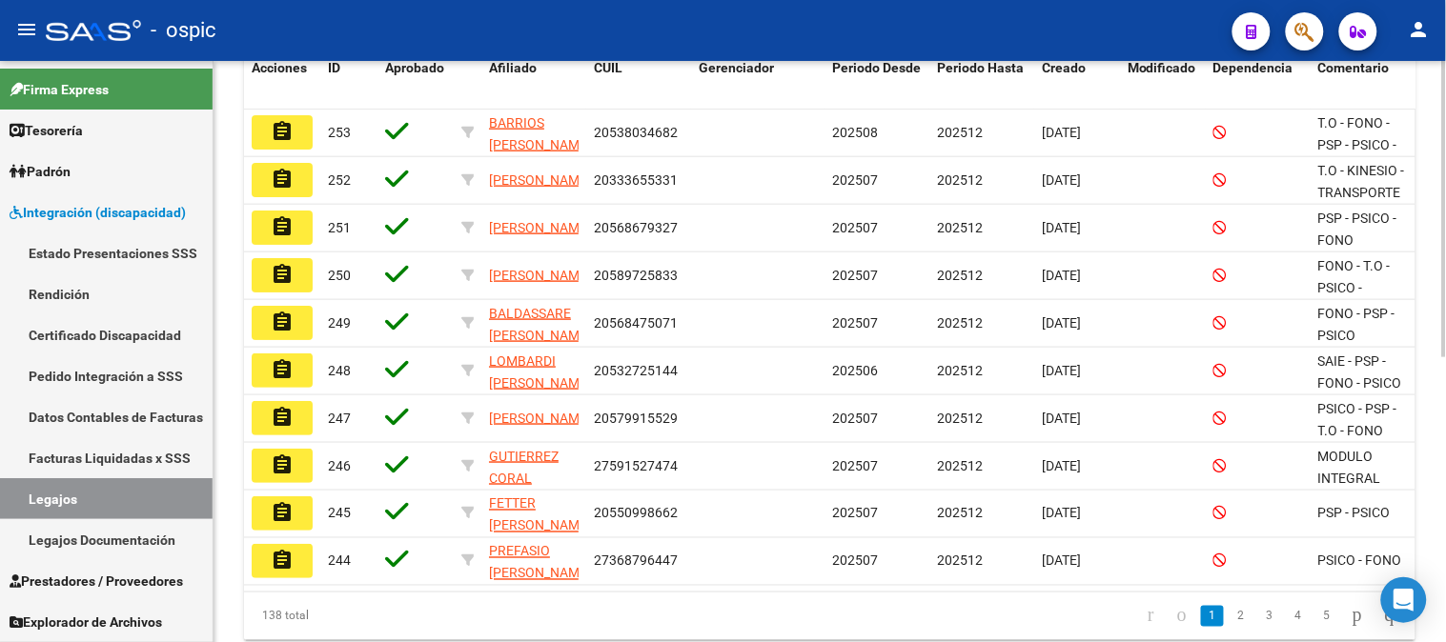
click at [1445, 398] on div at bounding box center [1444, 463] width 5 height 296
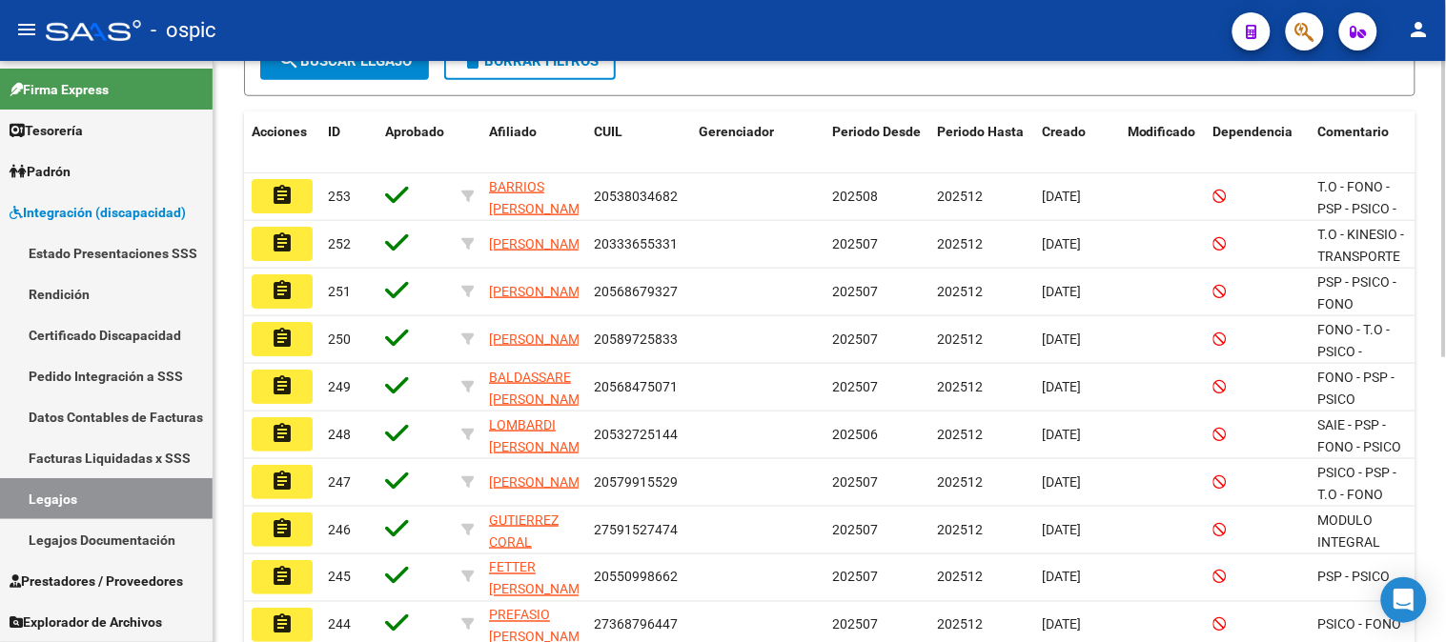
scroll to position [455, 0]
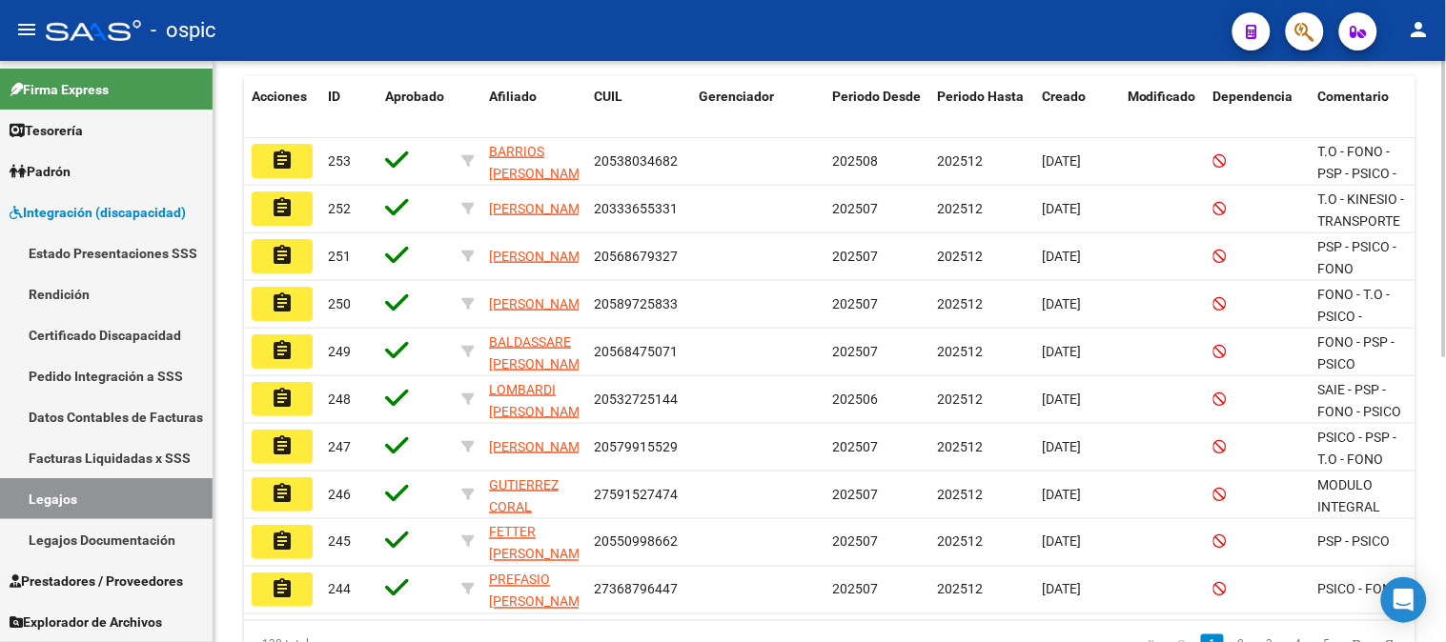
click at [1445, 386] on div at bounding box center [1444, 448] width 5 height 296
click at [61, 204] on span "Integración (discapacidad)" at bounding box center [98, 212] width 176 height 21
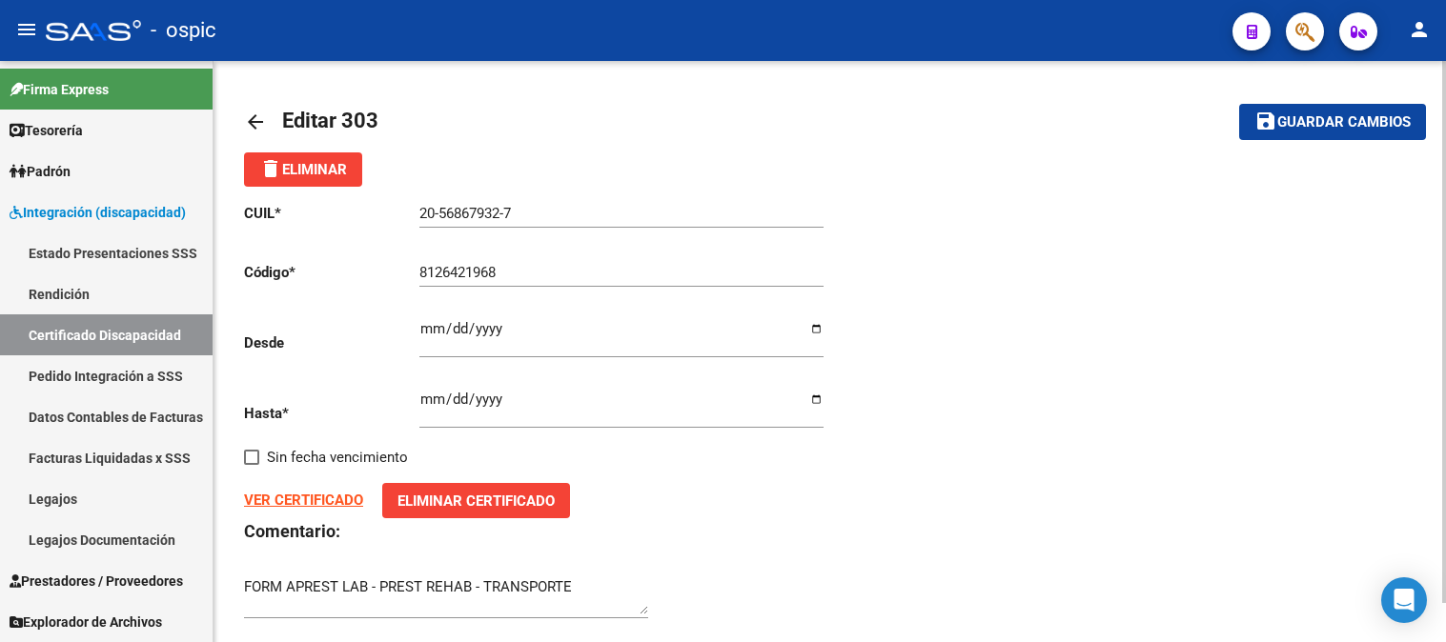
click at [262, 120] on mat-icon "arrow_back" at bounding box center [255, 122] width 23 height 23
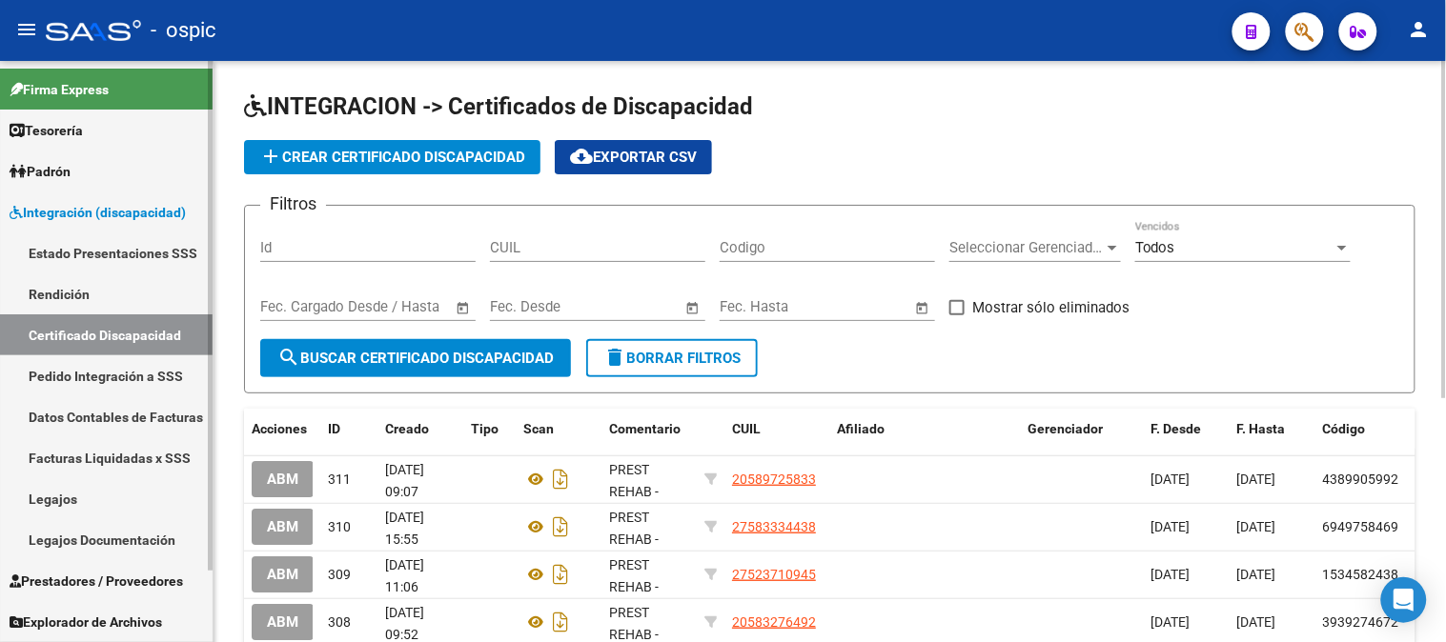
click at [136, 215] on span "Integración (discapacidad)" at bounding box center [98, 212] width 176 height 21
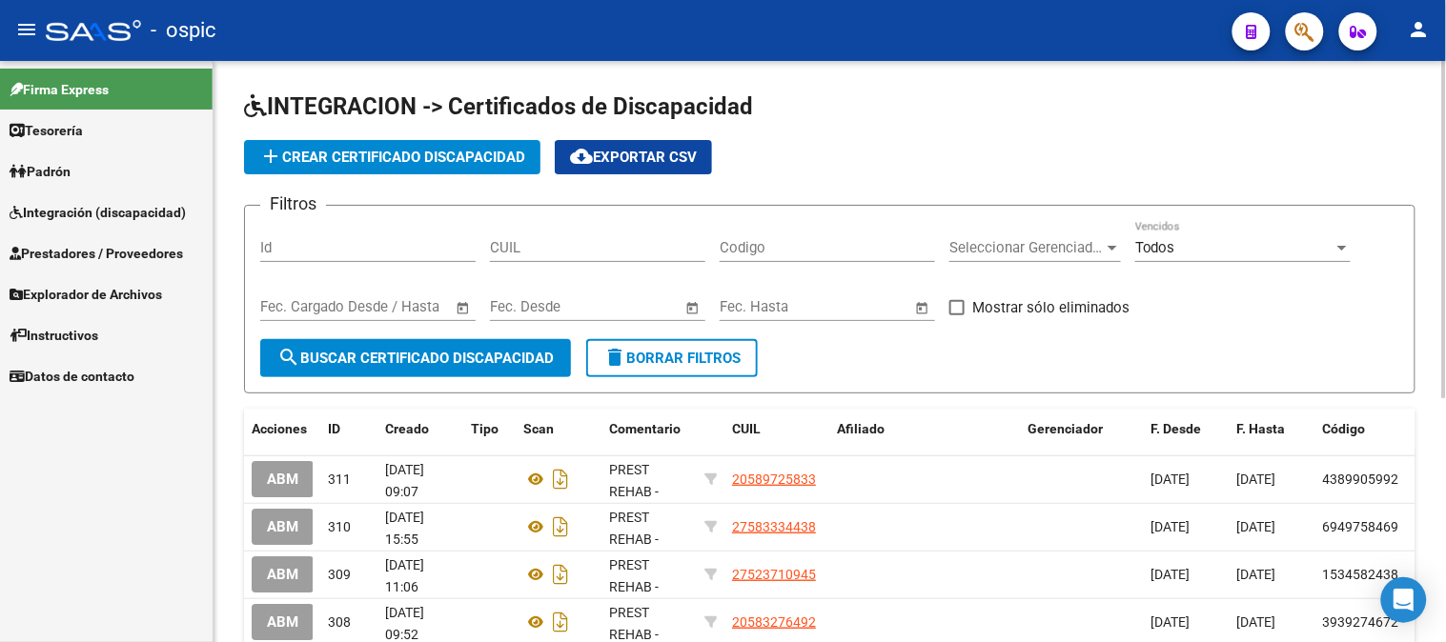
click at [146, 211] on span "Integración (discapacidad)" at bounding box center [98, 212] width 176 height 21
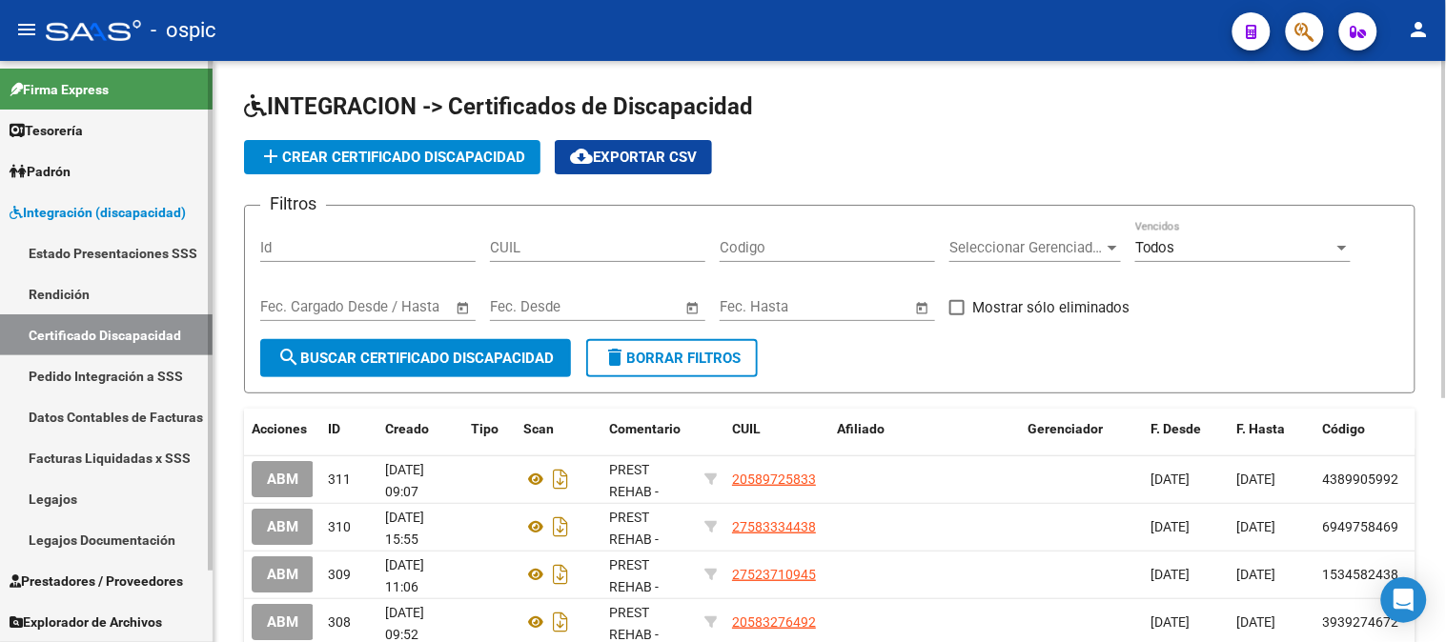
click at [130, 370] on link "Pedido Integración a SSS" at bounding box center [106, 375] width 213 height 41
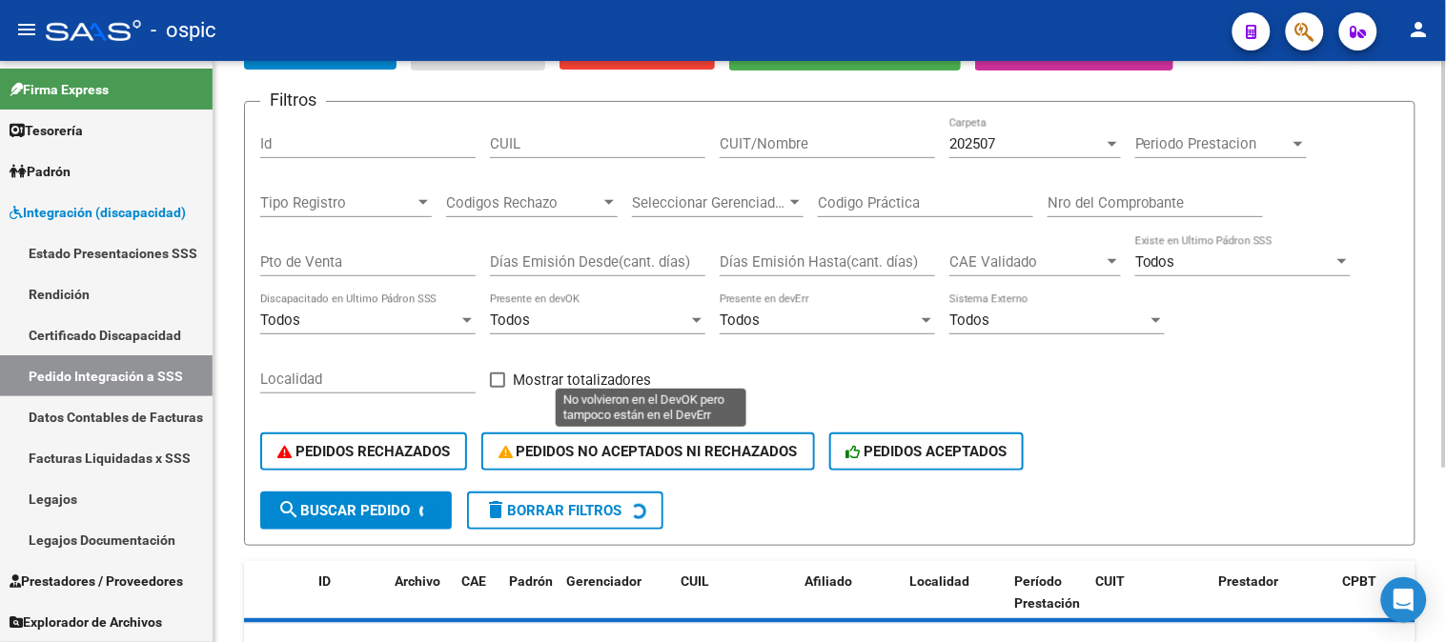
scroll to position [248, 0]
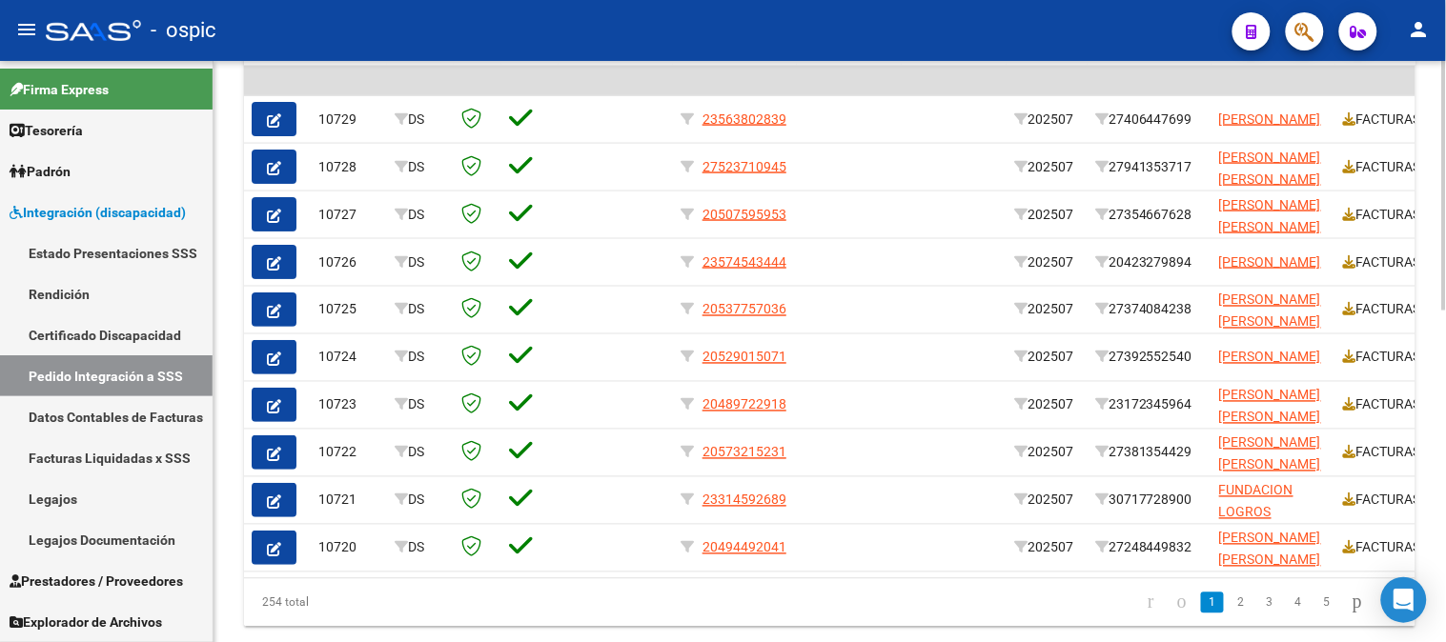
click at [1445, 517] on div at bounding box center [1444, 498] width 5 height 250
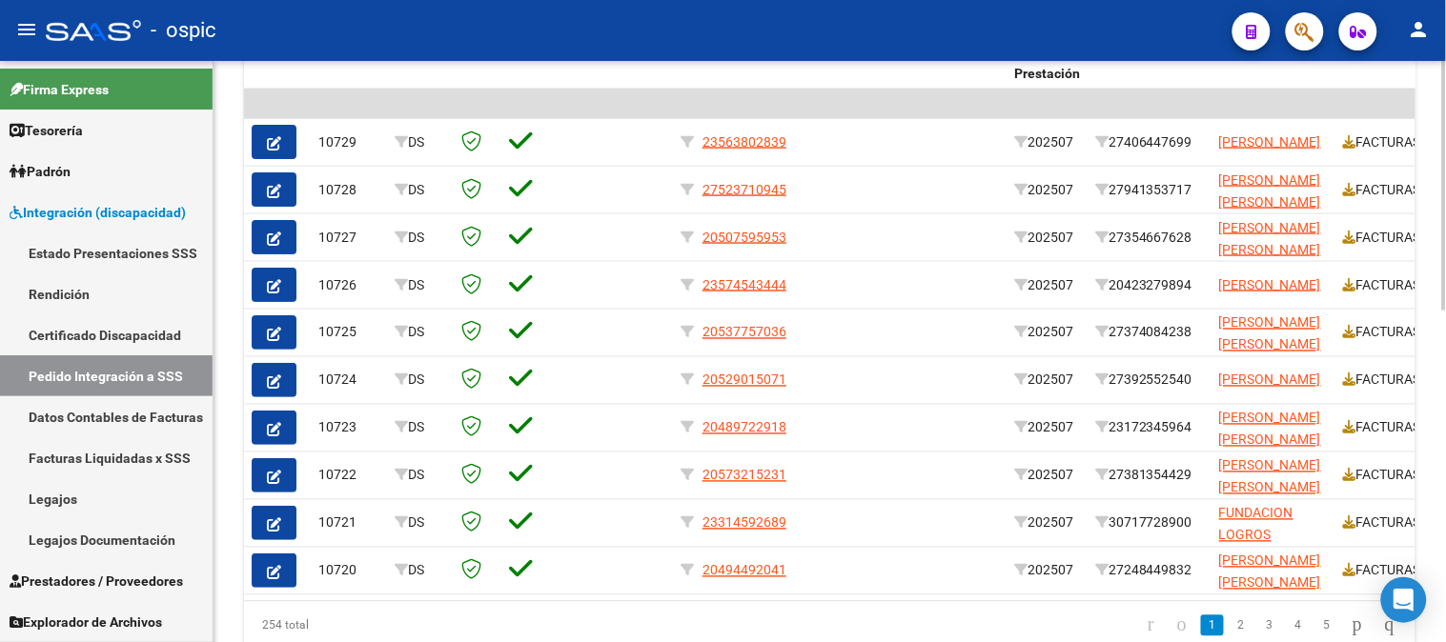
scroll to position [692, 0]
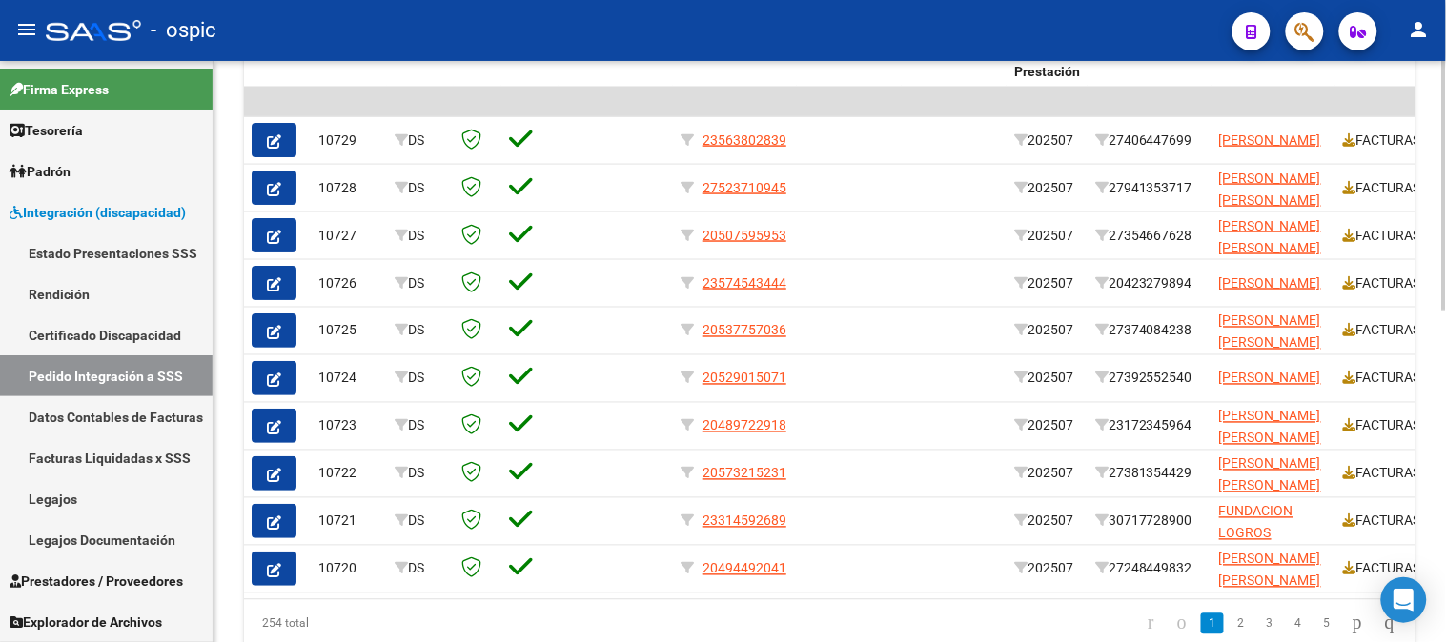
click at [1445, 379] on div at bounding box center [1444, 489] width 5 height 250
